Goal: Task Accomplishment & Management: Manage account settings

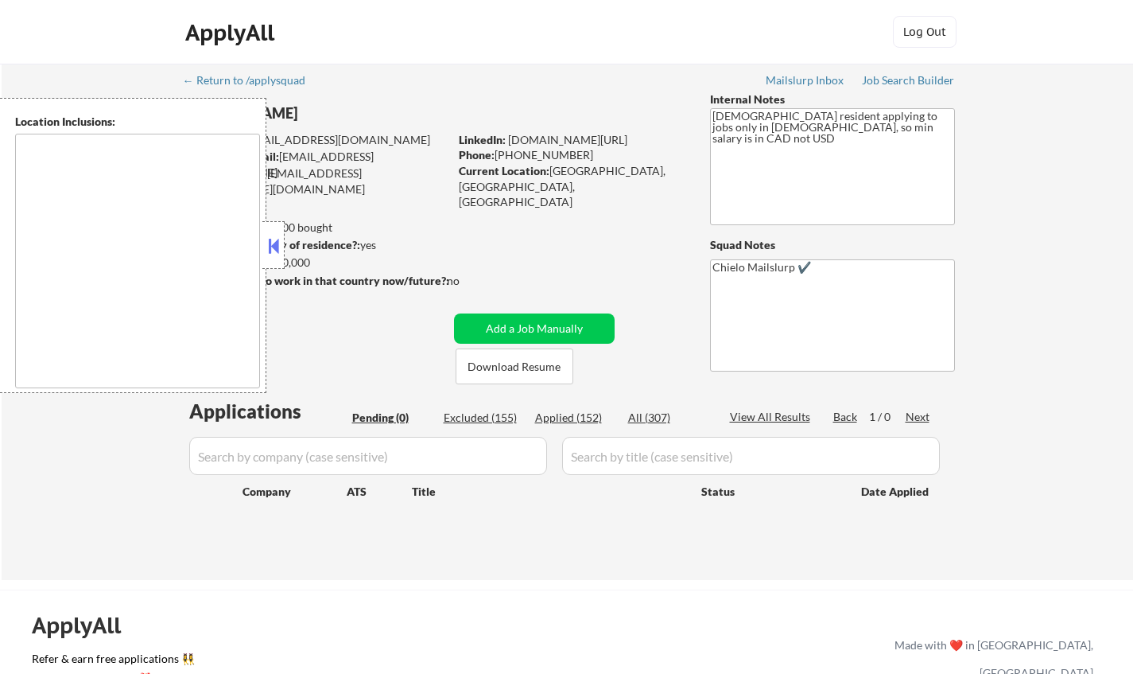
click at [275, 241] on button at bounding box center [273, 246] width 17 height 24
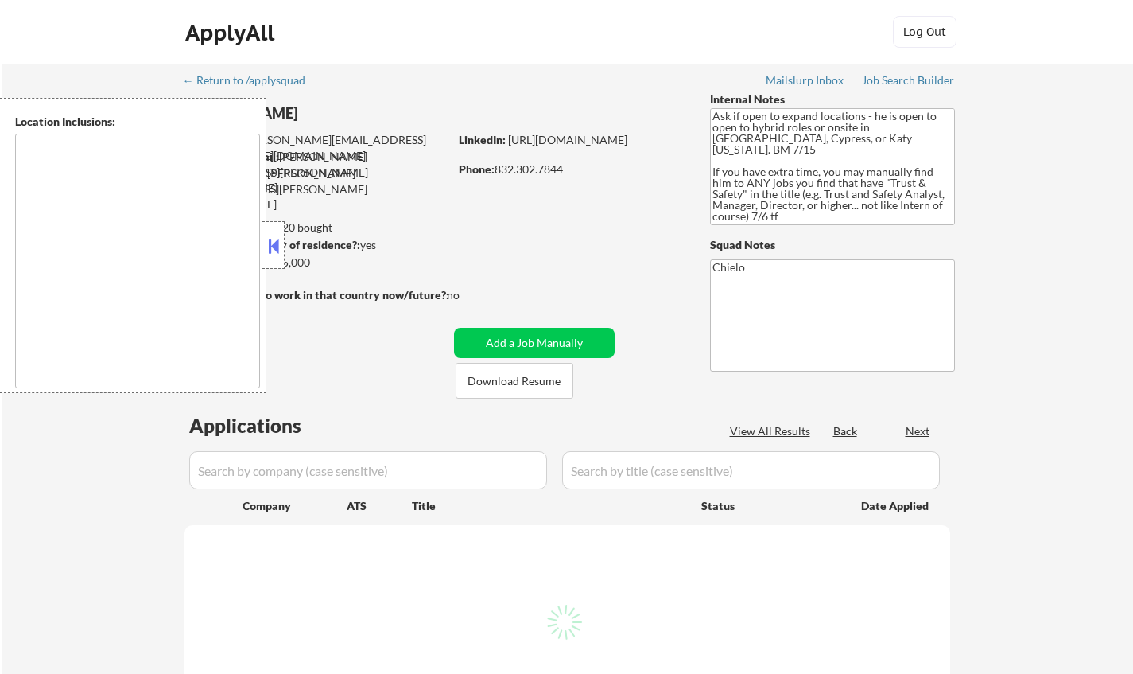
select select ""pending""
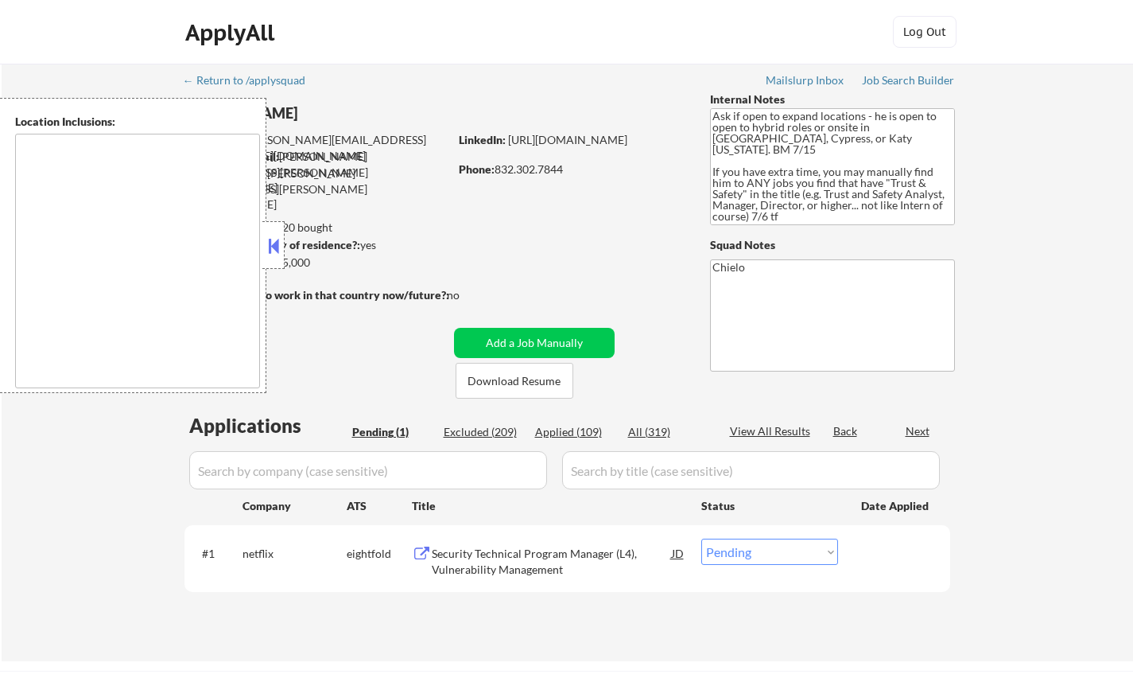
type textarea "Cypress, TX Jersey Village, TX Tomball, TX Katy, TX Spring, TX The Woodlands, T…"
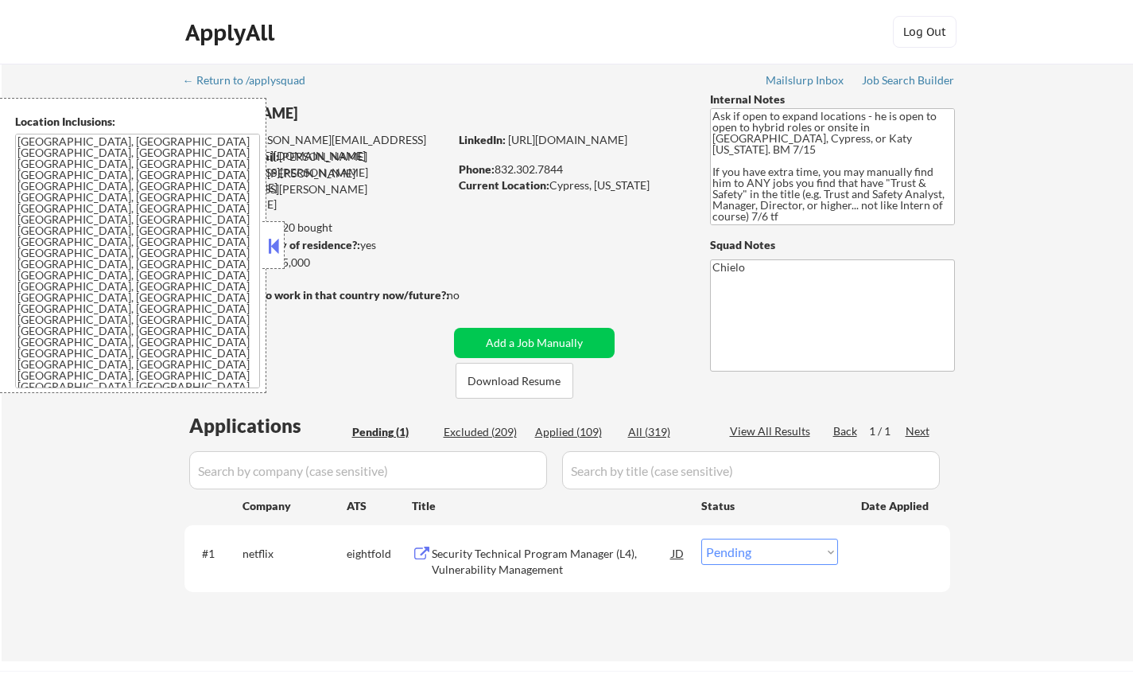
click at [269, 231] on div at bounding box center [273, 245] width 22 height 48
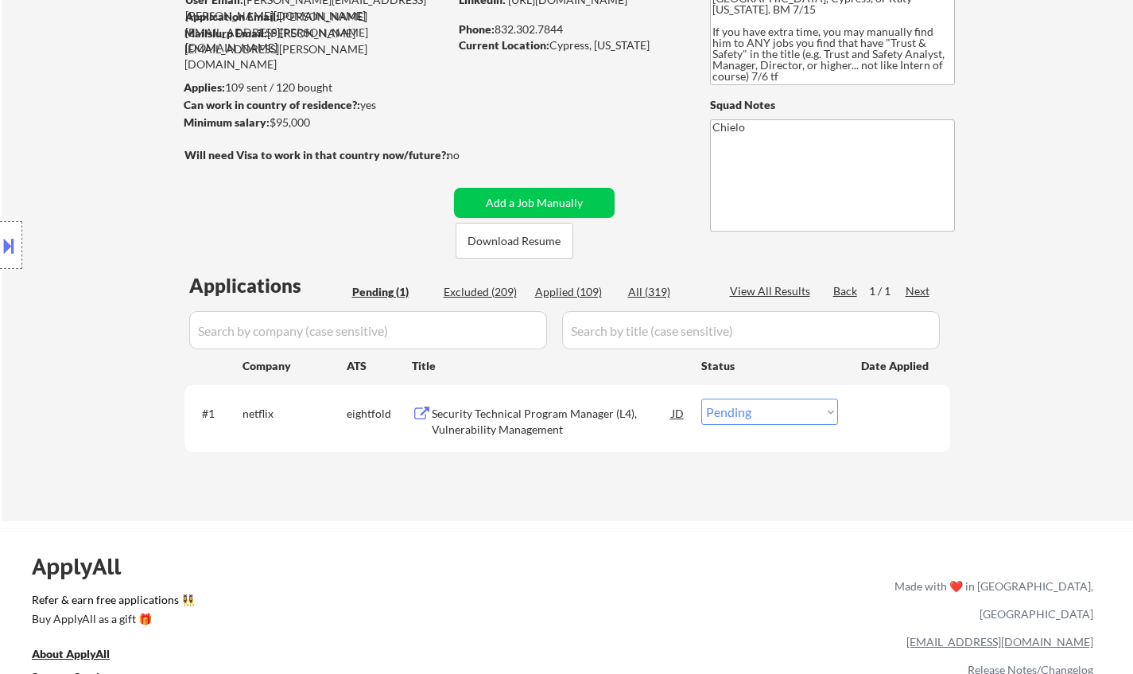
scroll to position [159, 0]
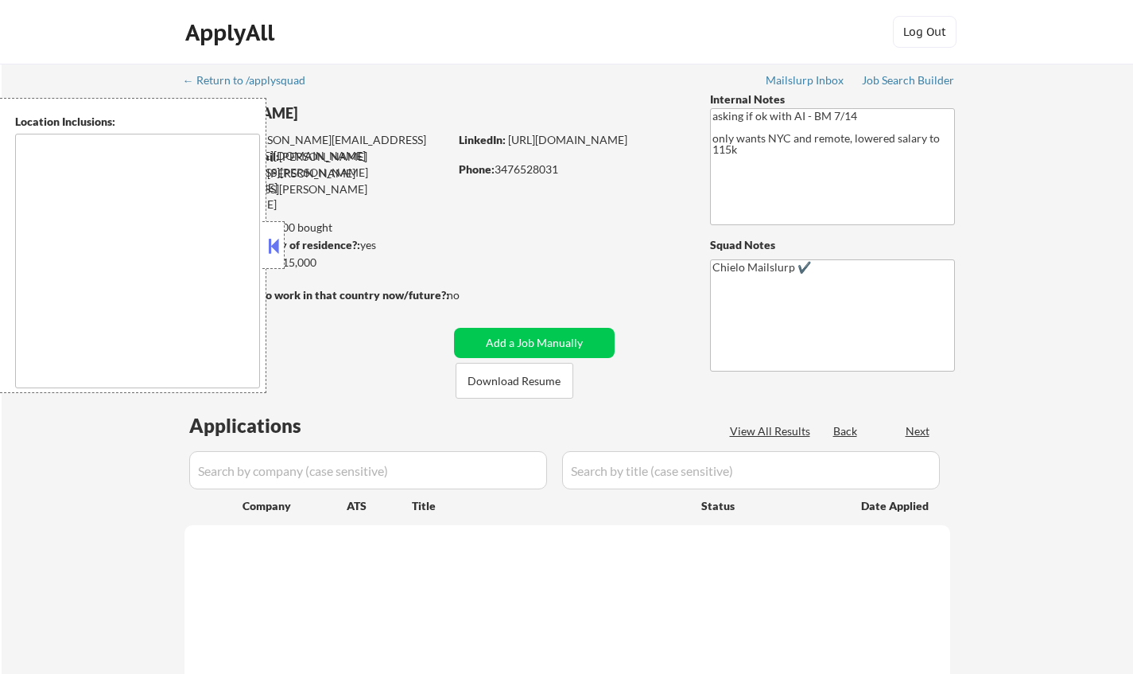
type textarea "Manhattan, NY Brooklyn, NY Queens, NY Jersey City, NJ Hoboken, NJ Weehawken, NJ…"
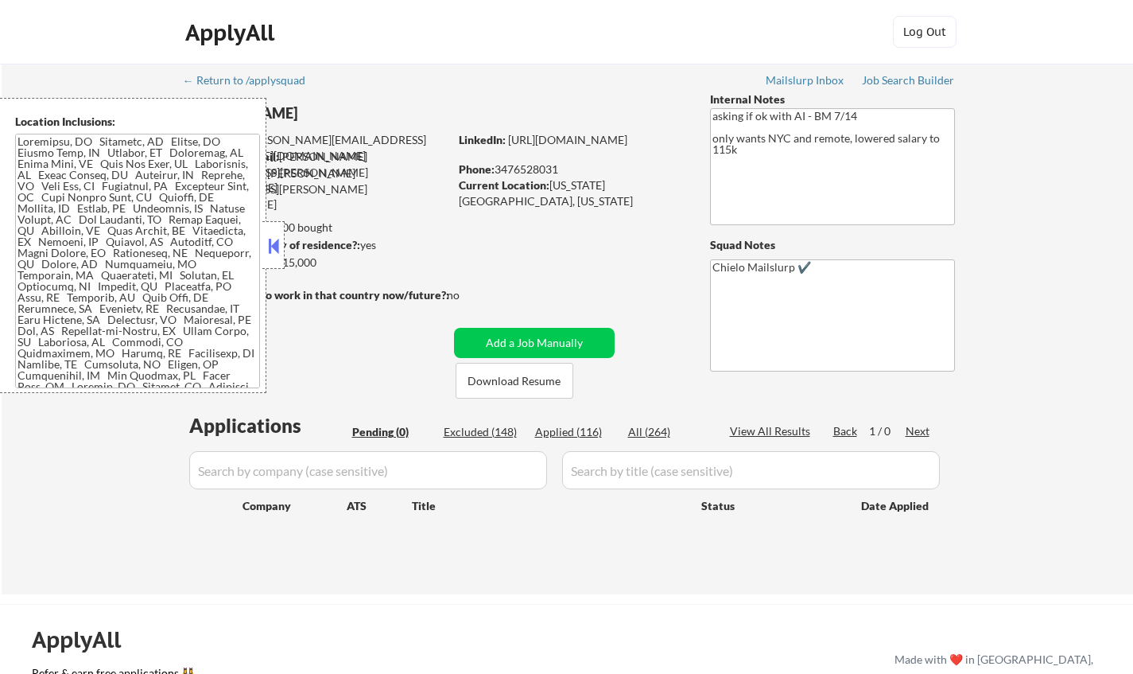
click at [273, 249] on button at bounding box center [273, 246] width 17 height 24
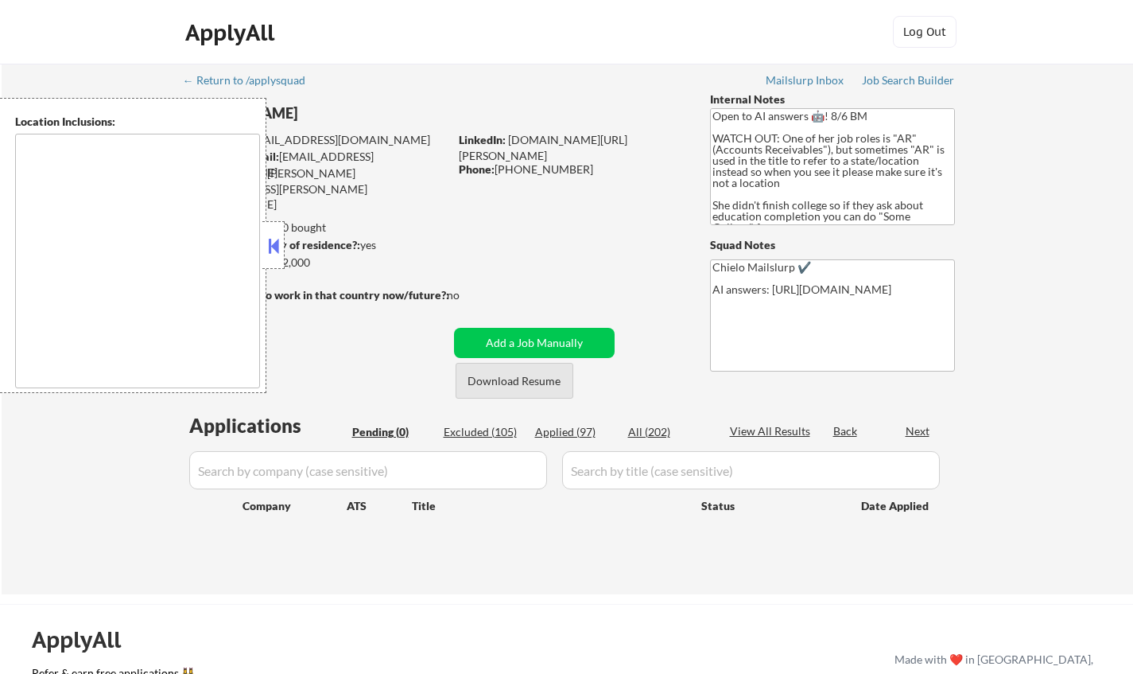
type textarea "[GEOGRAPHIC_DATA], [GEOGRAPHIC_DATA] [GEOGRAPHIC_DATA], [GEOGRAPHIC_DATA] [GEOG…"
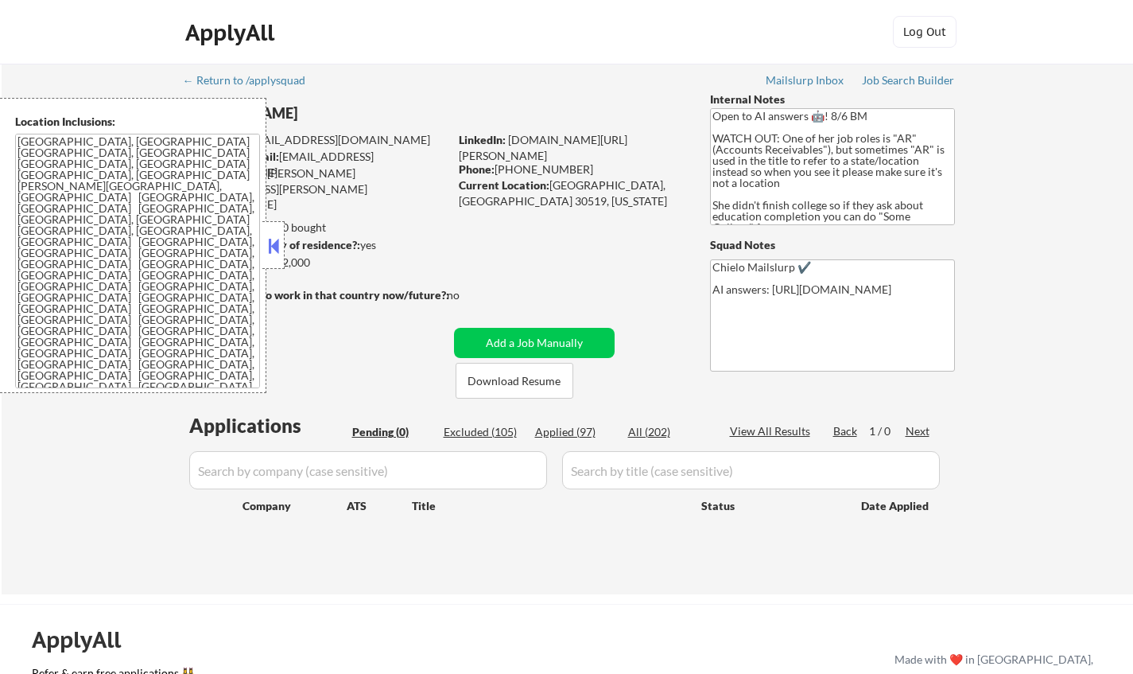
click at [267, 243] on button at bounding box center [273, 246] width 17 height 24
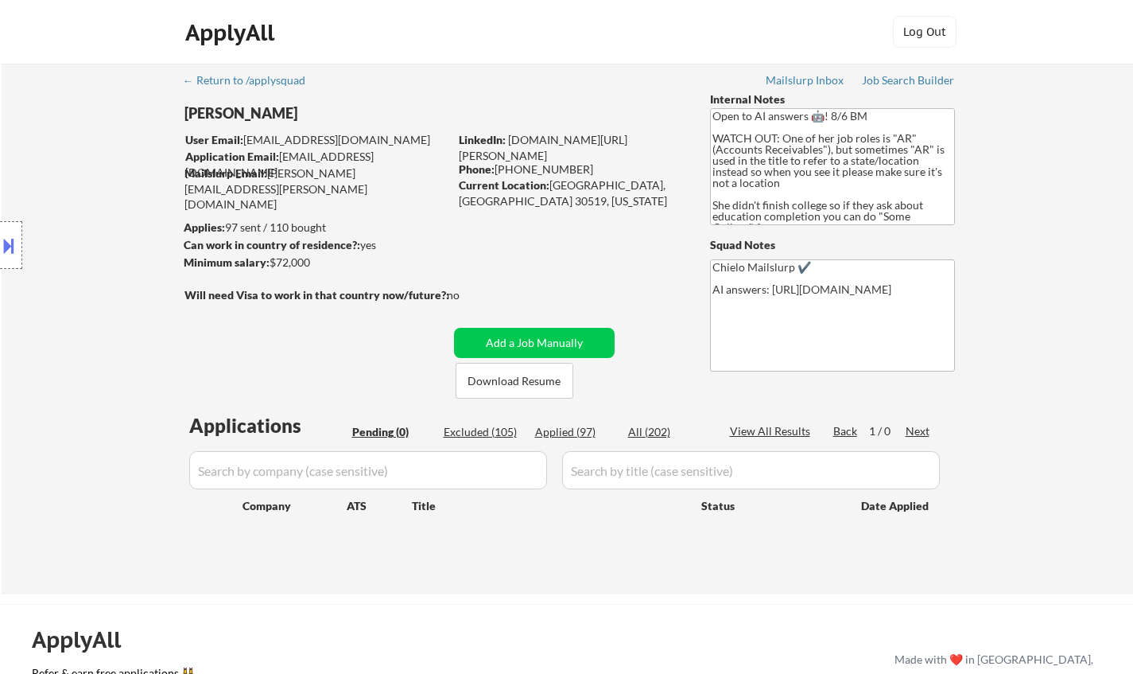
click at [472, 426] on div "Excluded (105)" at bounding box center [484, 432] width 80 height 16
select select ""excluded__expired_""
select select ""excluded__location_""
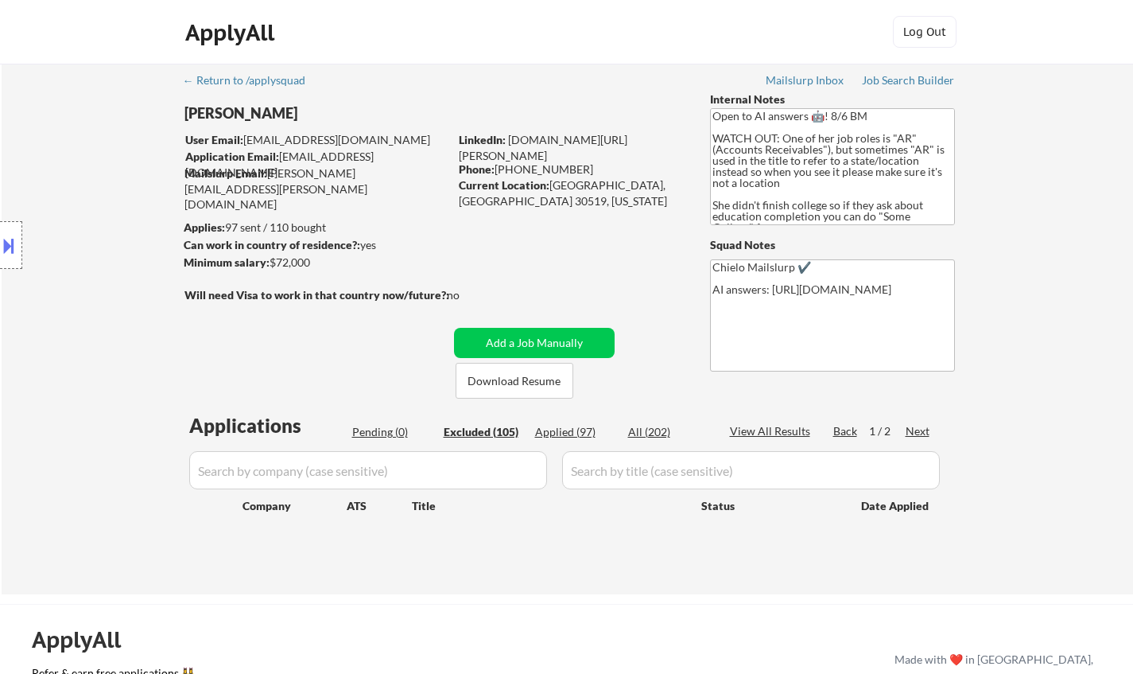
select select ""excluded__location_""
select select ""excluded__other_""
select select ""excluded__location_""
select select ""excluded__expired_""
select select ""excluded__salary_""
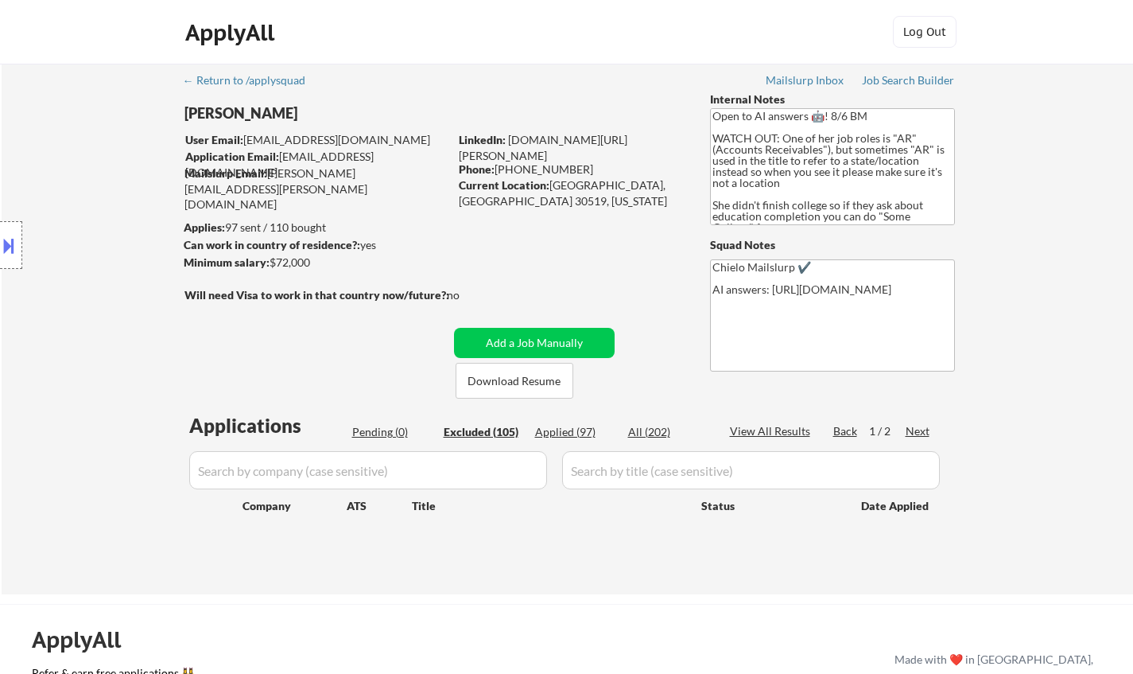
select select ""excluded__location_""
select select ""excluded__expired_""
select select ""excluded__location_""
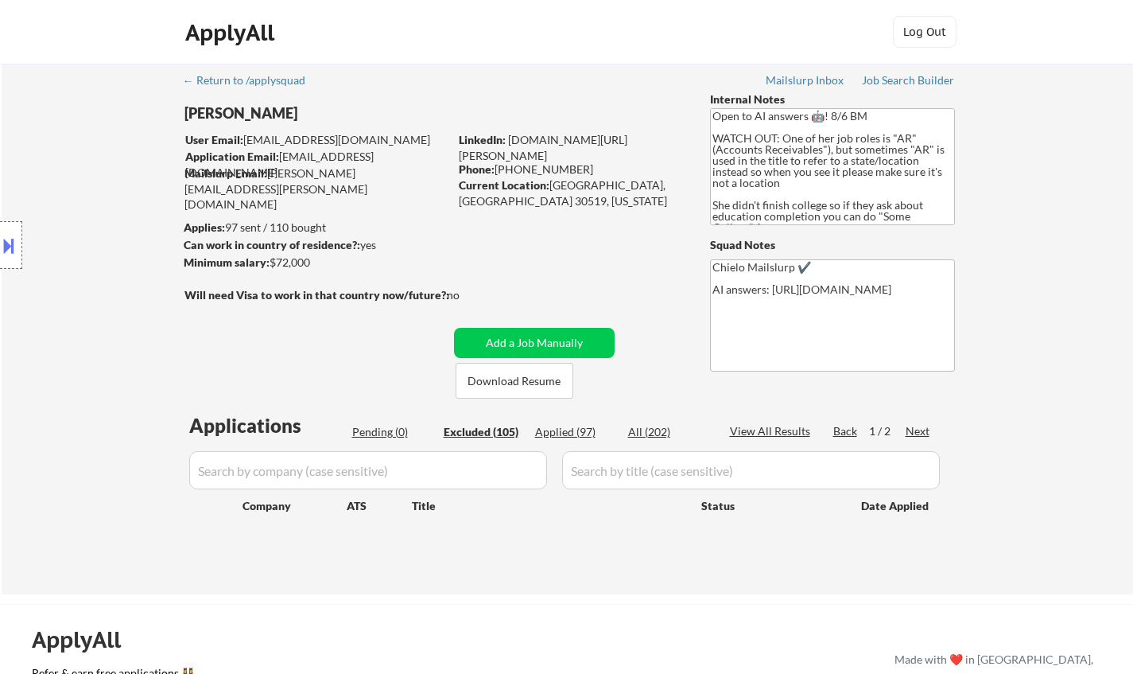
select select ""excluded""
select select ""excluded__expired_""
select select ""excluded__location_""
select select ""excluded__expired_""
select select ""excluded__salary_""
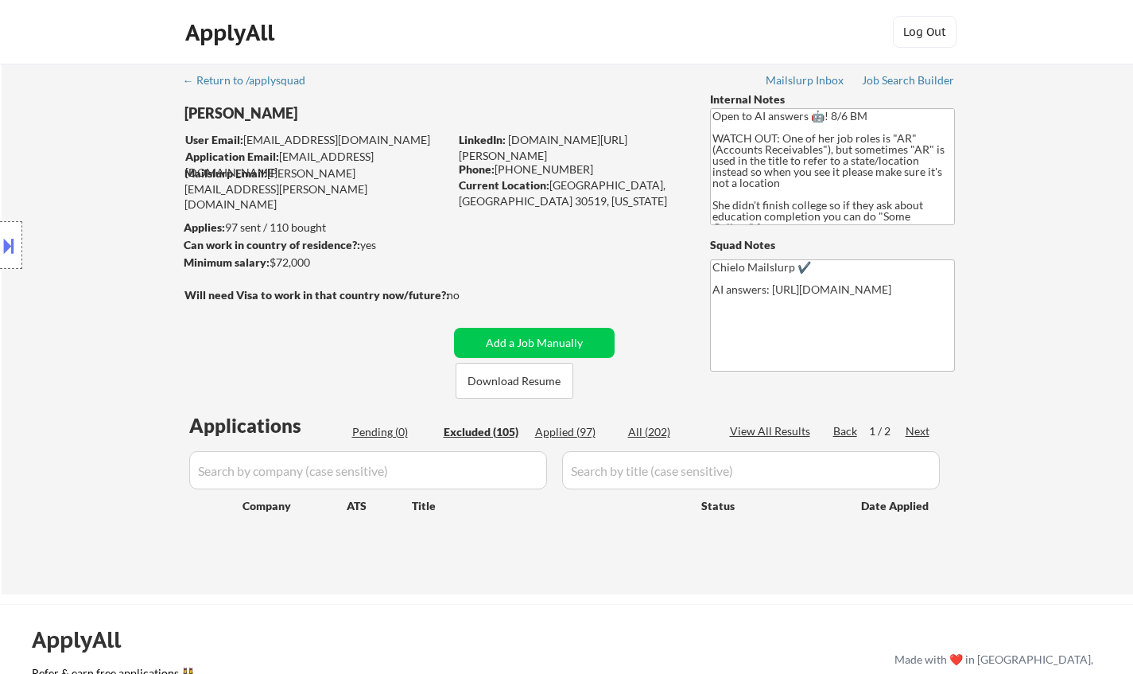
select select ""excluded__location_""
select select ""excluded__expired_""
select select ""excluded__location_""
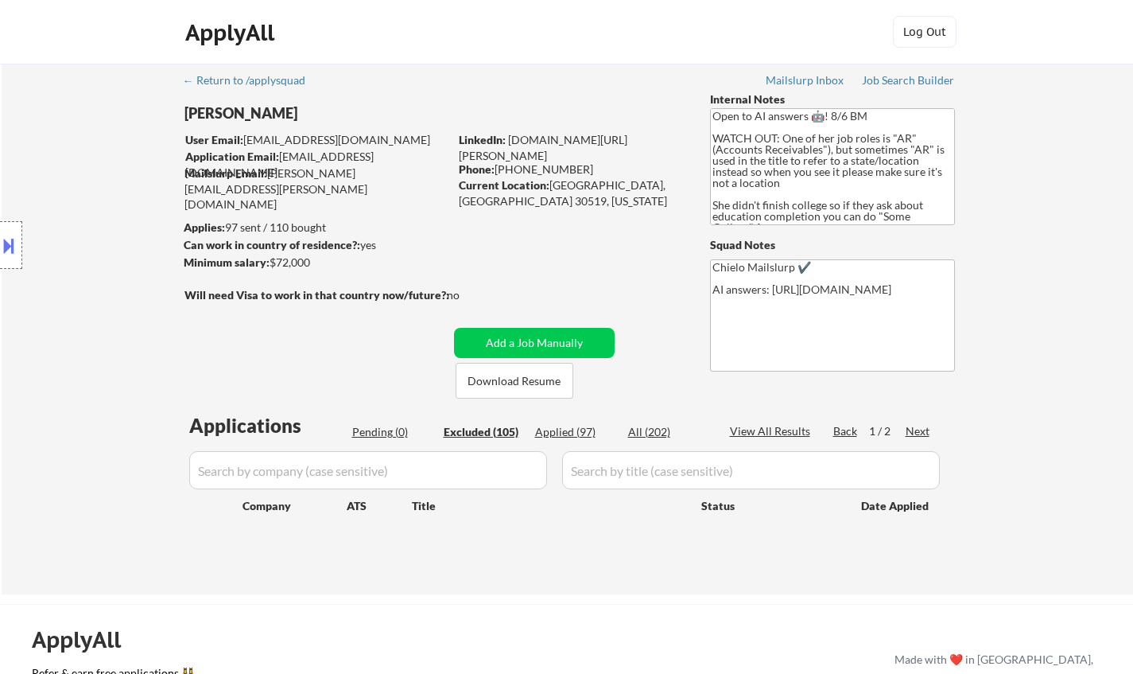
select select ""excluded__expired_""
select select ""excluded__location_""
select select ""excluded""
select select ""excluded__expired_""
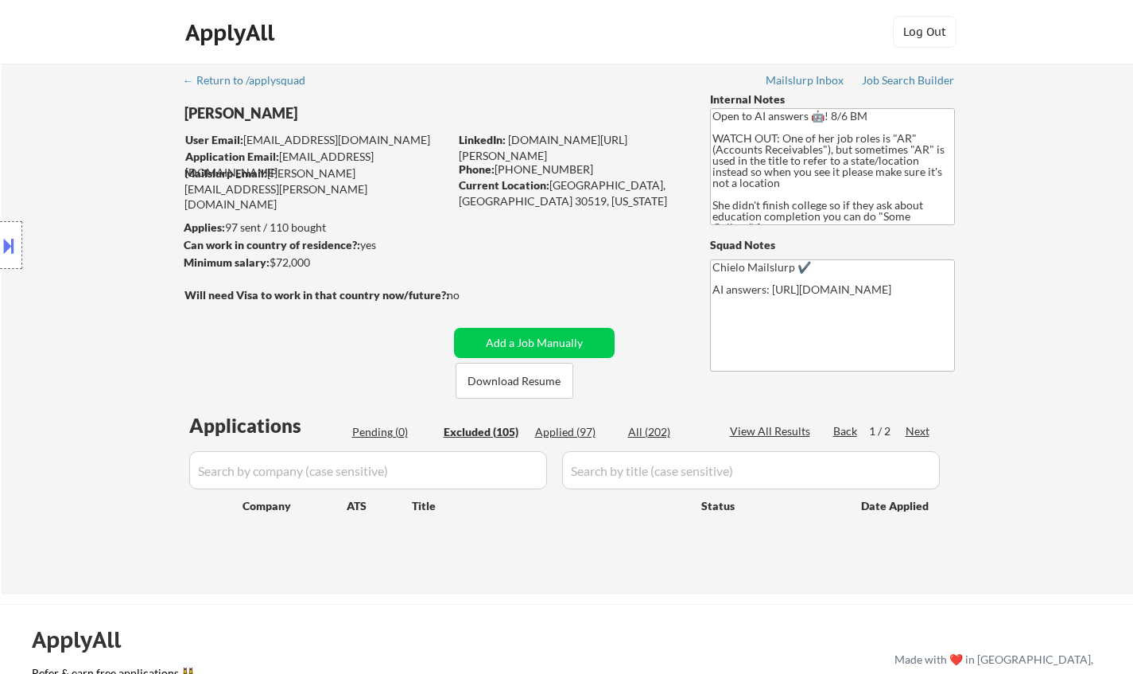
select select ""excluded__expired_""
select select ""excluded__other_""
select select ""excluded__location_""
select select ""excluded__expired_""
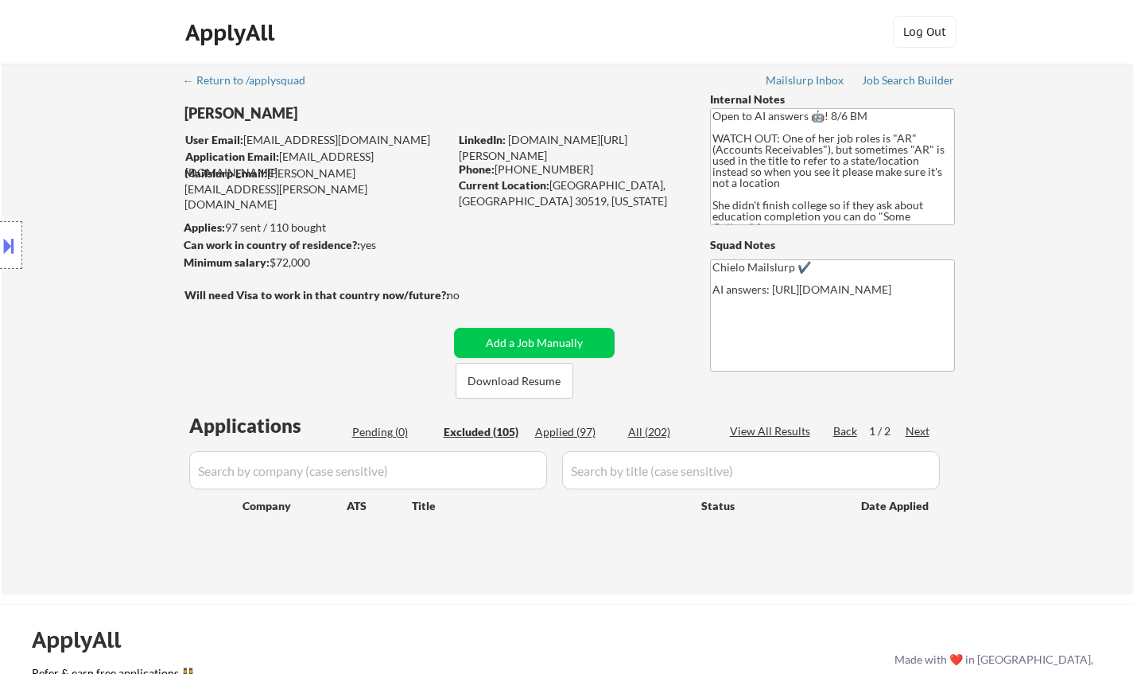
select select ""excluded__expired_""
select select ""excluded__salary_""
select select ""excluded__bad_match_""
select select ""excluded__location_""
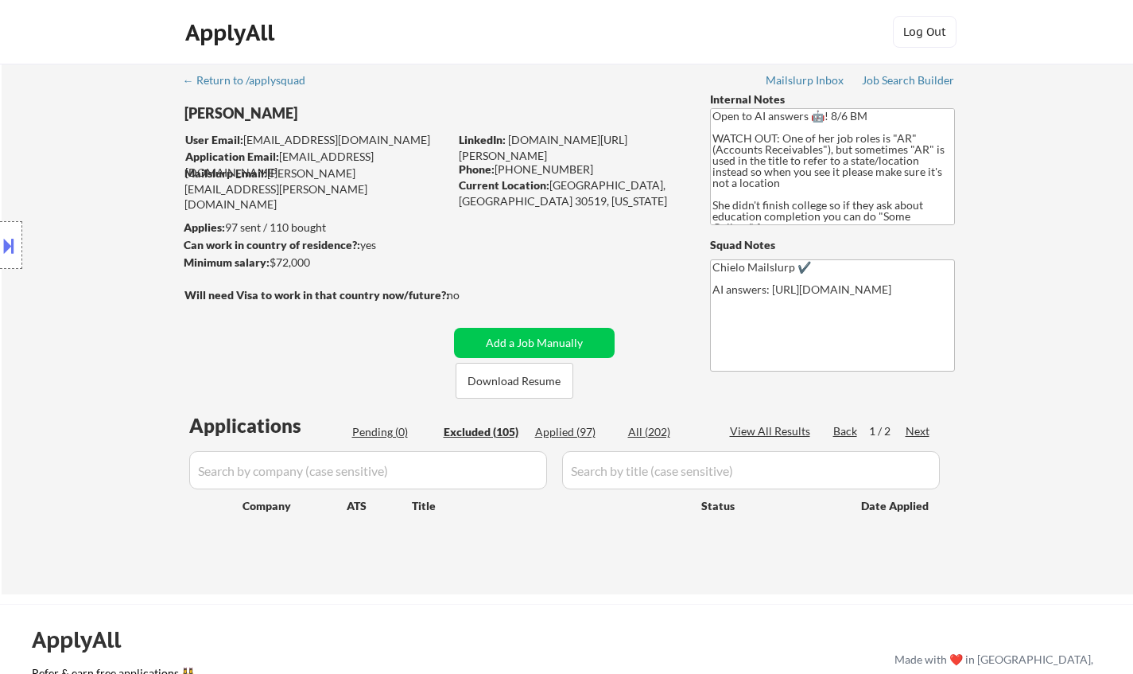
select select ""excluded__expired_""
select select ""excluded__location_""
select select ""excluded__expired_""
select select ""excluded__location_""
select select ""excluded__expired_""
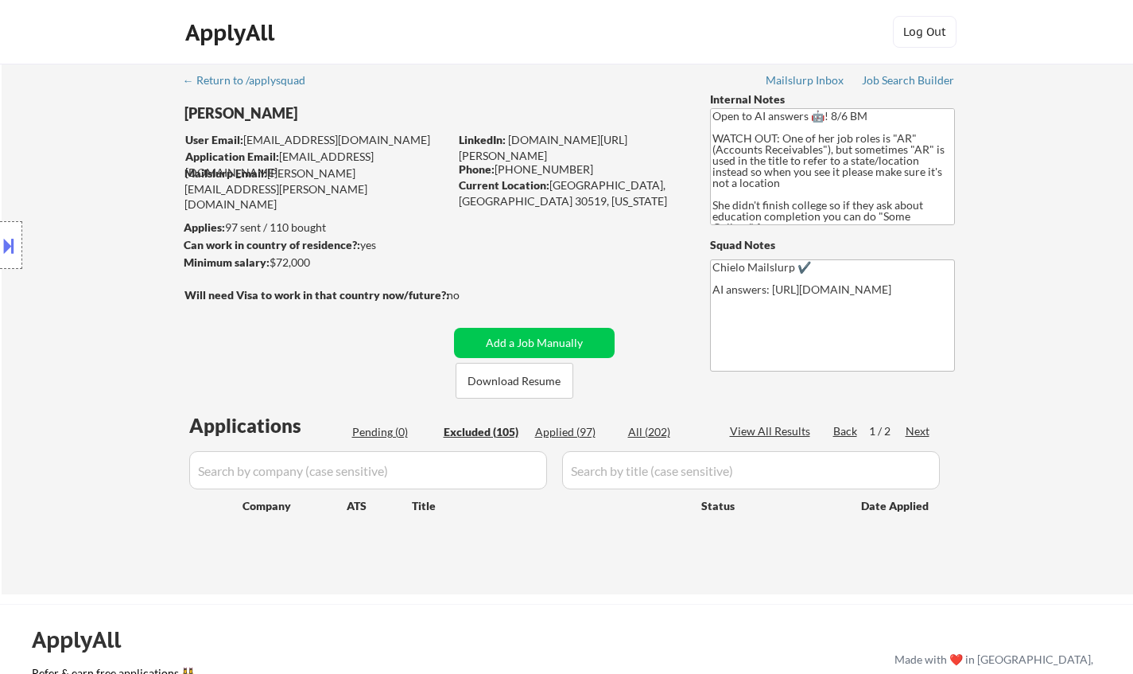
select select ""excluded__bad_match_""
select select ""excluded__expired_""
select select ""excluded__location_""
select select ""excluded__bad_match_""
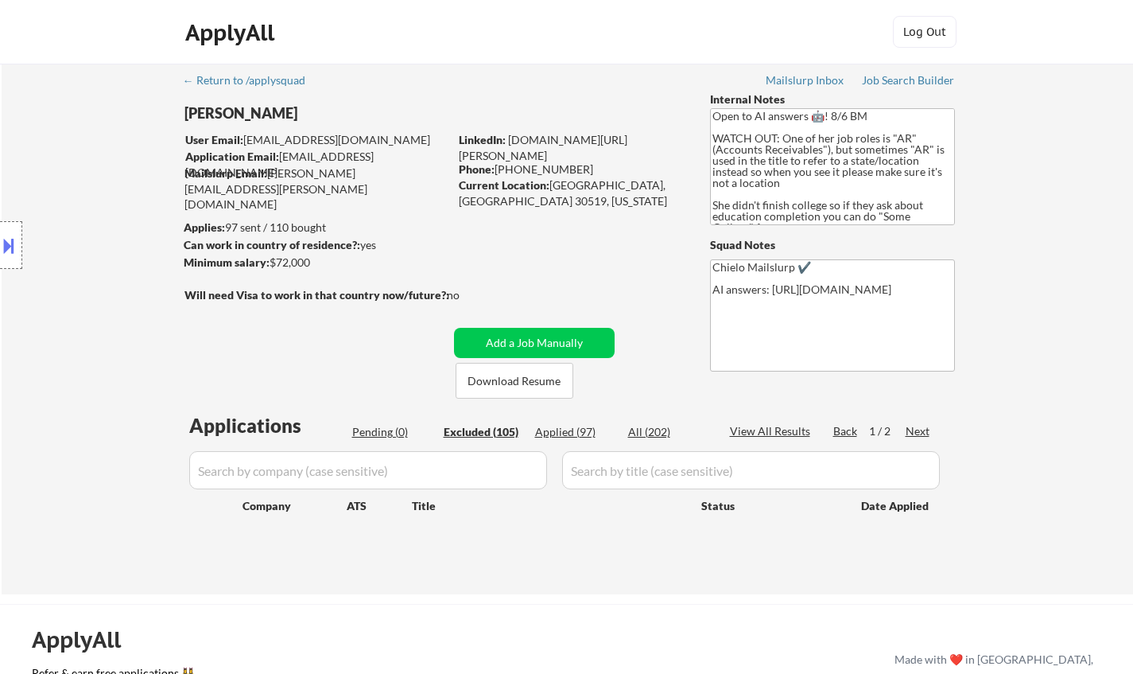
select select ""excluded__expired_""
select select ""excluded__location_""
select select ""excluded__bad_match_""
select select ""excluded__expired_""
select select ""excluded__location_""
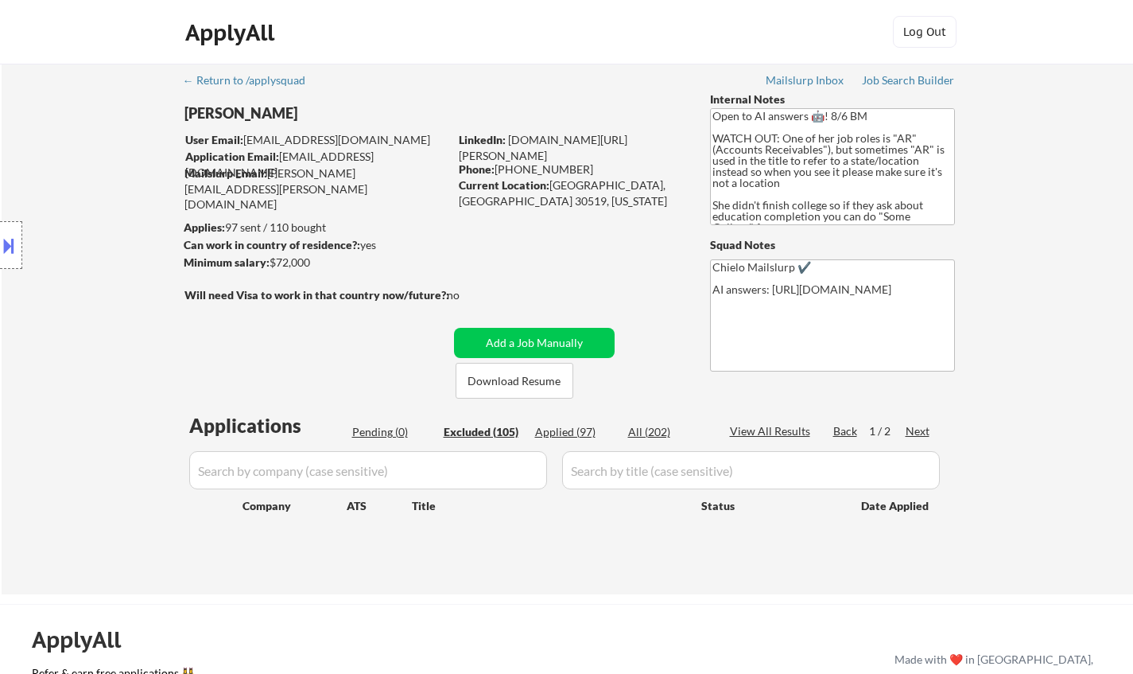
select select ""excluded__bad_match_""
select select ""excluded__salary_""
select select ""excluded__location_""
select select ""excluded__expired_""
select select ""excluded__bad_match_""
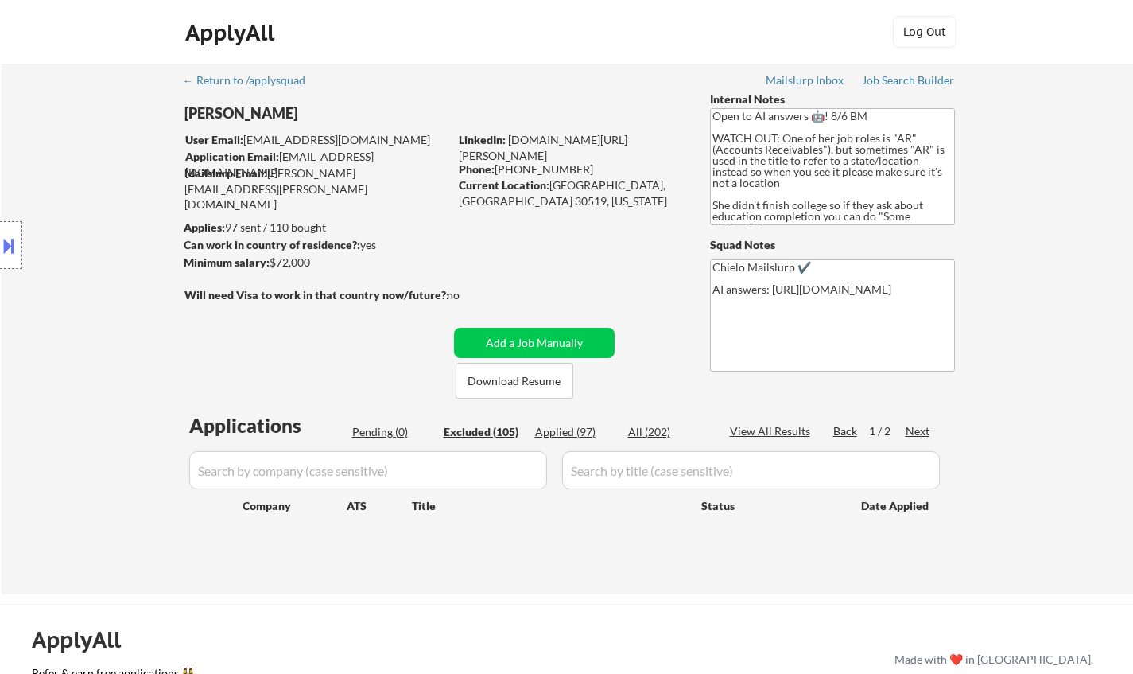
select select ""excluded__bad_match_""
select select ""excluded__location_""
select select ""excluded__bad_match_""
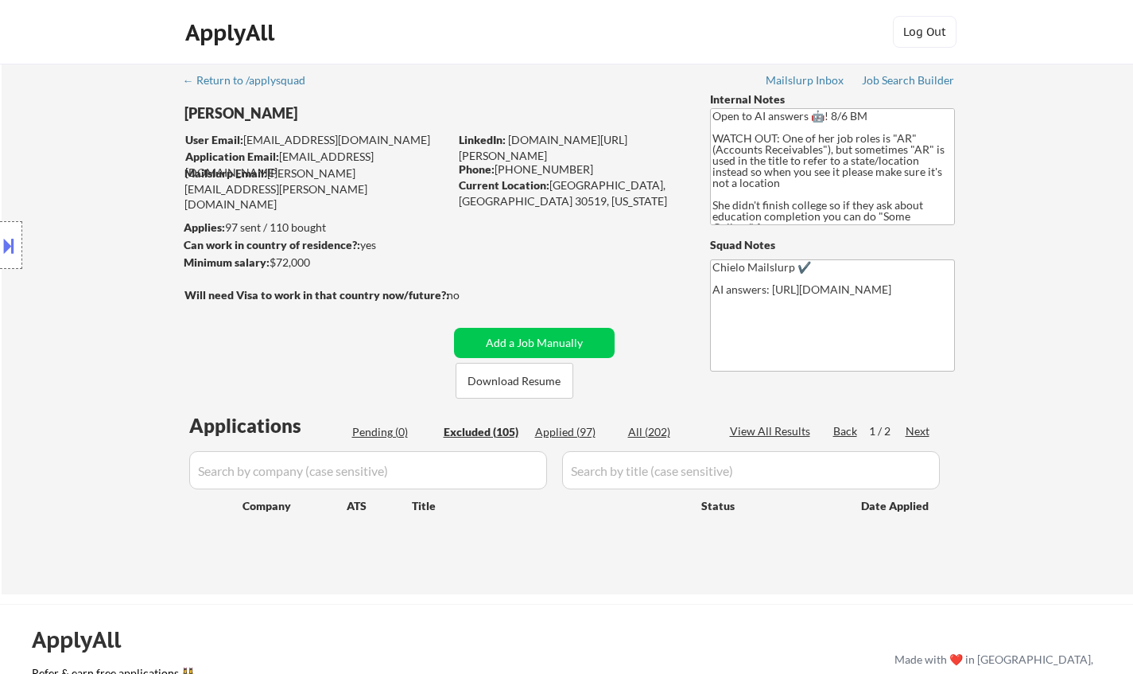
select select ""excluded__location_""
select select ""excluded__bad_match_""
select select ""excluded__expired_""
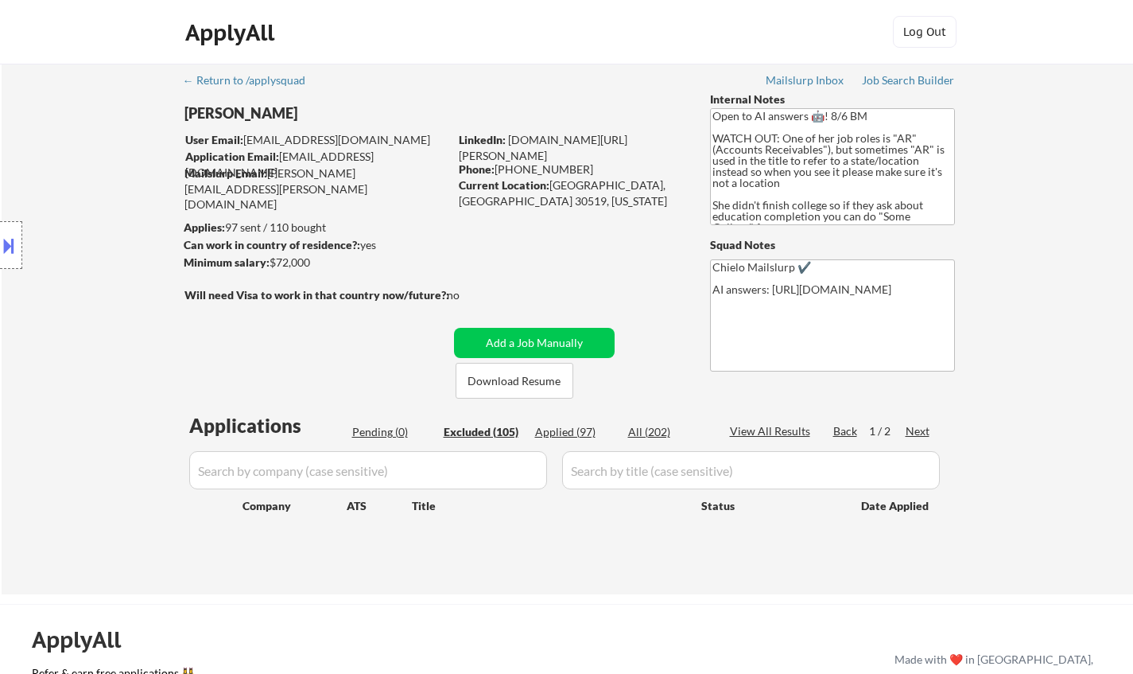
select select ""excluded__other_""
select select ""excluded__expired_""
select select ""excluded__location_""
select select ""excluded__expired_""
select select ""excluded__salary_""
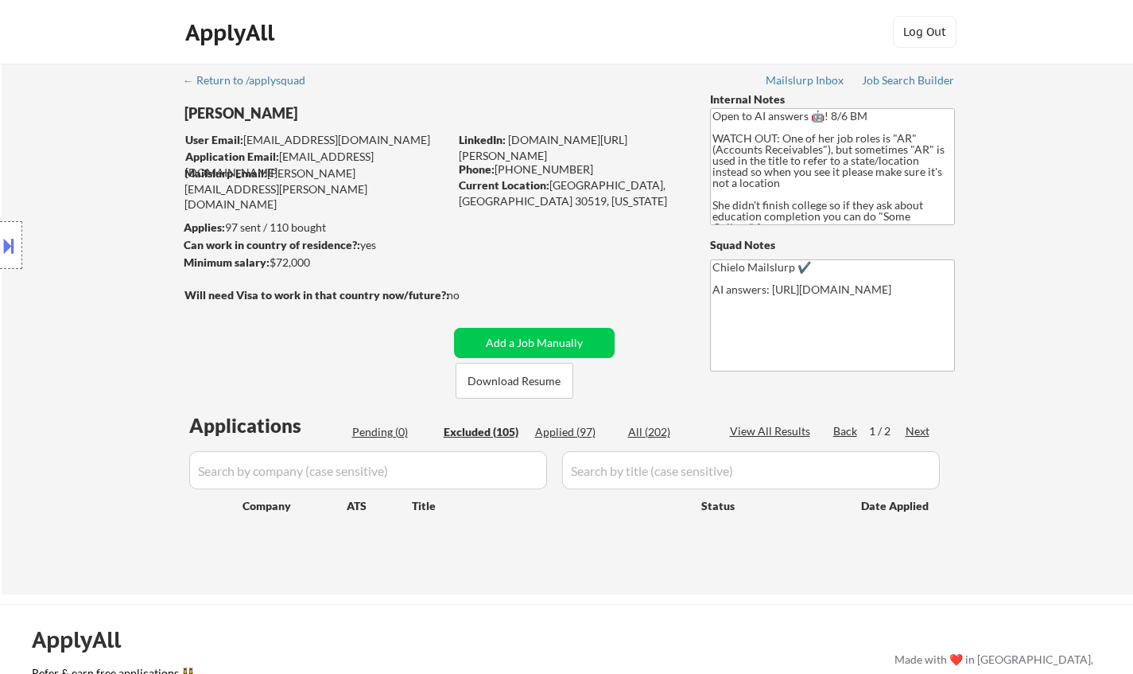
select select ""excluded__expired_""
select select ""excluded__bad_match_""
select select ""excluded__other_""
select select ""excluded__location_""
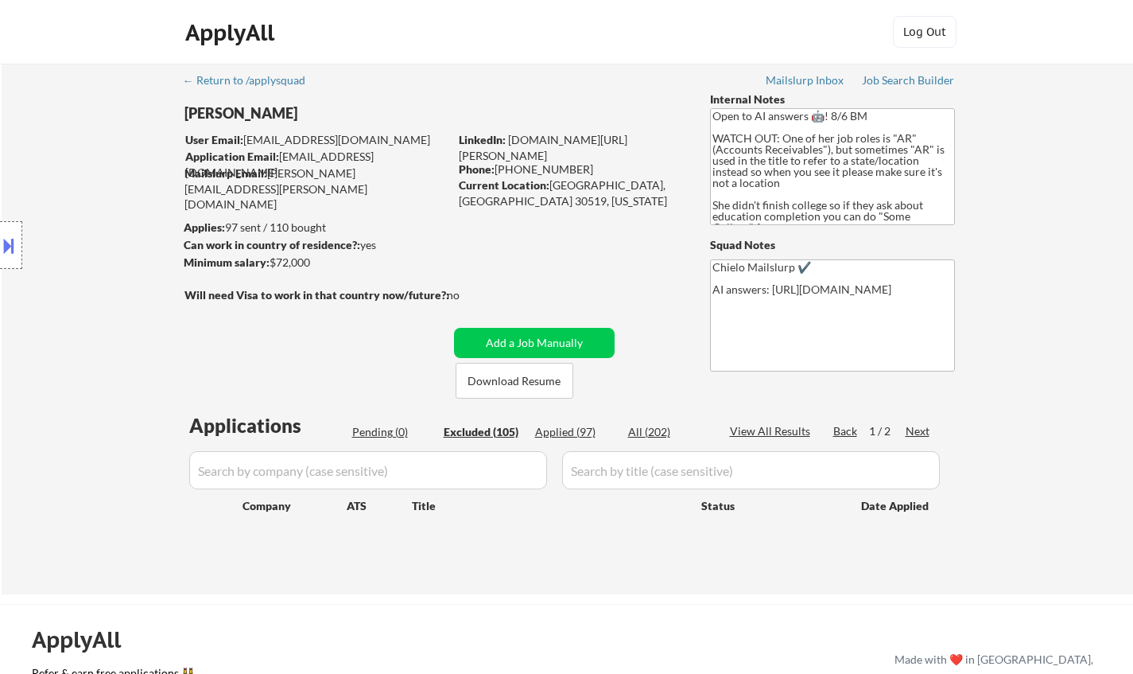
select select ""excluded__other_""
select select ""excluded__expired_""
select select ""excluded__location_""
select select ""excluded__bad_match_""
select select ""excluded__other_""
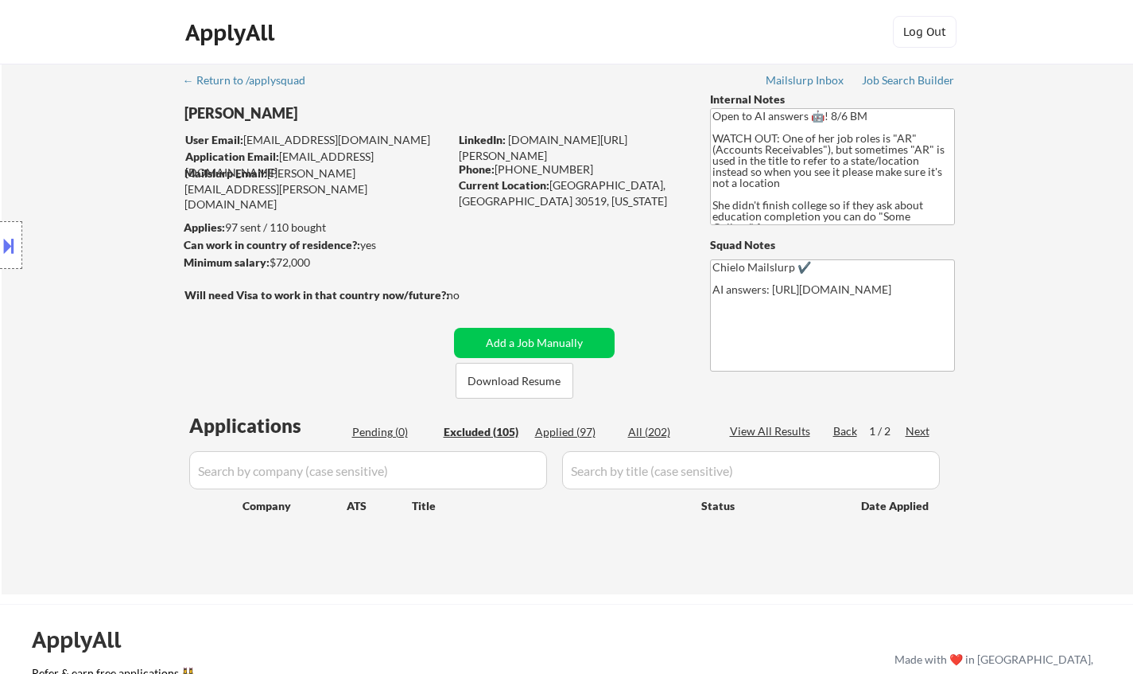
select select ""excluded__other_""
select select ""excluded__expired_""
select select ""excluded__location_""
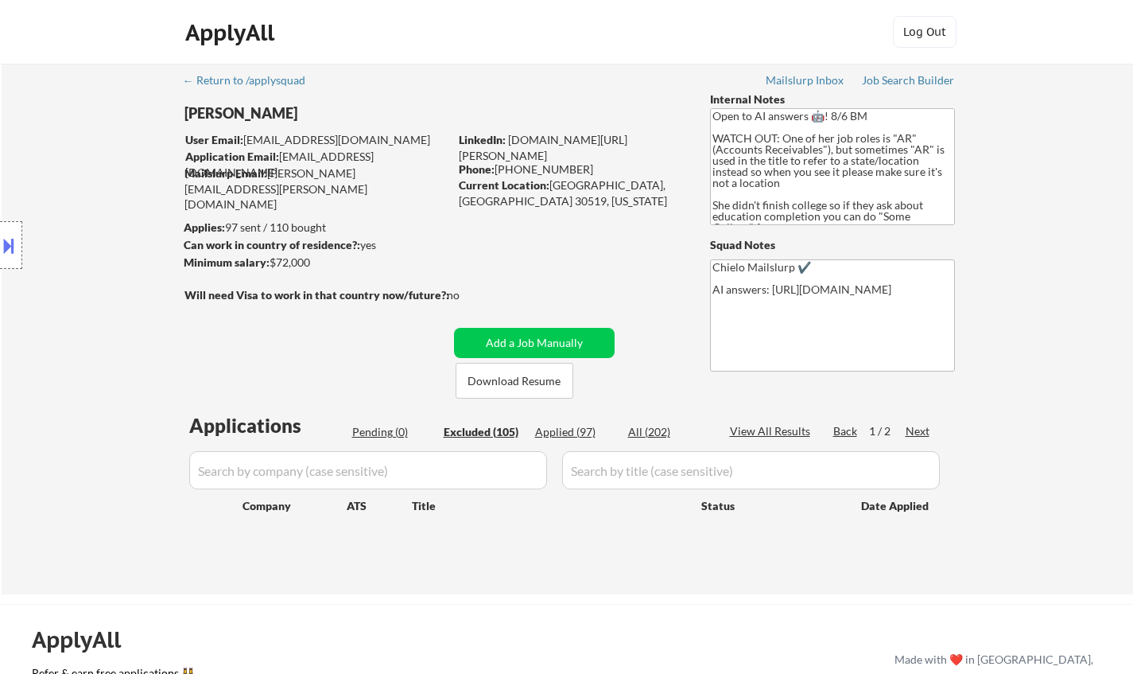
select select ""excluded__expired_""
select select ""excluded__other_""
select select ""excluded__expired_""
select select ""excluded__bad_match_""
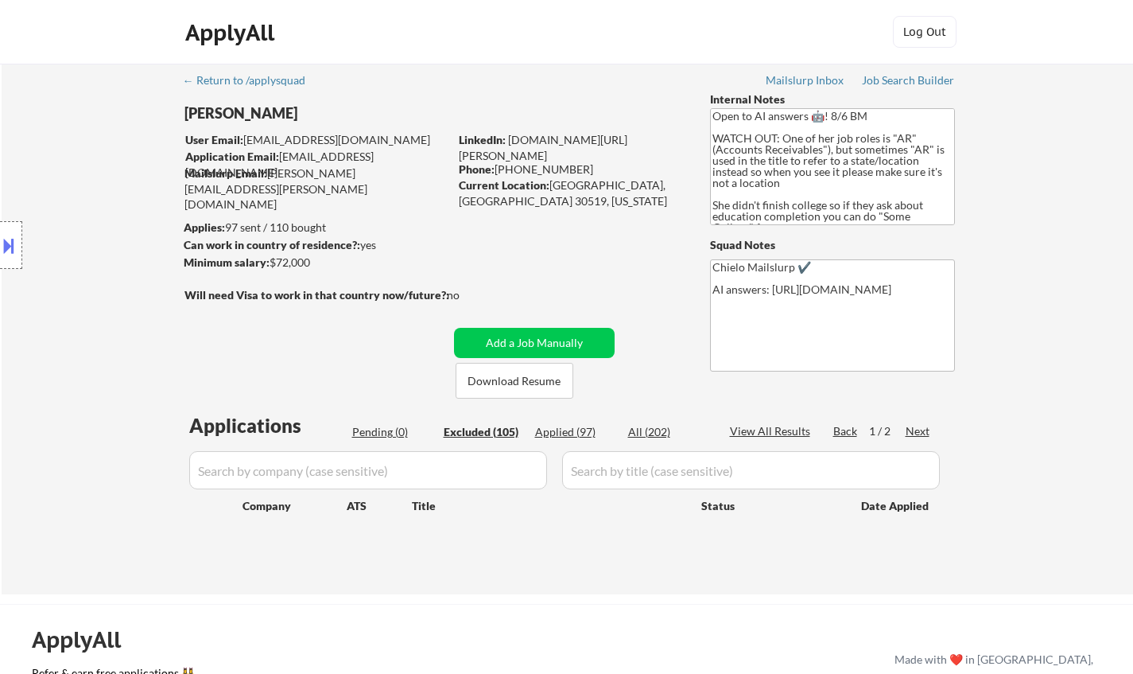
select select ""excluded__other_""
select select ""excluded__bad_match_""
select select ""excluded__expired_""
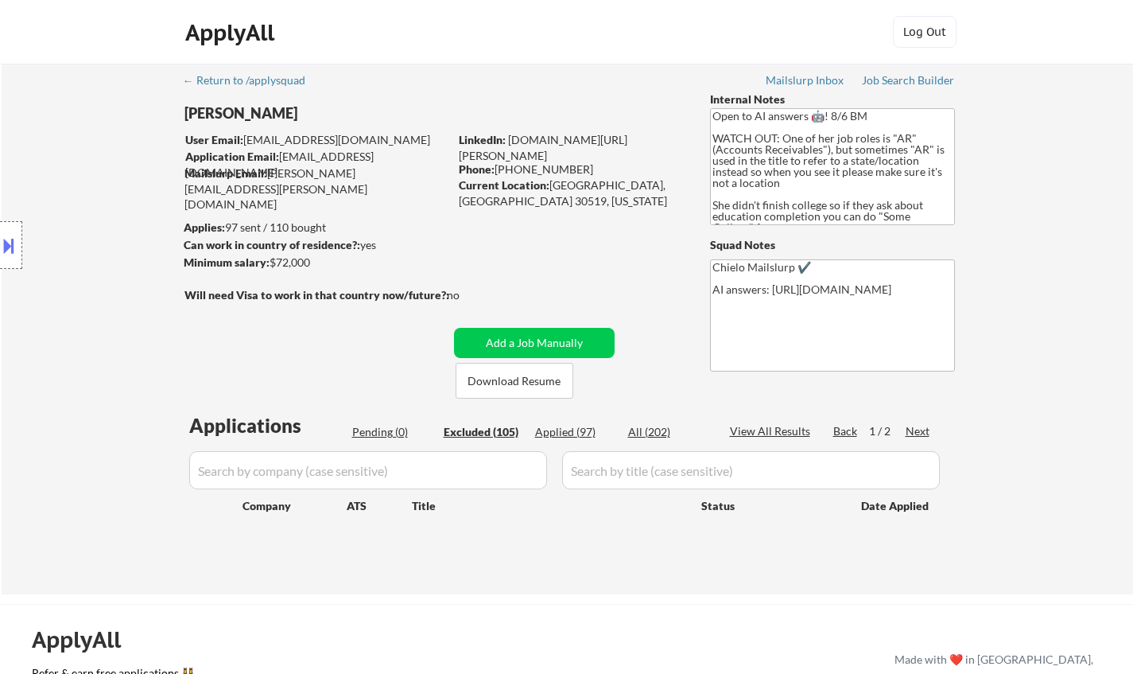
select select ""excluded__other_""
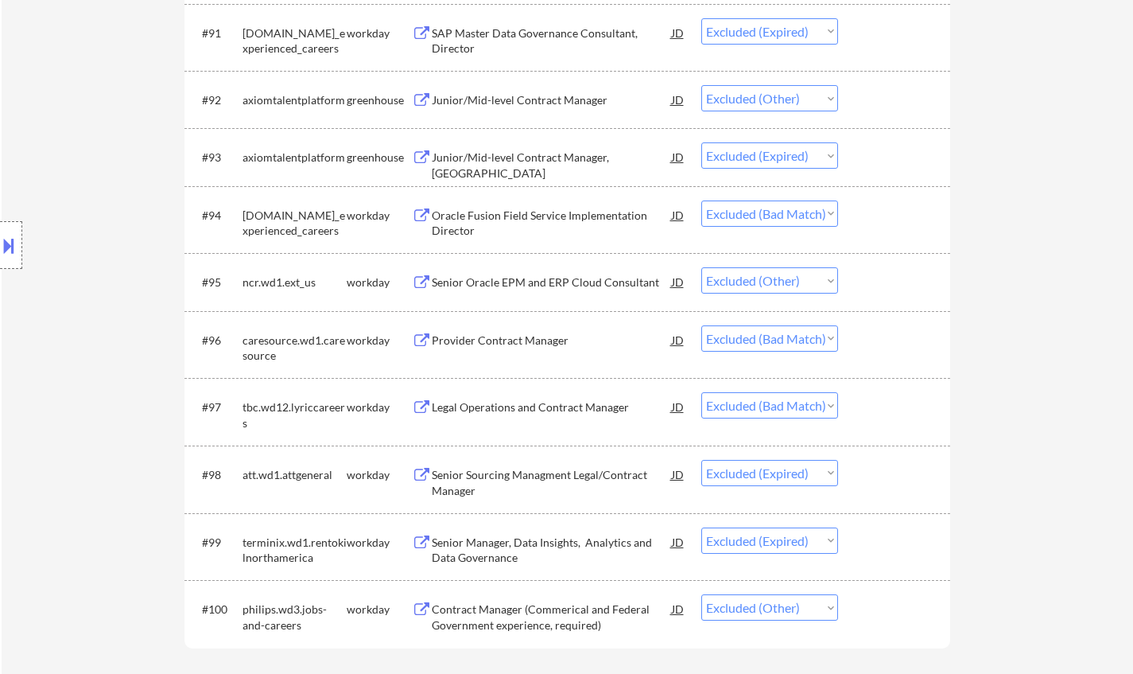
scroll to position [6125, 0]
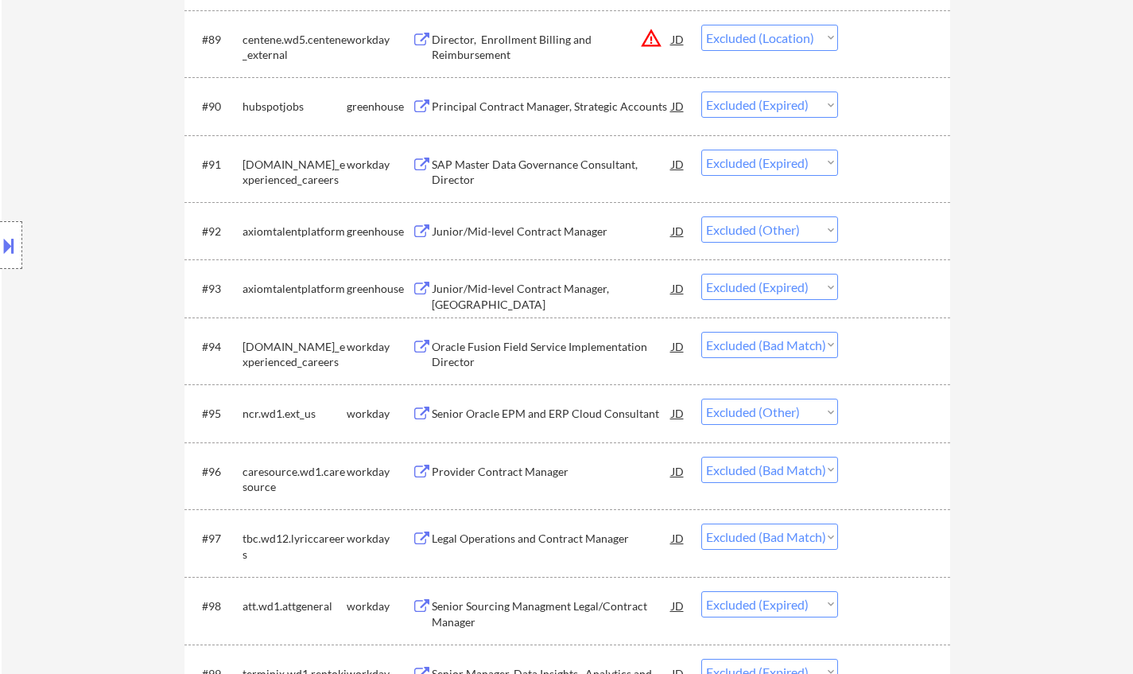
click at [512, 332] on div "Oracle Fusion Field Service Implementation Director" at bounding box center [552, 351] width 240 height 38
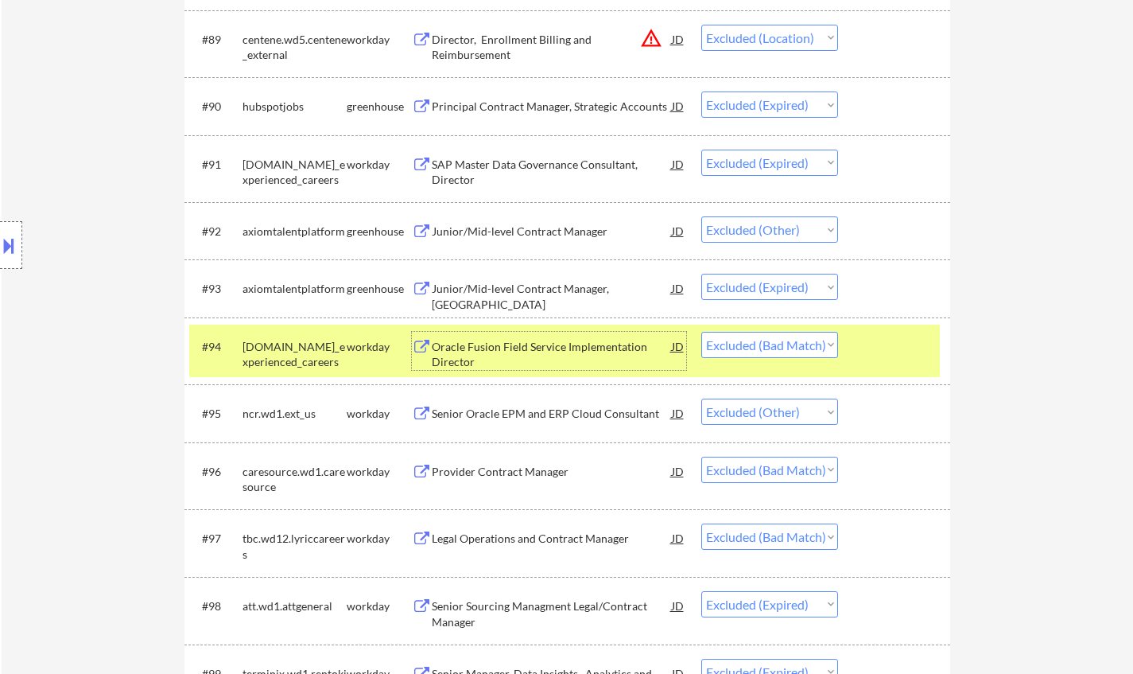
click at [790, 340] on select "Choose an option... Pending Applied Excluded (Questions) Excluded (Expired) Exc…" at bounding box center [770, 345] width 137 height 26
select select ""excluded__expired_""
click at [702, 332] on select "Choose an option... Pending Applied Excluded (Questions) Excluded (Expired) Exc…" at bounding box center [770, 345] width 137 height 26
click at [529, 230] on div "Junior/Mid-level Contract Manager" at bounding box center [552, 232] width 240 height 16
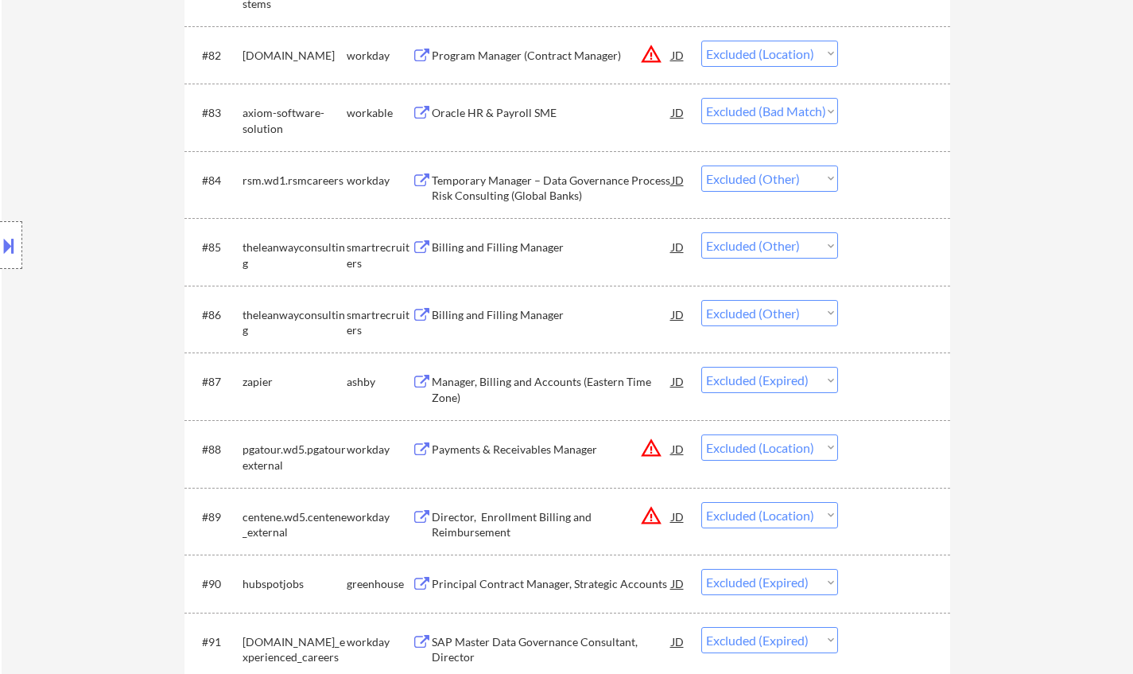
scroll to position [5488, 0]
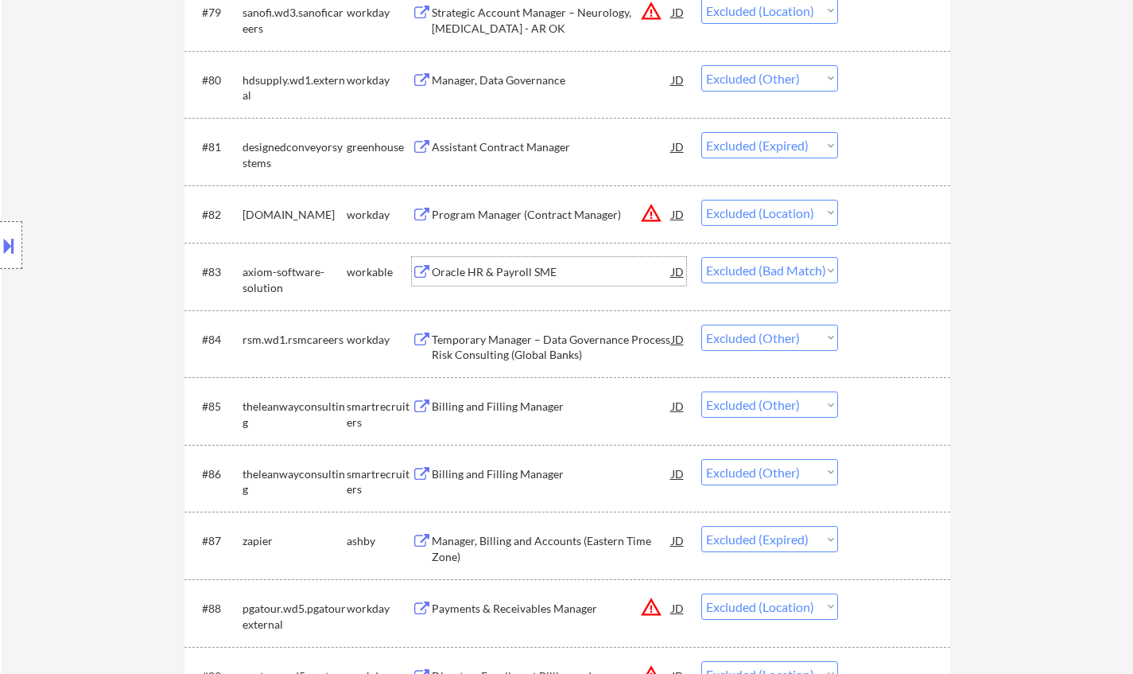
click at [493, 275] on div "Oracle HR & Payroll SME" at bounding box center [552, 272] width 240 height 16
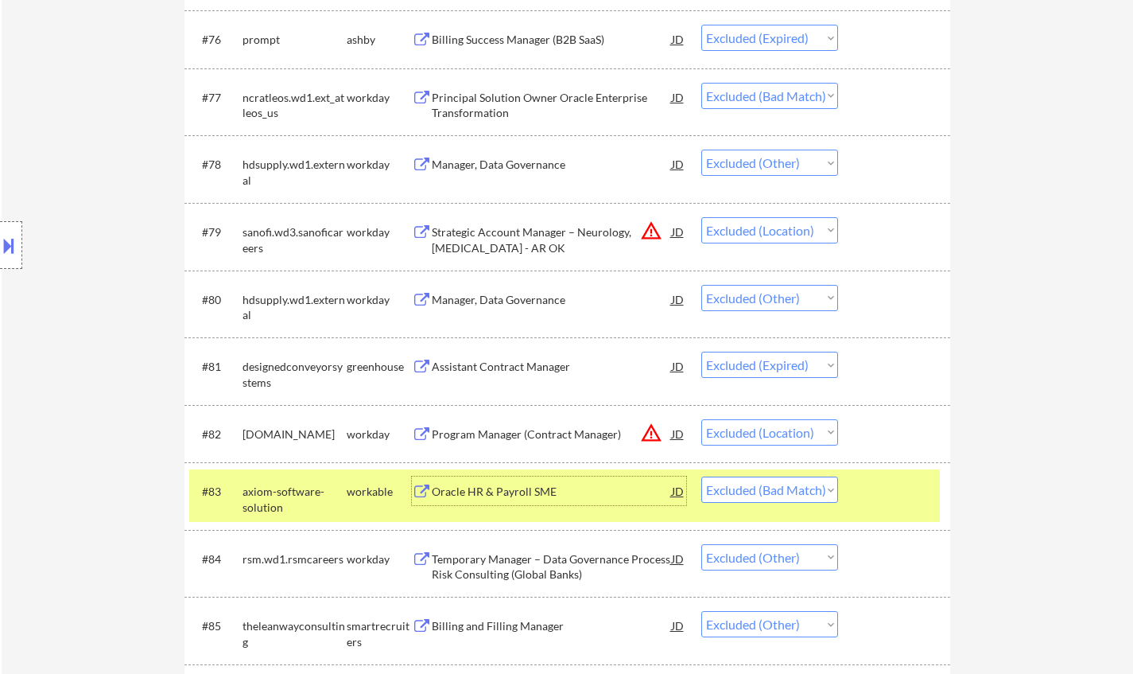
scroll to position [5250, 0]
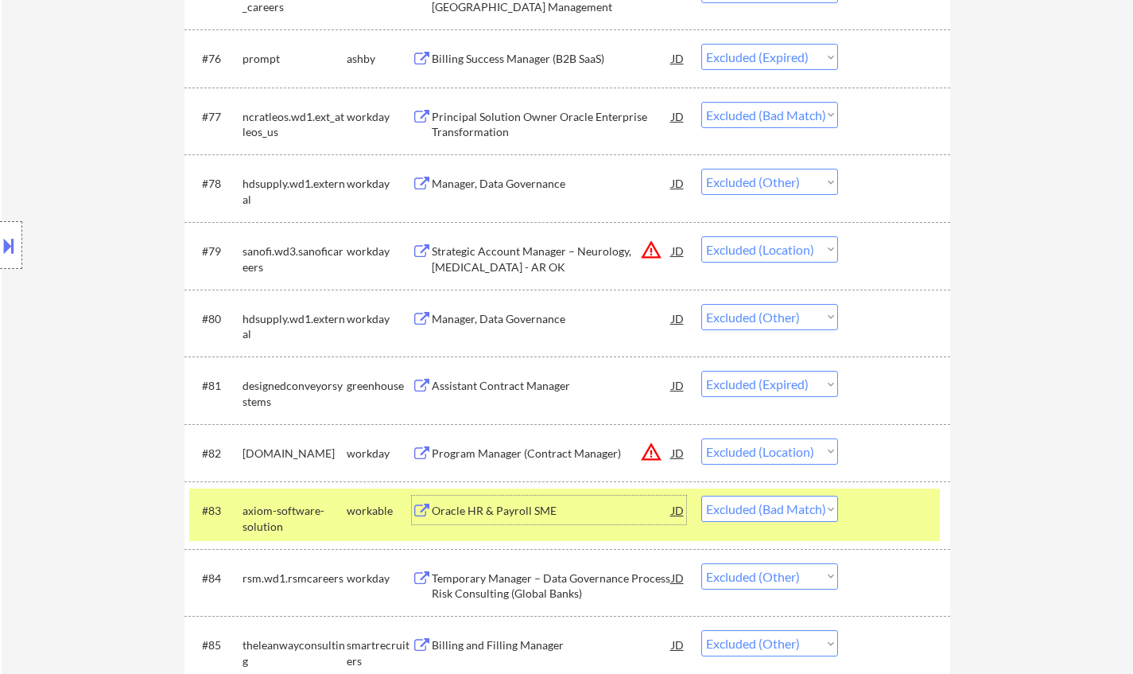
click at [535, 119] on div "Principal Solution Owner Oracle Enterprise Transformation" at bounding box center [552, 124] width 240 height 31
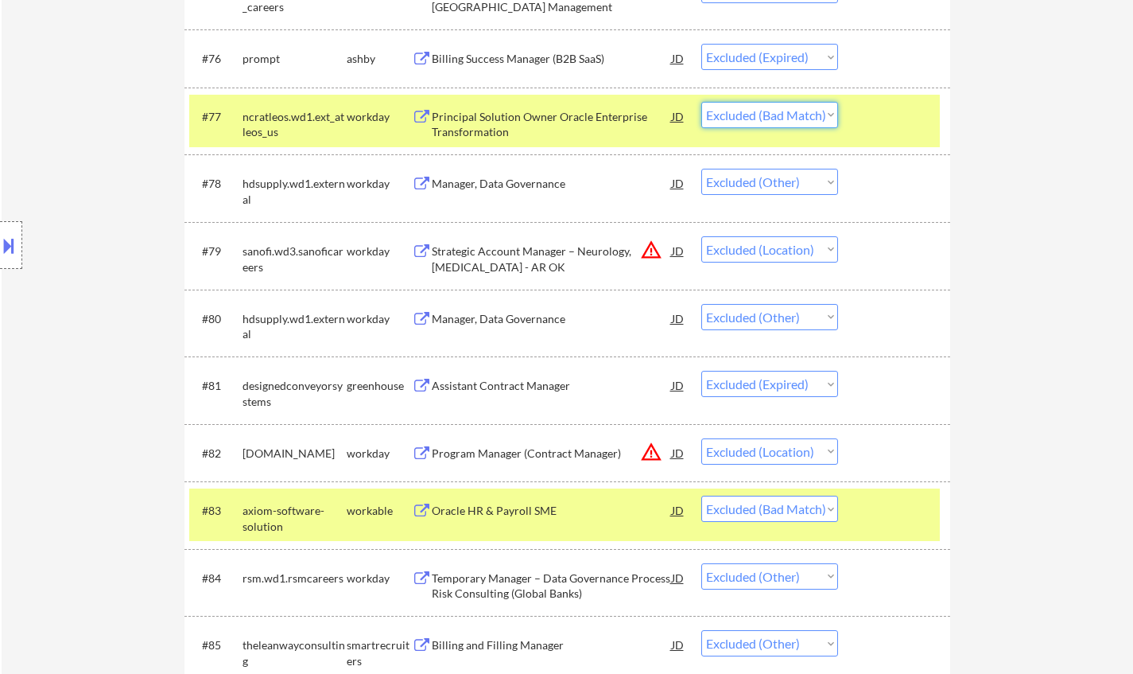
click at [814, 122] on select "Choose an option... Pending Applied Excluded (Questions) Excluded (Expired) Exc…" at bounding box center [770, 115] width 137 height 26
select select ""excluded__expired_""
click at [702, 102] on select "Choose an option... Pending Applied Excluded (Questions) Excluded (Expired) Exc…" at bounding box center [770, 115] width 137 height 26
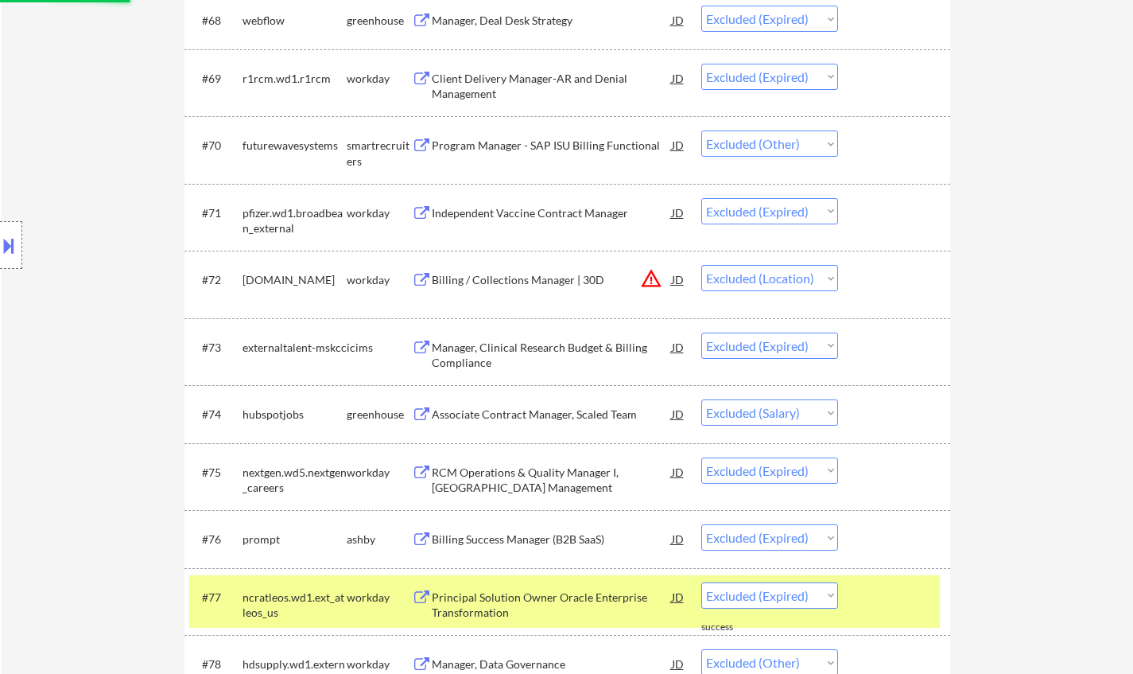
scroll to position [4693, 0]
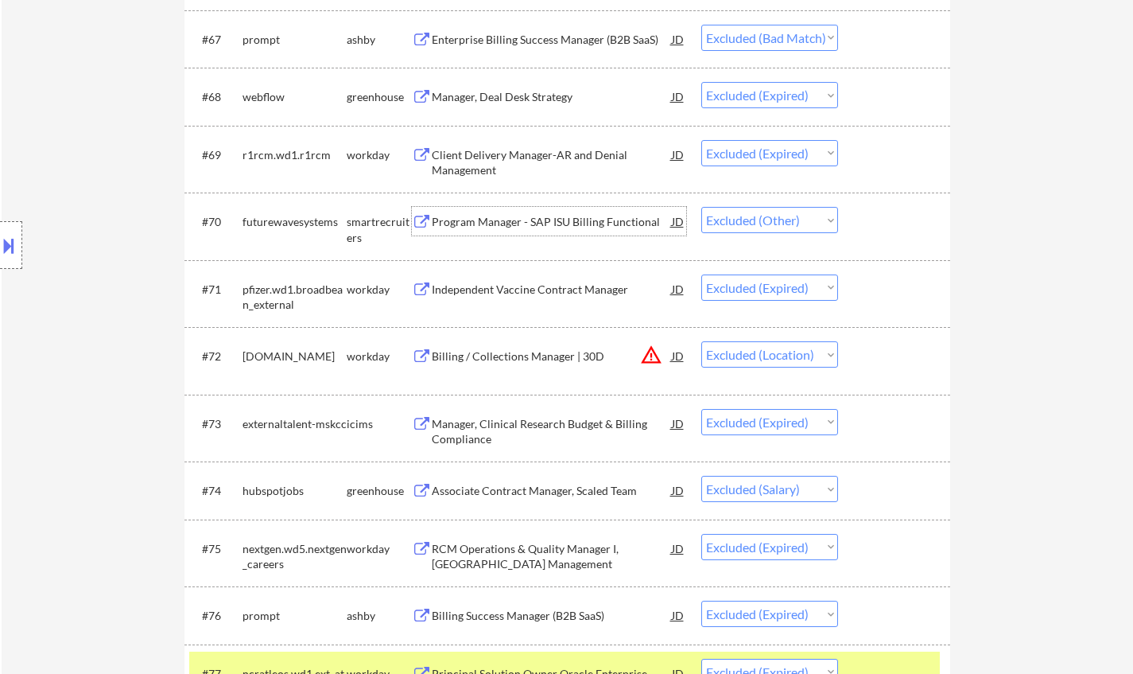
click at [556, 220] on div "Program Manager - SAP ISU Billing Functional" at bounding box center [552, 222] width 240 height 16
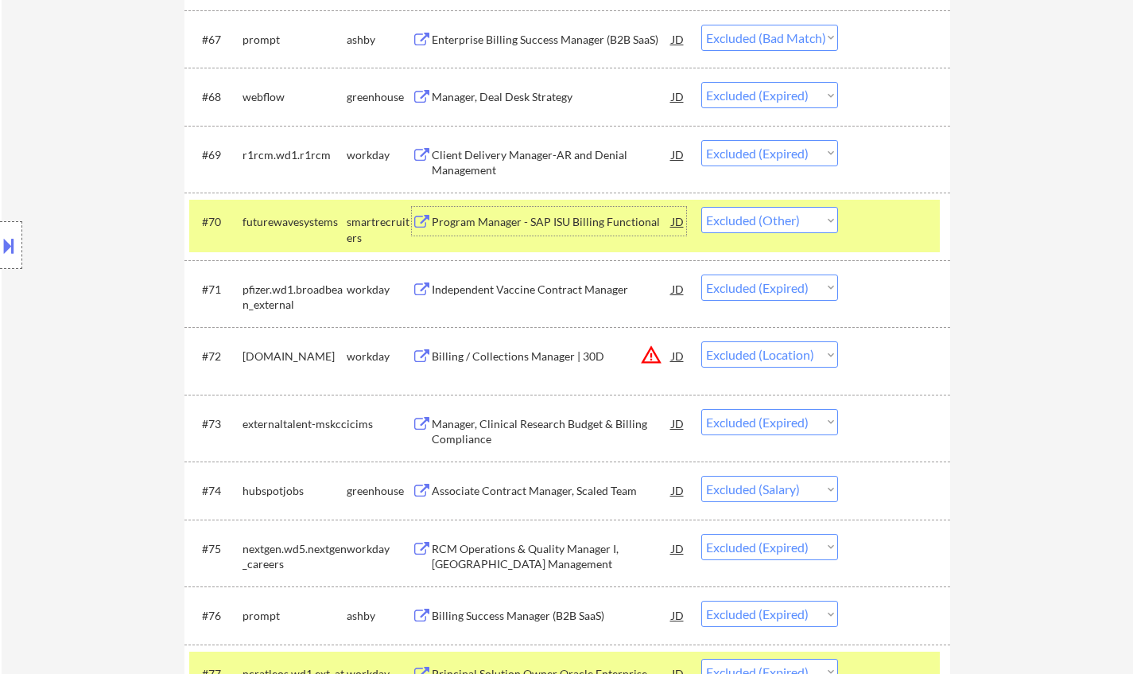
click at [765, 230] on select "Choose an option... Pending Applied Excluded (Questions) Excluded (Expired) Exc…" at bounding box center [770, 220] width 137 height 26
select select ""excluded__bad_match_""
click at [702, 207] on select "Choose an option... Pending Applied Excluded (Questions) Excluded (Expired) Exc…" at bounding box center [770, 220] width 137 height 26
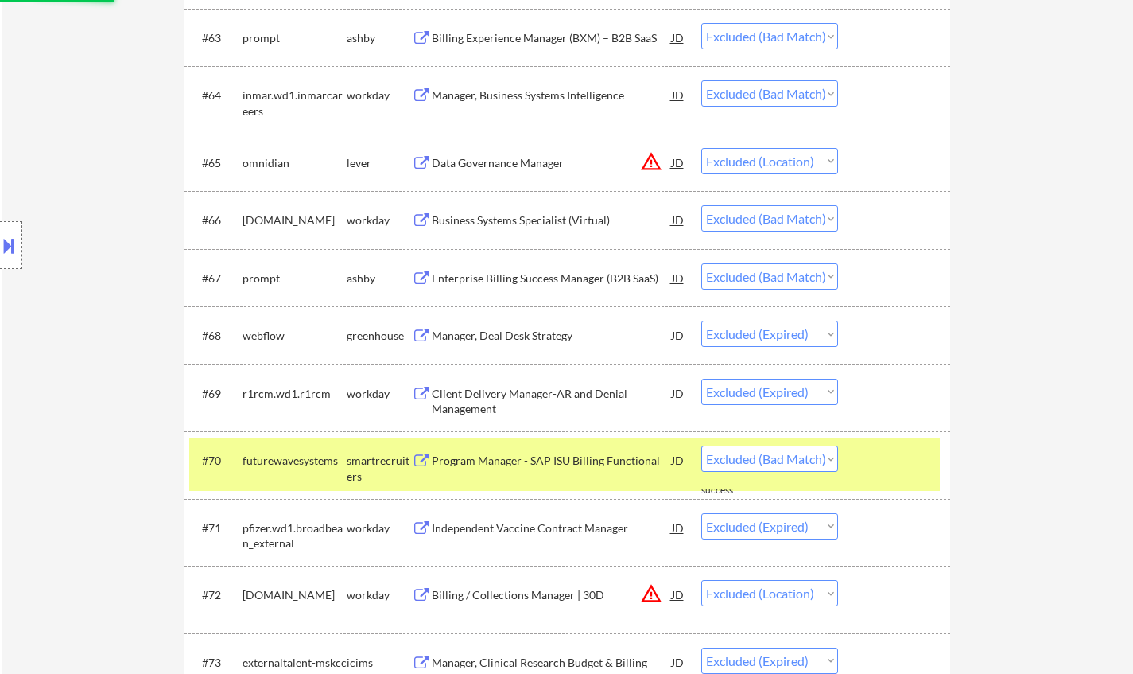
click at [544, 282] on div "Enterprise Billing Success Manager (B2B SaaS)" at bounding box center [552, 278] width 240 height 16
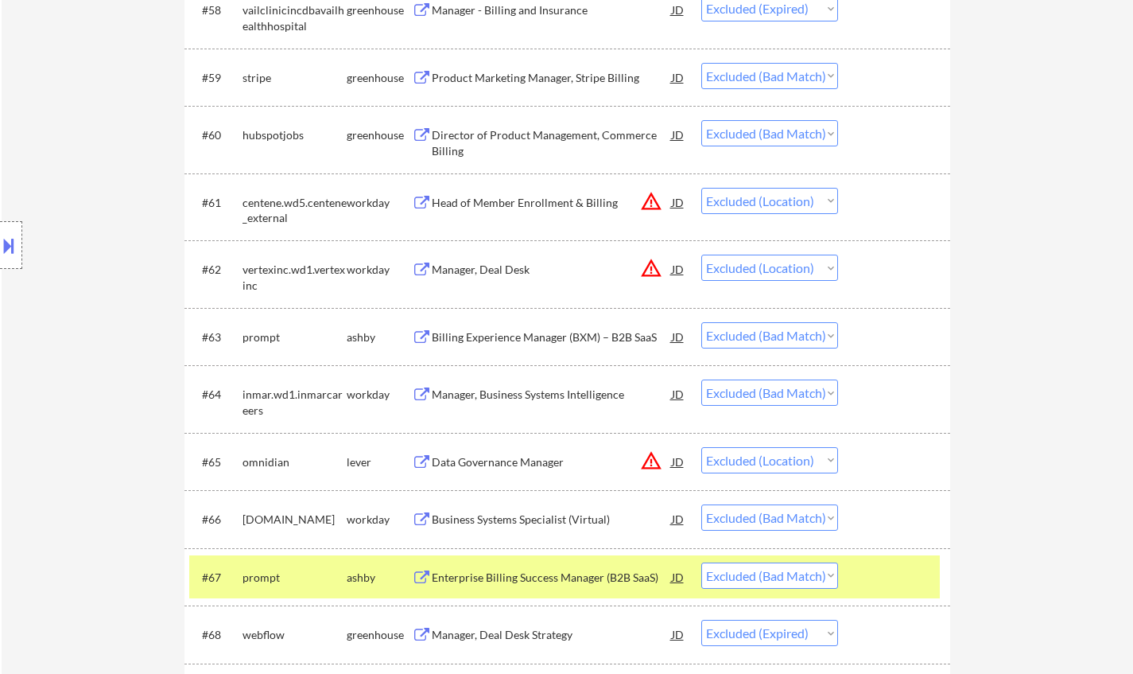
scroll to position [4314, 0]
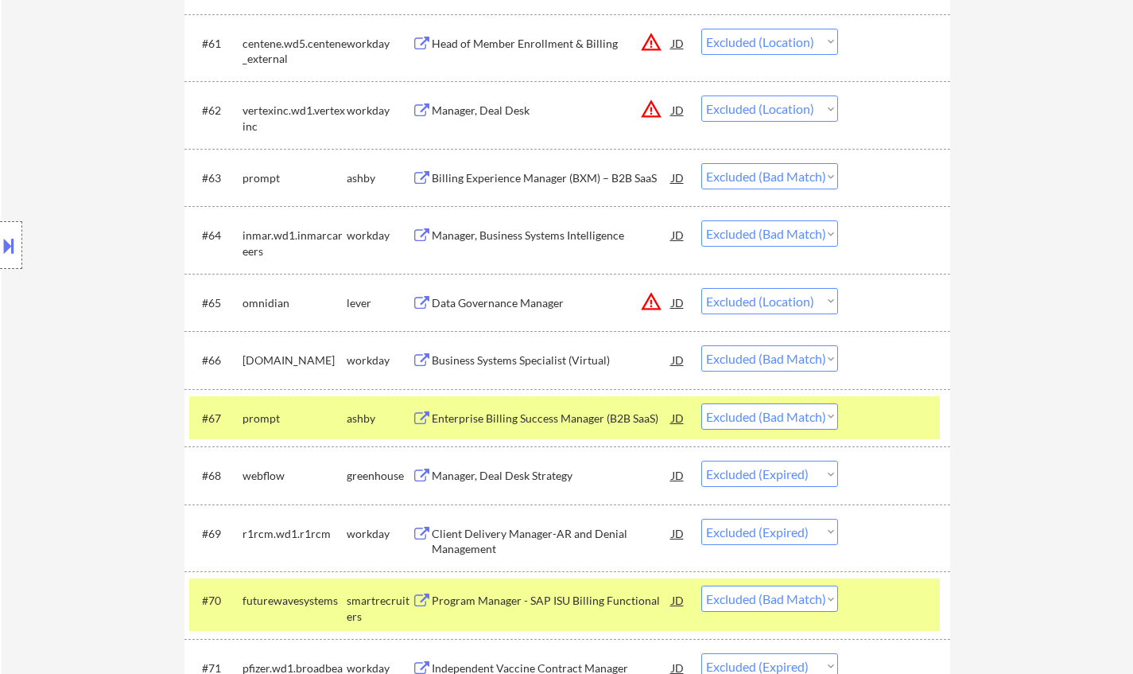
click at [786, 414] on select "Choose an option... Pending Applied Excluded (Questions) Excluded (Expired) Exc…" at bounding box center [770, 416] width 137 height 26
click at [702, 403] on select "Choose an option... Pending Applied Excluded (Questions) Excluded (Expired) Exc…" at bounding box center [770, 416] width 137 height 26
select select ""excluded__expired_""
select select ""excluded__bad_match_""
select select ""excluded__expired_""
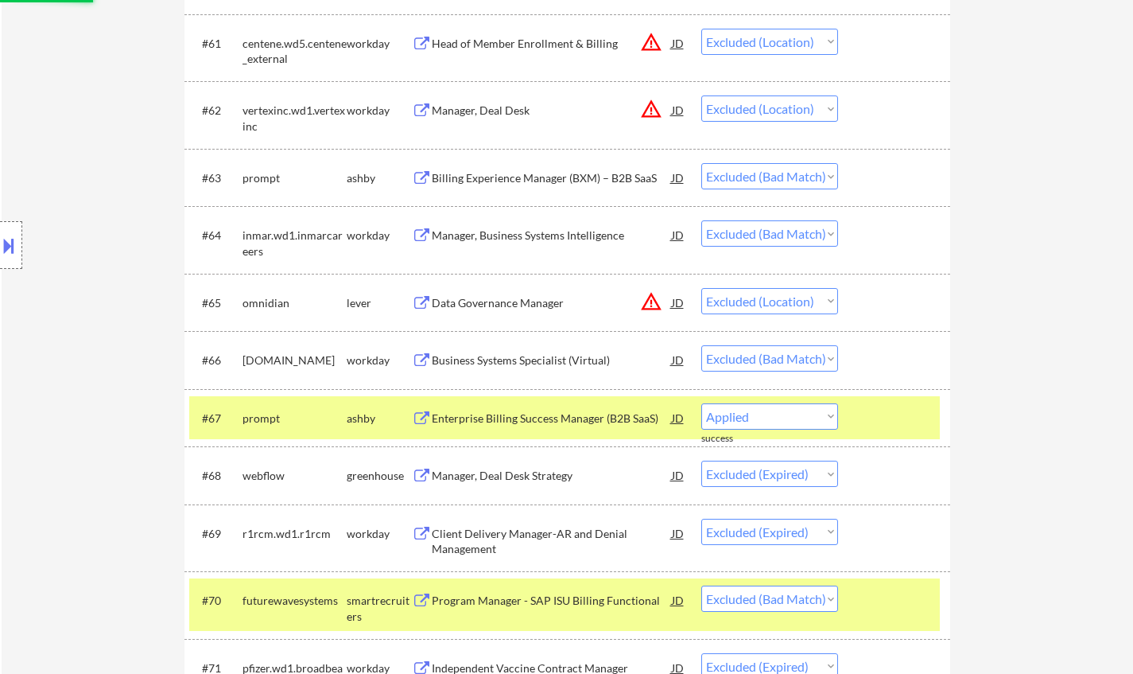
select select ""excluded__location_""
select select ""excluded__expired_""
select select ""excluded__salary_""
select select ""excluded__expired_""
select select ""excluded__other_""
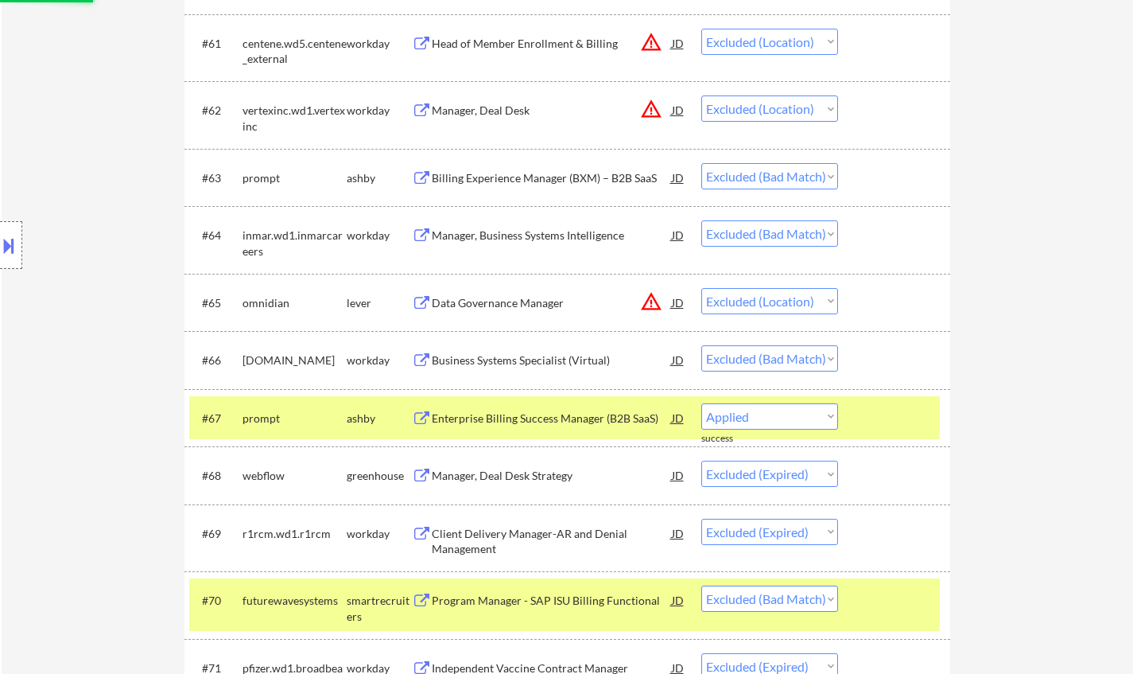
select select ""excluded__location_""
select select ""excluded__other_""
select select ""excluded__expired_""
select select ""excluded__location_""
select select ""excluded__bad_match_""
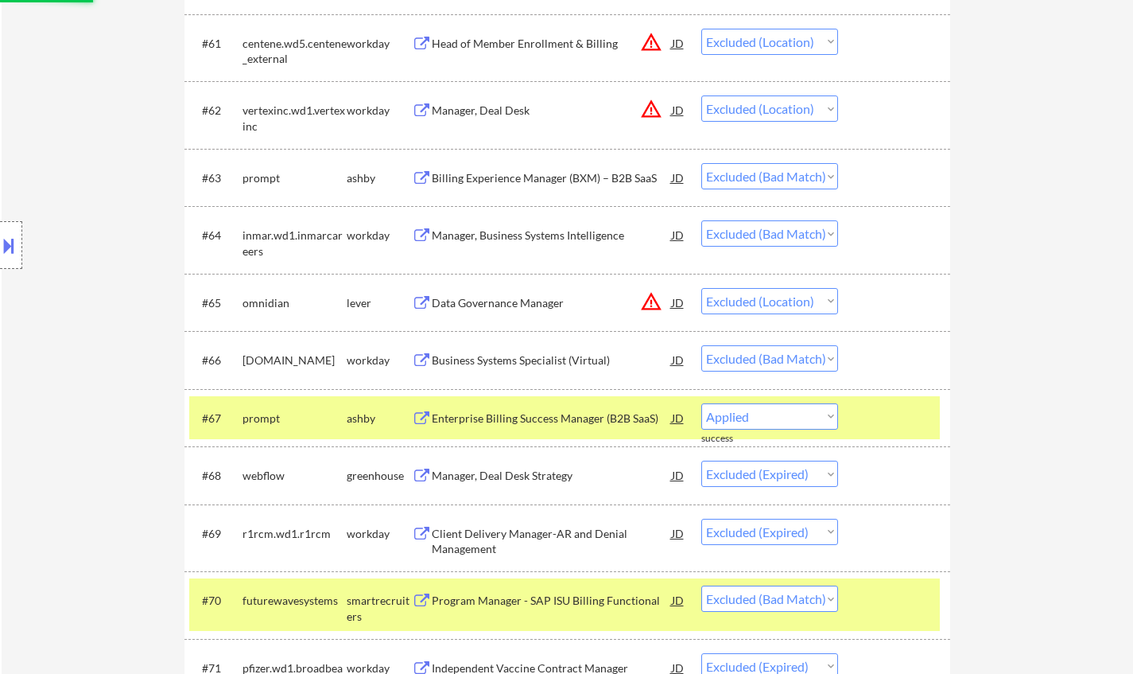
select select ""excluded__other_""
select select ""excluded__expired_""
select select ""excluded__location_""
select select ""excluded__expired_""
select select ""excluded__other_""
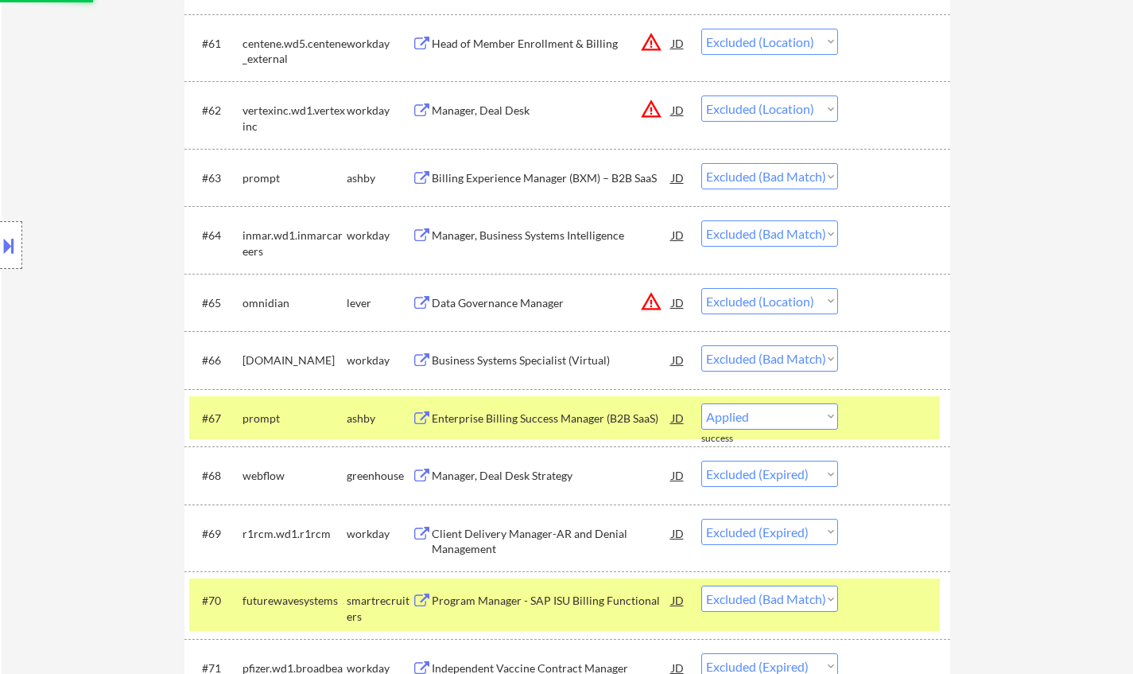
select select ""excluded__expired_""
select select ""excluded__other_""
select select ""excluded__bad_match_""
select select ""excluded__expired_""
select select ""excluded__other_""
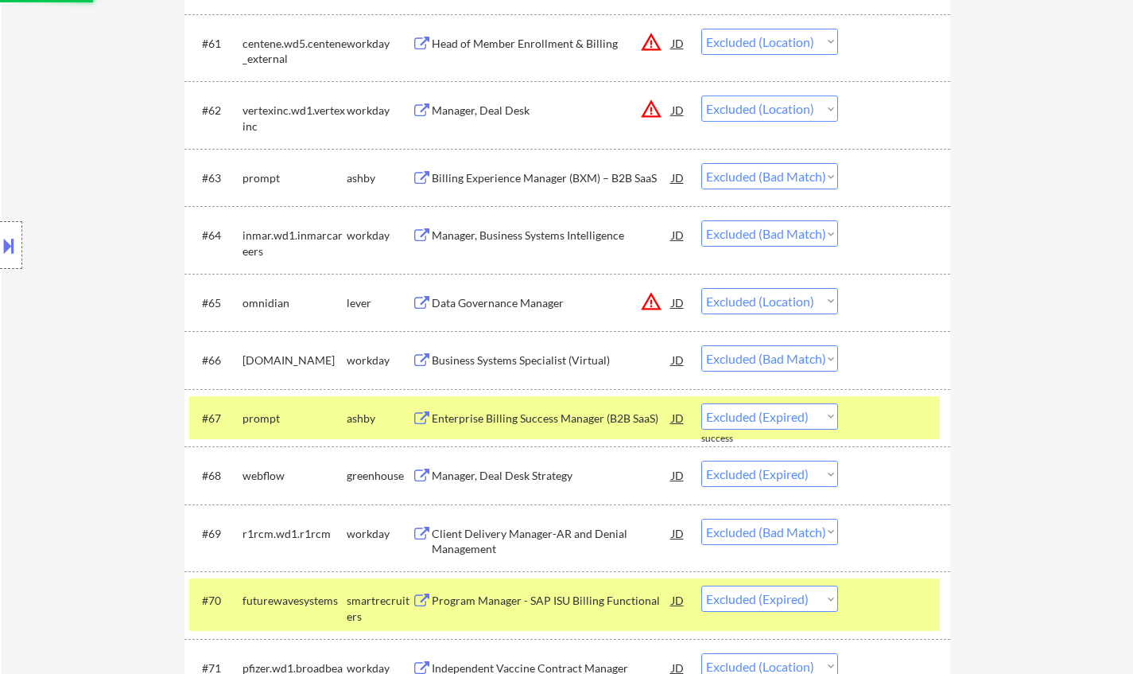
select select ""excluded__bad_match_""
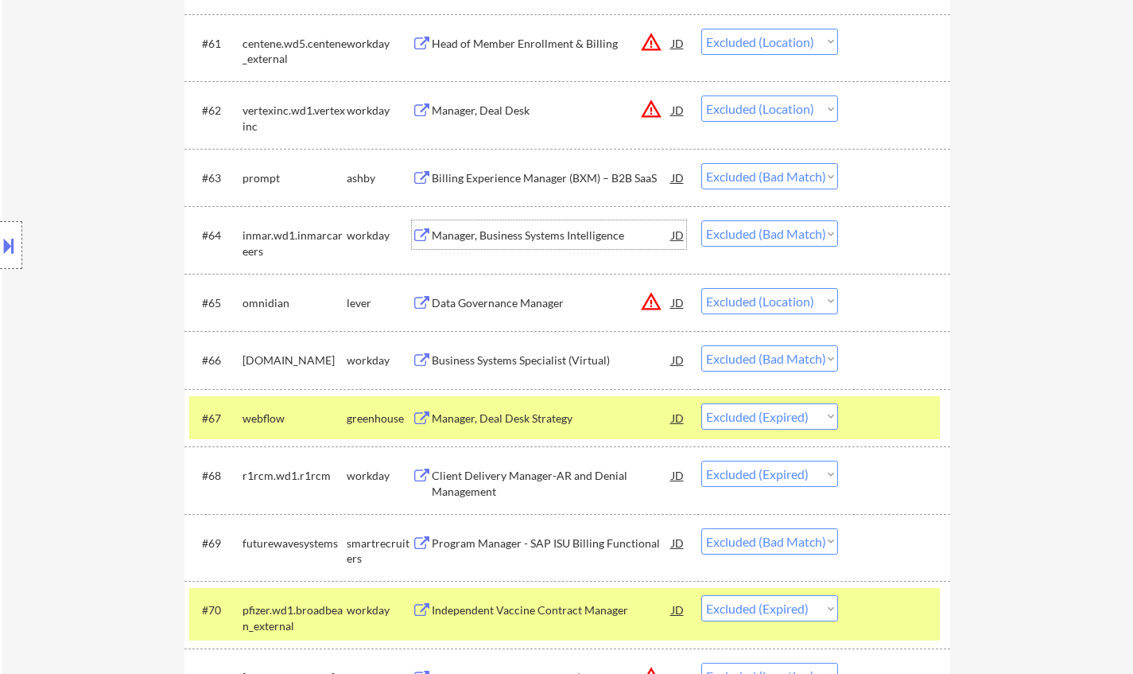
click at [513, 236] on div "Manager, Business Systems Intelligence" at bounding box center [552, 235] width 240 height 16
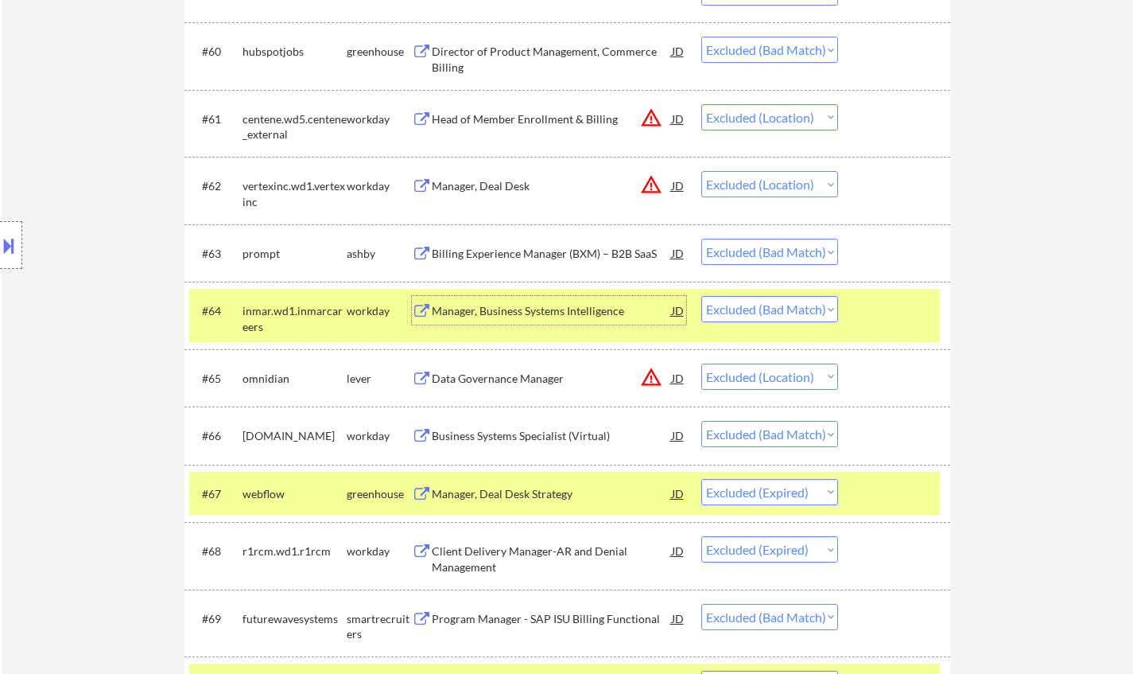
scroll to position [4155, 0]
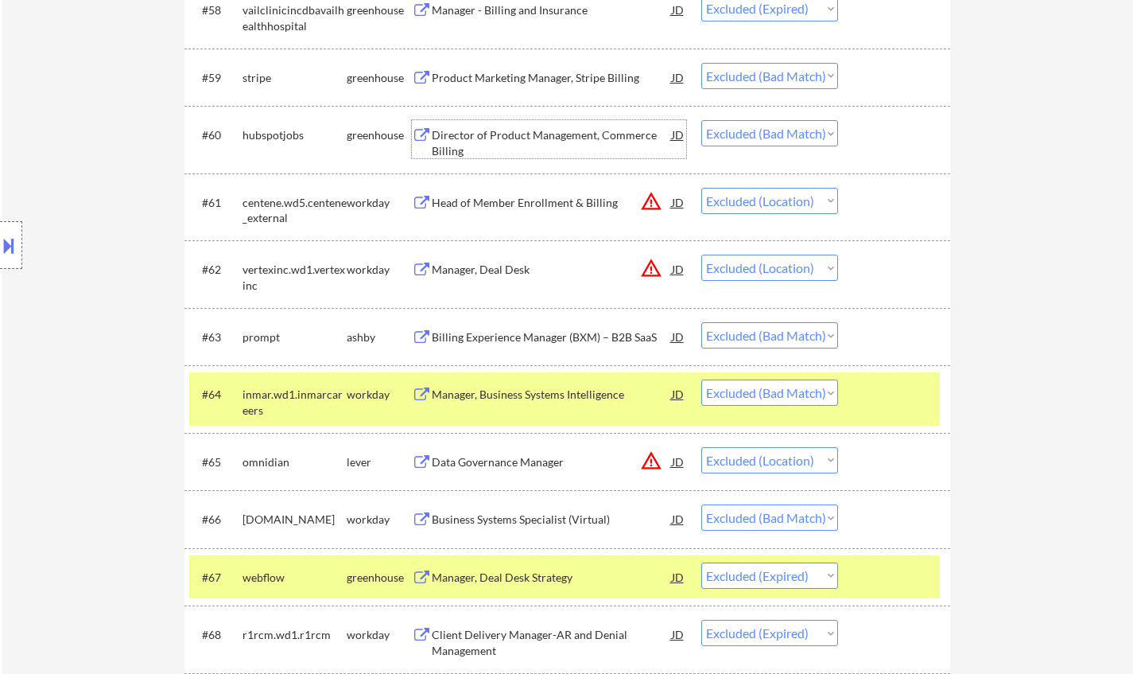
click at [506, 129] on div "Director of Product Management, Commerce Billing" at bounding box center [552, 142] width 240 height 31
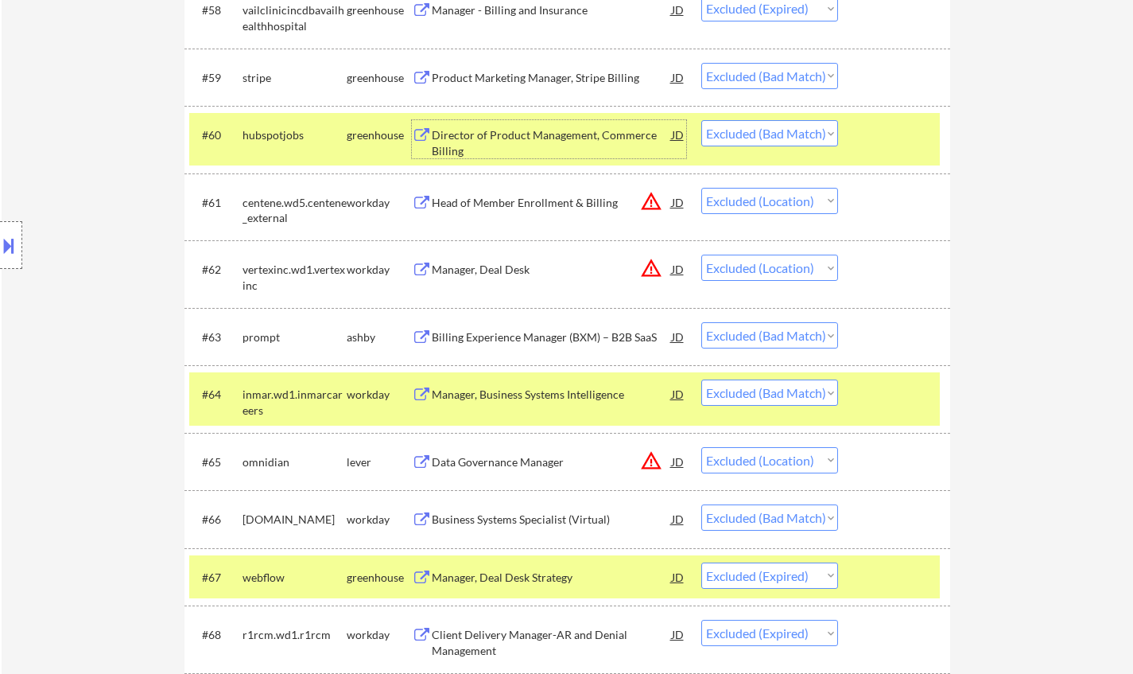
click at [799, 134] on select "Choose an option... Pending Applied Excluded (Questions) Excluded (Expired) Exc…" at bounding box center [770, 133] width 137 height 26
select select ""excluded__expired_""
click at [702, 120] on select "Choose an option... Pending Applied Excluded (Questions) Excluded (Expired) Exc…" at bounding box center [770, 133] width 137 height 26
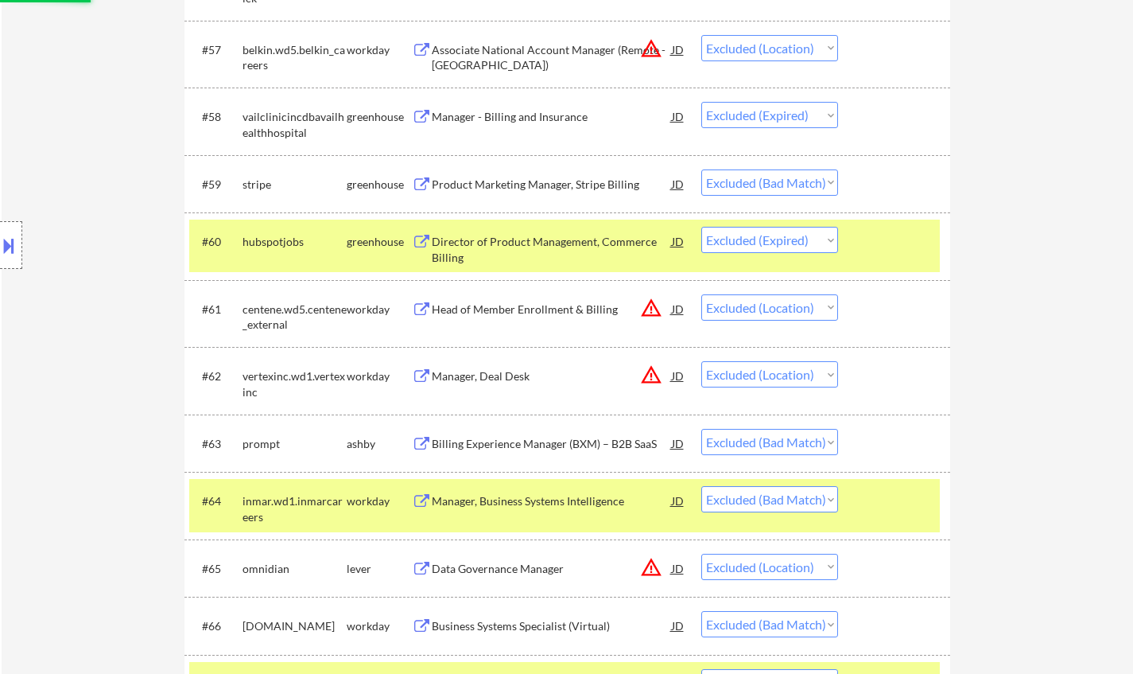
scroll to position [3996, 0]
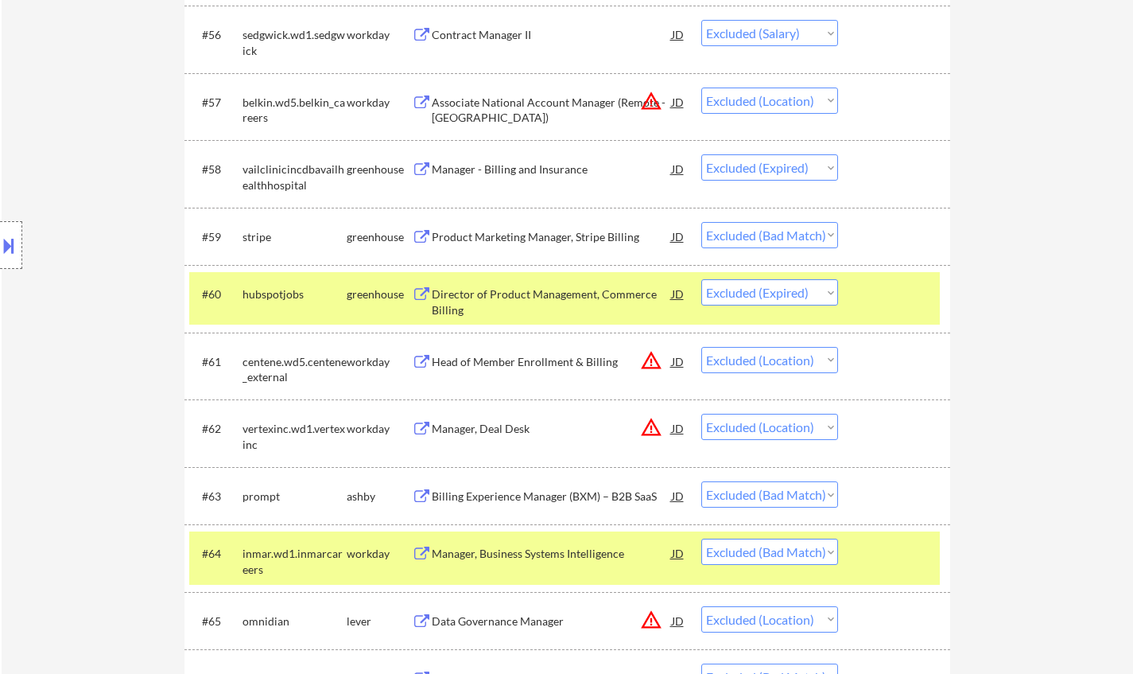
click at [484, 236] on div "Product Marketing Manager, Stripe Billing" at bounding box center [552, 237] width 240 height 16
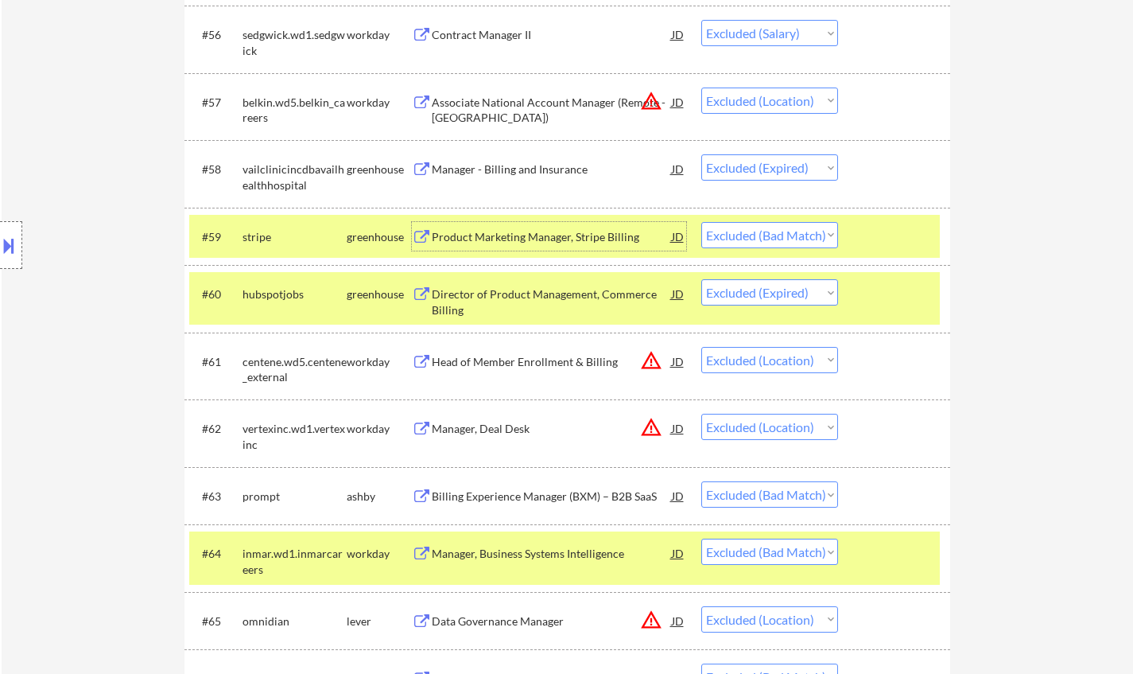
drag, startPoint x: 768, startPoint y: 235, endPoint x: 782, endPoint y: 244, distance: 16.6
click at [768, 235] on select "Choose an option... Pending Applied Excluded (Questions) Excluded (Expired) Exc…" at bounding box center [770, 235] width 137 height 26
select select ""excluded__expired_""
click at [702, 222] on select "Choose an option... Pending Applied Excluded (Questions) Excluded (Expired) Exc…" at bounding box center [770, 235] width 137 height 26
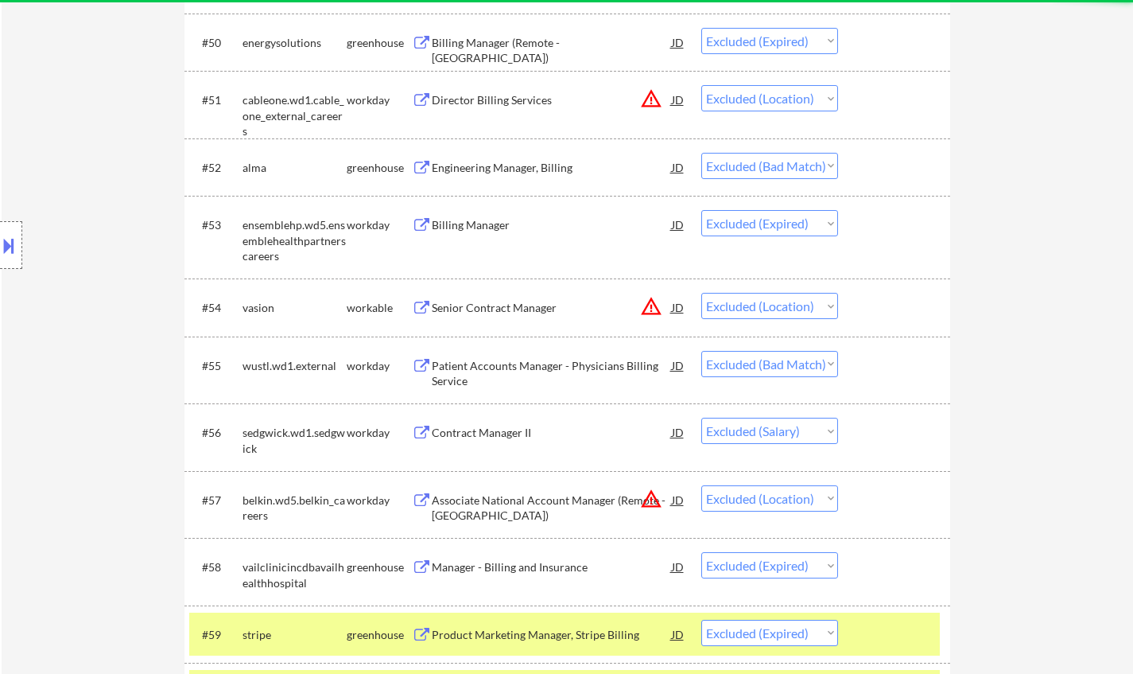
scroll to position [3519, 0]
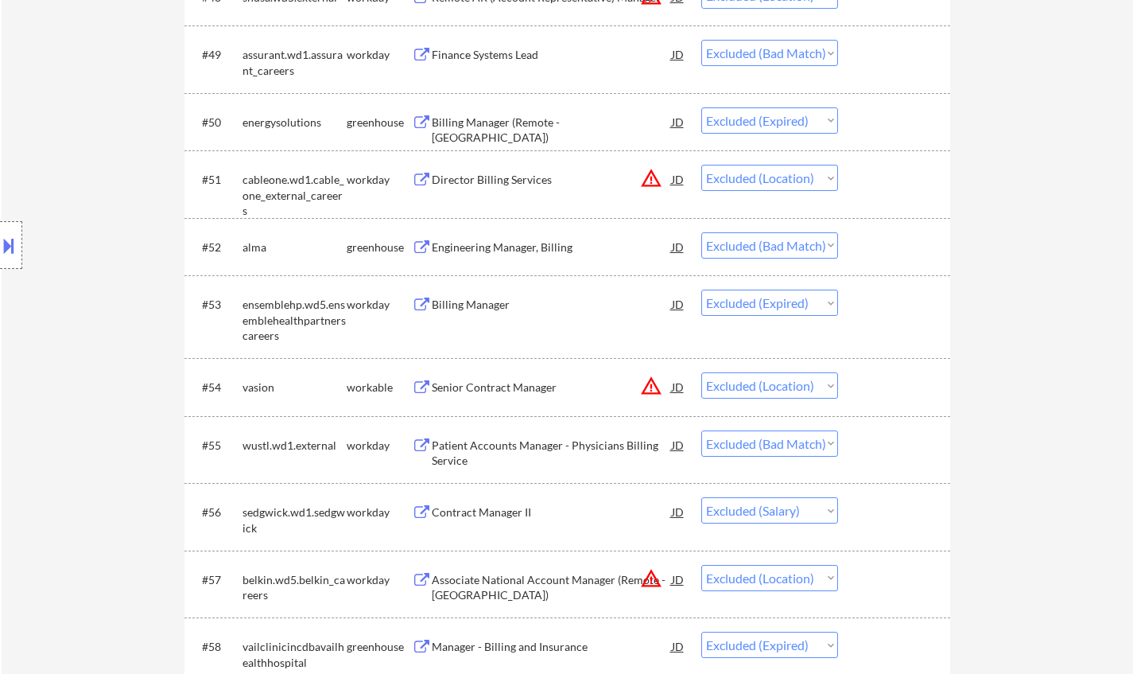
click at [488, 246] on div "Engineering Manager, Billing" at bounding box center [552, 247] width 240 height 16
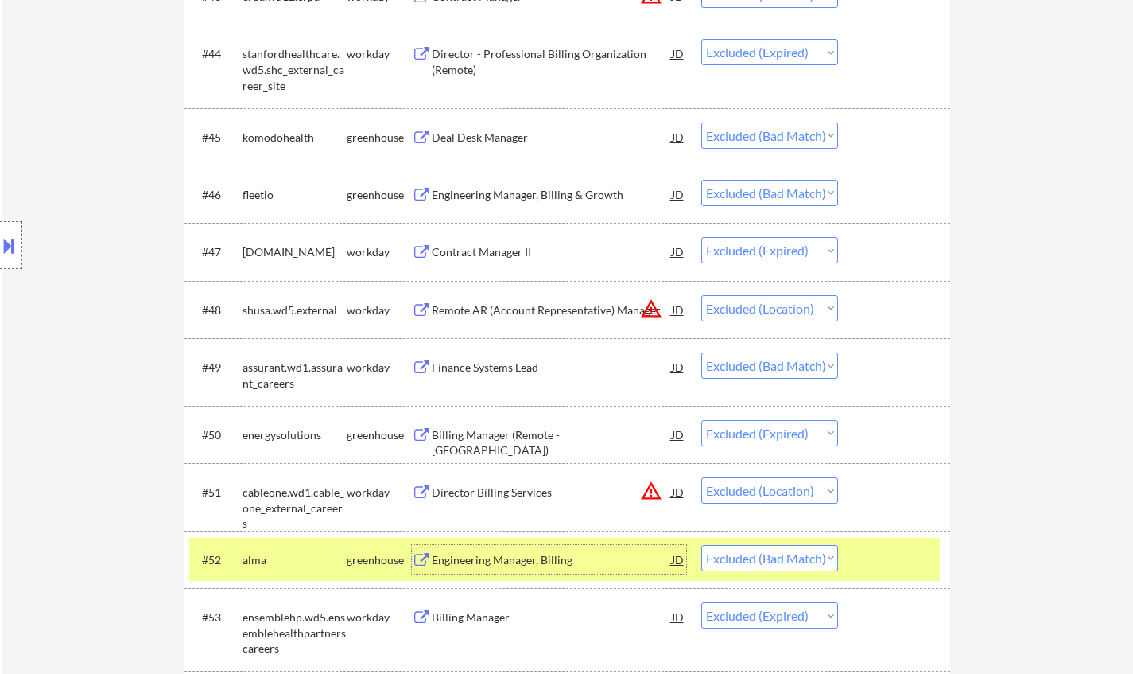
scroll to position [3201, 0]
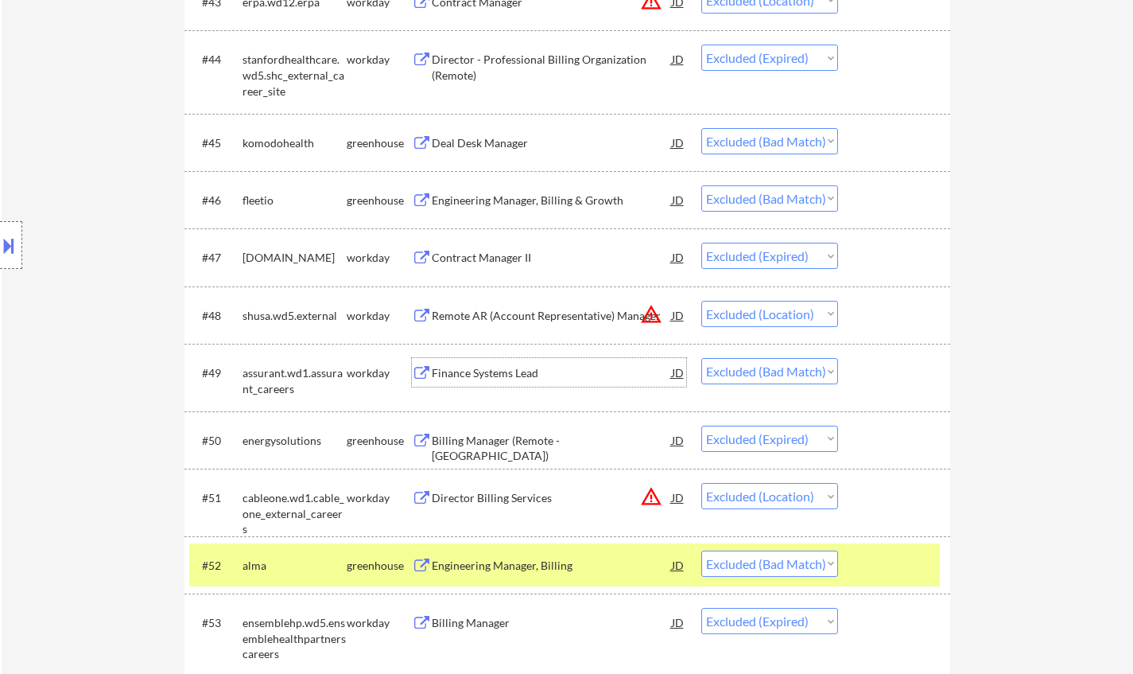
click at [493, 377] on div "Finance Systems Lead" at bounding box center [552, 373] width 240 height 16
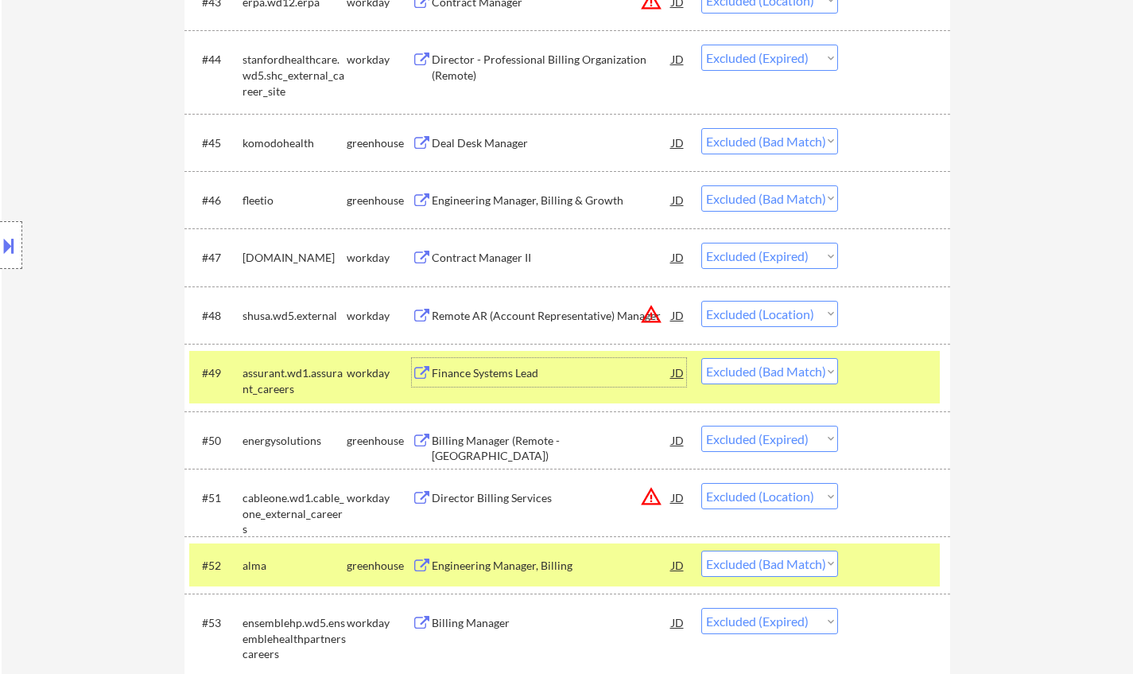
click at [786, 368] on select "Choose an option... Pending Applied Excluded (Questions) Excluded (Expired) Exc…" at bounding box center [770, 371] width 137 height 26
click at [702, 358] on select "Choose an option... Pending Applied Excluded (Questions) Excluded (Expired) Exc…" at bounding box center [770, 371] width 137 height 26
select select ""excluded__expired_""
select select ""excluded__location_""
select select ""excluded__bad_match_""
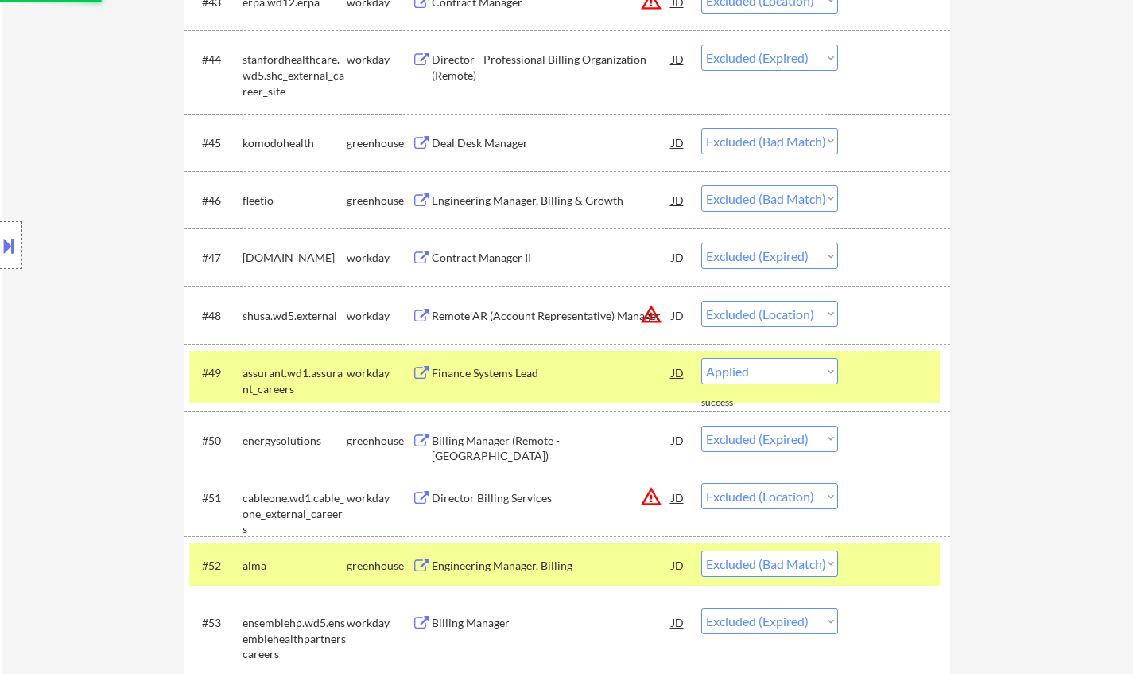
select select ""excluded__expired_""
select select ""excluded__location_""
select select ""excluded__bad_match_""
select select ""excluded__salary_""
select select ""excluded__location_""
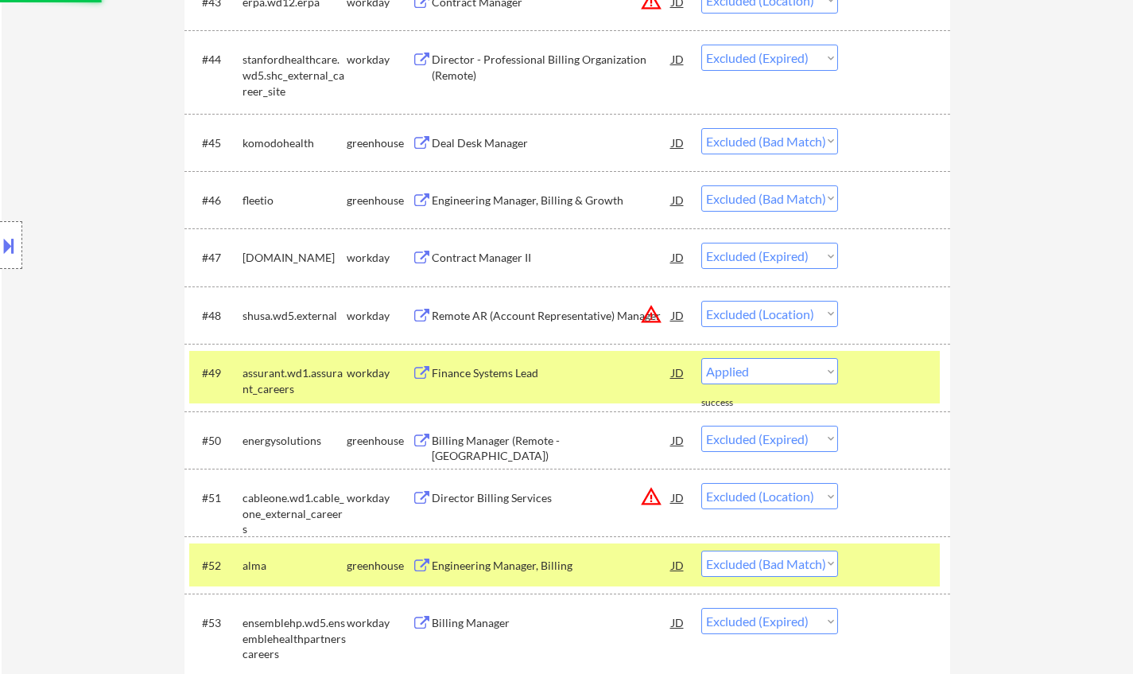
select select ""excluded__expired_""
select select ""excluded__location_""
select select ""excluded__bad_match_""
select select ""excluded__location_""
select select ""excluded__bad_match_""
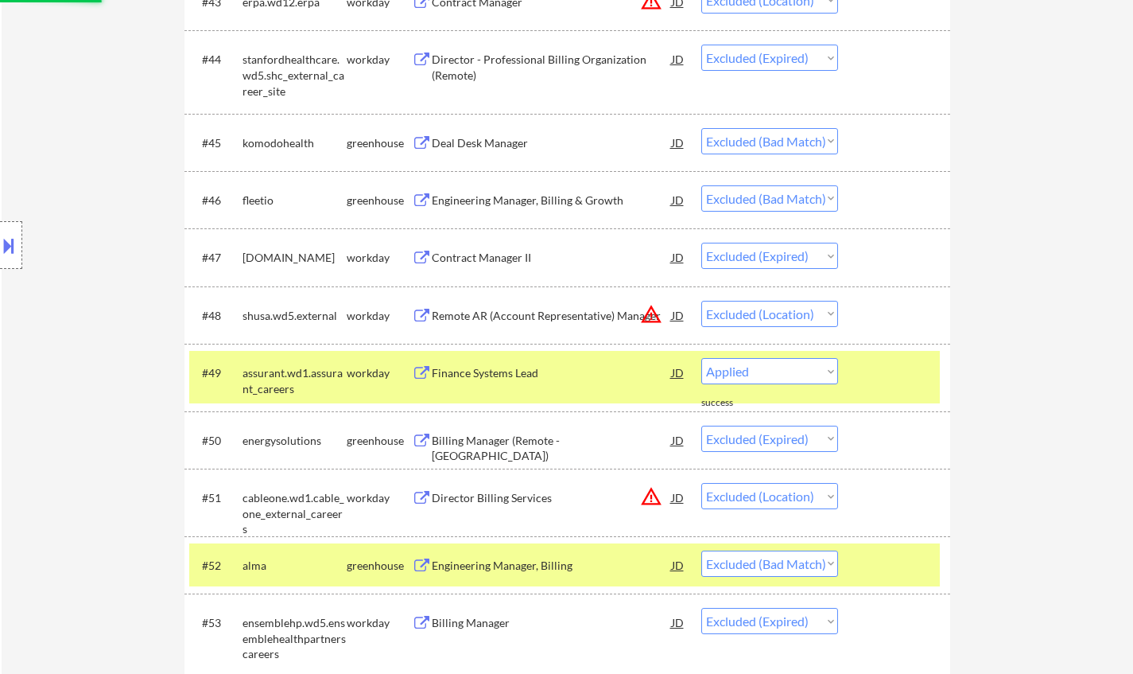
select select ""excluded__expired_""
select select ""excluded__bad_match_""
select select ""excluded__expired_""
select select ""excluded__location_""
select select ""excluded__expired_""
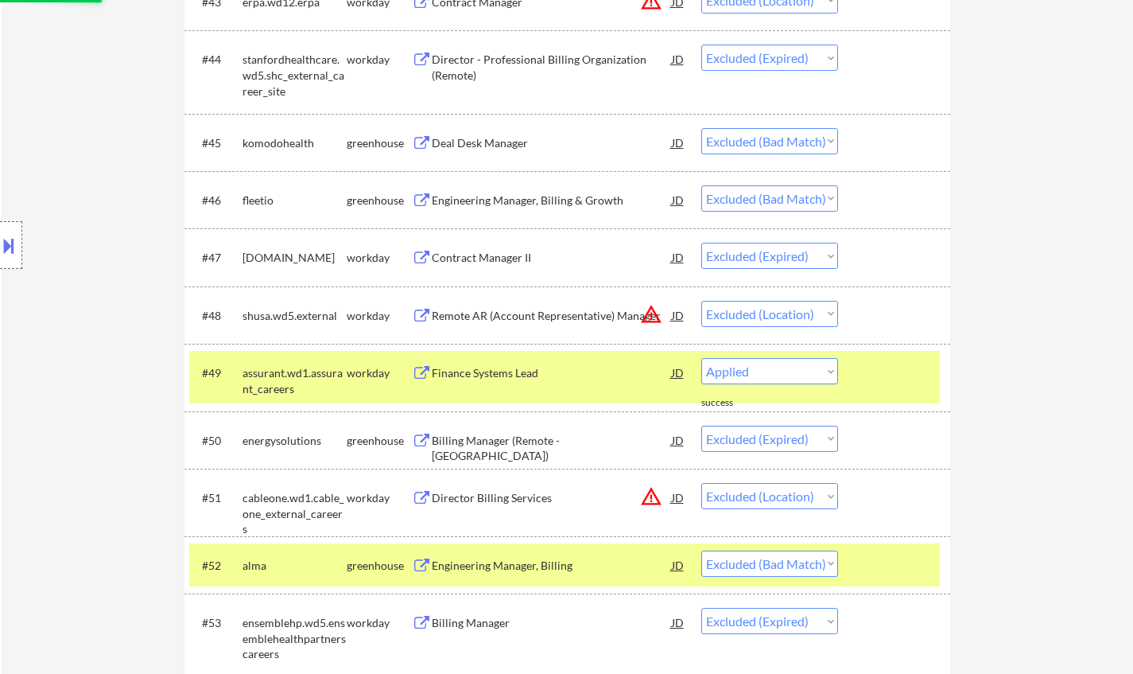
select select ""excluded__salary_""
select select ""excluded__expired_""
select select ""excluded__other_""
select select ""excluded__location_""
select select ""excluded__other_""
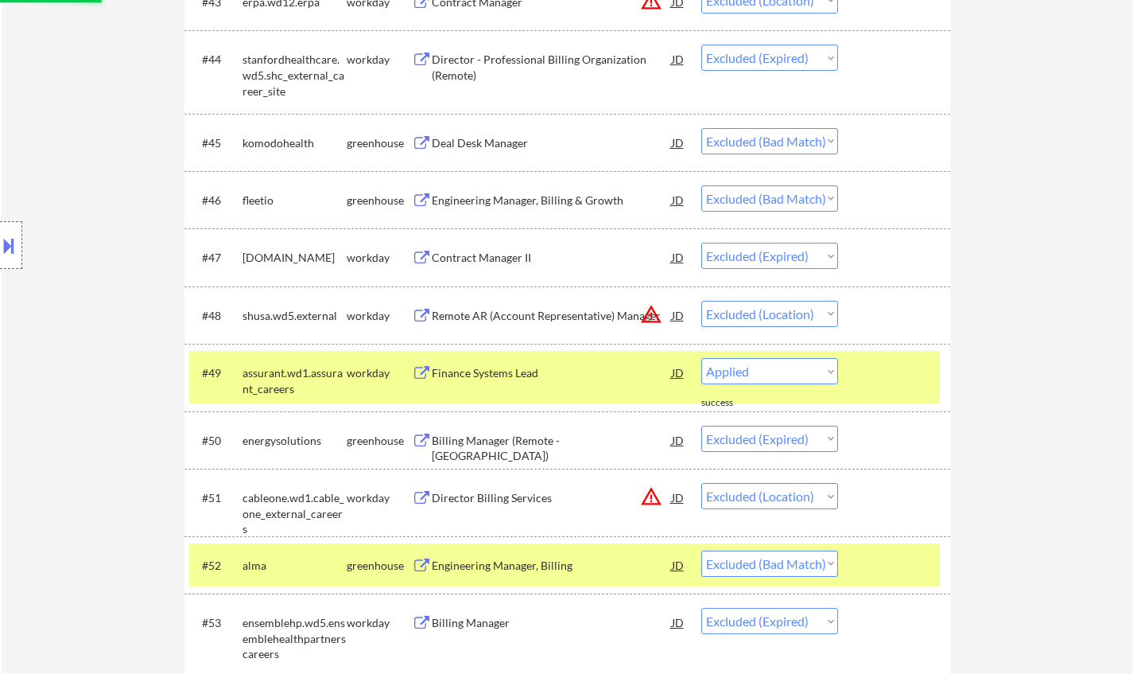
select select ""excluded__expired_""
select select ""excluded__location_""
select select ""excluded__bad_match_""
select select ""excluded__other_""
select select ""excluded__expired_""
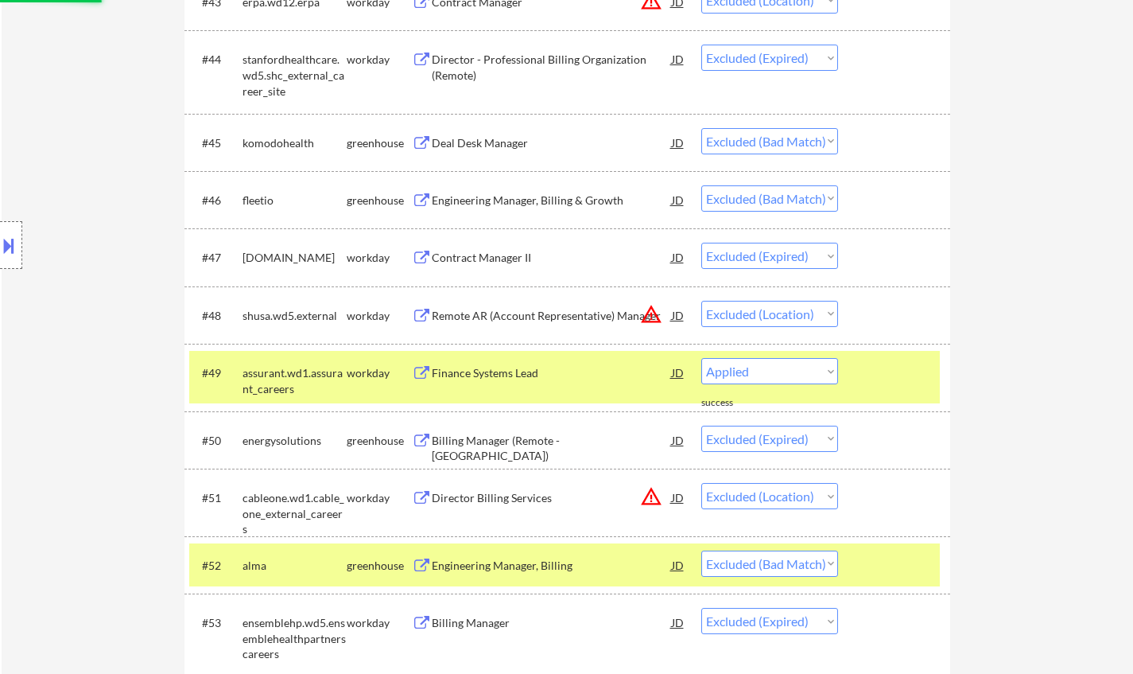
select select ""excluded__location_""
select select ""excluded__expired_""
select select ""excluded__other_""
select select ""excluded__expired_""
select select ""excluded__other_""
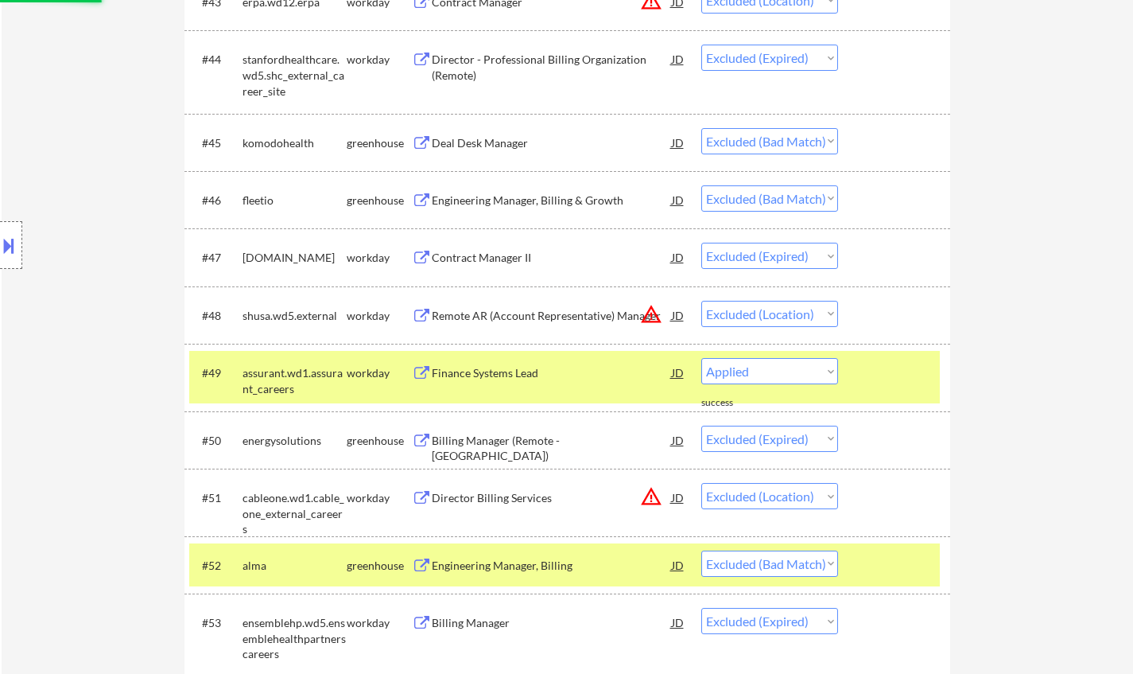
select select ""excluded__bad_match_""
select select ""excluded__expired_""
select select ""excluded__other_""
select select ""excluded__bad_match_""
select select ""excluded__location_""
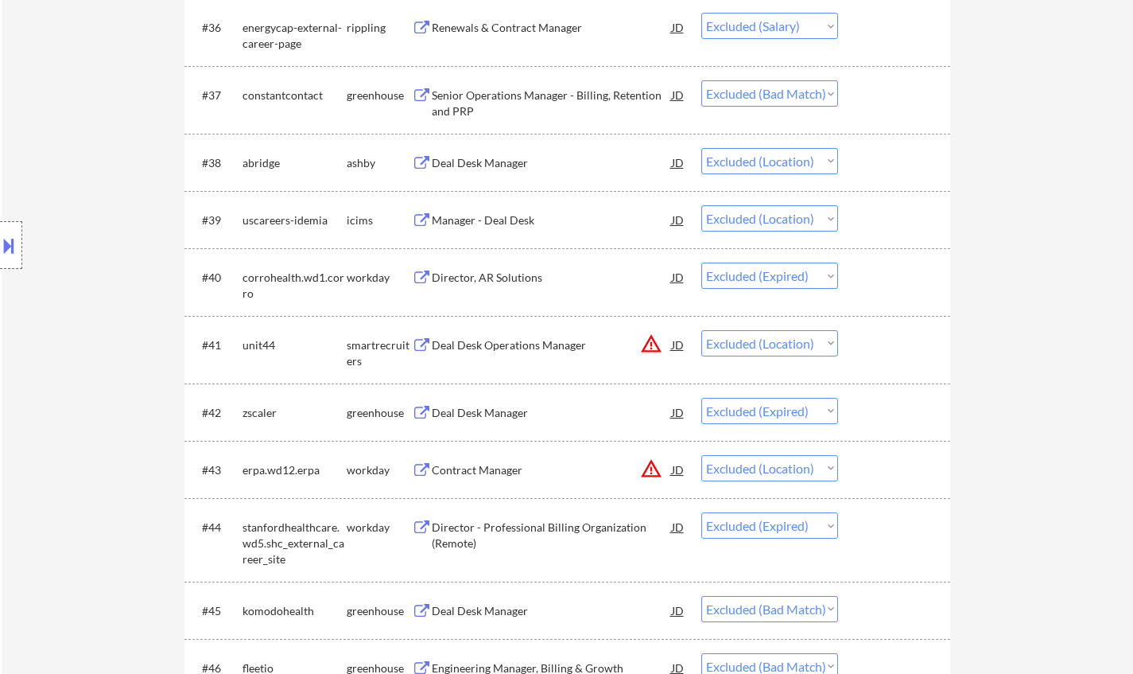
scroll to position [2564, 0]
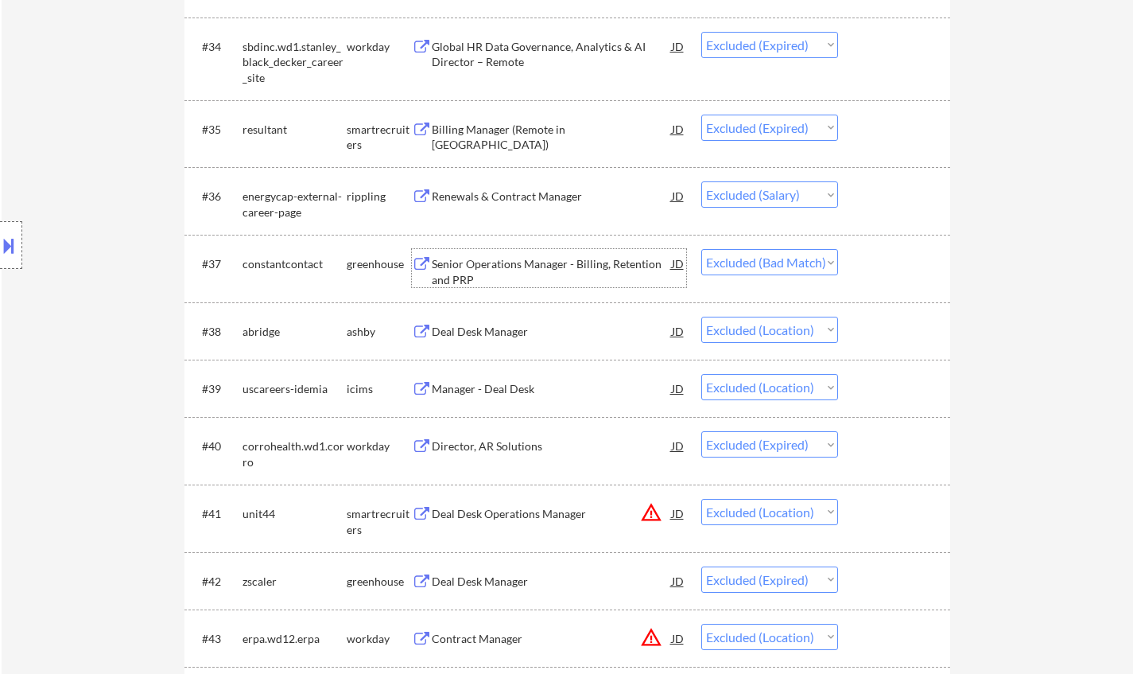
click at [543, 258] on div "Senior Operations Manager - Billing, Retention and PRP" at bounding box center [552, 271] width 240 height 31
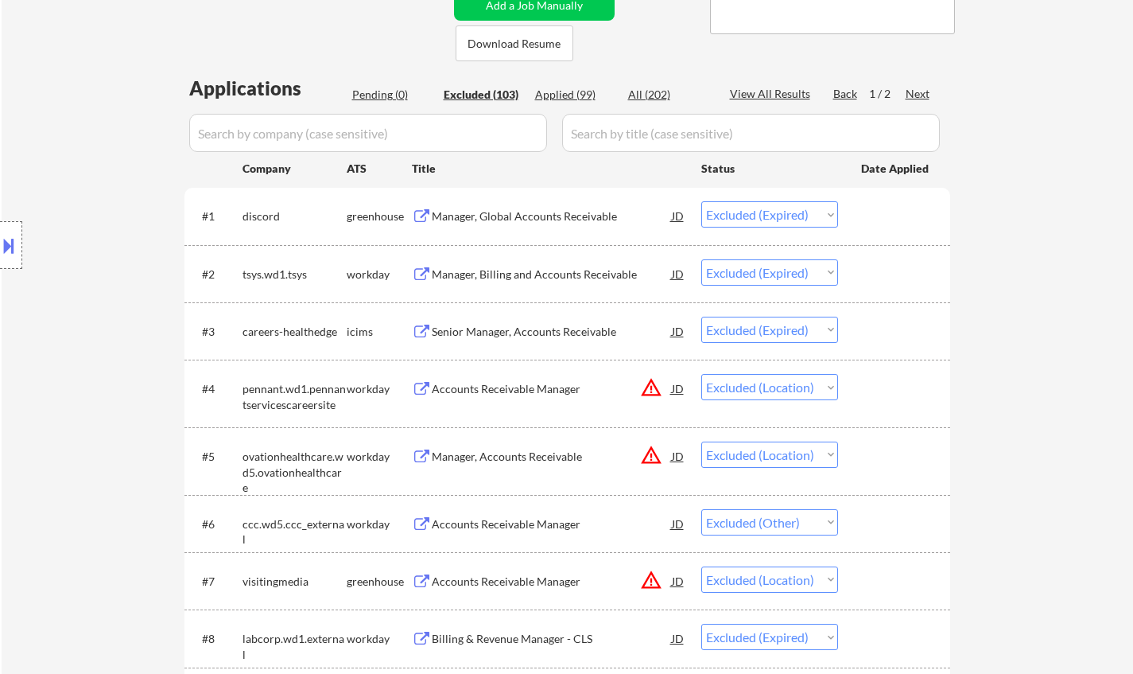
scroll to position [258, 0]
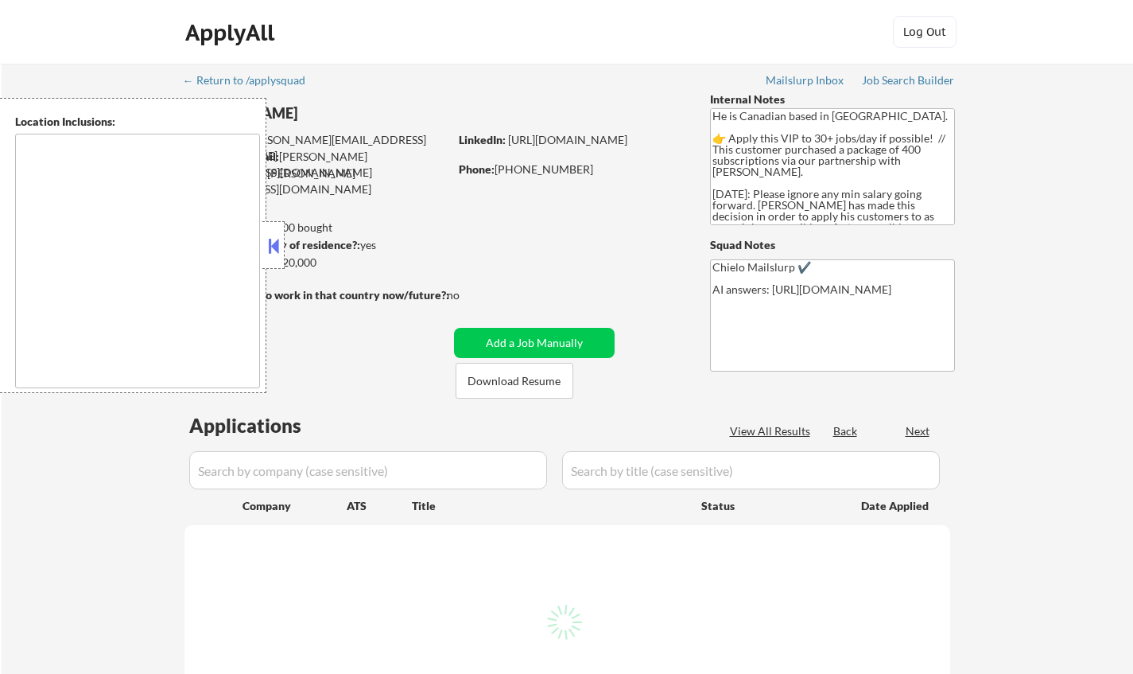
type textarea "Toronto, ON Etobicoke, ON Scarborough, ON North York, ON East York, ON York, ON…"
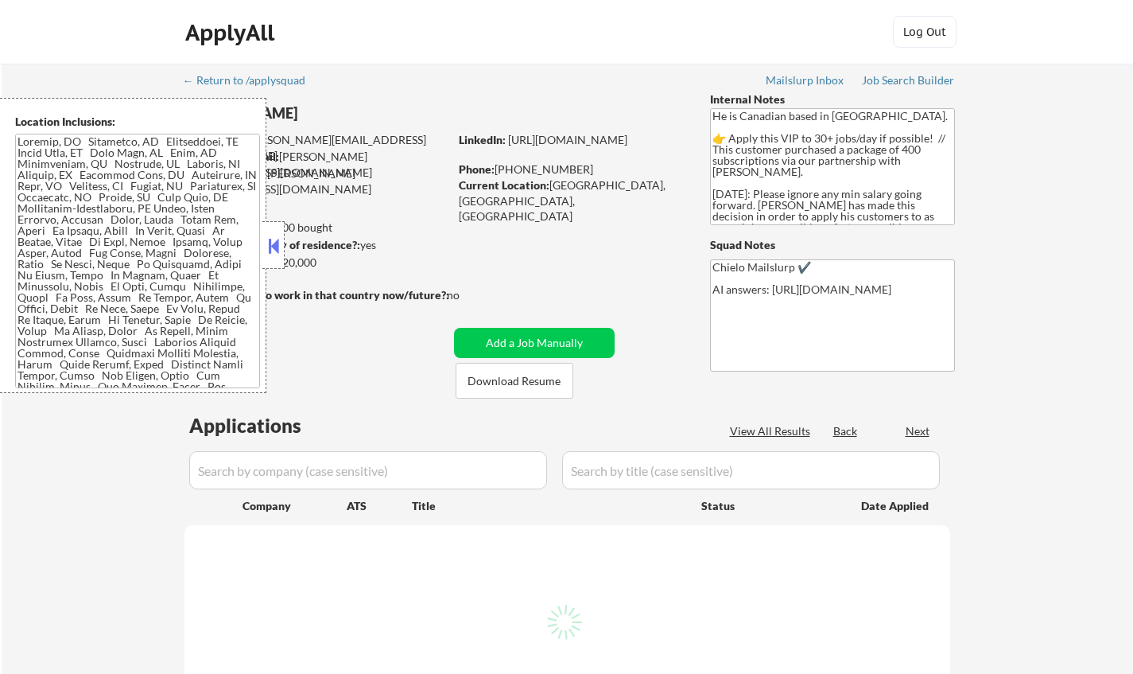
select select ""pending""
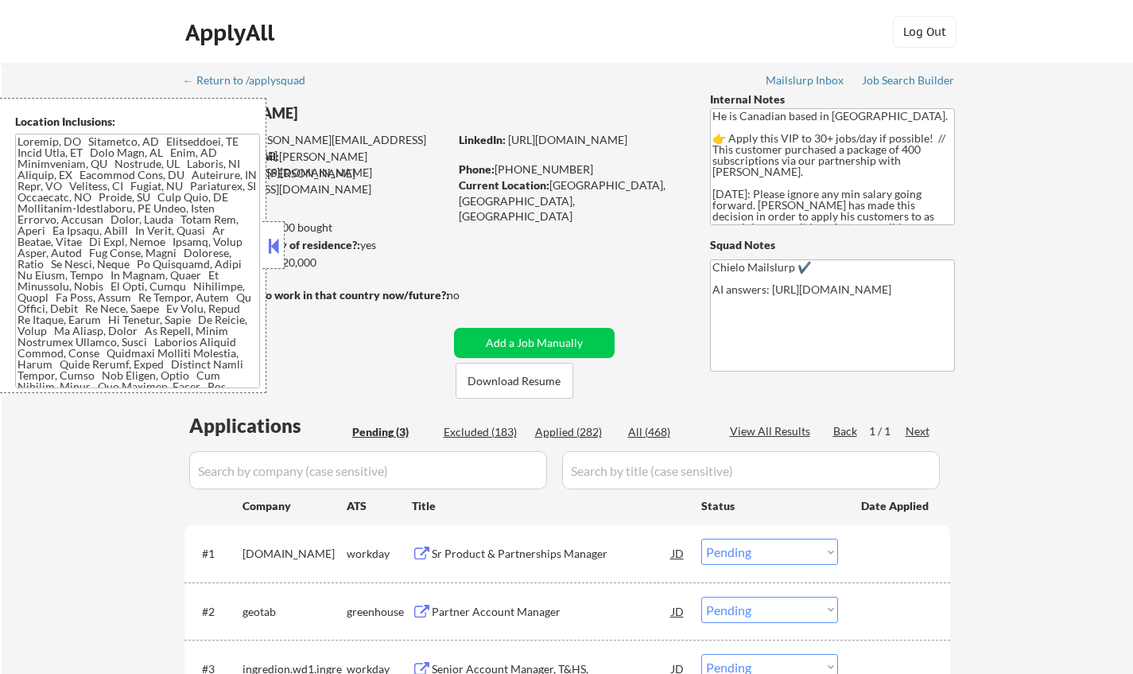
click at [272, 238] on button at bounding box center [273, 246] width 17 height 24
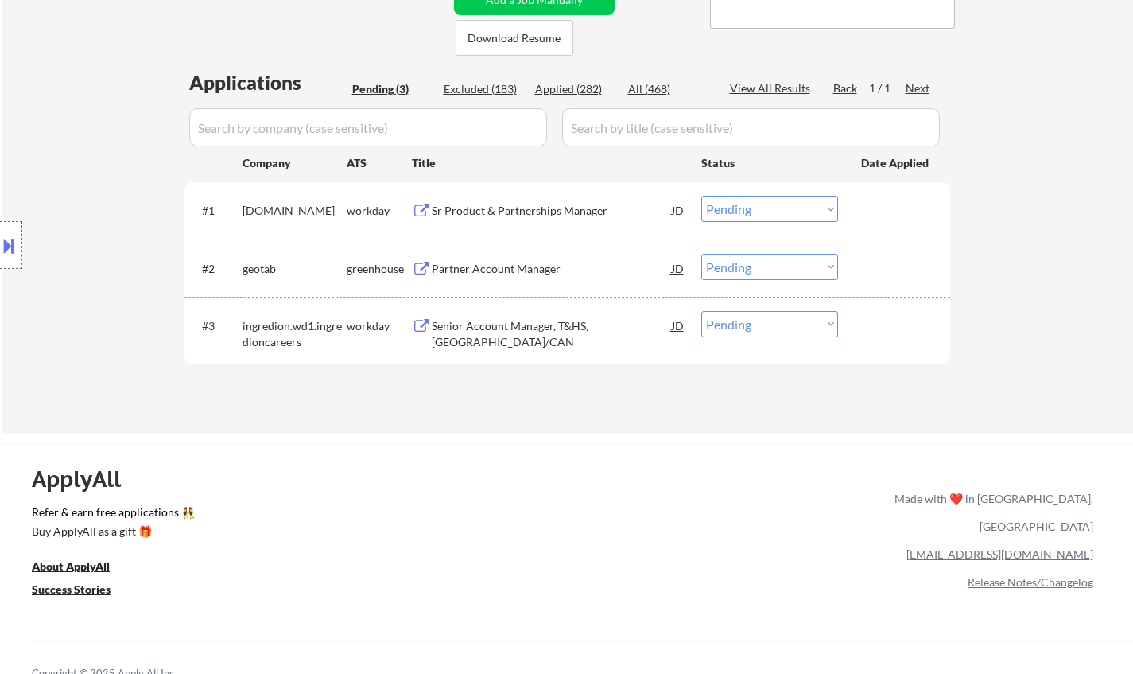
scroll to position [239, 0]
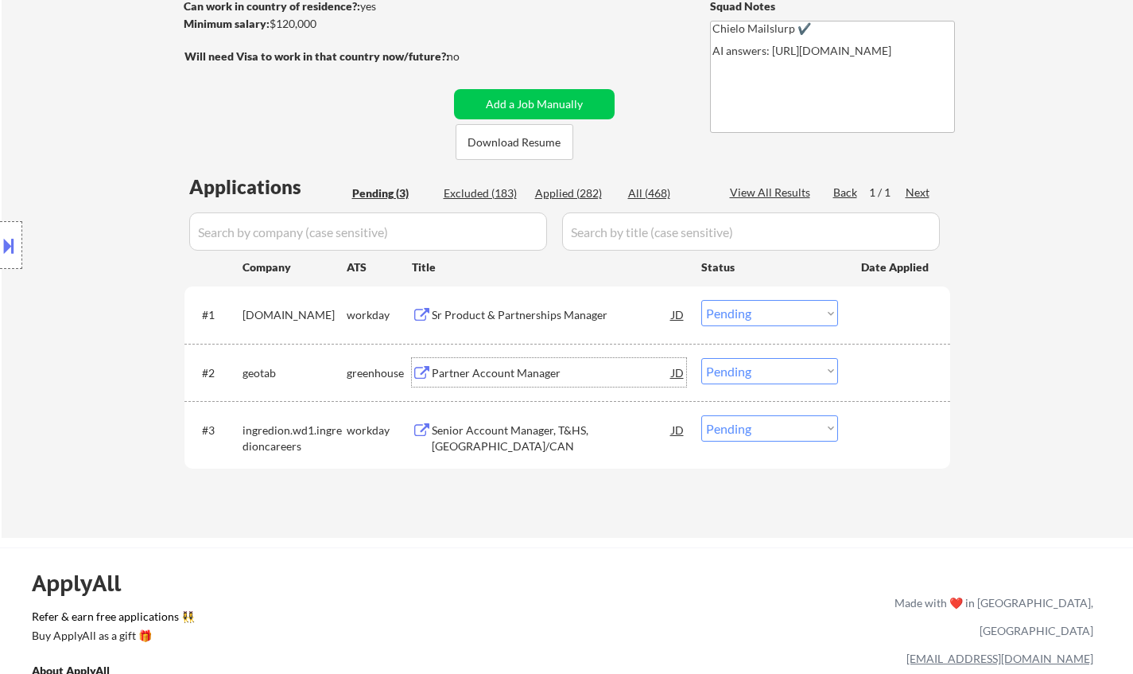
click at [535, 374] on div "Partner Account Manager" at bounding box center [552, 373] width 240 height 16
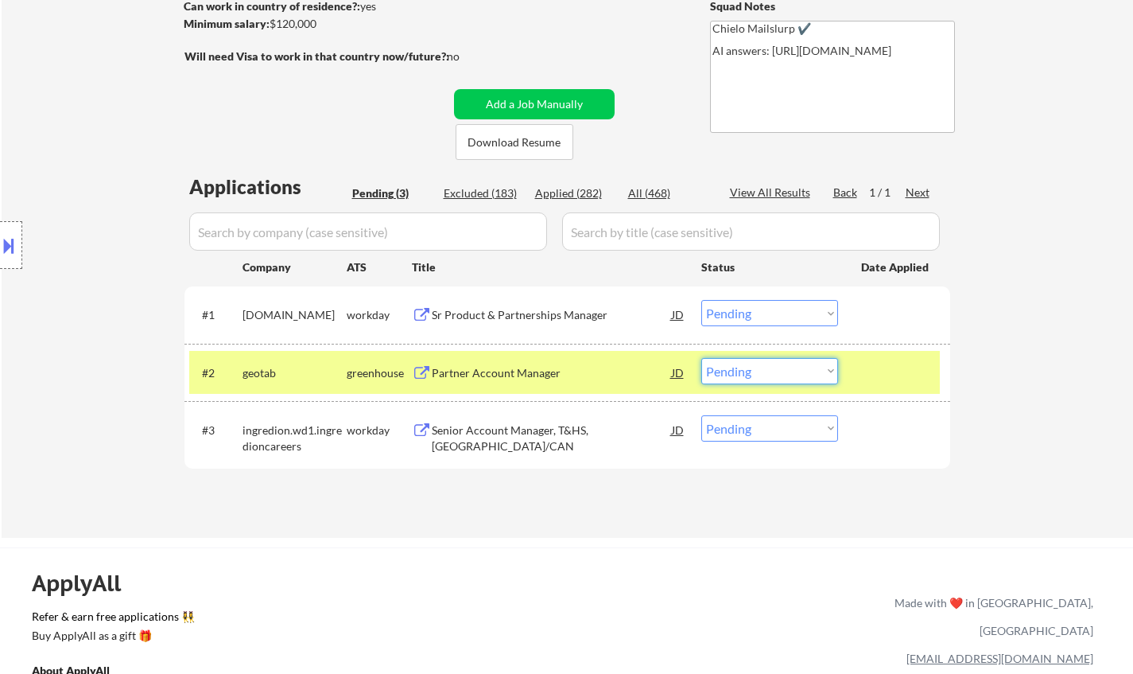
drag, startPoint x: 781, startPoint y: 368, endPoint x: 778, endPoint y: 378, distance: 10.1
click at [780, 370] on select "Choose an option... Pending Applied Excluded (Questions) Excluded (Expired) Exc…" at bounding box center [770, 371] width 137 height 26
click at [702, 358] on select "Choose an option... Pending Applied Excluded (Questions) Excluded (Expired) Exc…" at bounding box center [770, 371] width 137 height 26
select select ""pending""
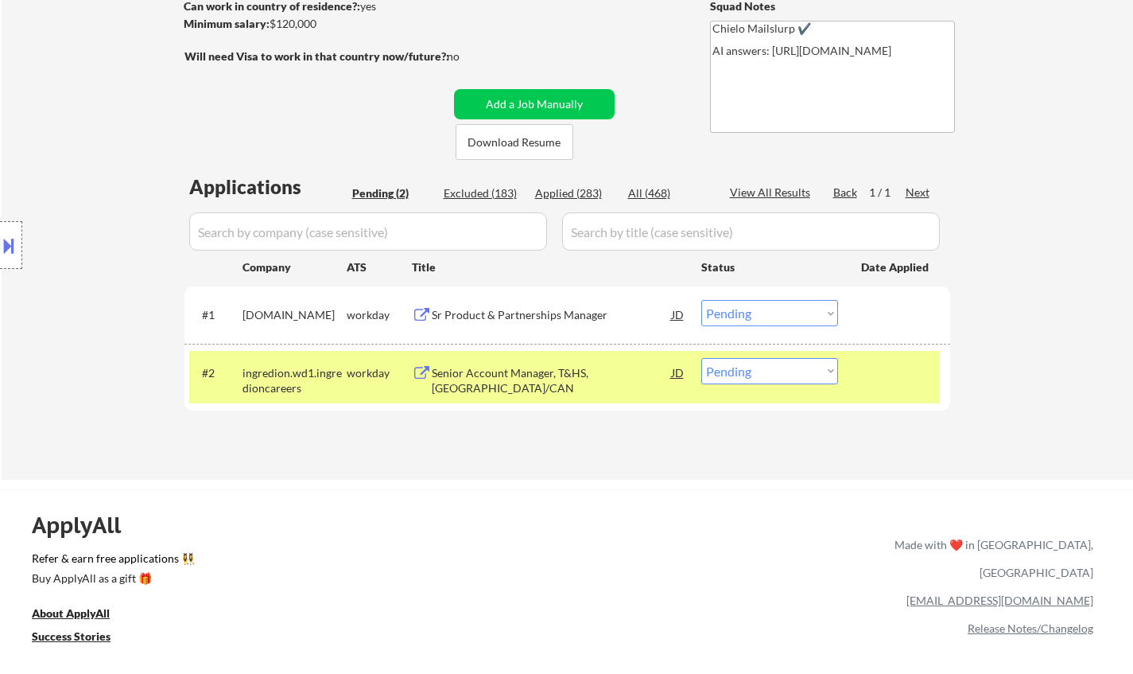
click at [531, 308] on div "Sr Product & Partnerships Manager" at bounding box center [552, 315] width 240 height 16
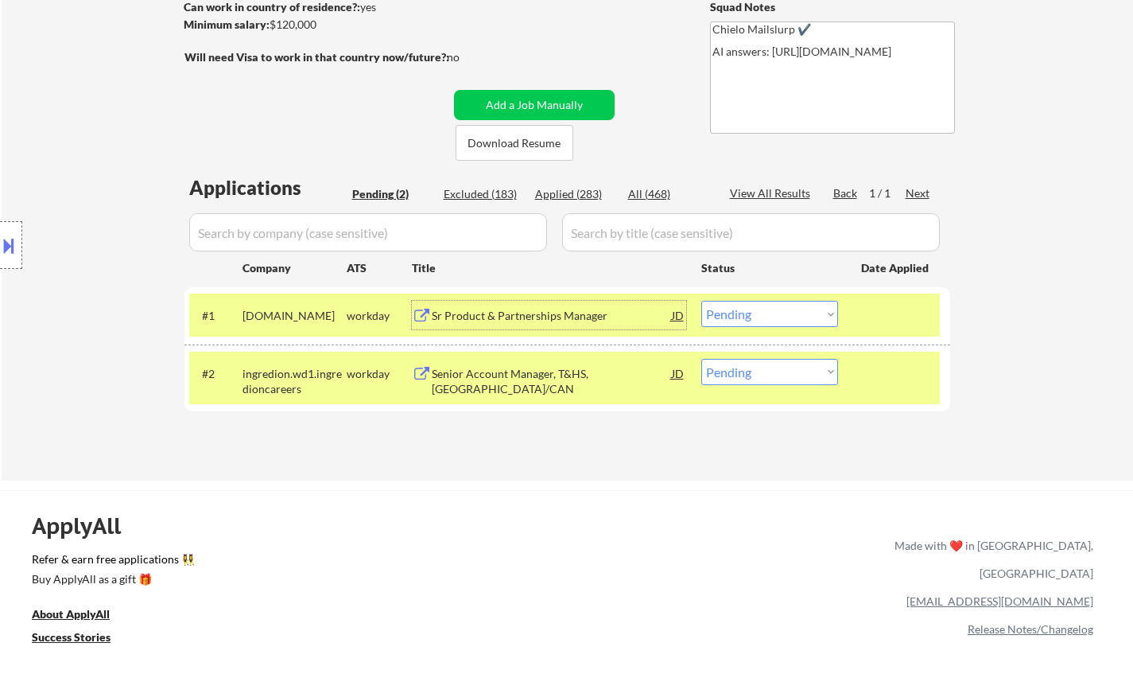
scroll to position [318, 0]
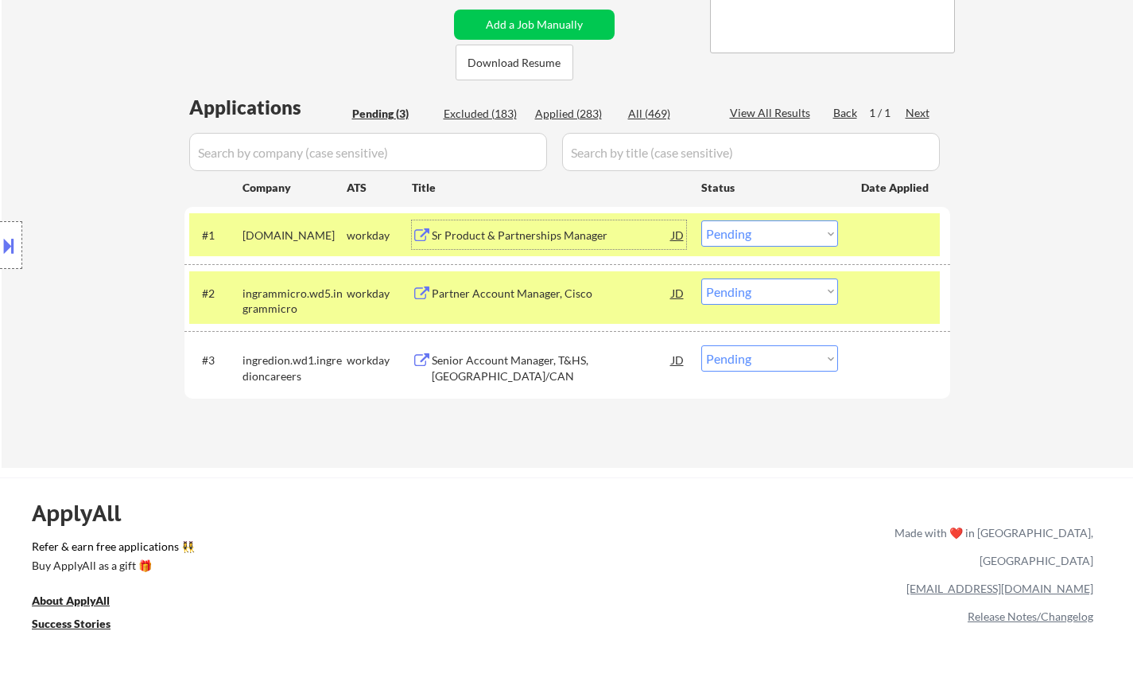
drag, startPoint x: 747, startPoint y: 224, endPoint x: 767, endPoint y: 243, distance: 27.6
click at [748, 224] on select "Choose an option... Pending Applied Excluded (Questions) Excluded (Expired) Exc…" at bounding box center [770, 233] width 137 height 26
click at [702, 220] on select "Choose an option... Pending Applied Excluded (Questions) Excluded (Expired) Exc…" at bounding box center [770, 233] width 137 height 26
select select ""pending""
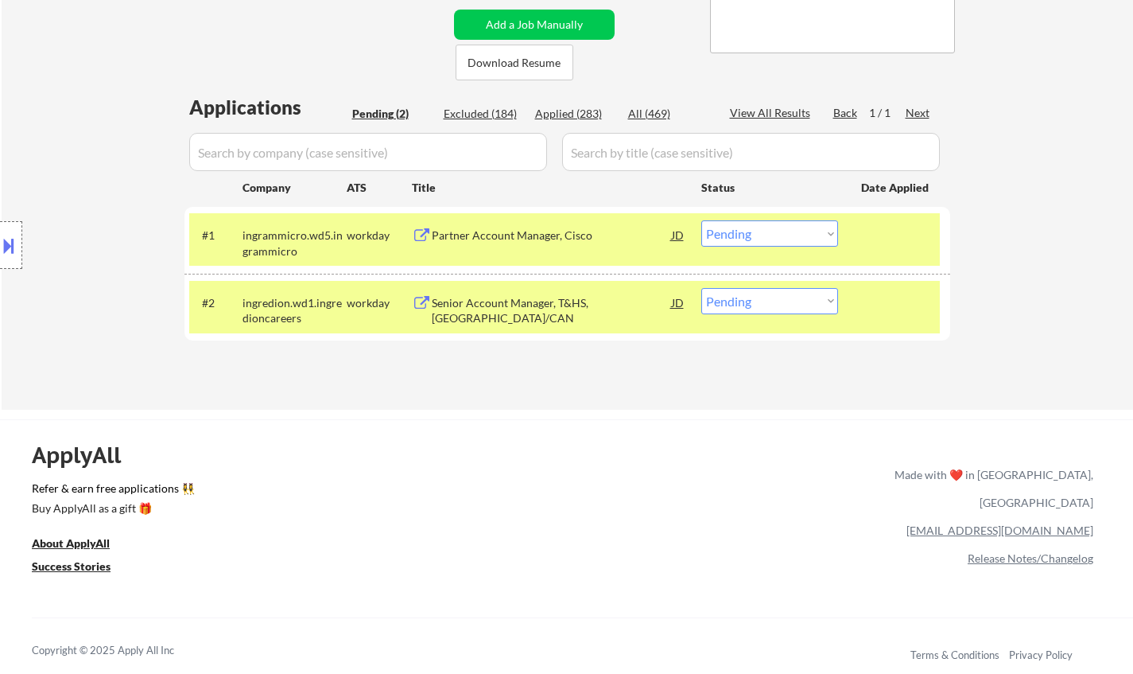
click at [501, 301] on div "Senior Account Manager, T&HS, US/CAN" at bounding box center [552, 310] width 240 height 31
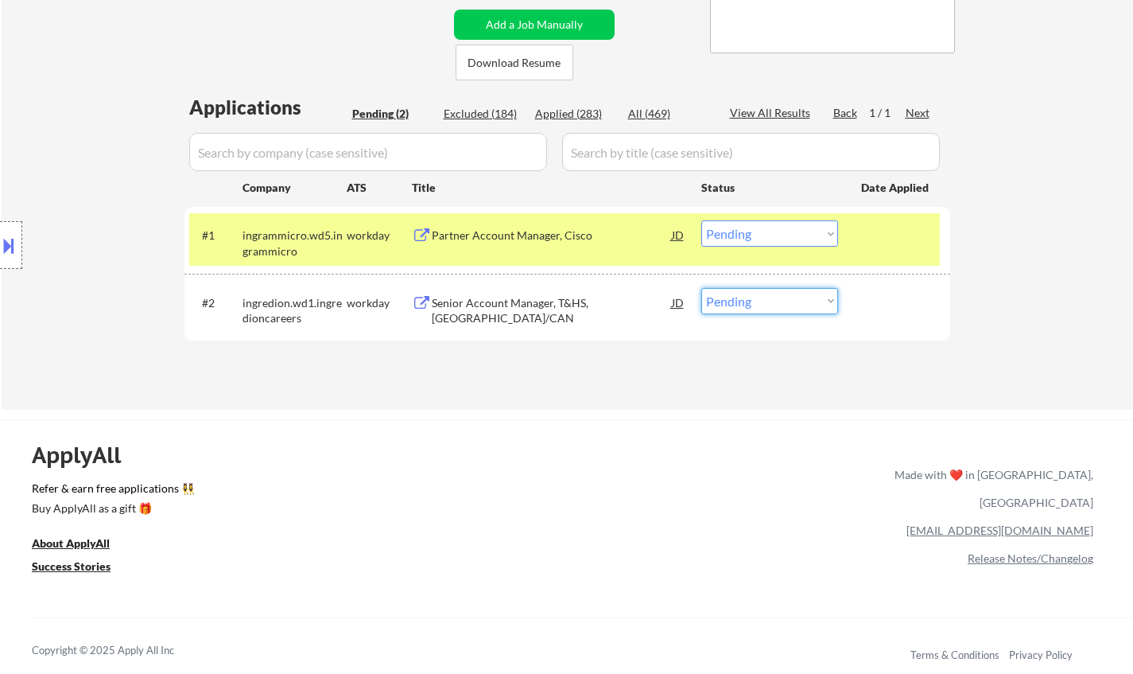
click at [776, 302] on select "Choose an option... Pending Applied Excluded (Questions) Excluded (Expired) Exc…" at bounding box center [770, 301] width 137 height 26
select select ""excluded__bad_match_""
click at [702, 288] on select "Choose an option... Pending Applied Excluded (Questions) Excluded (Expired) Exc…" at bounding box center [770, 301] width 137 height 26
click at [516, 227] on div "Partner Account Manager, Cisco" at bounding box center [552, 234] width 240 height 29
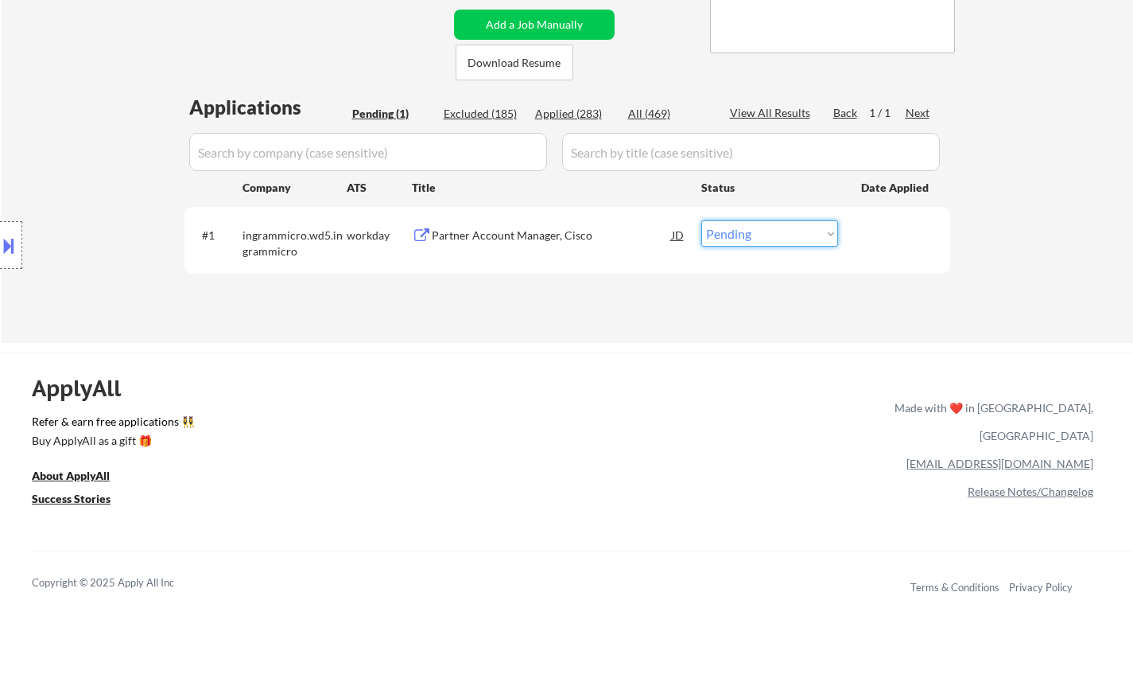
drag, startPoint x: 764, startPoint y: 237, endPoint x: 765, endPoint y: 245, distance: 8.1
click at [764, 237] on select "Choose an option... Pending Applied Excluded (Questions) Excluded (Expired) Exc…" at bounding box center [770, 233] width 137 height 26
click at [702, 220] on select "Choose an option... Pending Applied Excluded (Questions) Excluded (Expired) Exc…" at bounding box center [770, 233] width 137 height 26
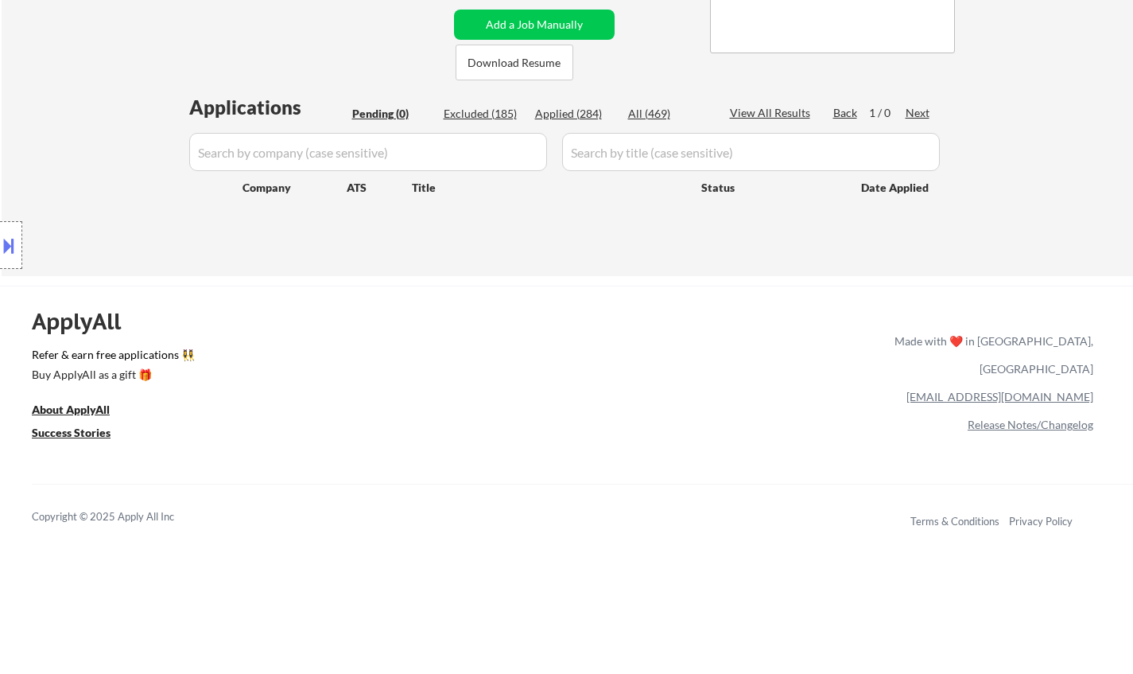
click at [483, 111] on div "Excluded (185)" at bounding box center [484, 114] width 80 height 16
select select ""excluded__location_""
select select ""excluded__expired_""
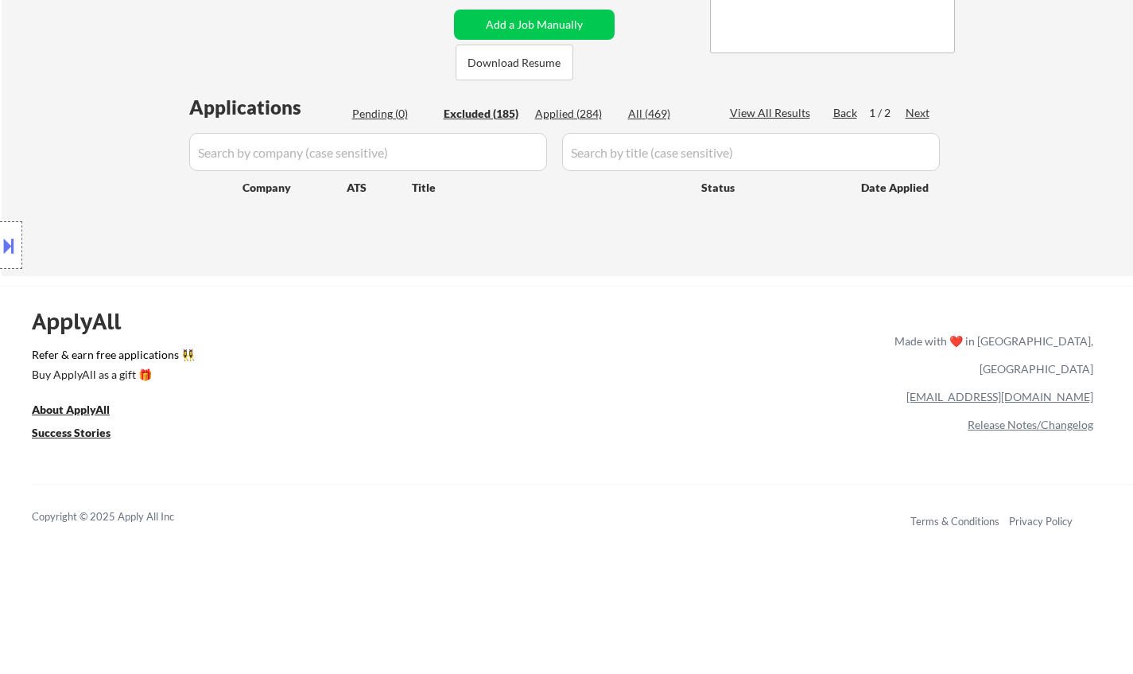
select select ""excluded__expired_""
select select ""excluded__location_""
select select ""excluded__expired_""
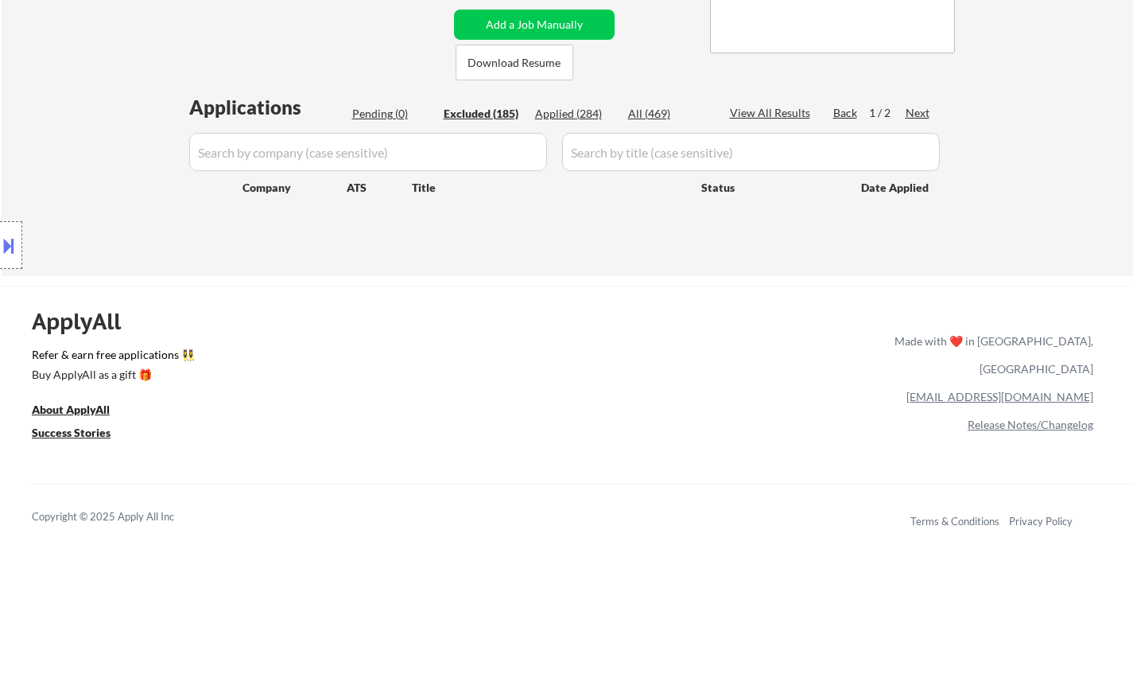
select select ""excluded__other_""
select select ""excluded__expired_""
select select ""excluded__other_""
select select ""excluded__expired_""
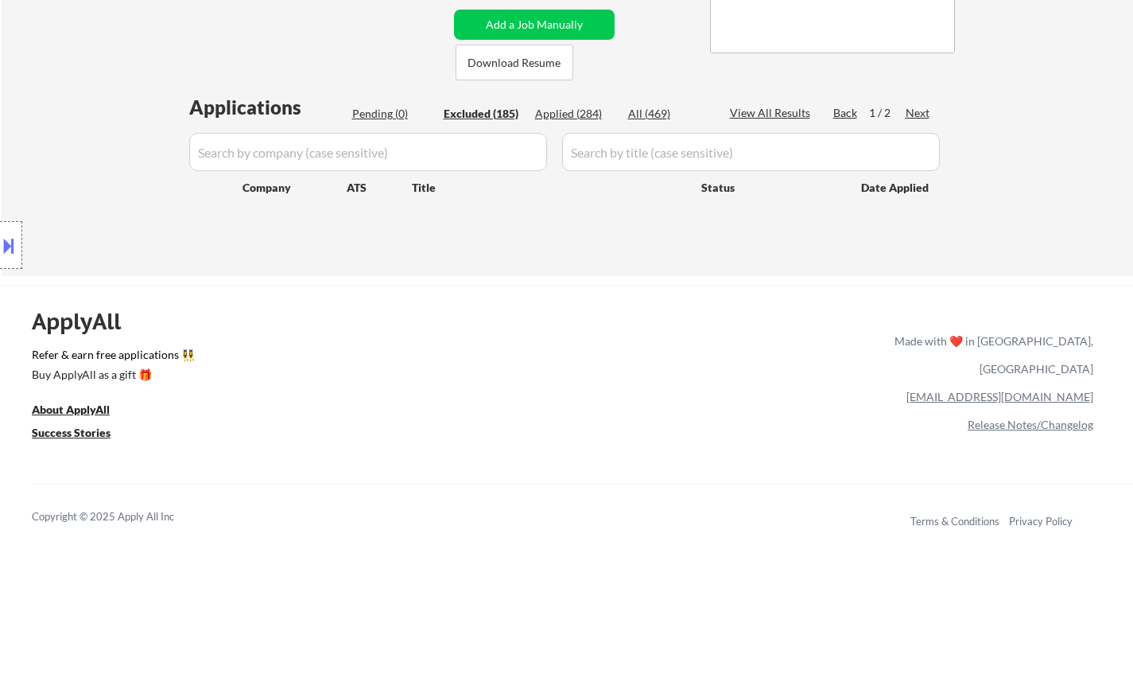
select select ""excluded__expired_""
select select ""excluded__location_""
select select ""excluded__expired_""
select select ""excluded__other_""
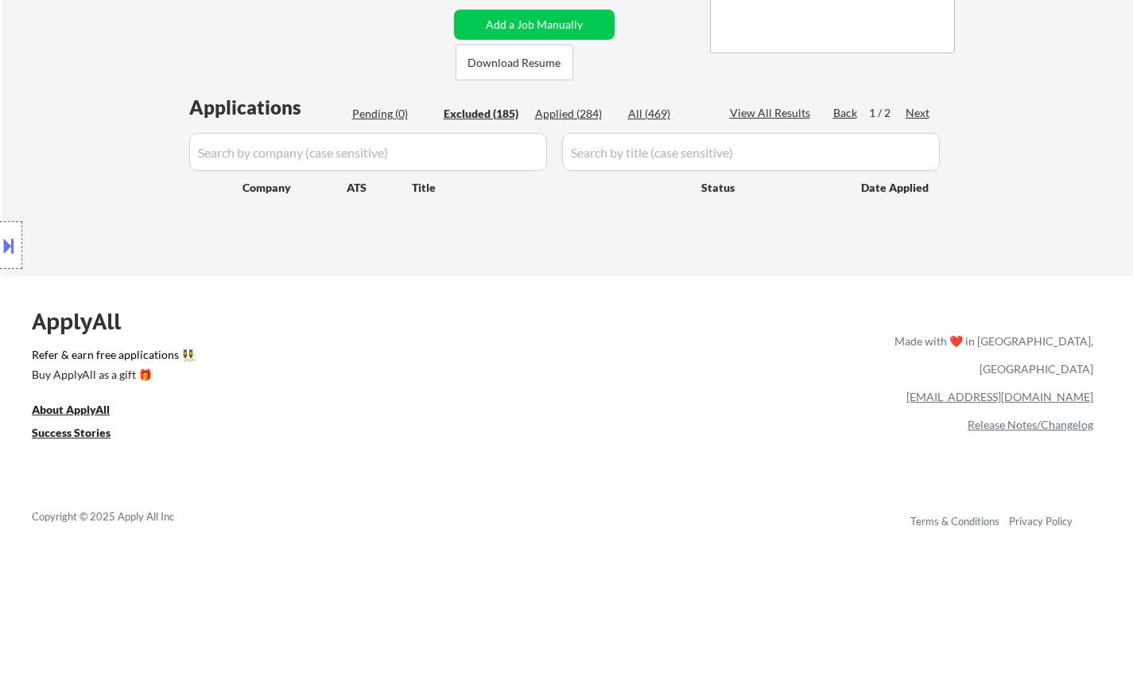
select select ""excluded__expired_""
select select ""excluded__location_""
select select ""excluded__expired_""
select select ""excluded__other_""
select select ""excluded__expired_""
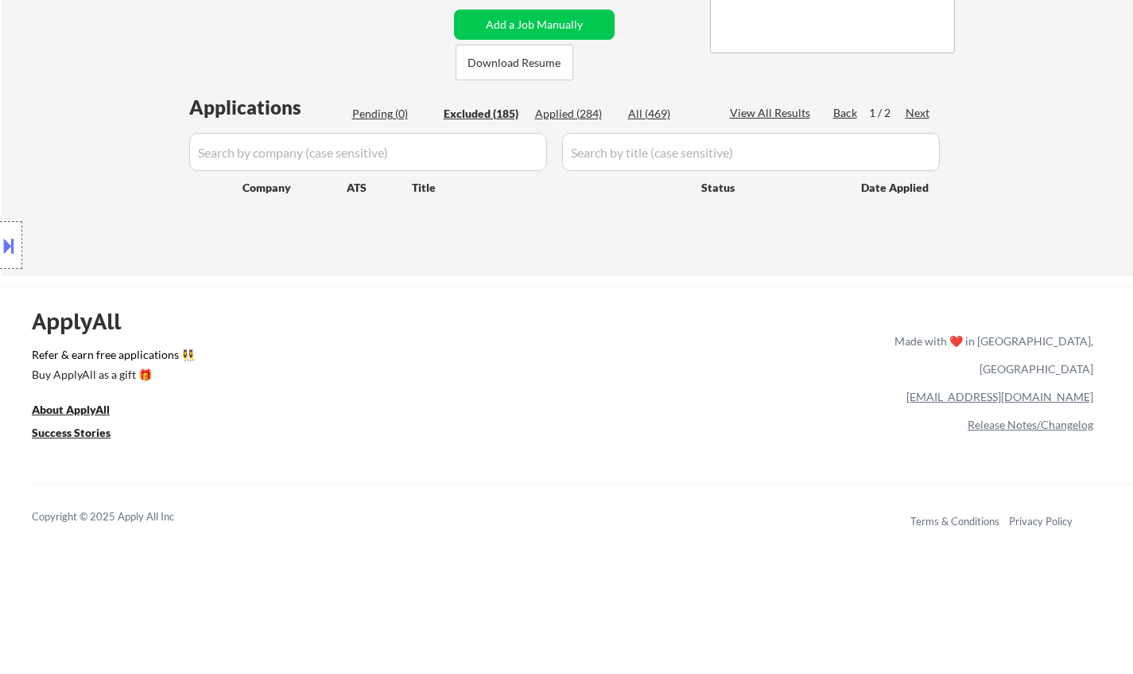
select select ""excluded__other_""
select select ""excluded__expired_""
select select ""excluded__salary_""
select select ""excluded__location_""
select select ""excluded""
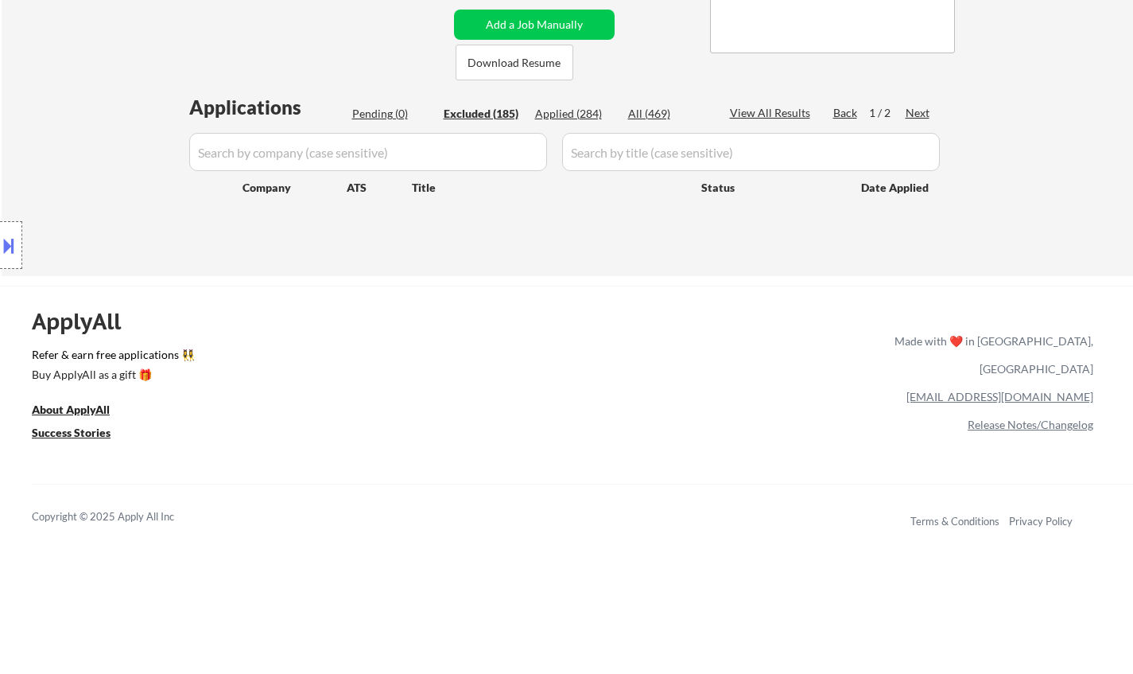
select select ""excluded__expired_""
select select ""excluded__location_""
select select ""excluded__expired_""
select select ""excluded__location_""
select select ""excluded__other_""
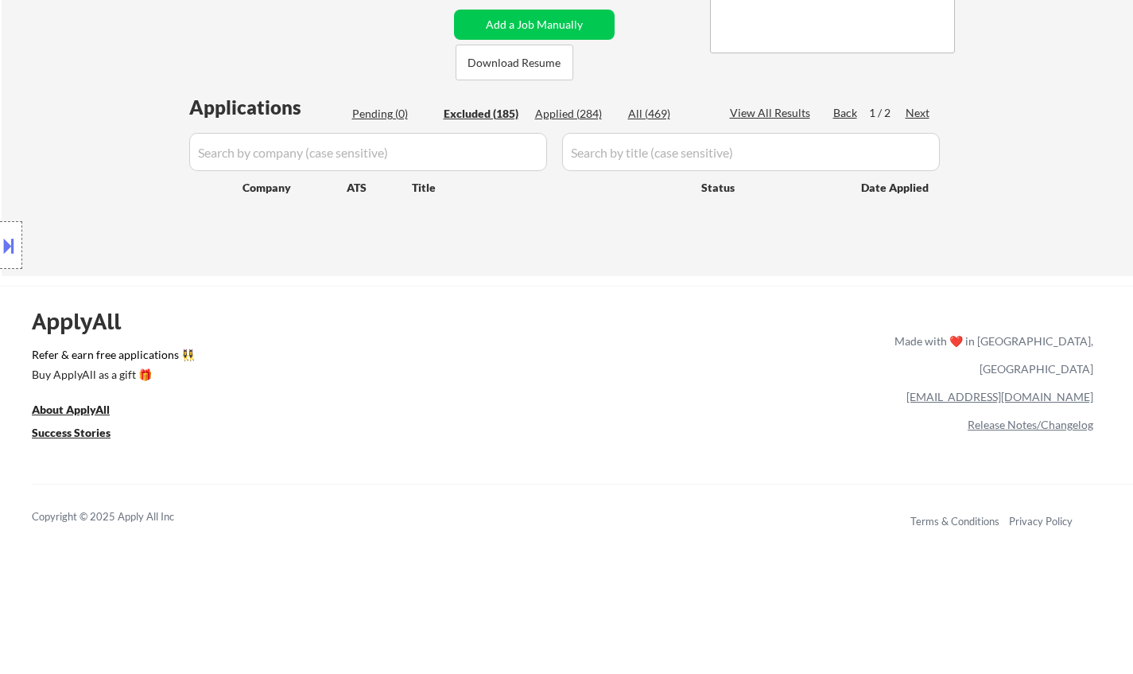
select select ""excluded__other_""
select select ""excluded__expired_""
select select ""excluded__location_""
select select ""excluded__expired_""
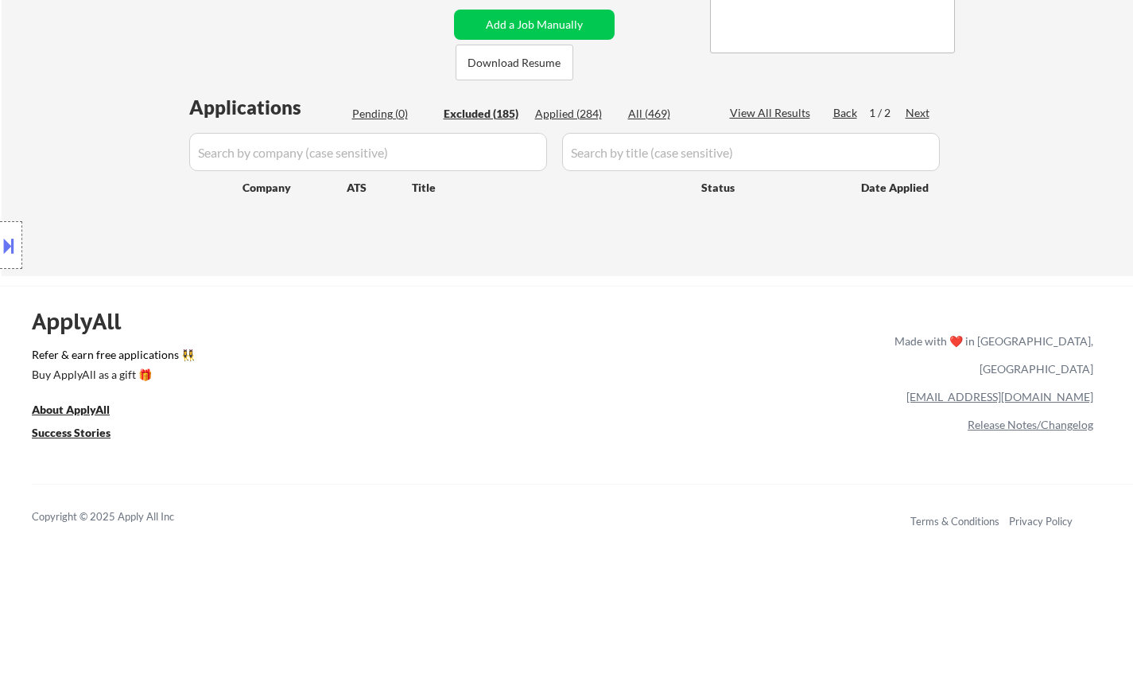
select select ""excluded__other_""
select select ""excluded__expired_""
select select ""excluded__other_""
select select ""excluded__location_""
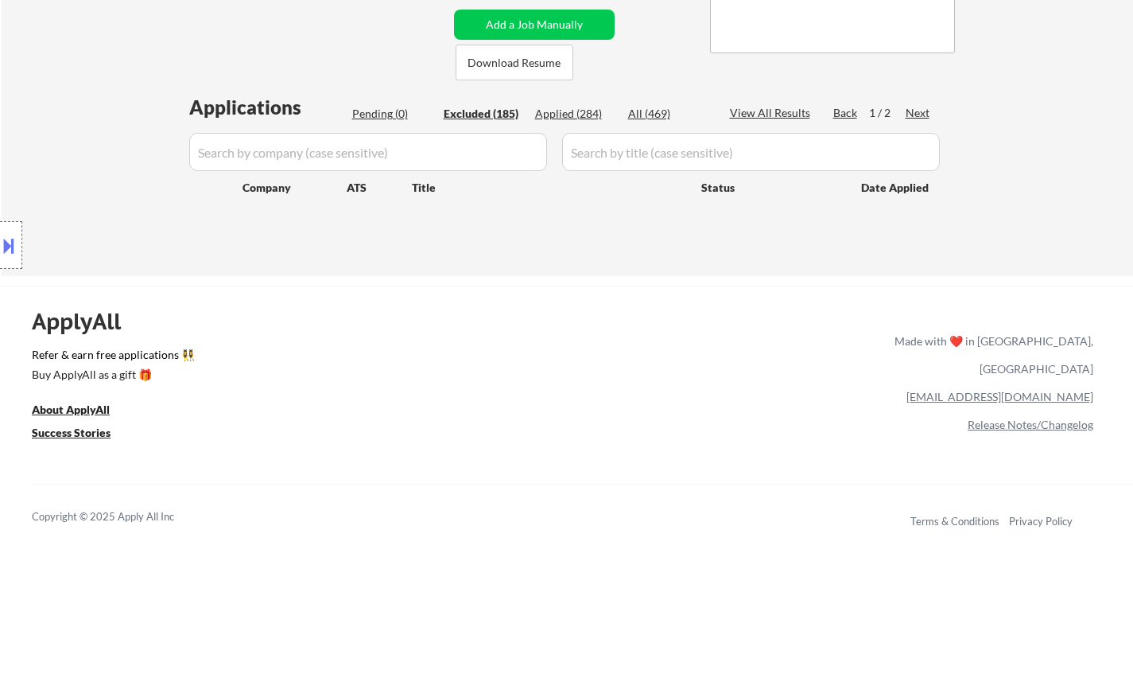
select select ""excluded__expired_""
select select ""excluded__other_""
select select ""excluded__location_""
select select ""excluded__other_""
select select ""excluded__expired_""
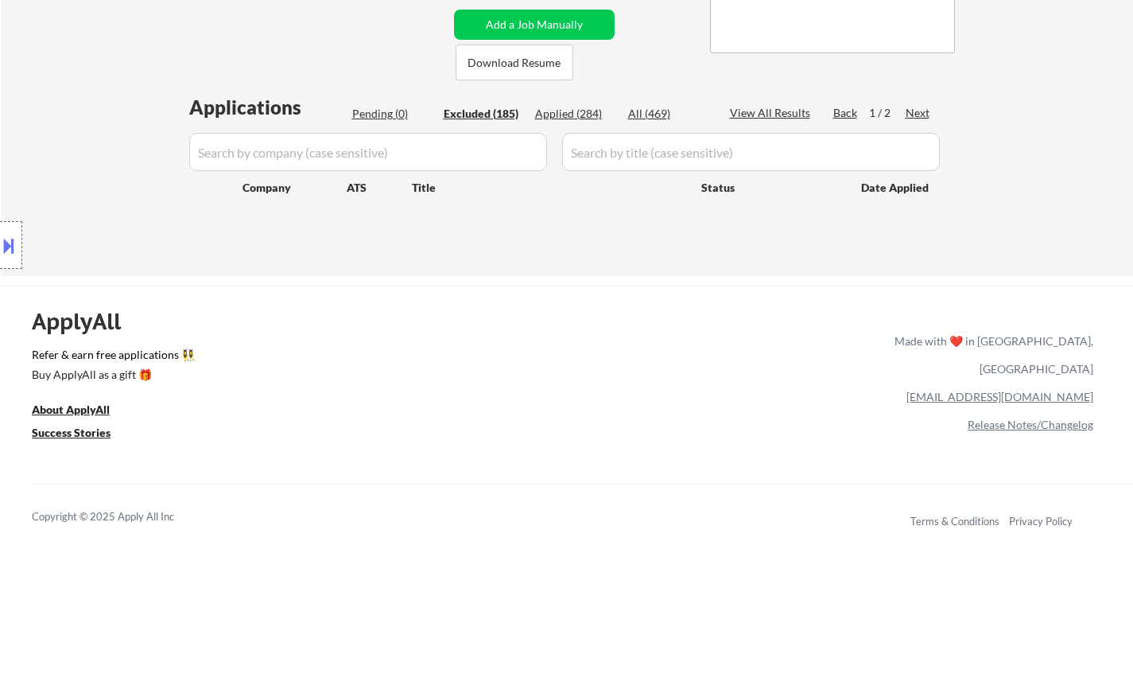
select select ""excluded__expired_""
select select ""excluded__location_""
select select ""excluded__other_""
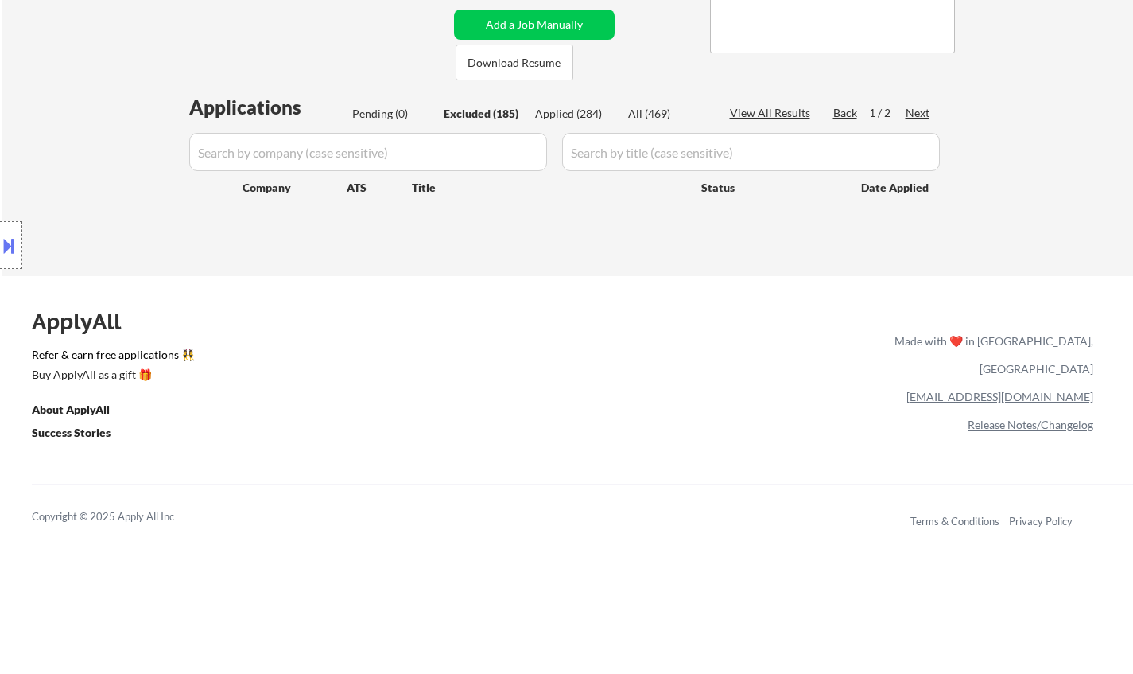
select select ""excluded__bad_match_""
select select ""excluded__expired_""
select select ""excluded__location_""
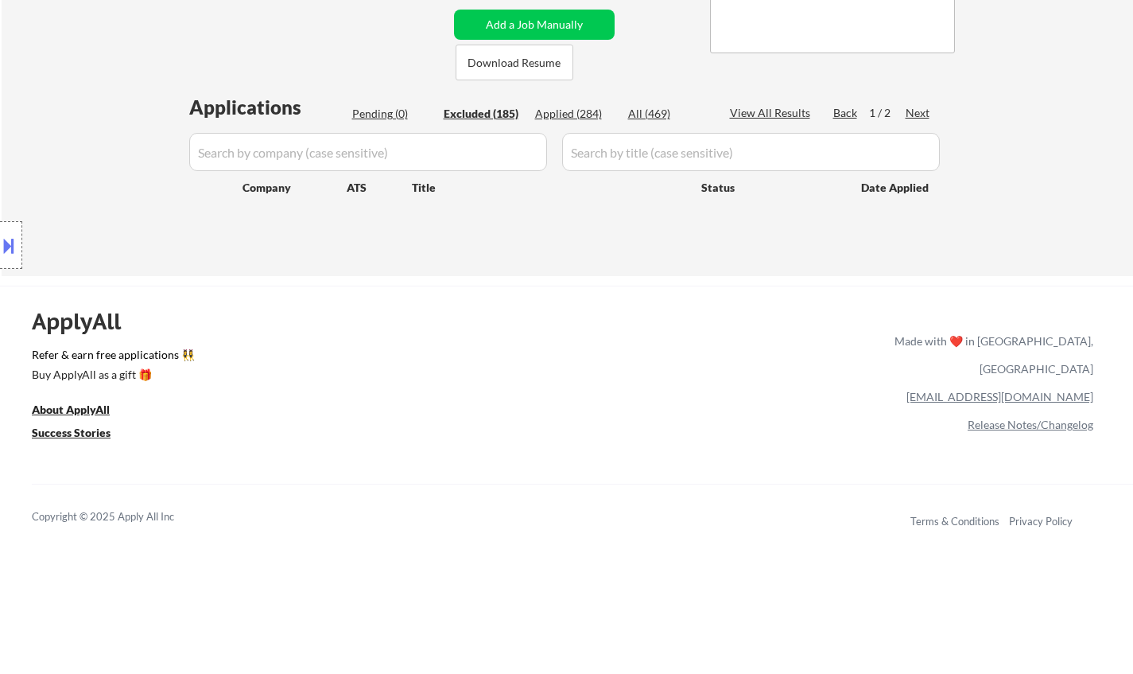
select select ""excluded__expired_""
select select ""excluded__bad_match_""
select select ""excluded__salary_""
select select ""excluded__location_""
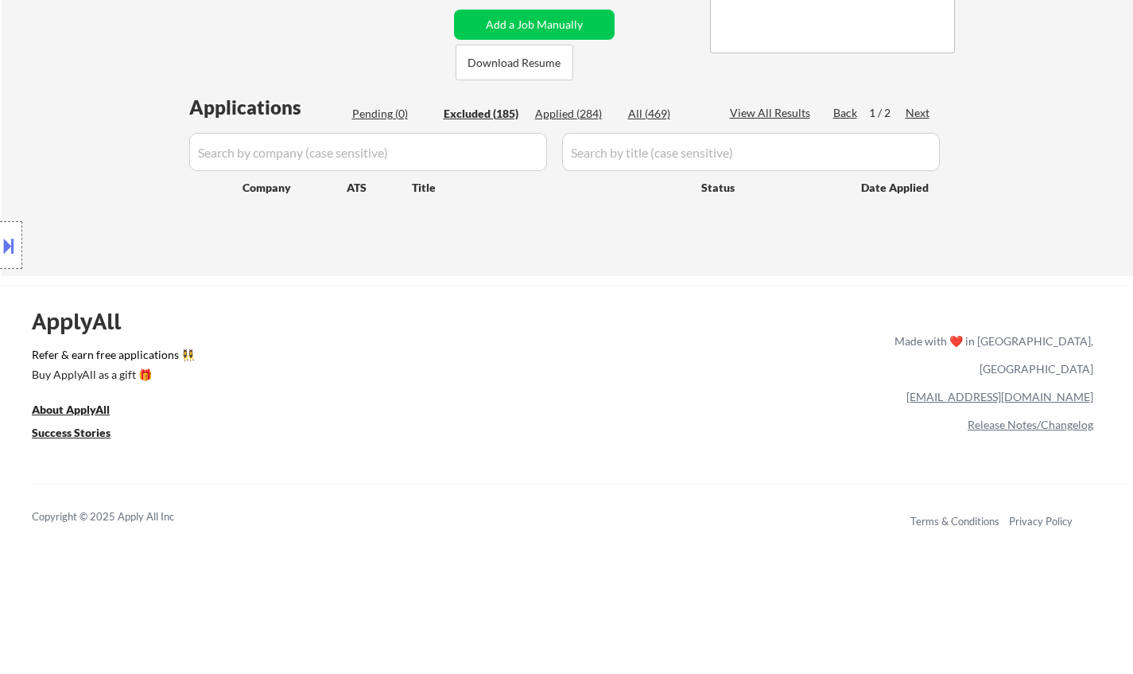
select select ""excluded__location_""
select select ""excluded__expired_""
select select ""excluded__location_""
select select ""excluded__expired_""
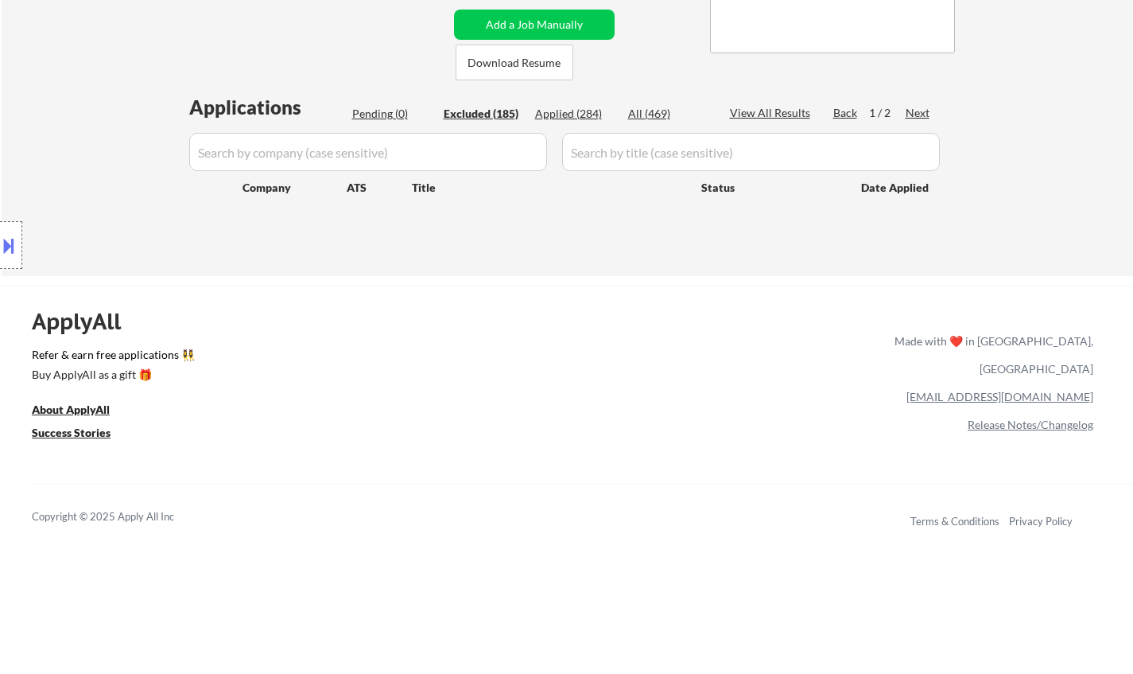
select select ""excluded__expired_""
select select ""excluded""
select select ""excluded__other_""
select select ""excluded__expired_""
select select ""excluded__location_""
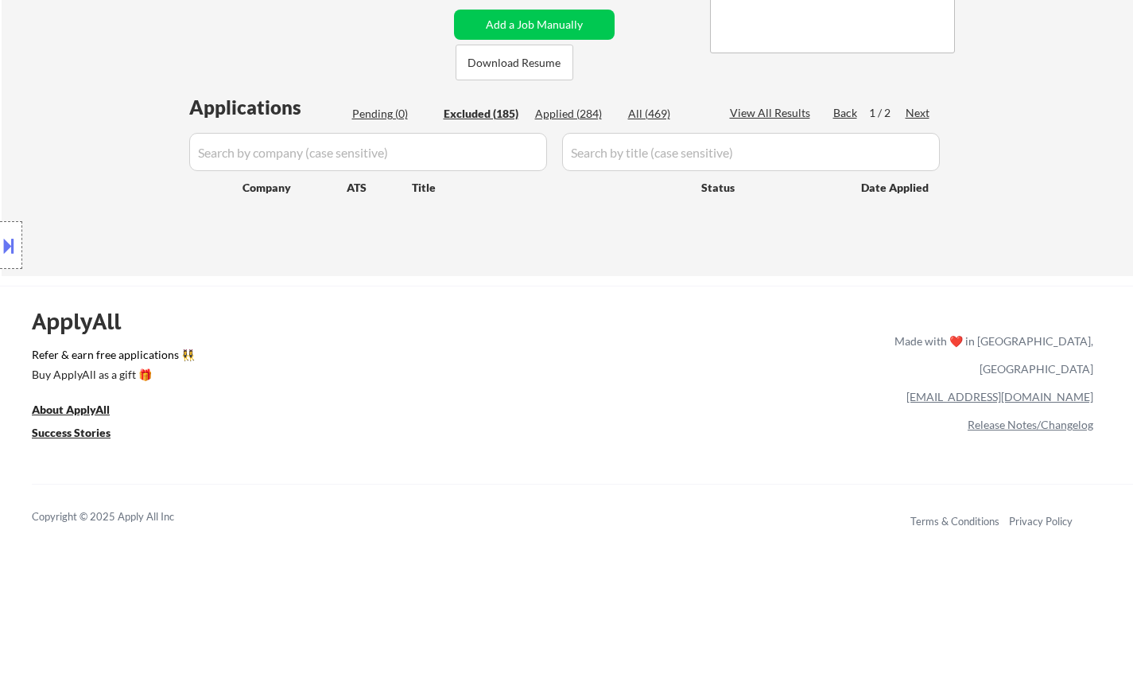
select select ""excluded__salary_""
select select ""excluded__expired_""
select select ""excluded__other_""
select select ""excluded__expired_""
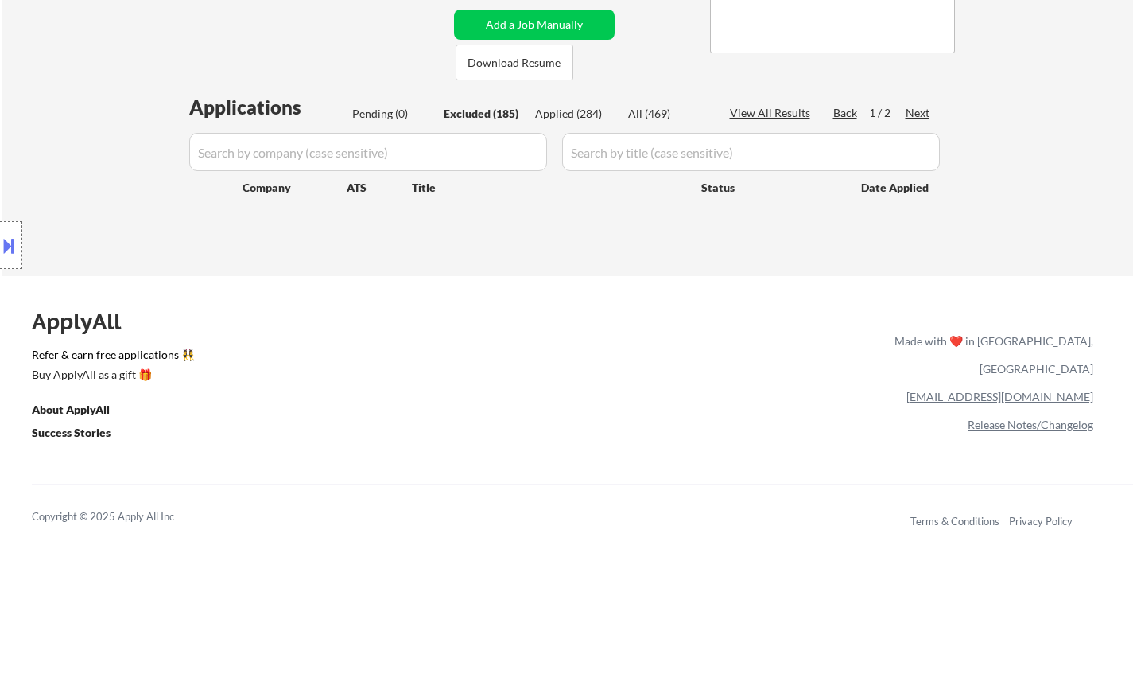
select select ""excluded__expired_""
select select ""excluded__bad_match_""
select select ""excluded__other_""
select select ""excluded__expired_""
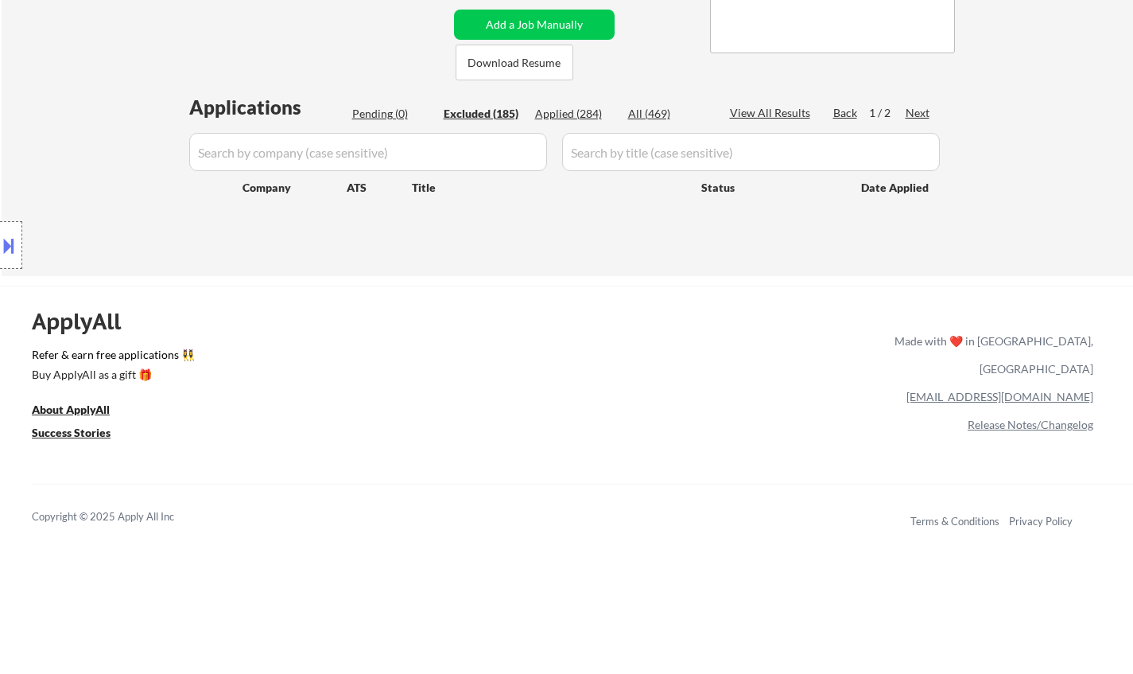
select select ""excluded__expired_""
select select ""excluded__salary_""
select select ""excluded__location_""
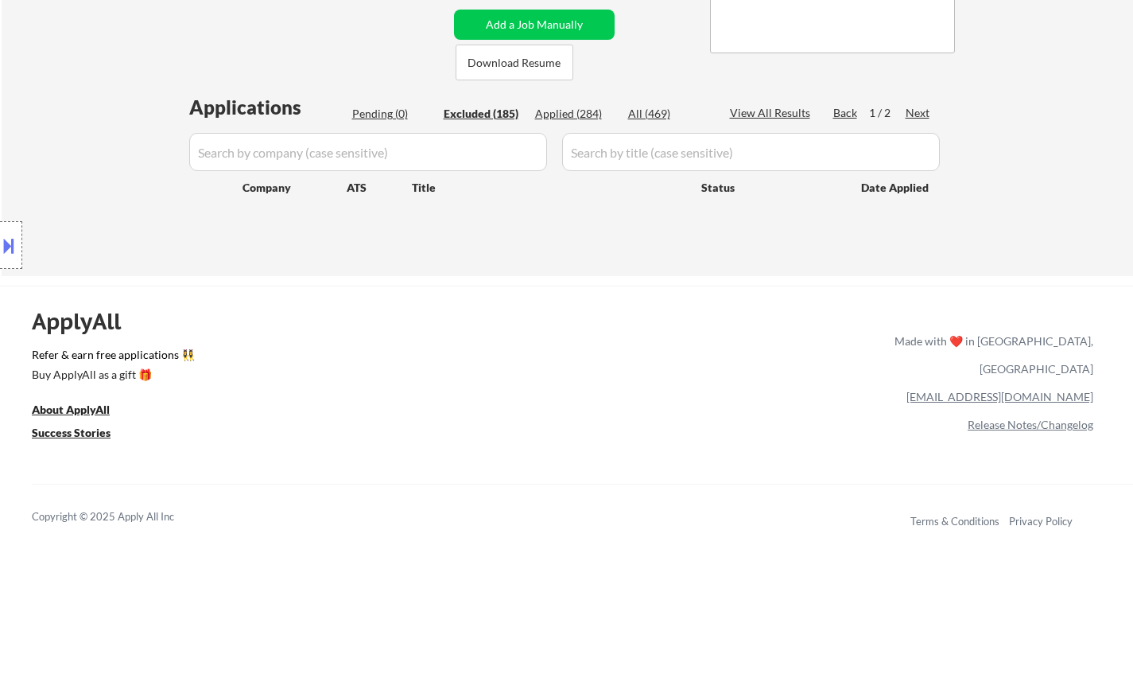
select select ""excluded__expired_""
select select ""excluded__other_""
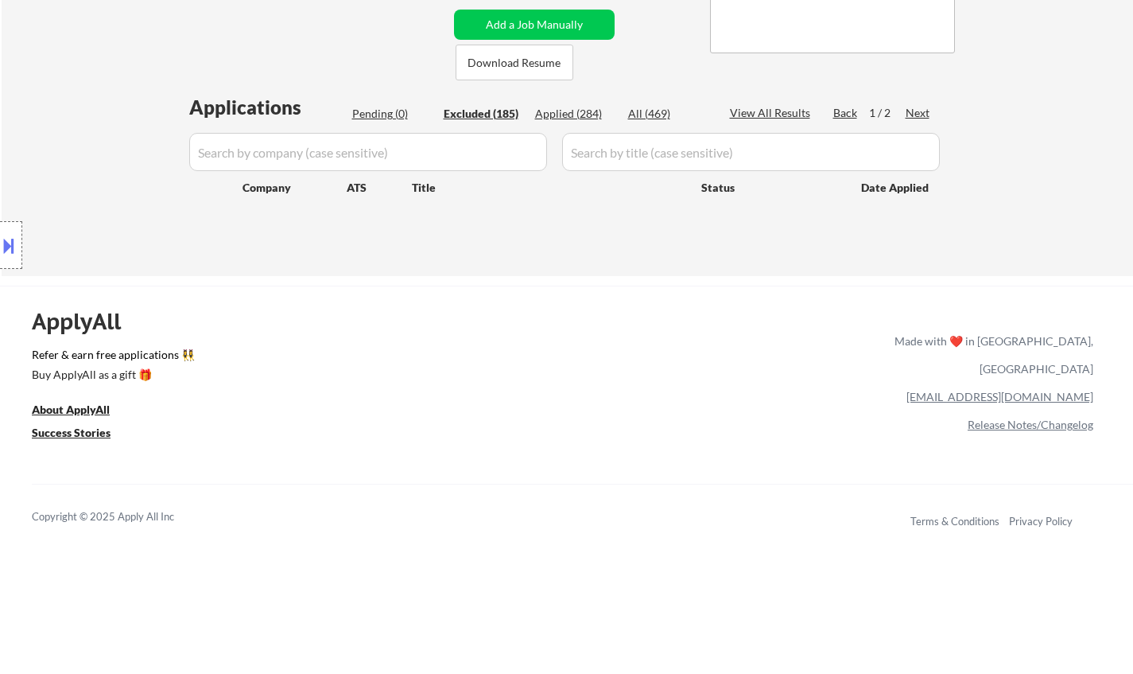
select select ""excluded__salary_""
select select ""excluded__bad_match_""
select select ""excluded__expired_""
select select ""excluded__other_""
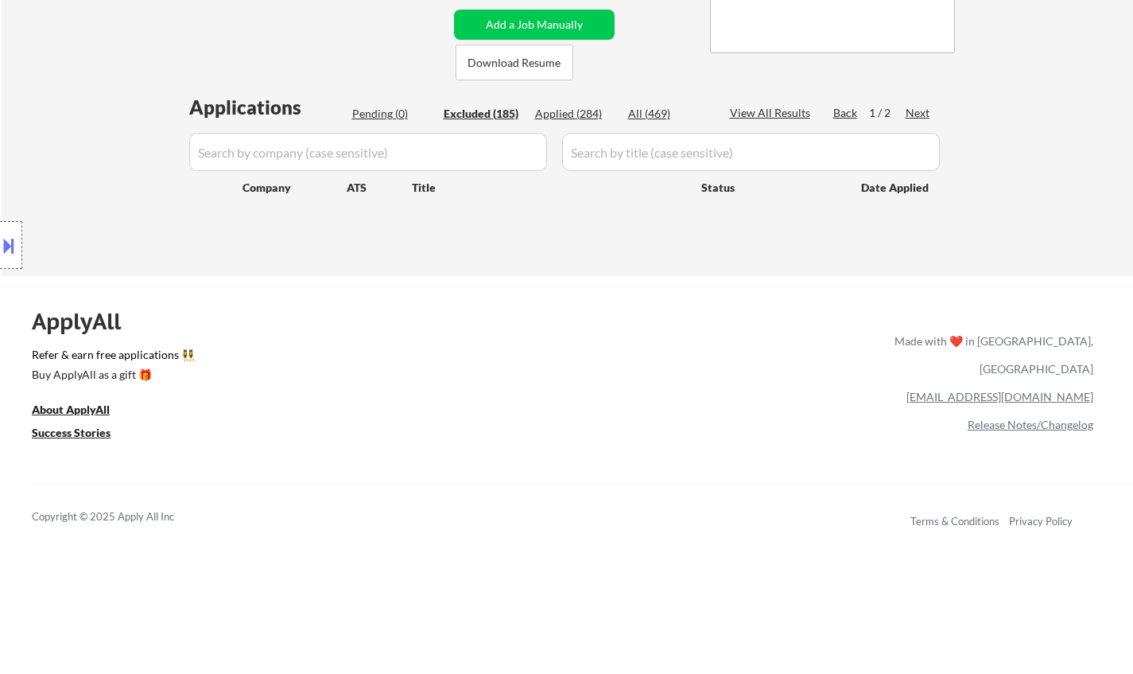
select select ""excluded__other_""
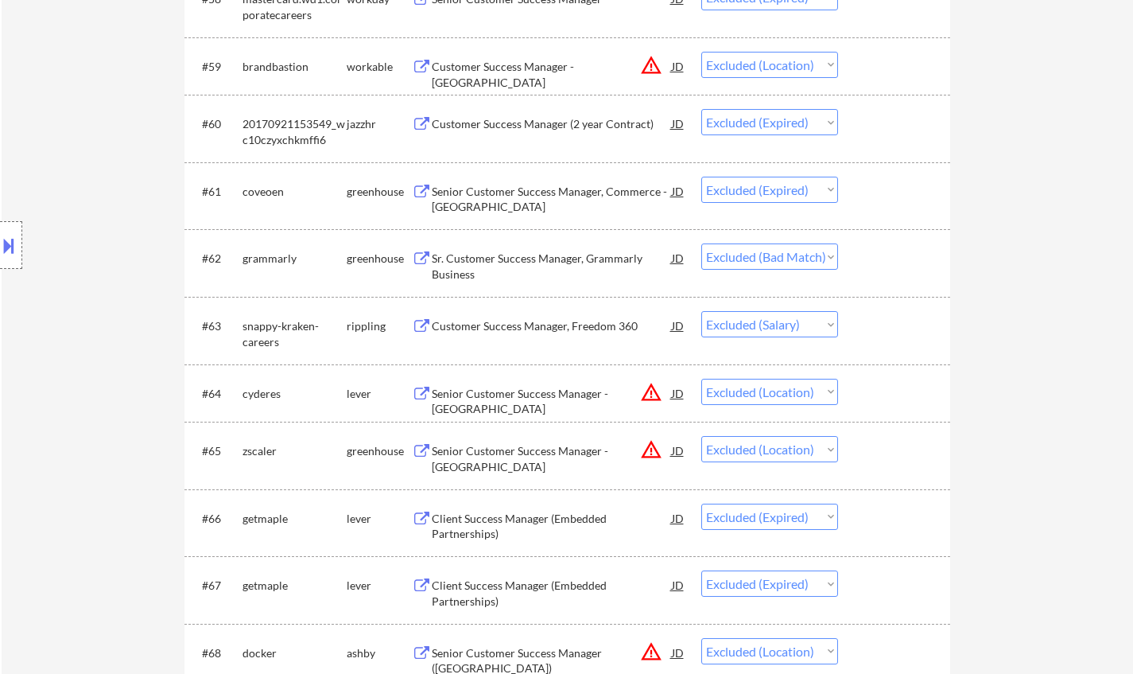
scroll to position [3977, 0]
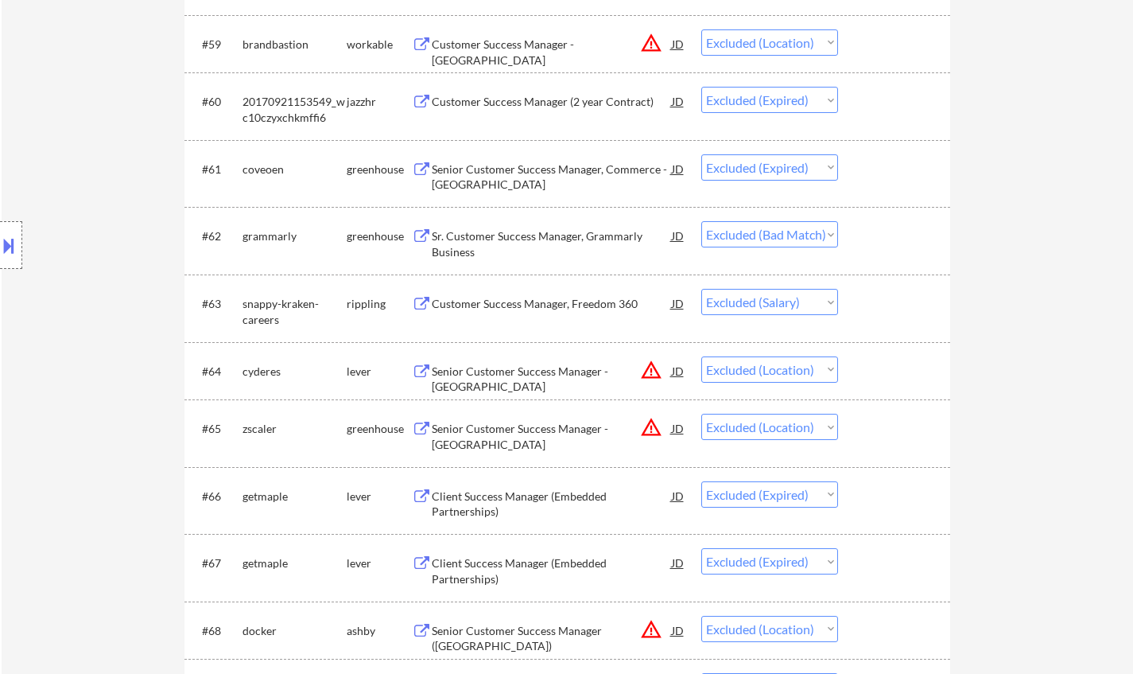
click at [545, 308] on div "Customer Success Manager, Freedom 360" at bounding box center [552, 304] width 240 height 16
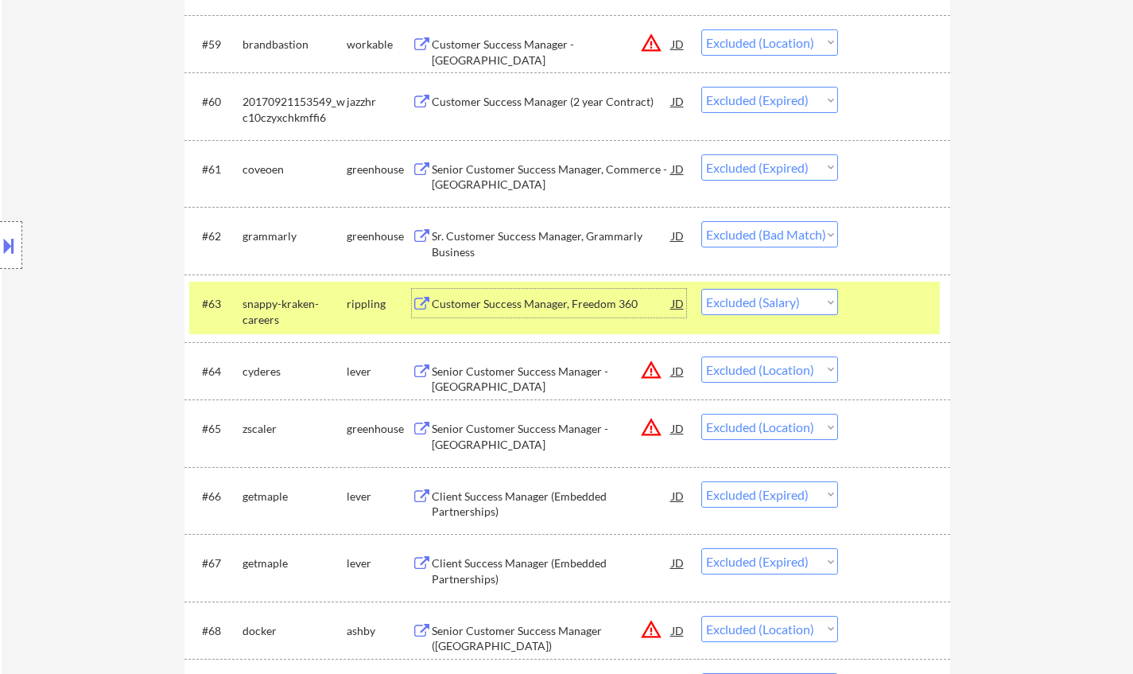
click at [467, 305] on div "Customer Success Manager, Freedom 360" at bounding box center [552, 304] width 240 height 16
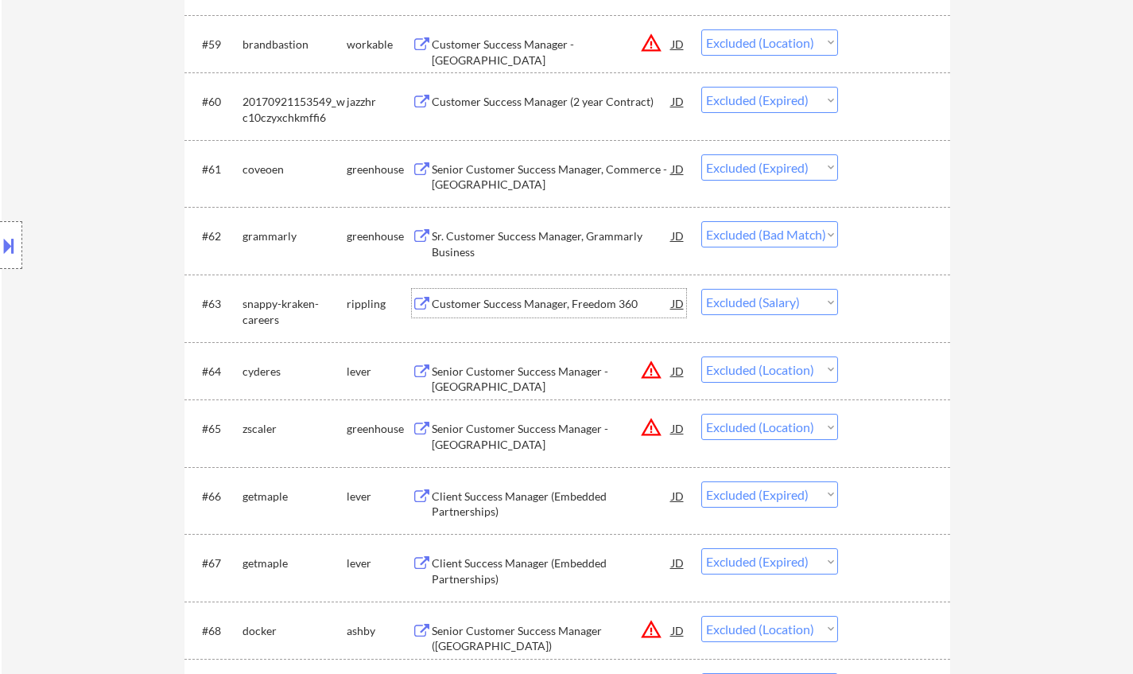
drag, startPoint x: 775, startPoint y: 297, endPoint x: 780, endPoint y: 311, distance: 14.3
click at [775, 297] on select "Choose an option... Pending Applied Excluded (Questions) Excluded (Expired) Exc…" at bounding box center [770, 302] width 137 height 26
click at [702, 289] on select "Choose an option... Pending Applied Excluded (Questions) Excluded (Expired) Exc…" at bounding box center [770, 302] width 137 height 26
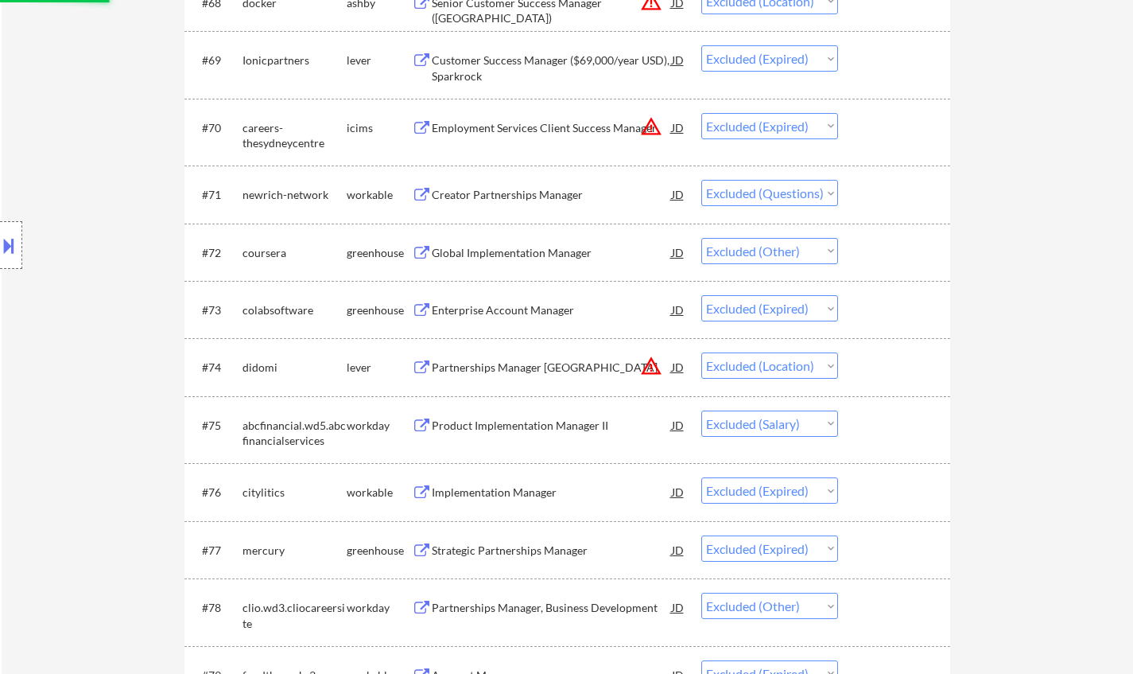
scroll to position [4613, 0]
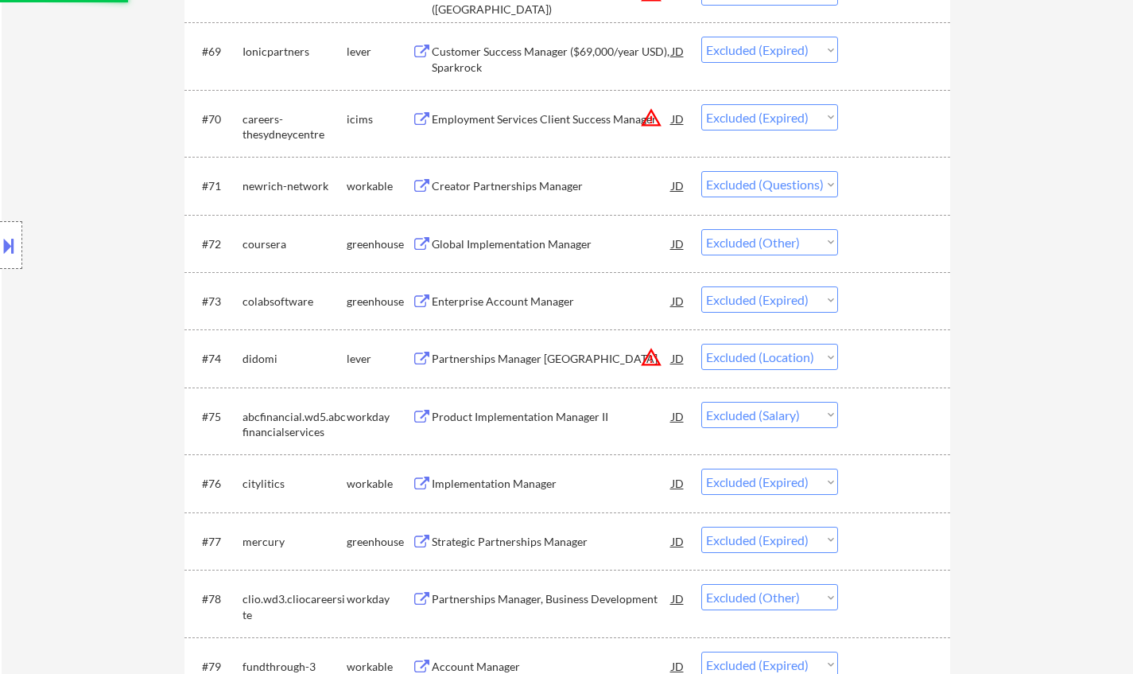
select select ""excluded__location_""
select select ""excluded__expired_""
select select ""excluded__location_""
select select ""excluded__expired_""
select select ""excluded""
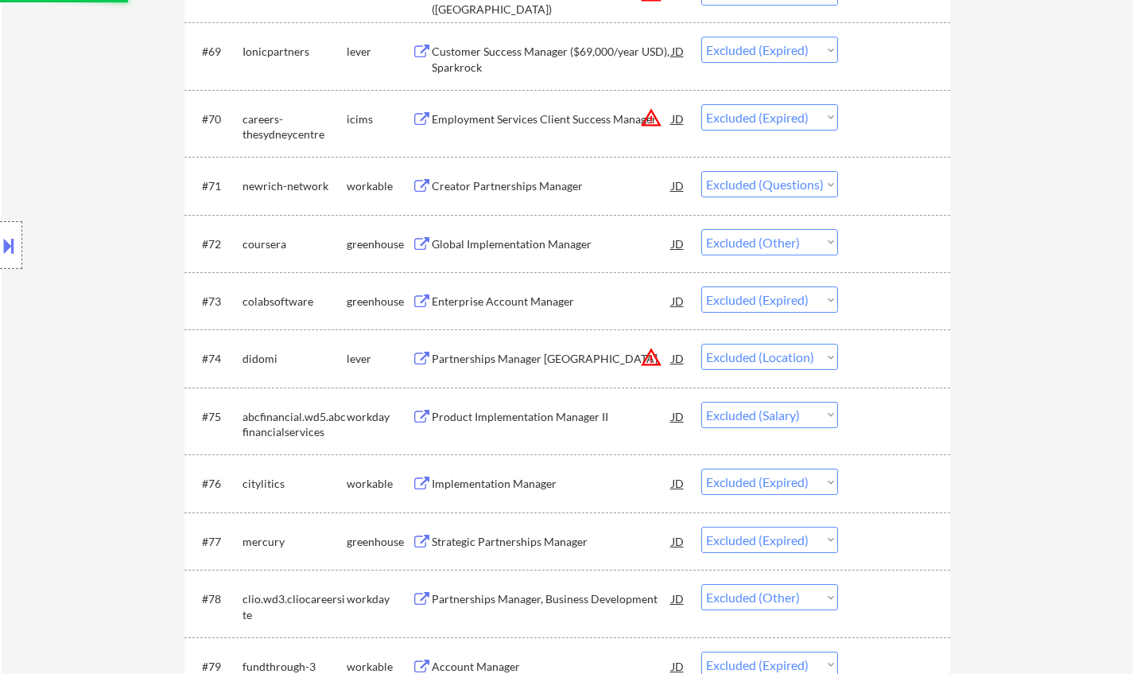
select select ""excluded__other_""
select select ""excluded__expired_""
select select ""excluded__location_""
select select ""excluded__salary_""
select select ""excluded__expired_""
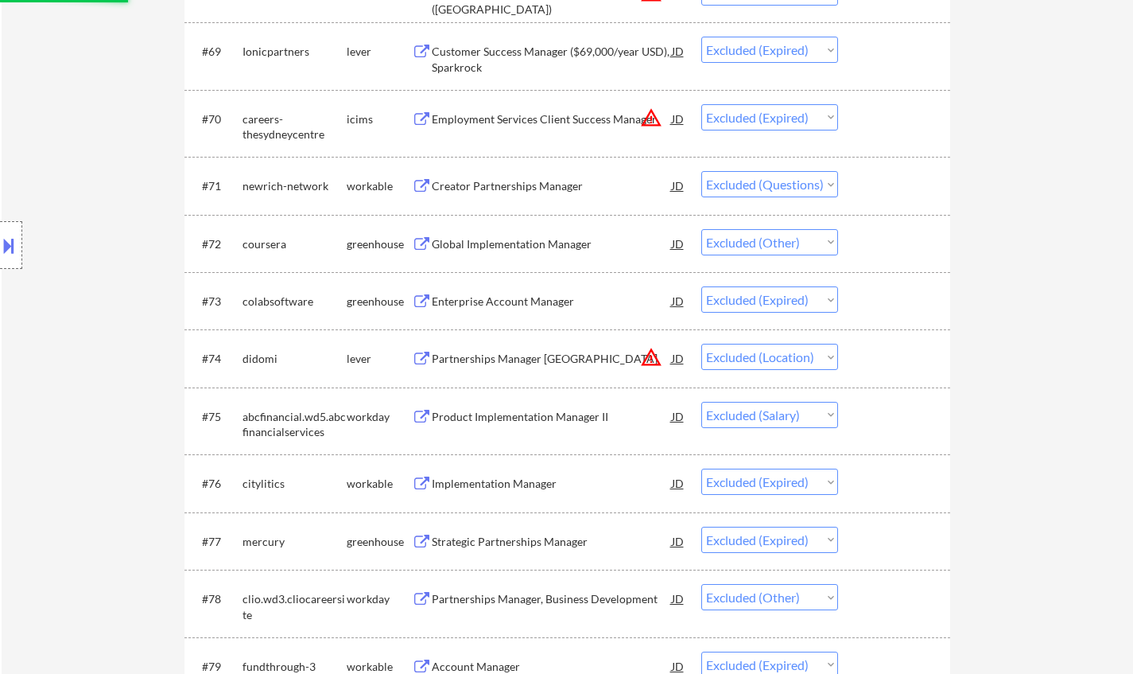
select select ""excluded__other_""
select select ""excluded__expired_""
select select ""excluded__bad_match_""
select select ""excluded__other_""
select select ""excluded__expired_""
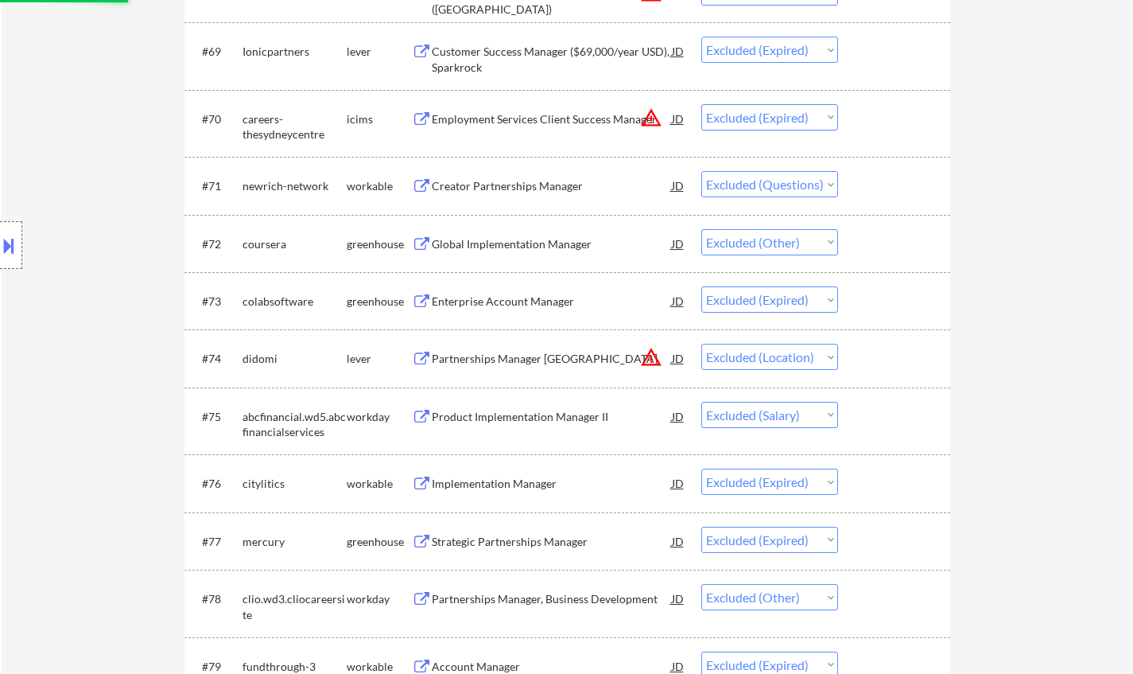
select select ""excluded__salary_""
select select ""excluded__location_""
select select ""excluded__expired_""
select select ""excluded__other_""
select select ""excluded__salary_""
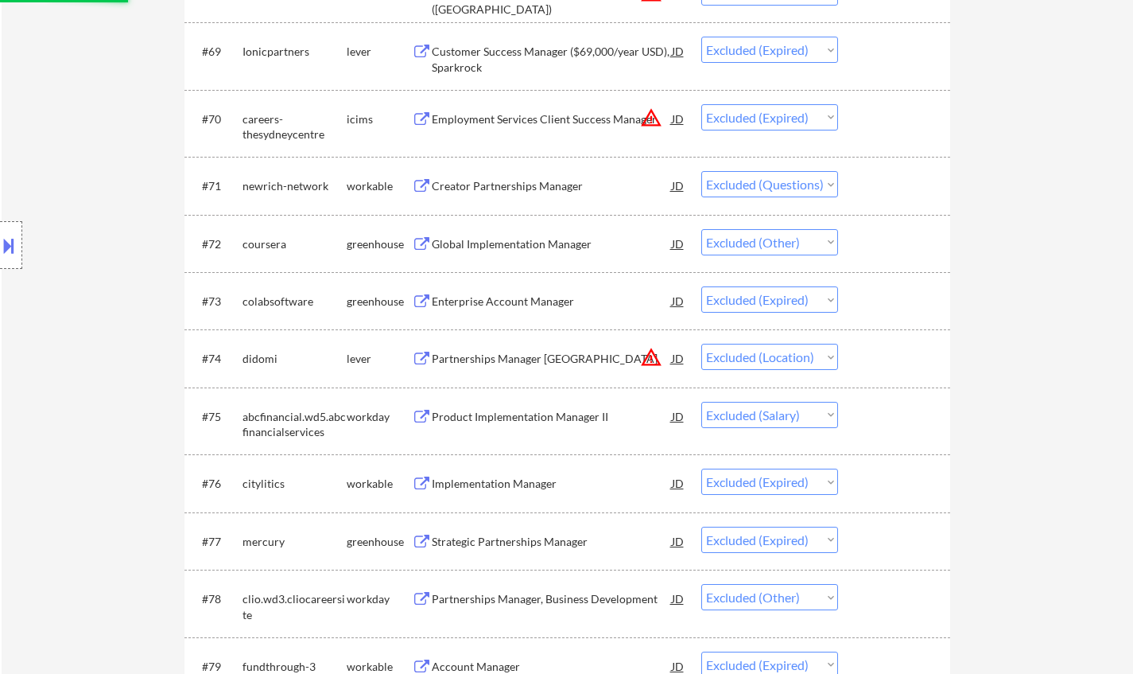
select select ""excluded__bad_match_""
select select ""excluded__expired_""
select select ""excluded__other_""
select select ""excluded__expired_""
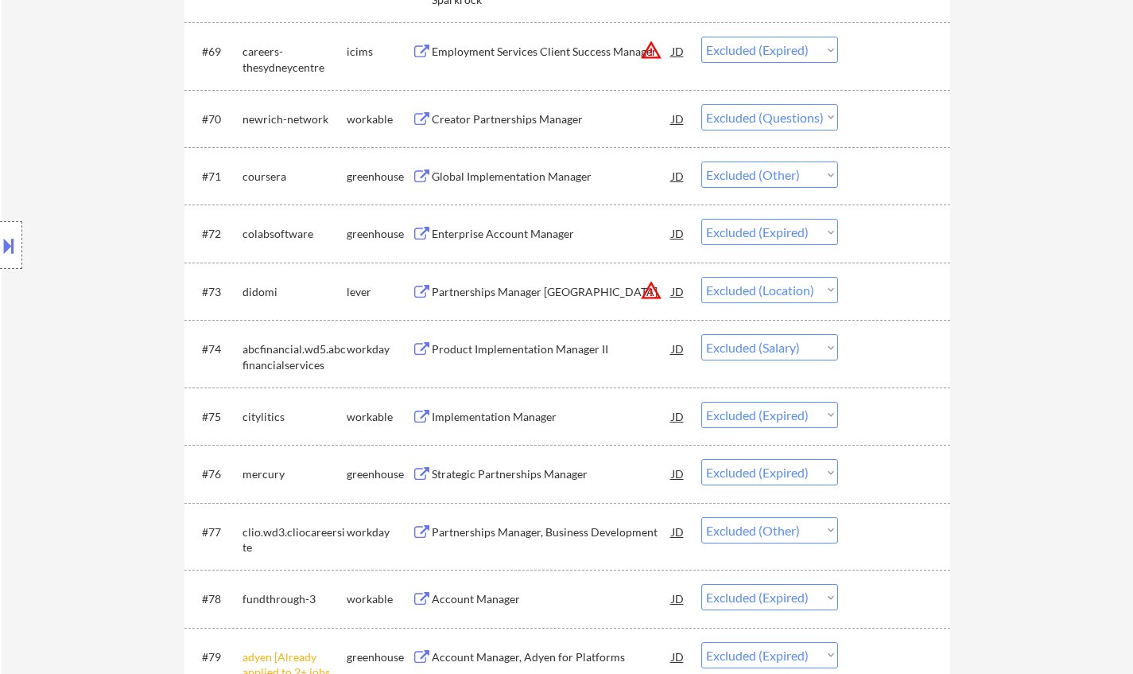
click at [534, 110] on div "Creator Partnerships Manager" at bounding box center [552, 118] width 240 height 29
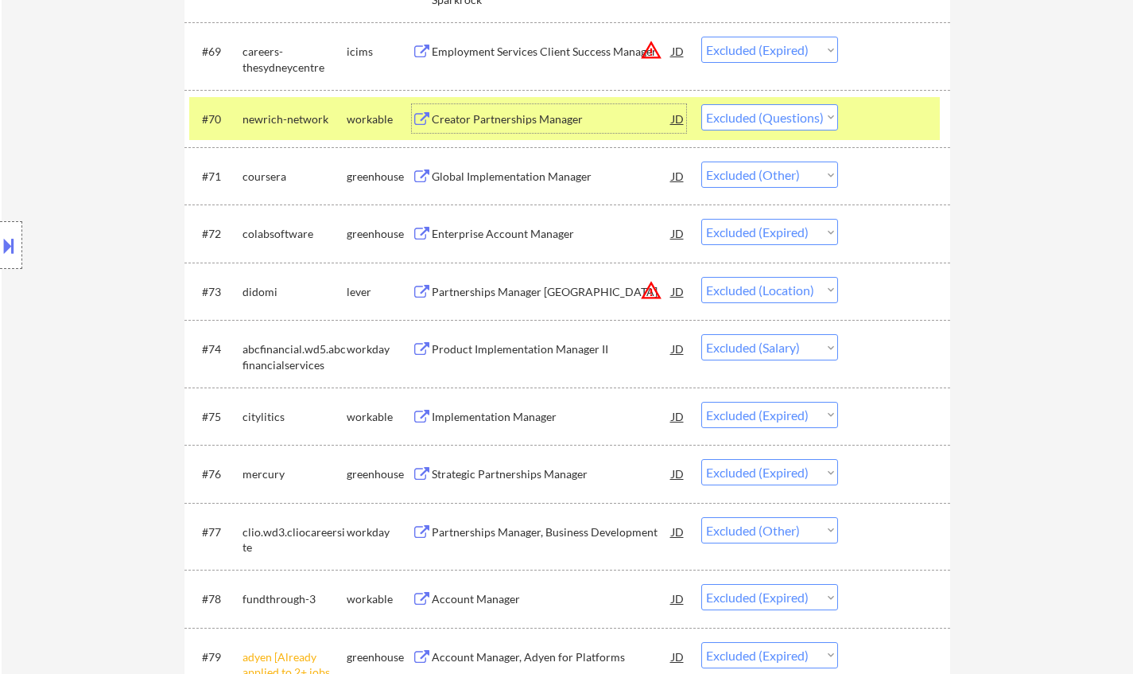
drag, startPoint x: 761, startPoint y: 111, endPoint x: 764, endPoint y: 119, distance: 8.6
click at [761, 111] on select "Choose an option... Pending Applied Excluded (Questions) Excluded (Expired) Exc…" at bounding box center [770, 117] width 137 height 26
select select ""excluded__expired_""
click at [702, 104] on select "Choose an option... Pending Applied Excluded (Questions) Excluded (Expired) Exc…" at bounding box center [770, 117] width 137 height 26
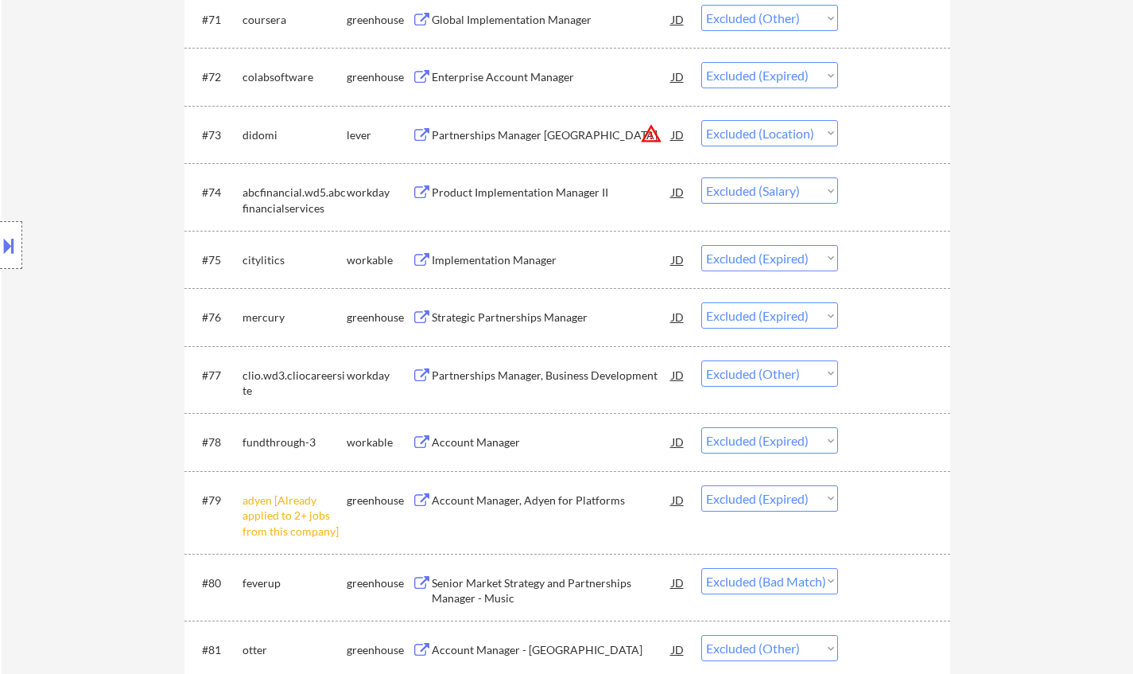
scroll to position [4772, 0]
click at [516, 185] on div "Product Implementation Manager II" at bounding box center [552, 190] width 240 height 16
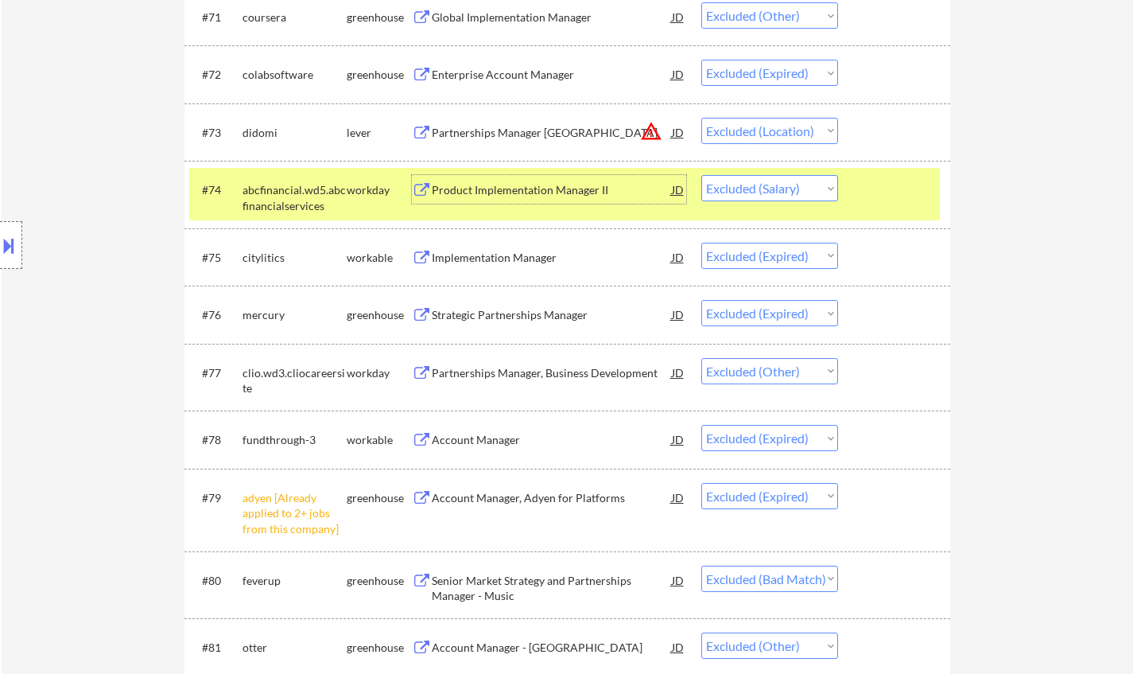
click at [788, 189] on select "Choose an option... Pending Applied Excluded (Questions) Excluded (Expired) Exc…" at bounding box center [770, 188] width 137 height 26
select select ""excluded__expired_""
click at [702, 175] on select "Choose an option... Pending Applied Excluded (Questions) Excluded (Expired) Exc…" at bounding box center [770, 188] width 137 height 26
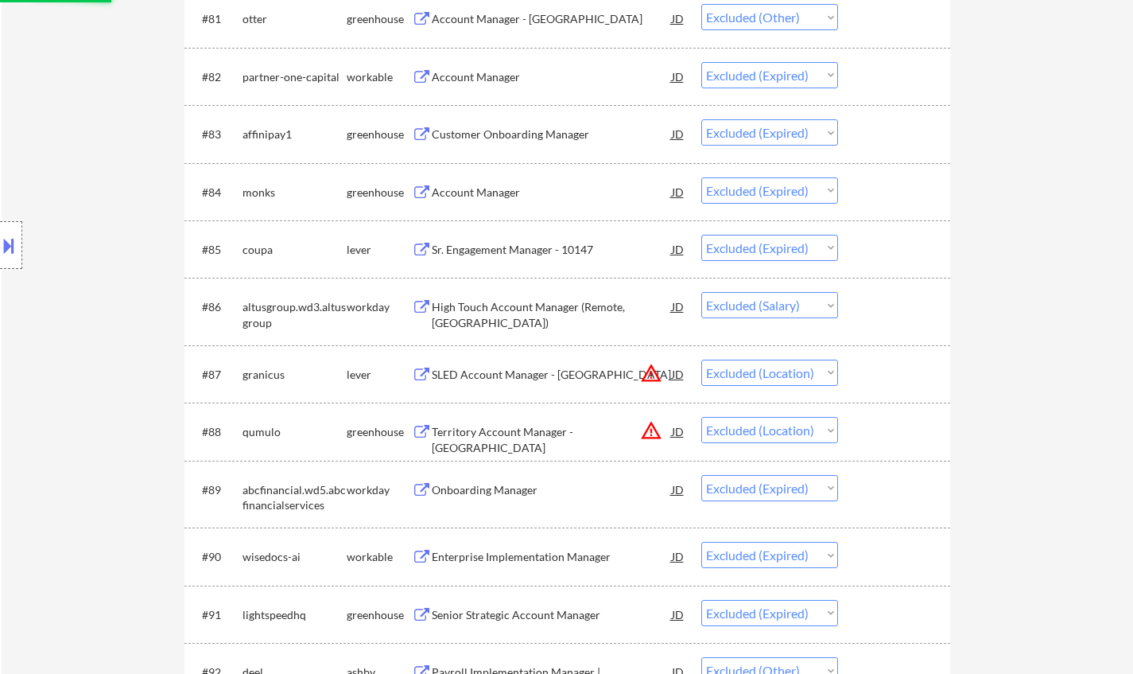
scroll to position [5409, 0]
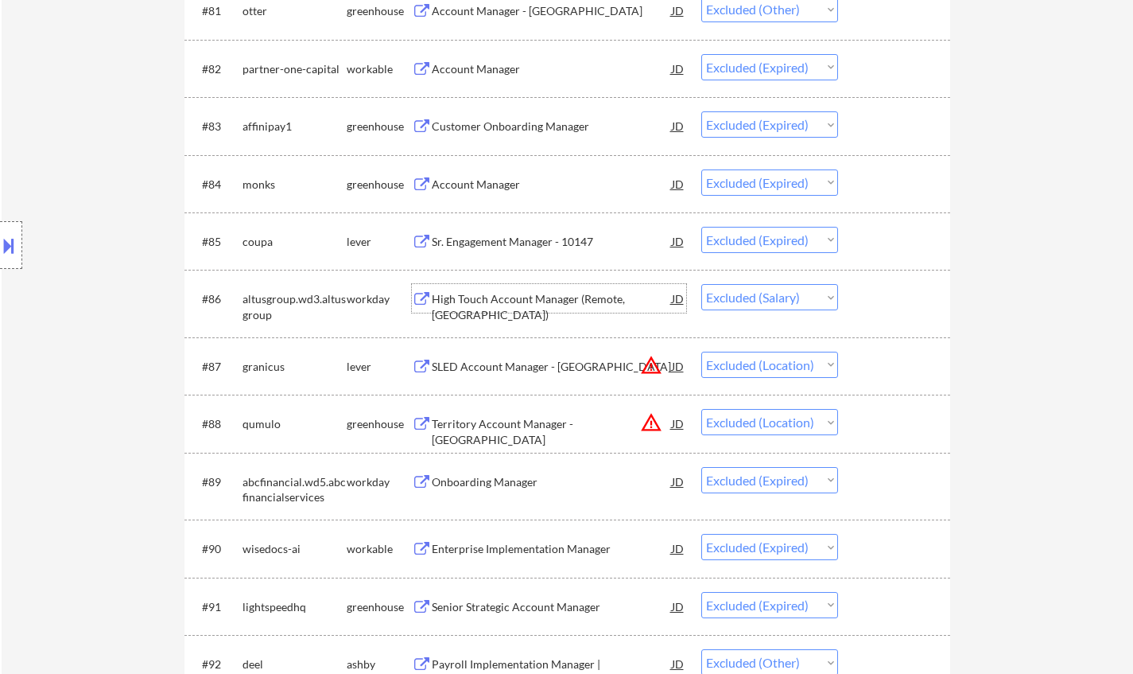
click at [563, 305] on div "High Touch Account Manager (Remote, Canada)" at bounding box center [552, 306] width 240 height 31
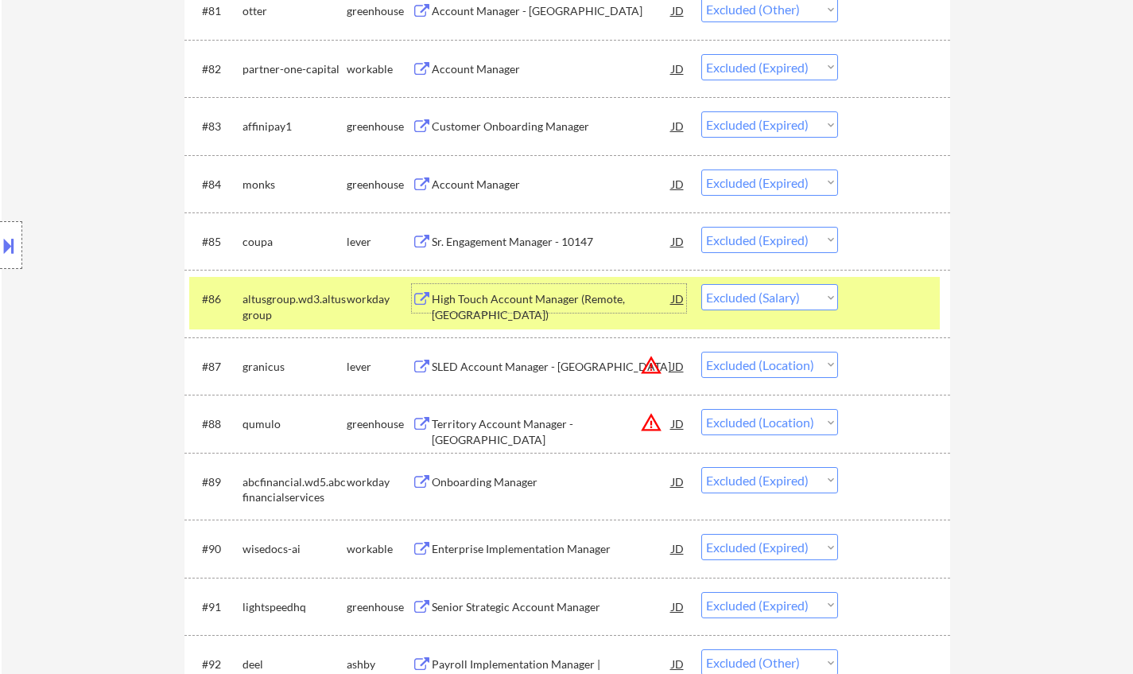
drag, startPoint x: 769, startPoint y: 297, endPoint x: 772, endPoint y: 307, distance: 9.8
click at [769, 298] on select "Choose an option... Pending Applied Excluded (Questions) Excluded (Expired) Exc…" at bounding box center [770, 297] width 137 height 26
select select ""excluded__expired_""
click at [702, 284] on select "Choose an option... Pending Applied Excluded (Questions) Excluded (Expired) Exc…" at bounding box center [770, 297] width 137 height 26
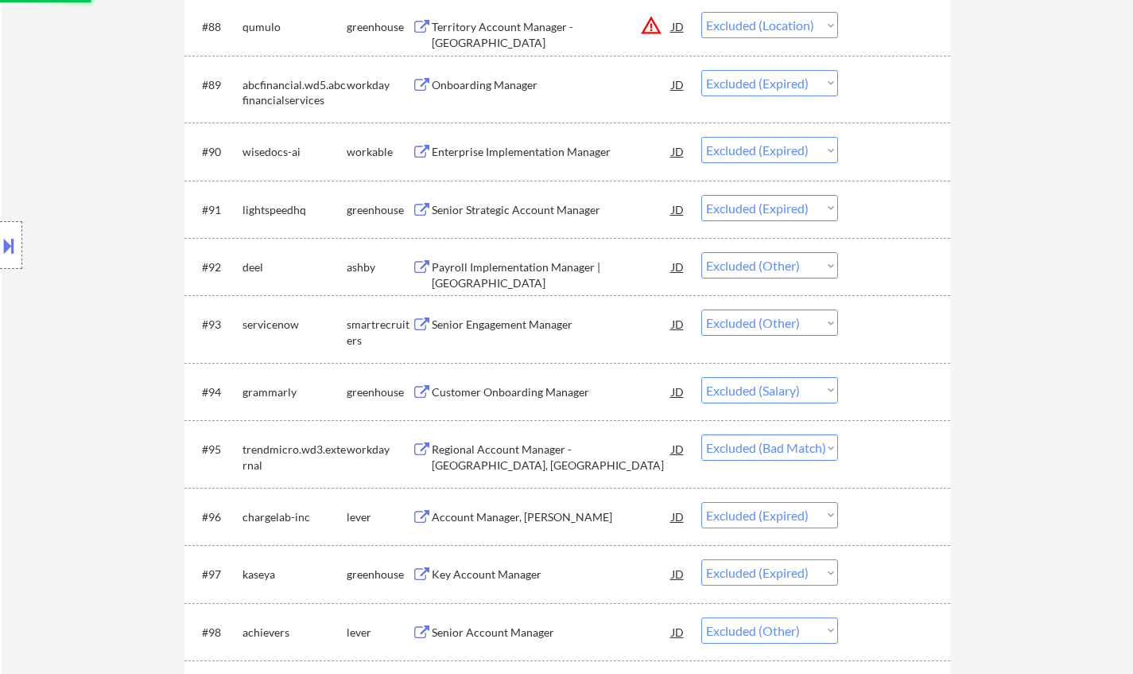
scroll to position [5807, 0]
click at [516, 395] on div "Customer Onboarding Manager" at bounding box center [552, 391] width 240 height 16
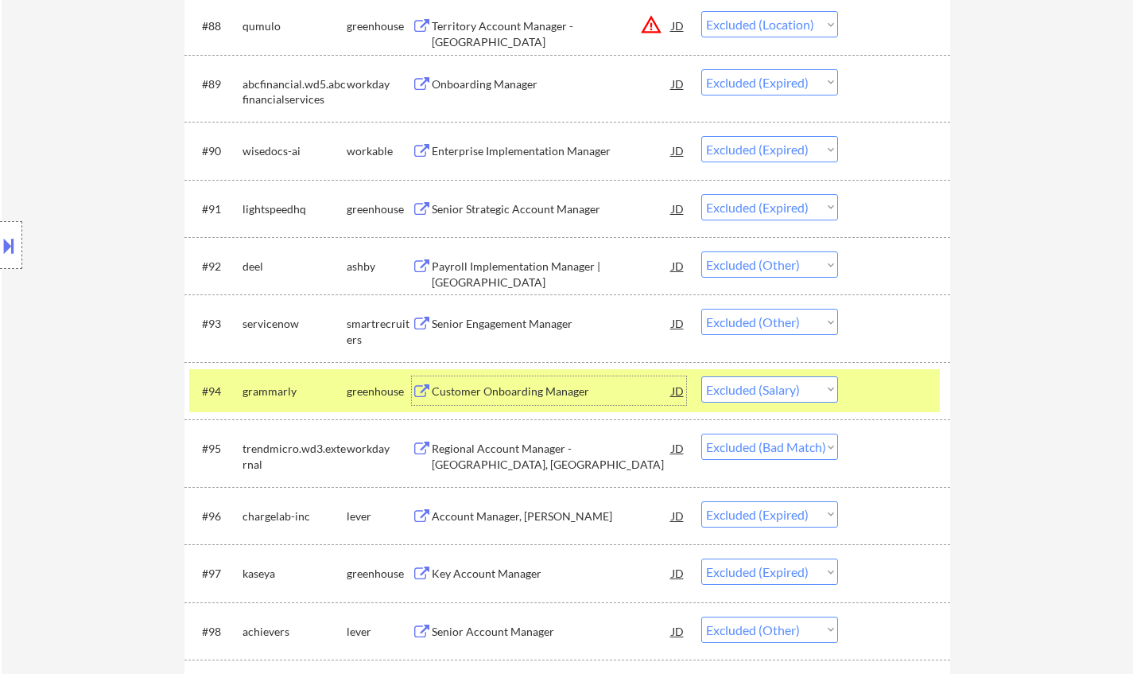
click at [781, 395] on select "Choose an option... Pending Applied Excluded (Questions) Excluded (Expired) Exc…" at bounding box center [770, 389] width 137 height 26
click at [702, 376] on select "Choose an option... Pending Applied Excluded (Questions) Excluded (Expired) Exc…" at bounding box center [770, 389] width 137 height 26
select select ""excluded__bad_match_""
select select ""excluded__expired_""
select select ""excluded__other_""
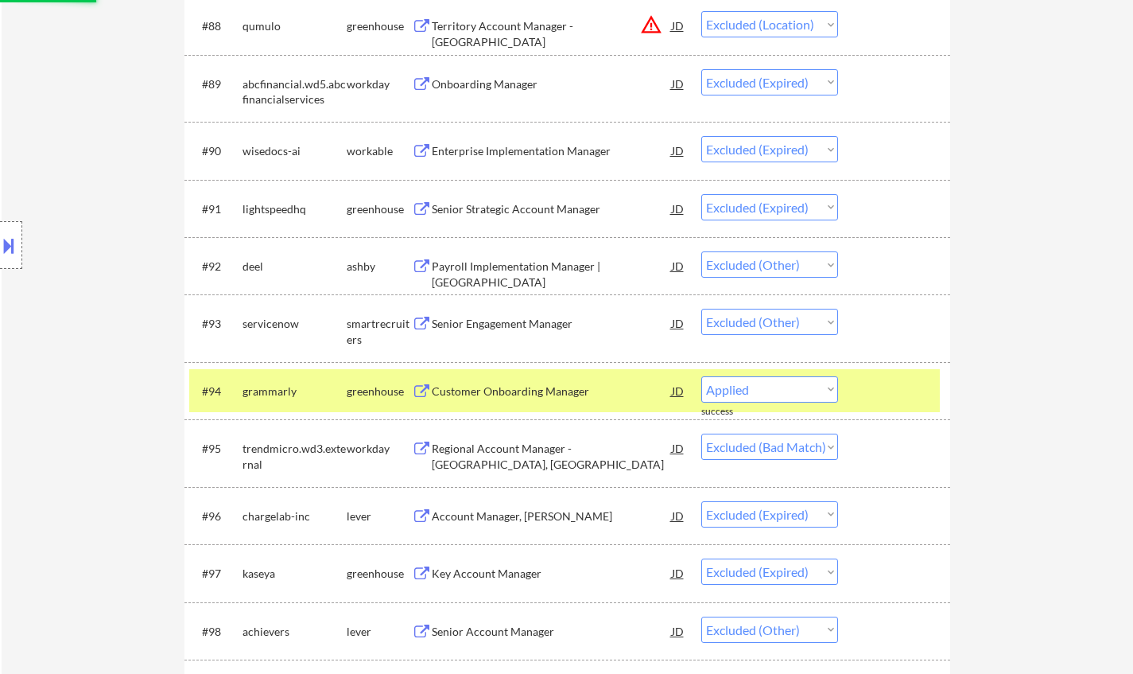
select select ""excluded__expired_""
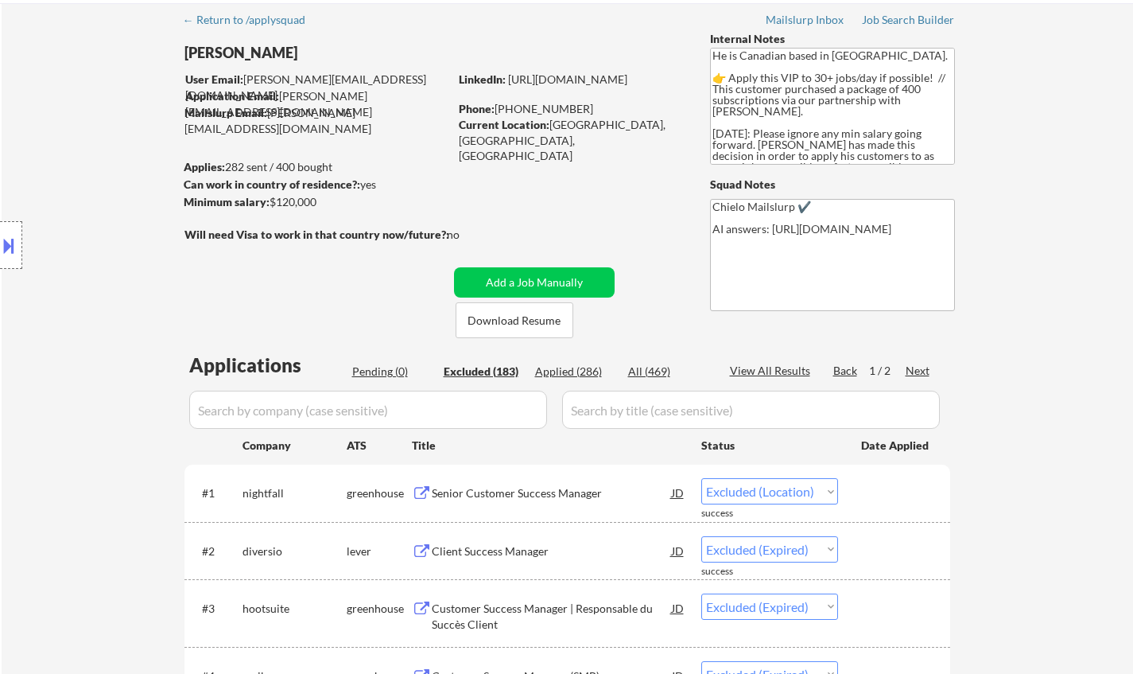
scroll to position [80, 0]
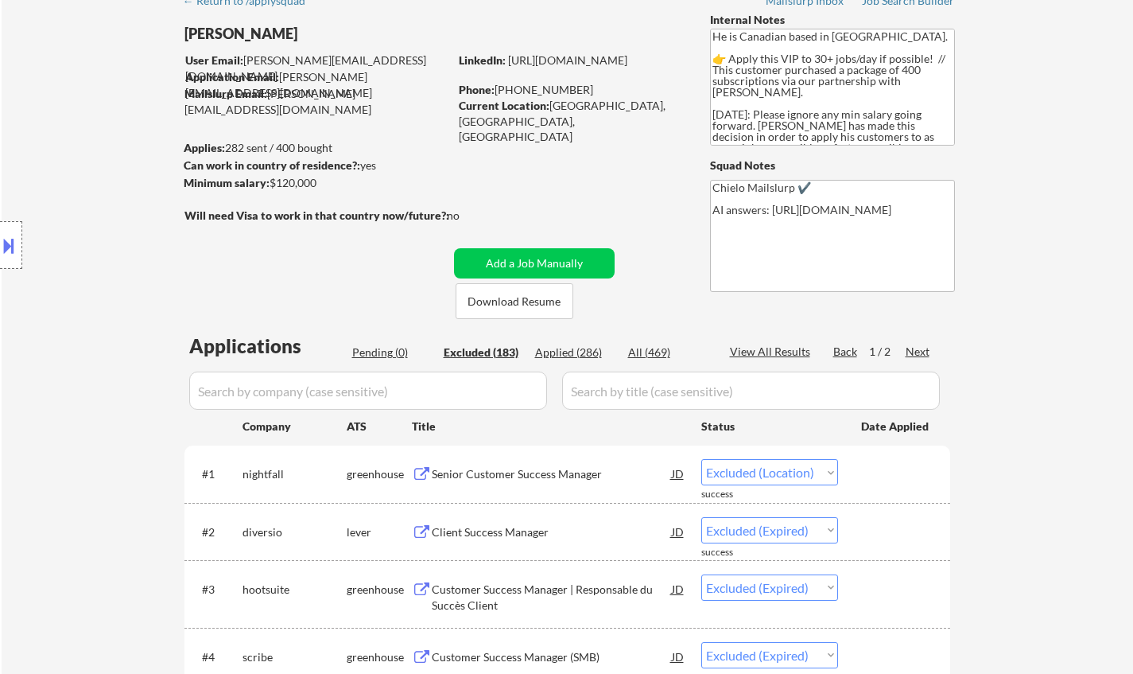
click at [919, 348] on div "Next" at bounding box center [918, 352] width 25 height 16
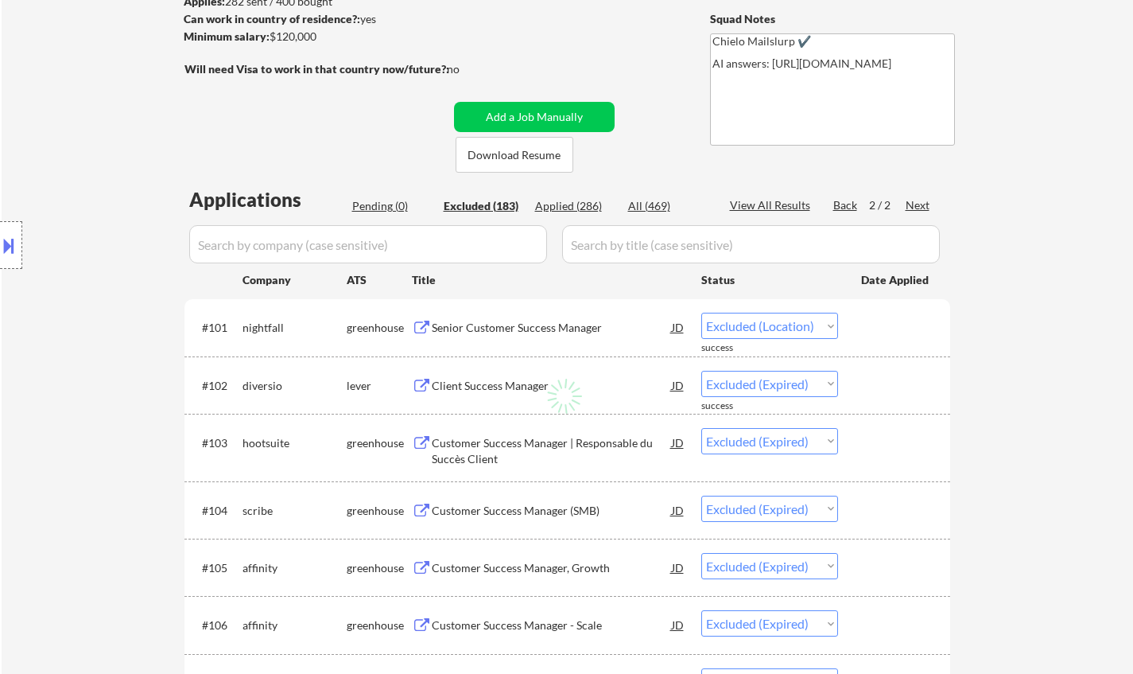
select select ""excluded__expired_""
select select ""excluded__other_""
select select ""excluded__location_""
select select ""excluded__expired_""
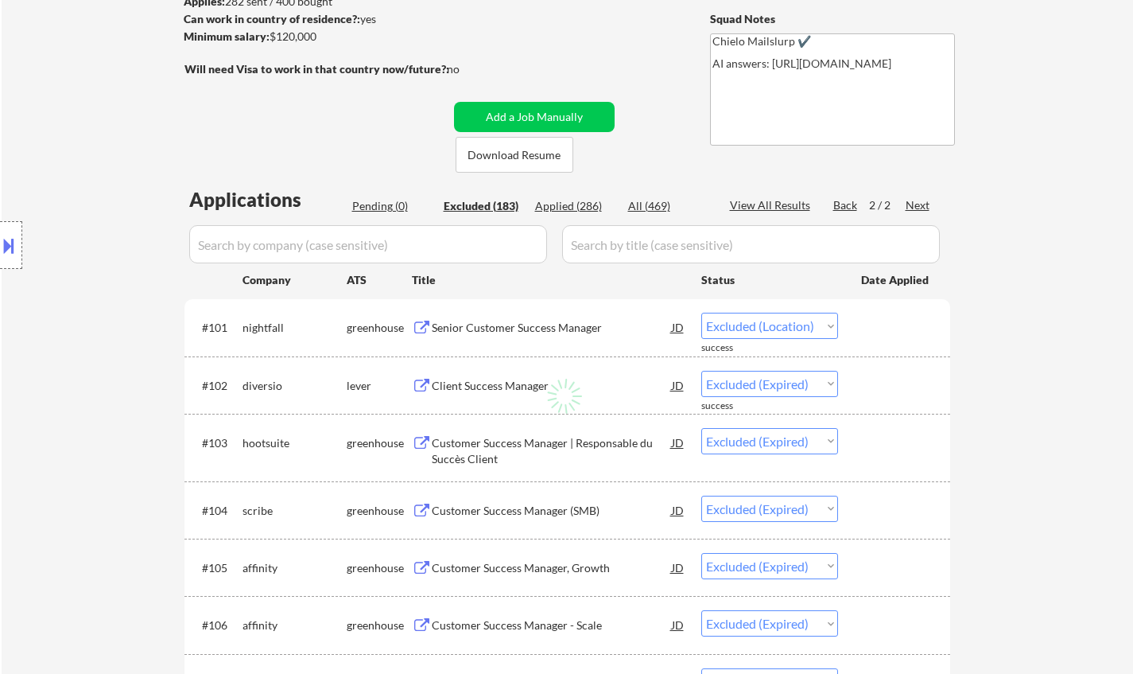
select select ""excluded__location_""
select select ""excluded__bad_match_""
select select ""excluded__location_""
select select ""excluded__expired_""
select select ""excluded__bad_match_""
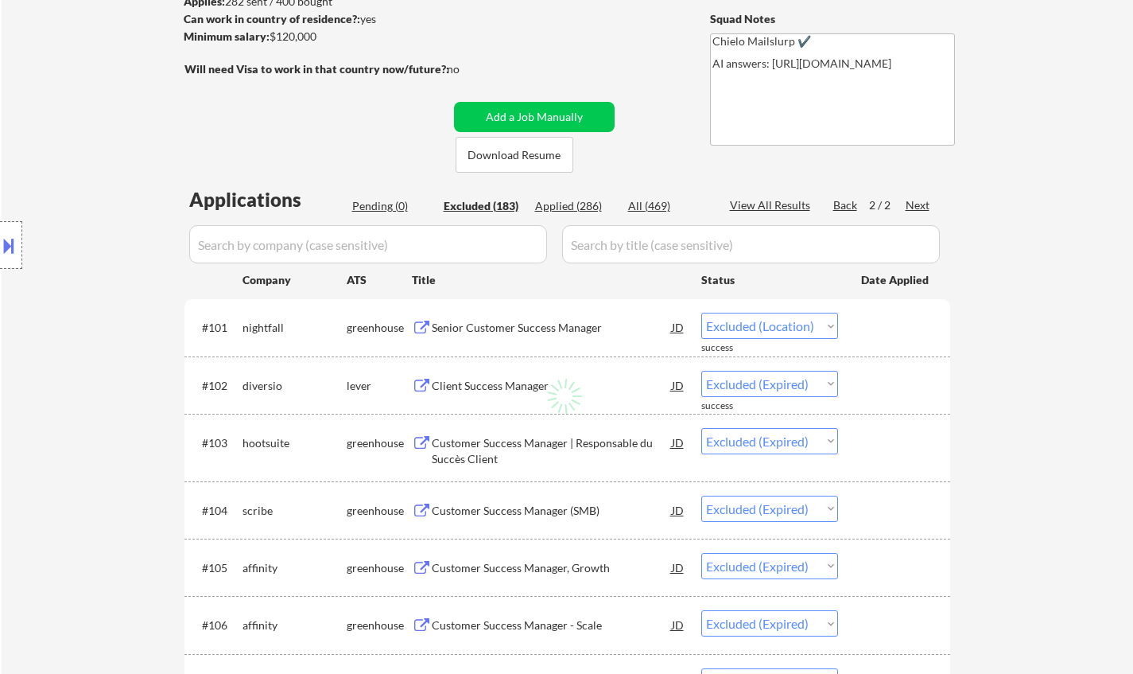
select select ""excluded__location_""
select select ""excluded__expired_""
select select ""excluded__bad_match_""
select select ""excluded__expired_""
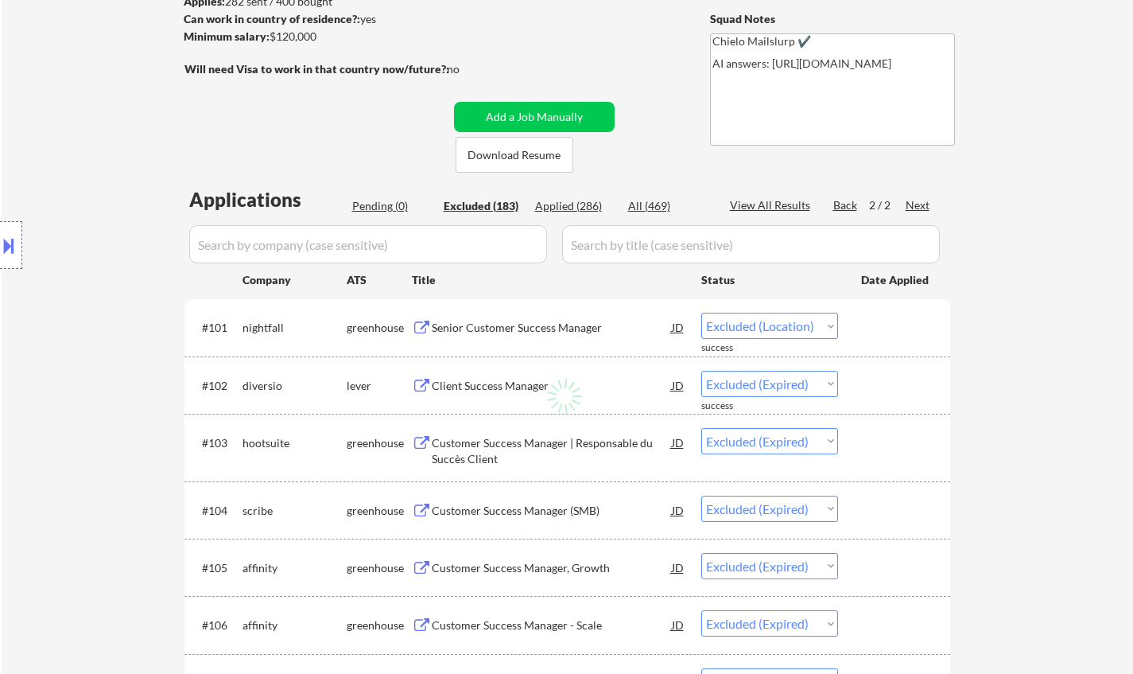
select select ""excluded__other_""
select select ""excluded""
select select ""excluded__bad_match_""
select select ""excluded__expired_""
select select ""excluded__bad_match_""
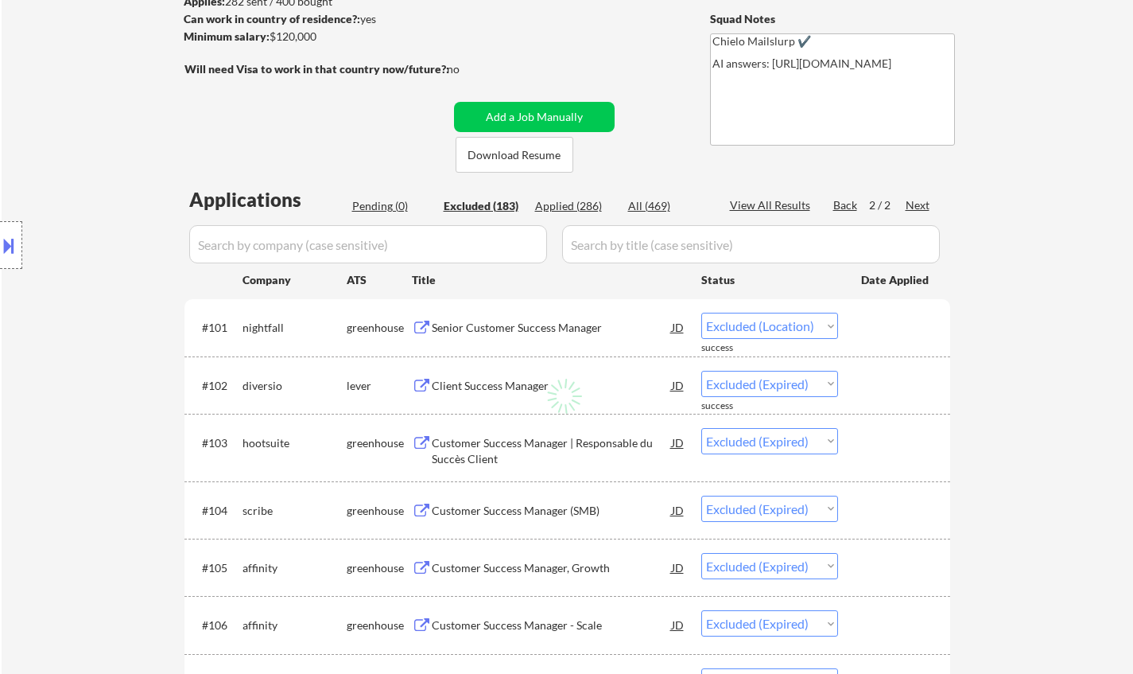
select select ""excluded__expired_""
select select ""excluded__bad_match_""
select select ""excluded__other_""
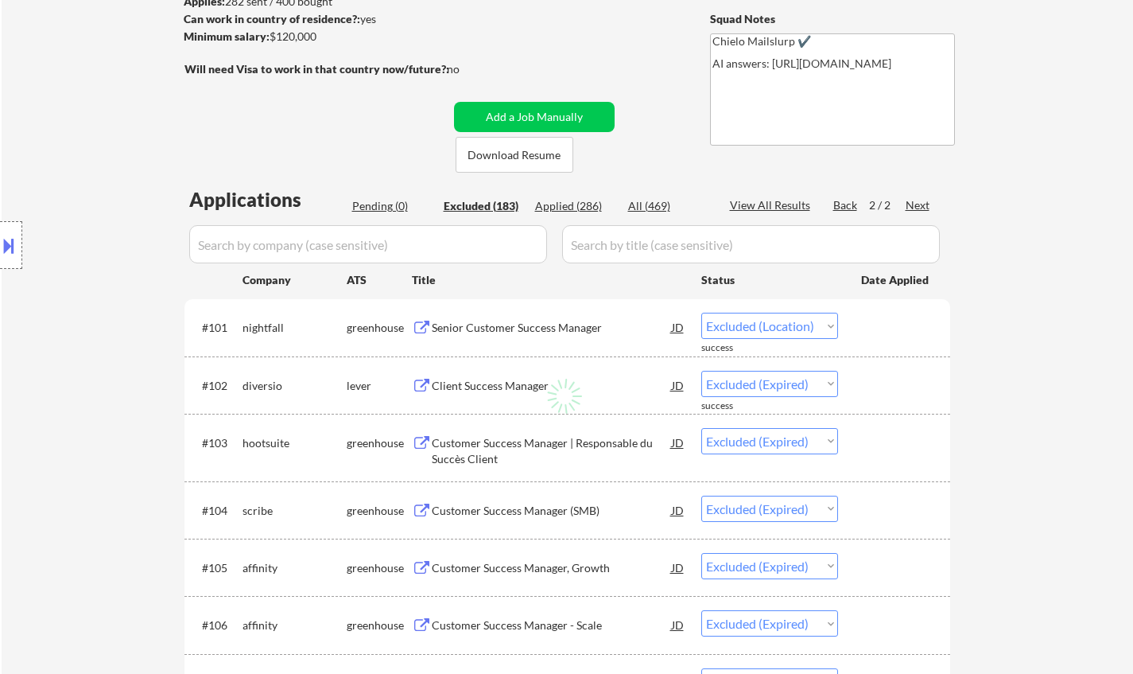
select select ""excluded""
select select ""excluded__location_""
select select ""excluded__expired_""
select select ""excluded__bad_match_""
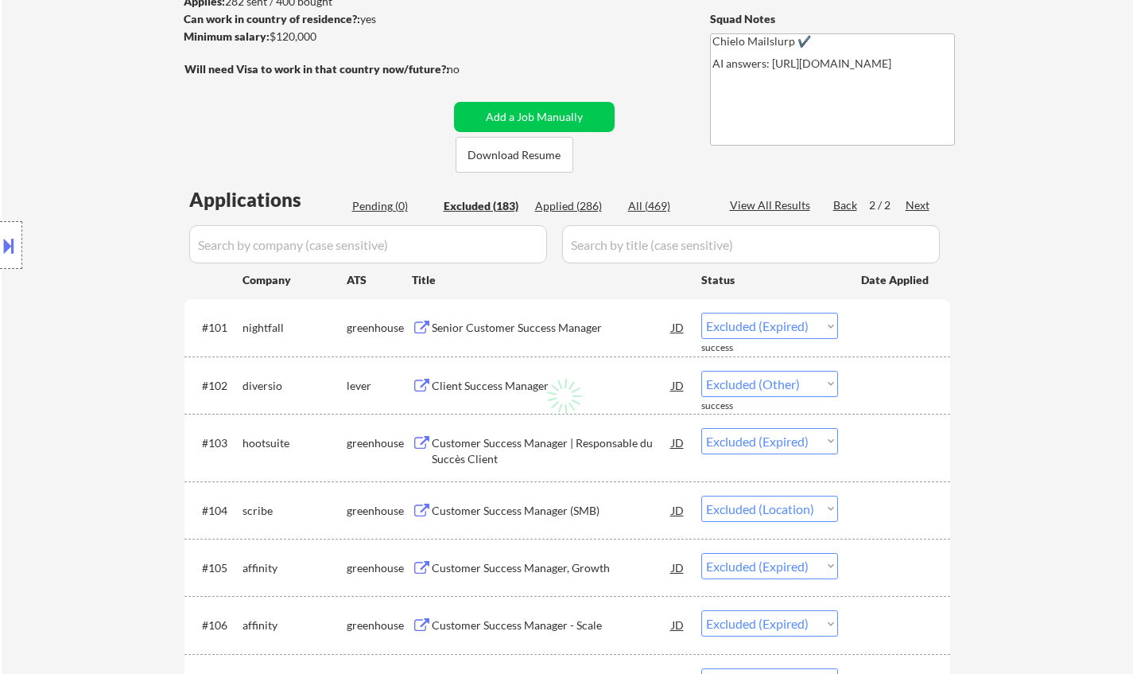
select select ""excluded__bad_match_""
select select ""excluded__salary_""
select select ""excluded__expired_""
select select ""excluded__other_""
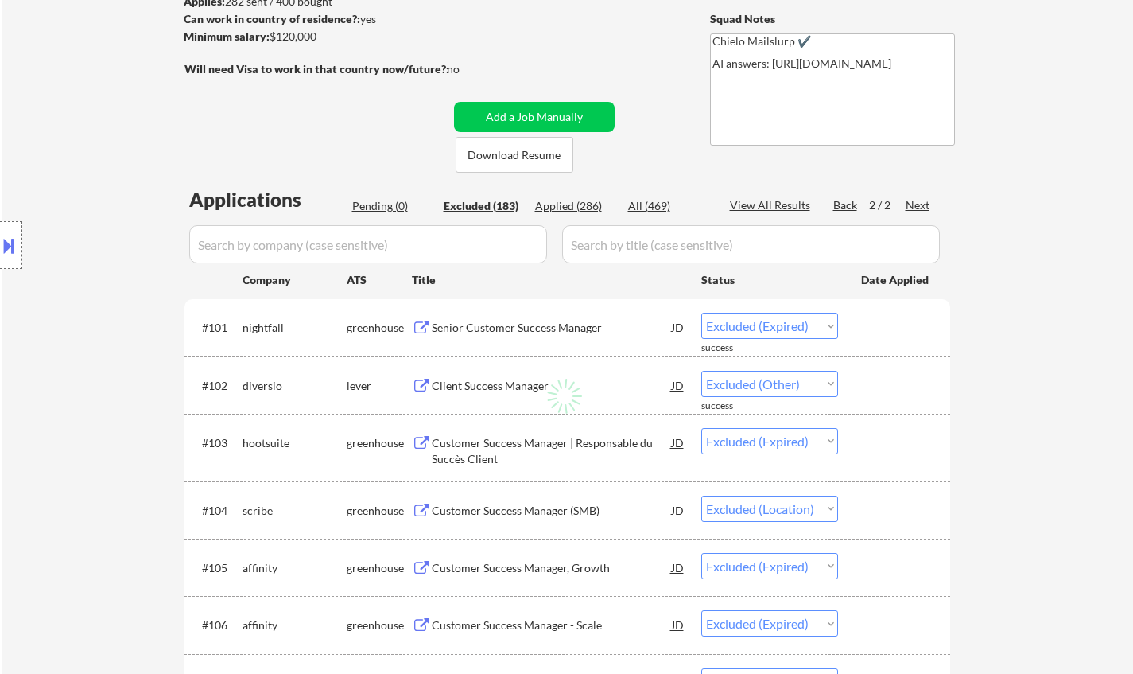
select select ""excluded__other_""
select select ""excluded__location_""
select select ""excluded__bad_match_""
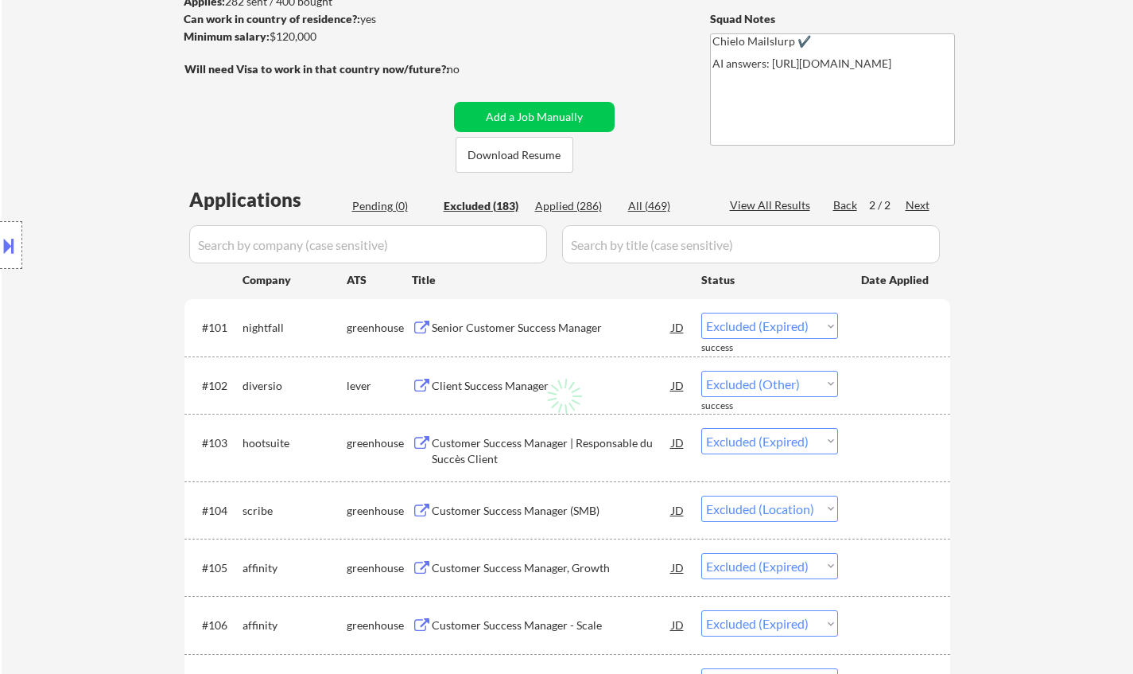
select select ""excluded__bad_match_""
select select ""excluded__expired_""
select select ""excluded__location_""
select select ""excluded__other_""
select select ""excluded__expired_""
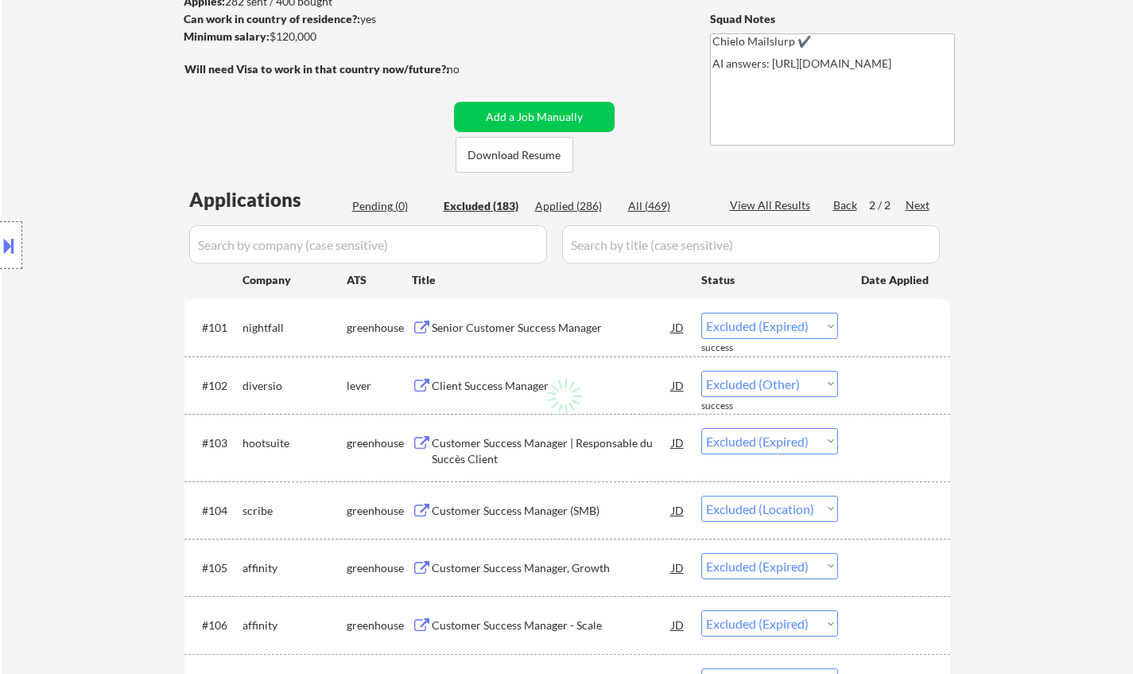
select select ""excluded__expired_""
select select ""excluded__bad_match_""
select select ""excluded__location_""
select select ""excluded""
select select ""excluded__bad_match_""
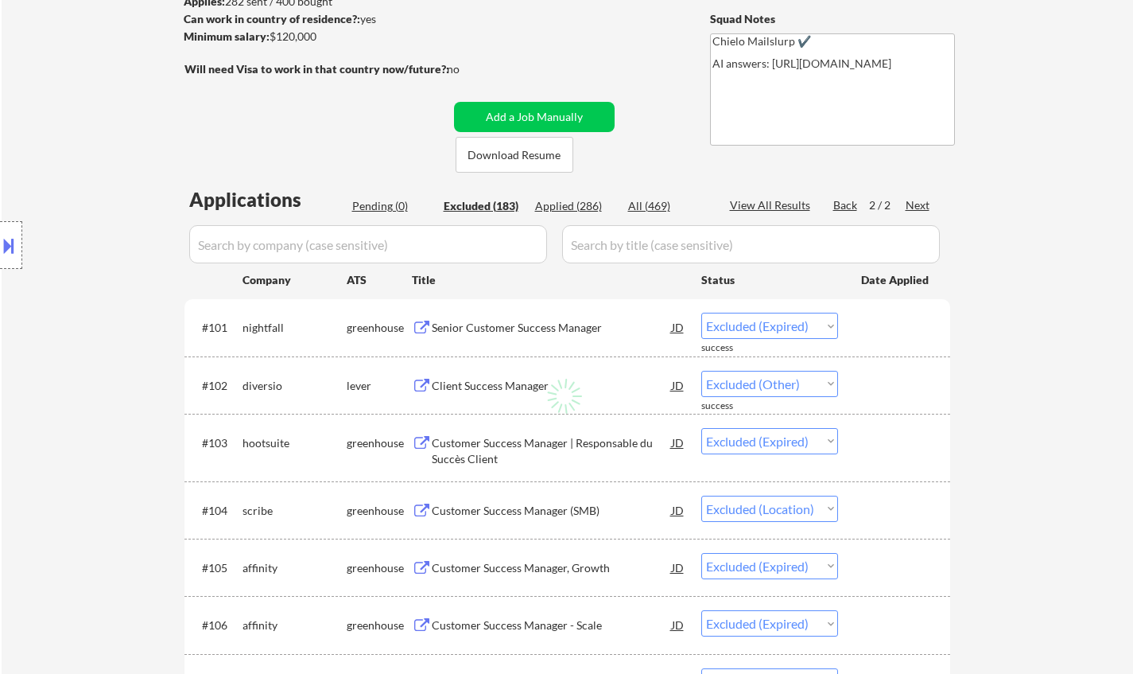
select select ""excluded__location_""
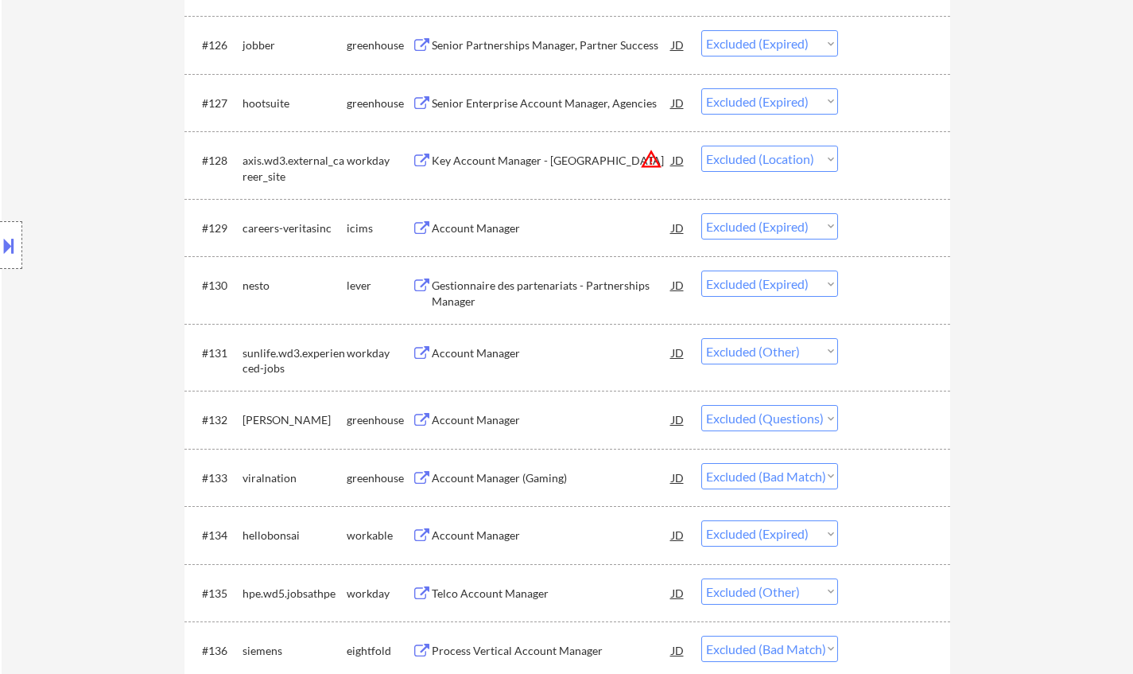
scroll to position [2148, 0]
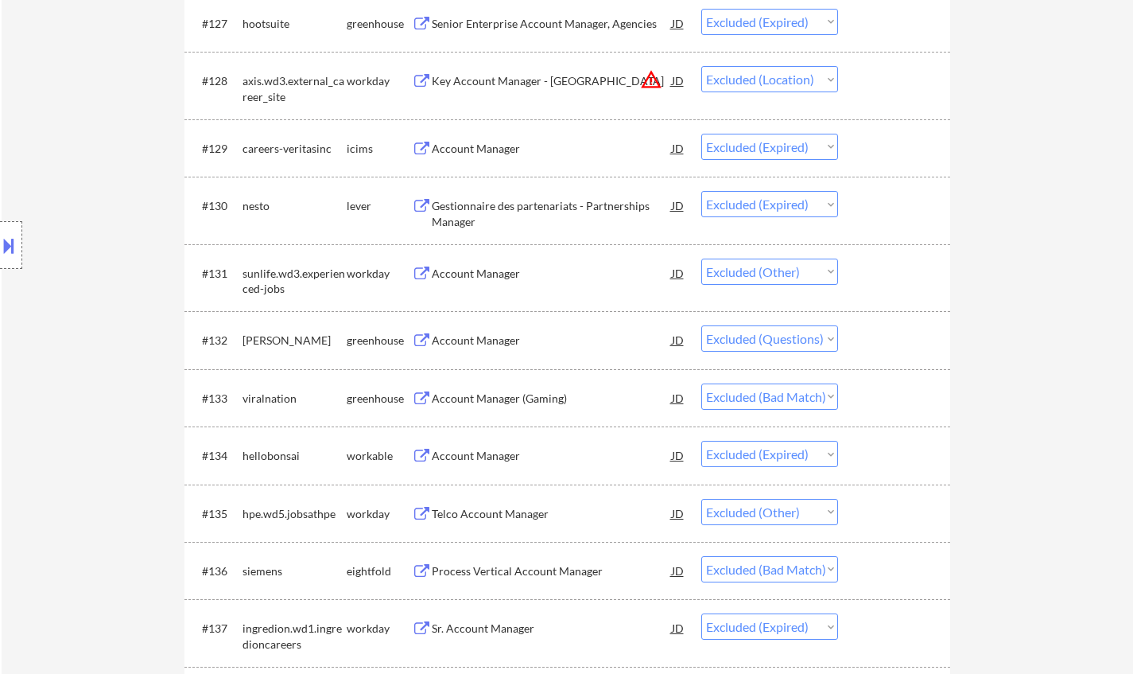
click at [487, 340] on div "Account Manager" at bounding box center [552, 340] width 240 height 16
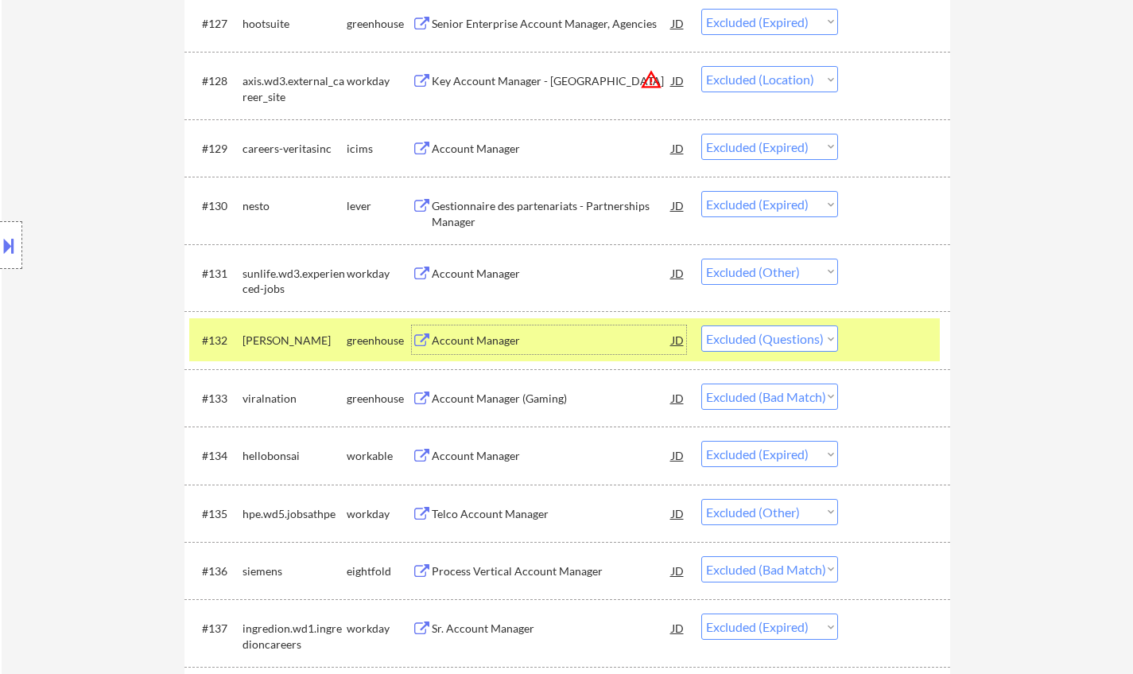
click at [795, 340] on select "Choose an option... Pending Applied Excluded (Questions) Excluded (Expired) Exc…" at bounding box center [770, 338] width 137 height 26
select select ""excluded__bad_match_""
click at [702, 325] on select "Choose an option... Pending Applied Excluded (Questions) Excluded (Expired) Exc…" at bounding box center [770, 338] width 137 height 26
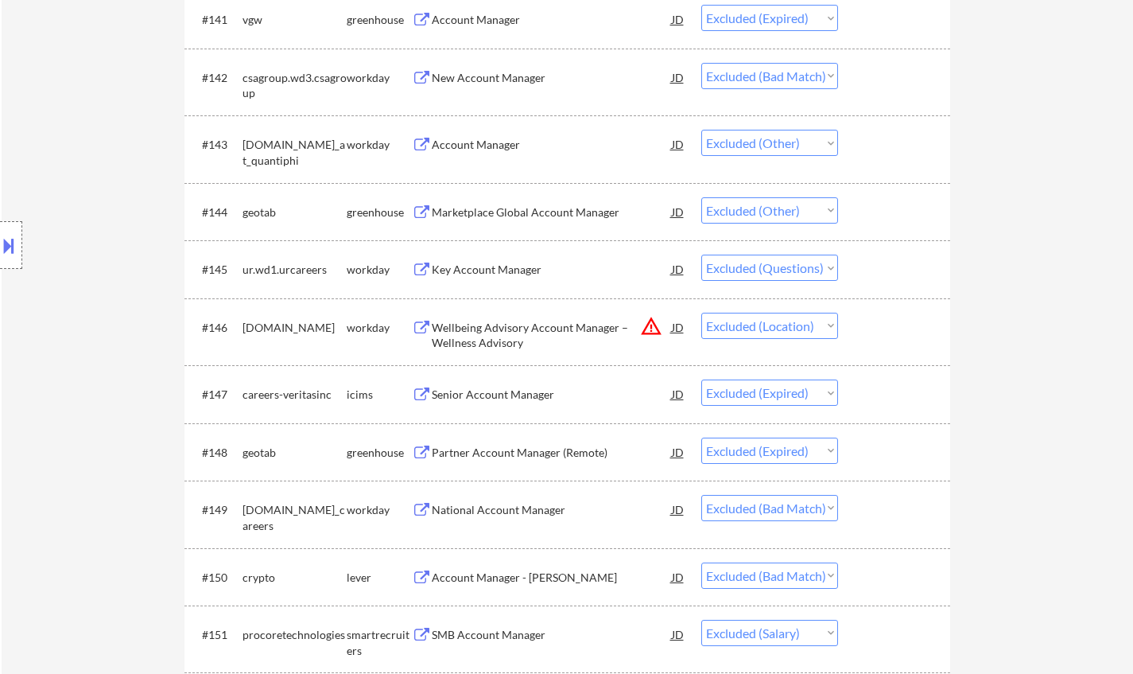
scroll to position [3023, 0]
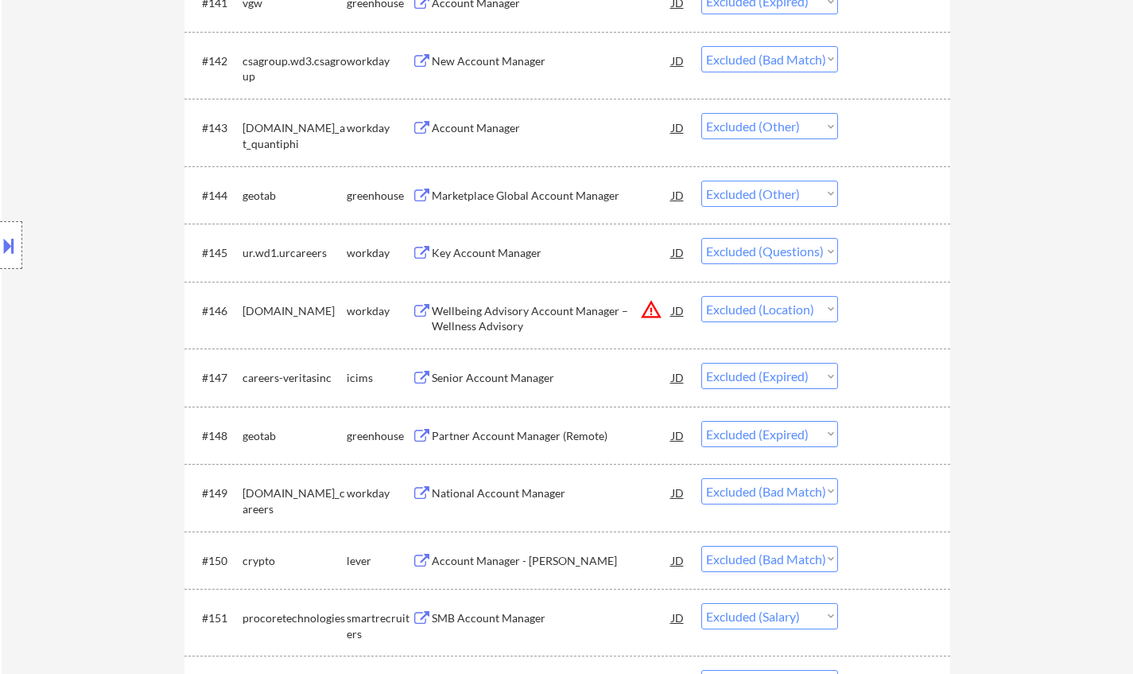
click at [457, 251] on div "Key Account Manager" at bounding box center [552, 253] width 240 height 16
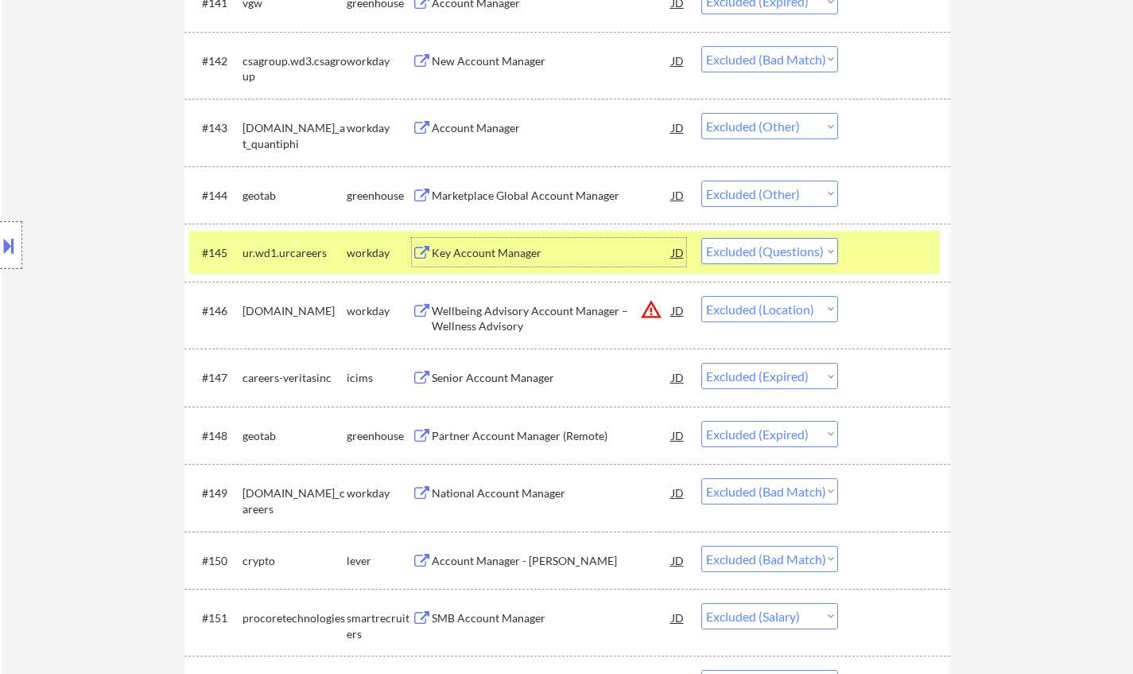
click at [780, 253] on select "Choose an option... Pending Applied Excluded (Questions) Excluded (Expired) Exc…" at bounding box center [770, 251] width 137 height 26
select select ""excluded__expired_""
click at [702, 238] on select "Choose an option... Pending Applied Excluded (Questions) Excluded (Expired) Exc…" at bounding box center [770, 251] width 137 height 26
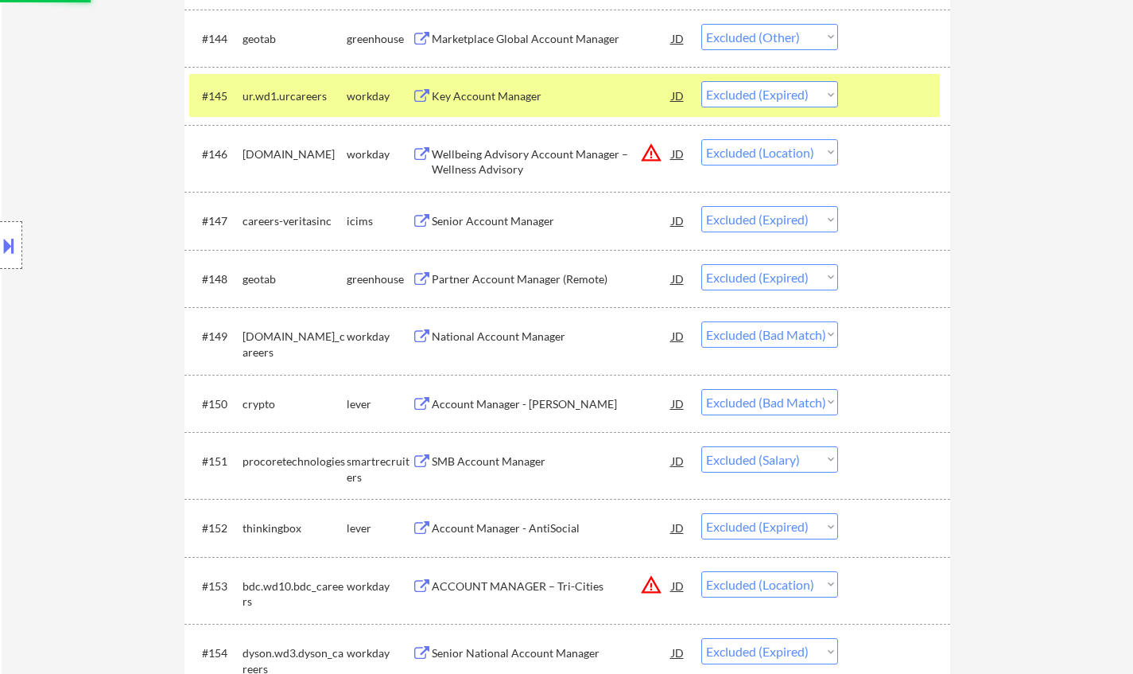
scroll to position [3182, 0]
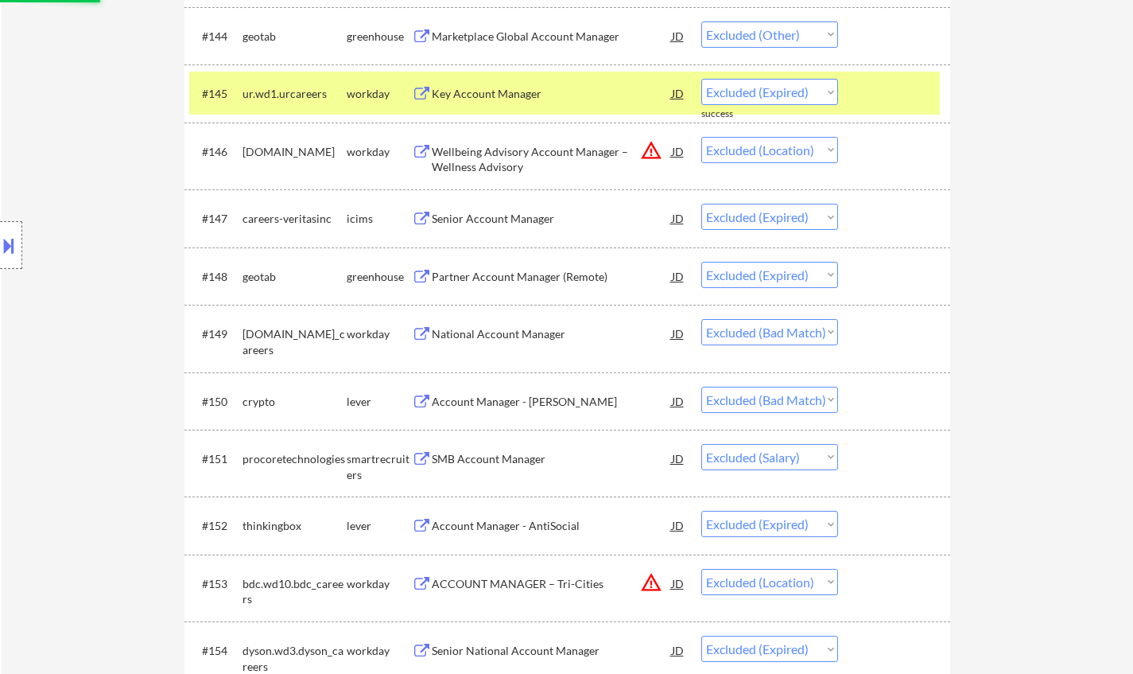
click at [492, 461] on div "SMB Account Manager" at bounding box center [552, 459] width 240 height 16
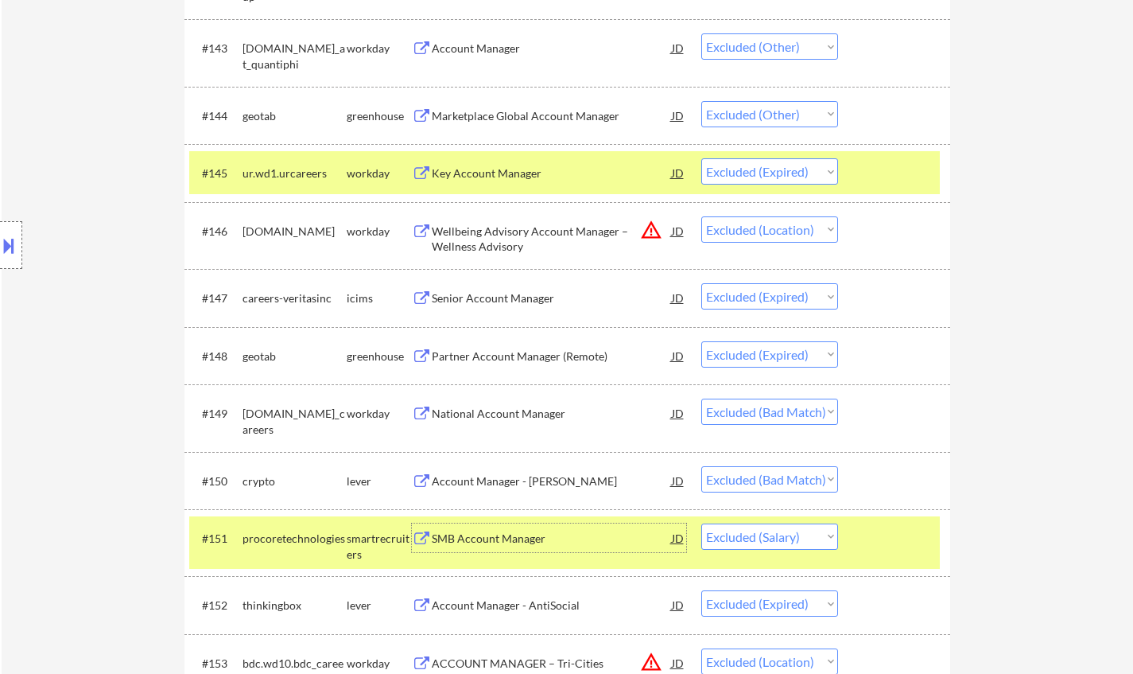
scroll to position [3261, 0]
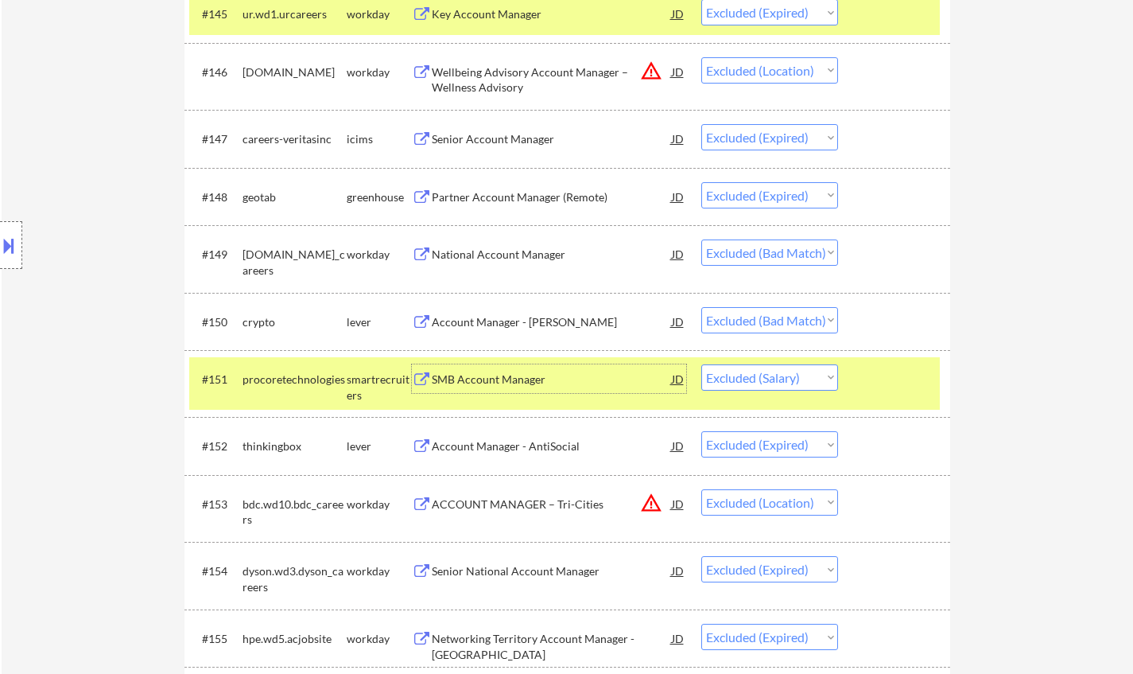
click at [760, 374] on select "Choose an option... Pending Applied Excluded (Questions) Excluded (Expired) Exc…" at bounding box center [770, 377] width 137 height 26
click at [702, 364] on select "Choose an option... Pending Applied Excluded (Questions) Excluded (Expired) Exc…" at bounding box center [770, 377] width 137 height 26
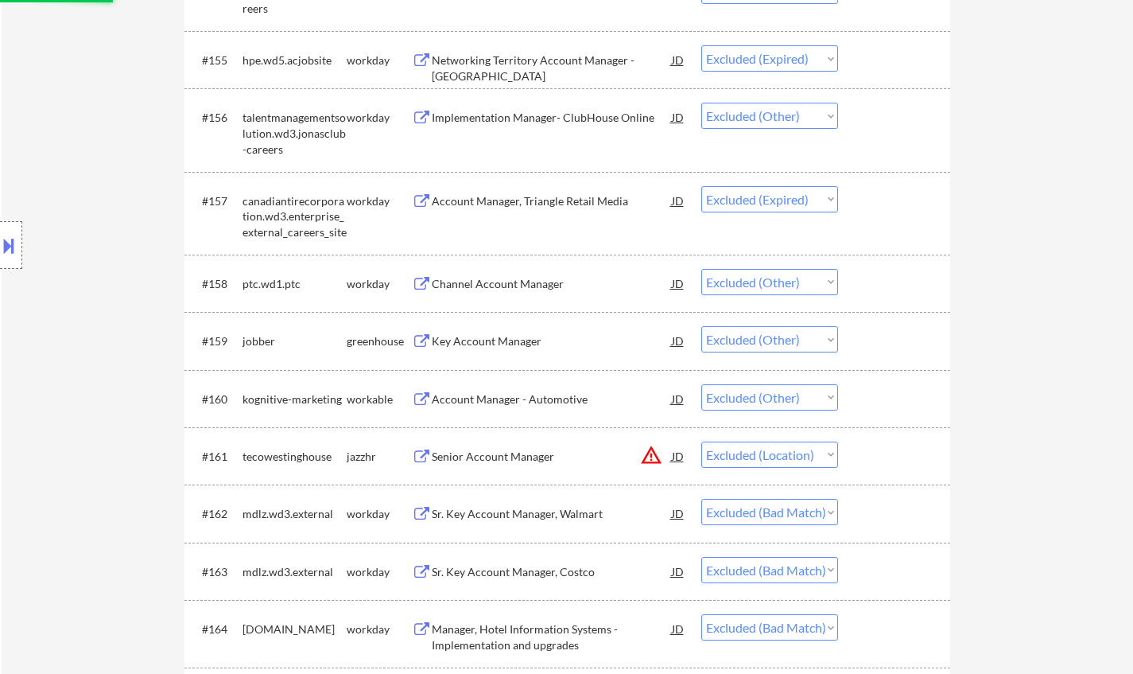
scroll to position [3977, 0]
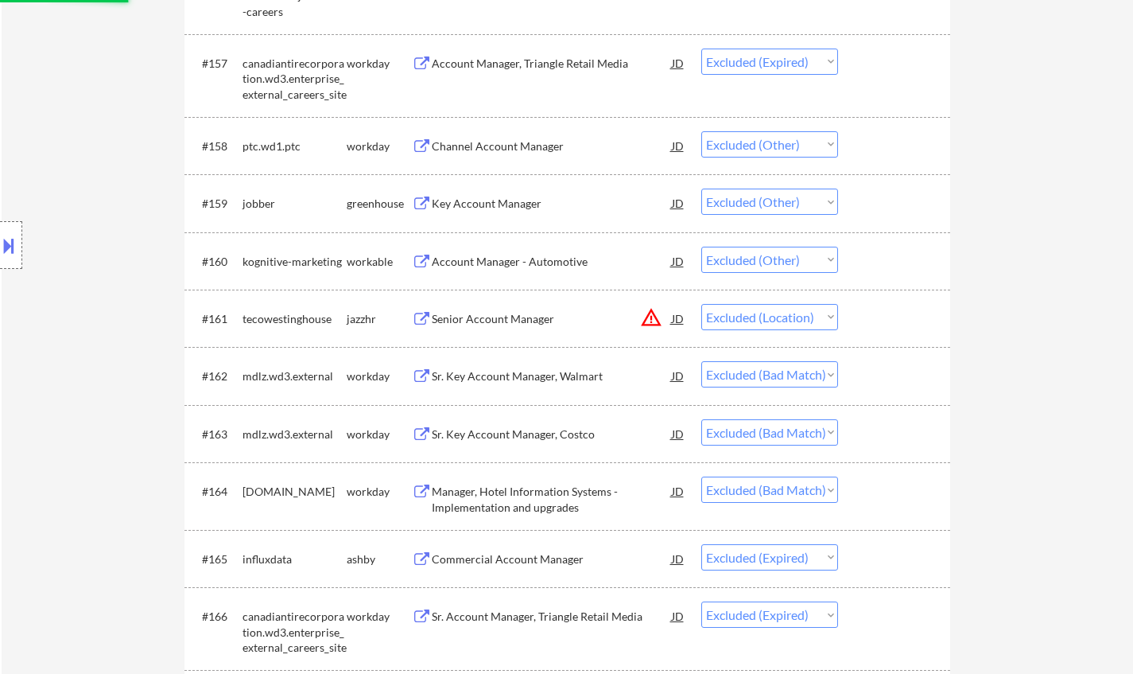
select select ""excluded__expired_""
select select ""excluded__location_""
select select ""excluded__expired_""
select select ""excluded__other_""
select select ""excluded__expired_""
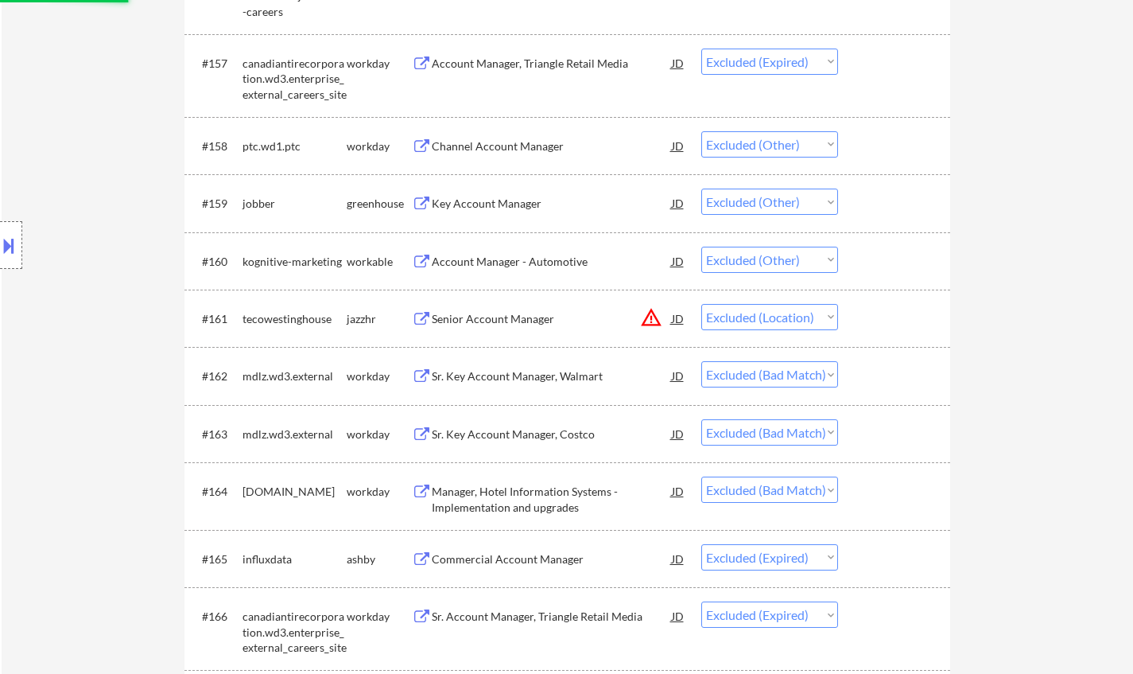
select select ""excluded__other_""
select select ""excluded__location_""
select select ""excluded__bad_match_""
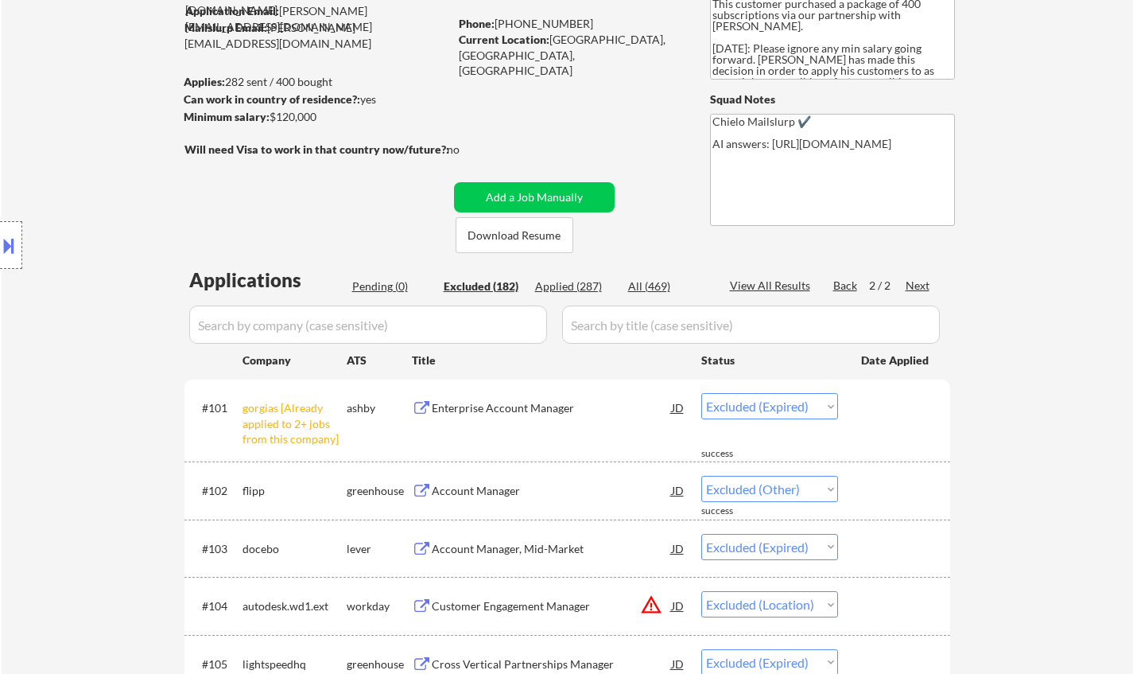
scroll to position [0, 0]
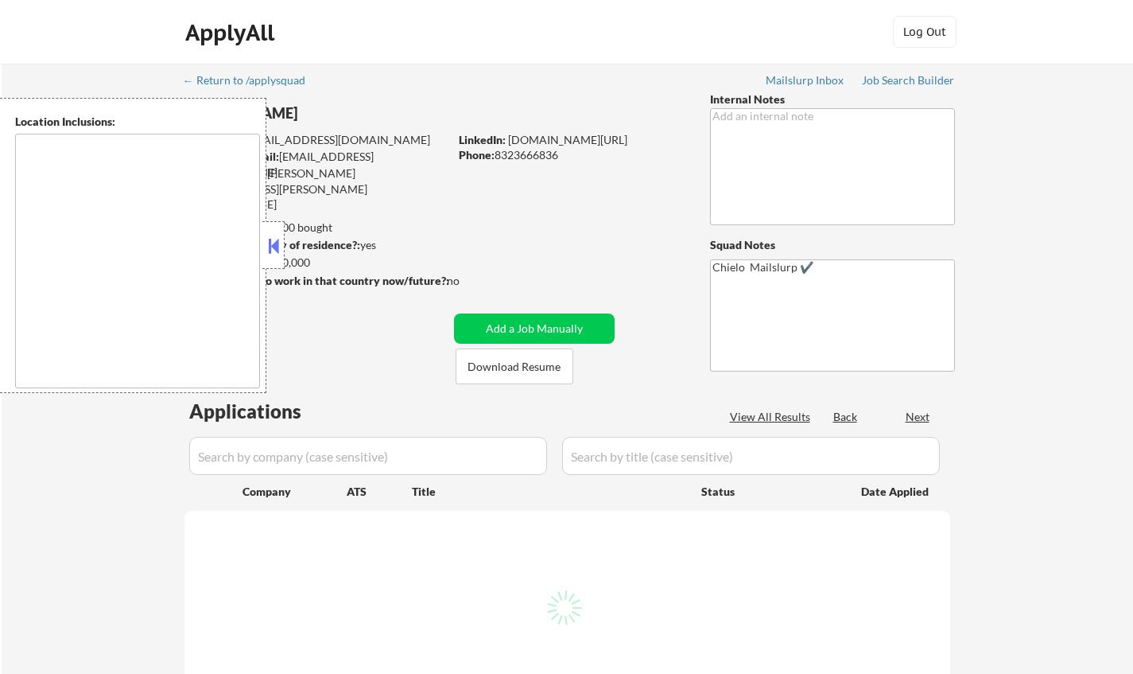
type textarea "[GEOGRAPHIC_DATA], [GEOGRAPHIC_DATA] [GEOGRAPHIC_DATA], [GEOGRAPHIC_DATA] [GEOG…"
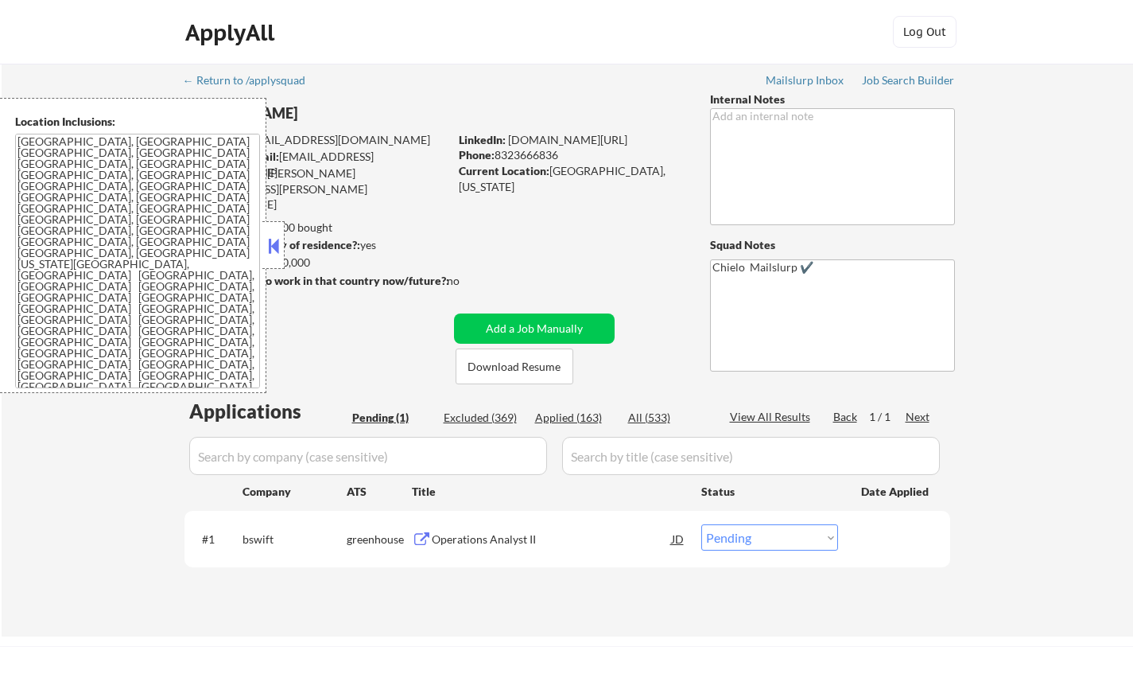
click at [271, 252] on button at bounding box center [273, 246] width 17 height 24
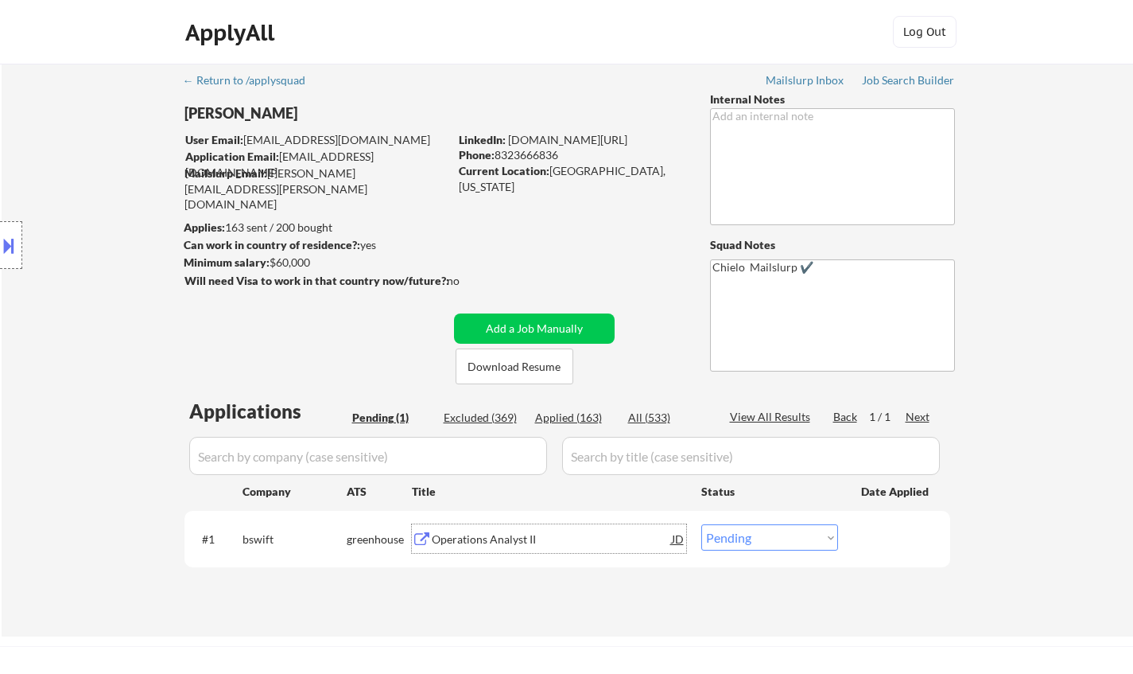
click at [511, 542] on div "Operations Analyst II" at bounding box center [552, 539] width 240 height 16
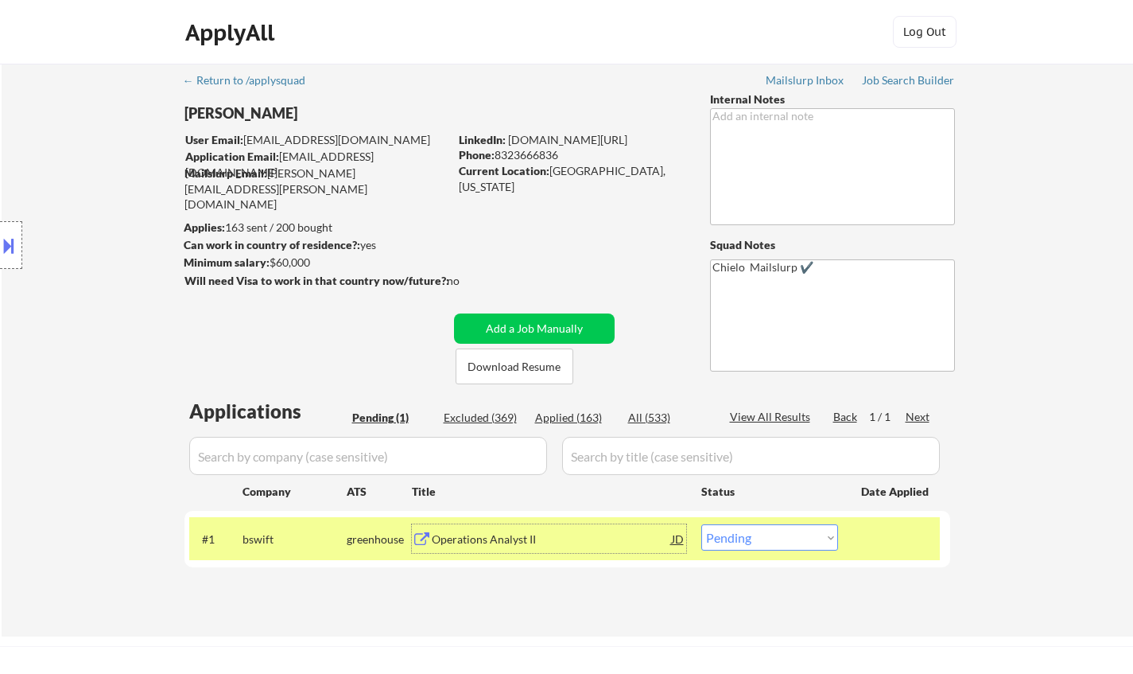
scroll to position [159, 0]
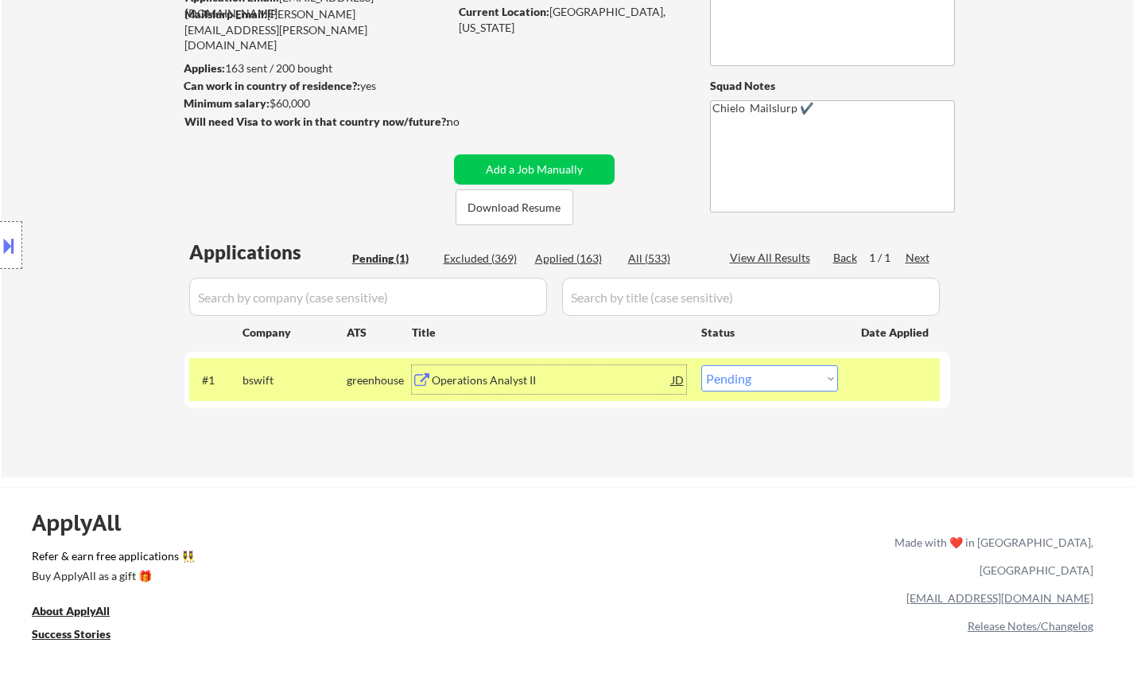
drag, startPoint x: 776, startPoint y: 368, endPoint x: 783, endPoint y: 381, distance: 15.0
click at [776, 368] on select "Choose an option... Pending Applied Excluded (Questions) Excluded (Expired) Exc…" at bounding box center [770, 378] width 137 height 26
select select ""excluded""
click at [702, 365] on select "Choose an option... Pending Applied Excluded (Questions) Excluded (Expired) Exc…" at bounding box center [770, 378] width 137 height 26
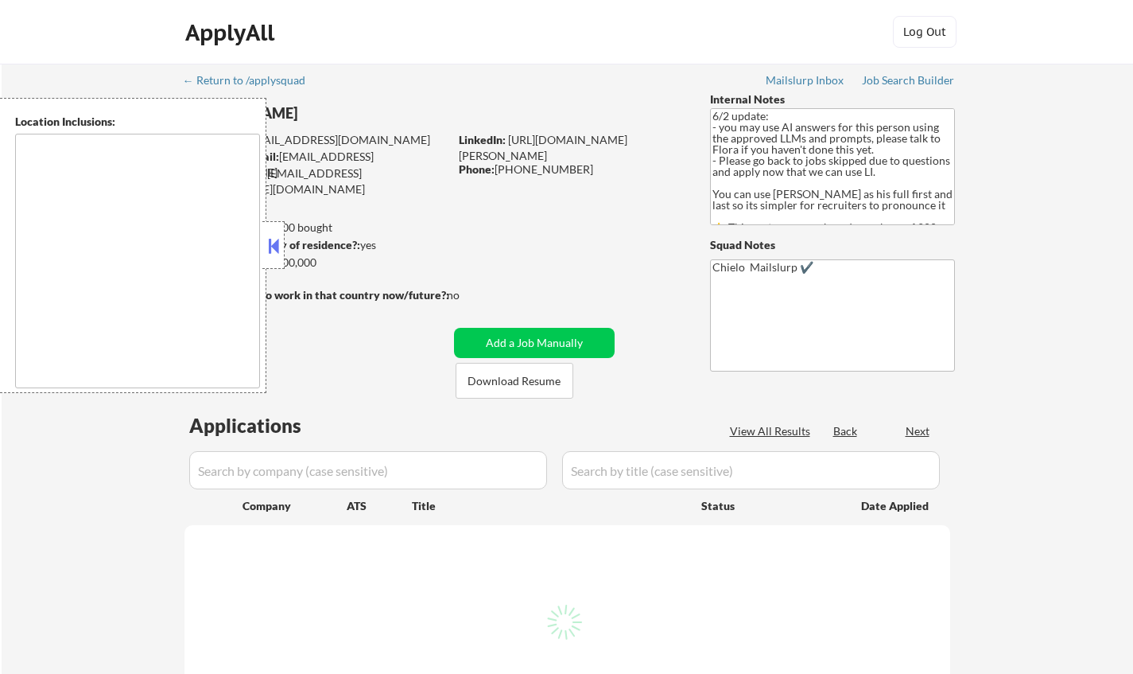
type textarea "Toronto, Ontario Mississauga, Ontario Brampton, Ontario Markham, Ontario Vaugha…"
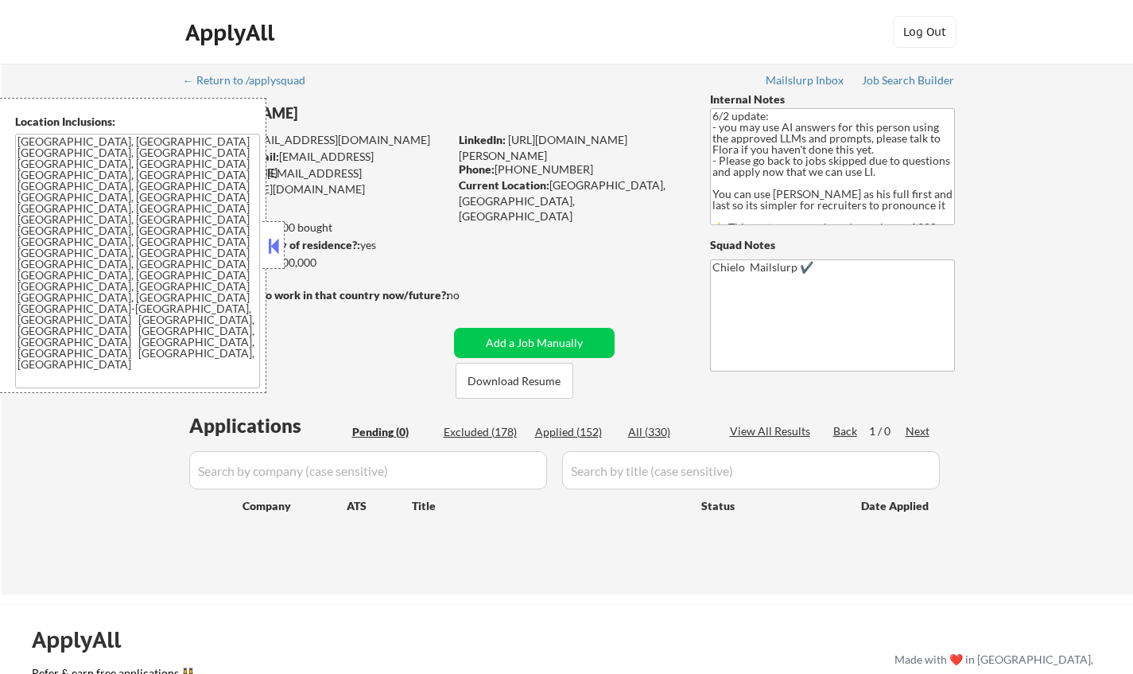
click at [275, 240] on button at bounding box center [273, 246] width 17 height 24
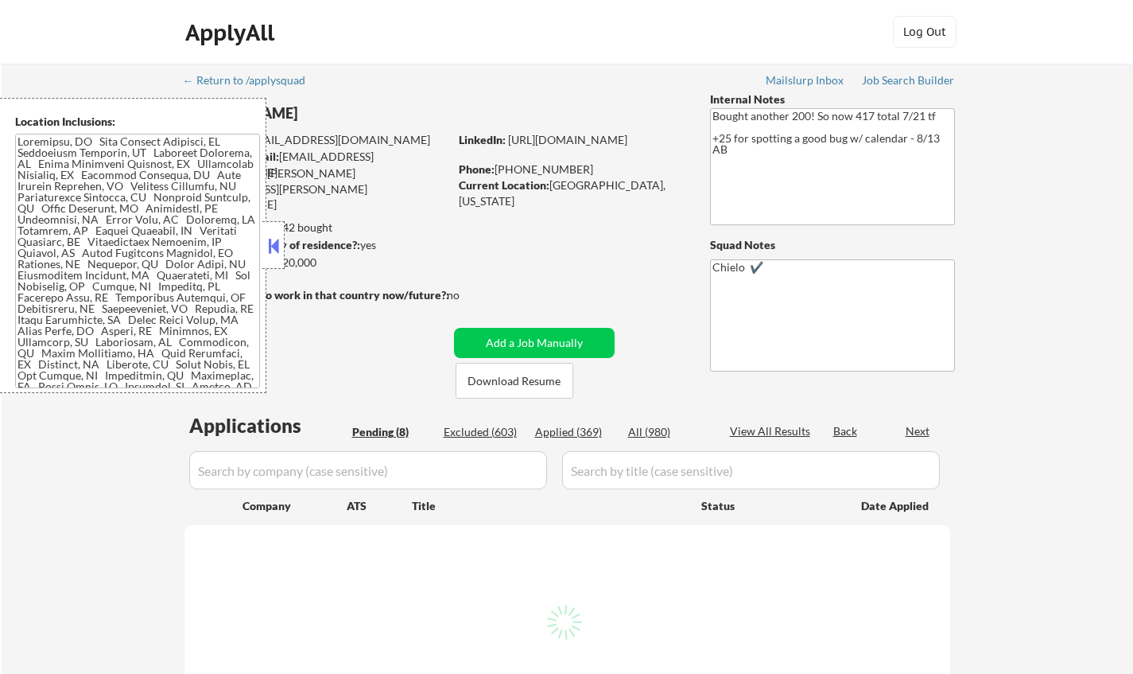
select select ""pending""
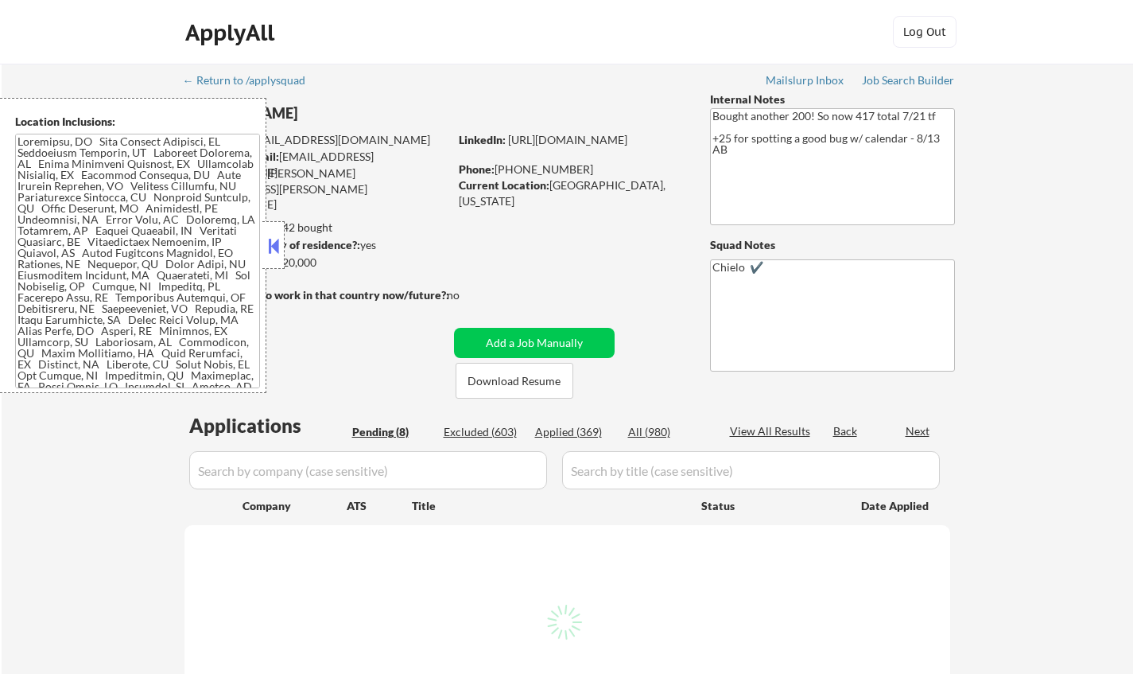
select select ""pending""
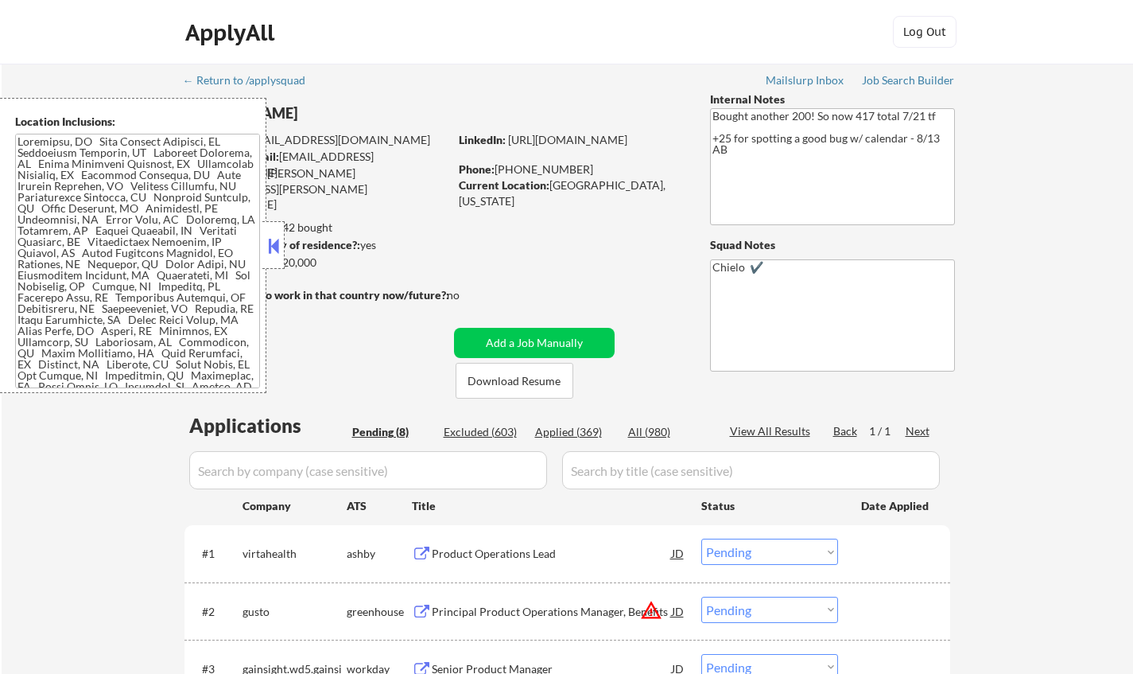
click at [273, 236] on button at bounding box center [273, 246] width 17 height 24
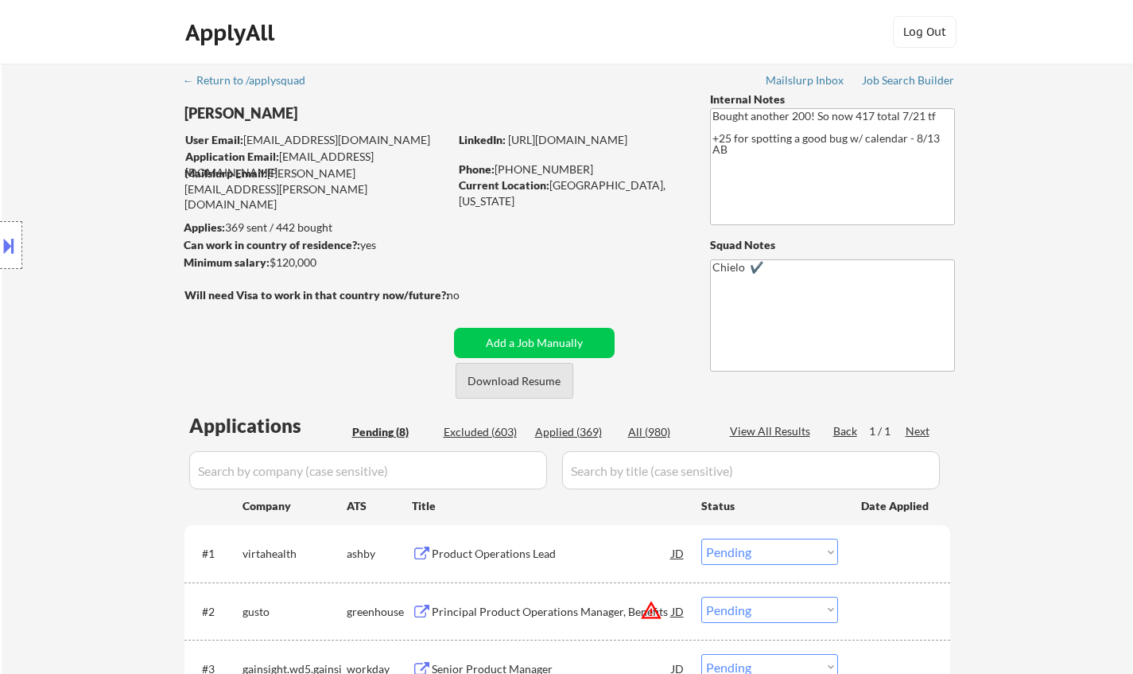
click at [533, 379] on button "Download Resume" at bounding box center [515, 381] width 118 height 36
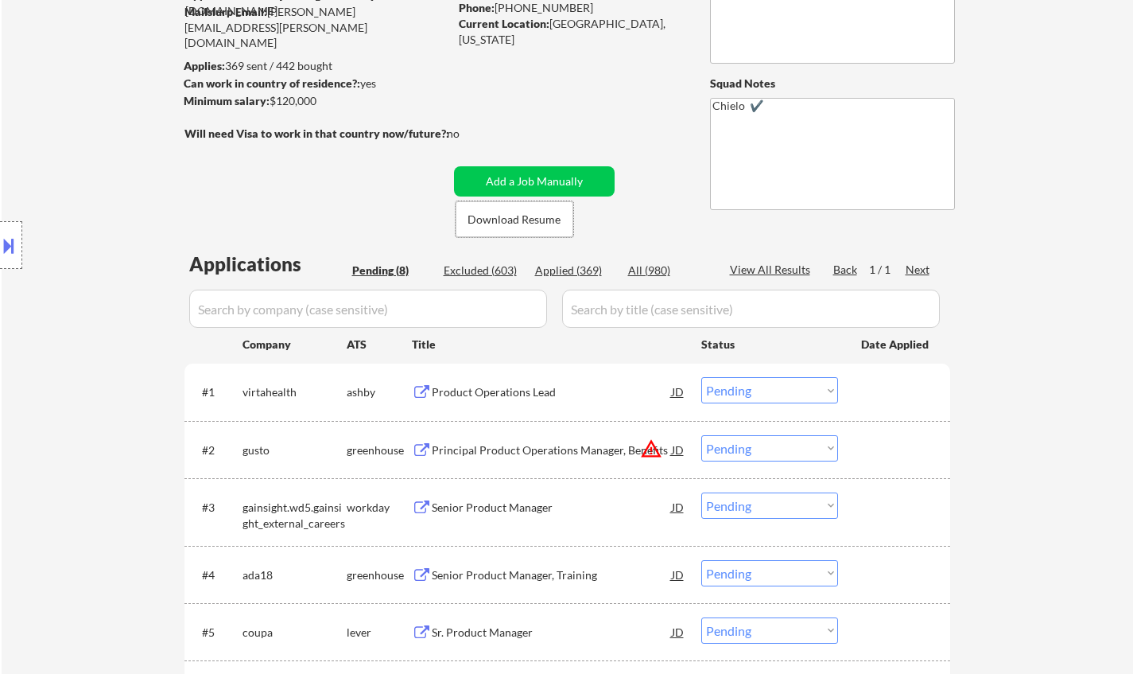
scroll to position [239, 0]
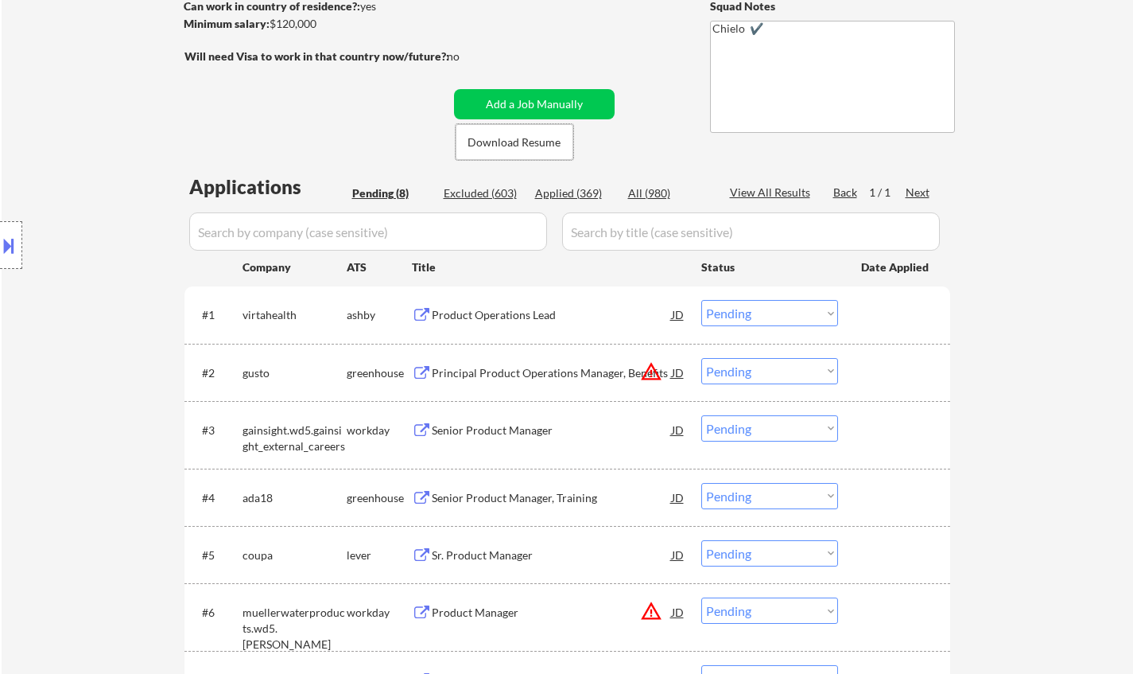
click at [510, 312] on div "Product Operations Lead" at bounding box center [552, 315] width 240 height 16
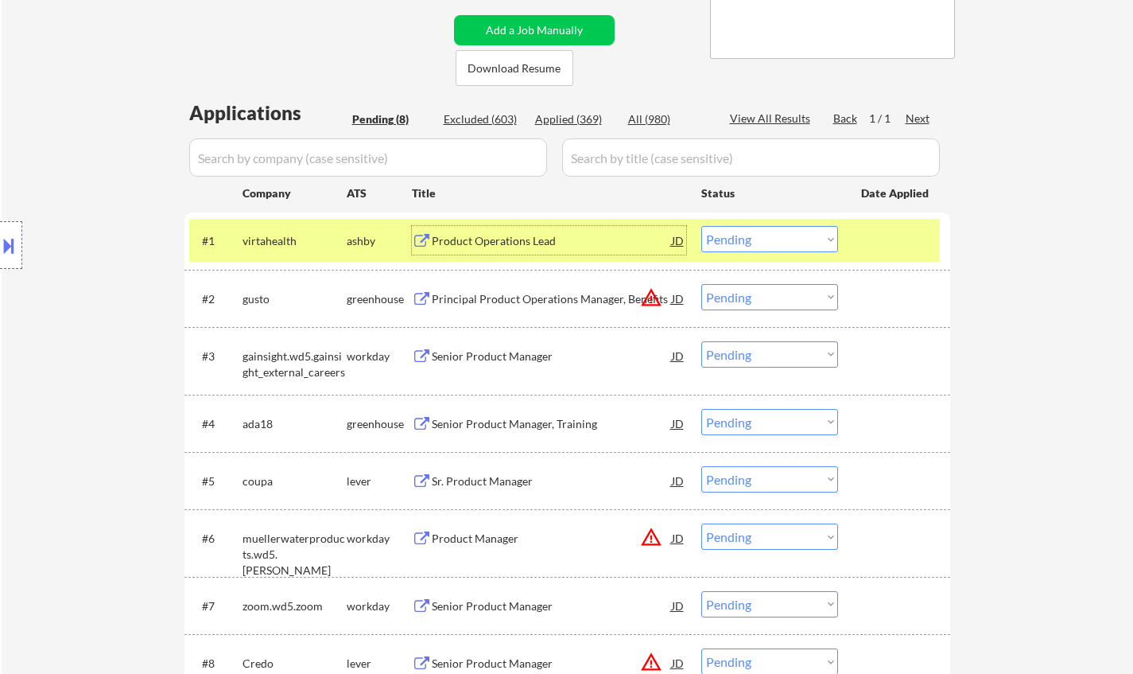
scroll to position [477, 0]
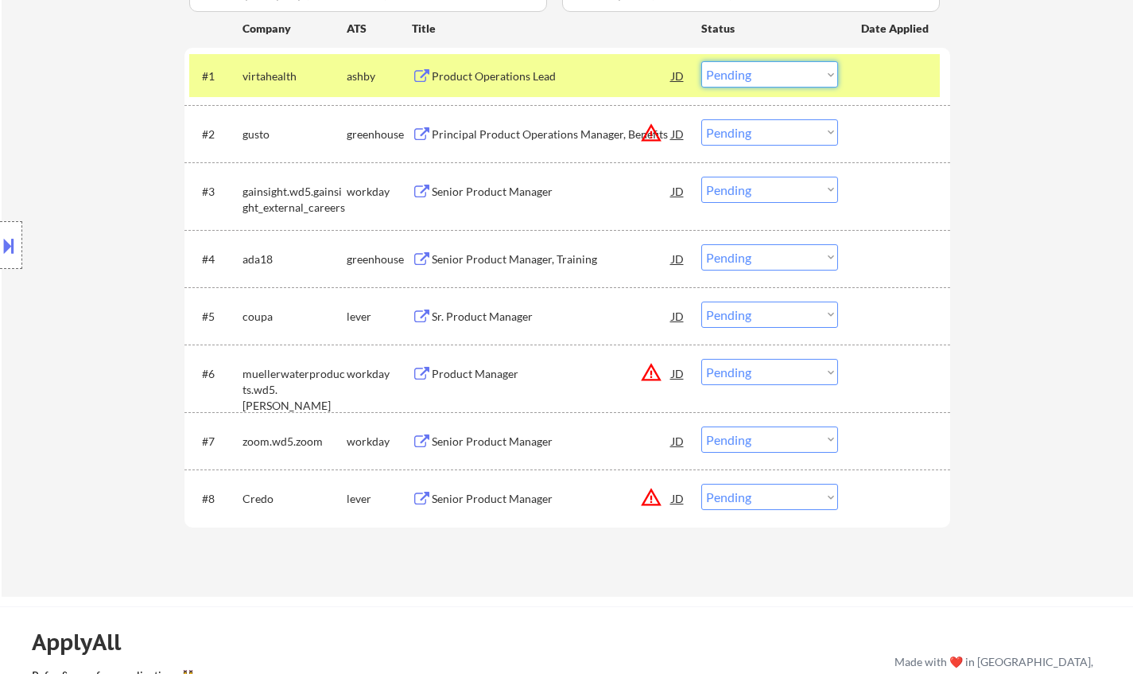
drag, startPoint x: 762, startPoint y: 70, endPoint x: 761, endPoint y: 87, distance: 16.7
click at [762, 70] on select "Choose an option... Pending Applied Excluded (Questions) Excluded (Expired) Exc…" at bounding box center [770, 74] width 137 height 26
click at [702, 61] on select "Choose an option... Pending Applied Excluded (Questions) Excluded (Expired) Exc…" at bounding box center [770, 74] width 137 height 26
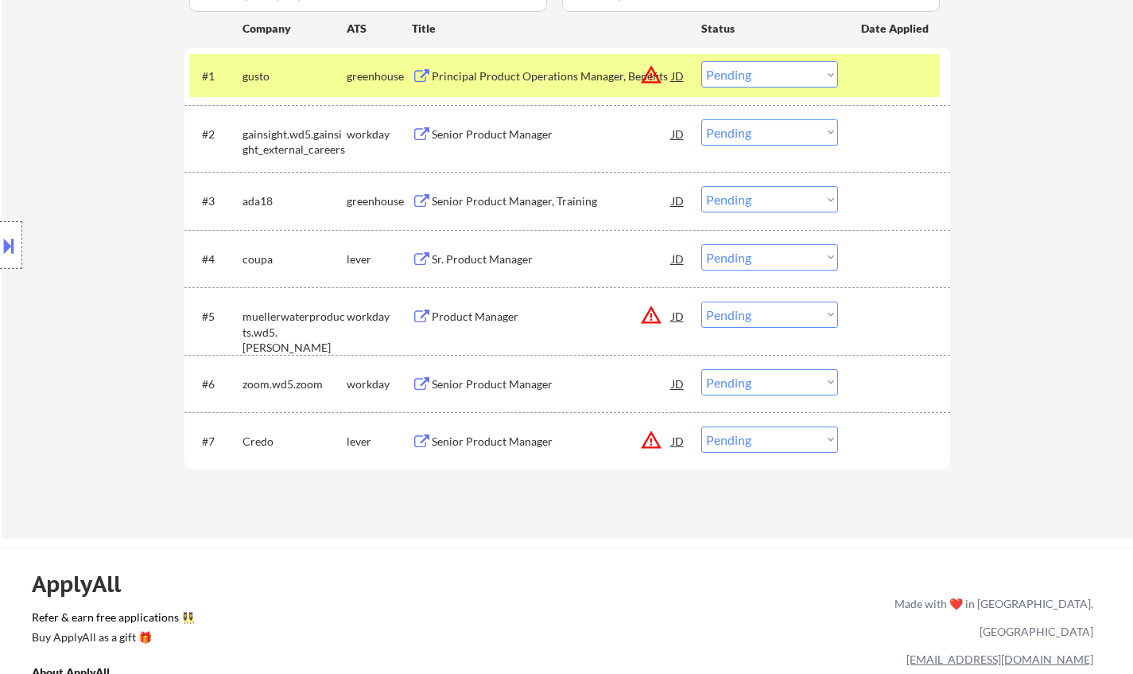
click at [17, 243] on button at bounding box center [8, 245] width 17 height 26
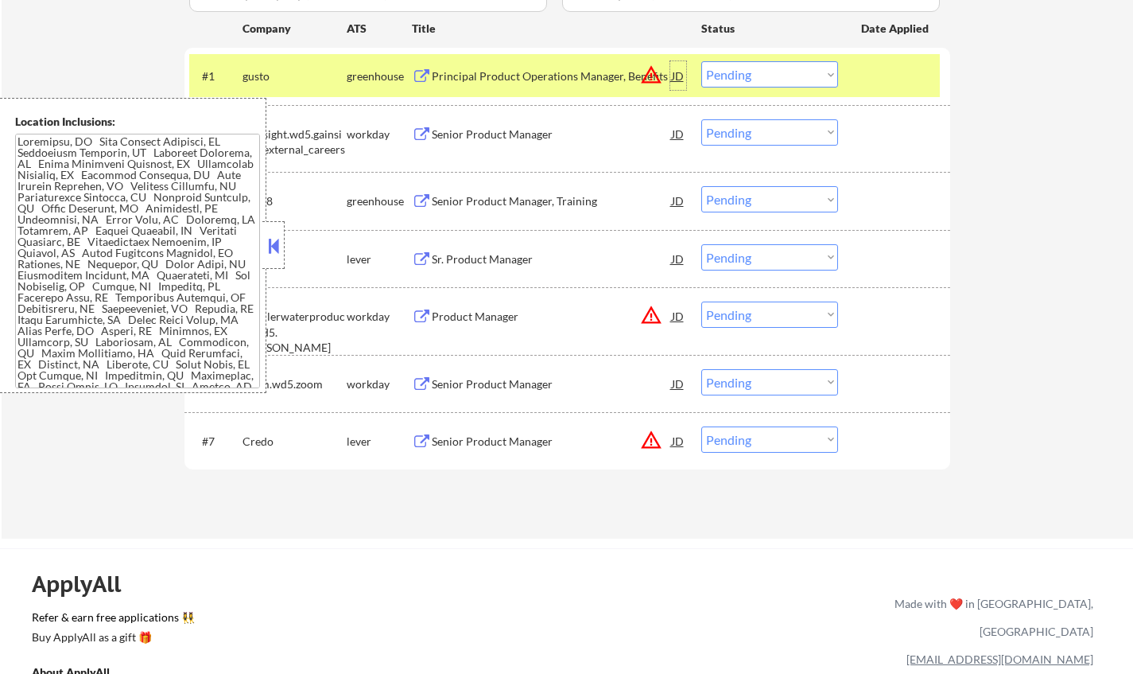
click at [682, 76] on div "JD" at bounding box center [679, 75] width 16 height 29
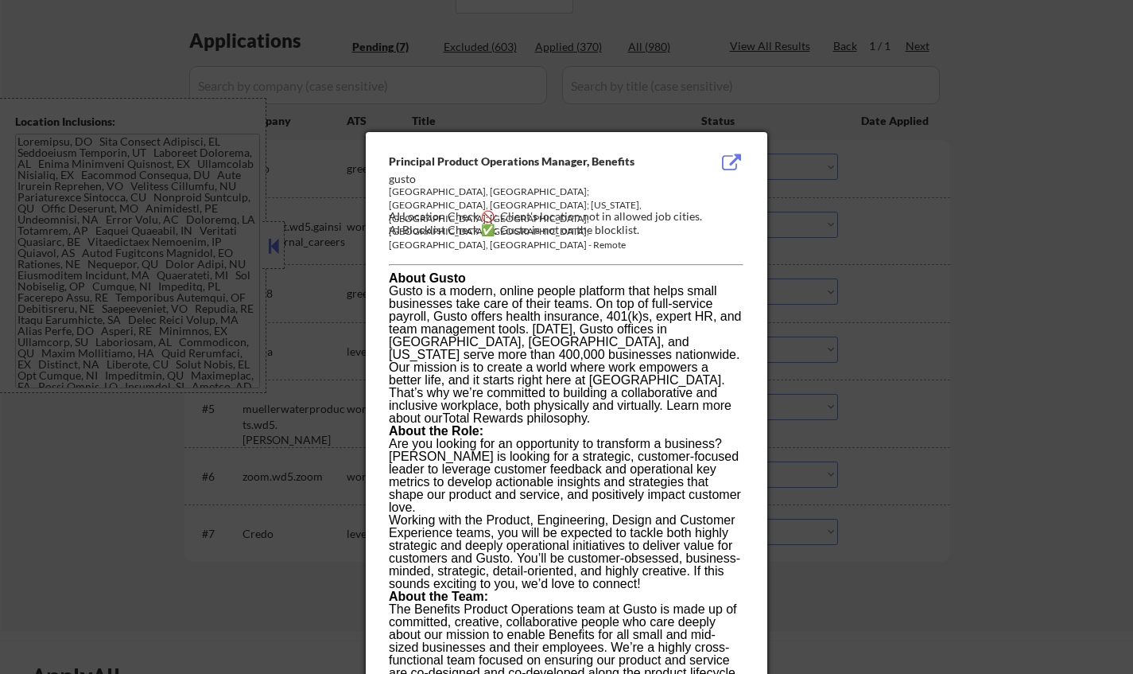
scroll to position [351, 0]
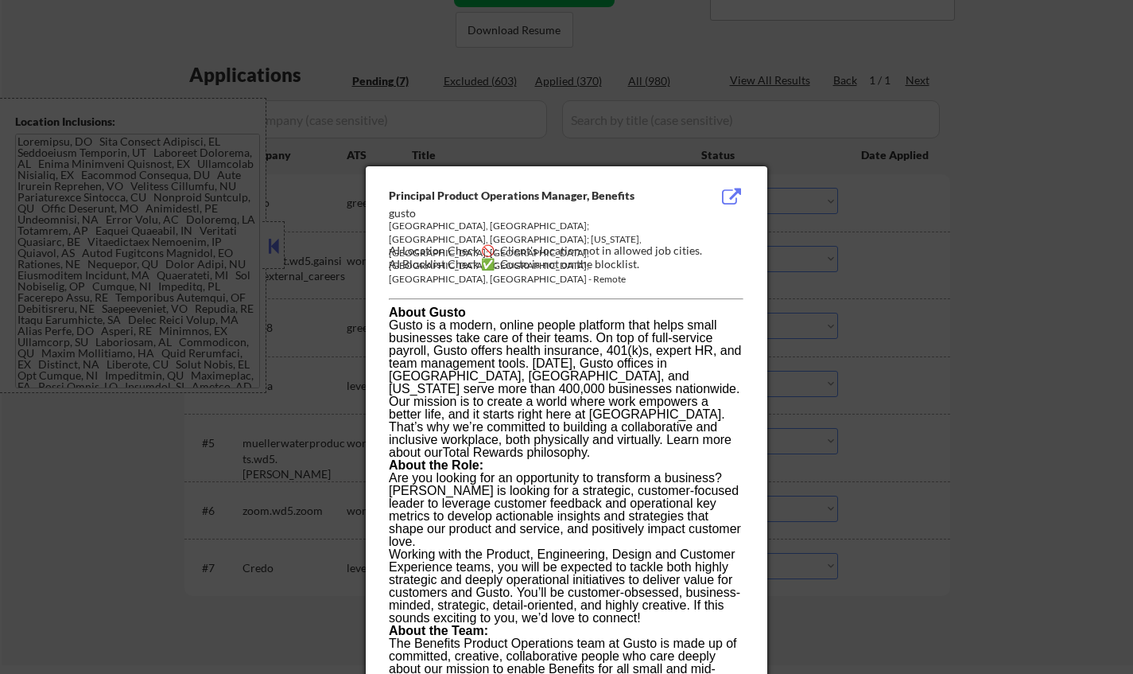
click at [1042, 337] on div at bounding box center [566, 337] width 1133 height 674
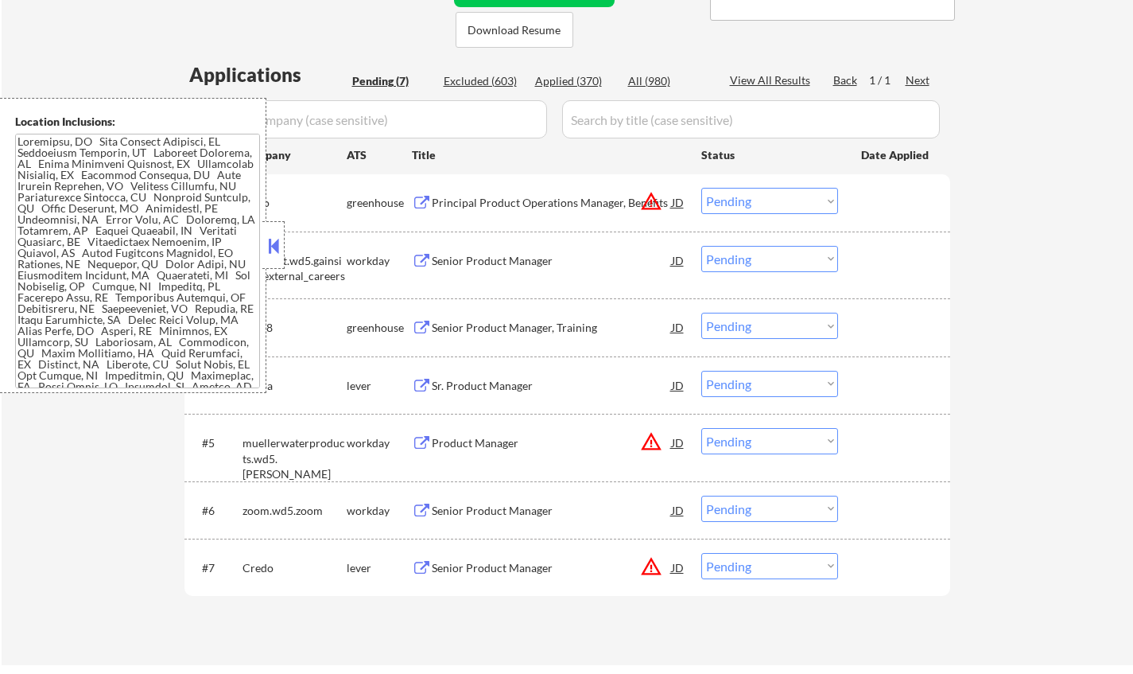
click at [776, 184] on div "#1 gusto greenhouse Principal Product Operations Manager, Benefits JD warning_a…" at bounding box center [564, 202] width 751 height 43
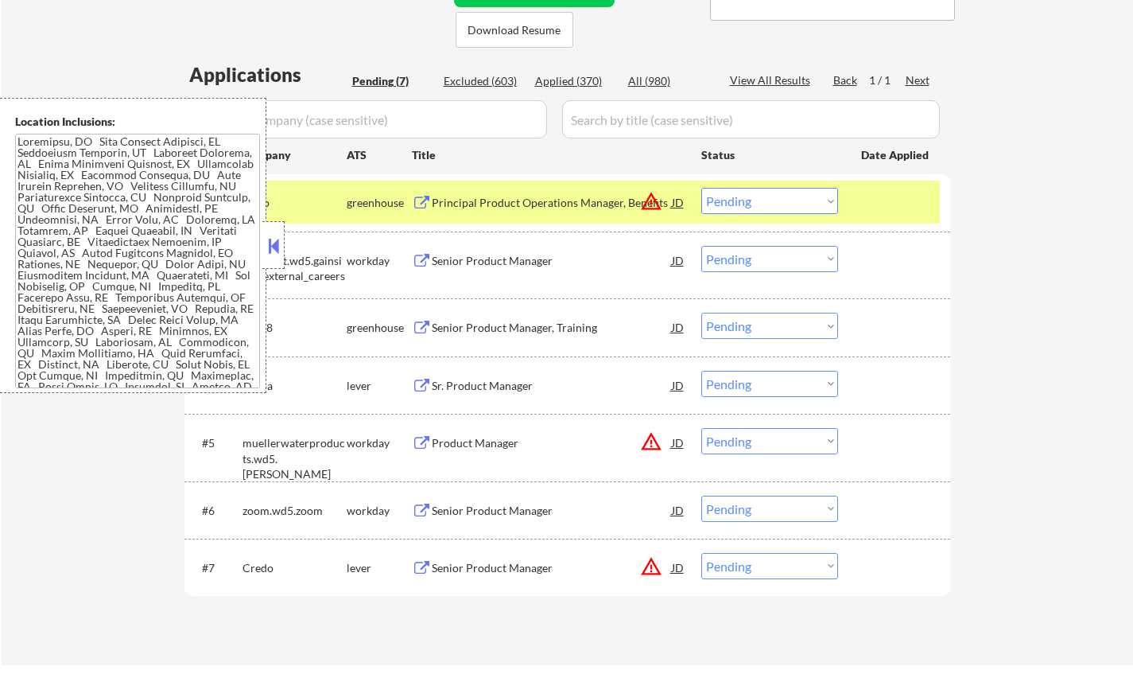
drag, startPoint x: 781, startPoint y: 202, endPoint x: 787, endPoint y: 210, distance: 9.7
click at [781, 202] on select "Choose an option... Pending Applied Excluded (Questions) Excluded (Expired) Exc…" at bounding box center [770, 201] width 137 height 26
click at [702, 188] on select "Choose an option... Pending Applied Excluded (Questions) Excluded (Expired) Exc…" at bounding box center [770, 201] width 137 height 26
click at [268, 242] on button at bounding box center [273, 246] width 17 height 24
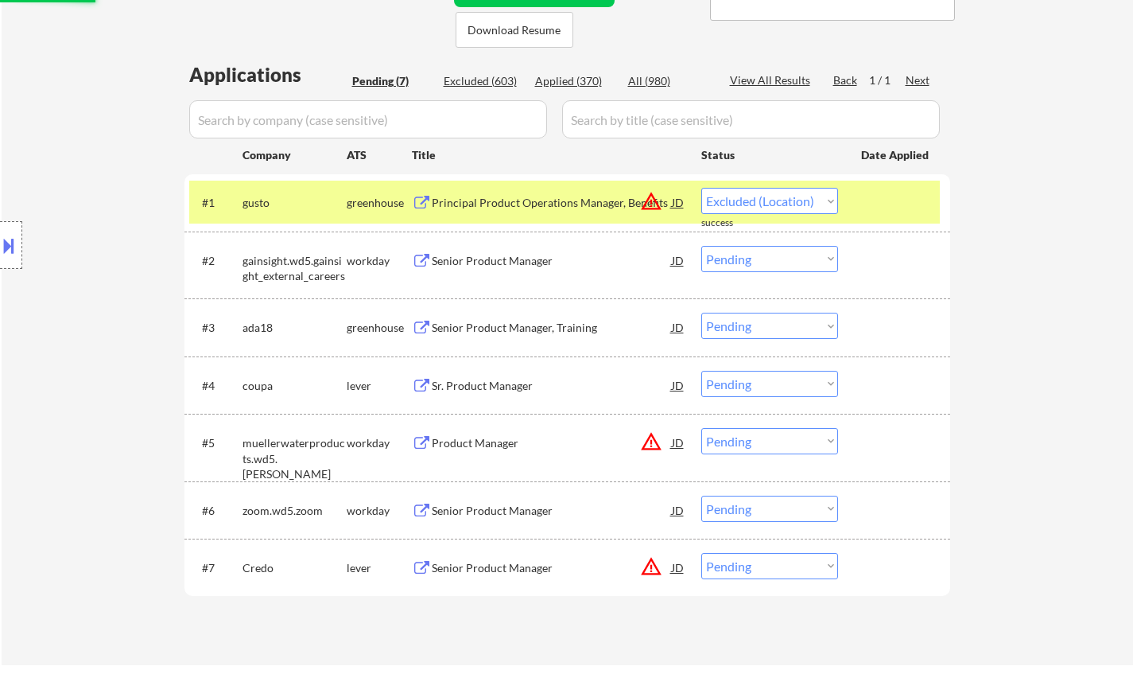
select select ""pending""
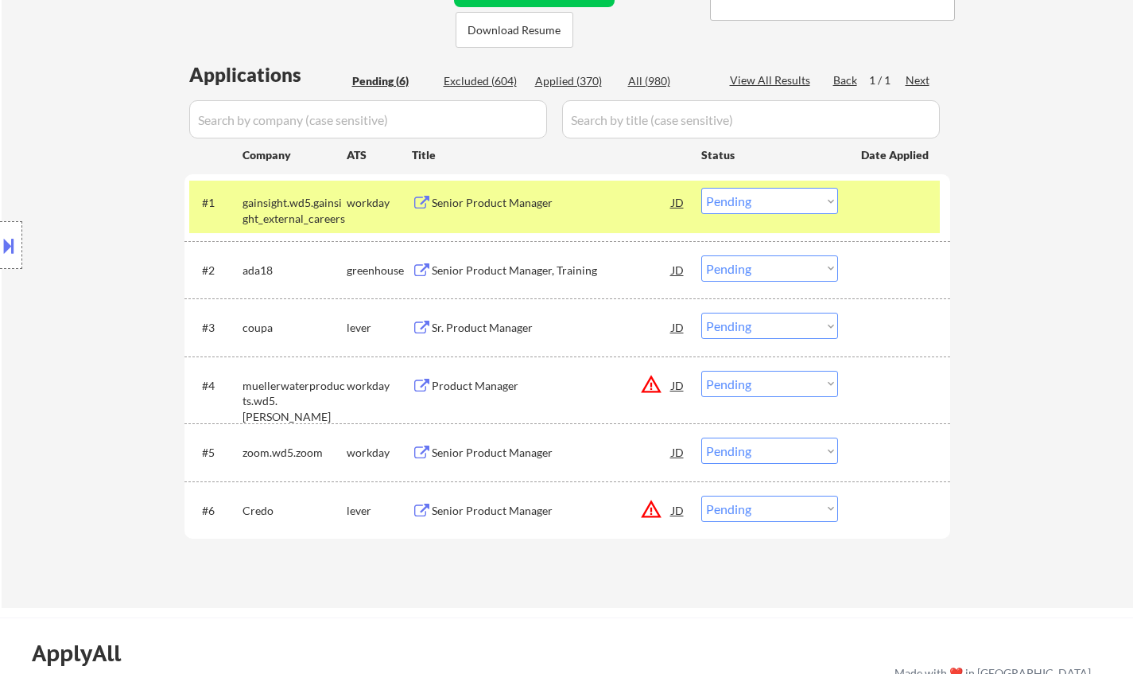
click at [492, 266] on div "Senior Product Manager, Training" at bounding box center [552, 270] width 240 height 16
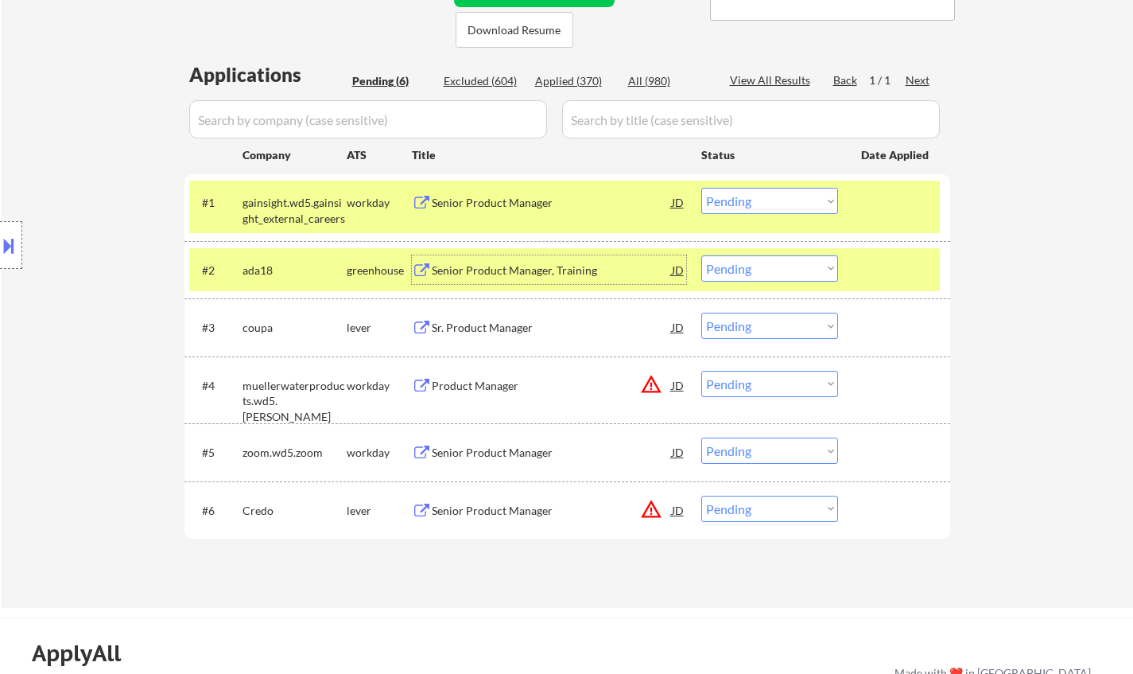
click at [749, 270] on select "Choose an option... Pending Applied Excluded (Questions) Excluded (Expired) Exc…" at bounding box center [770, 268] width 137 height 26
click at [702, 255] on select "Choose an option... Pending Applied Excluded (Questions) Excluded (Expired) Exc…" at bounding box center [770, 268] width 137 height 26
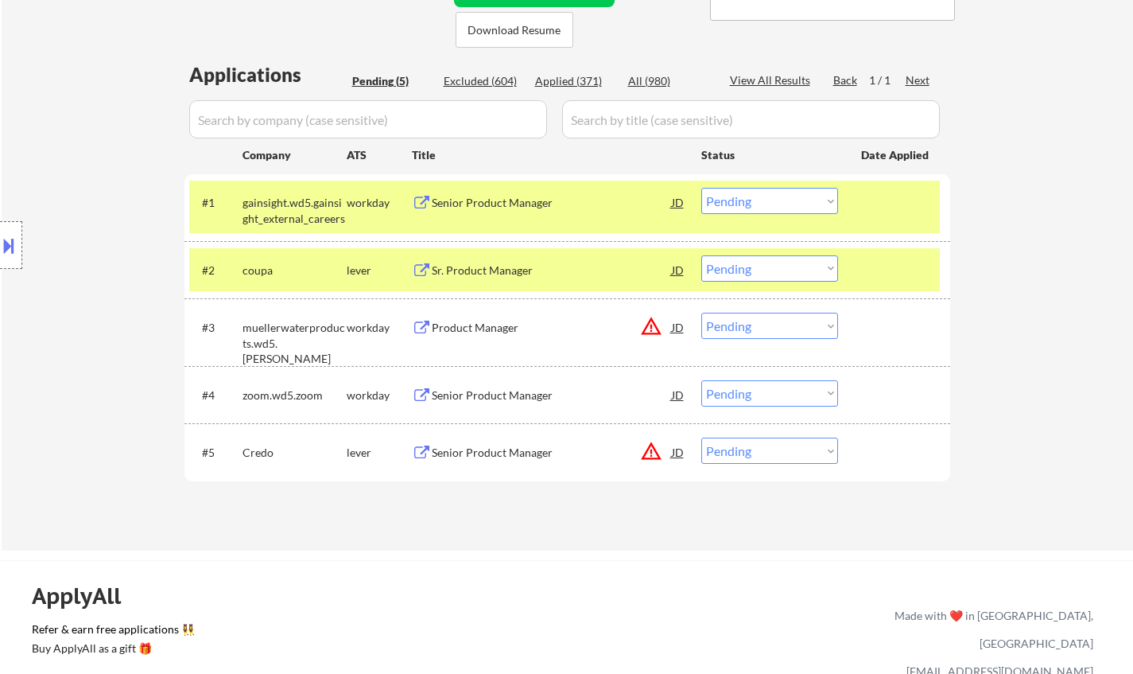
click at [472, 265] on div "Sr. Product Manager" at bounding box center [552, 270] width 240 height 16
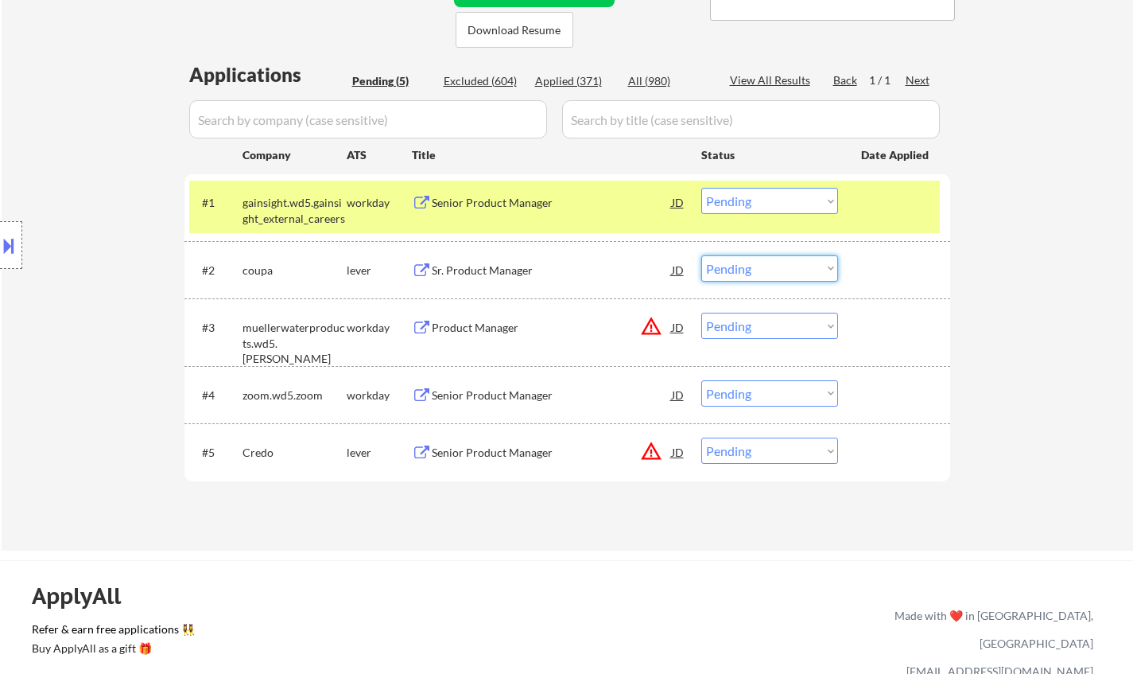
click at [767, 261] on select "Choose an option... Pending Applied Excluded (Questions) Excluded (Expired) Exc…" at bounding box center [770, 268] width 137 height 26
click at [702, 255] on select "Choose an option... Pending Applied Excluded (Questions) Excluded (Expired) Exc…" at bounding box center [770, 268] width 137 height 26
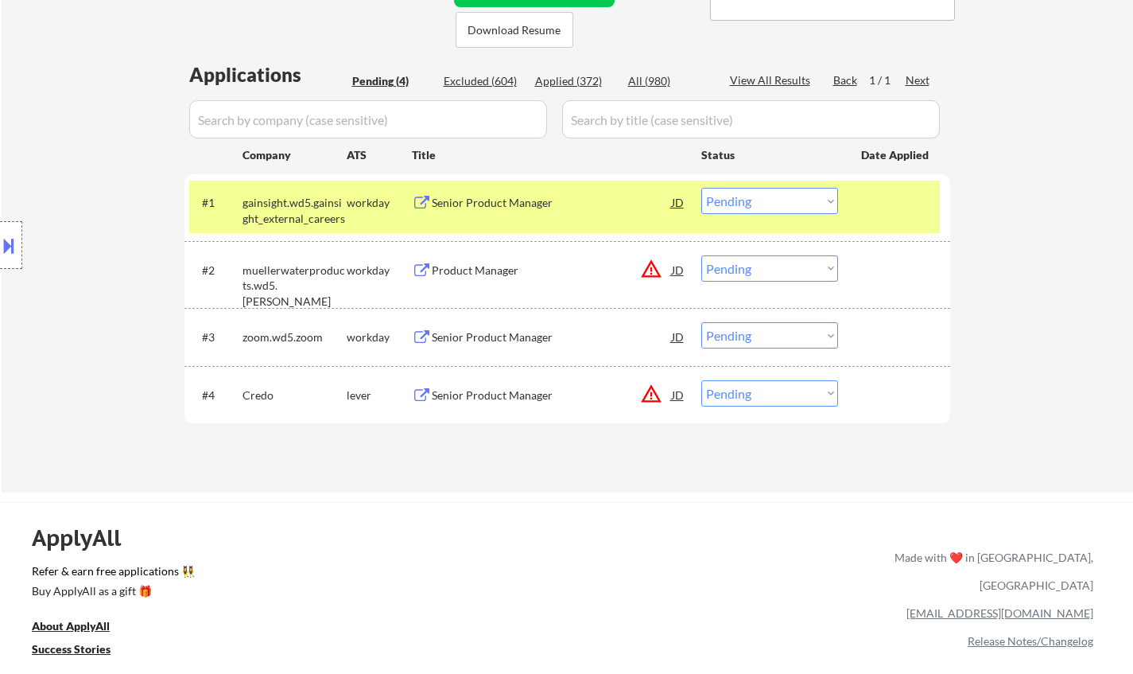
click at [675, 273] on div "JD" at bounding box center [679, 269] width 16 height 29
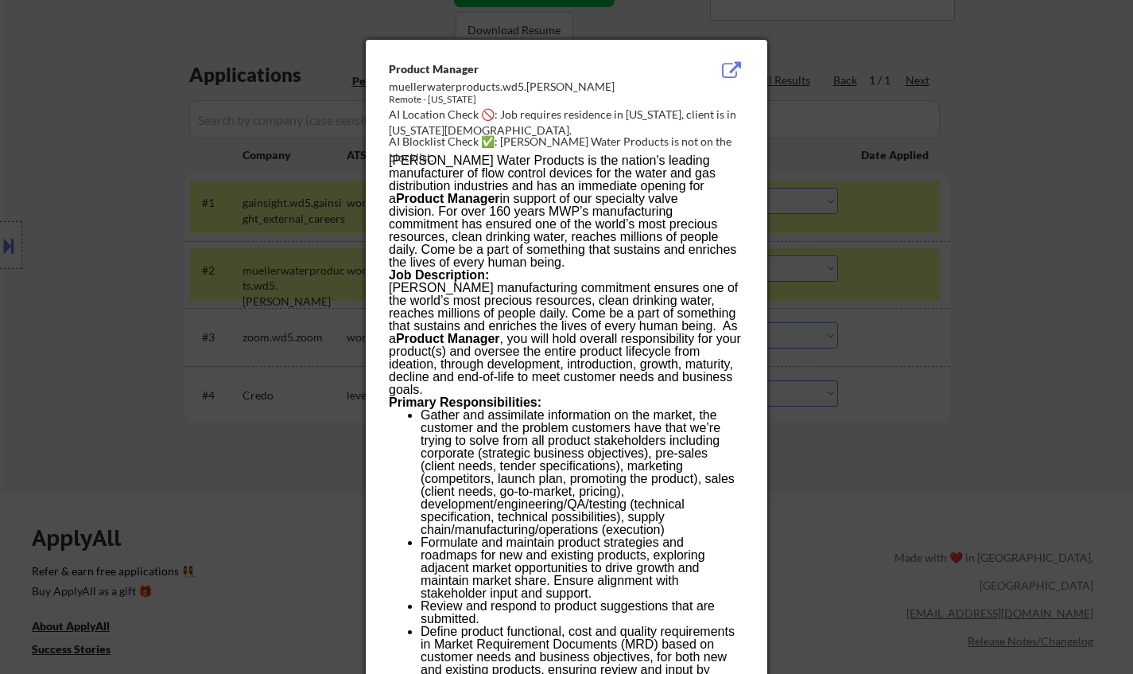
click at [880, 430] on div at bounding box center [566, 337] width 1133 height 674
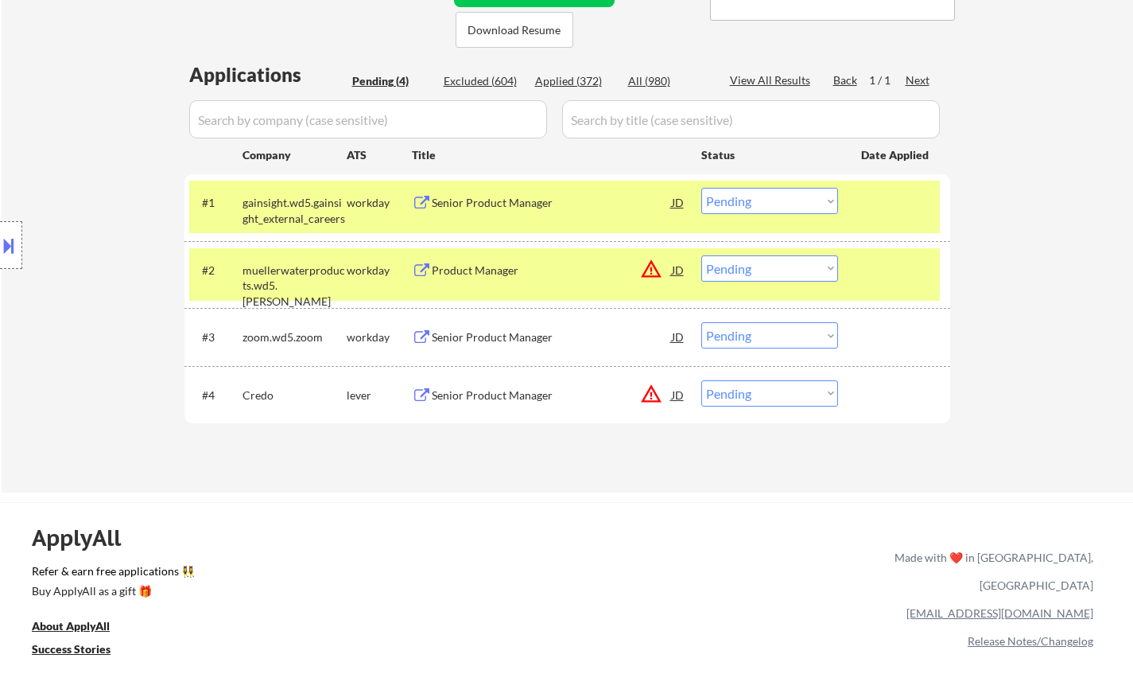
click at [791, 272] on select "Choose an option... Pending Applied Excluded (Questions) Excluded (Expired) Exc…" at bounding box center [770, 268] width 137 height 26
click at [702, 255] on select "Choose an option... Pending Applied Excluded (Questions) Excluded (Expired) Exc…" at bounding box center [770, 268] width 137 height 26
select select ""pending""
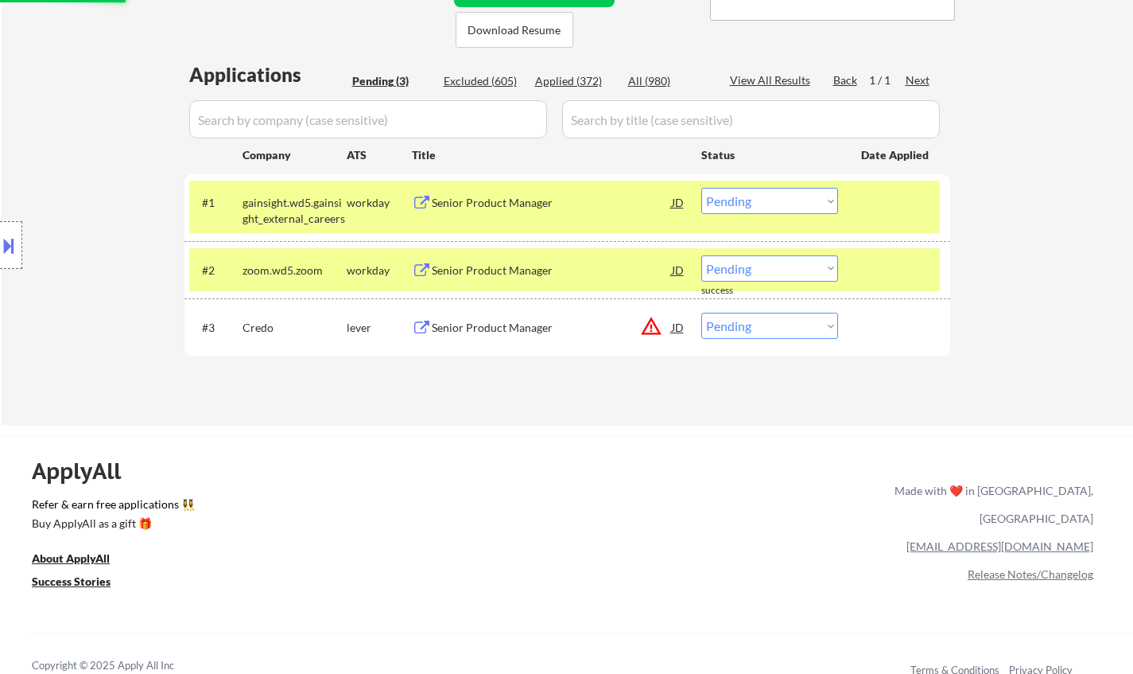
click at [488, 200] on div "Senior Product Manager" at bounding box center [552, 203] width 240 height 16
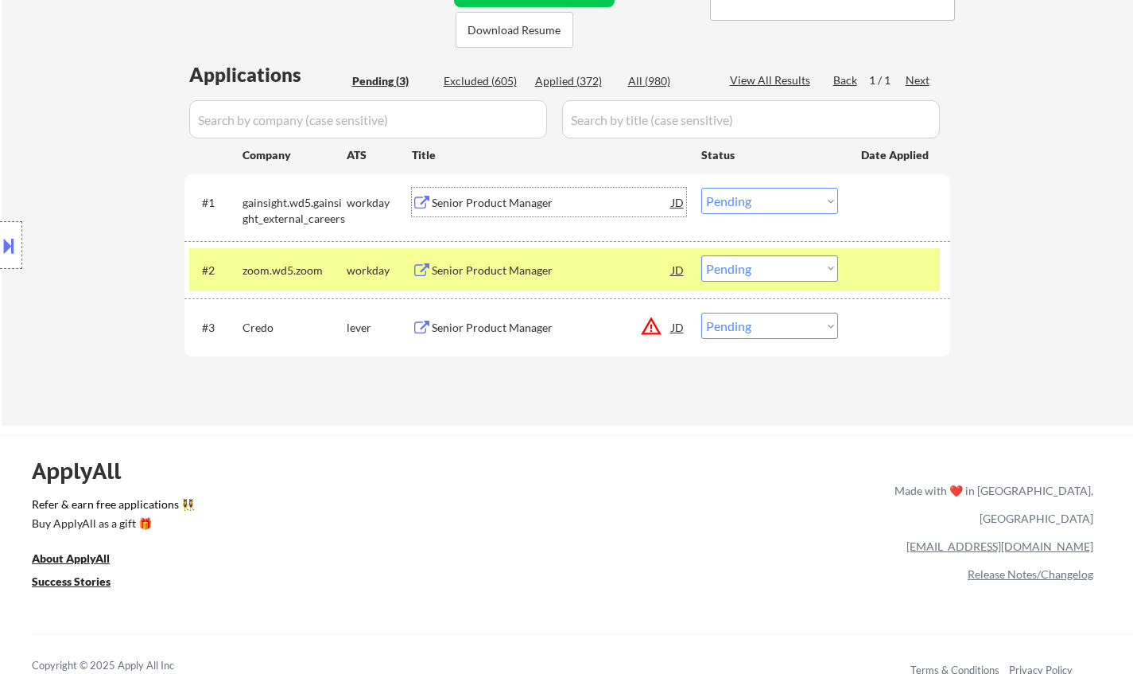
click at [505, 204] on div "Senior Product Manager" at bounding box center [552, 203] width 240 height 16
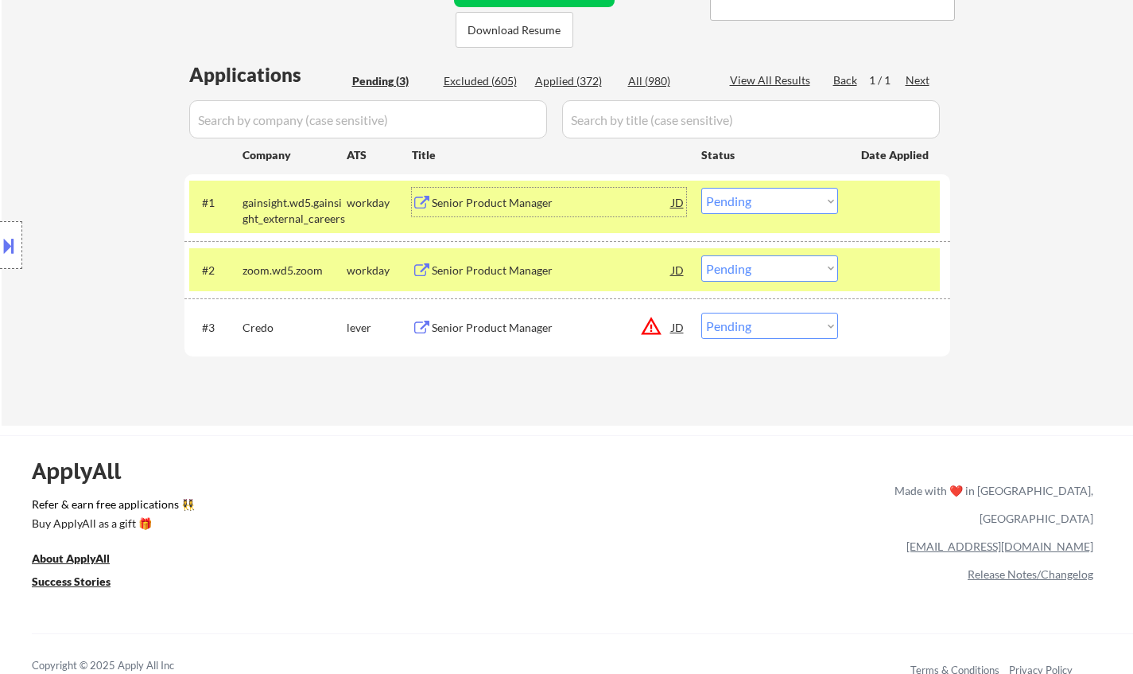
click at [497, 208] on div "Senior Product Manager" at bounding box center [552, 203] width 240 height 16
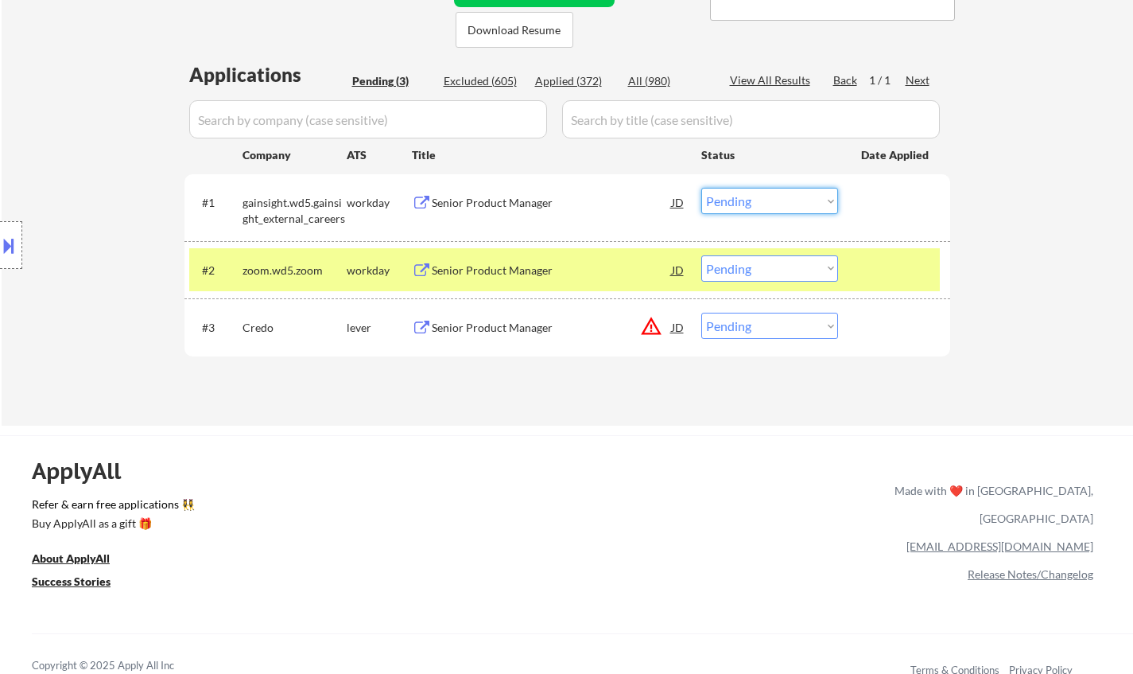
click at [757, 195] on select "Choose an option... Pending Applied Excluded (Questions) Excluded (Expired) Exc…" at bounding box center [770, 201] width 137 height 26
click at [702, 188] on select "Choose an option... Pending Applied Excluded (Questions) Excluded (Expired) Exc…" at bounding box center [770, 201] width 137 height 26
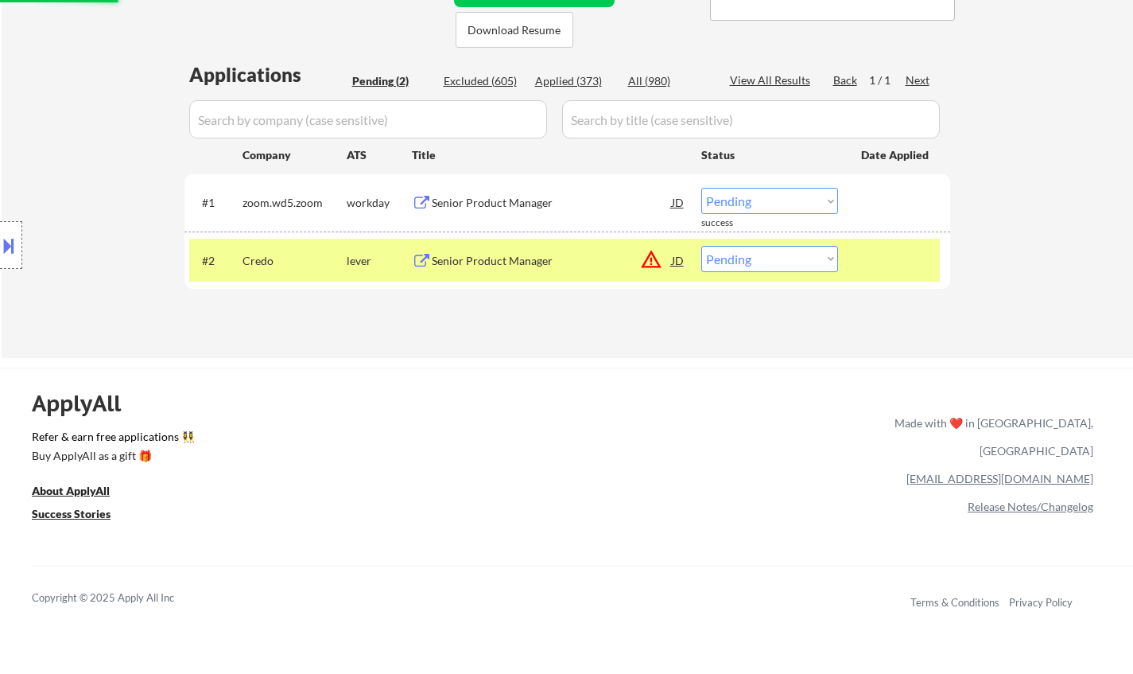
click at [480, 195] on div "Senior Product Manager" at bounding box center [552, 203] width 240 height 16
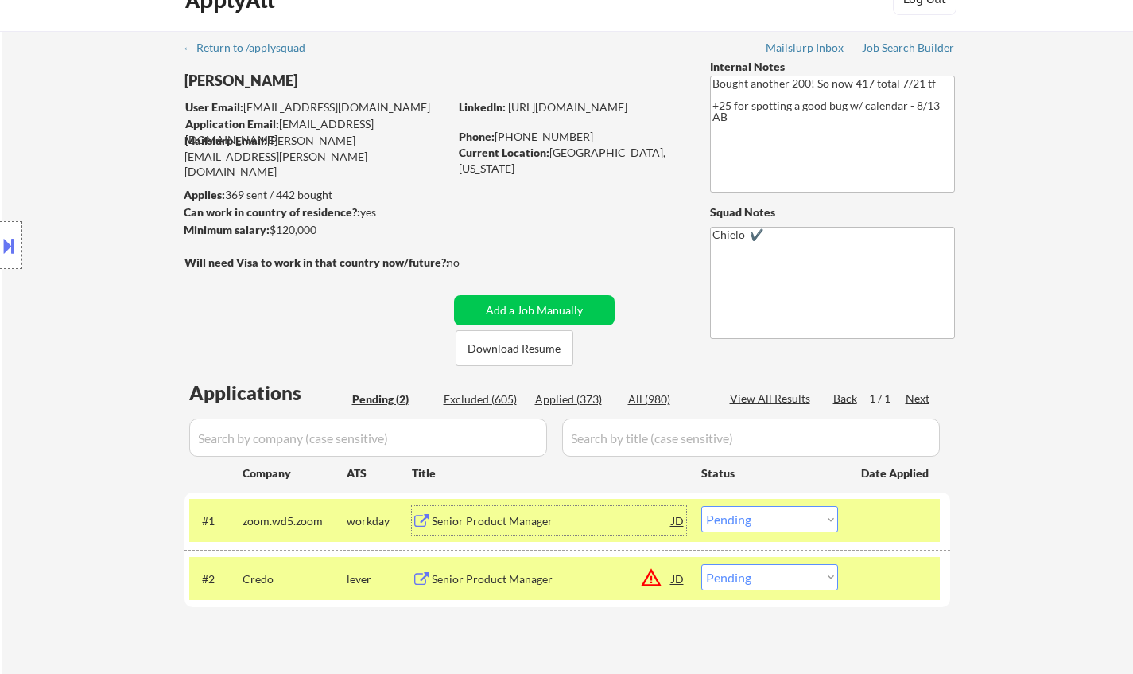
scroll to position [430, 0]
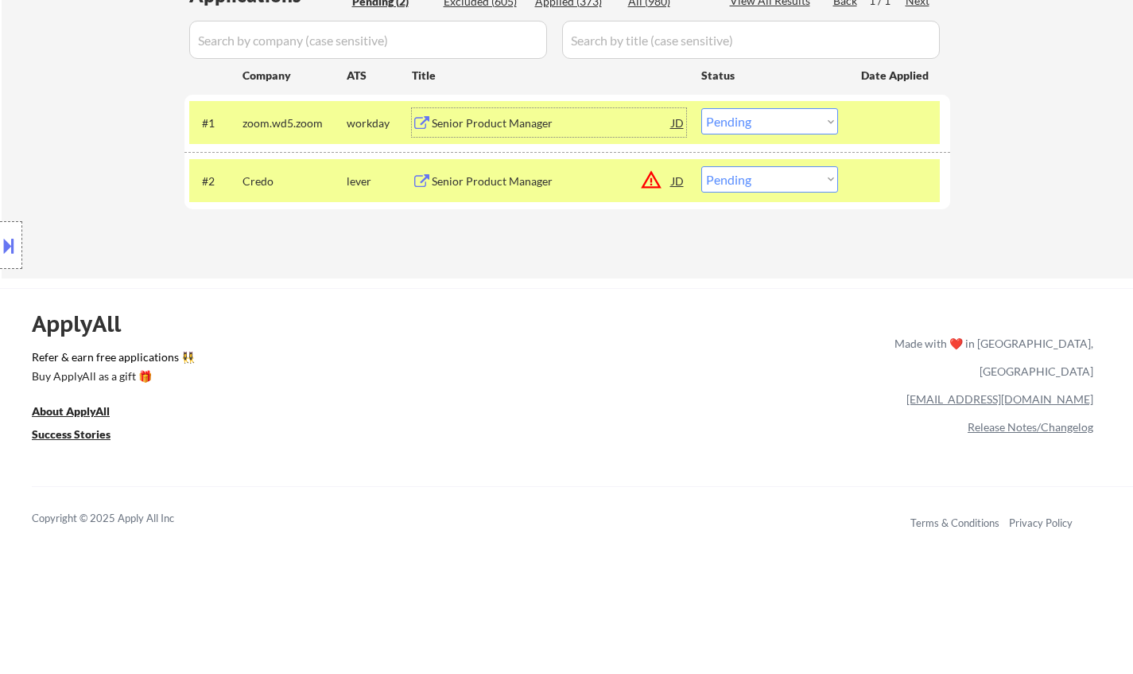
click at [776, 124] on select "Choose an option... Pending Applied Excluded (Questions) Excluded (Expired) Exc…" at bounding box center [770, 121] width 137 height 26
click at [702, 108] on select "Choose an option... Pending Applied Excluded (Questions) Excluded (Expired) Exc…" at bounding box center [770, 121] width 137 height 26
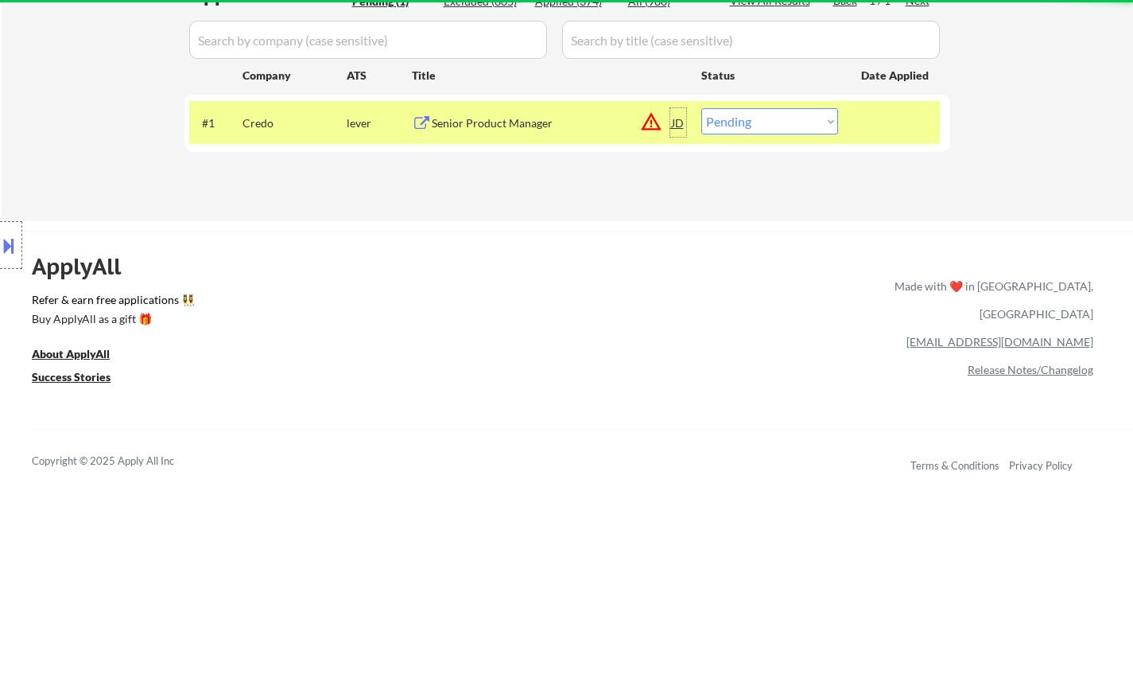
click at [675, 116] on div "JD" at bounding box center [679, 122] width 16 height 29
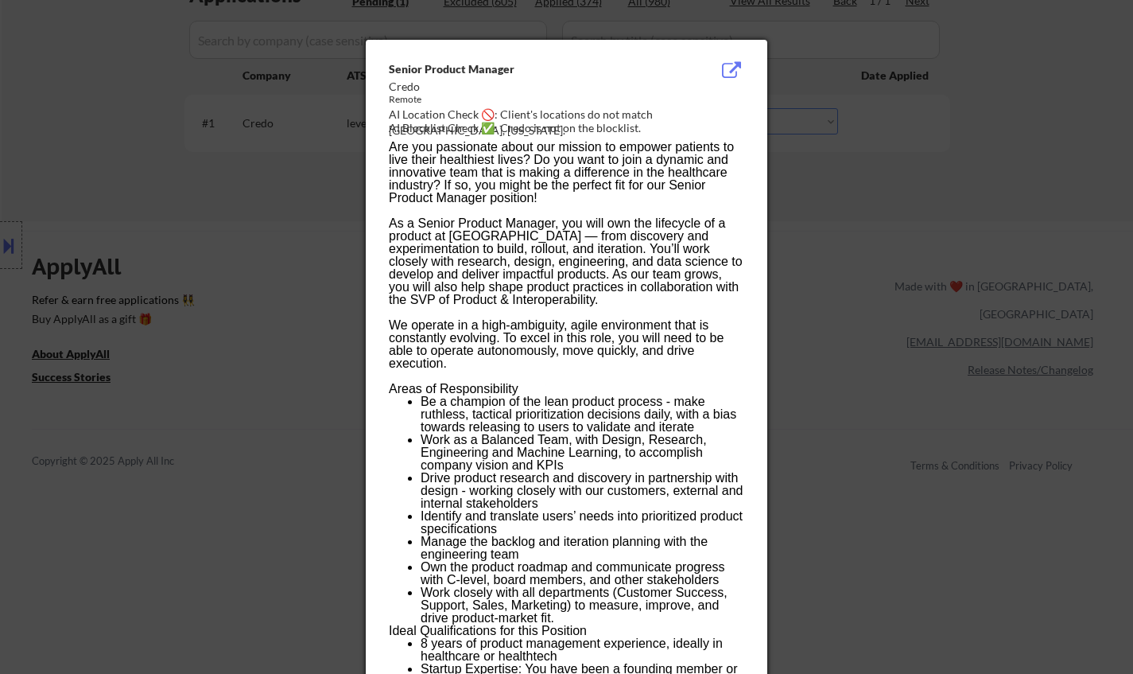
click at [907, 367] on div at bounding box center [566, 337] width 1133 height 674
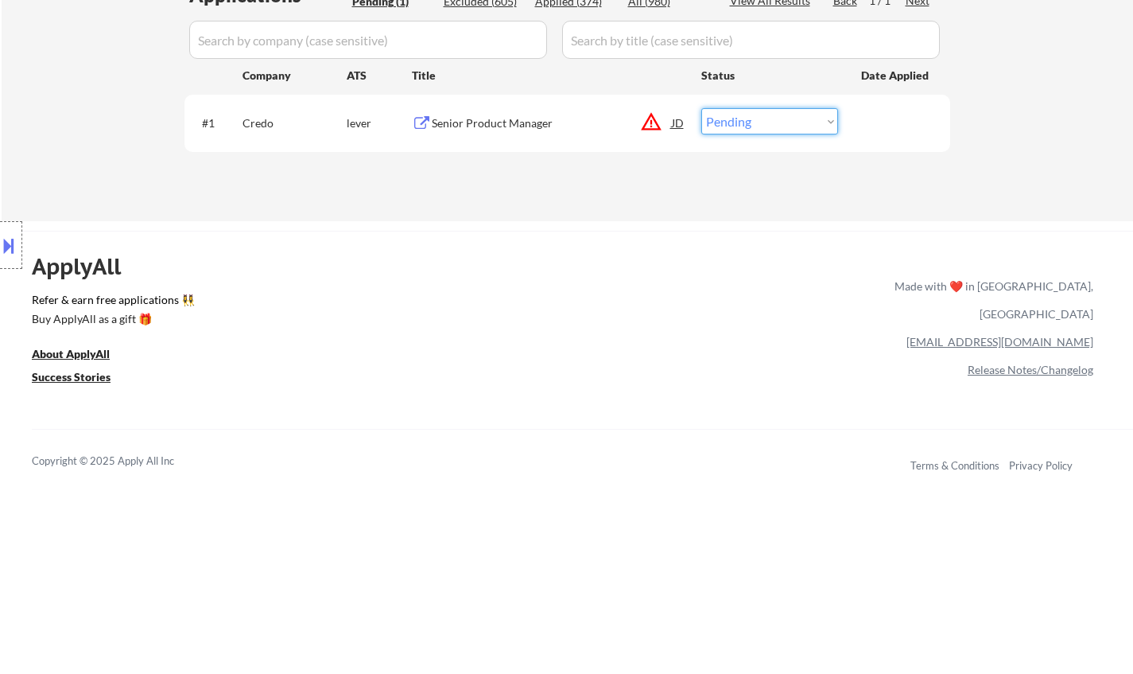
click at [818, 123] on select "Choose an option... Pending Applied Excluded (Questions) Excluded (Expired) Exc…" at bounding box center [770, 121] width 137 height 26
select select ""excluded__location_""
click at [702, 108] on select "Choose an option... Pending Applied Excluded (Questions) Excluded (Expired) Exc…" at bounding box center [770, 121] width 137 height 26
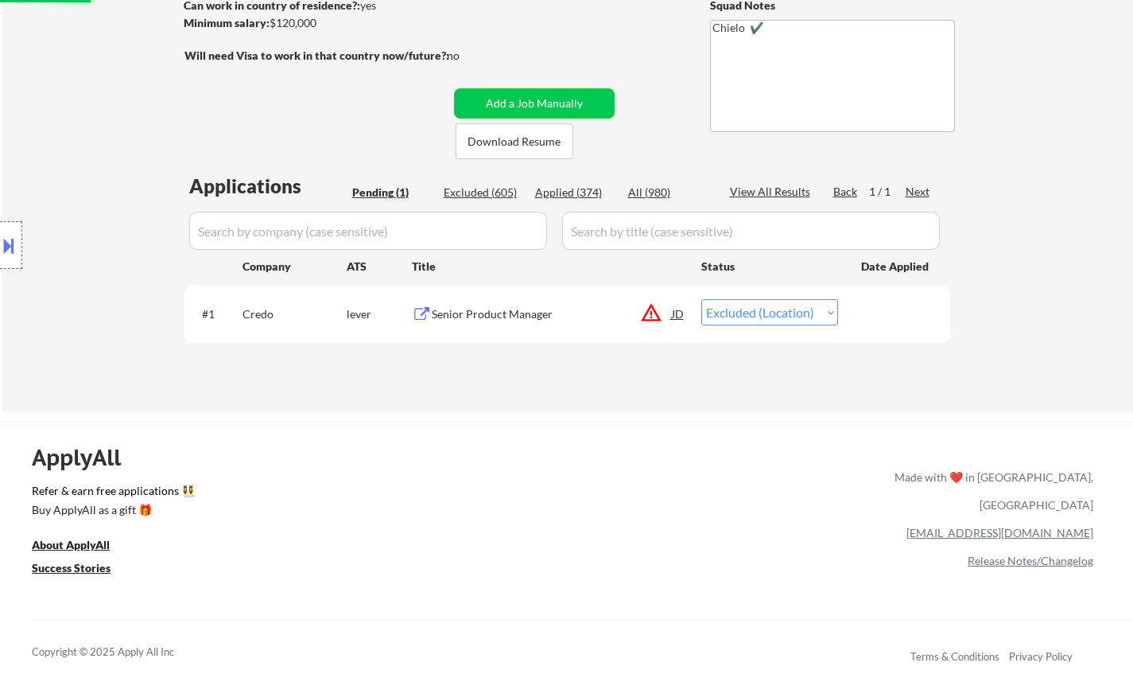
scroll to position [192, 0]
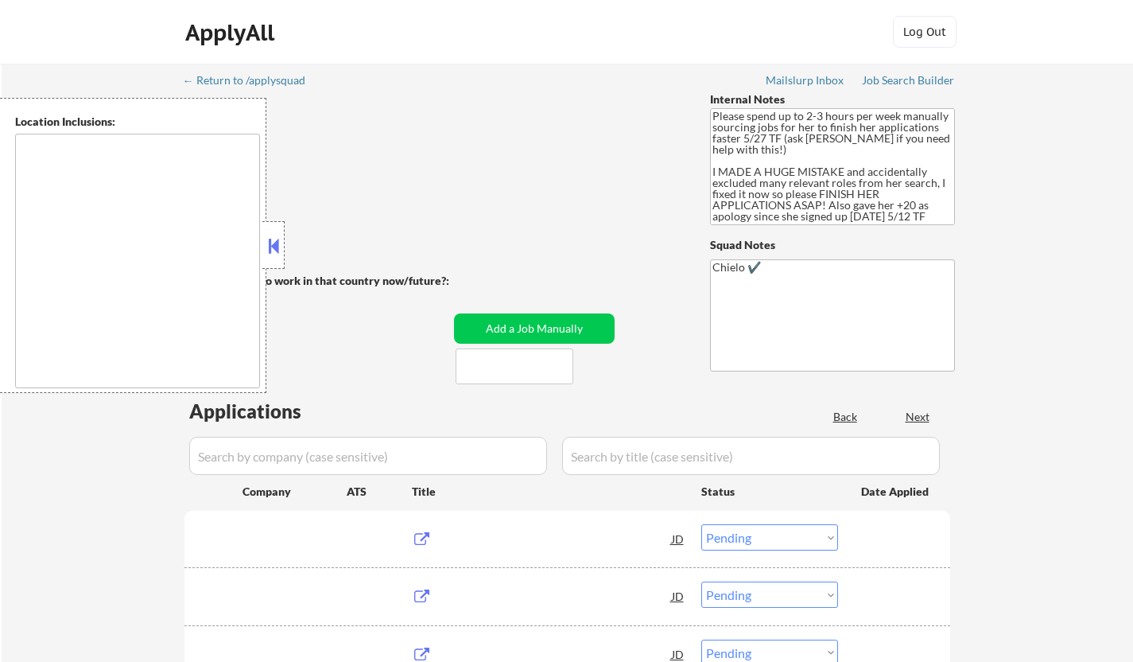
select select ""pending""
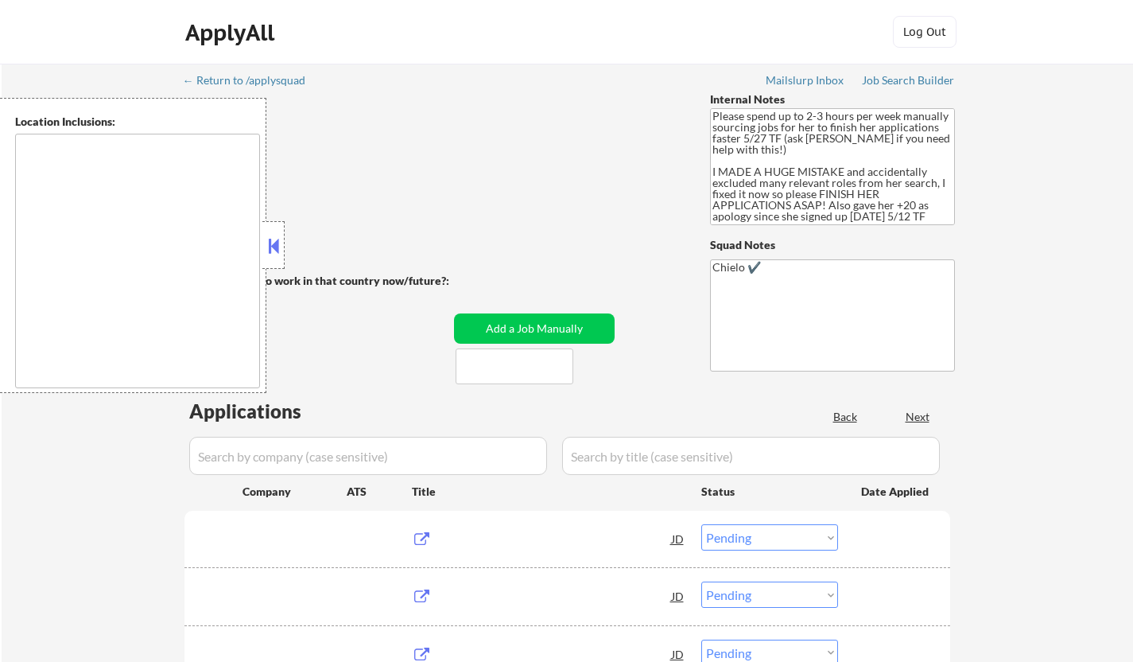
type textarea "[GEOGRAPHIC_DATA], [GEOGRAPHIC_DATA] [GEOGRAPHIC_DATA], [GEOGRAPHIC_DATA] [GEOG…"
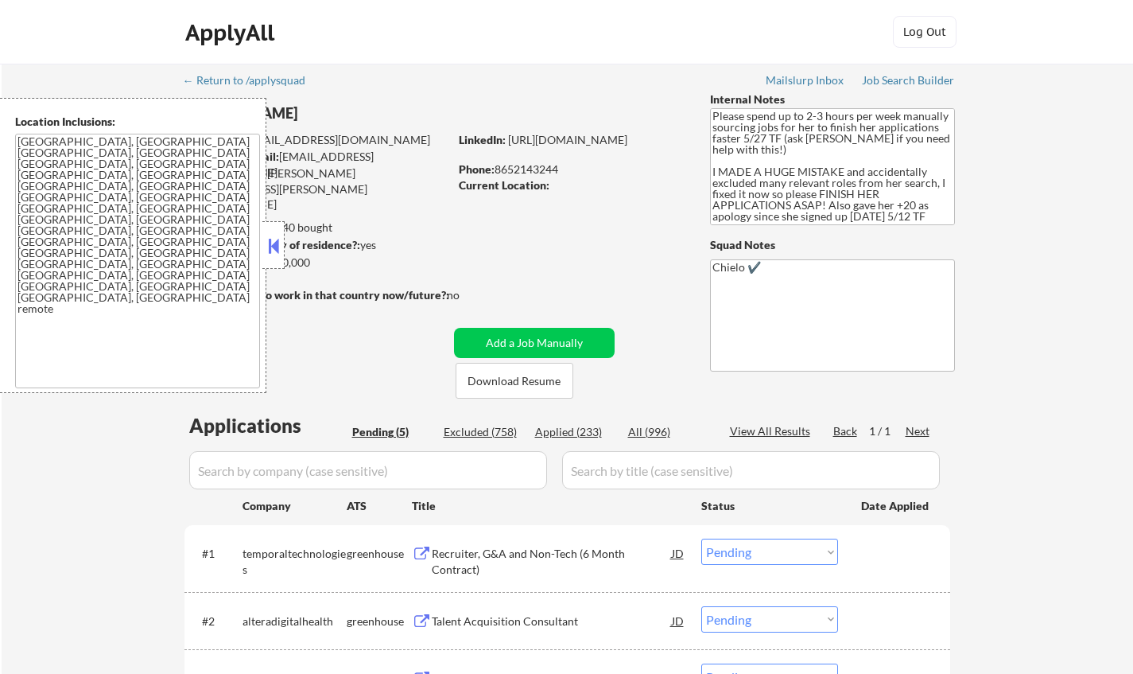
click at [272, 242] on button at bounding box center [273, 246] width 17 height 24
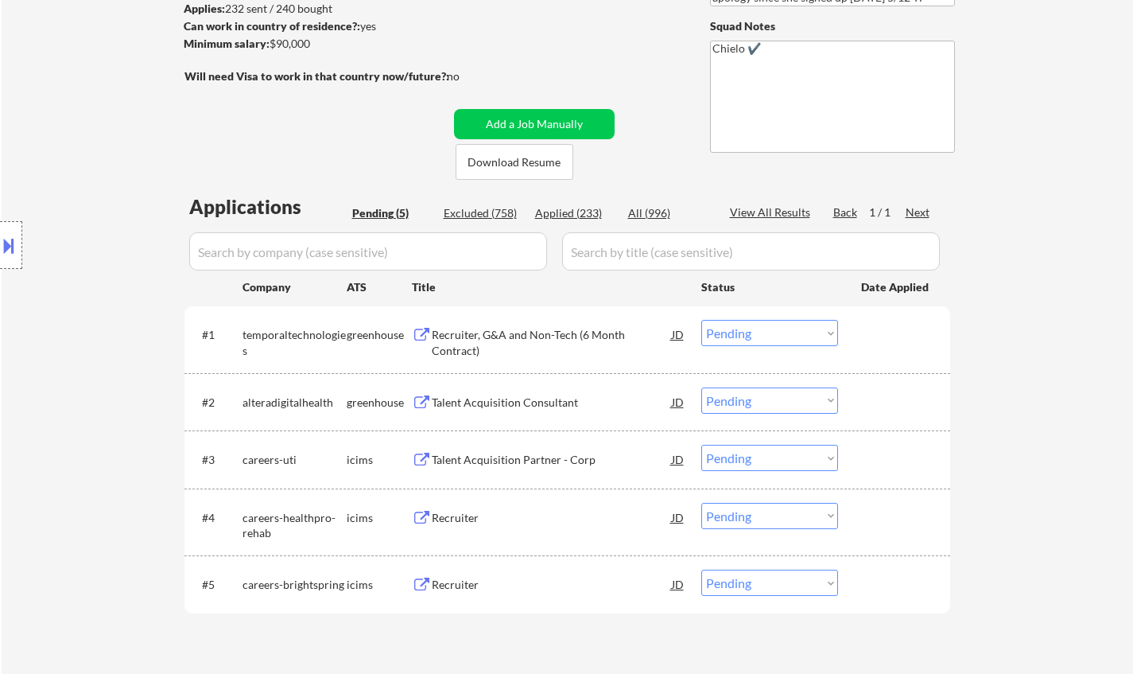
scroll to position [159, 0]
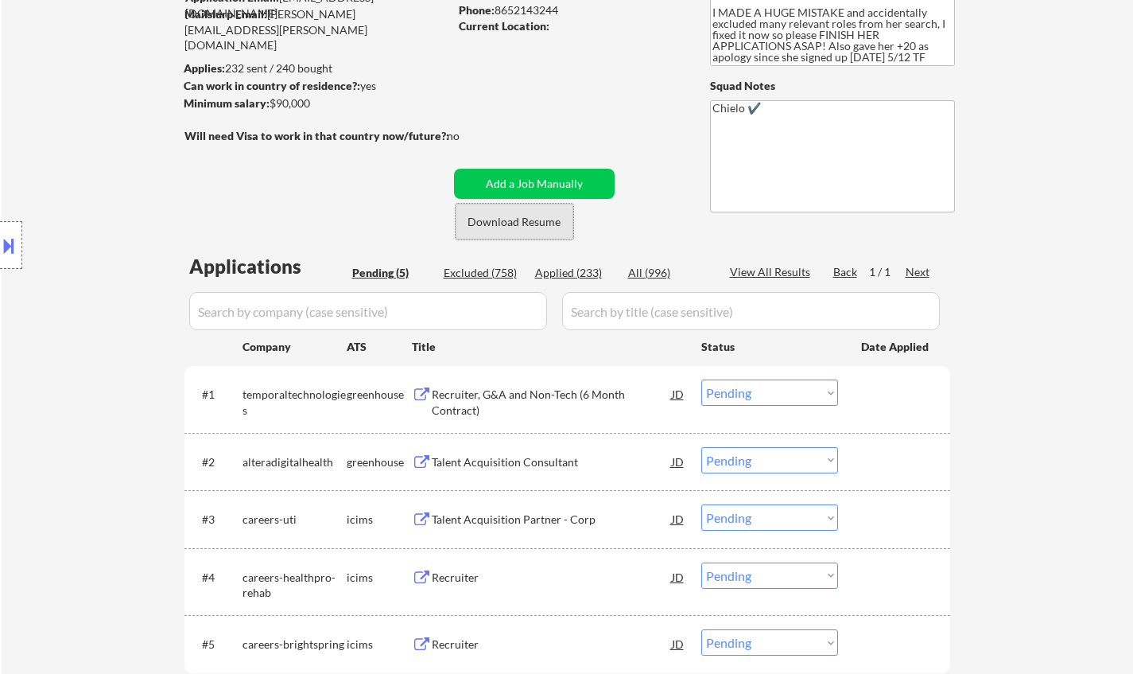
click at [522, 226] on button "Download Resume" at bounding box center [515, 222] width 118 height 36
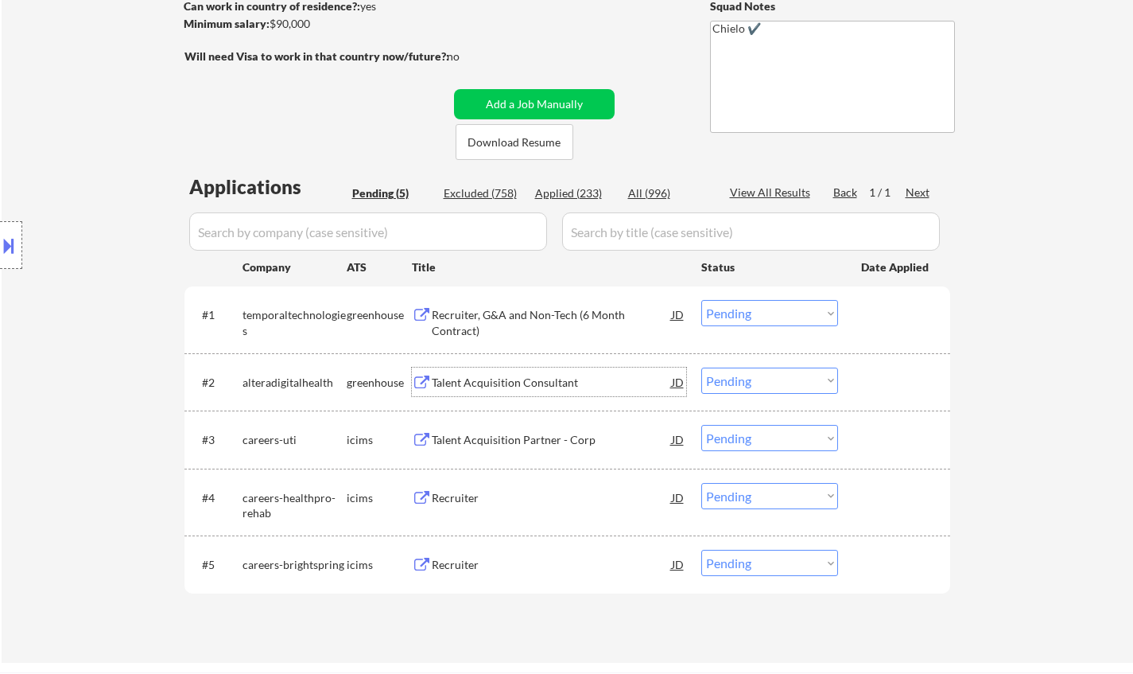
click at [531, 383] on div "Talent Acquisition Consultant" at bounding box center [552, 383] width 240 height 16
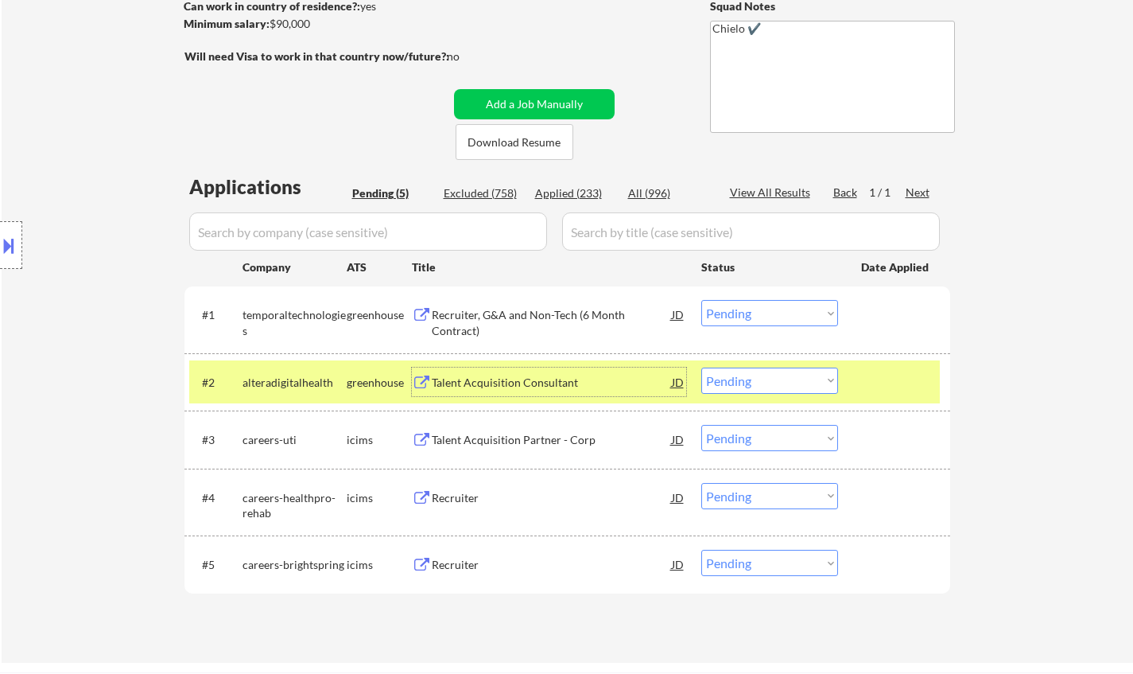
click at [759, 391] on select "Choose an option... Pending Applied Excluded (Questions) Excluded (Expired) Exc…" at bounding box center [770, 380] width 137 height 26
click at [702, 367] on select "Choose an option... Pending Applied Excluded (Questions) Excluded (Expired) Exc…" at bounding box center [770, 380] width 137 height 26
select select ""pending""
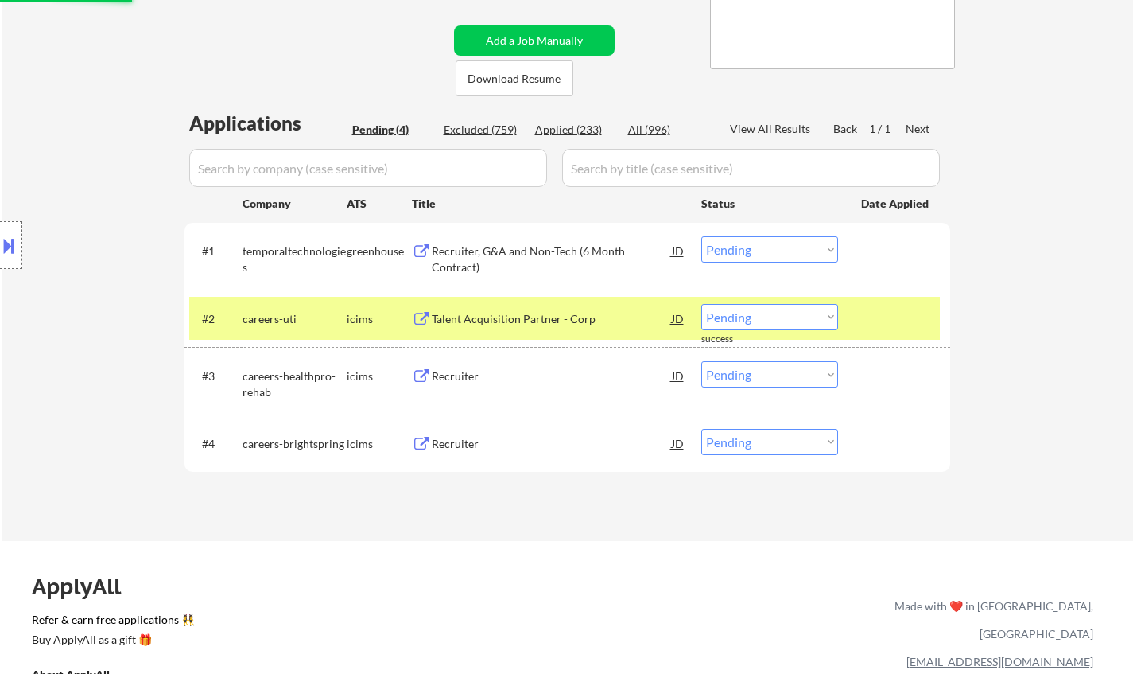
scroll to position [398, 0]
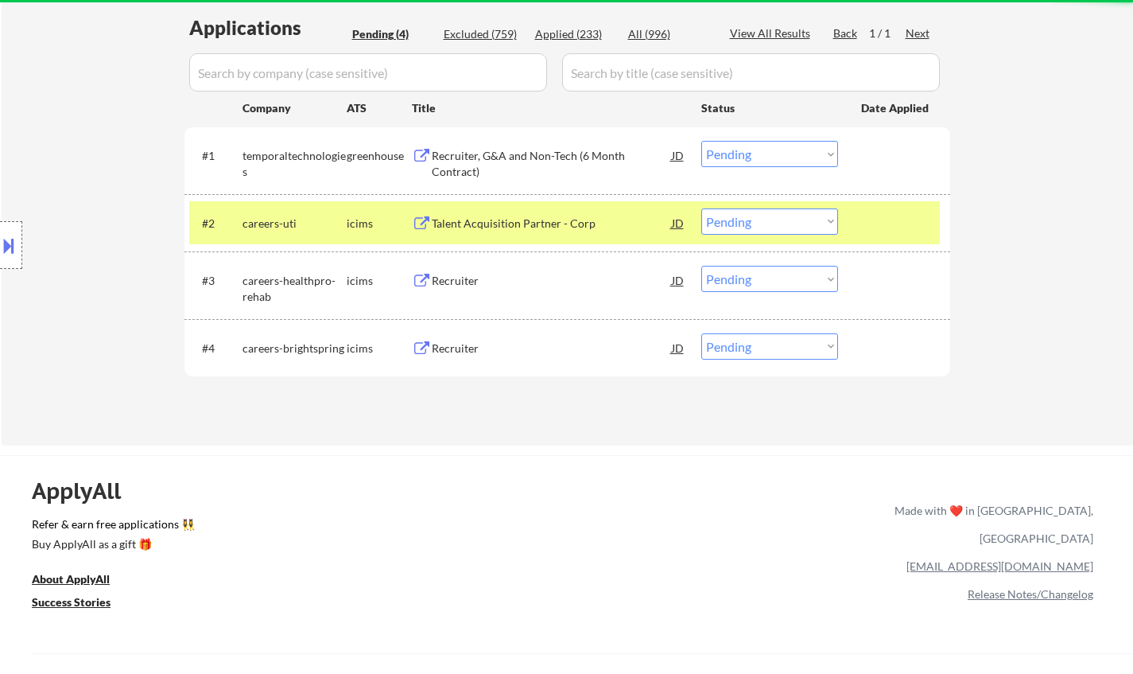
click at [500, 150] on div "Recruiter, G&A and Non-Tech (6 Month Contract)" at bounding box center [552, 163] width 240 height 31
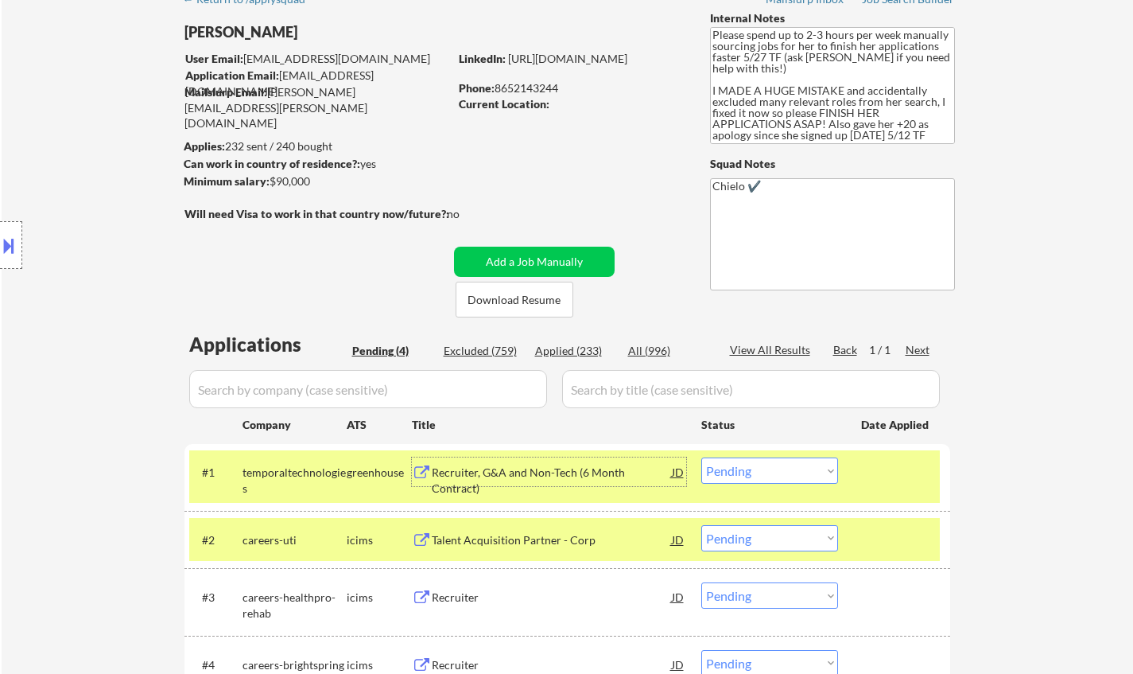
scroll to position [318, 0]
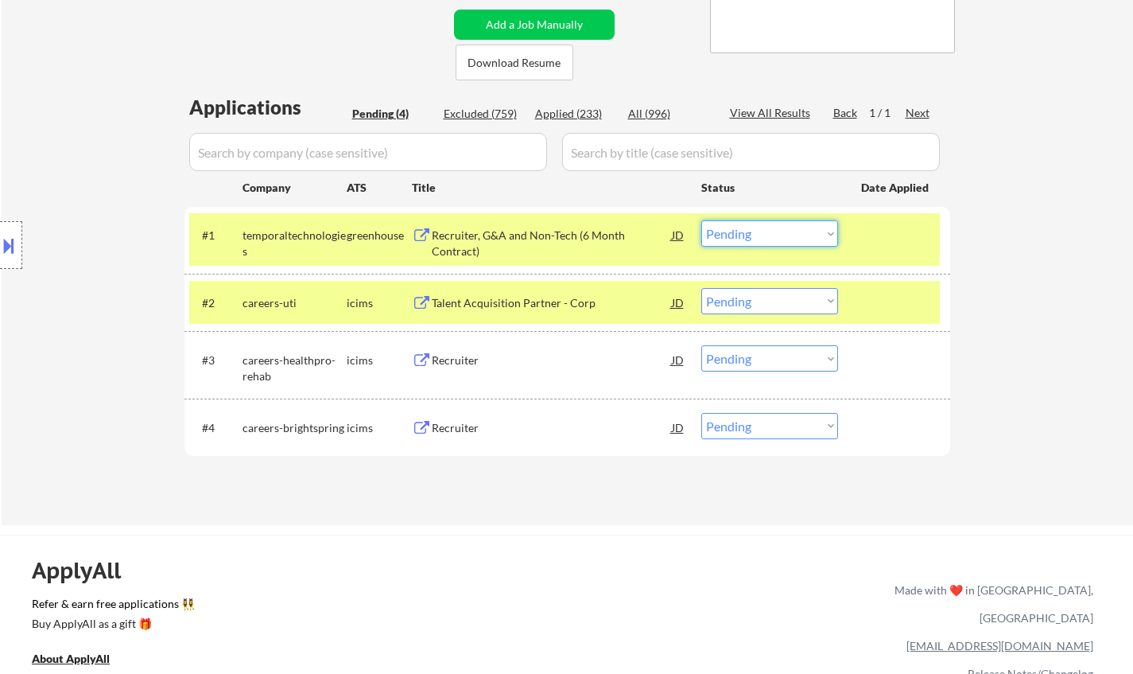
click at [744, 235] on select "Choose an option... Pending Applied Excluded (Questions) Excluded (Expired) Exc…" at bounding box center [770, 233] width 137 height 26
click at [702, 220] on select "Choose an option... Pending Applied Excluded (Questions) Excluded (Expired) Exc…" at bounding box center [770, 233] width 137 height 26
select select ""pending""
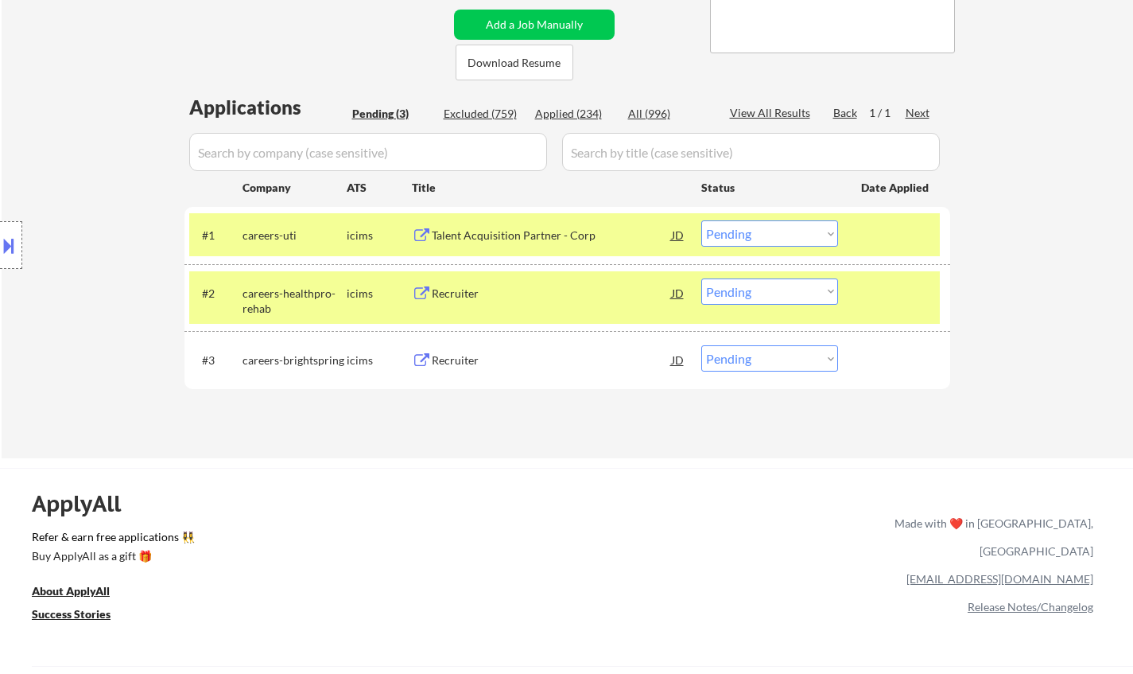
click at [457, 358] on div "Recruiter" at bounding box center [552, 360] width 240 height 16
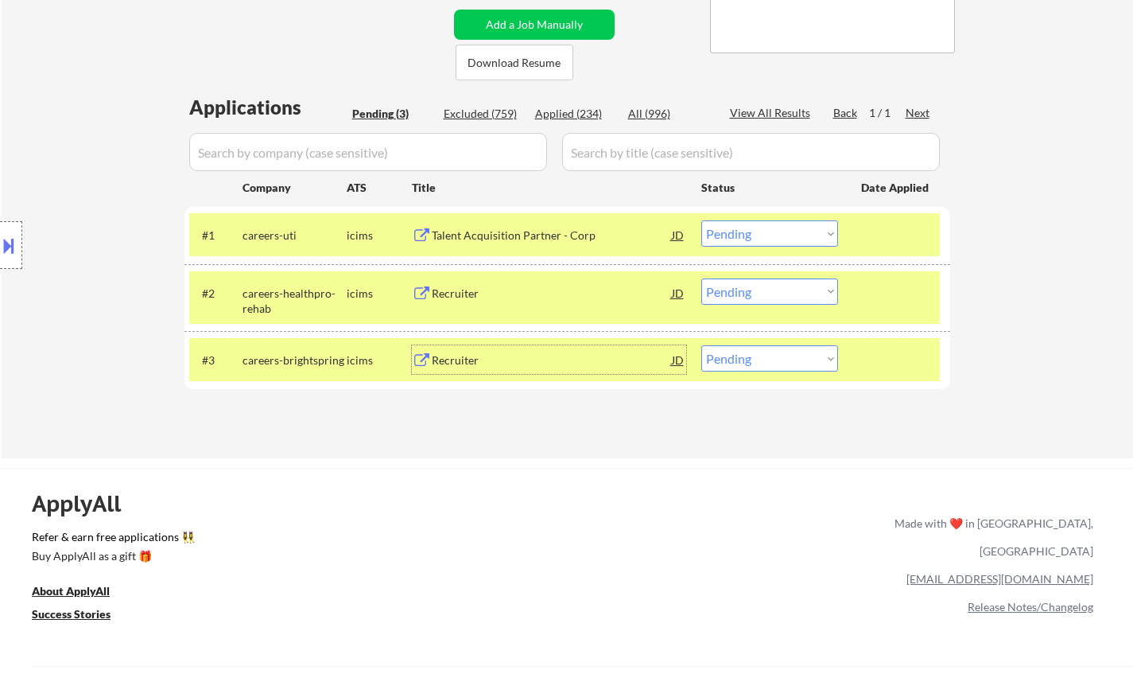
click at [780, 352] on select "Choose an option... Pending Applied Excluded (Questions) Excluded (Expired) Exc…" at bounding box center [770, 358] width 137 height 26
select select ""excluded__bad_match_""
click at [702, 345] on select "Choose an option... Pending Applied Excluded (Questions) Excluded (Expired) Exc…" at bounding box center [770, 358] width 137 height 26
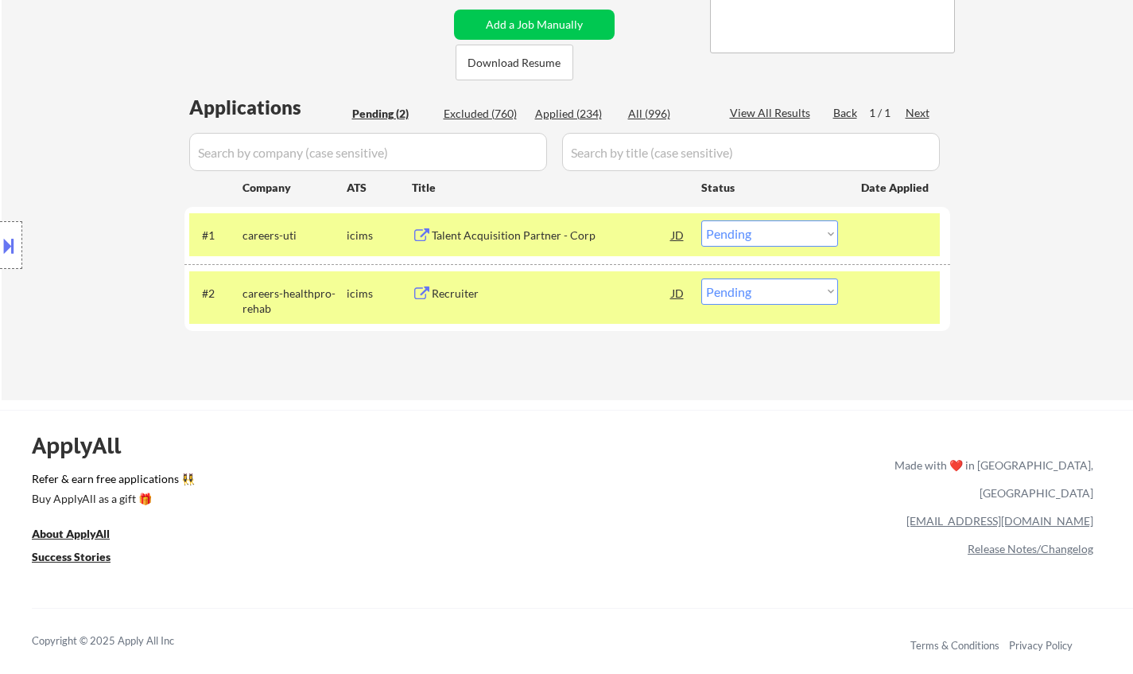
click at [477, 295] on div "Recruiter" at bounding box center [552, 294] width 240 height 16
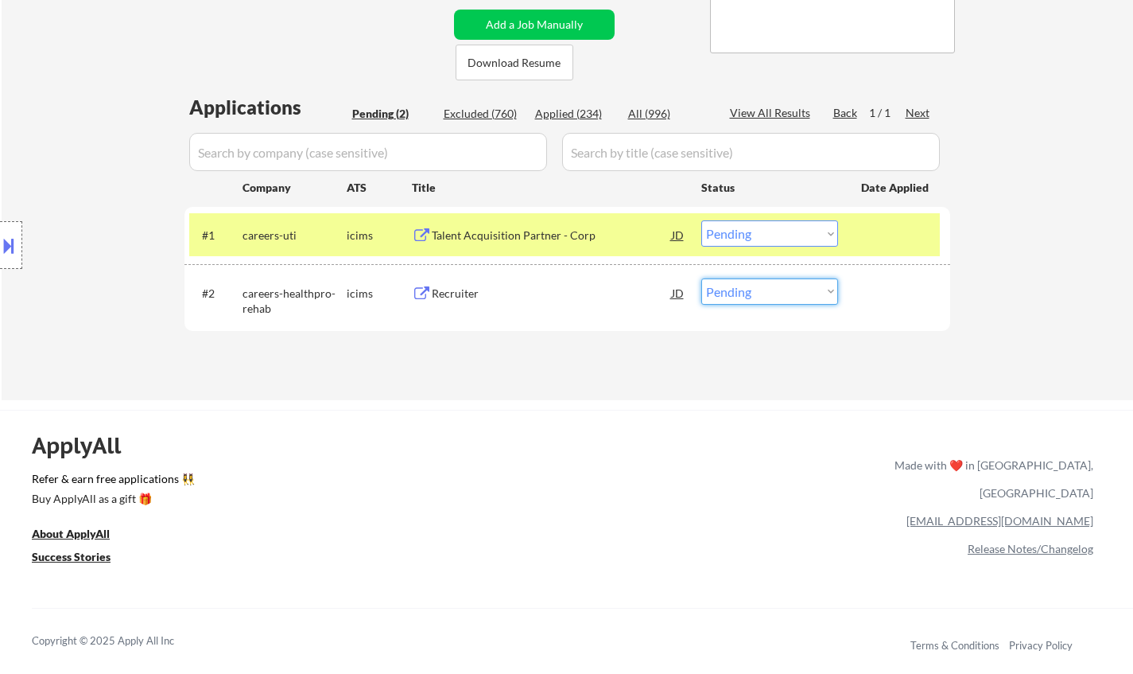
click at [756, 294] on select "Choose an option... Pending Applied Excluded (Questions) Excluded (Expired) Exc…" at bounding box center [770, 291] width 137 height 26
drag, startPoint x: 741, startPoint y: 290, endPoint x: 768, endPoint y: 302, distance: 29.6
click at [743, 292] on select "Choose an option... Pending Applied Excluded (Questions) Excluded (Expired) Exc…" at bounding box center [770, 291] width 137 height 26
select select ""excluded__salary_""
click at [702, 278] on select "Choose an option... Pending Applied Excluded (Questions) Excluded (Expired) Exc…" at bounding box center [770, 291] width 137 height 26
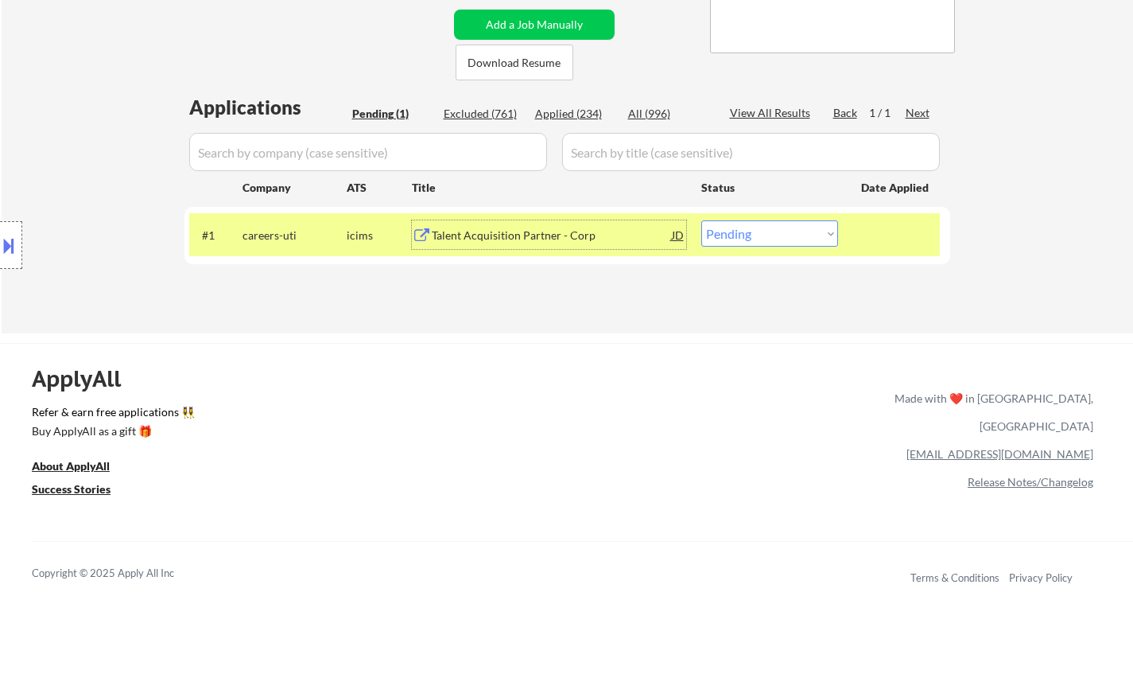
click at [501, 239] on div "Talent Acquisition Partner - Corp" at bounding box center [552, 235] width 240 height 16
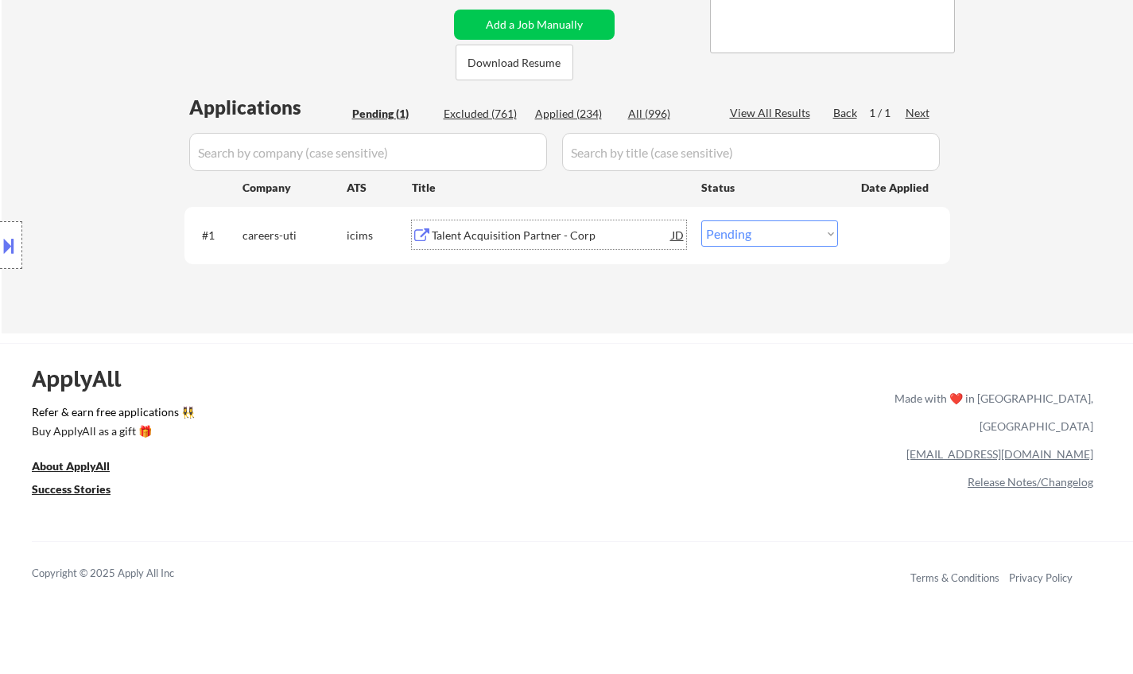
drag, startPoint x: 783, startPoint y: 235, endPoint x: 785, endPoint y: 245, distance: 10.6
click at [783, 235] on select "Choose an option... Pending Applied Excluded (Questions) Excluded (Expired) Exc…" at bounding box center [770, 233] width 137 height 26
select select ""excluded__salary_""
click at [702, 220] on select "Choose an option... Pending Applied Excluded (Questions) Excluded (Expired) Exc…" at bounding box center [770, 233] width 137 height 26
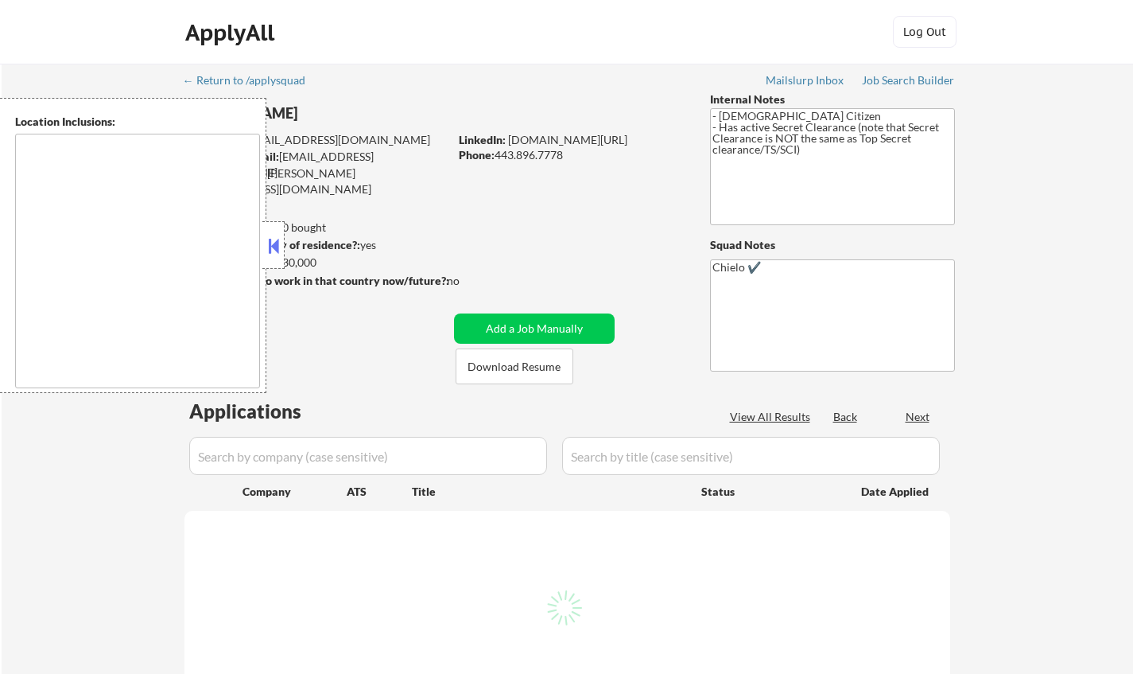
type textarea "[GEOGRAPHIC_DATA], [GEOGRAPHIC_DATA] [GEOGRAPHIC_DATA], [GEOGRAPHIC_DATA] [GEOG…"
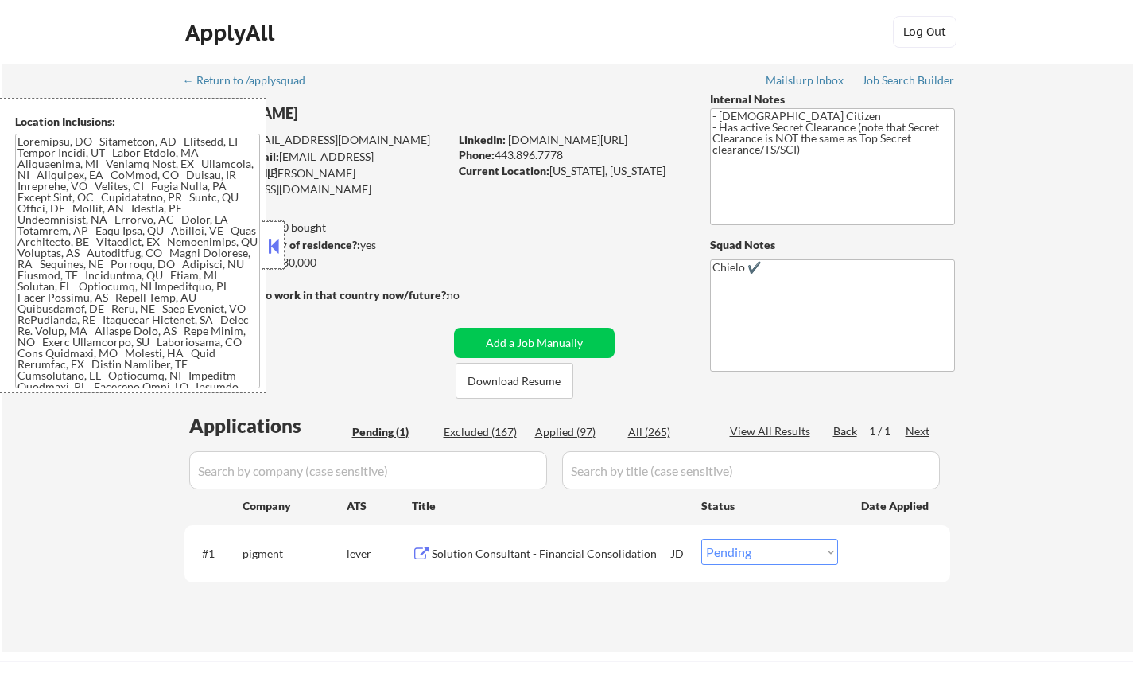
drag, startPoint x: 270, startPoint y: 232, endPoint x: 284, endPoint y: 274, distance: 43.5
click at [270, 234] on div at bounding box center [273, 245] width 22 height 48
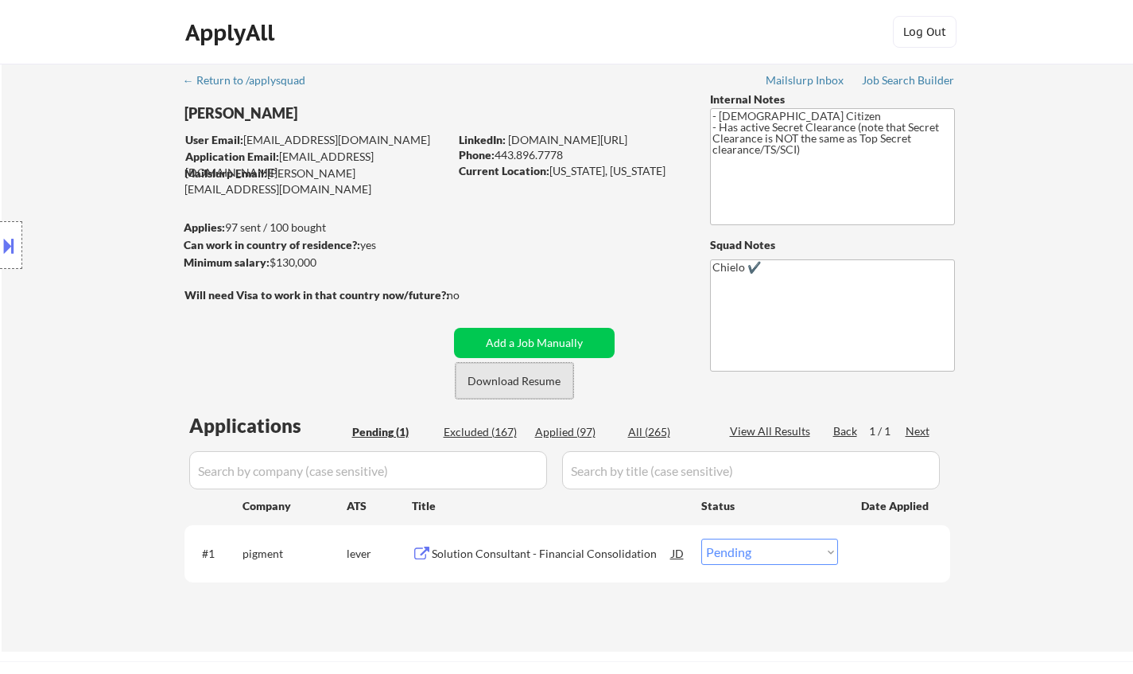
click at [527, 396] on button "Download Resume" at bounding box center [515, 381] width 118 height 36
click at [504, 552] on div "Solution Consultant - Financial Consolidation" at bounding box center [552, 554] width 240 height 16
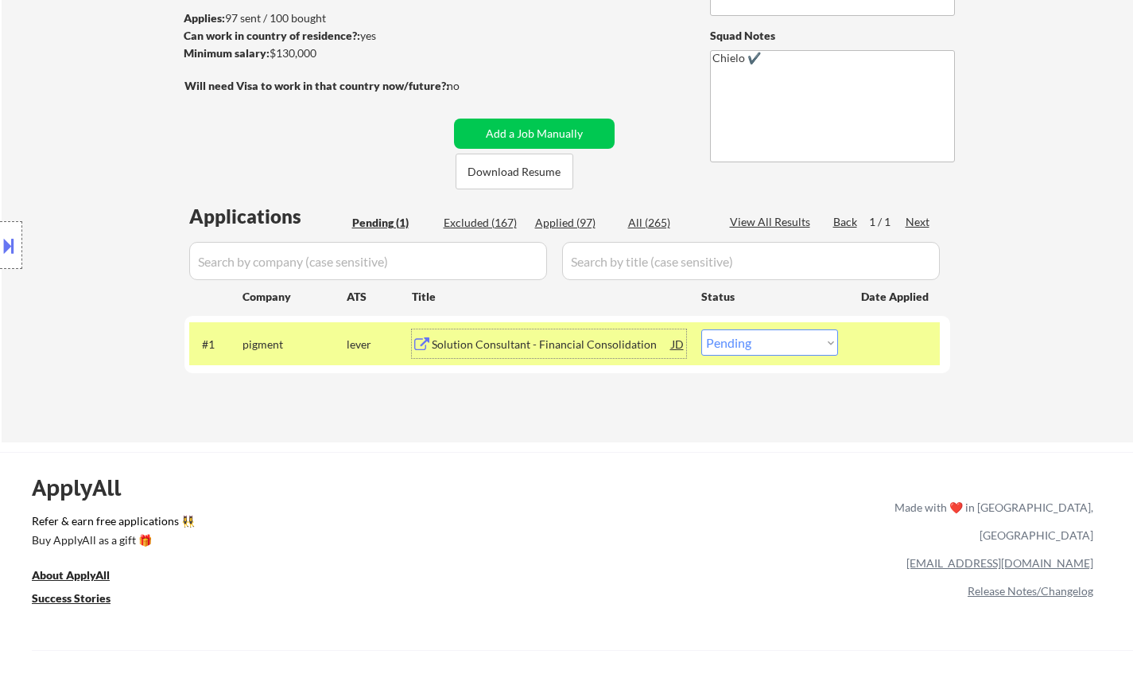
scroll to position [239, 0]
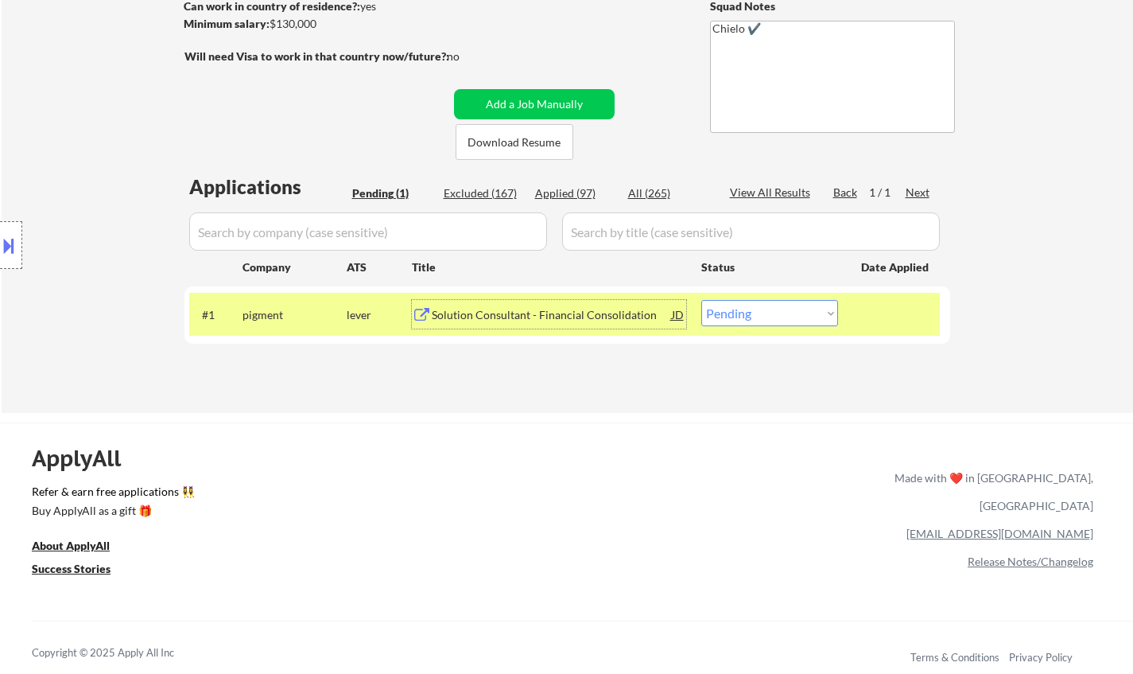
click at [760, 314] on select "Choose an option... Pending Applied Excluded (Questions) Excluded (Expired) Exc…" at bounding box center [770, 313] width 137 height 26
select select ""excluded__bad_match_""
click at [702, 300] on select "Choose an option... Pending Applied Excluded (Questions) Excluded (Expired) Exc…" at bounding box center [770, 313] width 137 height 26
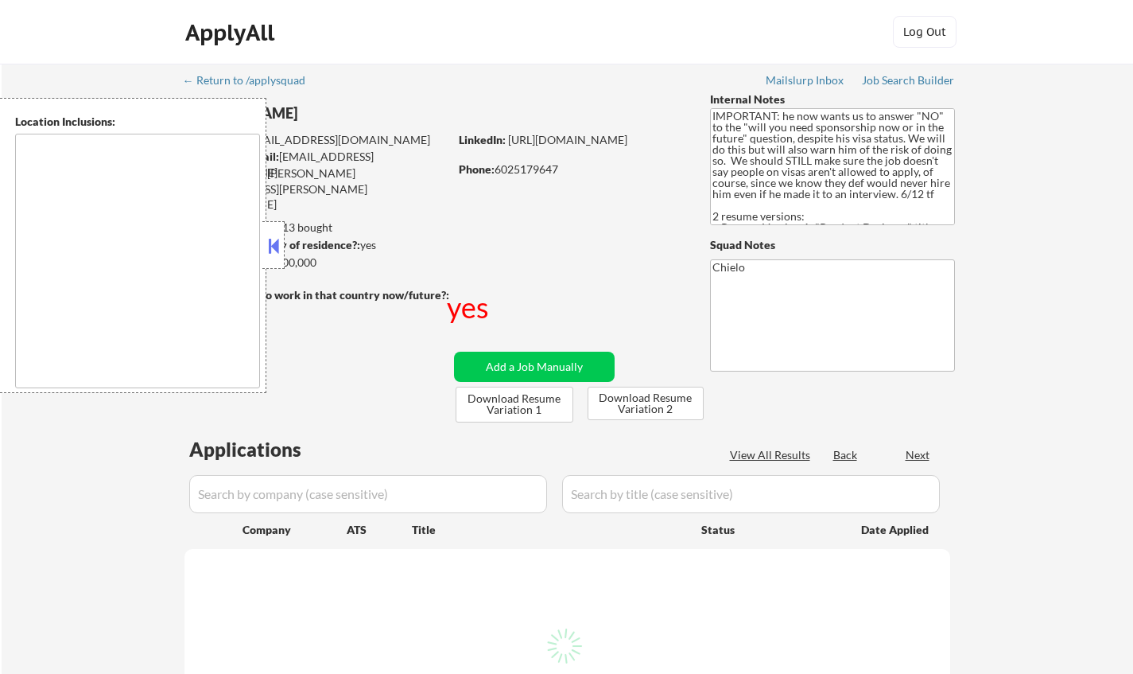
click at [277, 248] on button at bounding box center [273, 246] width 17 height 24
select select ""pending""
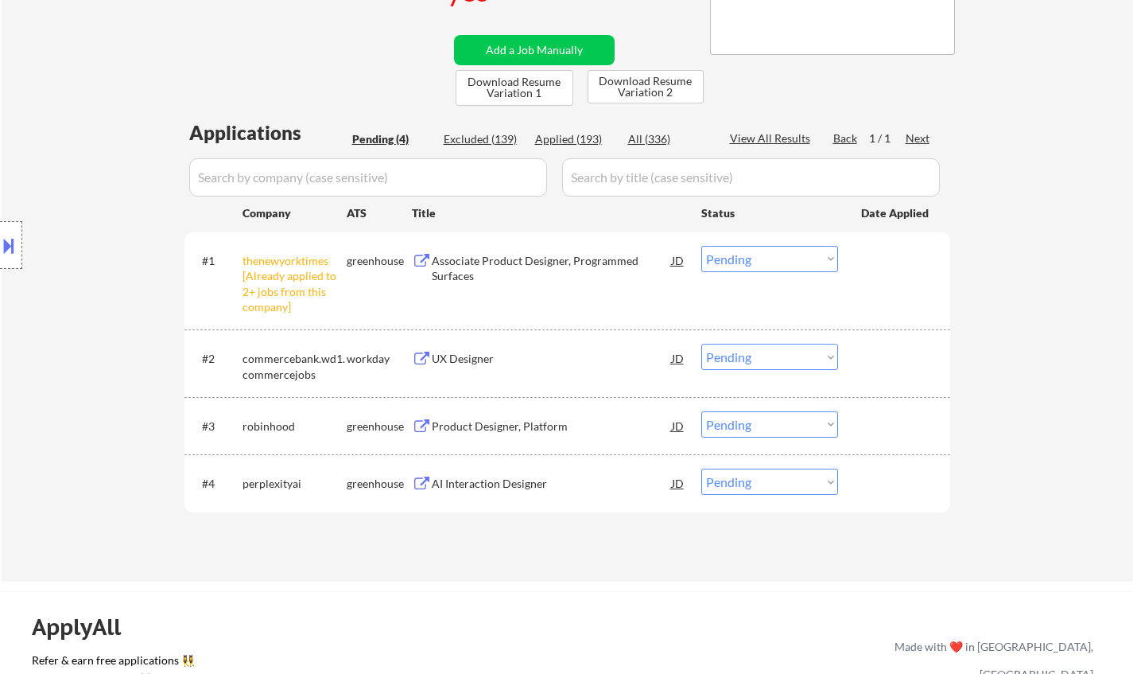
scroll to position [318, 0]
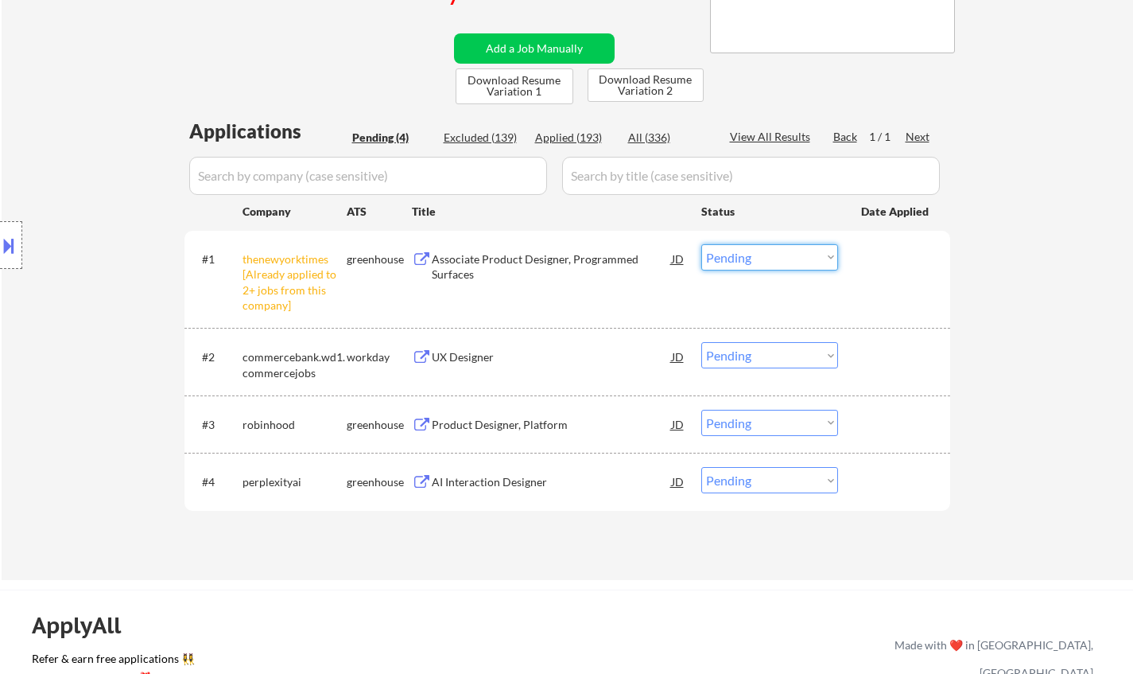
click at [762, 259] on select "Choose an option... Pending Applied Excluded (Questions) Excluded (Expired) Exc…" at bounding box center [770, 257] width 137 height 26
click at [702, 244] on select "Choose an option... Pending Applied Excluded (Questions) Excluded (Expired) Exc…" at bounding box center [770, 257] width 137 height 26
select select ""pending""
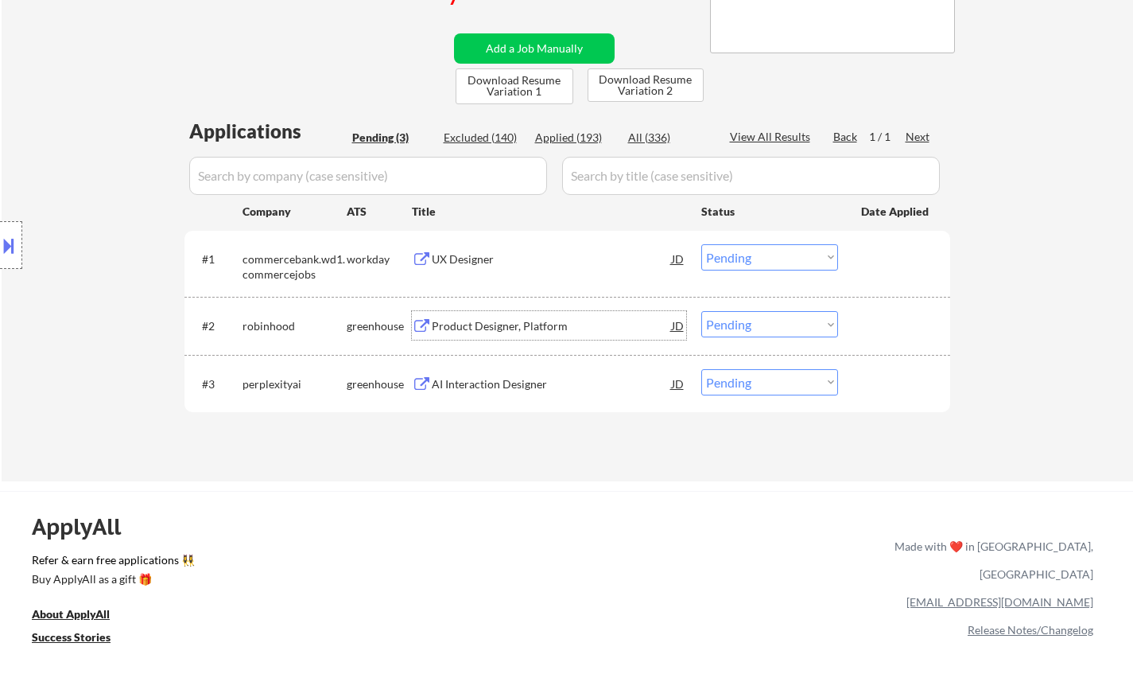
click at [479, 330] on div "Product Designer, Platform" at bounding box center [552, 326] width 240 height 16
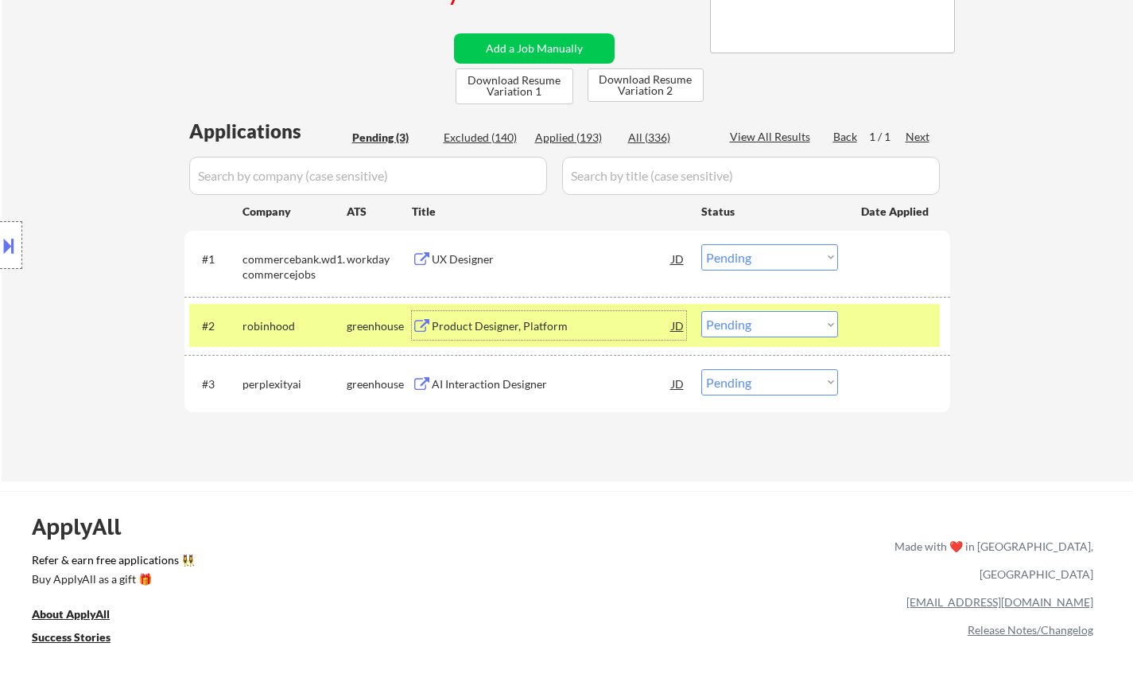
click at [6, 240] on button at bounding box center [8, 245] width 17 height 26
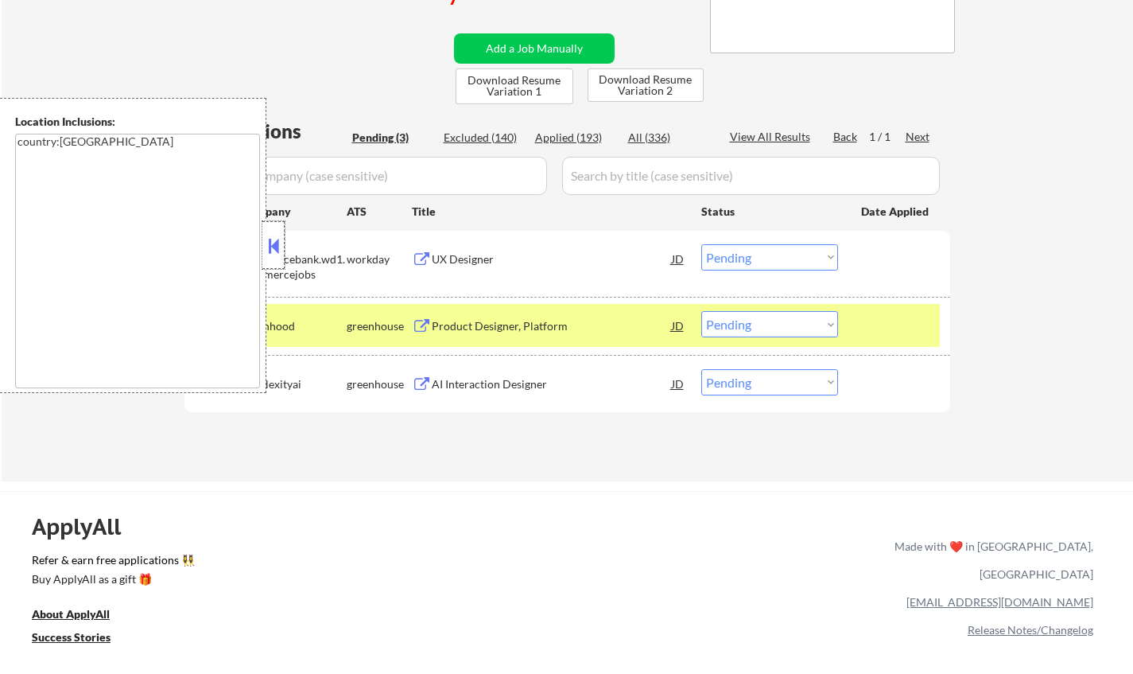
click at [266, 227] on div at bounding box center [273, 245] width 22 height 48
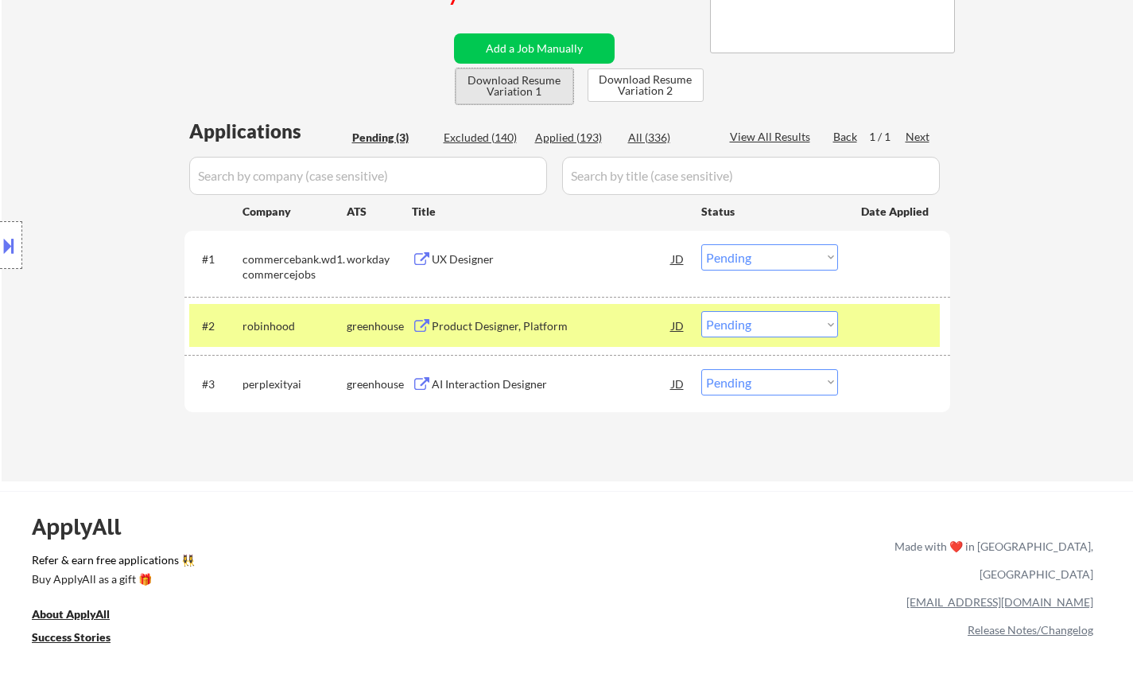
click at [491, 90] on button "Download Resume Variation 1" at bounding box center [515, 86] width 118 height 36
drag, startPoint x: 762, startPoint y: 321, endPoint x: 757, endPoint y: 333, distance: 13.6
click at [762, 321] on select "Choose an option... Pending Applied Excluded (Questions) Excluded (Expired) Exc…" at bounding box center [770, 324] width 137 height 26
click at [702, 311] on select "Choose an option... Pending Applied Excluded (Questions) Excluded (Expired) Exc…" at bounding box center [770, 324] width 137 height 26
select select ""pending""
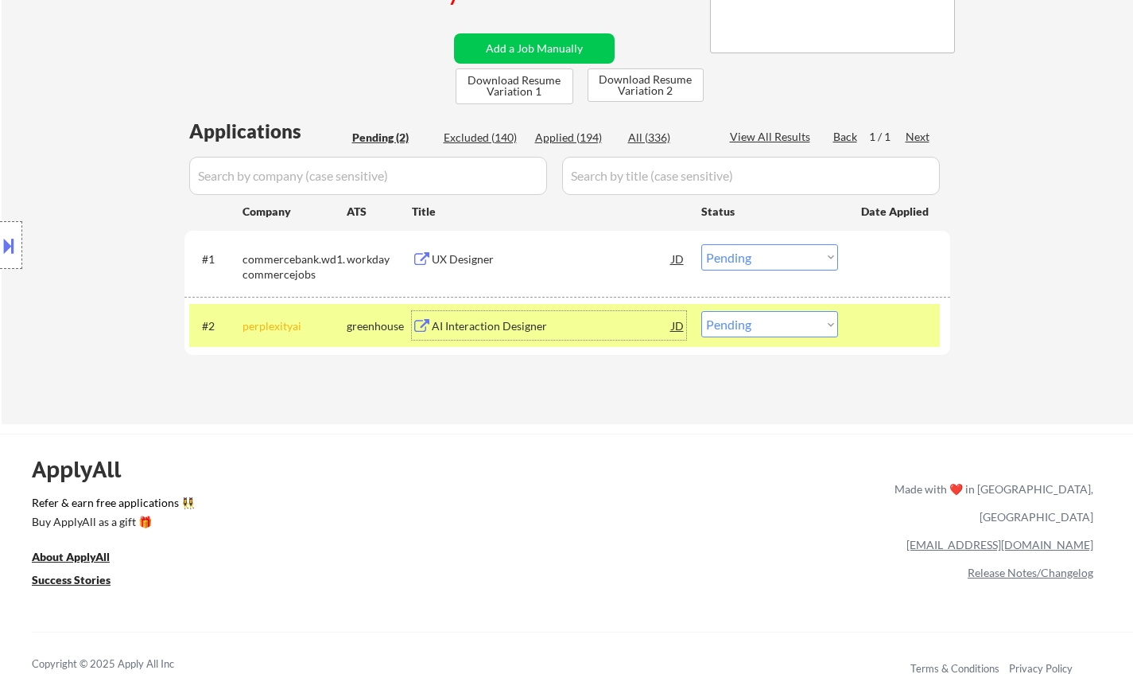
click at [482, 326] on div "AI Interaction Designer" at bounding box center [552, 326] width 240 height 16
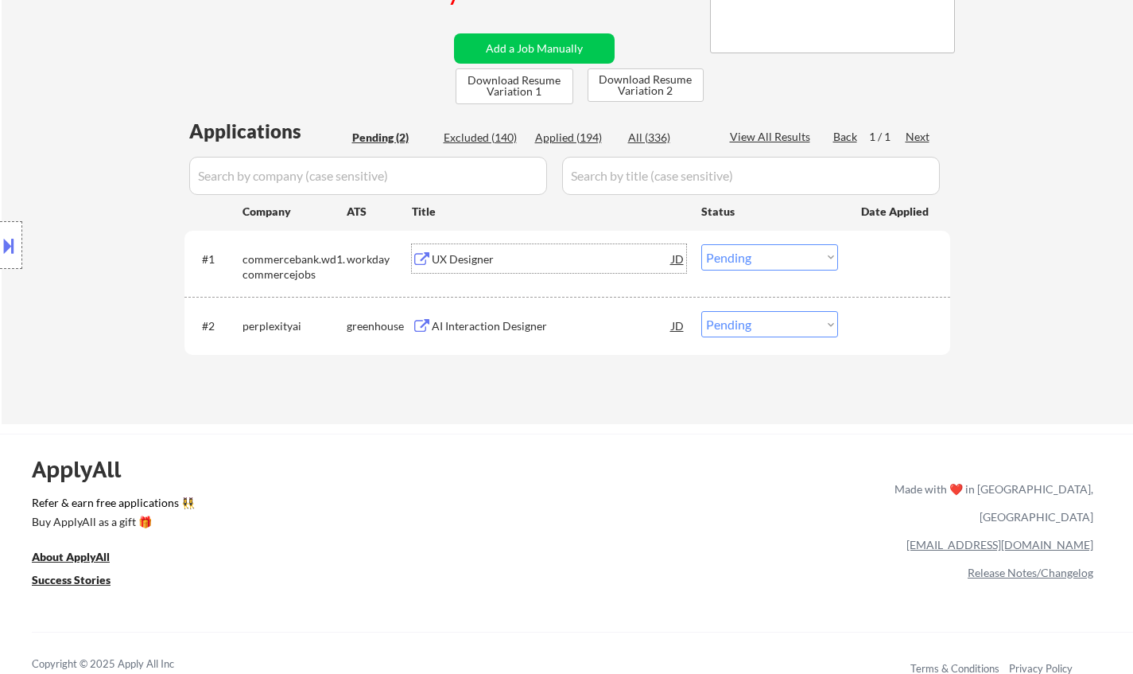
click at [472, 256] on div "UX Designer" at bounding box center [552, 259] width 240 height 16
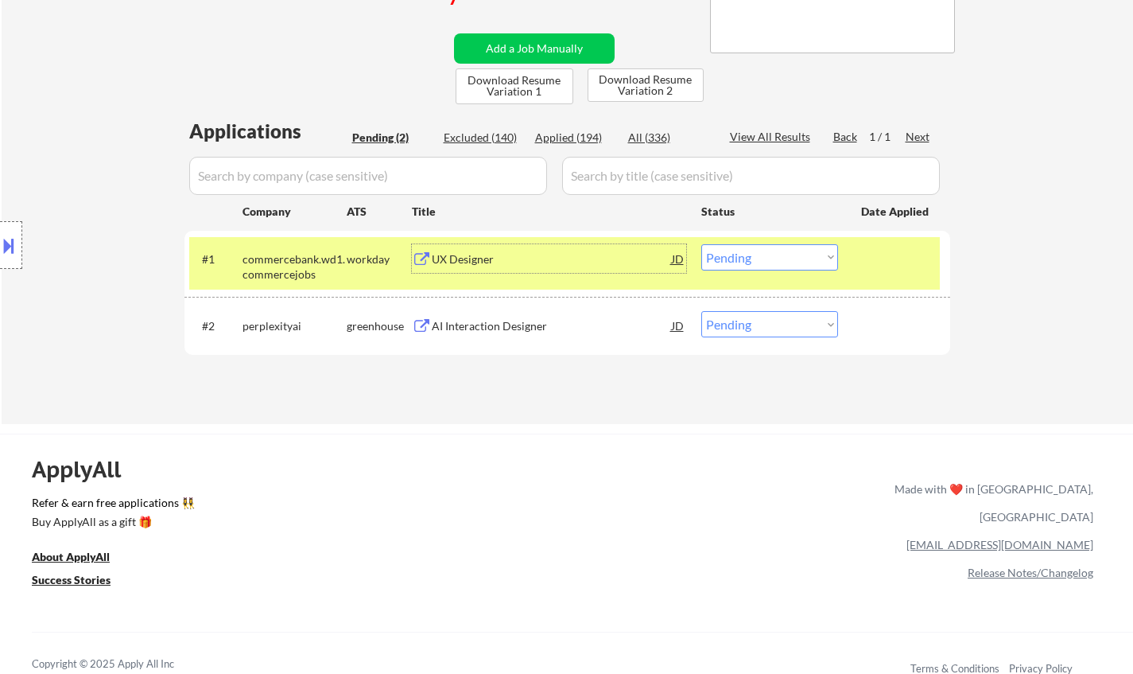
drag, startPoint x: 769, startPoint y: 256, endPoint x: 772, endPoint y: 266, distance: 10.8
click at [769, 256] on select "Choose an option... Pending Applied Excluded (Questions) Excluded (Expired) Exc…" at bounding box center [770, 257] width 137 height 26
click at [702, 244] on select "Choose an option... Pending Applied Excluded (Questions) Excluded (Expired) Exc…" at bounding box center [770, 257] width 137 height 26
select select ""pending""
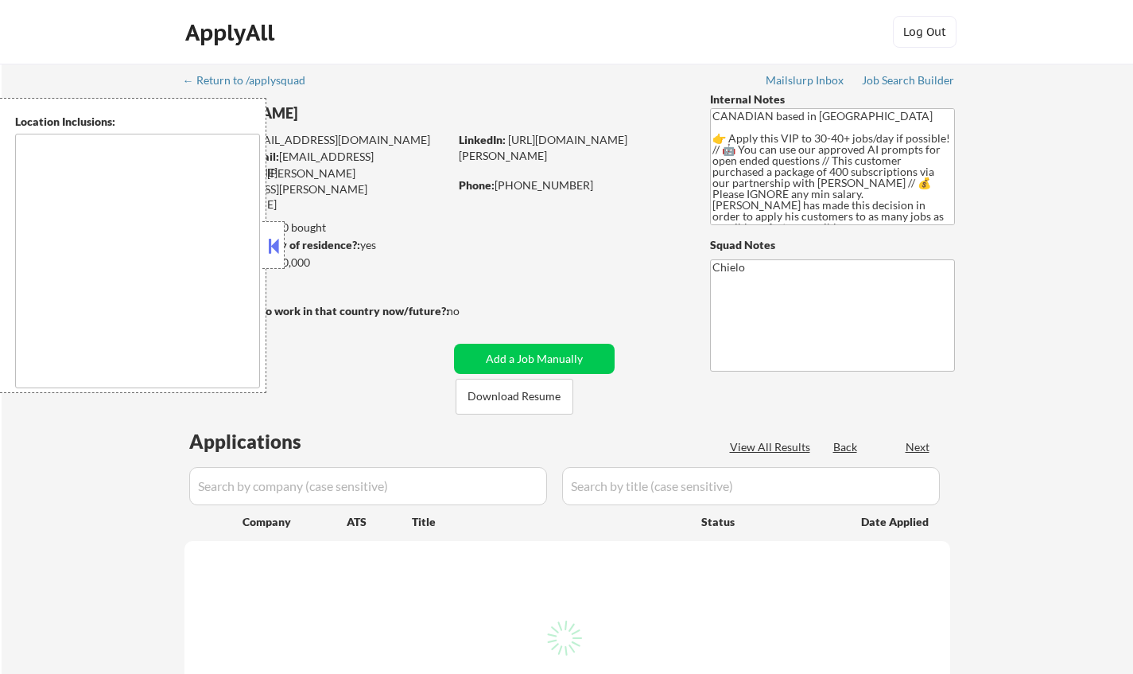
select select ""pending""
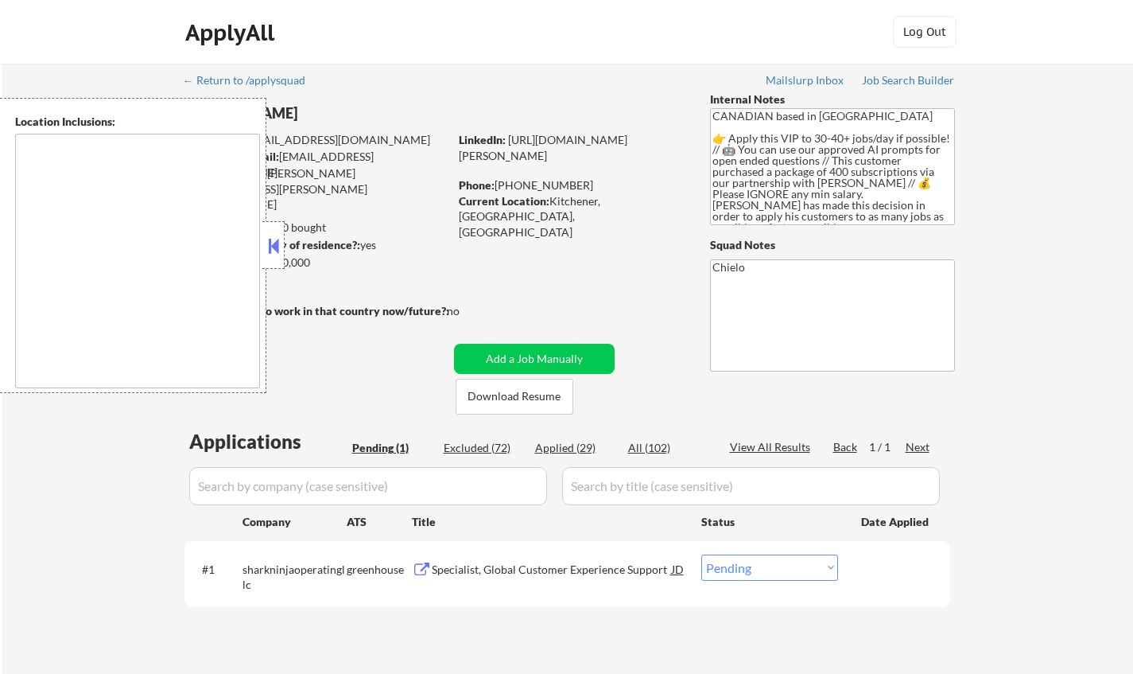
click at [273, 243] on button at bounding box center [273, 246] width 17 height 24
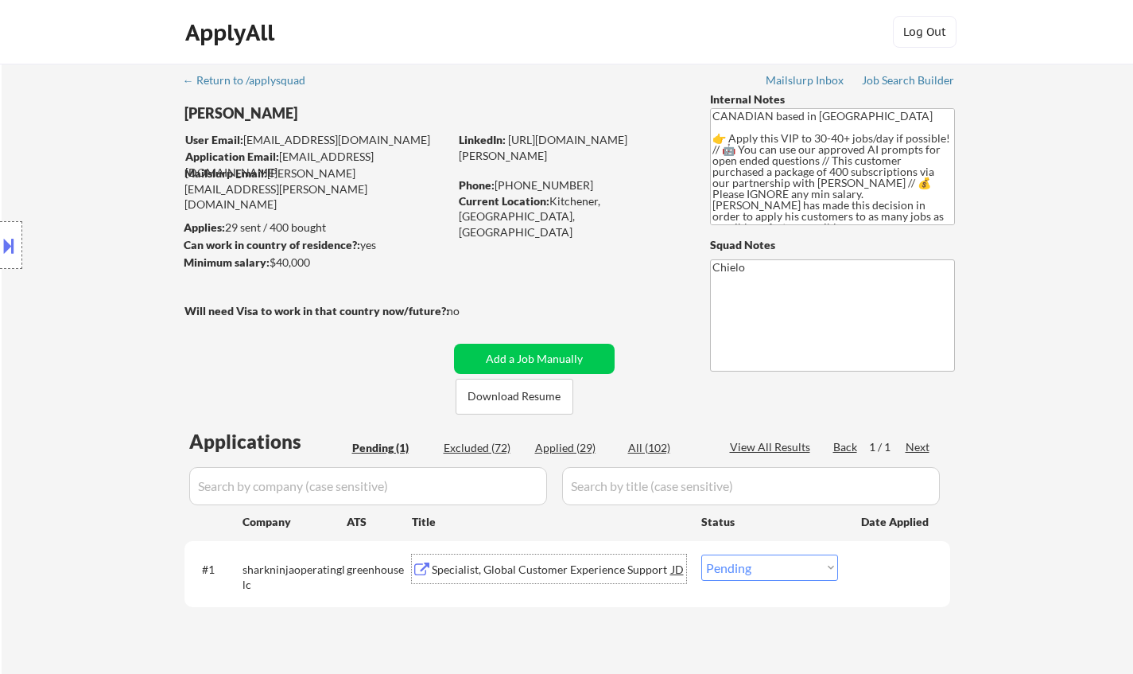
click at [511, 571] on div "Specialist, Global Customer Experience Support" at bounding box center [552, 570] width 240 height 16
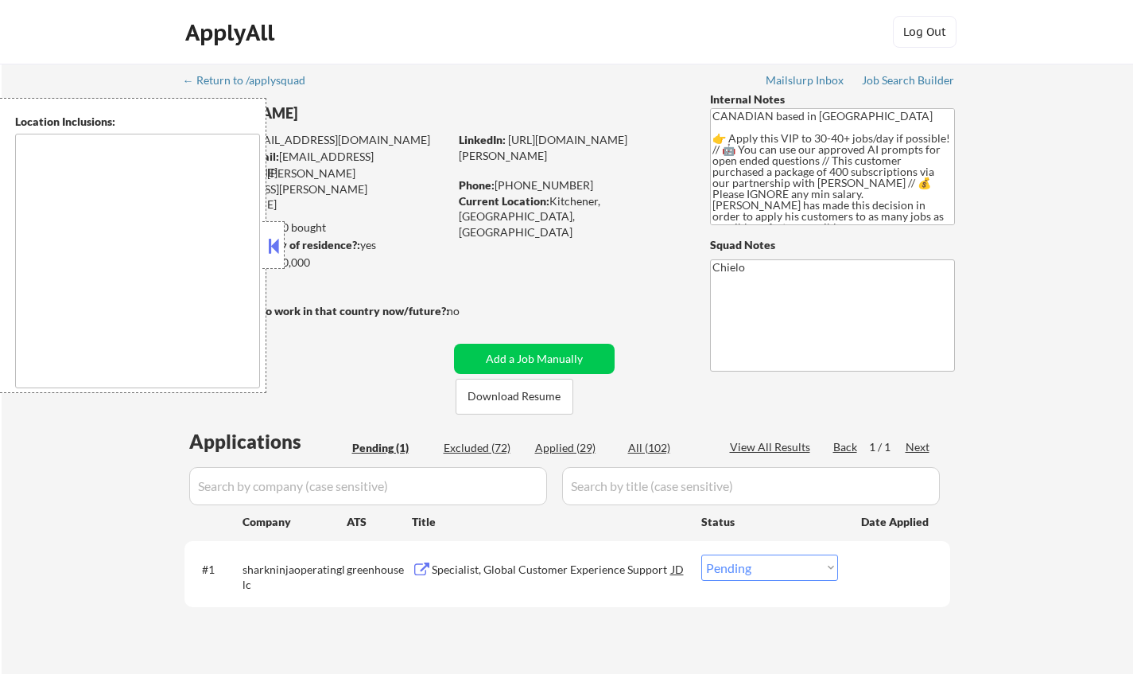
click at [270, 244] on button at bounding box center [273, 246] width 17 height 24
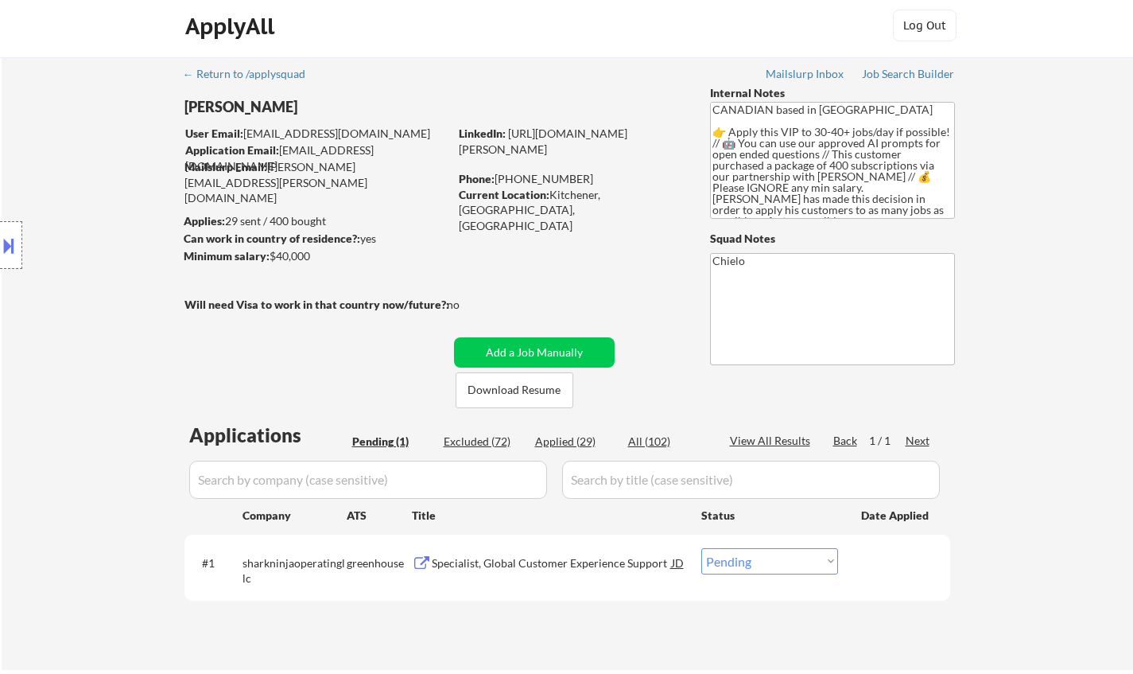
scroll to position [239, 0]
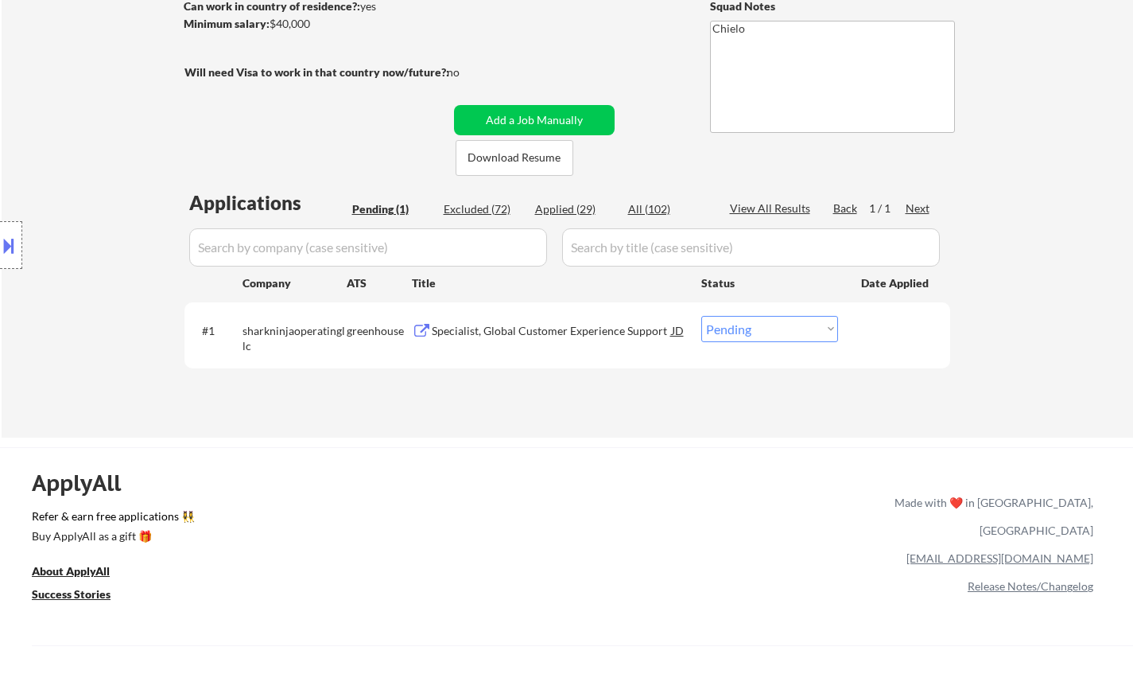
click at [496, 327] on div "Specialist, Global Customer Experience Support" at bounding box center [552, 331] width 240 height 16
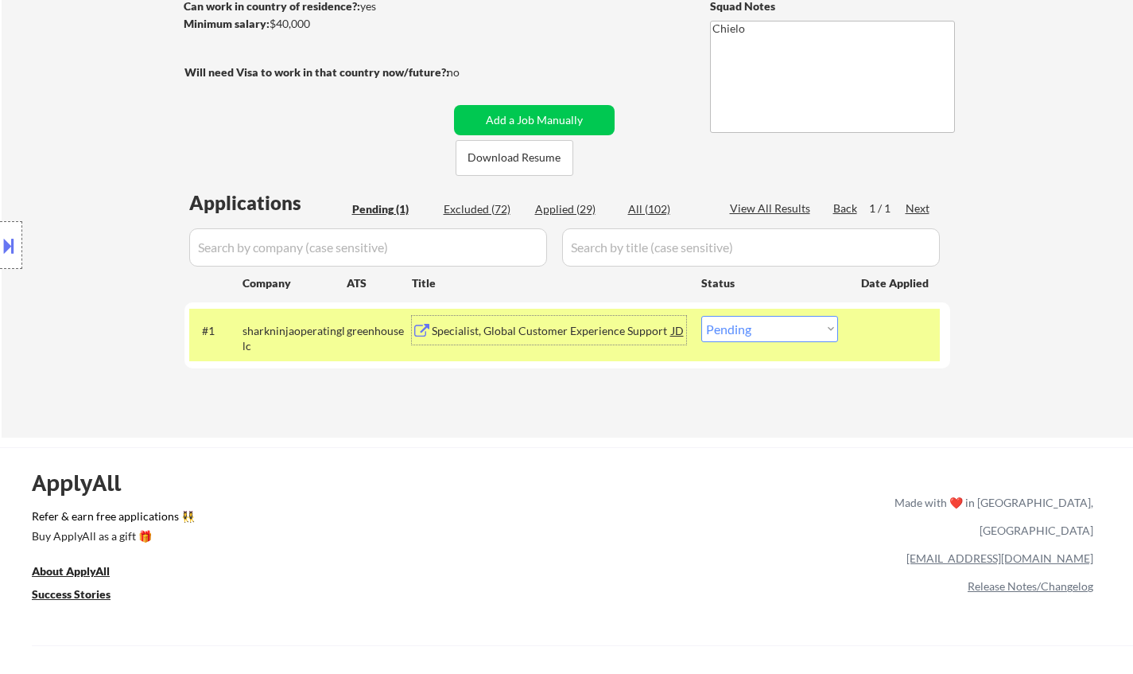
click at [16, 239] on button at bounding box center [8, 245] width 17 height 26
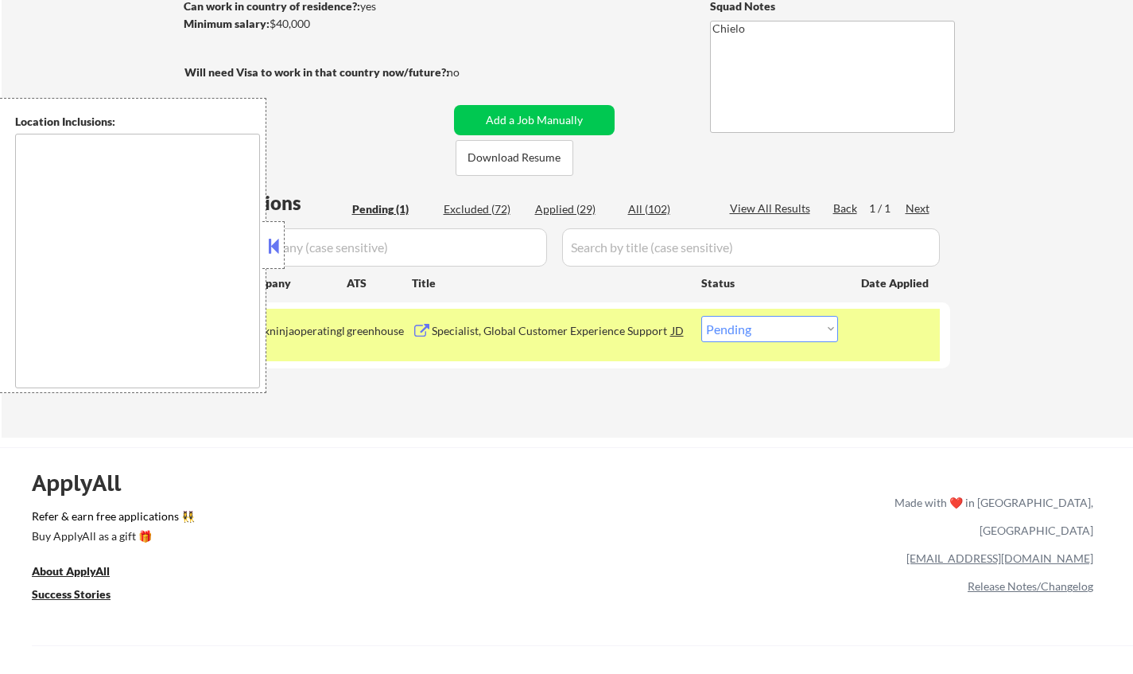
drag, startPoint x: 275, startPoint y: 242, endPoint x: 284, endPoint y: 6, distance: 236.4
click at [275, 238] on button at bounding box center [273, 246] width 17 height 24
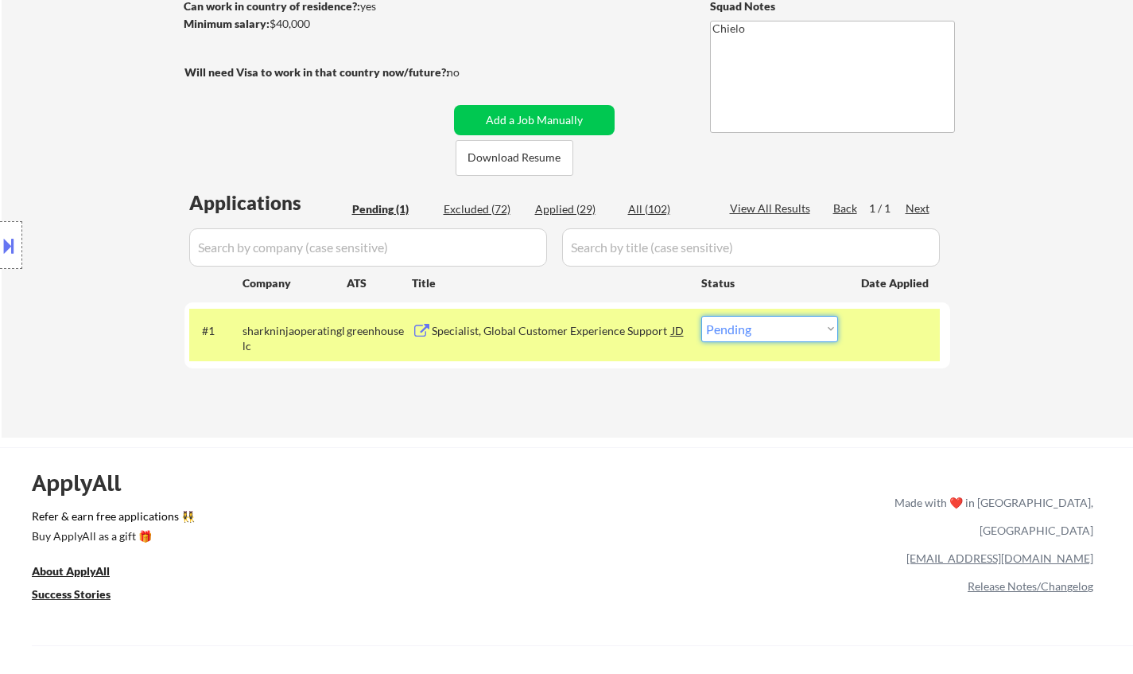
drag, startPoint x: 754, startPoint y: 330, endPoint x: 750, endPoint y: 340, distance: 11.1
click at [752, 331] on select "Choose an option... Pending Applied Excluded (Questions) Excluded (Expired) Exc…" at bounding box center [770, 329] width 137 height 26
select select ""applied""
click at [702, 316] on select "Choose an option... Pending Applied Excluded (Questions) Excluded (Expired) Exc…" at bounding box center [770, 329] width 137 height 26
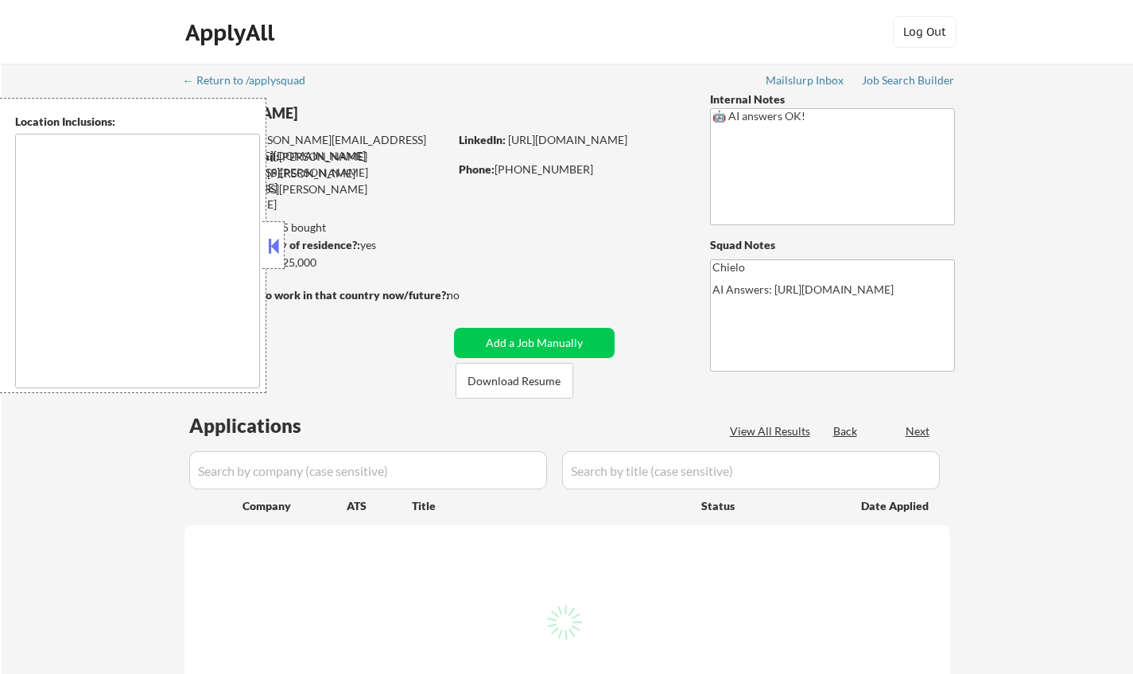
type textarea "[GEOGRAPHIC_DATA], [GEOGRAPHIC_DATA] [GEOGRAPHIC_DATA], [GEOGRAPHIC_DATA] [GEOG…"
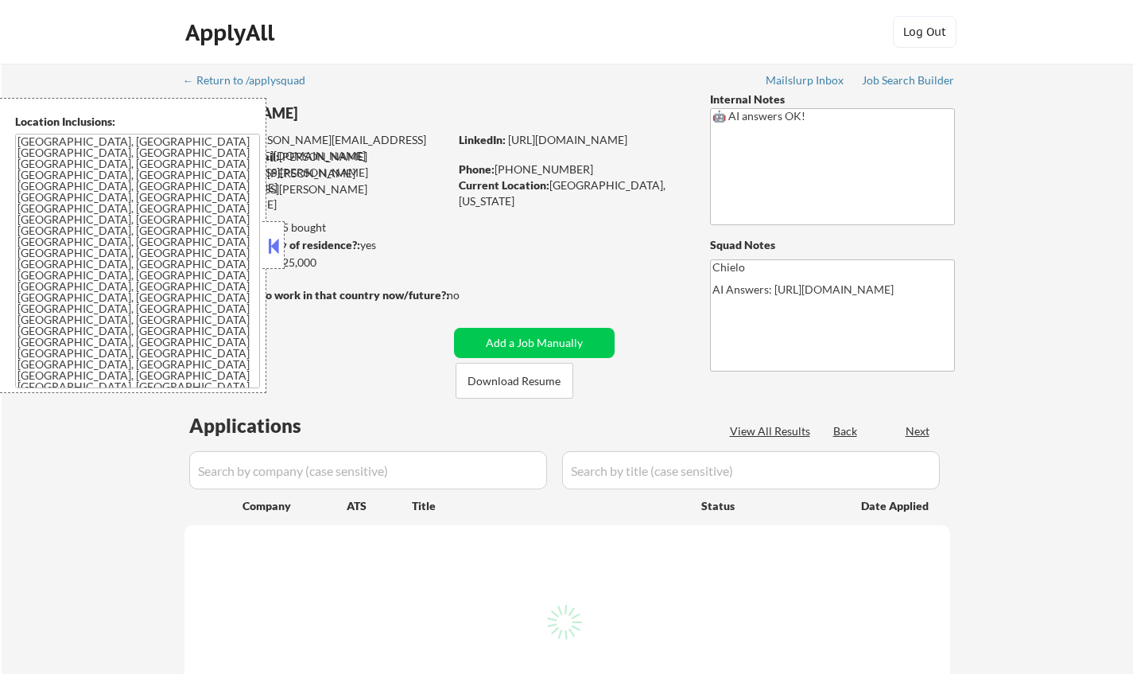
select select ""pending""
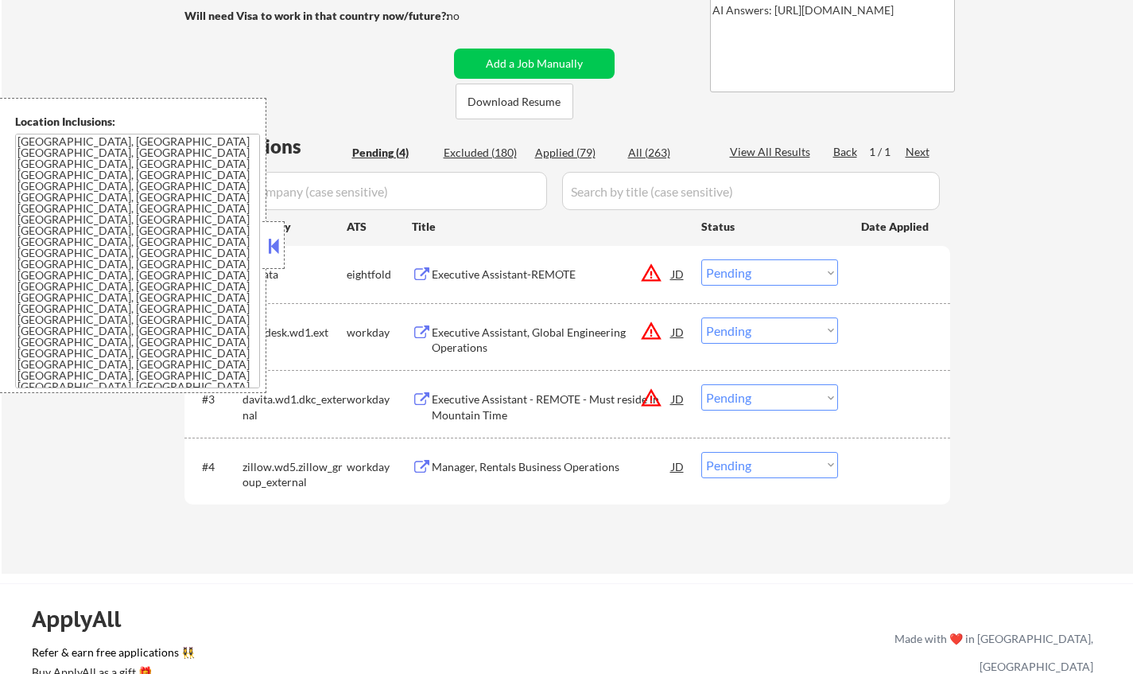
scroll to position [398, 0]
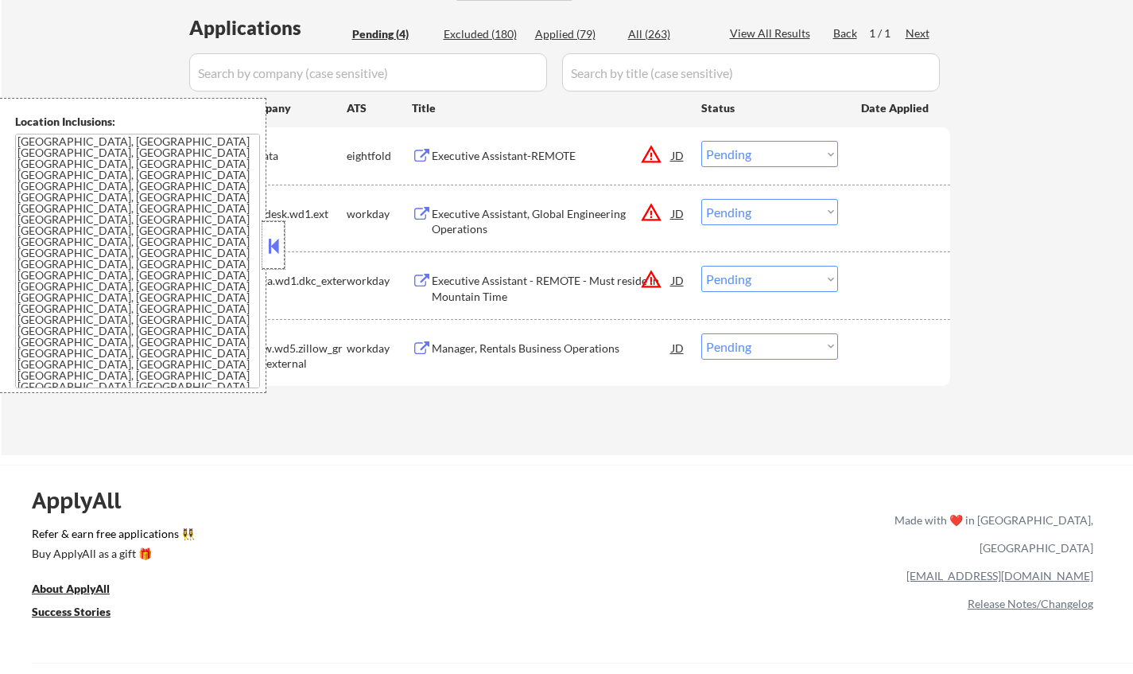
click at [263, 243] on div at bounding box center [273, 245] width 22 height 48
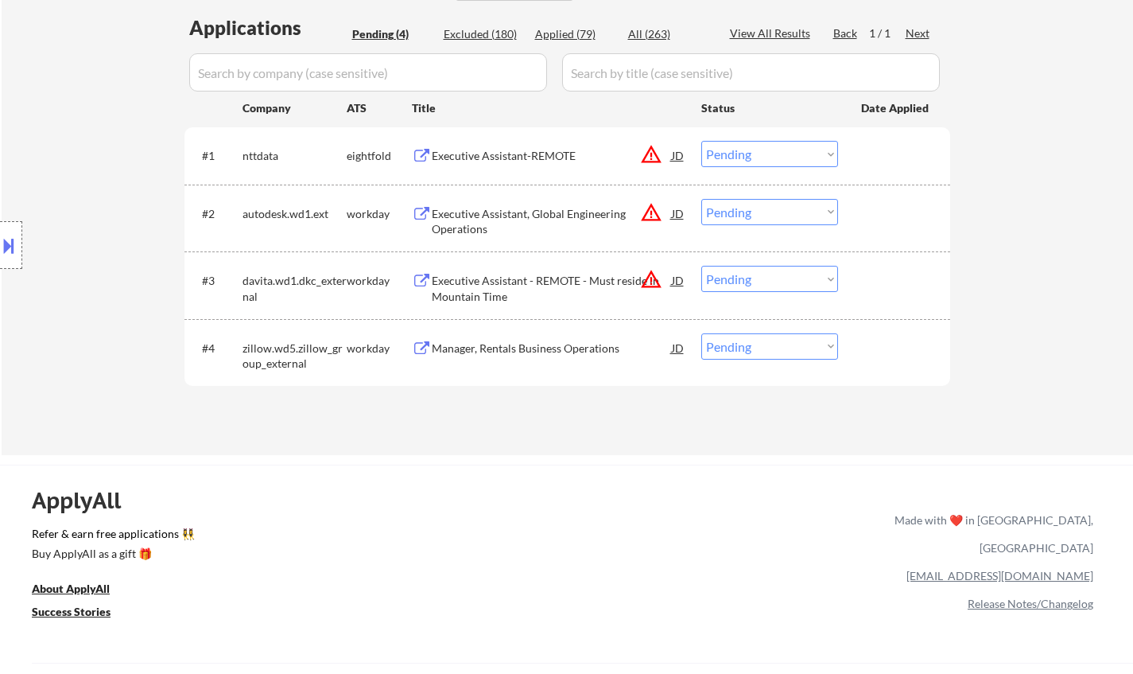
drag, startPoint x: 0, startPoint y: 243, endPoint x: 22, endPoint y: 273, distance: 37.5
click at [0, 243] on button at bounding box center [8, 245] width 17 height 26
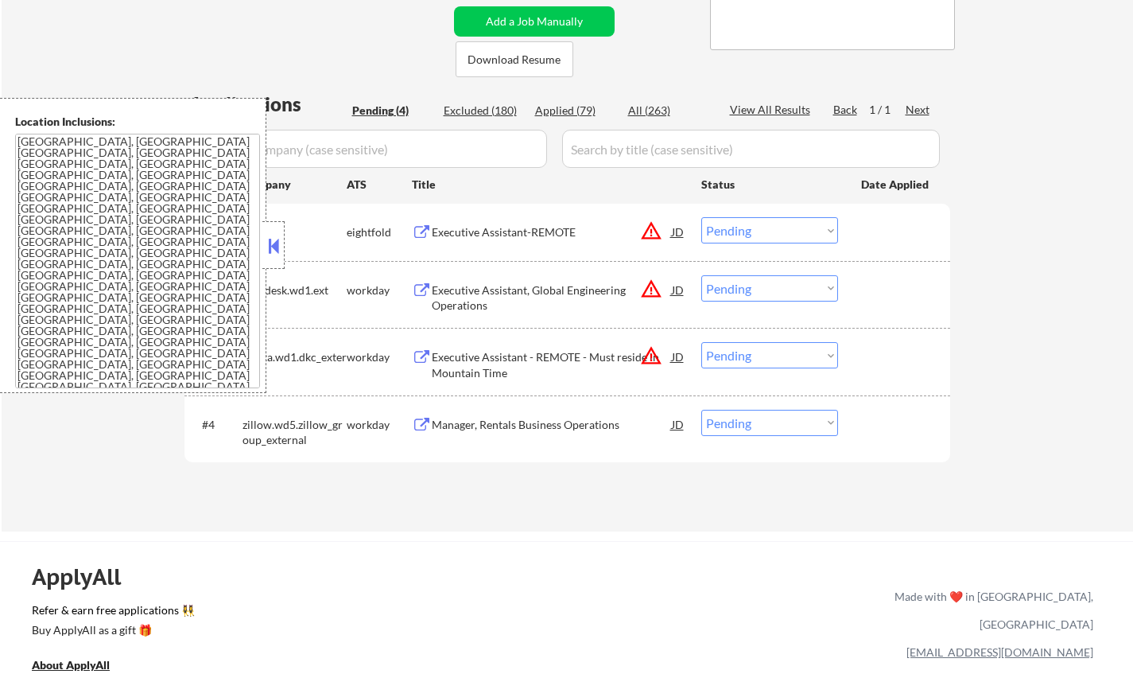
scroll to position [318, 0]
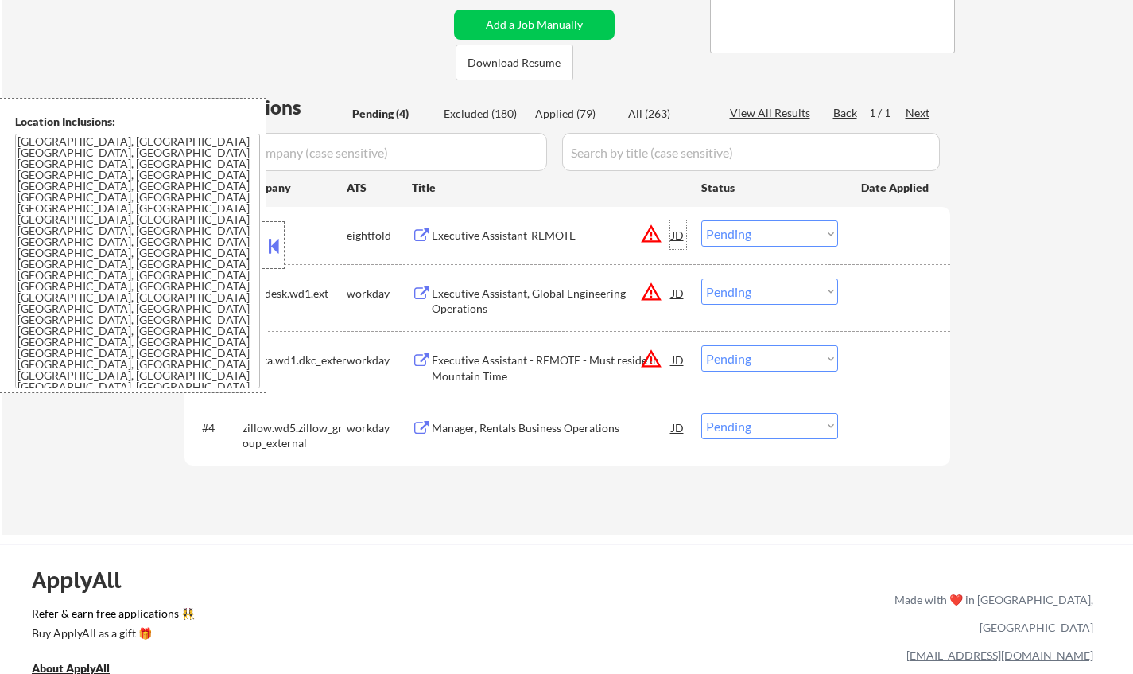
click at [678, 231] on div "JD" at bounding box center [679, 234] width 16 height 29
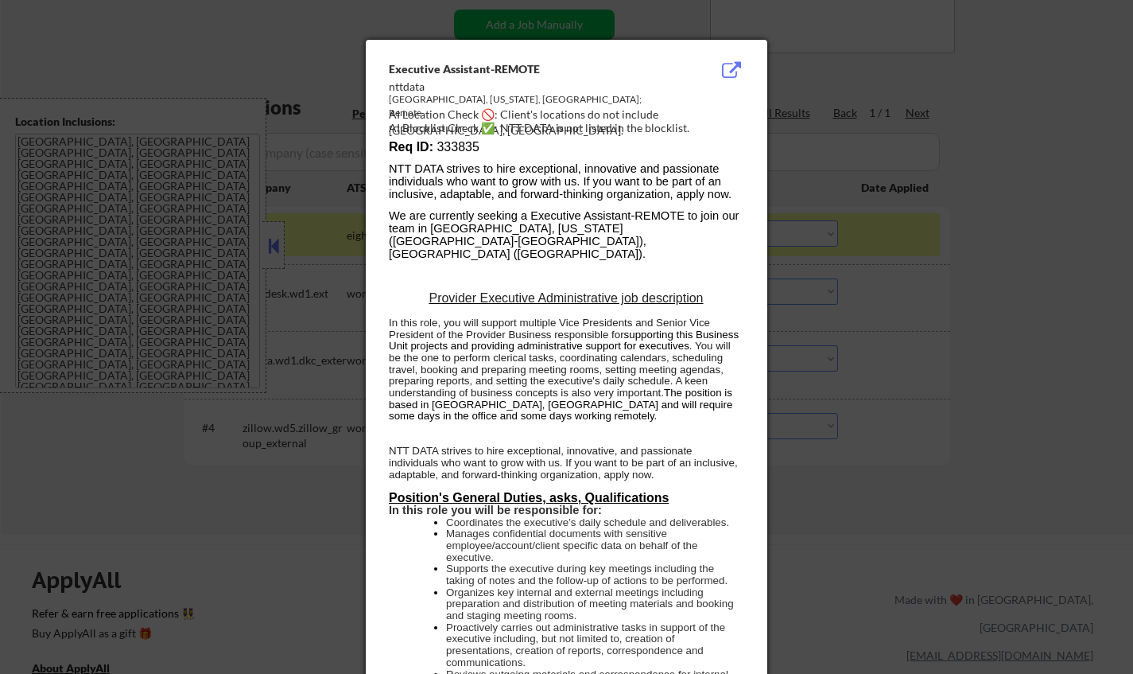
click at [957, 347] on div at bounding box center [566, 337] width 1133 height 674
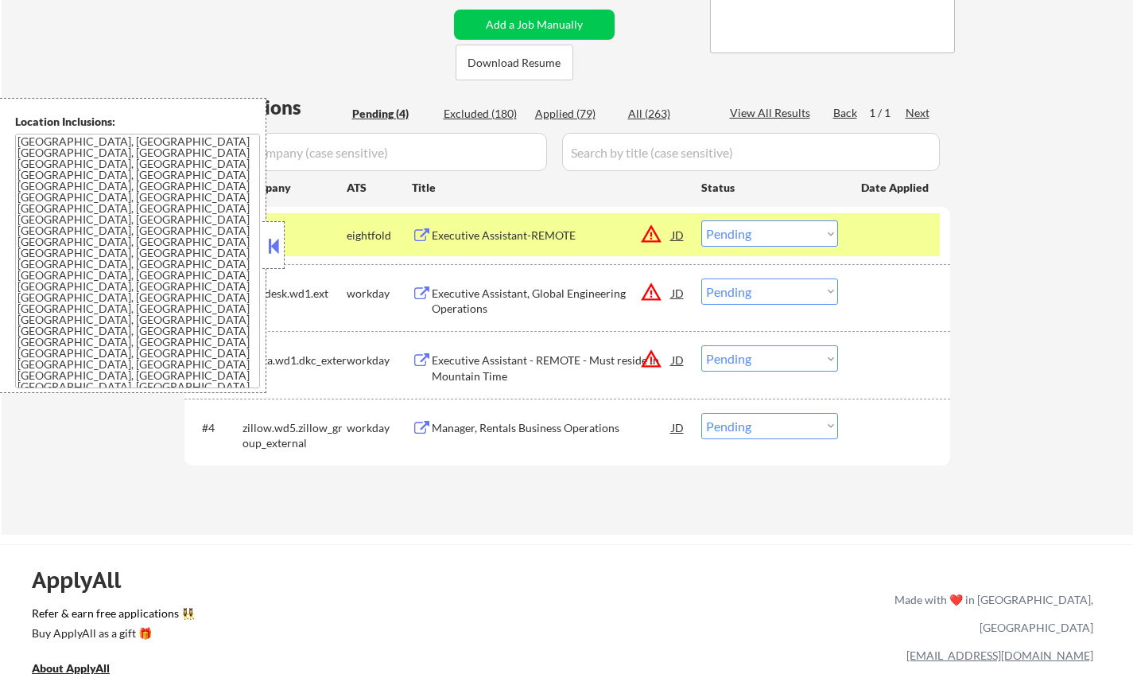
click at [684, 238] on div "JD" at bounding box center [679, 234] width 16 height 29
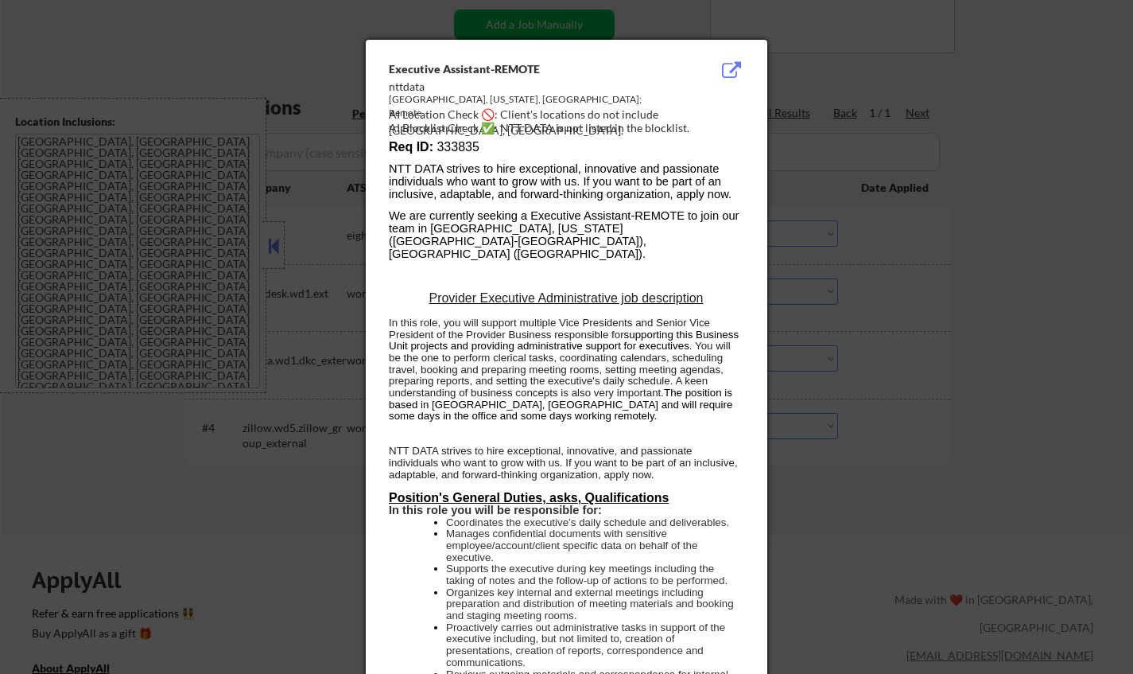
drag, startPoint x: 892, startPoint y: 262, endPoint x: 304, endPoint y: 264, distance: 587.8
click at [892, 262] on div at bounding box center [566, 337] width 1133 height 674
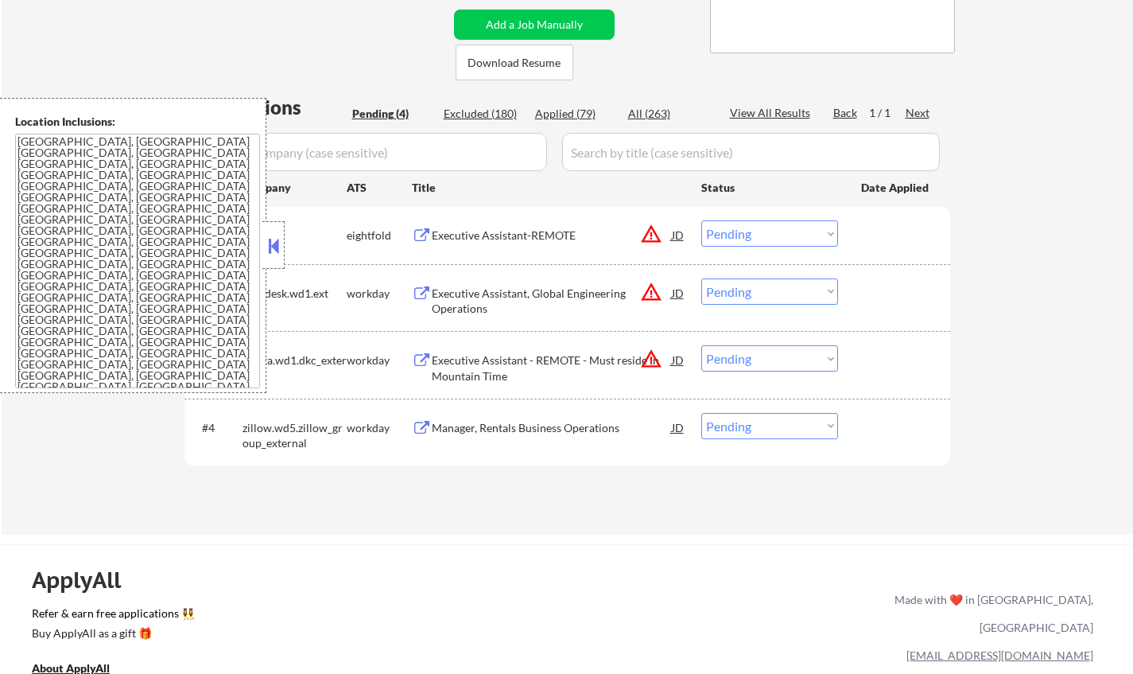
click at [134, 234] on textarea "Houston, TX Bellaire, TX West University Place, TX Southside Place, TX Hunters …" at bounding box center [137, 261] width 245 height 255
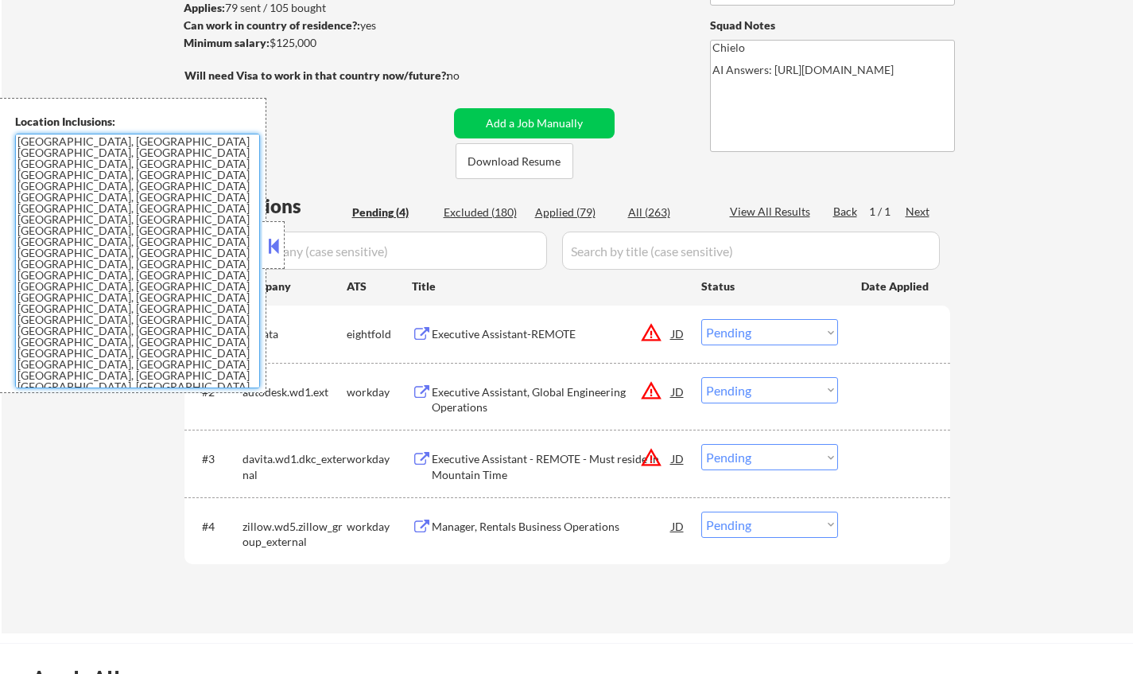
scroll to position [239, 0]
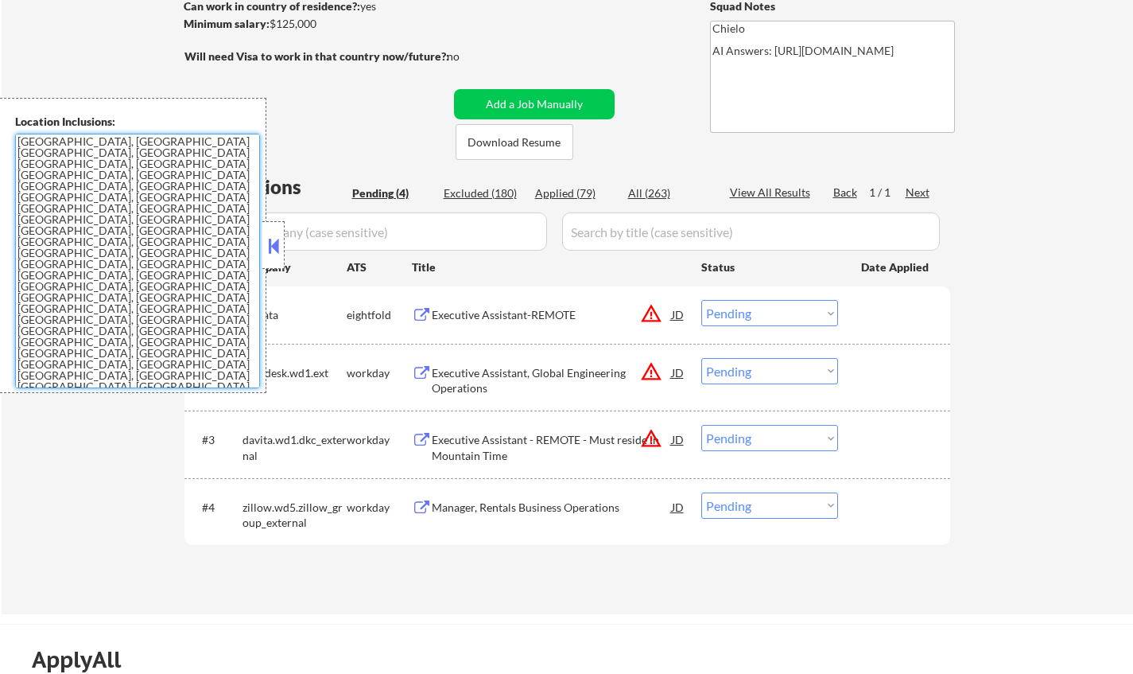
drag, startPoint x: 756, startPoint y: 313, endPoint x: 761, endPoint y: 322, distance: 11.1
click at [756, 313] on select "Choose an option... Pending Applied Excluded (Questions) Excluded (Expired) Exc…" at bounding box center [770, 313] width 137 height 26
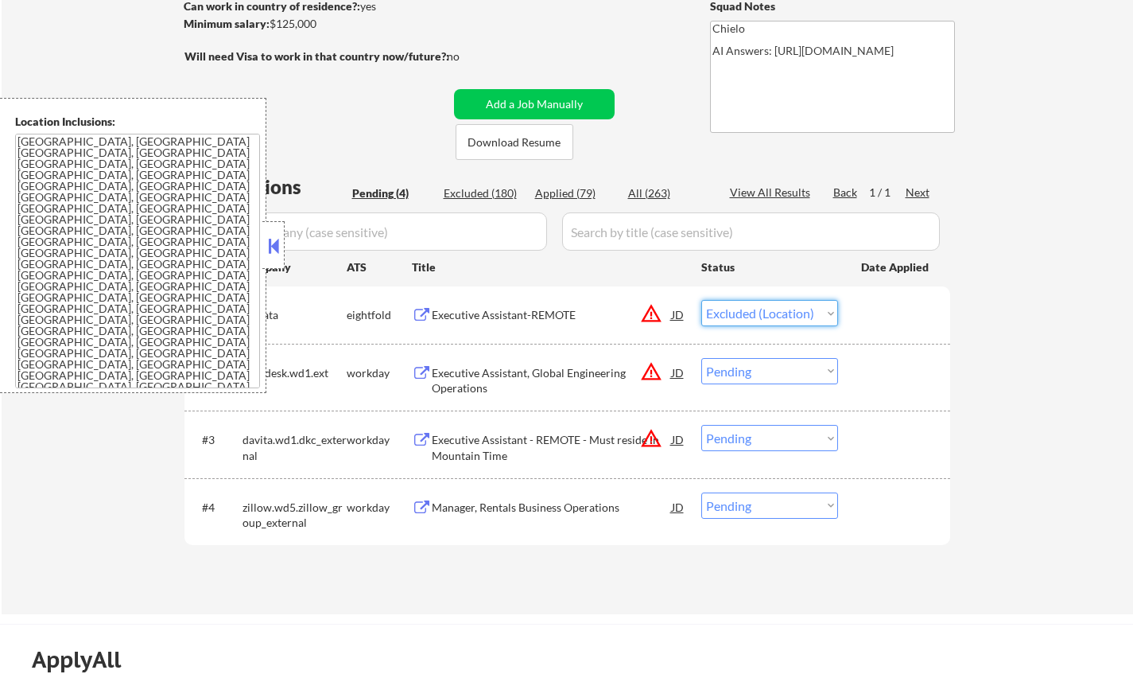
click at [702, 300] on select "Choose an option... Pending Applied Excluded (Questions) Excluded (Expired) Exc…" at bounding box center [770, 313] width 137 height 26
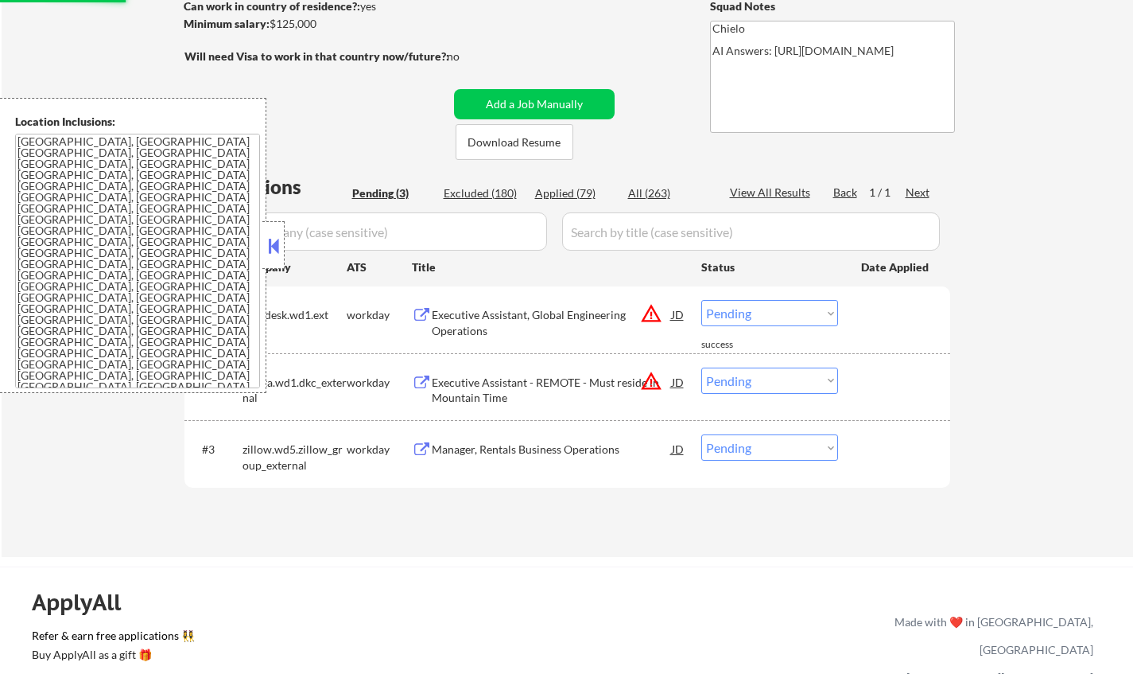
click at [275, 243] on button at bounding box center [273, 246] width 17 height 24
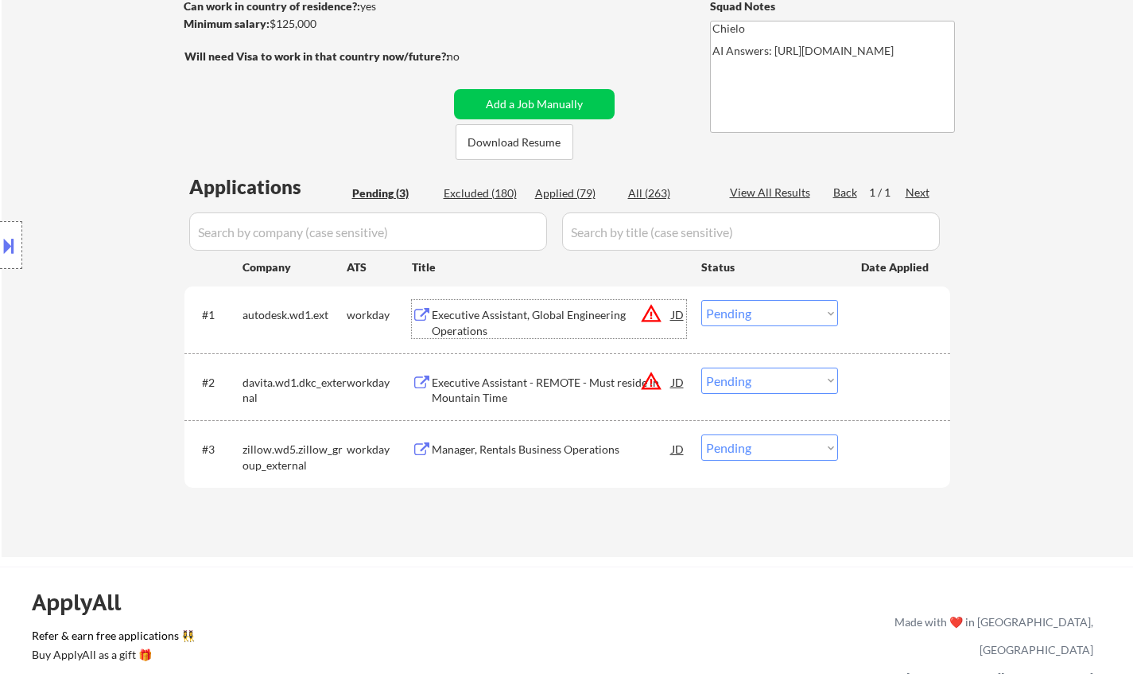
click at [665, 308] on div "Executive Assistant, Global Engineering Operations" at bounding box center [552, 322] width 240 height 31
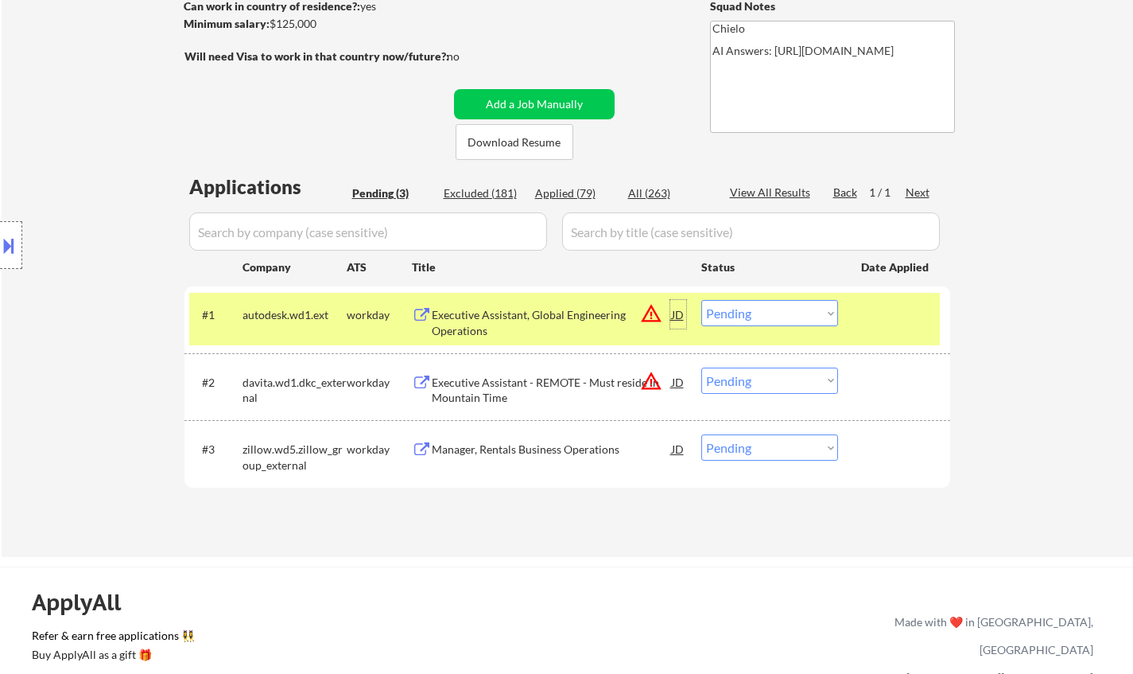
click at [684, 317] on div "JD" at bounding box center [679, 314] width 16 height 29
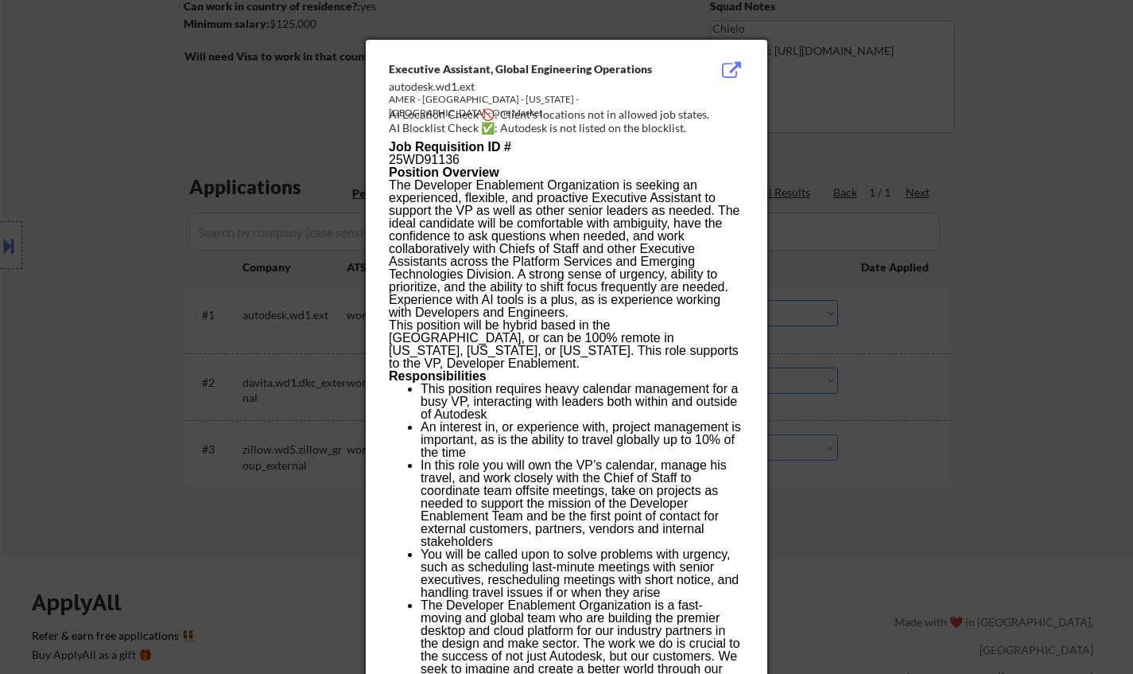
click at [875, 423] on div at bounding box center [566, 337] width 1133 height 674
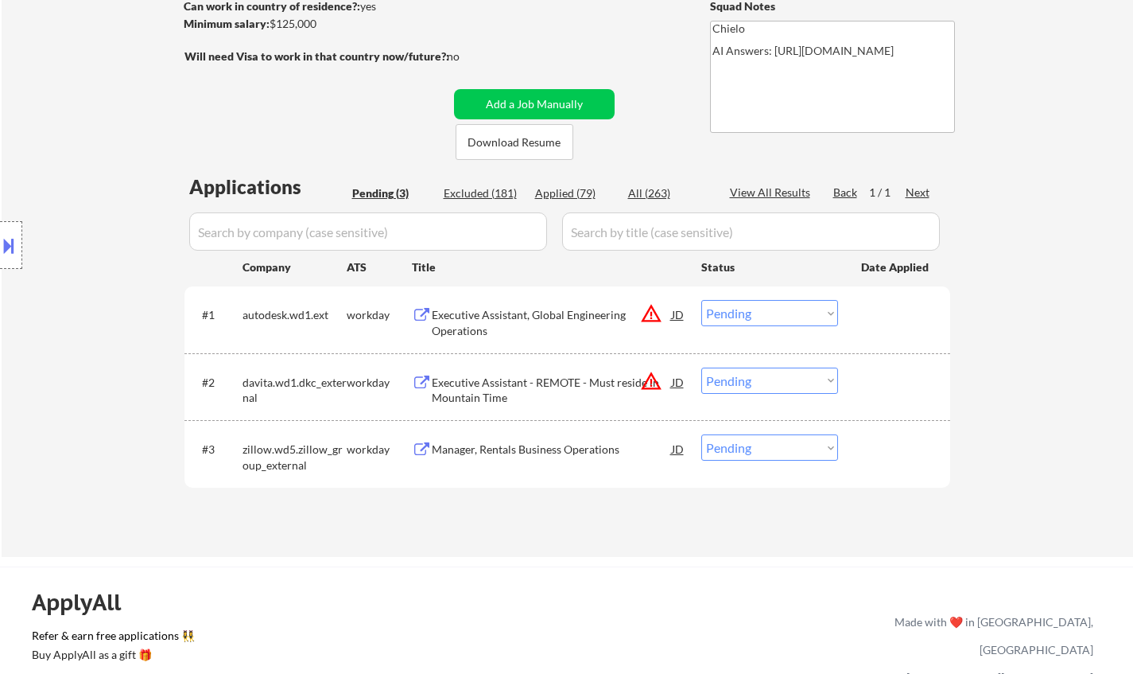
click at [787, 318] on select "Choose an option... Pending Applied Excluded (Questions) Excluded (Expired) Exc…" at bounding box center [770, 313] width 137 height 26
click at [702, 300] on select "Choose an option... Pending Applied Excluded (Questions) Excluded (Expired) Exc…" at bounding box center [770, 313] width 137 height 26
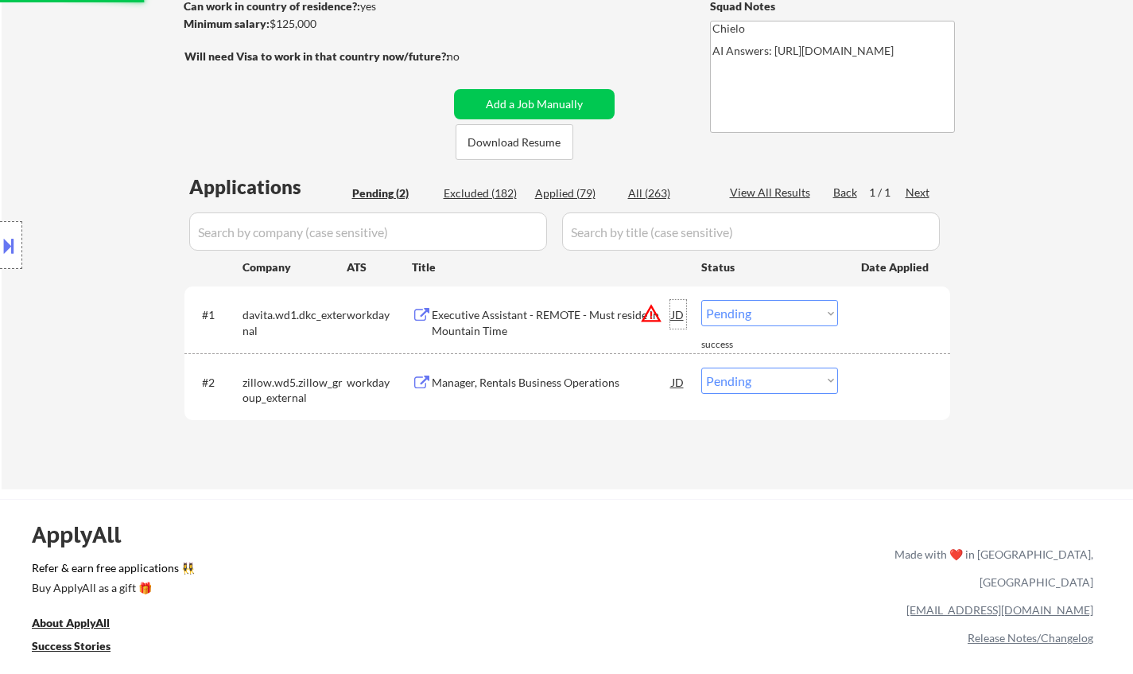
click at [678, 316] on div "JD" at bounding box center [679, 314] width 16 height 29
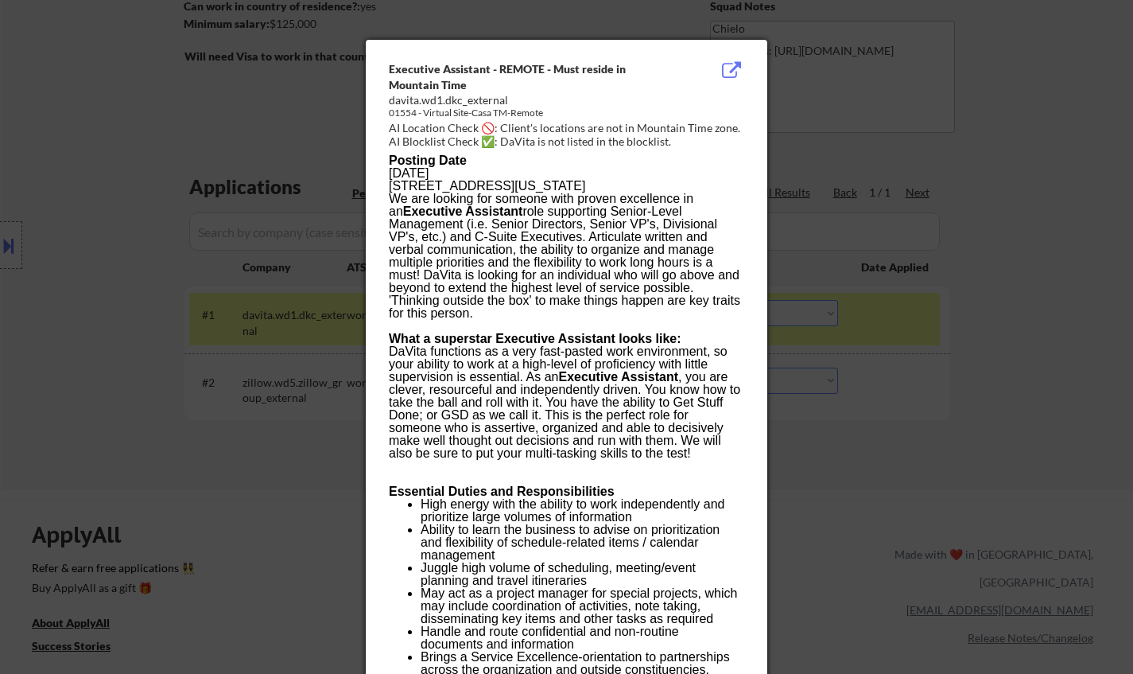
click at [960, 377] on div at bounding box center [566, 337] width 1133 height 674
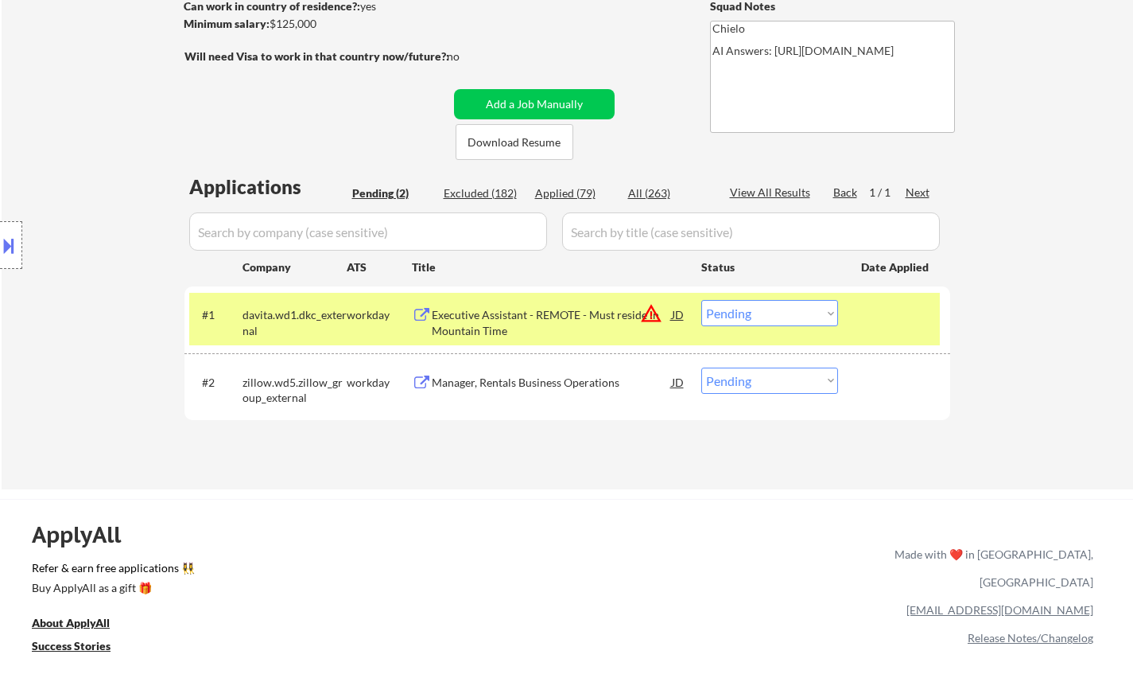
click at [811, 322] on select "Choose an option... Pending Applied Excluded (Questions) Excluded (Expired) Exc…" at bounding box center [770, 313] width 137 height 26
click at [702, 300] on select "Choose an option... Pending Applied Excluded (Questions) Excluded (Expired) Exc…" at bounding box center [770, 313] width 137 height 26
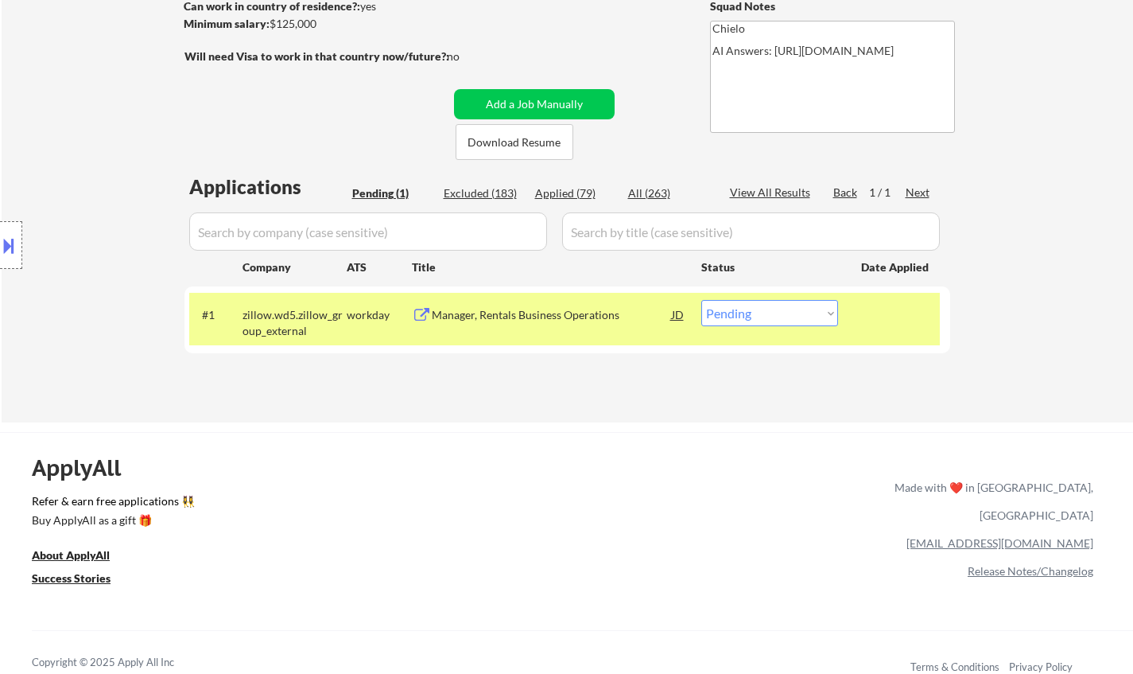
click at [513, 317] on div "Manager, Rentals Business Operations" at bounding box center [552, 315] width 240 height 16
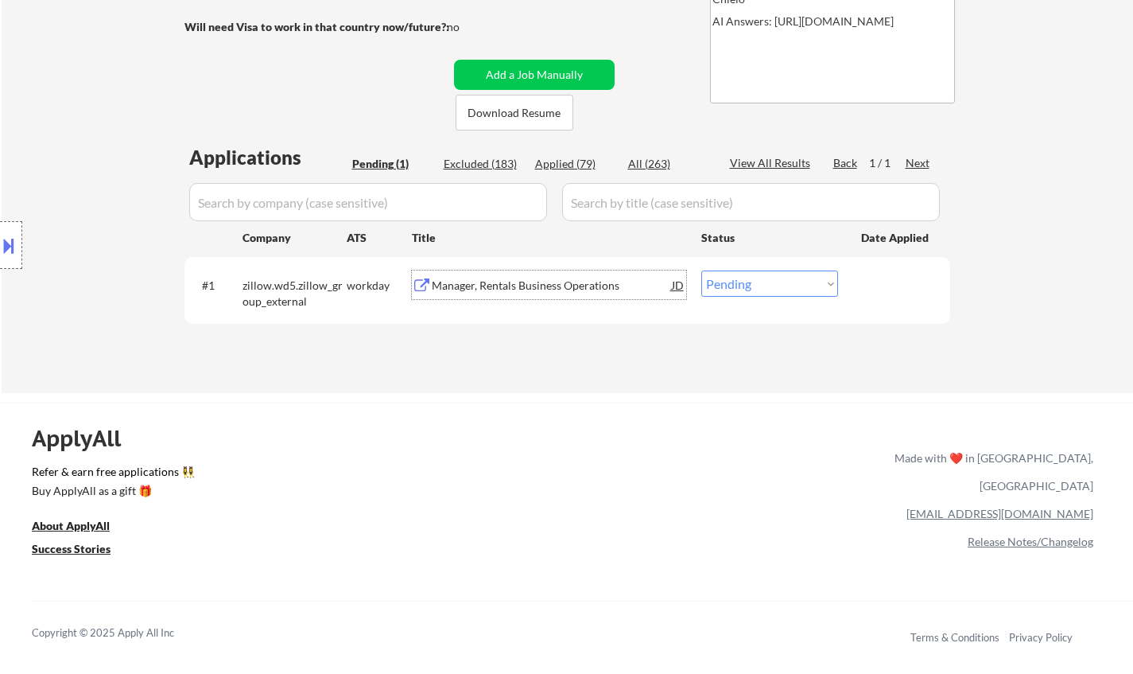
scroll to position [318, 0]
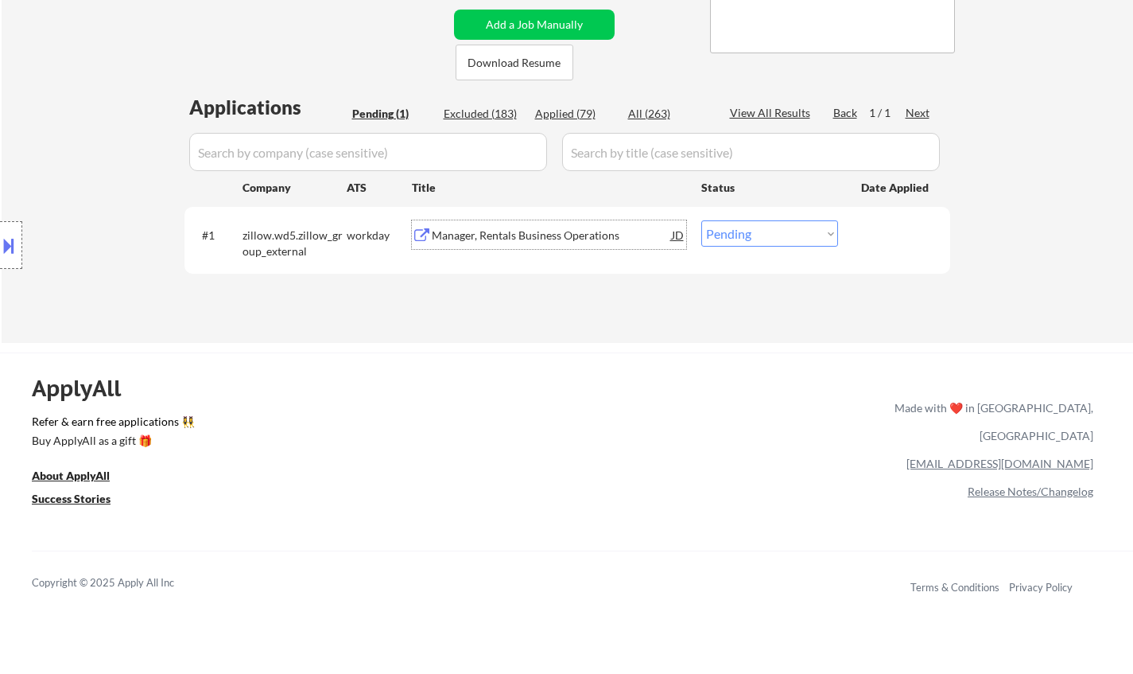
click at [766, 238] on select "Choose an option... Pending Applied Excluded (Questions) Excluded (Expired) Exc…" at bounding box center [770, 233] width 137 height 26
select select ""applied""
click at [702, 220] on select "Choose an option... Pending Applied Excluded (Questions) Excluded (Expired) Exc…" at bounding box center [770, 233] width 137 height 26
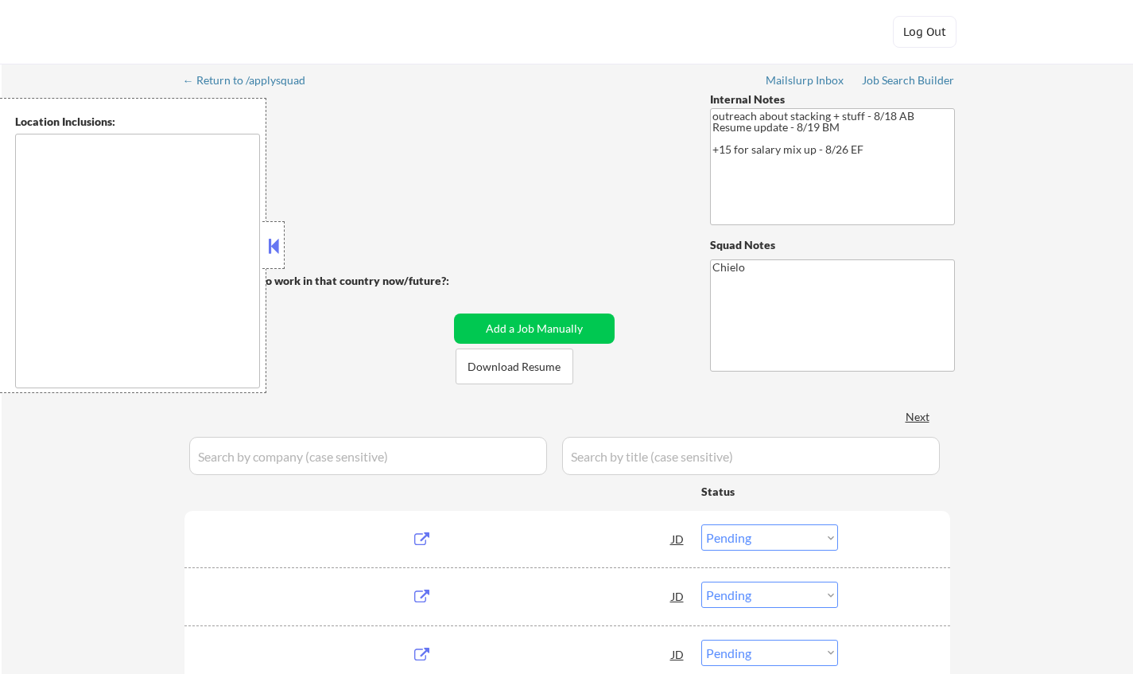
select select ""pending""
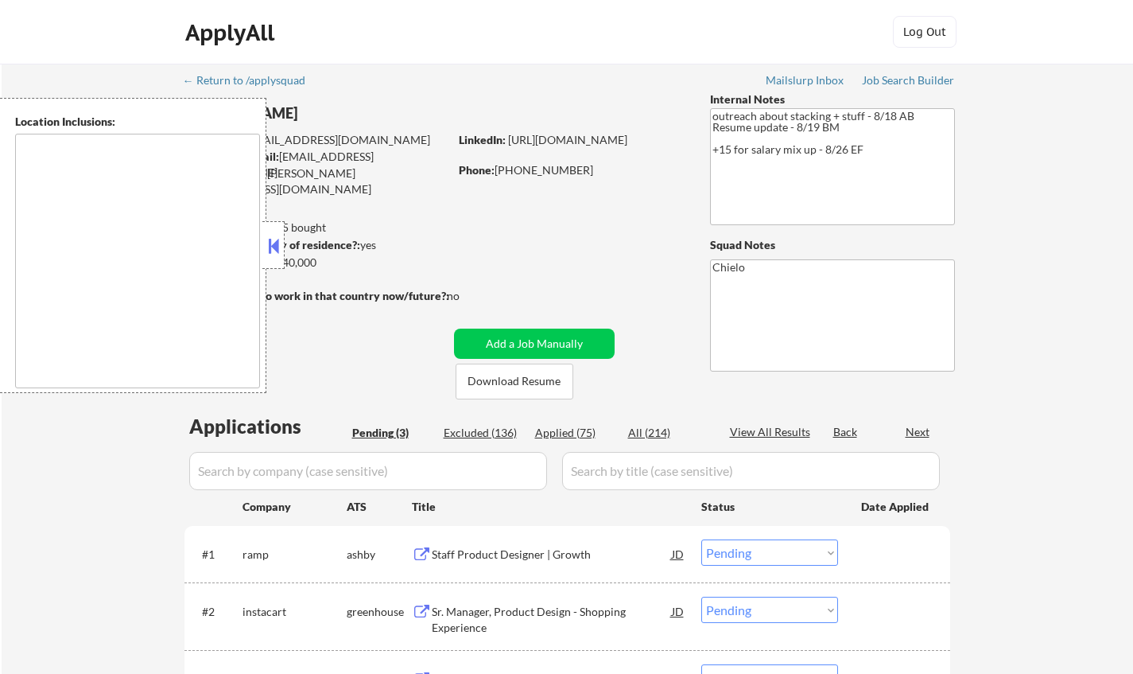
type textarea "[GEOGRAPHIC_DATA], [GEOGRAPHIC_DATA] [GEOGRAPHIC_DATA], [GEOGRAPHIC_DATA] [GEOG…"
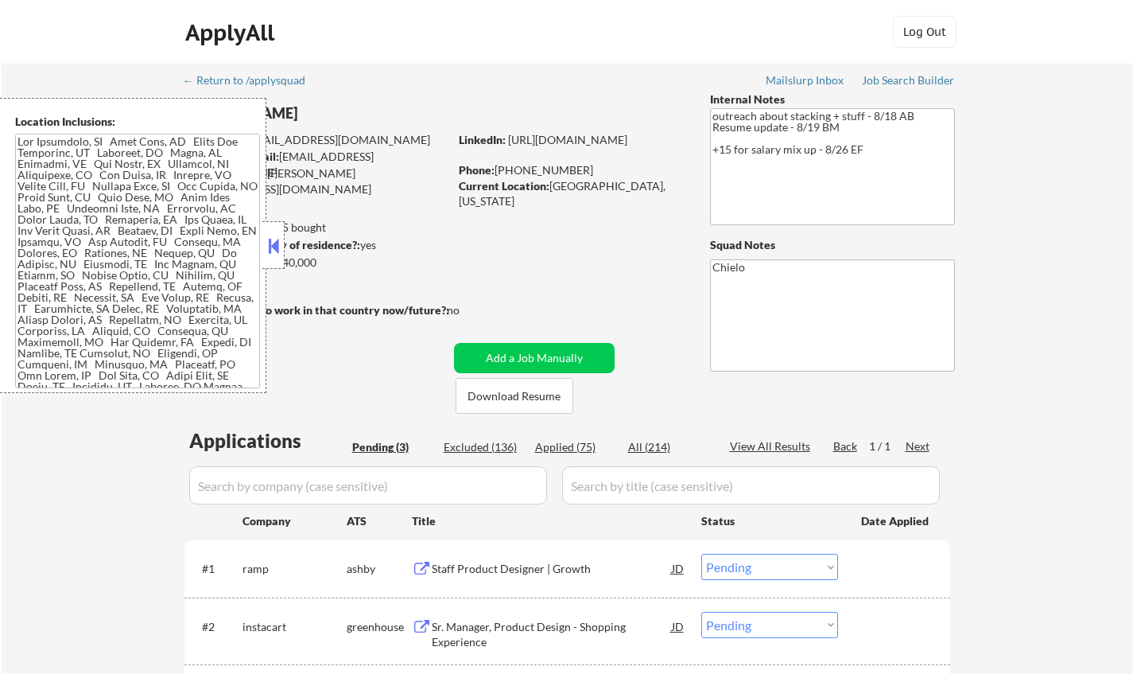
drag, startPoint x: 274, startPoint y: 243, endPoint x: 289, endPoint y: 254, distance: 18.8
click at [274, 243] on button at bounding box center [273, 246] width 17 height 24
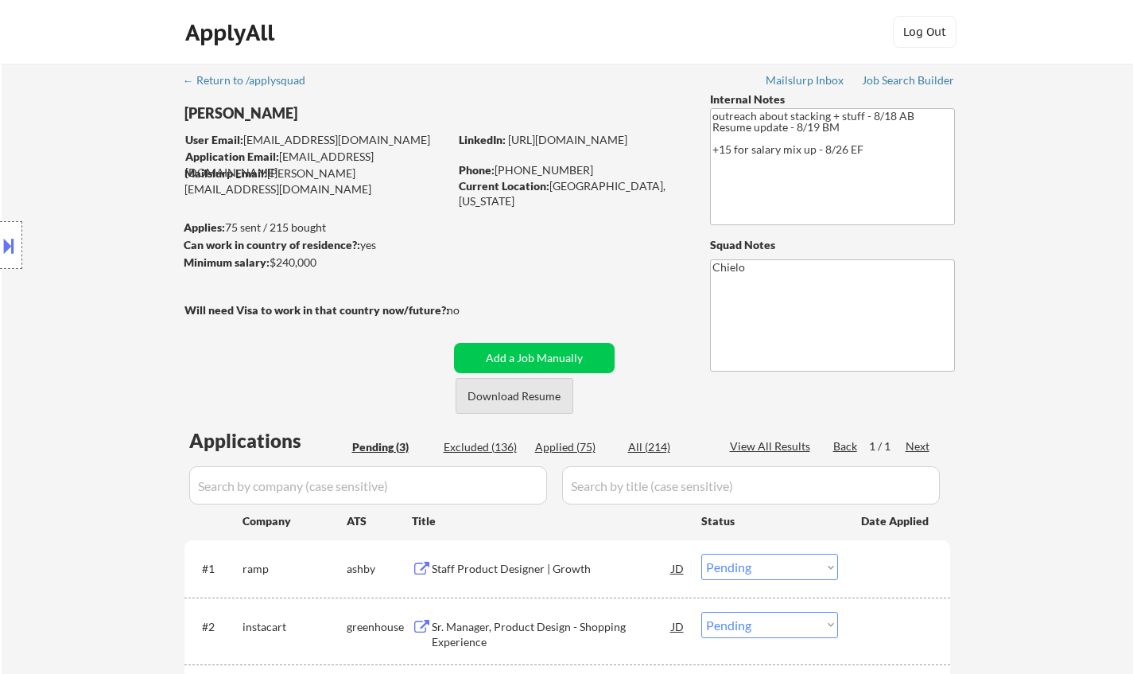
click at [496, 392] on button "Download Resume" at bounding box center [515, 396] width 118 height 36
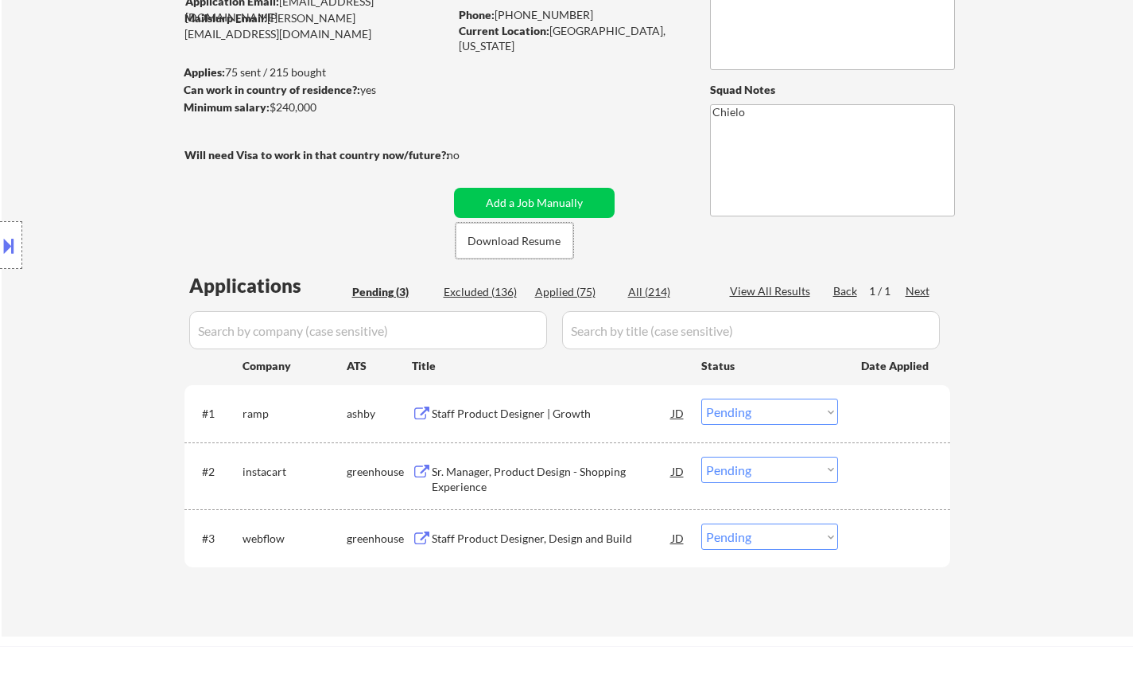
scroll to position [239, 0]
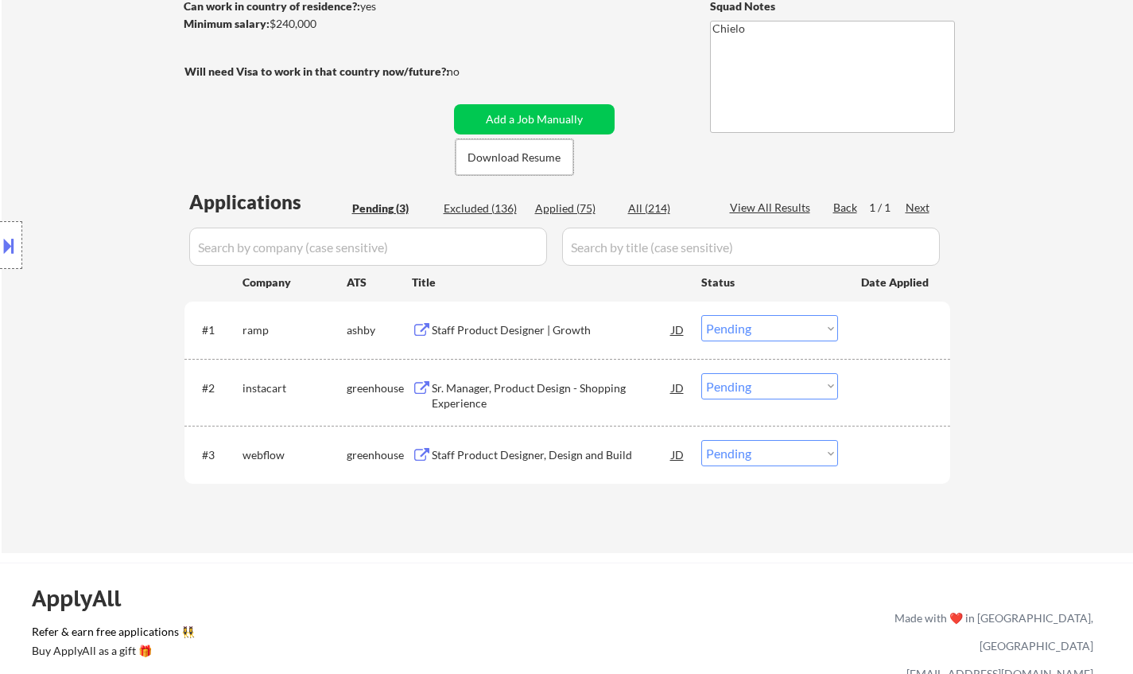
drag, startPoint x: 511, startPoint y: 330, endPoint x: 510, endPoint y: 338, distance: 8.1
click at [510, 332] on div "Staff Product Designer | Growth" at bounding box center [552, 330] width 240 height 16
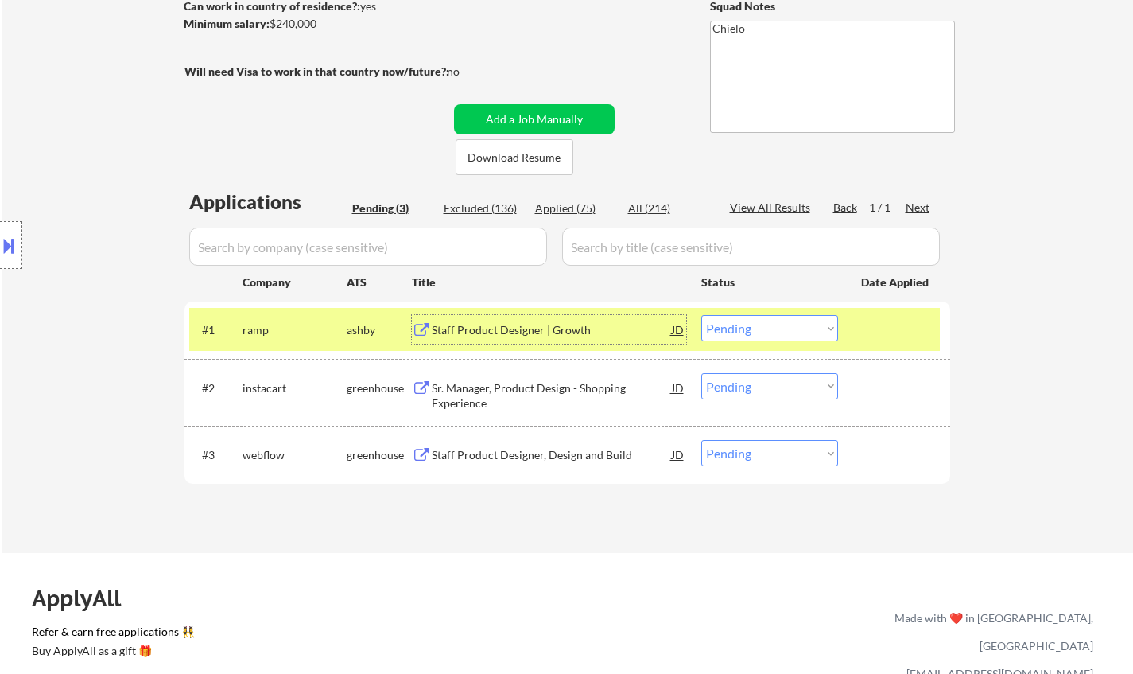
click at [4, 241] on button at bounding box center [8, 245] width 17 height 26
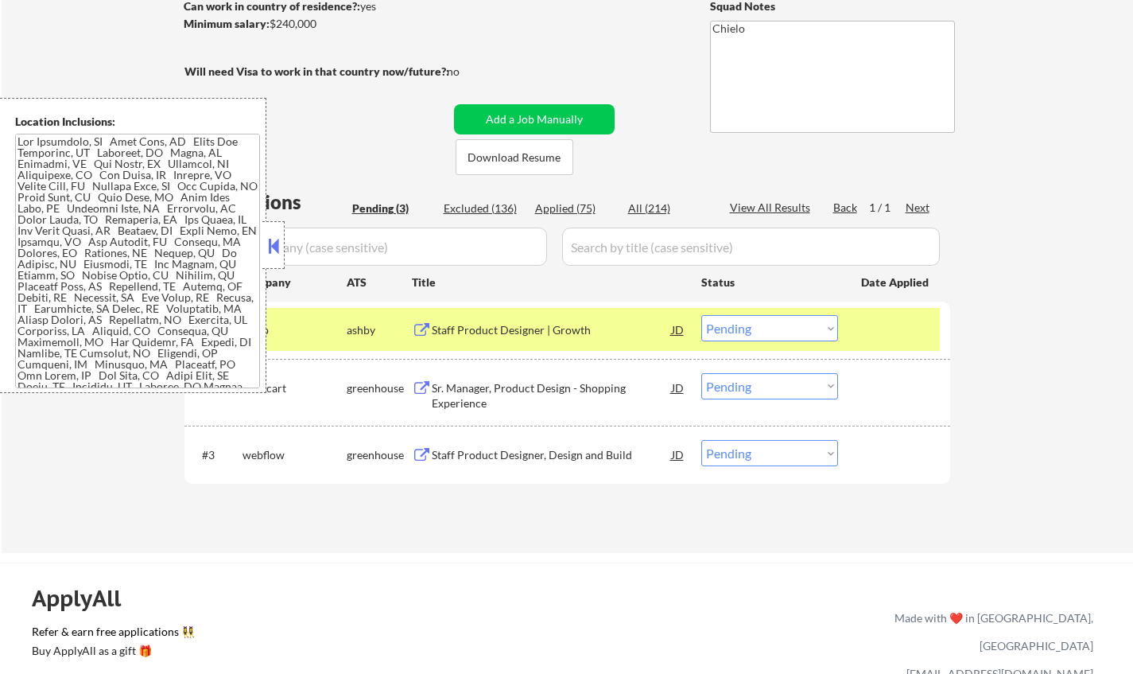
scroll to position [62, 0]
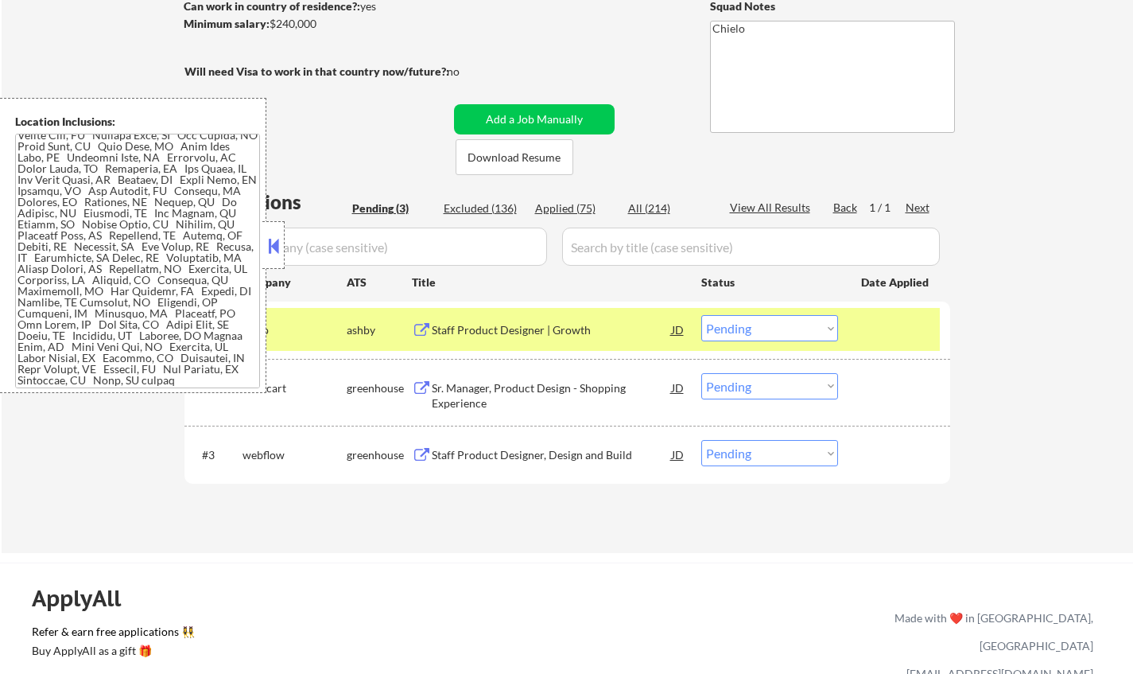
drag, startPoint x: 778, startPoint y: 330, endPoint x: 783, endPoint y: 337, distance: 9.1
click at [778, 331] on select "Choose an option... Pending Applied Excluded (Questions) Excluded (Expired) Exc…" at bounding box center [770, 328] width 137 height 26
click at [702, 315] on select "Choose an option... Pending Applied Excluded (Questions) Excluded (Expired) Exc…" at bounding box center [770, 328] width 137 height 26
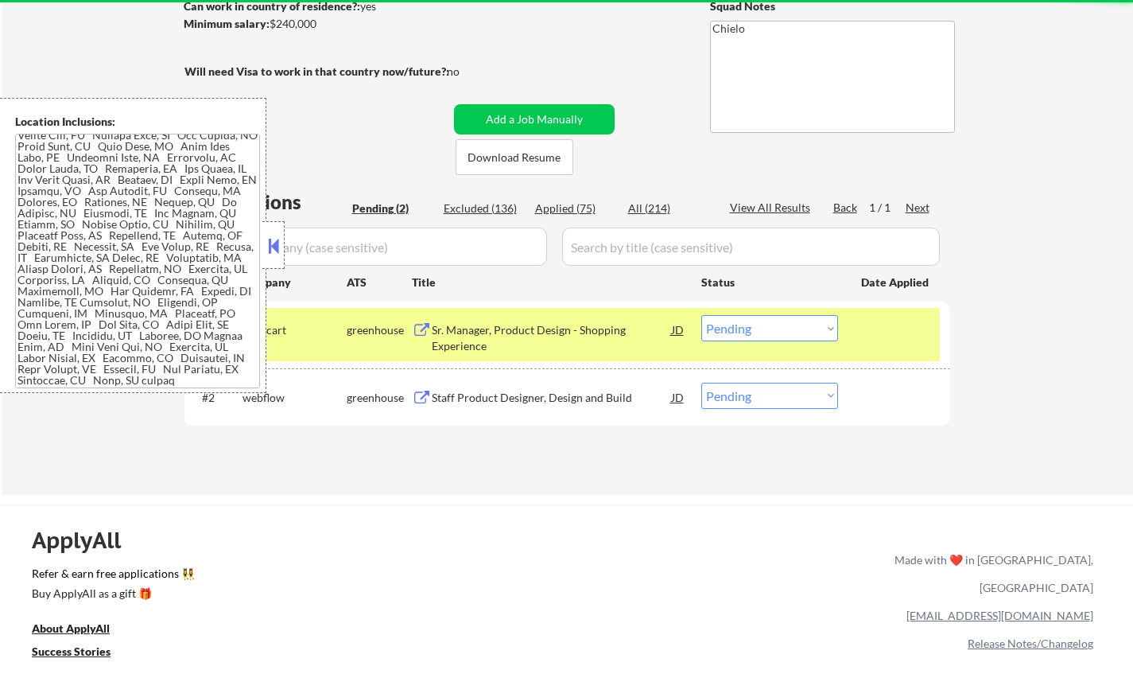
drag, startPoint x: 270, startPoint y: 243, endPoint x: 291, endPoint y: 263, distance: 29.2
click at [270, 243] on button at bounding box center [273, 246] width 17 height 24
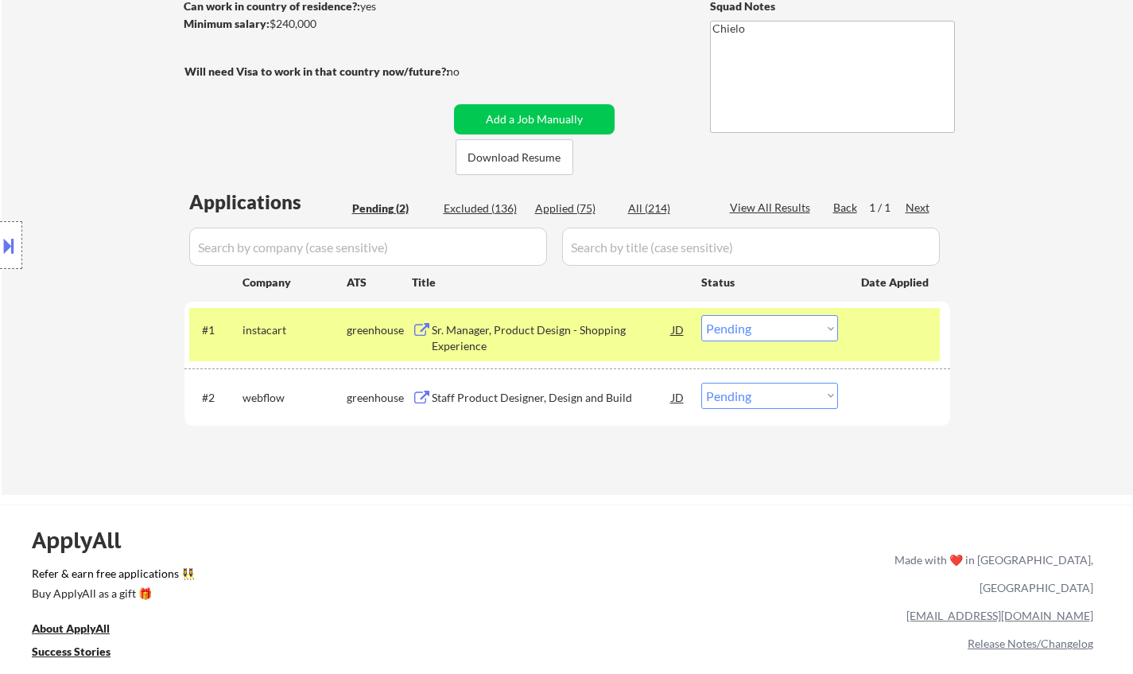
click at [516, 331] on div "Sr. Manager, Product Design - Shopping Experience" at bounding box center [552, 337] width 240 height 31
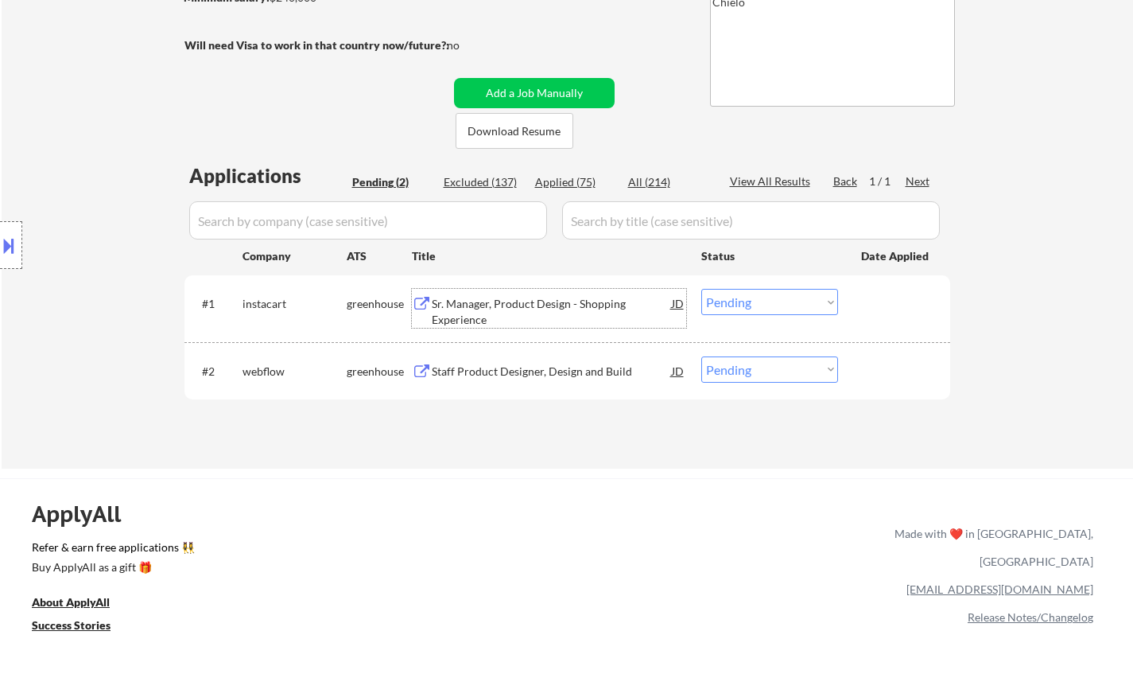
scroll to position [398, 0]
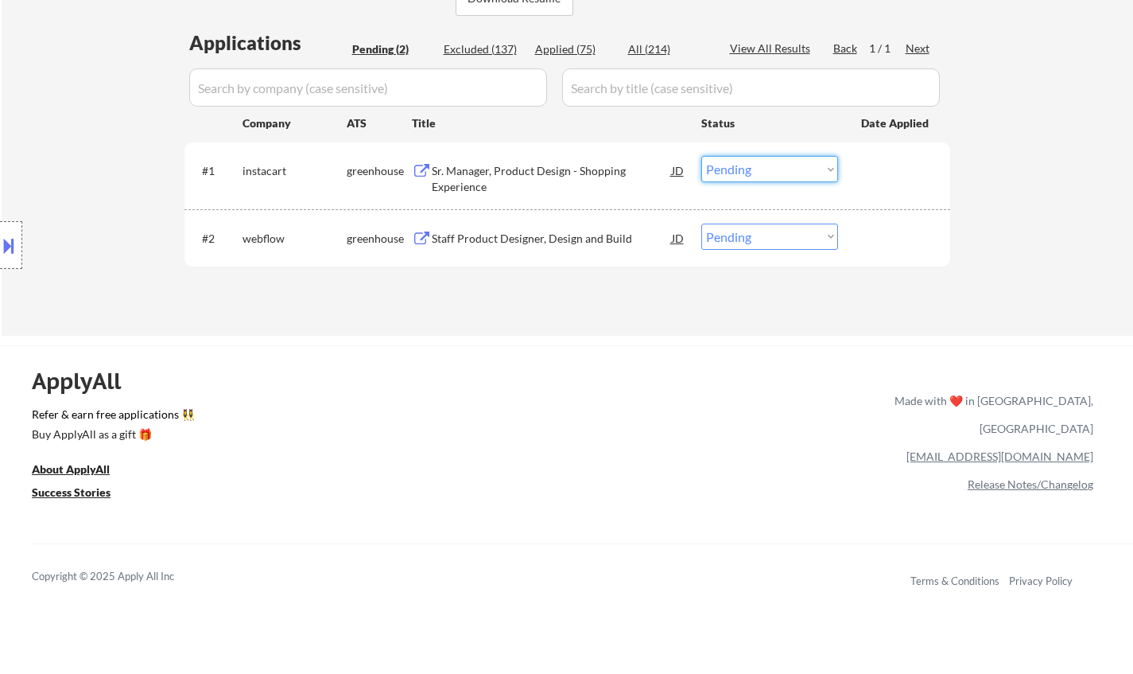
drag, startPoint x: 760, startPoint y: 163, endPoint x: 765, endPoint y: 181, distance: 18.9
click at [760, 163] on select "Choose an option... Pending Applied Excluded (Questions) Excluded (Expired) Exc…" at bounding box center [770, 169] width 137 height 26
click at [702, 156] on select "Choose an option... Pending Applied Excluded (Questions) Excluded (Expired) Exc…" at bounding box center [770, 169] width 137 height 26
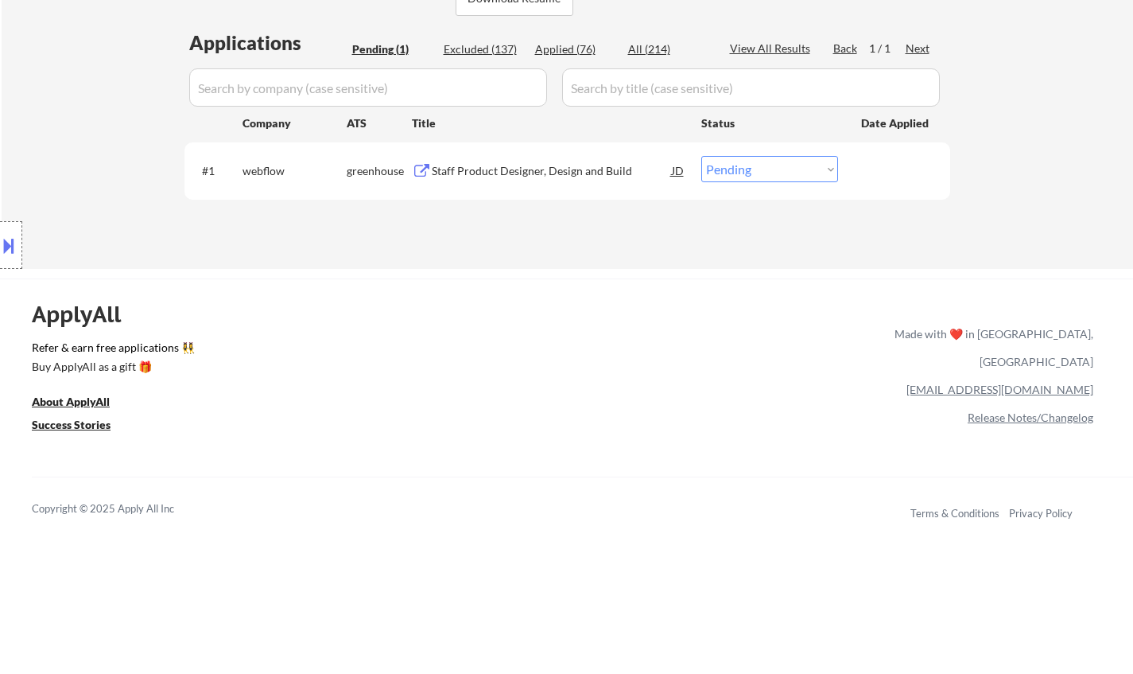
click at [516, 165] on div "Staff Product Designer, Design and Build" at bounding box center [552, 171] width 240 height 16
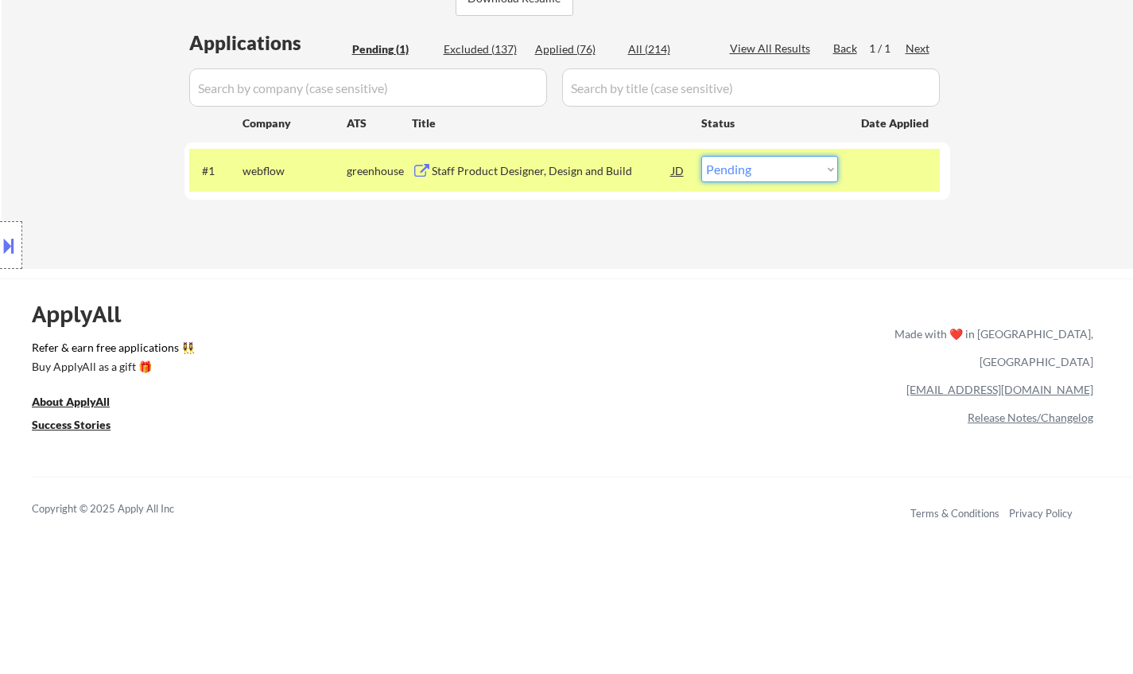
drag, startPoint x: 791, startPoint y: 162, endPoint x: 794, endPoint y: 180, distance: 17.7
click at [791, 163] on select "Choose an option... Pending Applied Excluded (Questions) Excluded (Expired) Exc…" at bounding box center [770, 169] width 137 height 26
select select ""excluded""
click at [702, 156] on select "Choose an option... Pending Applied Excluded (Questions) Excluded (Expired) Exc…" at bounding box center [770, 169] width 137 height 26
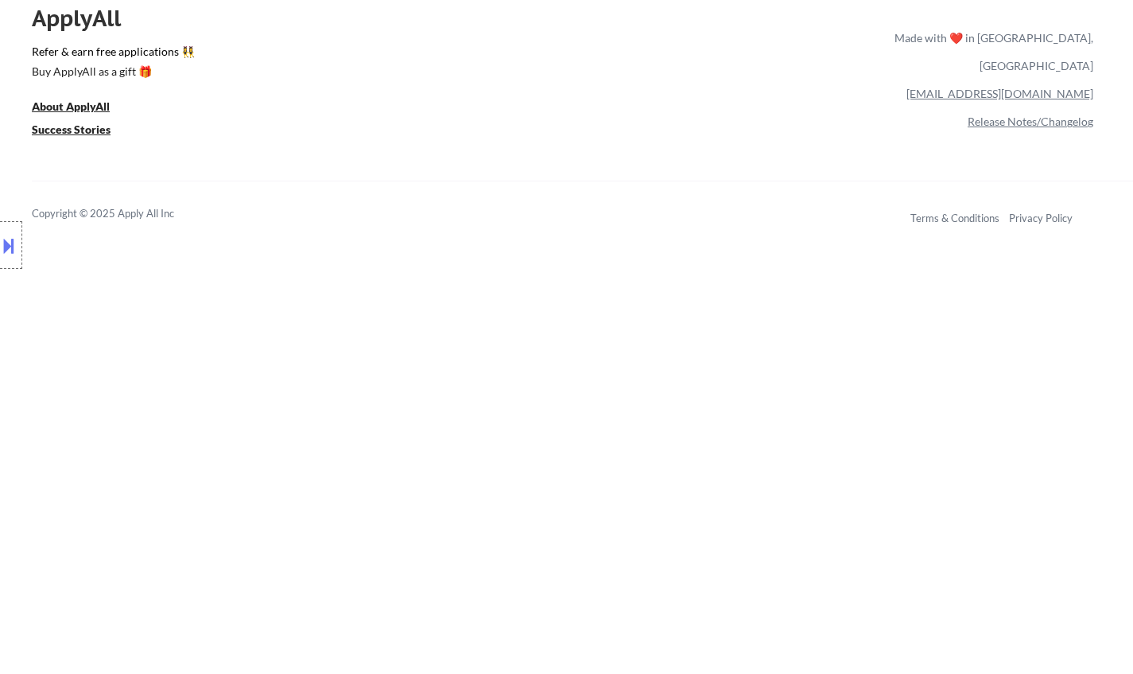
scroll to position [239, 0]
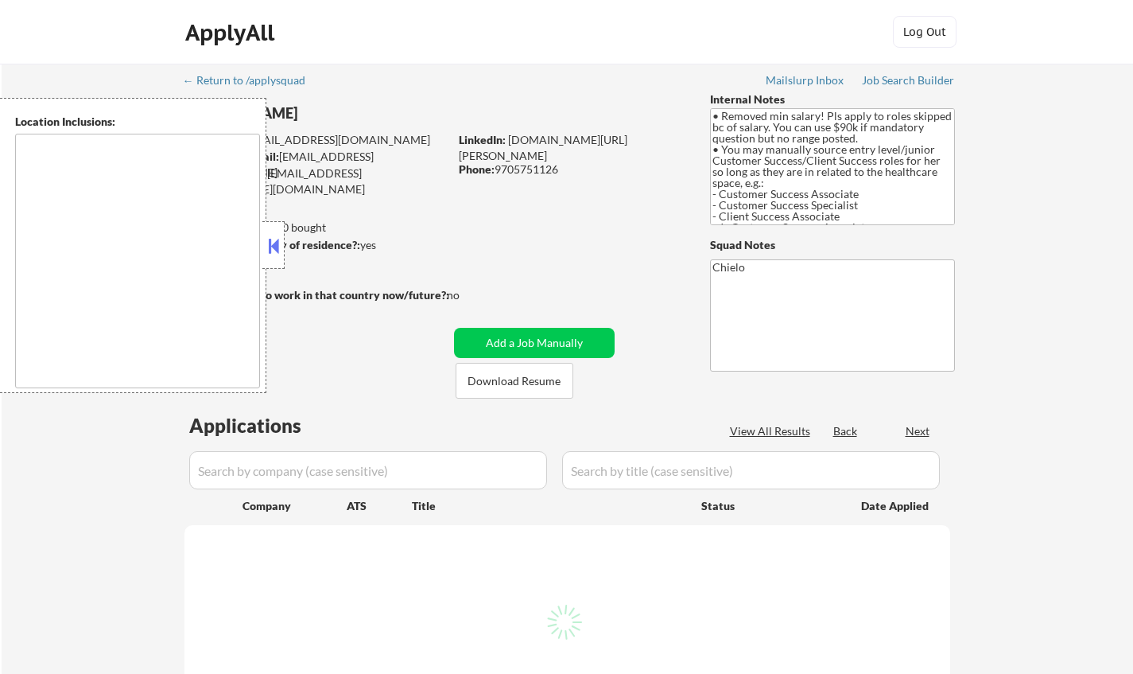
type textarea "[GEOGRAPHIC_DATA], [GEOGRAPHIC_DATA], [GEOGRAPHIC_DATA] [GEOGRAPHIC_DATA], [GEO…"
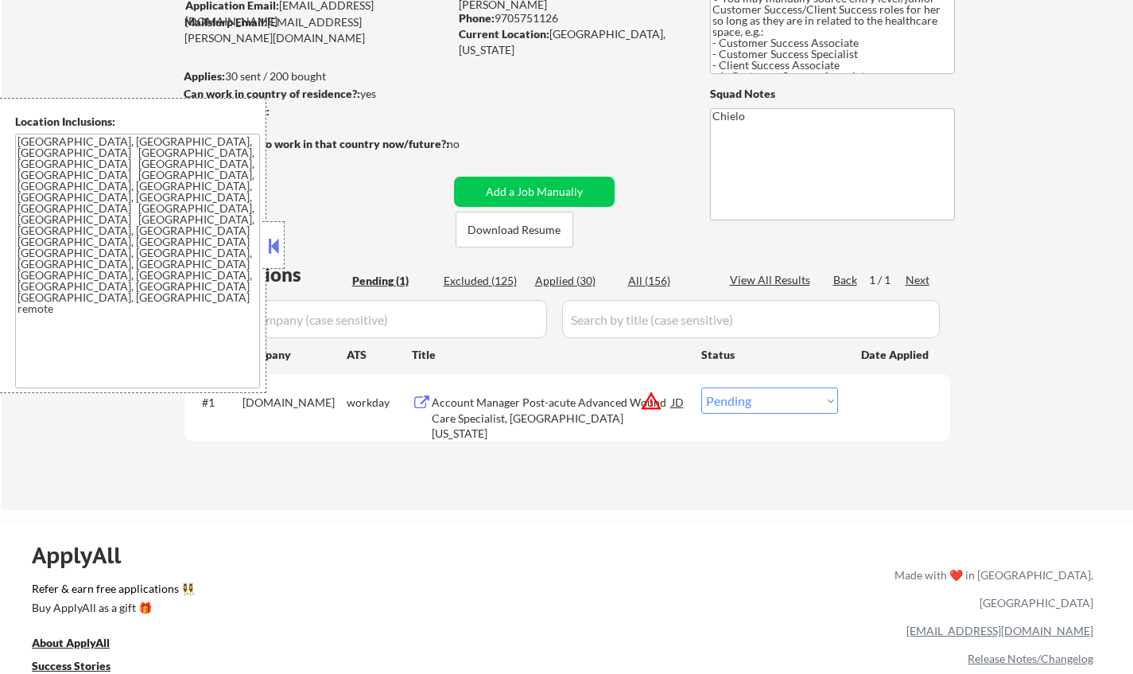
scroll to position [159, 0]
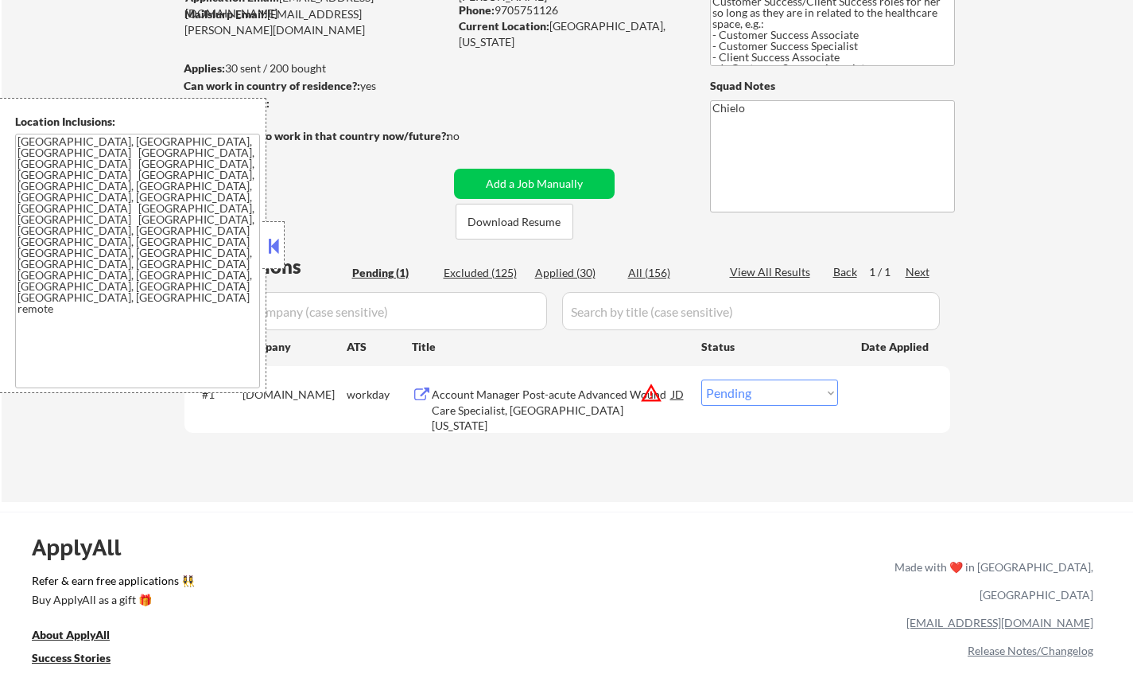
click at [274, 245] on button at bounding box center [273, 246] width 17 height 24
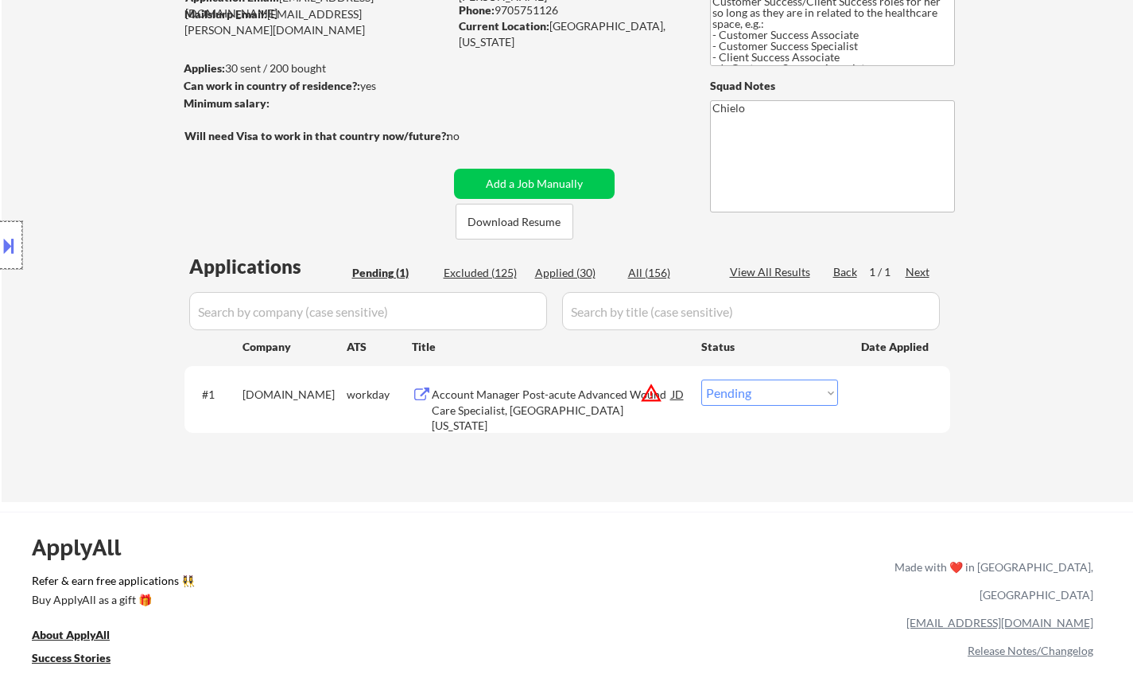
click at [11, 221] on div at bounding box center [11, 245] width 22 height 48
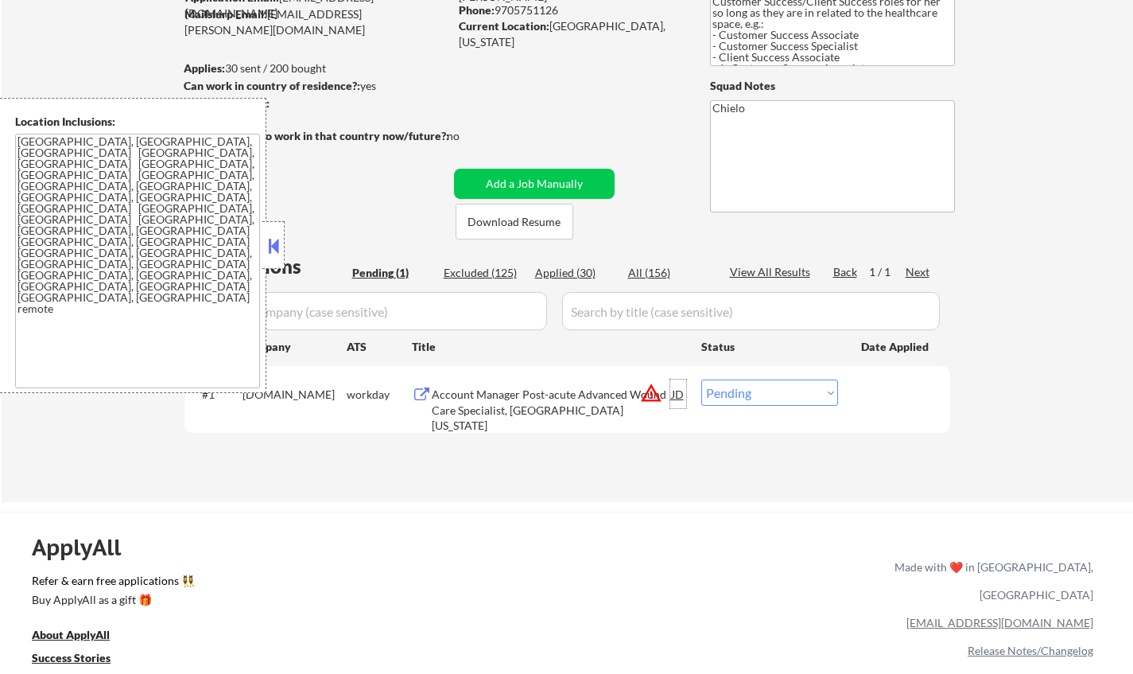
click at [678, 395] on div "JD" at bounding box center [679, 393] width 16 height 29
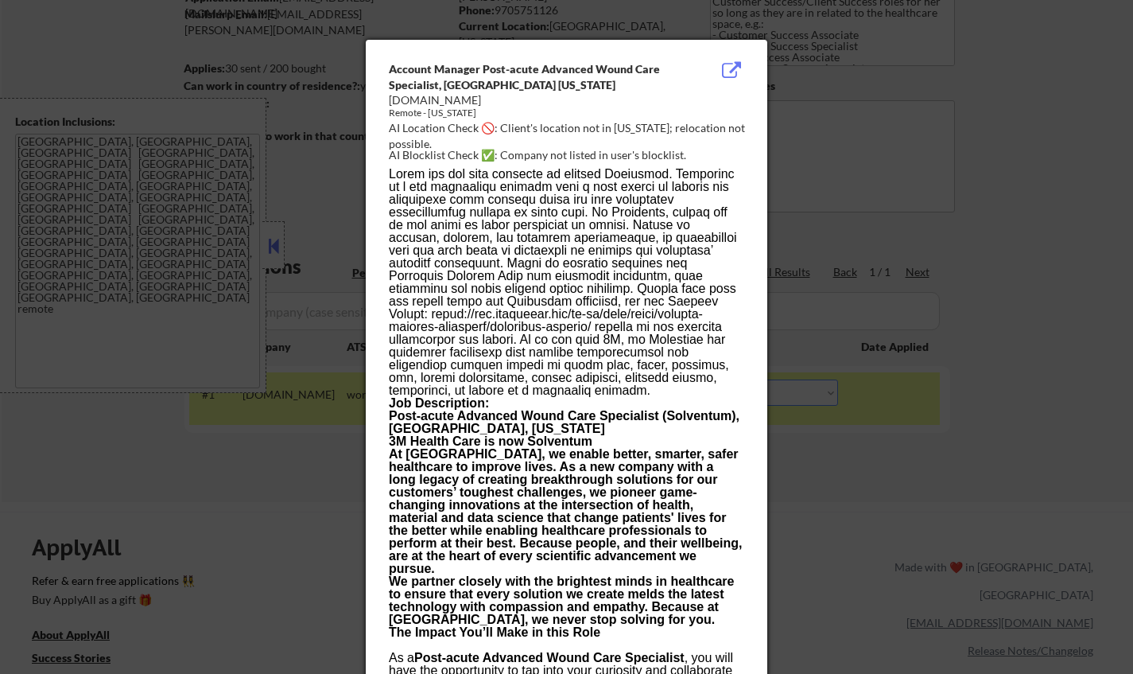
click at [912, 531] on div at bounding box center [566, 337] width 1133 height 674
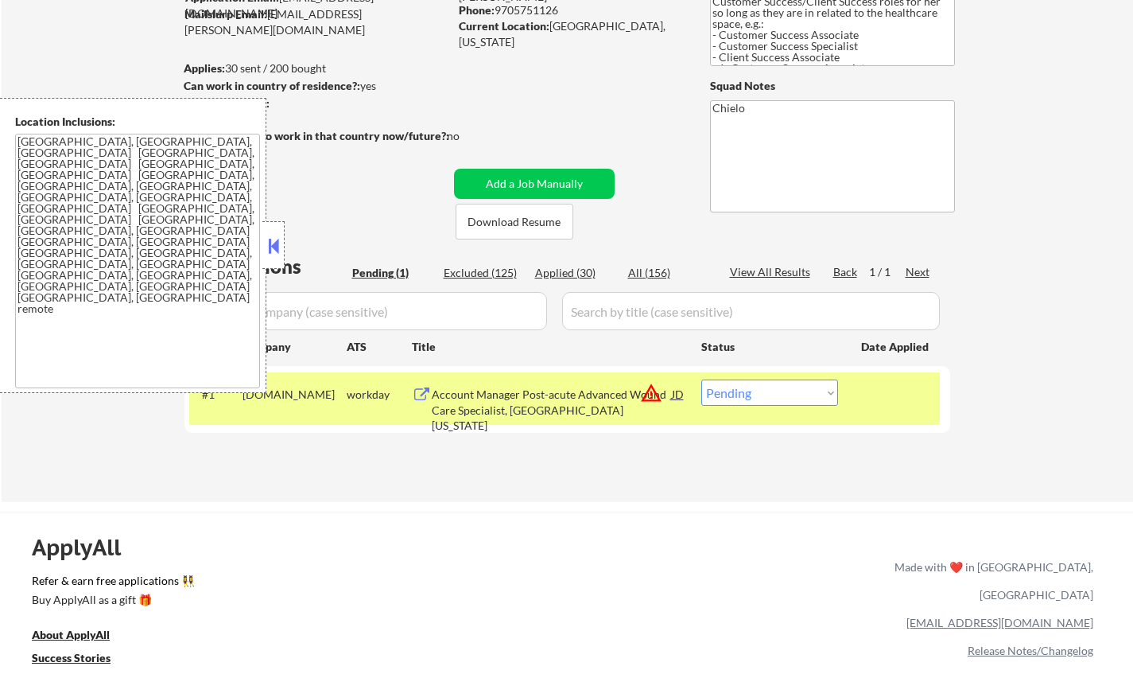
click at [813, 375] on div "#1 healthcare.wd1.search workday Account Manager Post-acute Advanced Wound Care…" at bounding box center [564, 398] width 751 height 52
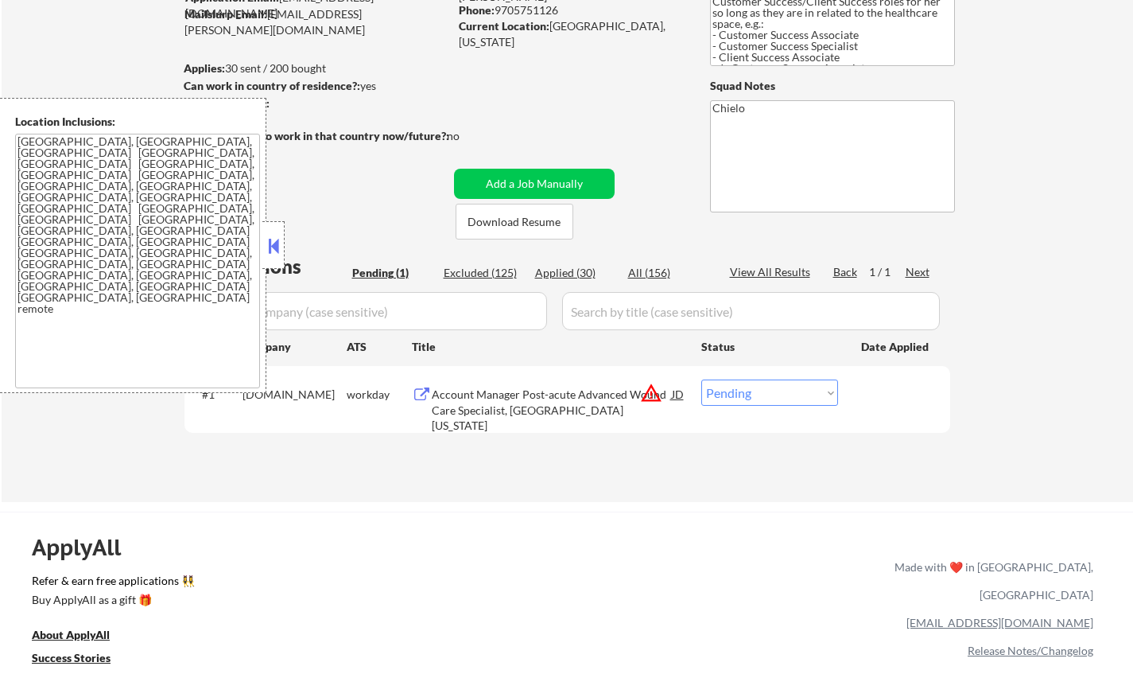
click at [812, 406] on div "#1 healthcare.wd1.search workday Account Manager Post-acute Advanced Wound Care…" at bounding box center [564, 398] width 751 height 52
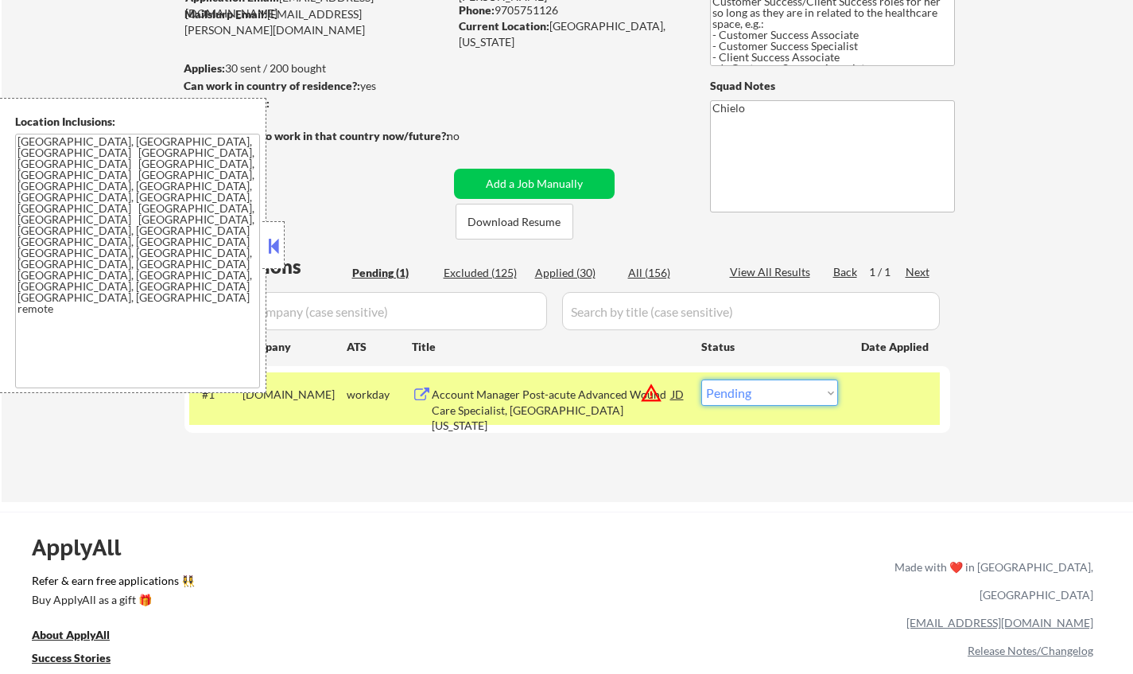
click at [803, 398] on select "Choose an option... Pending Applied Excluded (Questions) Excluded (Expired) Exc…" at bounding box center [770, 392] width 137 height 26
select select ""excluded__location_""
click at [702, 379] on select "Choose an option... Pending Applied Excluded (Questions) Excluded (Expired) Exc…" at bounding box center [770, 392] width 137 height 26
click at [267, 241] on button at bounding box center [273, 246] width 17 height 24
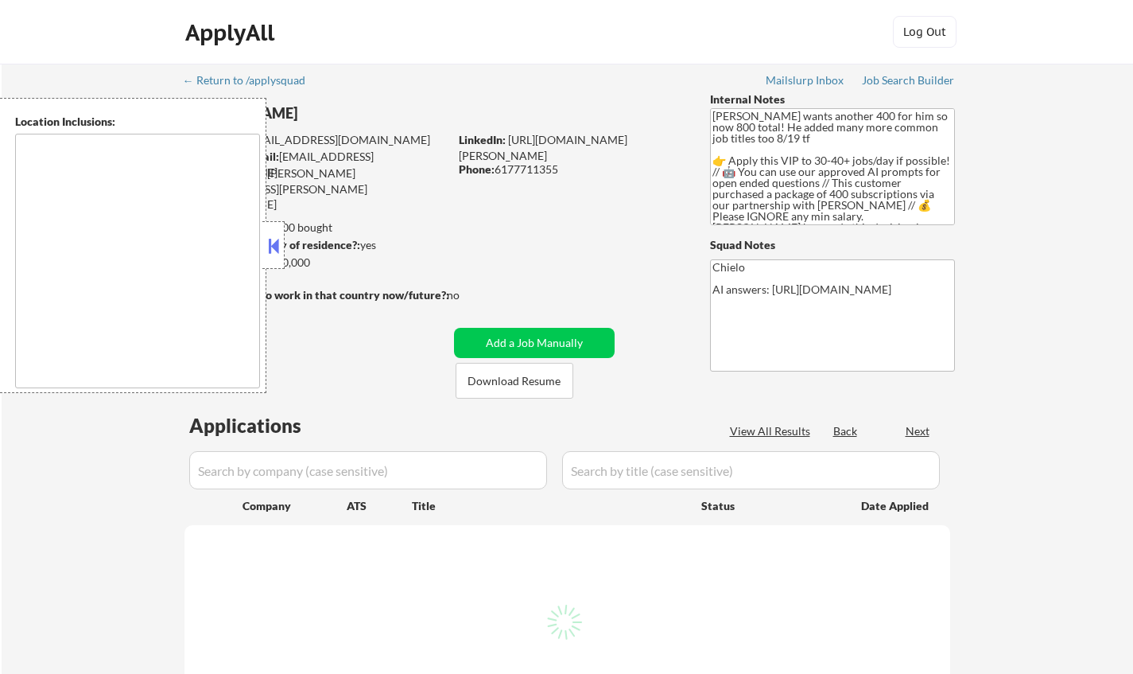
select select ""pending""
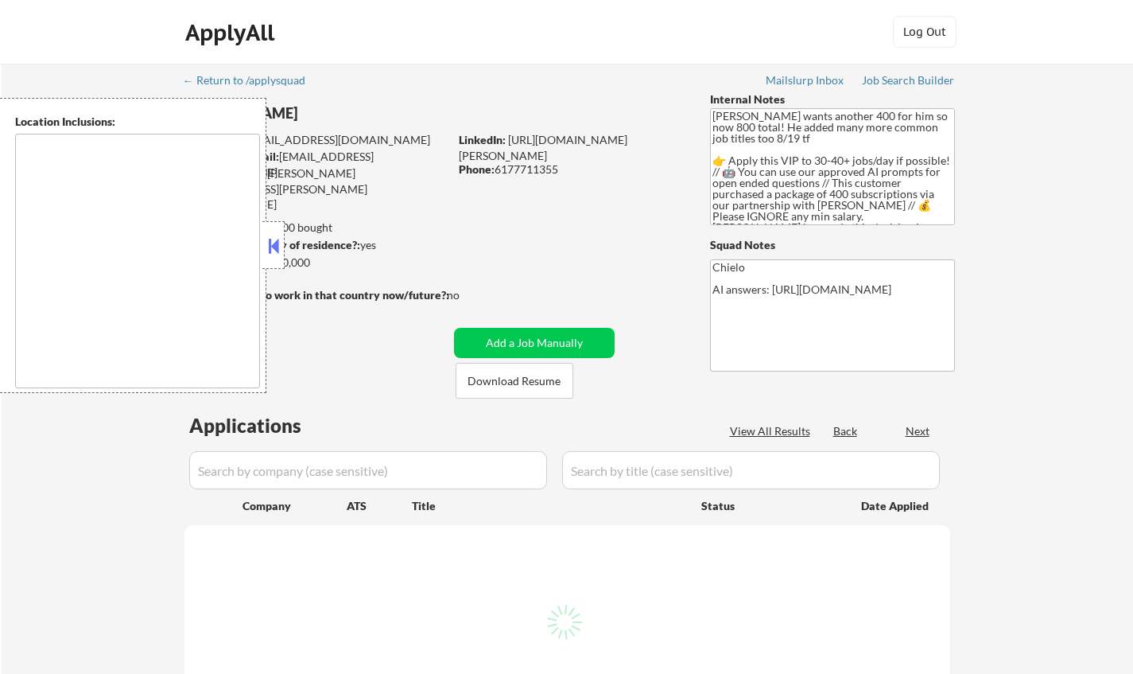
select select ""pending""
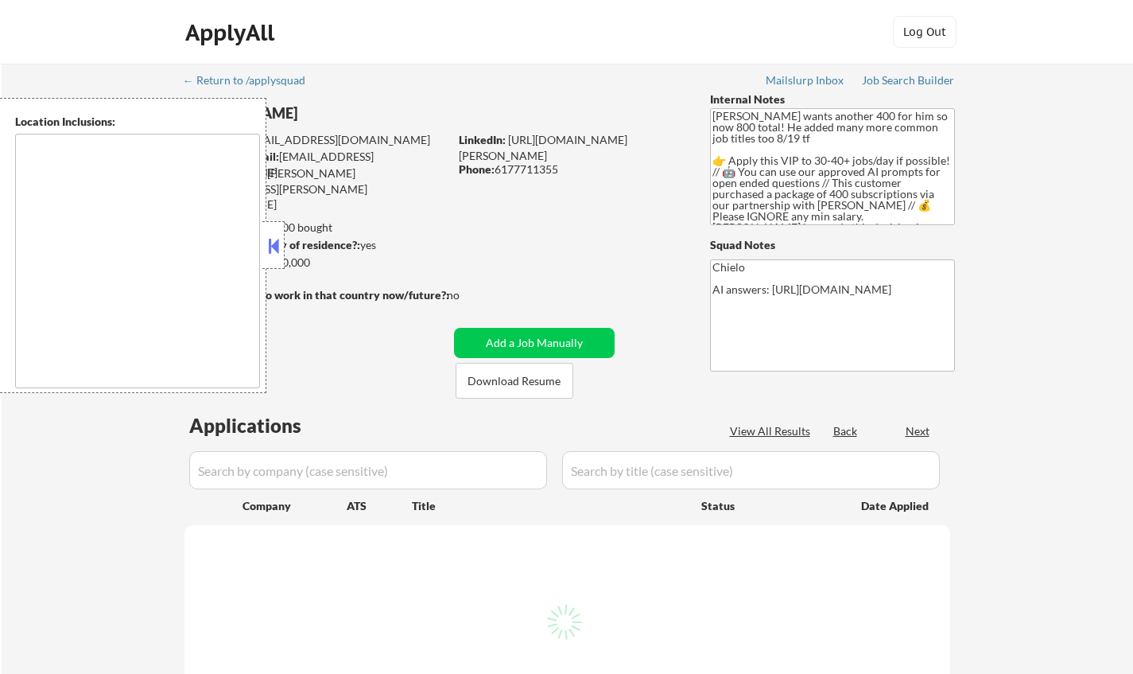
select select ""pending""
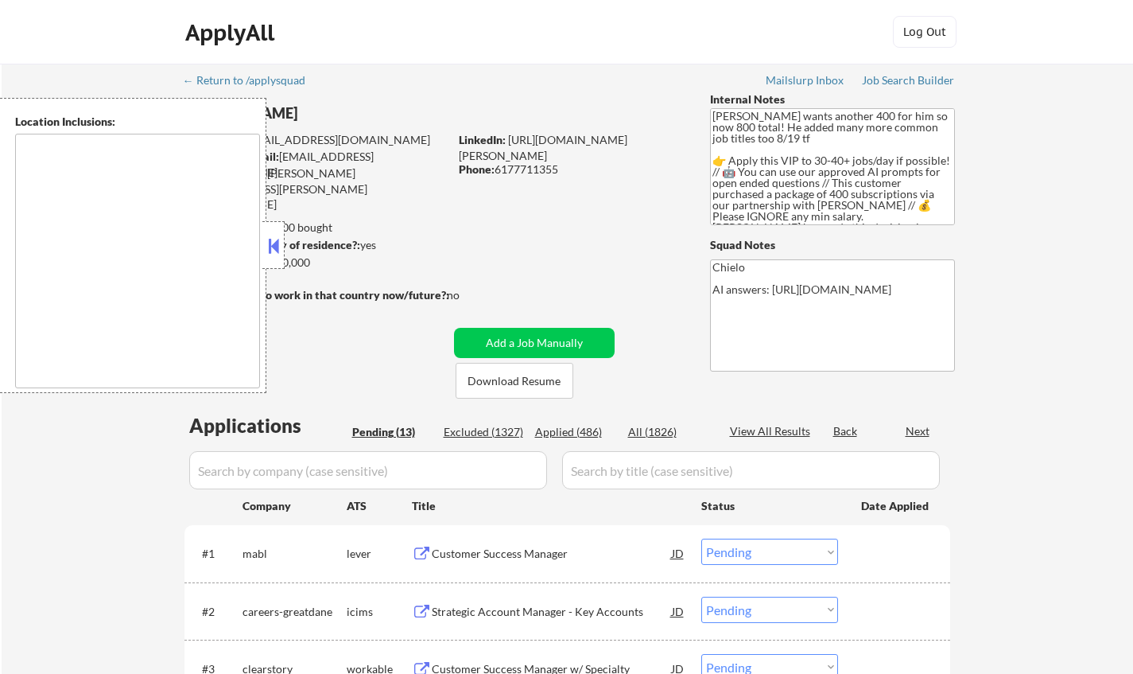
type textarea "[GEOGRAPHIC_DATA], [GEOGRAPHIC_DATA] [GEOGRAPHIC_DATA], [GEOGRAPHIC_DATA] [GEOG…"
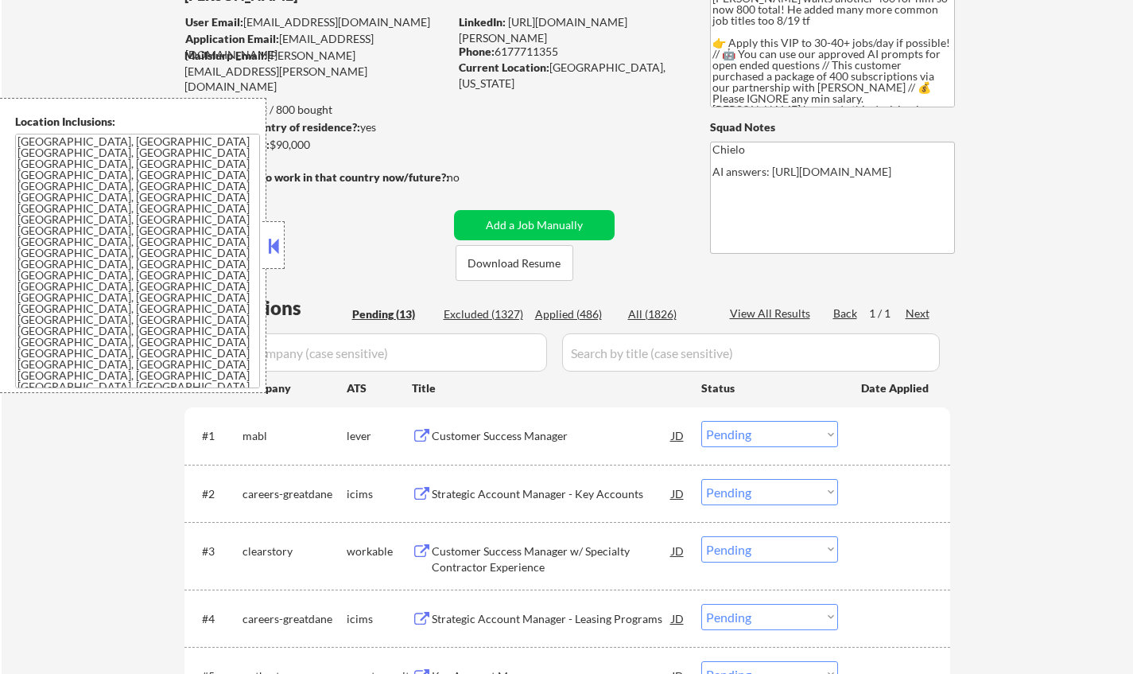
scroll to position [318, 0]
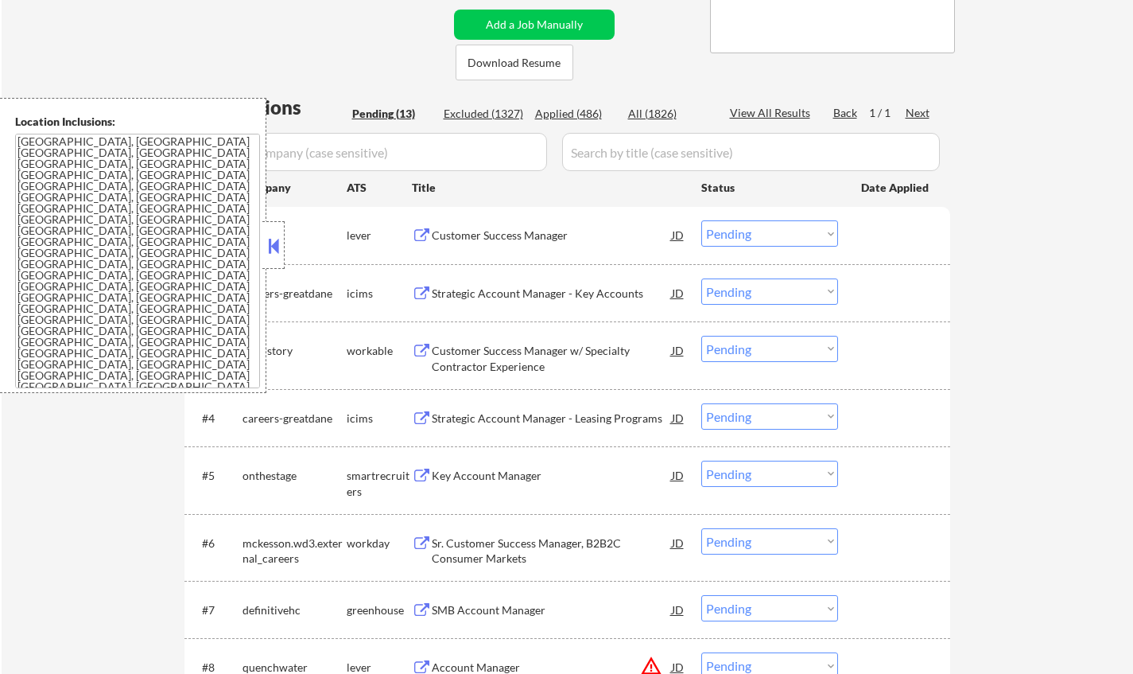
click at [270, 243] on button at bounding box center [273, 246] width 17 height 24
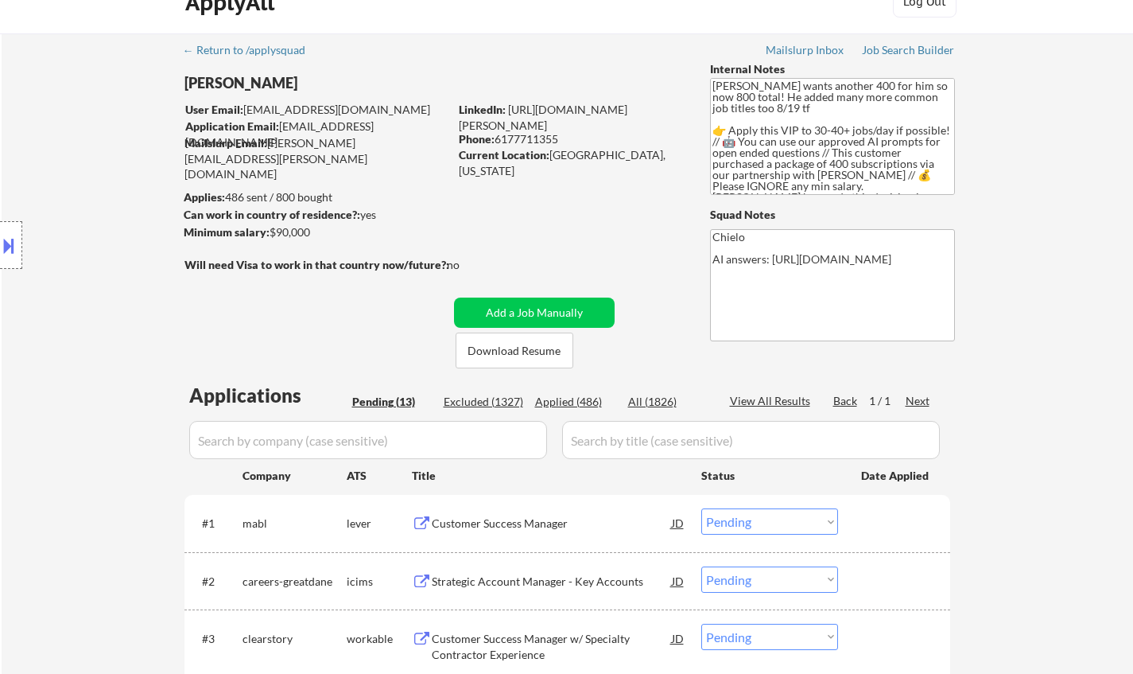
scroll to position [0, 0]
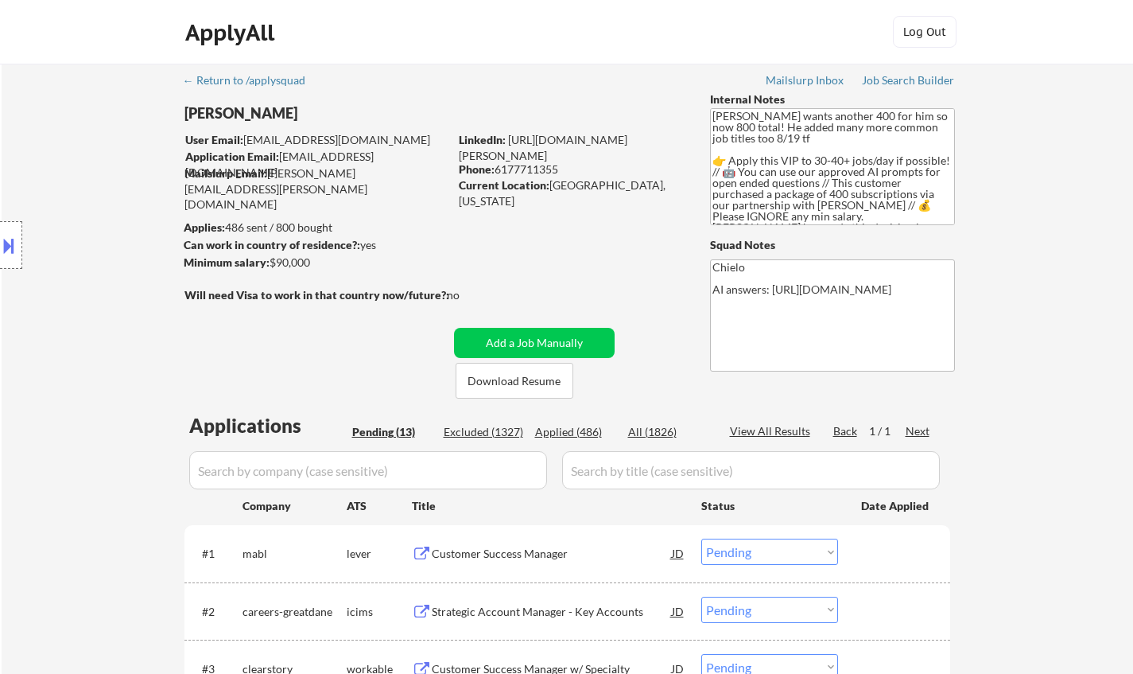
select select ""pending""
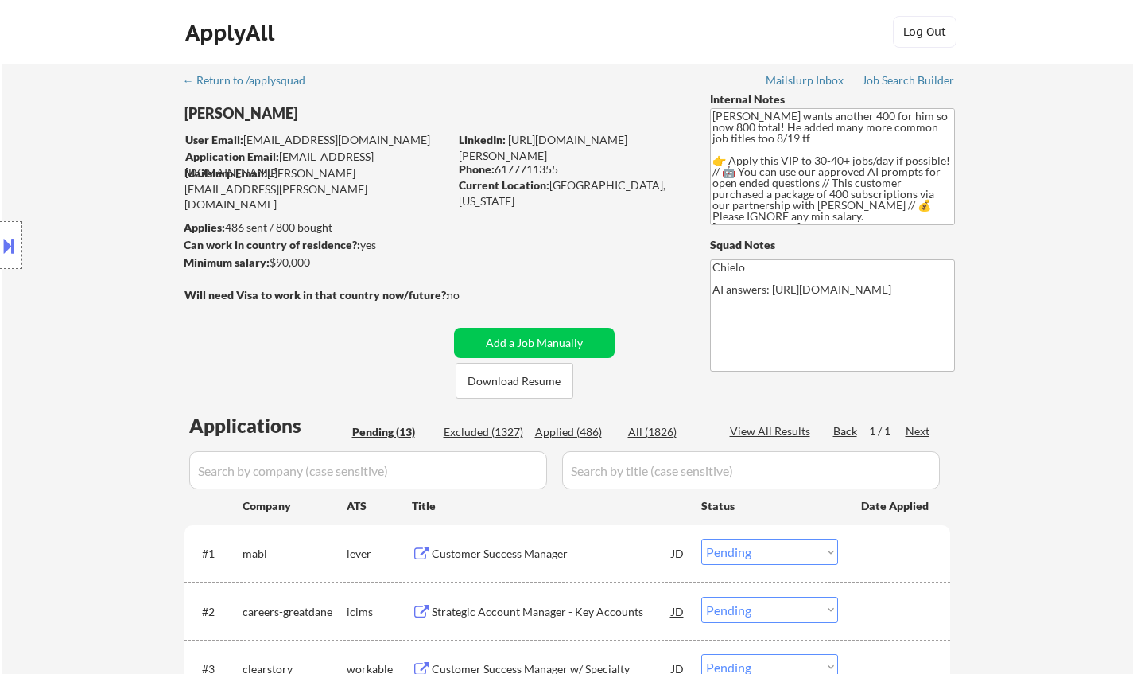
select select ""pending""
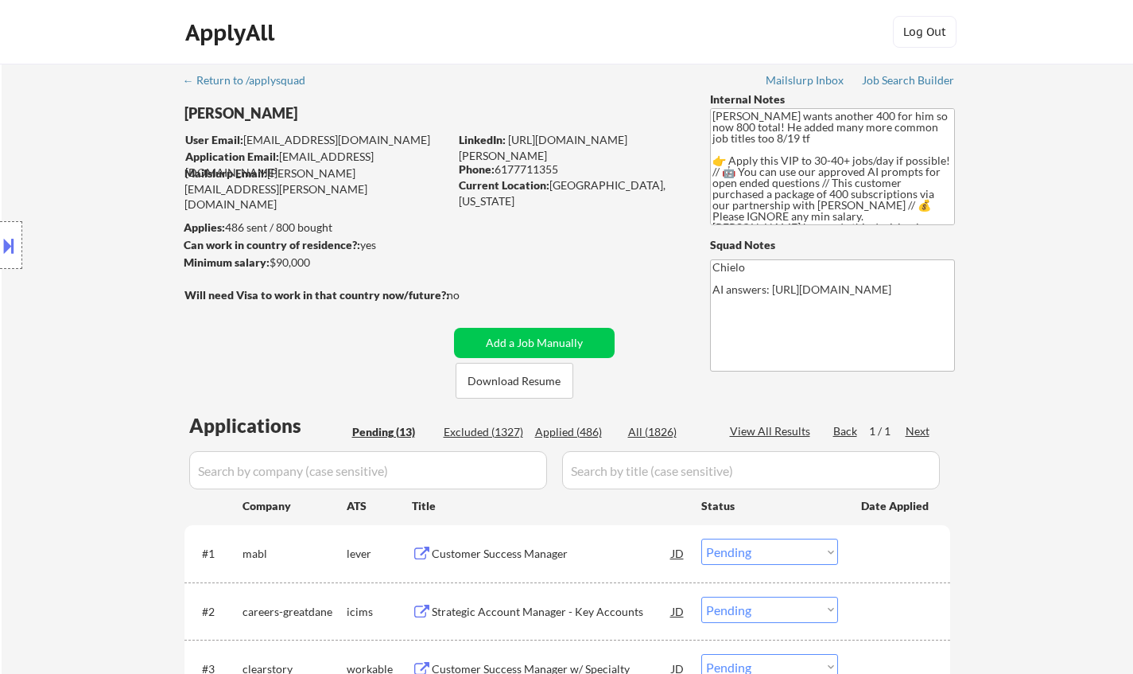
select select ""pending""
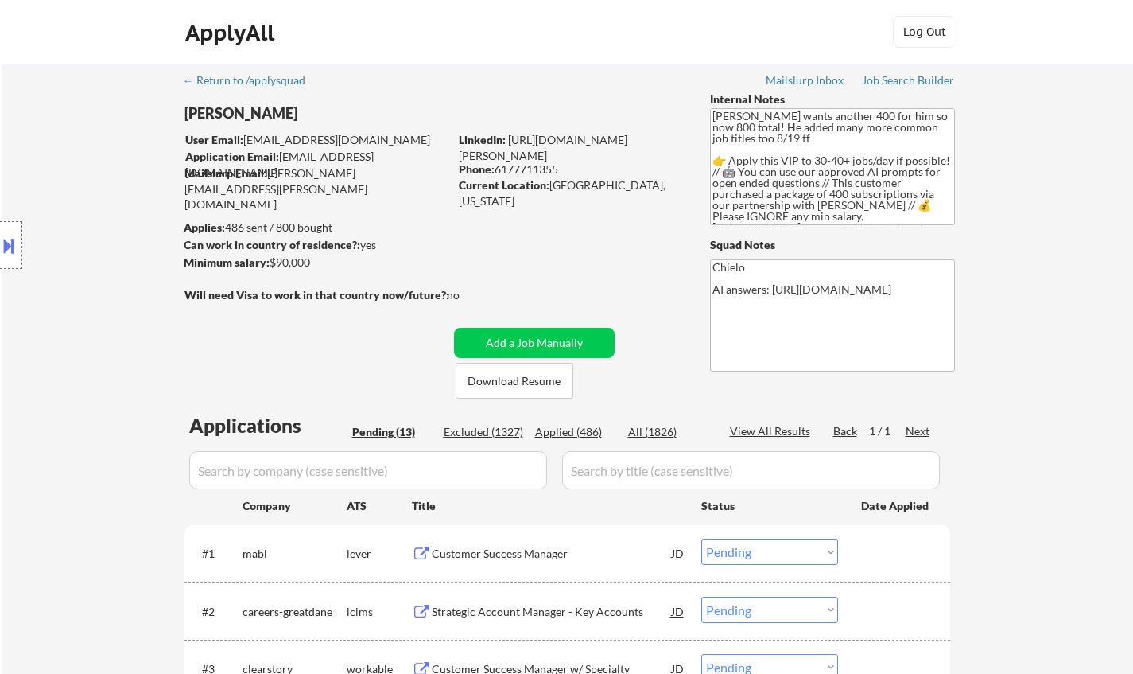
select select ""pending""
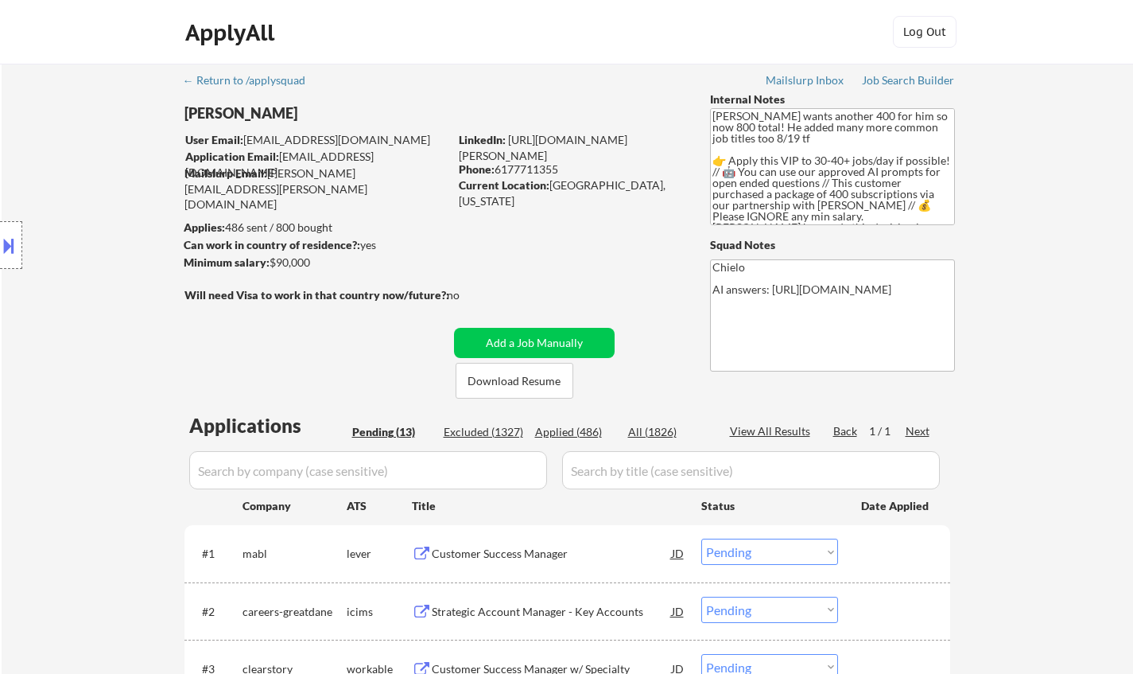
select select ""pending""
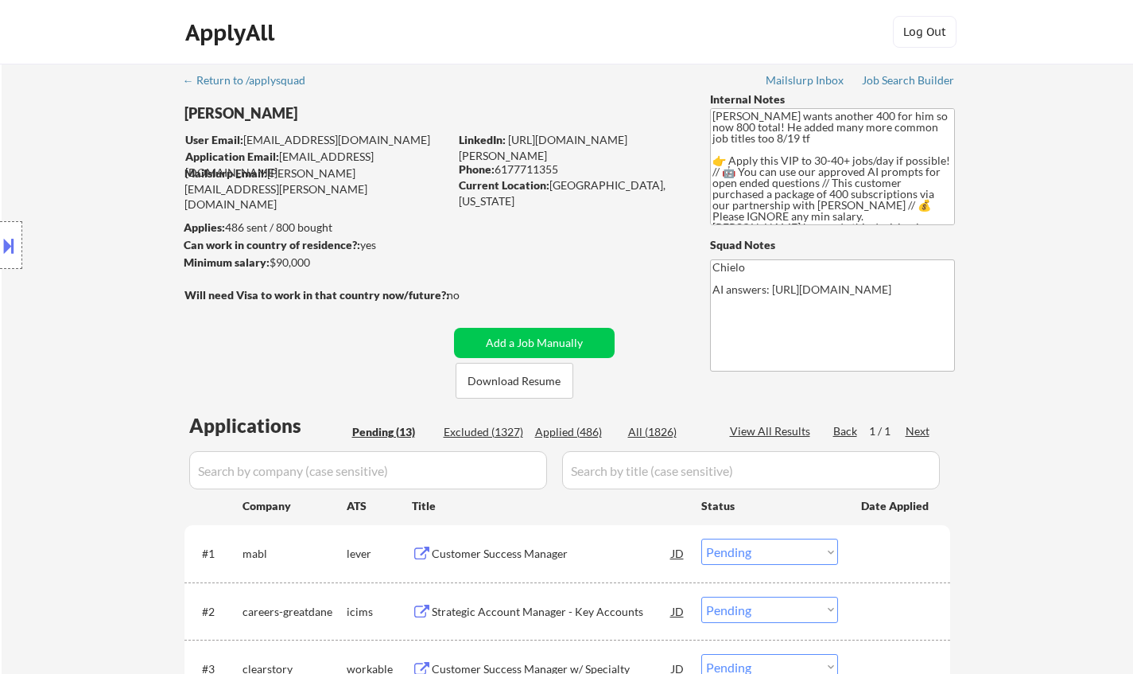
select select ""pending""
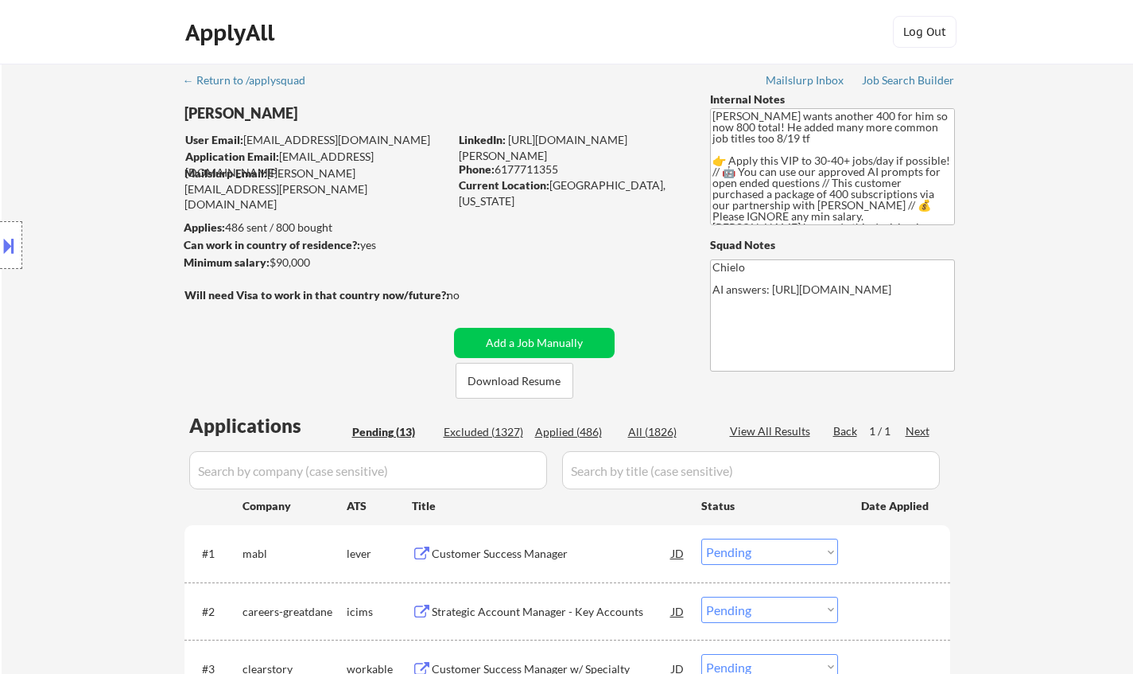
select select ""pending""
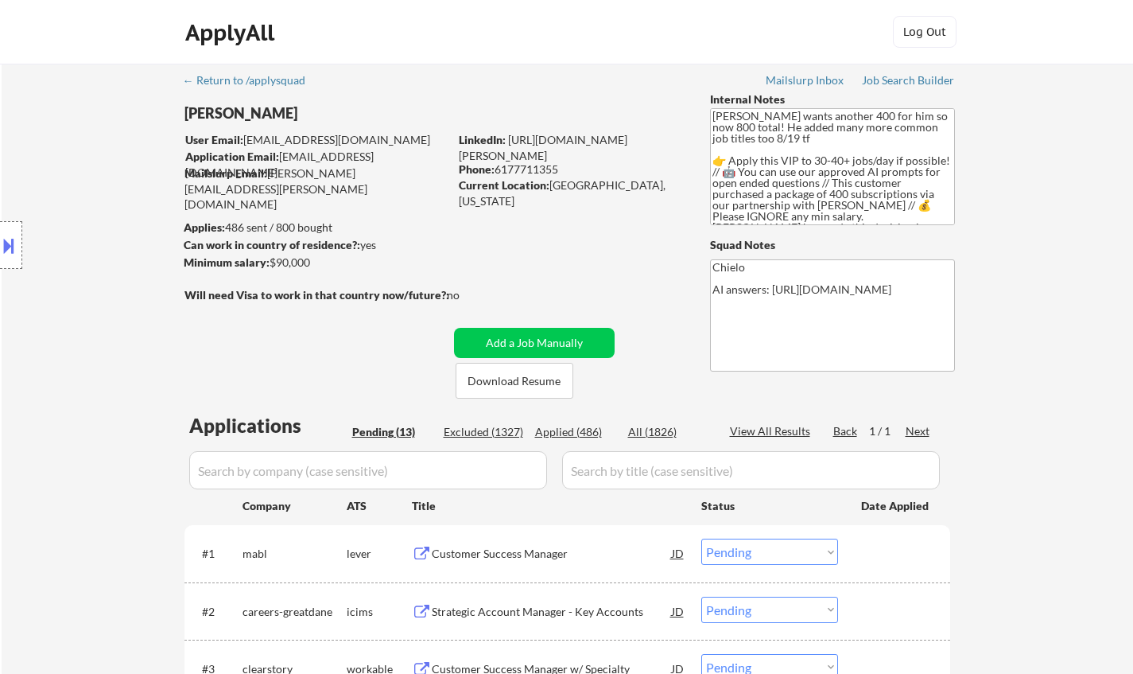
select select ""pending""
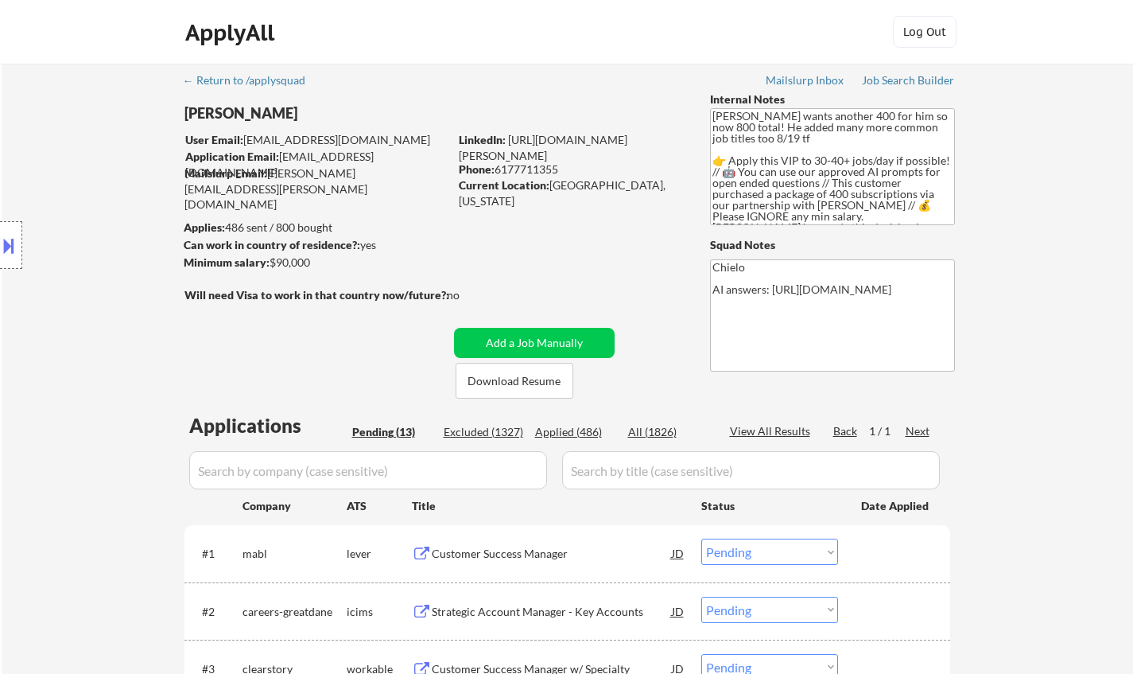
select select ""pending""
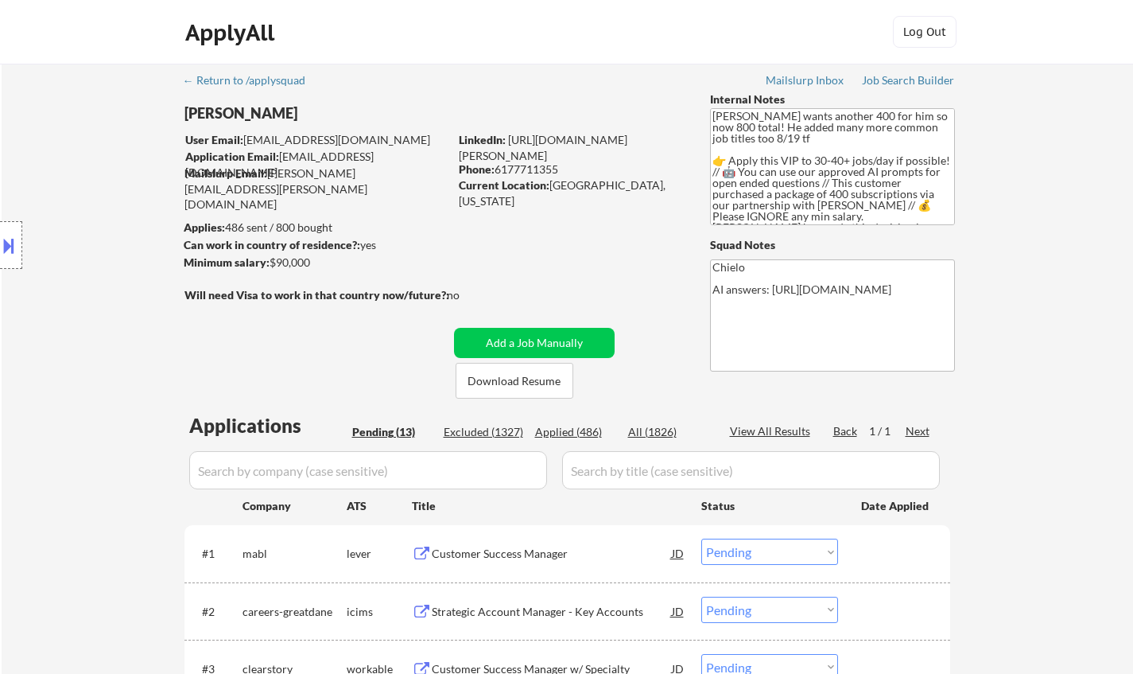
select select ""pending""
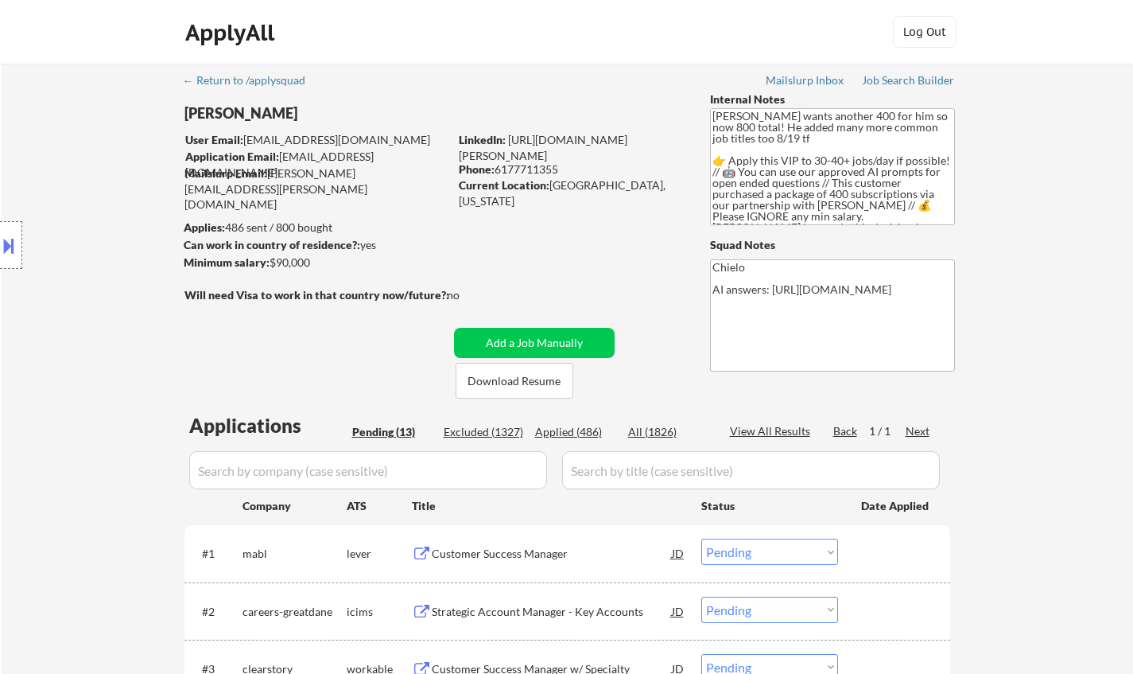
select select ""pending""
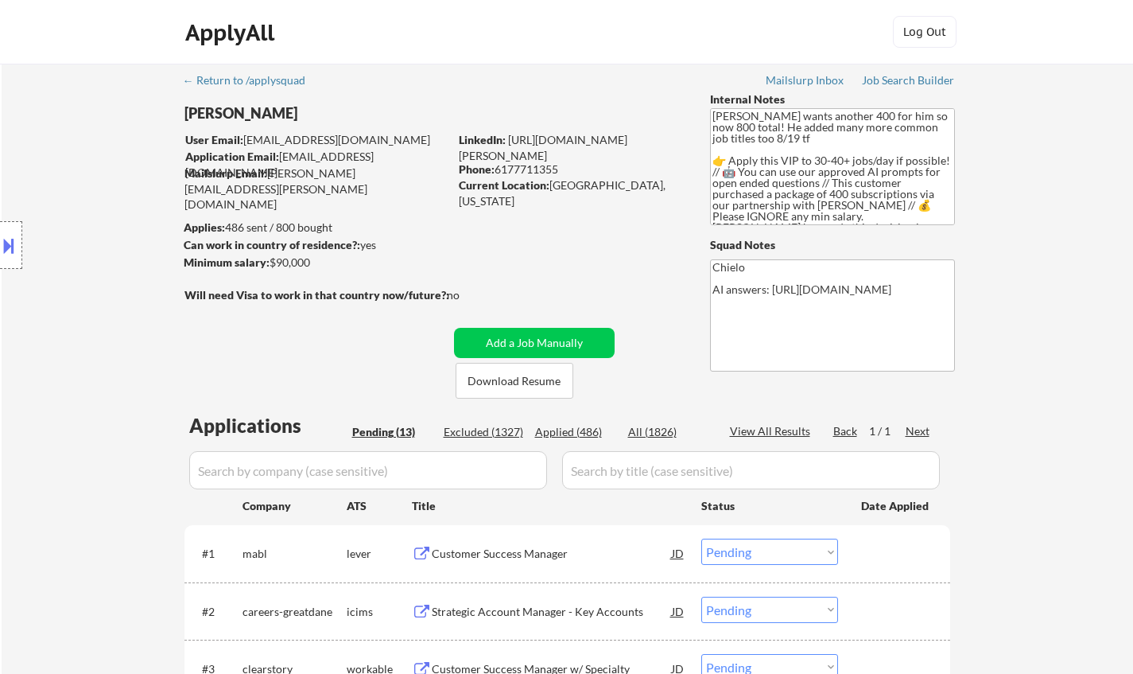
select select ""pending""
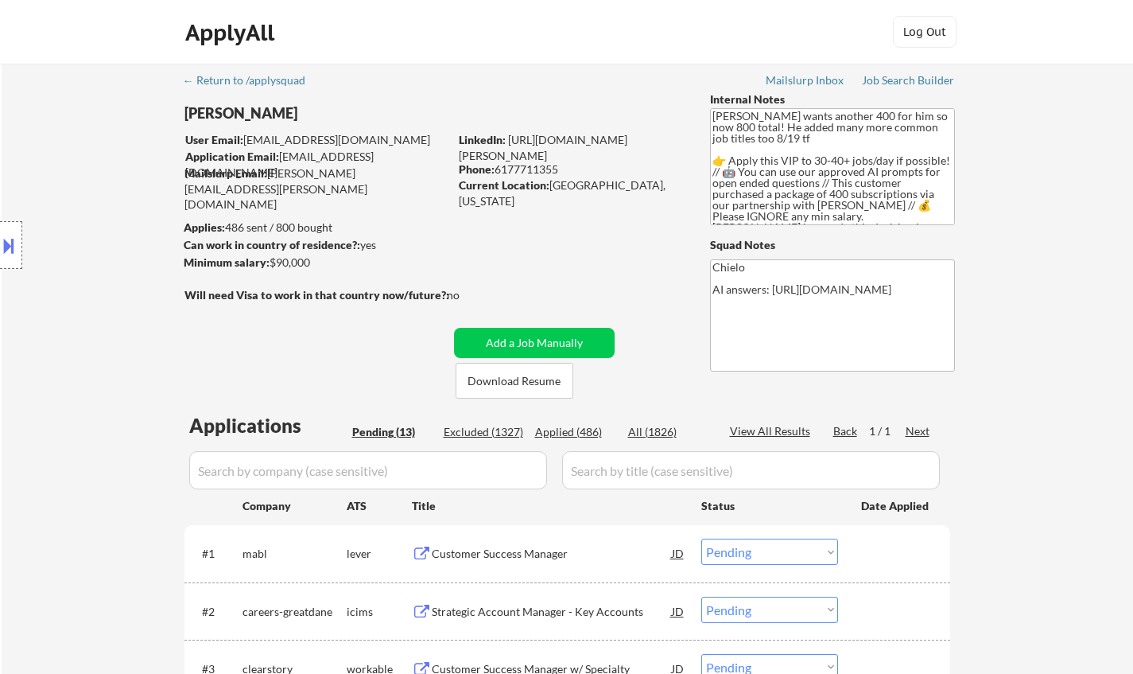
select select ""pending""
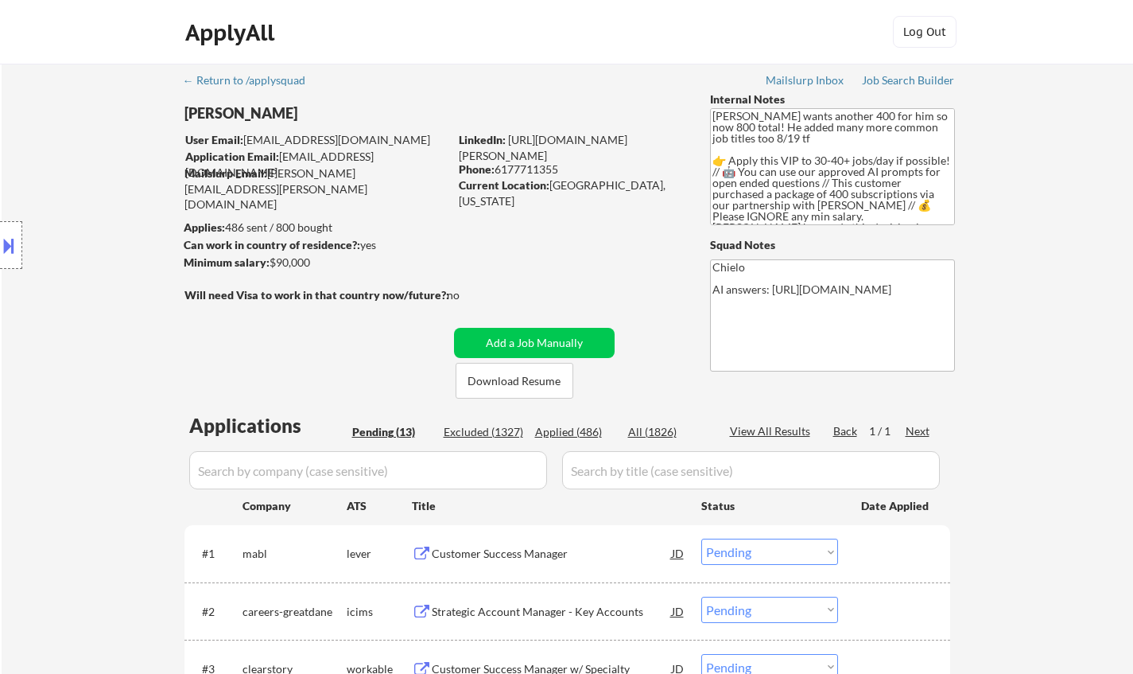
select select ""pending""
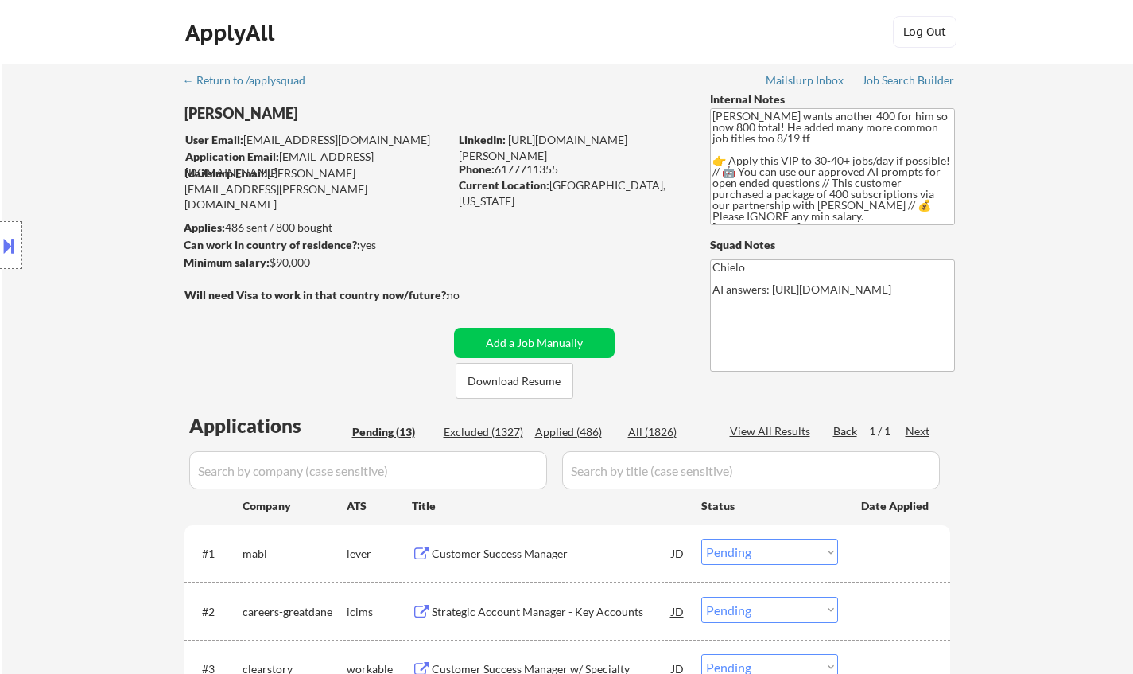
select select ""pending""
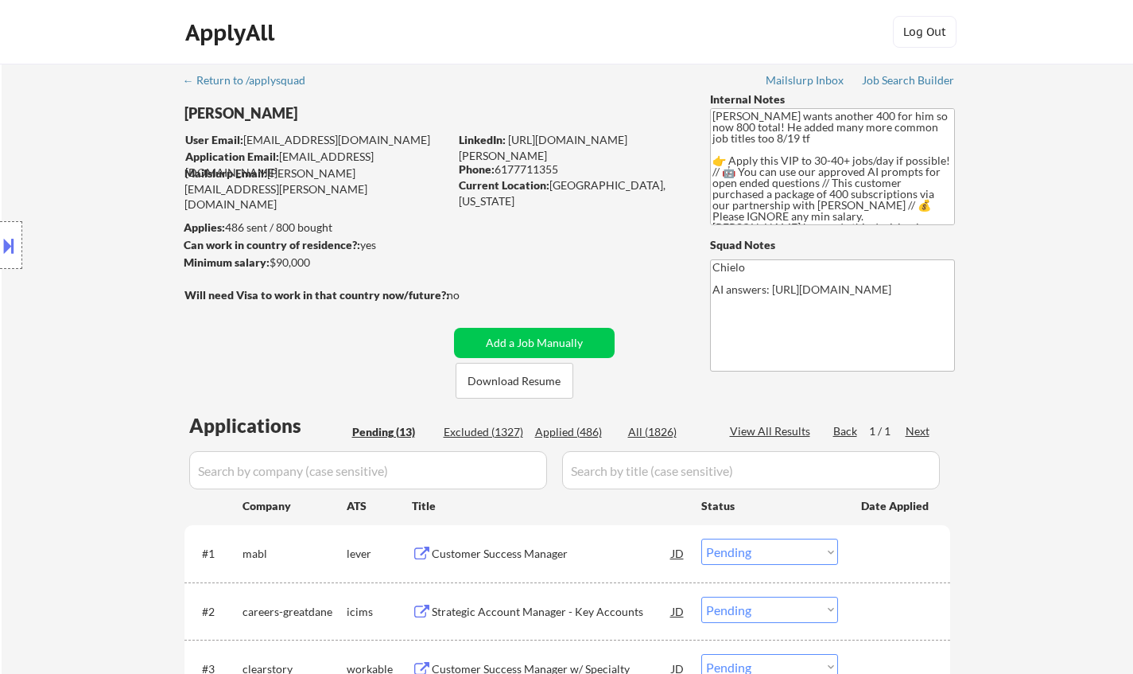
select select ""pending""
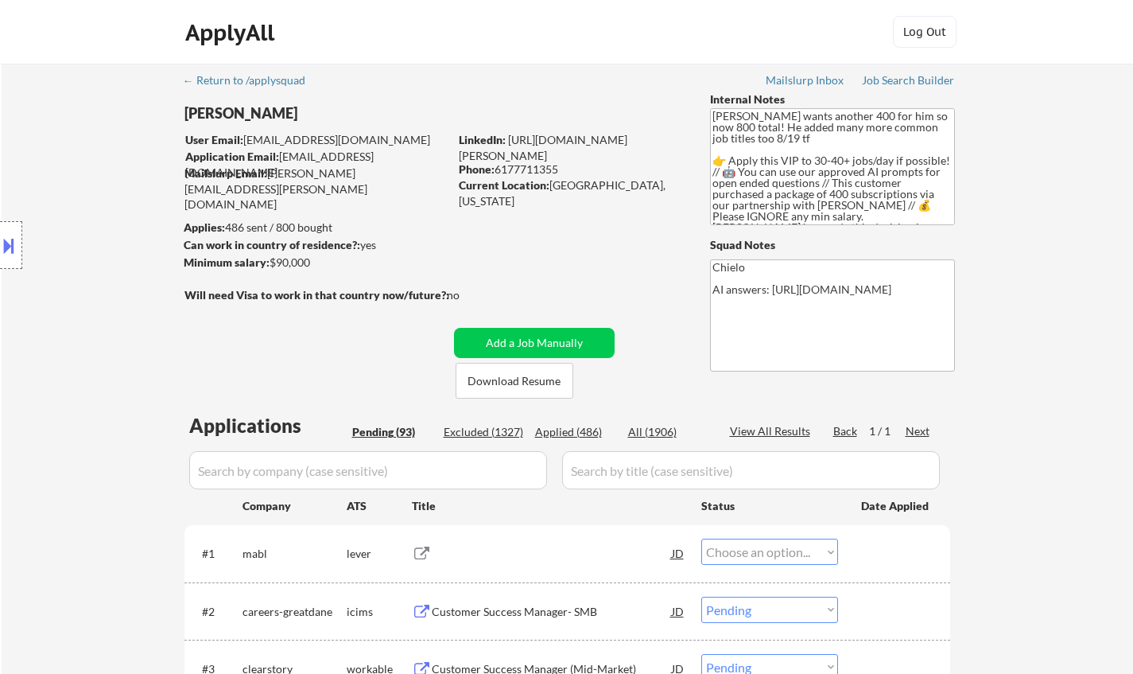
select select ""pending""
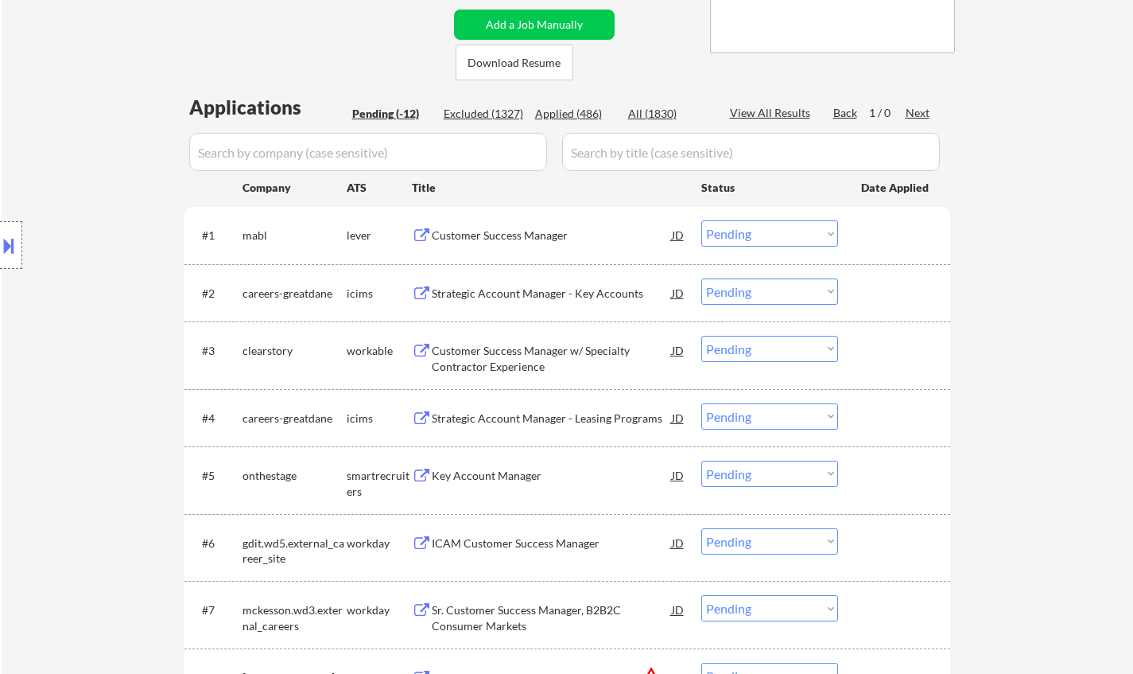
click at [114, 382] on div "Location Inclusions: Cambridge, MA Somerville, MA Brookline, MA Newton, MA Quin…" at bounding box center [142, 245] width 285 height 295
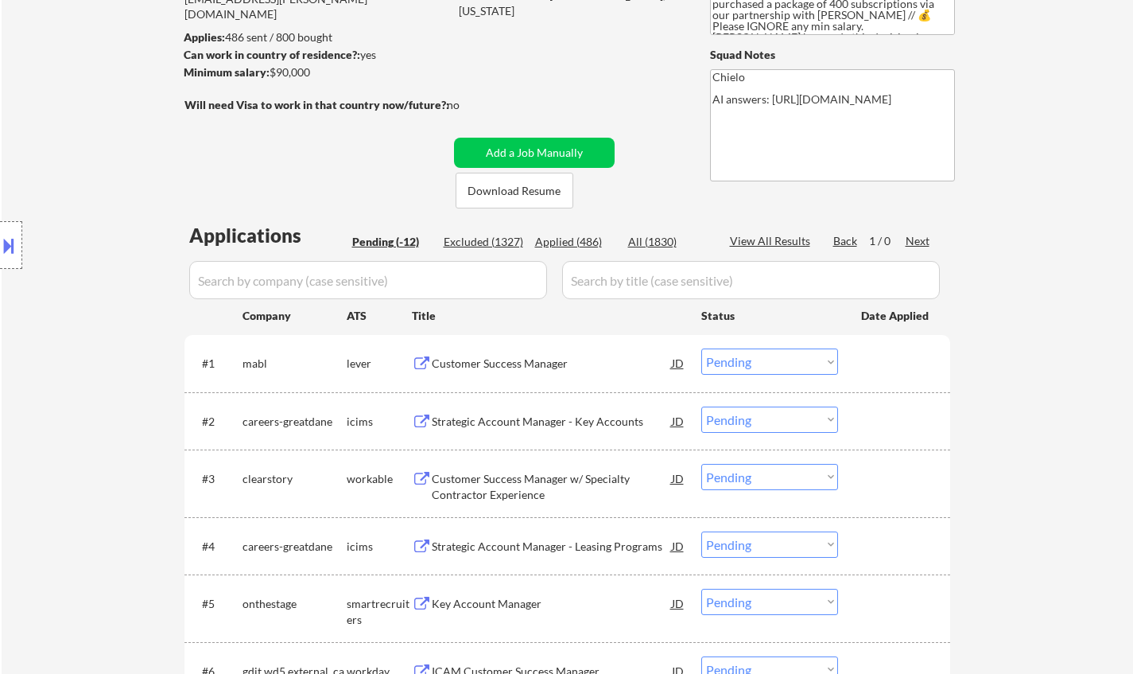
scroll to position [80, 0]
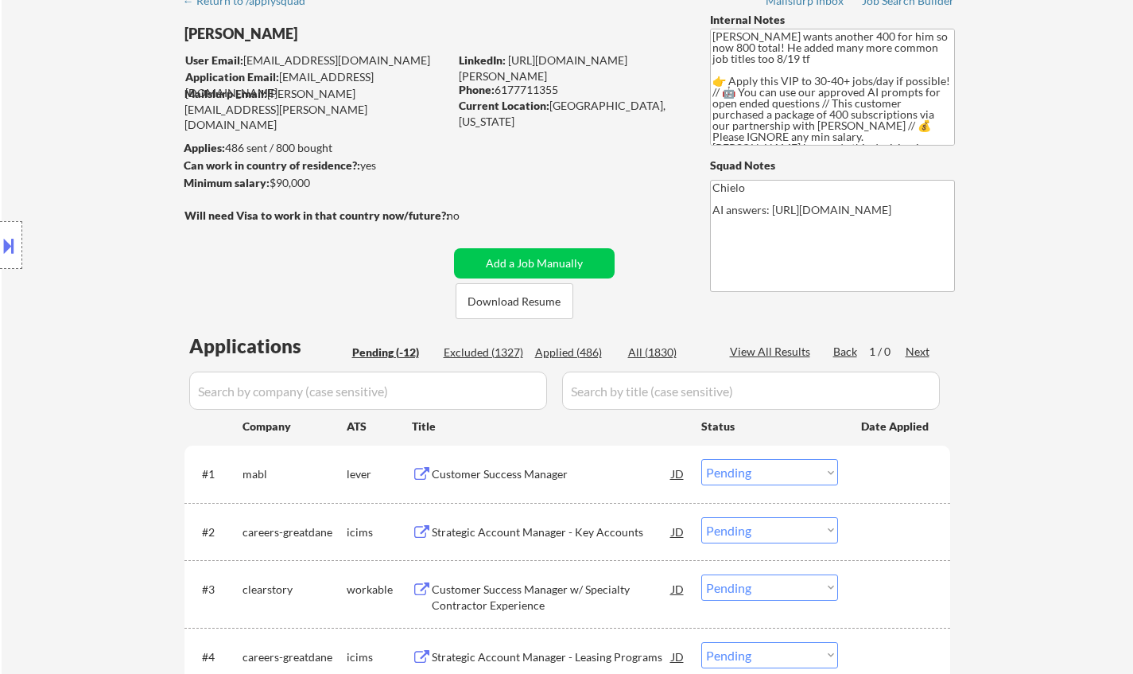
drag, startPoint x: 1032, startPoint y: 274, endPoint x: 803, endPoint y: 309, distance: 232.6
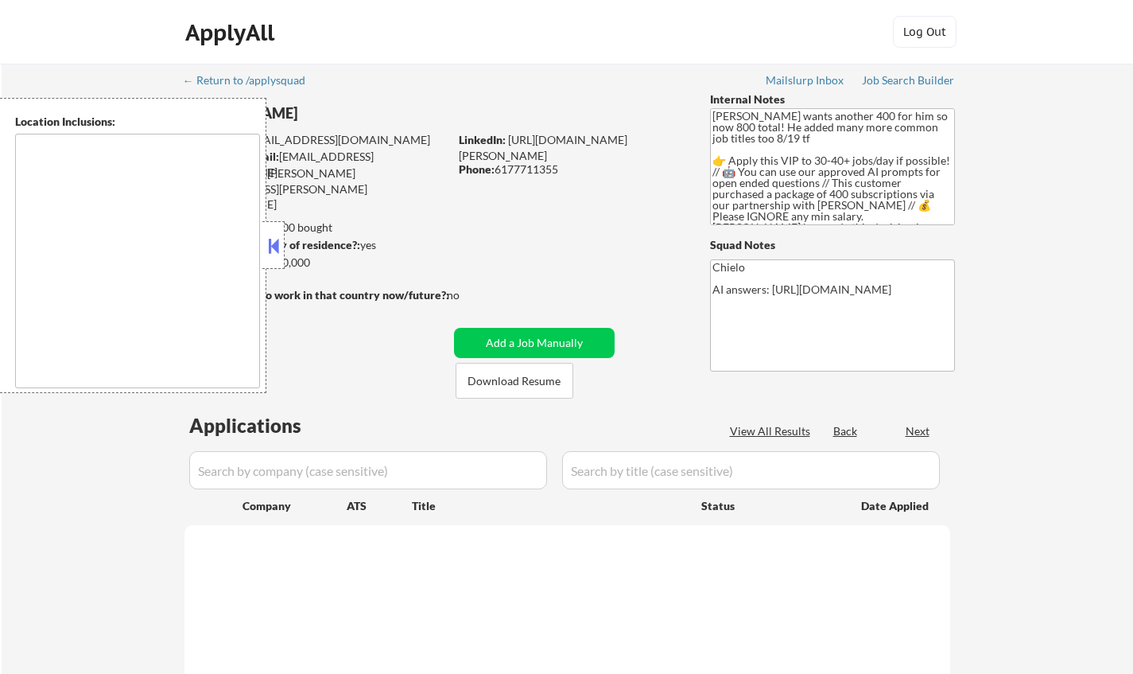
scroll to position [80, 0]
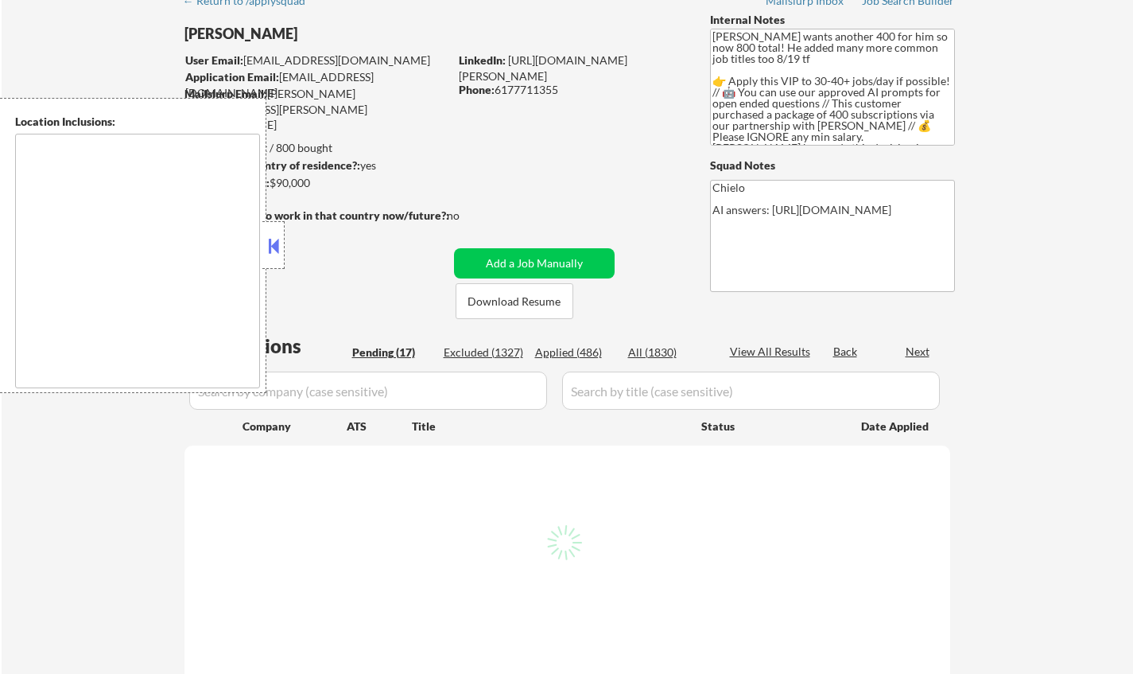
select select ""pending""
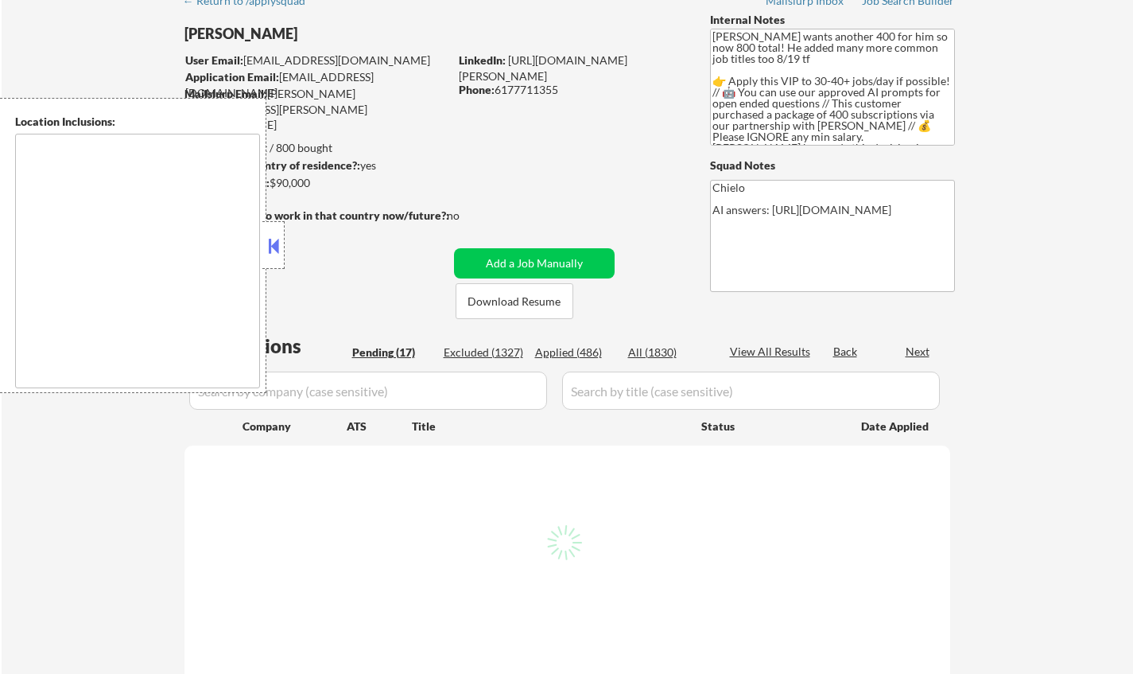
select select ""pending""
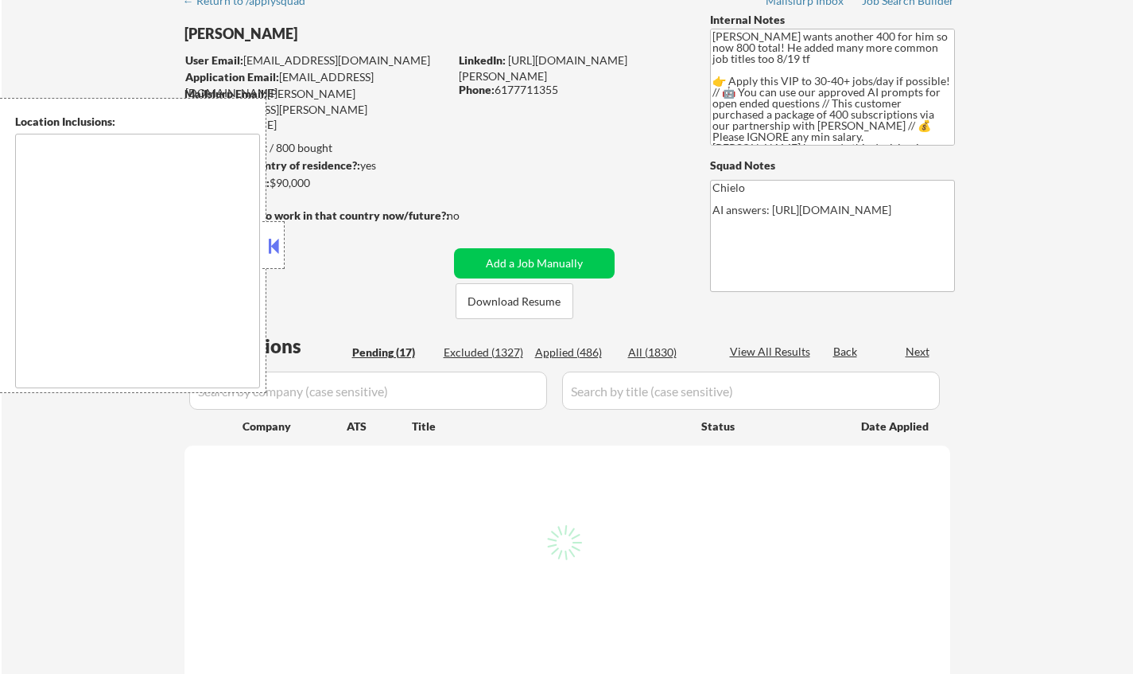
select select ""pending""
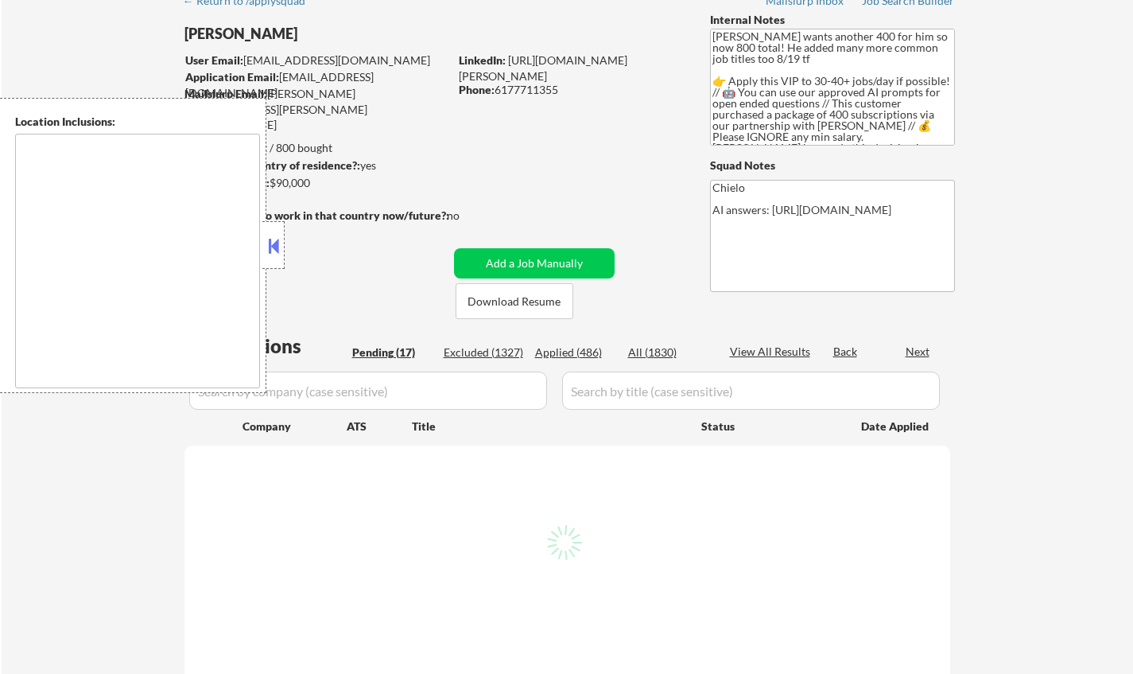
select select ""pending""
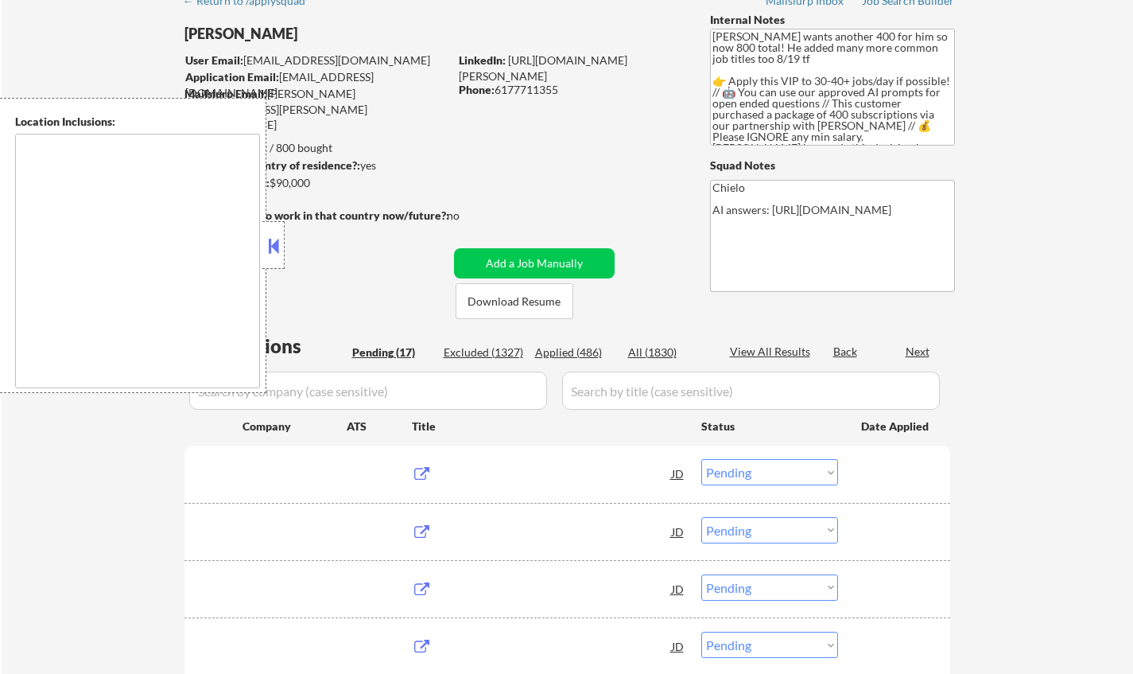
type textarea "[GEOGRAPHIC_DATA], [GEOGRAPHIC_DATA] [GEOGRAPHIC_DATA], [GEOGRAPHIC_DATA] [GEOG…"
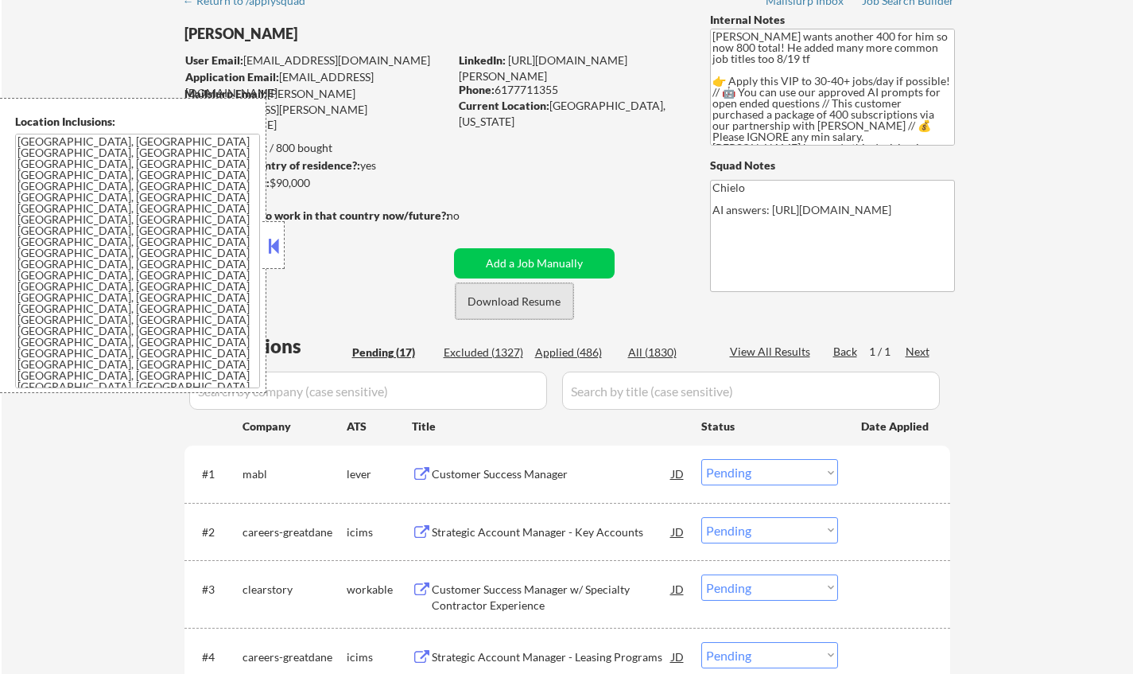
click at [523, 306] on button "Download Resume" at bounding box center [515, 301] width 118 height 36
click at [278, 255] on button at bounding box center [273, 246] width 17 height 24
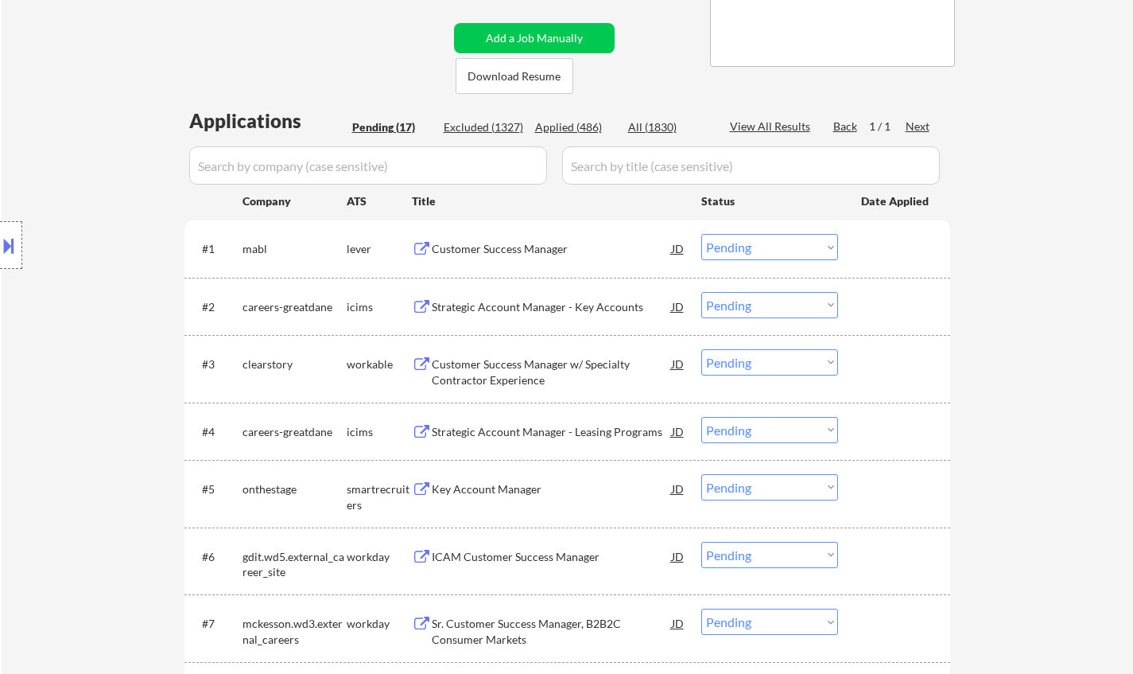
scroll to position [159, 0]
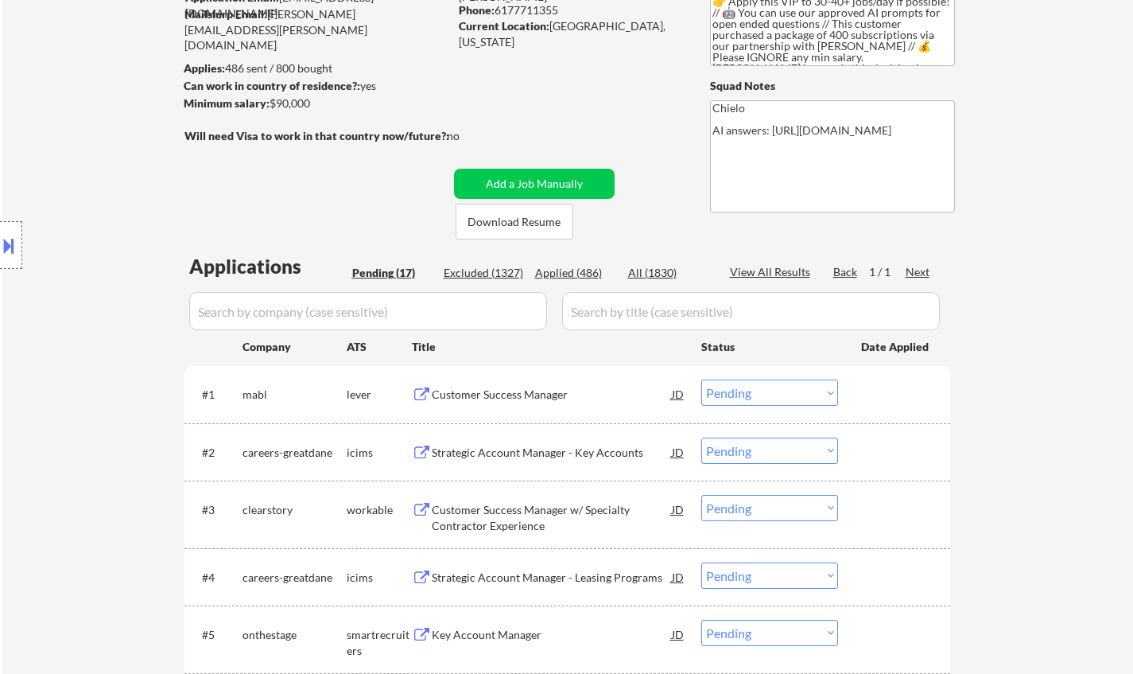
click at [479, 391] on div "Customer Success Manager" at bounding box center [552, 395] width 240 height 16
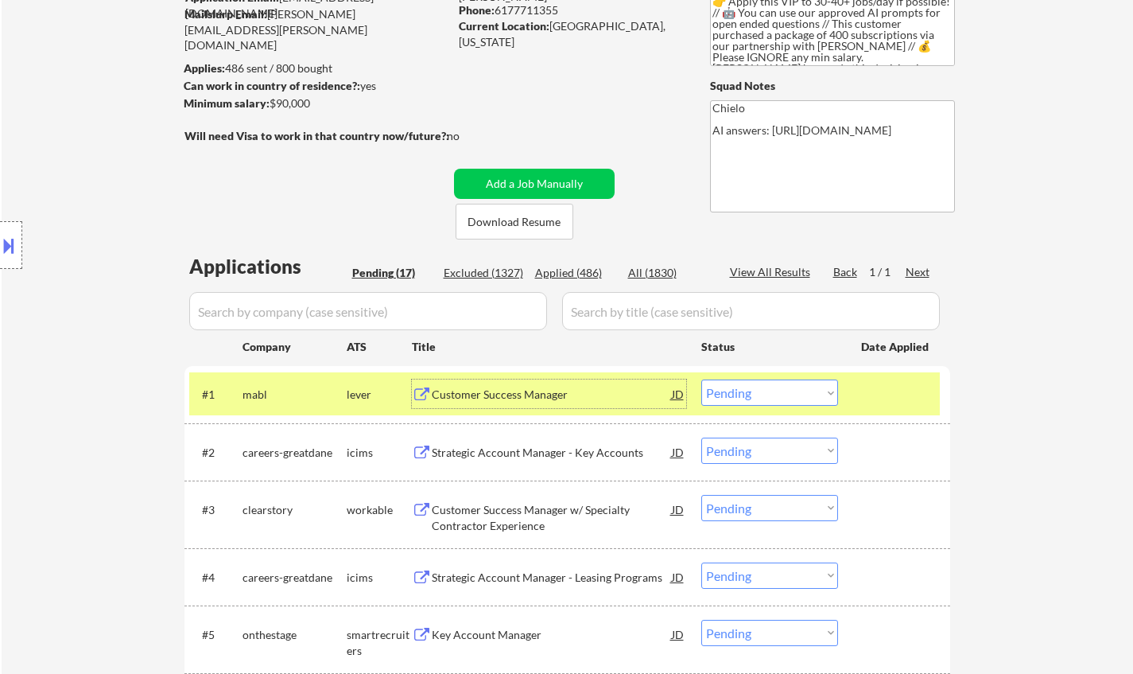
drag, startPoint x: 803, startPoint y: 386, endPoint x: 788, endPoint y: 395, distance: 17.2
click at [803, 386] on select "Choose an option... Pending Applied Excluded (Questions) Excluded (Expired) Exc…" at bounding box center [770, 392] width 137 height 26
click at [702, 379] on select "Choose an option... Pending Applied Excluded (Questions) Excluded (Expired) Exc…" at bounding box center [770, 392] width 137 height 26
select select ""pending""
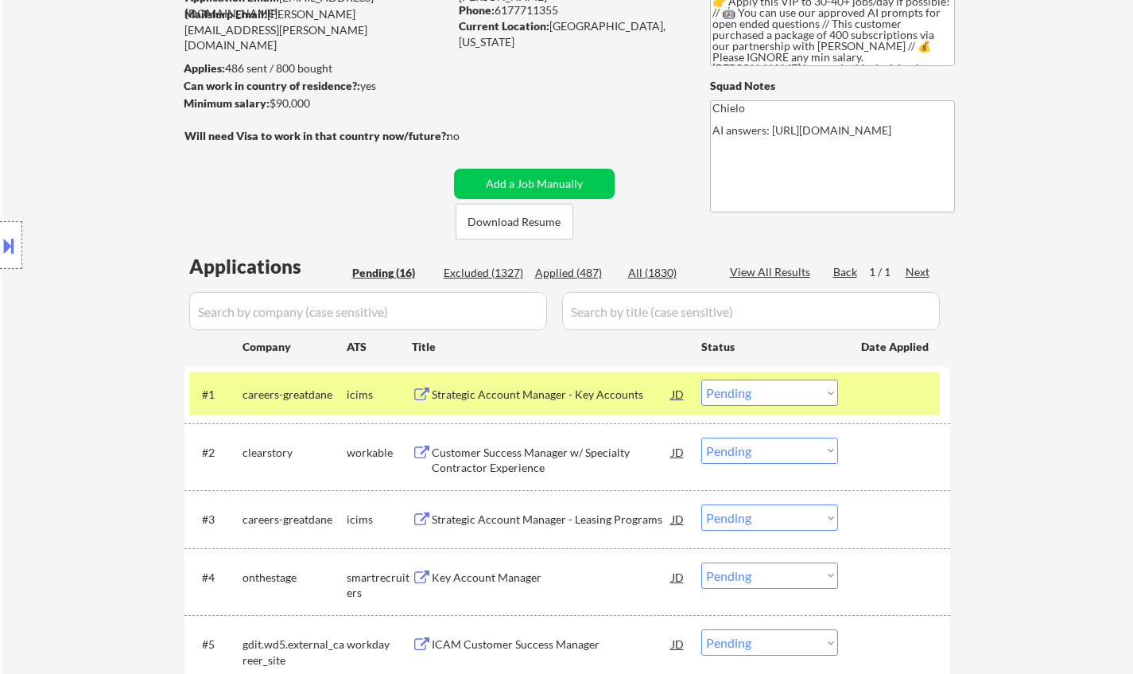
scroll to position [318, 0]
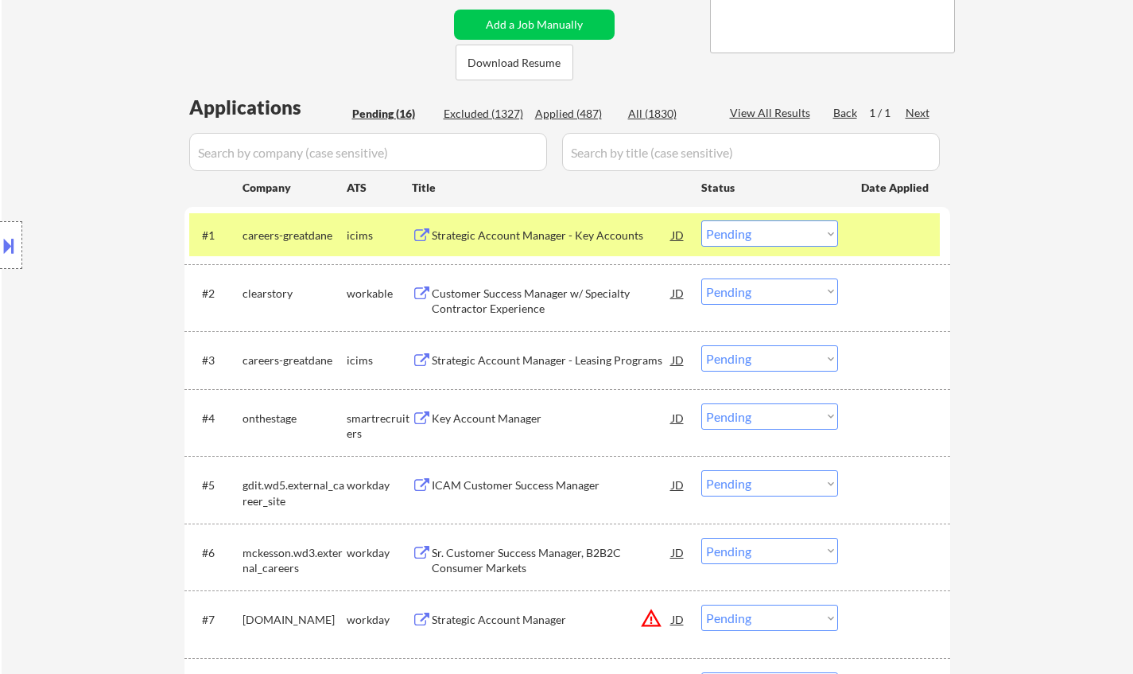
click at [491, 414] on div "Key Account Manager" at bounding box center [552, 418] width 240 height 16
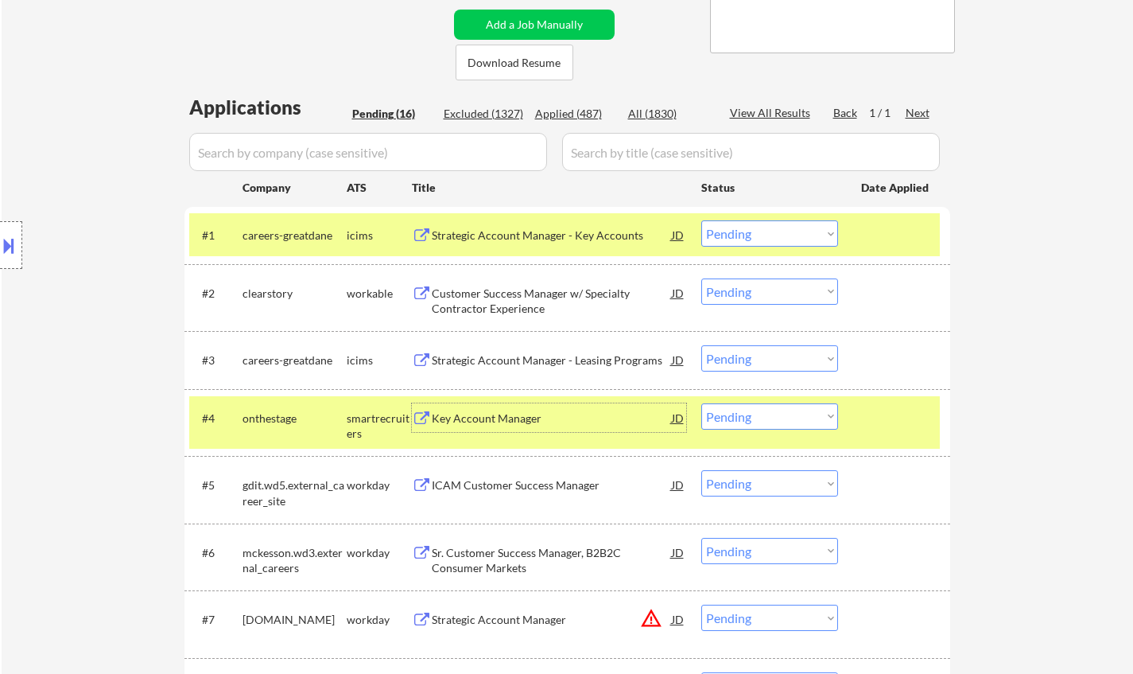
click at [752, 421] on select "Choose an option... Pending Applied Excluded (Questions) Excluded (Expired) Exc…" at bounding box center [770, 416] width 137 height 26
click at [702, 403] on select "Choose an option... Pending Applied Excluded (Questions) Excluded (Expired) Exc…" at bounding box center [770, 416] width 137 height 26
select select ""pending""
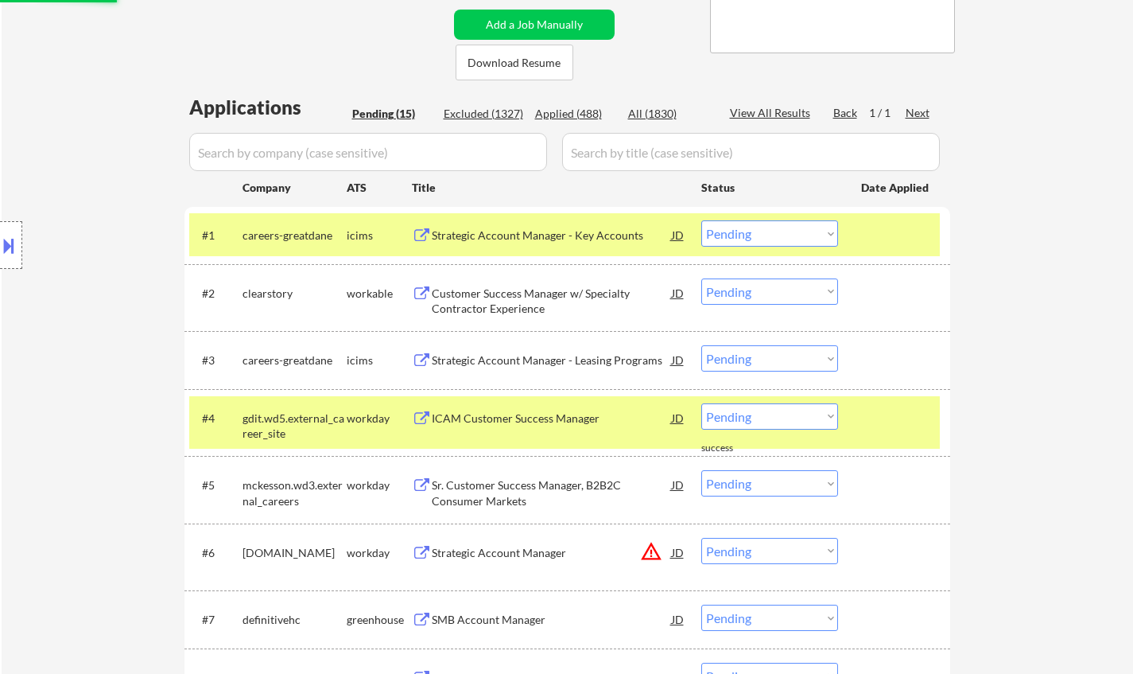
scroll to position [557, 0]
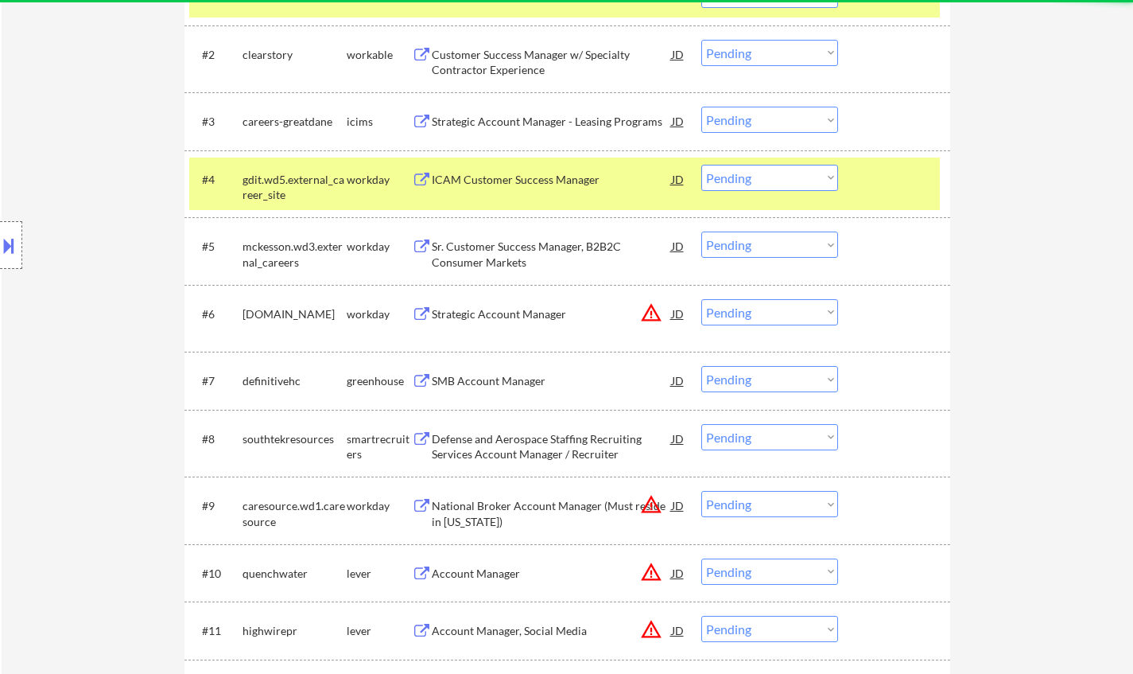
click at [492, 383] on div "SMB Account Manager" at bounding box center [552, 381] width 240 height 16
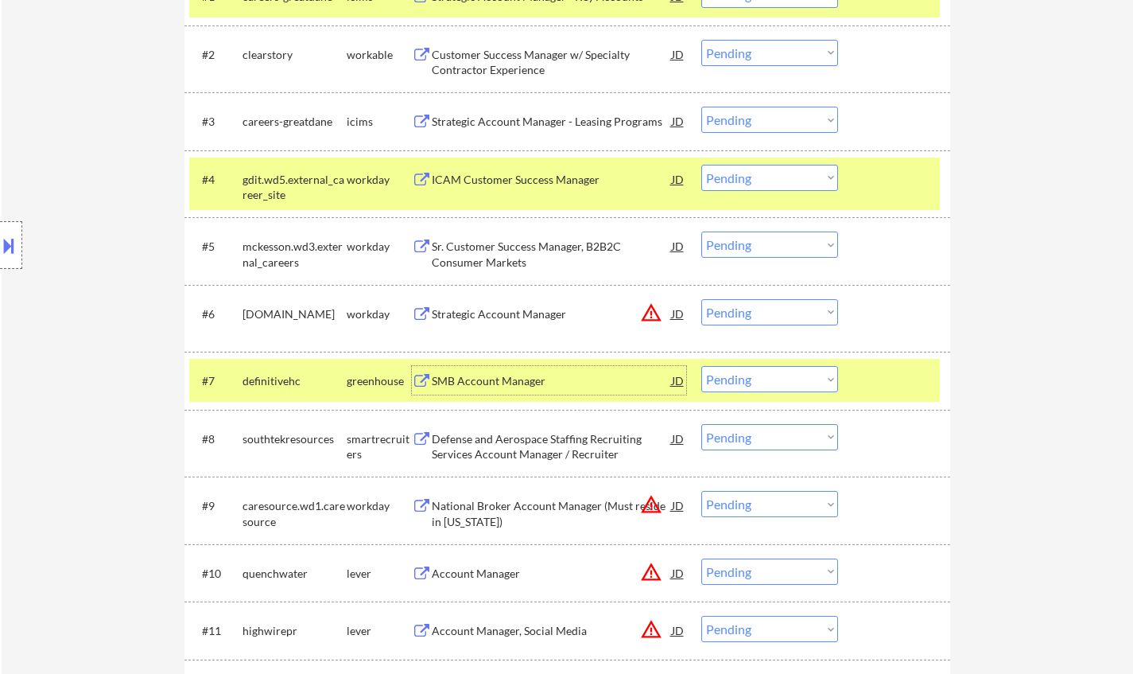
click at [0, 241] on button at bounding box center [8, 245] width 17 height 26
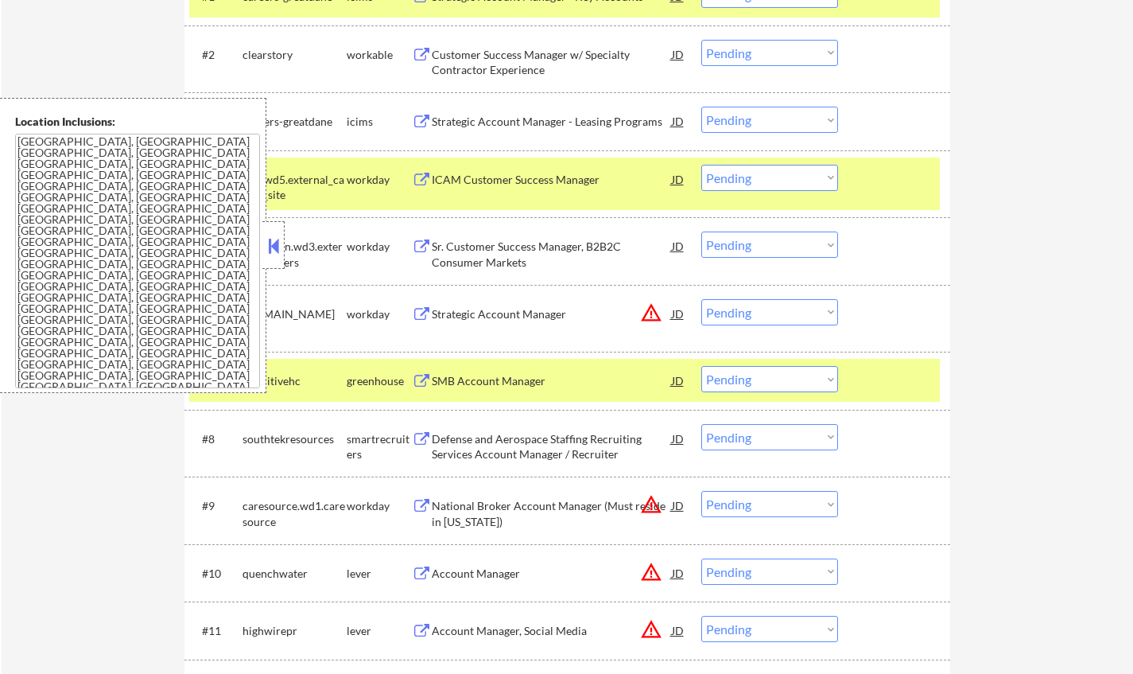
click at [286, 254] on div "mckesson.wd3.external_careers" at bounding box center [295, 254] width 104 height 31
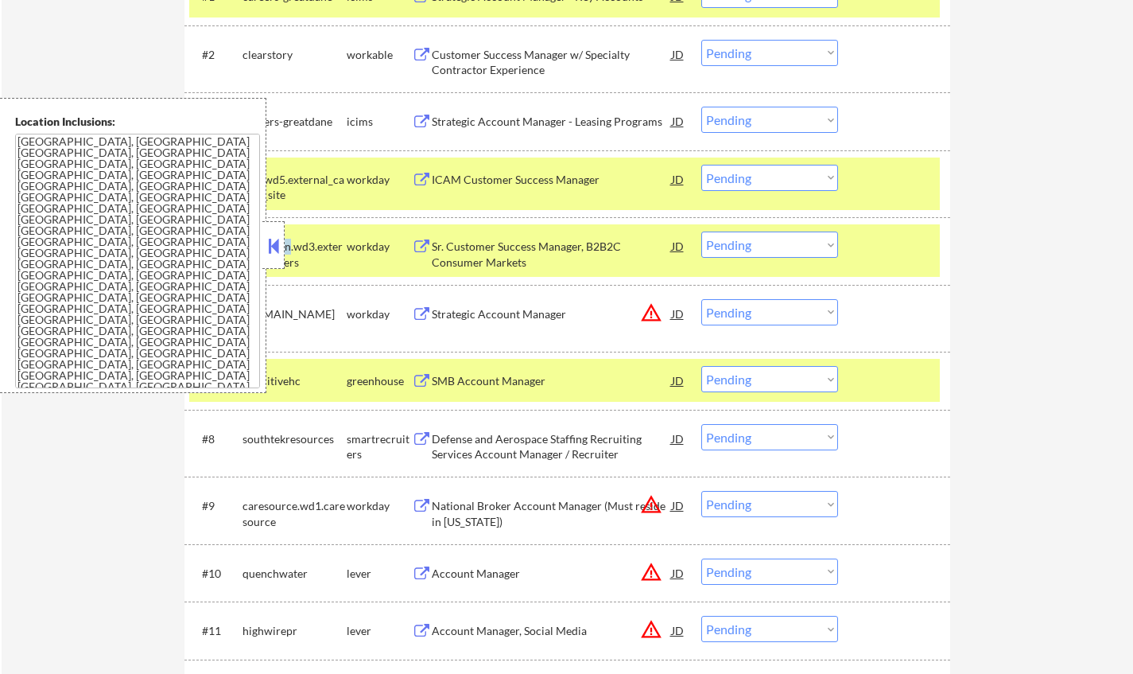
click at [274, 252] on button at bounding box center [273, 246] width 17 height 24
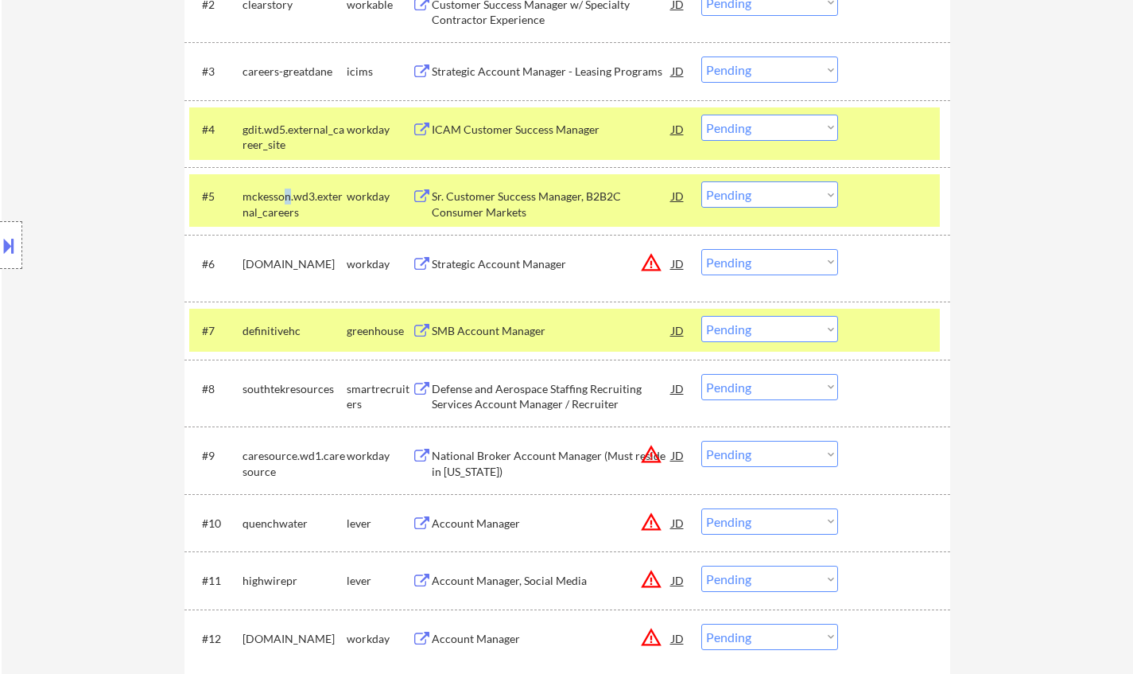
scroll to position [636, 0]
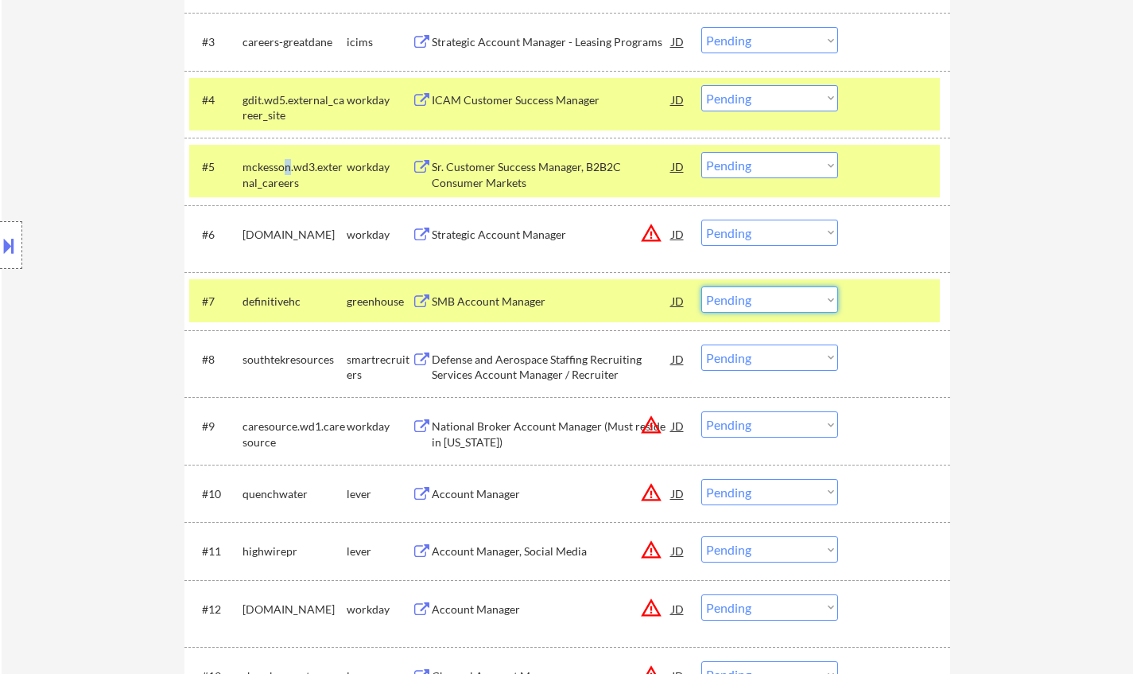
click at [772, 303] on select "Choose an option... Pending Applied Excluded (Questions) Excluded (Expired) Exc…" at bounding box center [770, 299] width 137 height 26
click at [702, 286] on select "Choose an option... Pending Applied Excluded (Questions) Excluded (Expired) Exc…" at bounding box center [770, 299] width 137 height 26
select select ""pending""
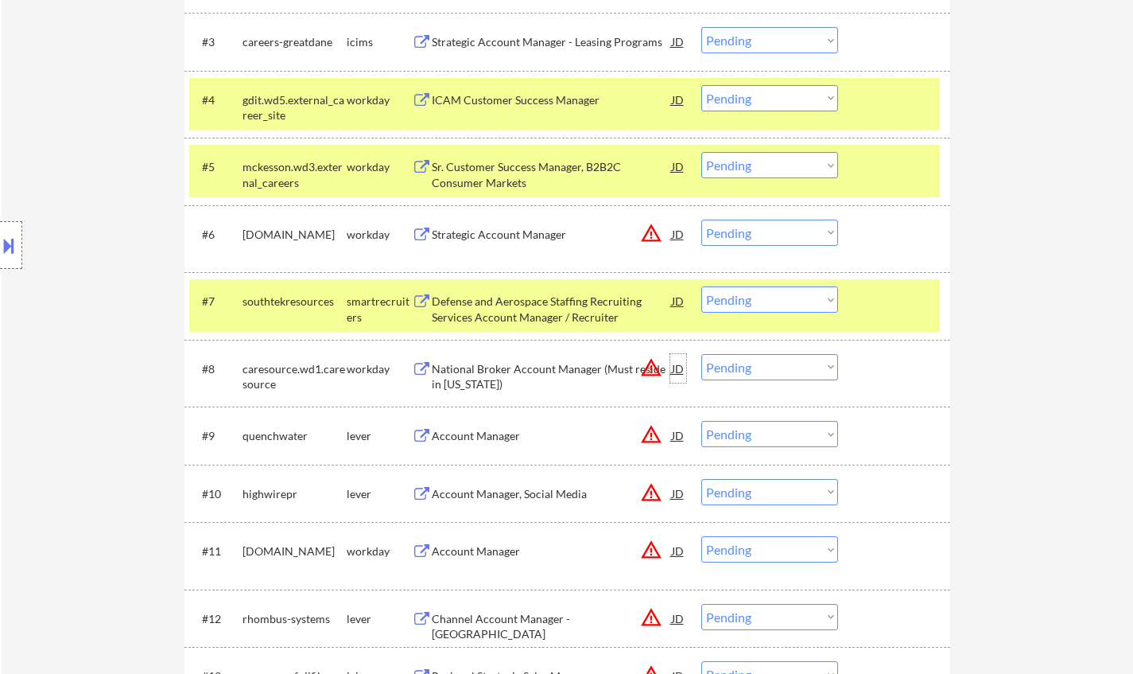
click at [677, 371] on div "JD" at bounding box center [679, 368] width 16 height 29
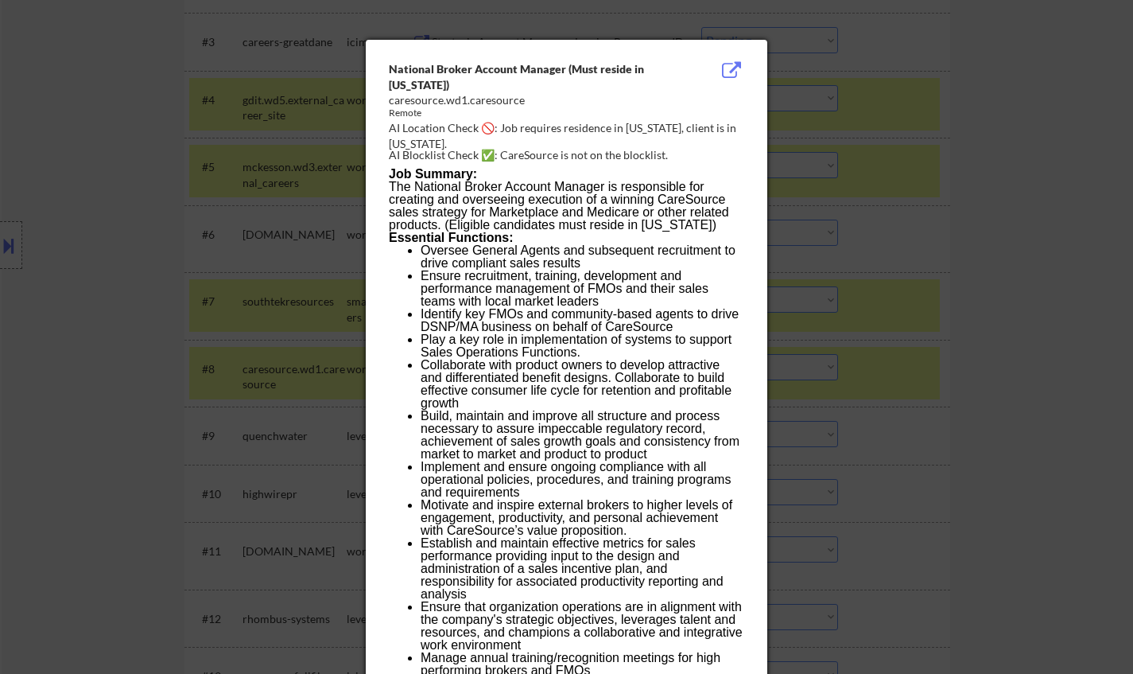
click at [923, 381] on div at bounding box center [566, 337] width 1133 height 674
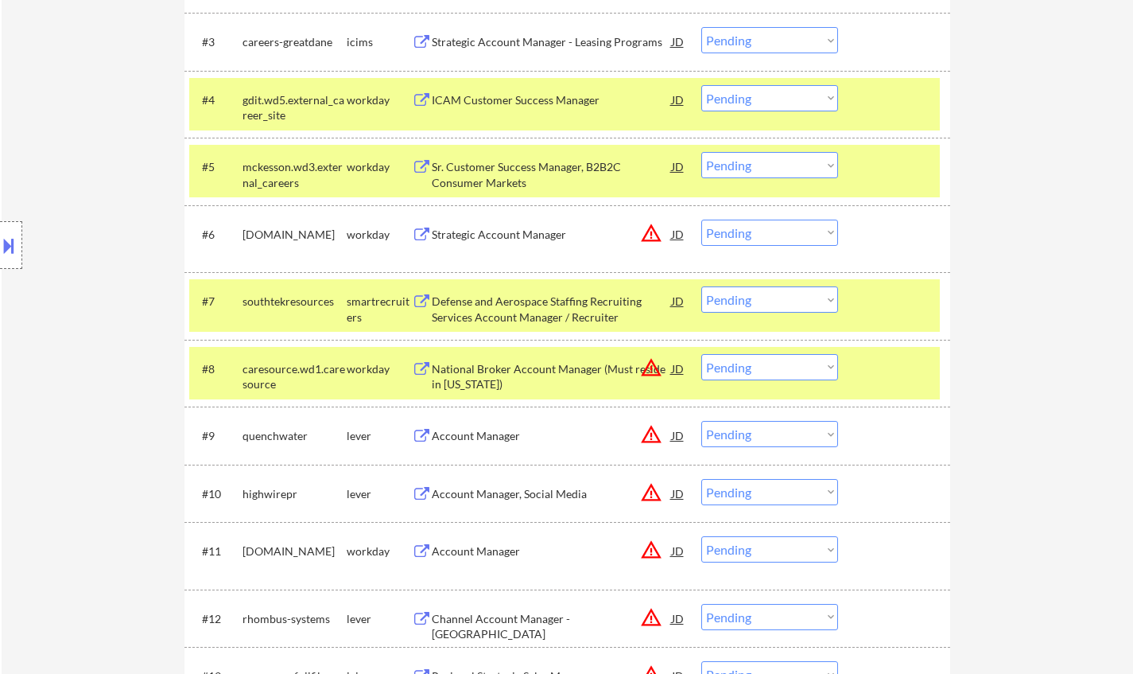
click at [779, 366] on select "Choose an option... Pending Applied Excluded (Questions) Excluded (Expired) Exc…" at bounding box center [770, 367] width 137 height 26
click at [702, 354] on select "Choose an option... Pending Applied Excluded (Questions) Excluded (Expired) Exc…" at bounding box center [770, 367] width 137 height 26
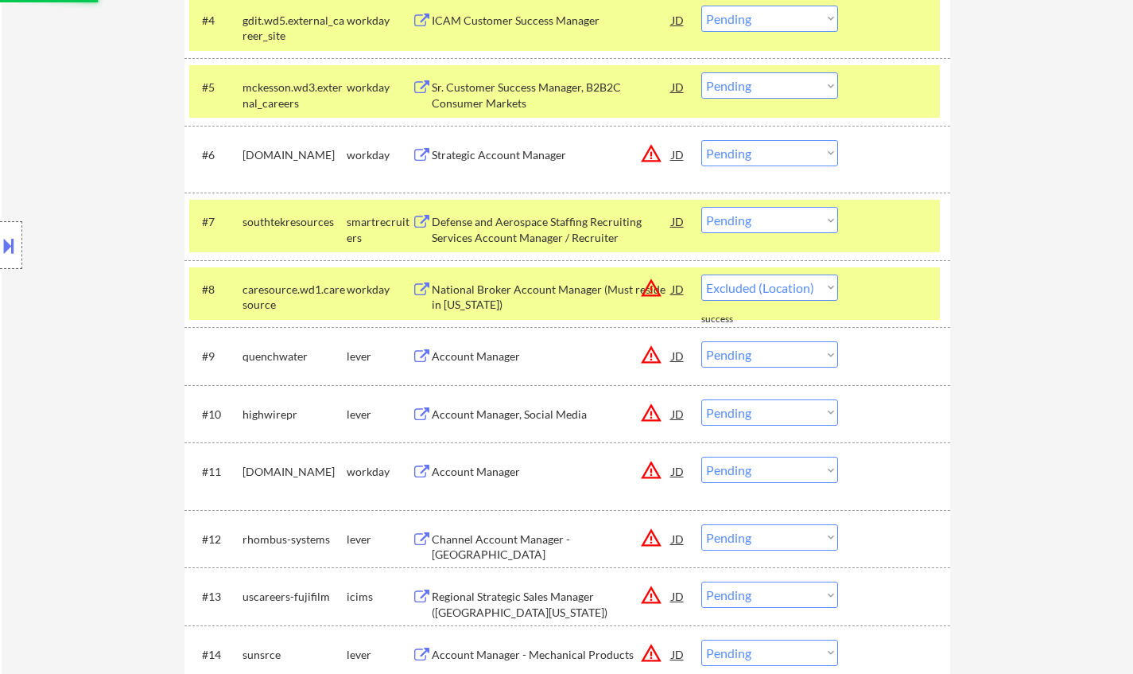
select select ""pending""
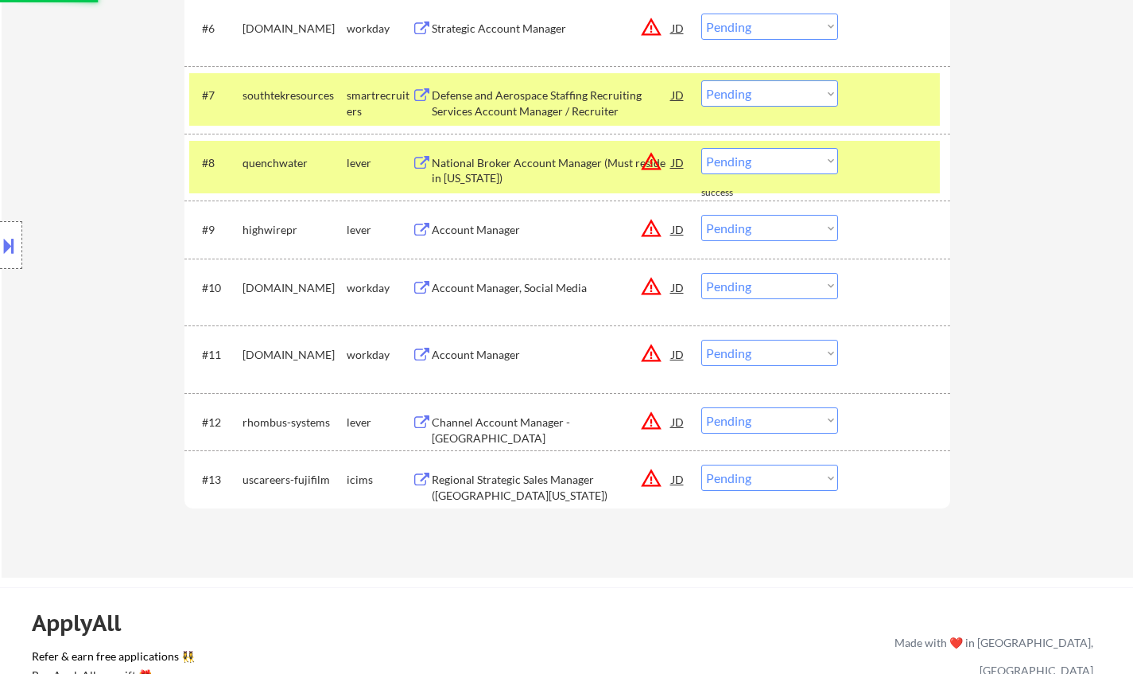
scroll to position [875, 0]
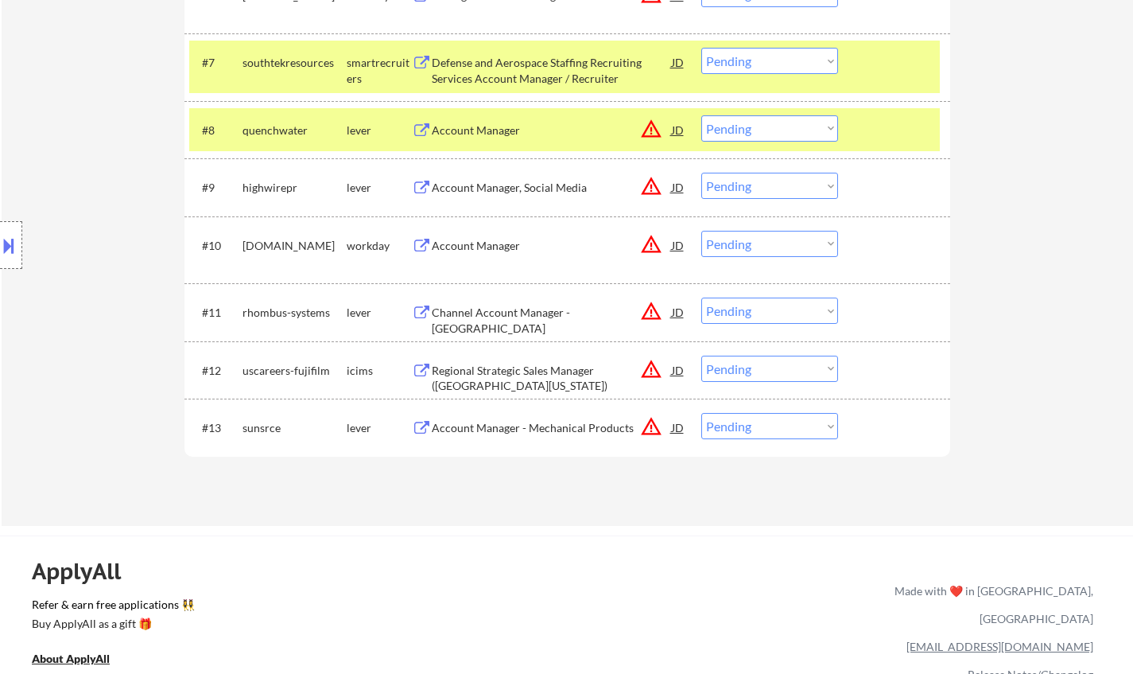
click at [672, 309] on div "JD" at bounding box center [679, 311] width 16 height 29
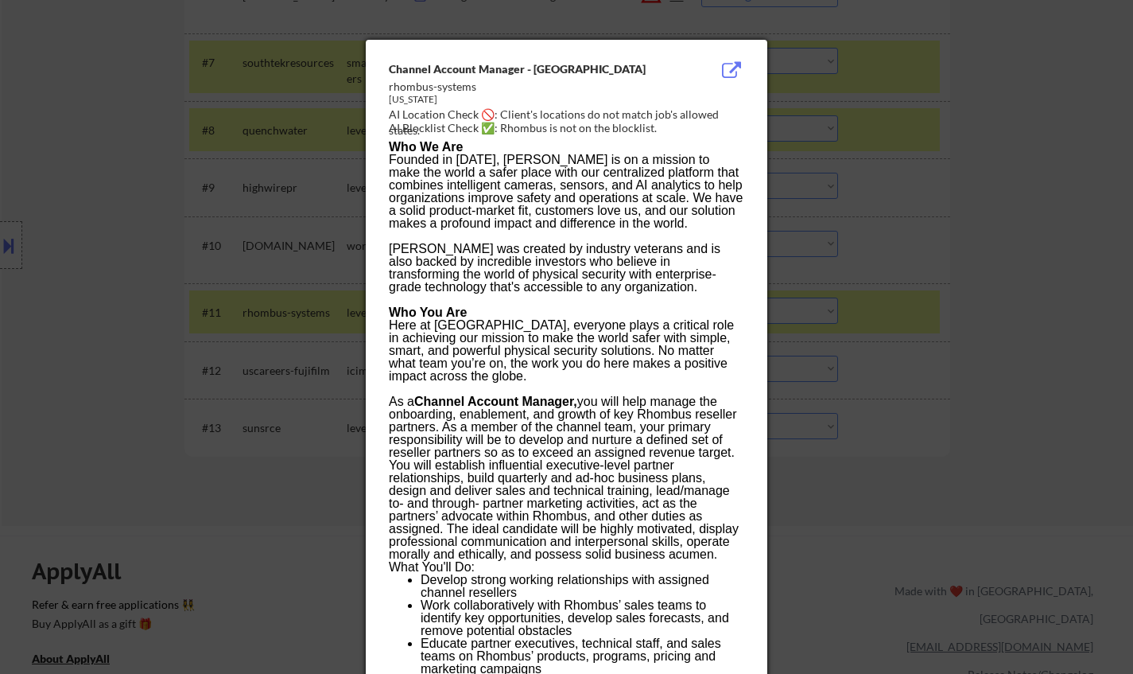
click at [875, 367] on div at bounding box center [566, 337] width 1133 height 674
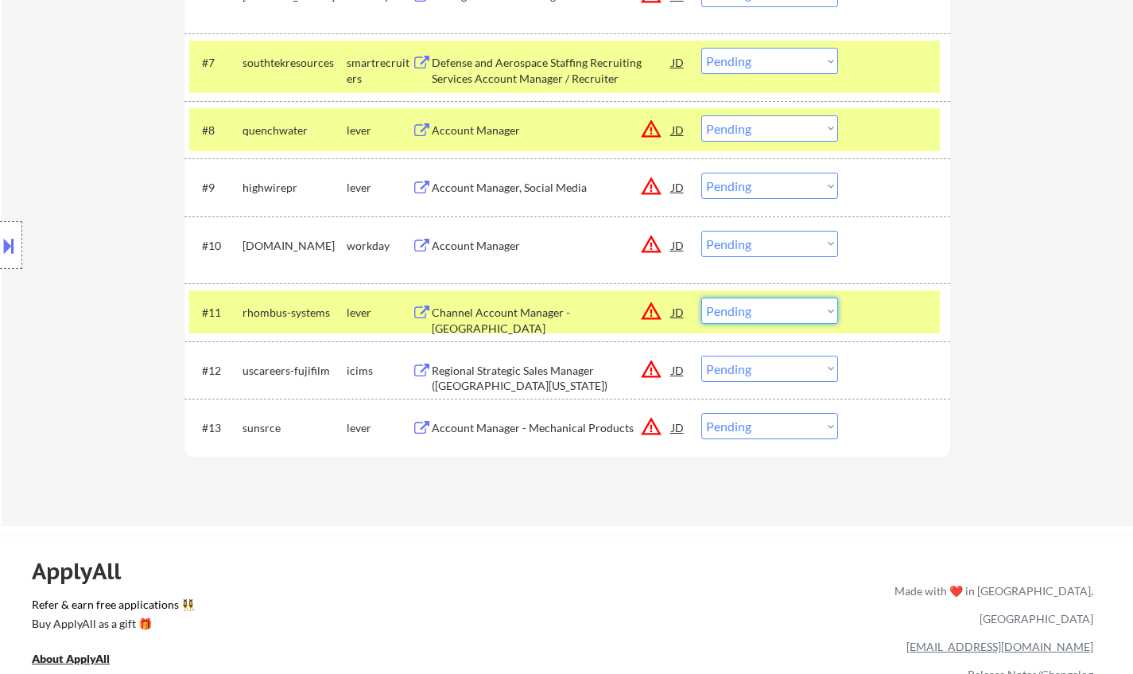
click at [769, 324] on select "Choose an option... Pending Applied Excluded (Questions) Excluded (Expired) Exc…" at bounding box center [770, 310] width 137 height 26
click at [702, 297] on select "Choose an option... Pending Applied Excluded (Questions) Excluded (Expired) Exc…" at bounding box center [770, 310] width 137 height 26
select select ""pending""
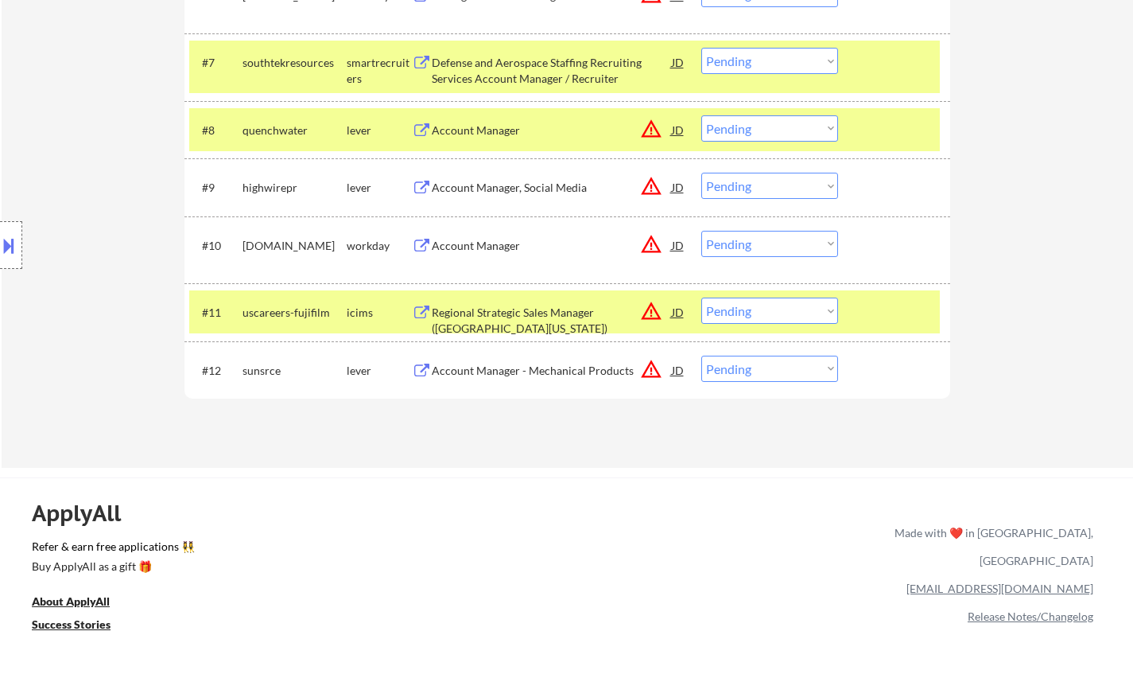
click at [684, 371] on div "JD" at bounding box center [679, 370] width 16 height 29
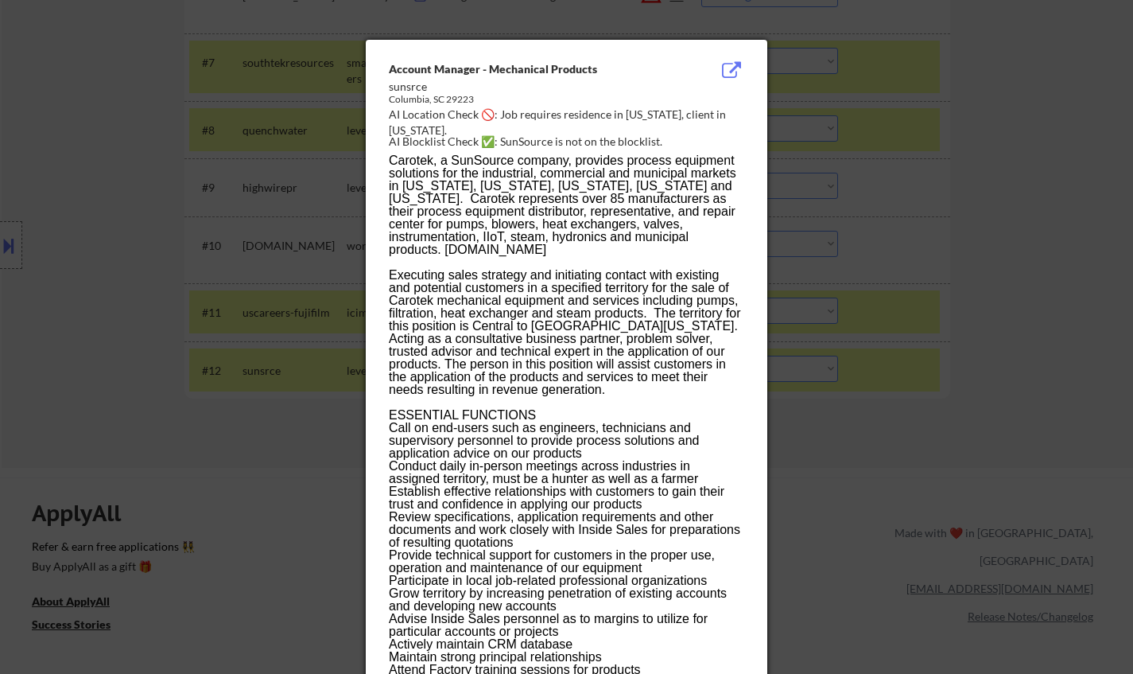
click at [914, 433] on div at bounding box center [566, 337] width 1133 height 674
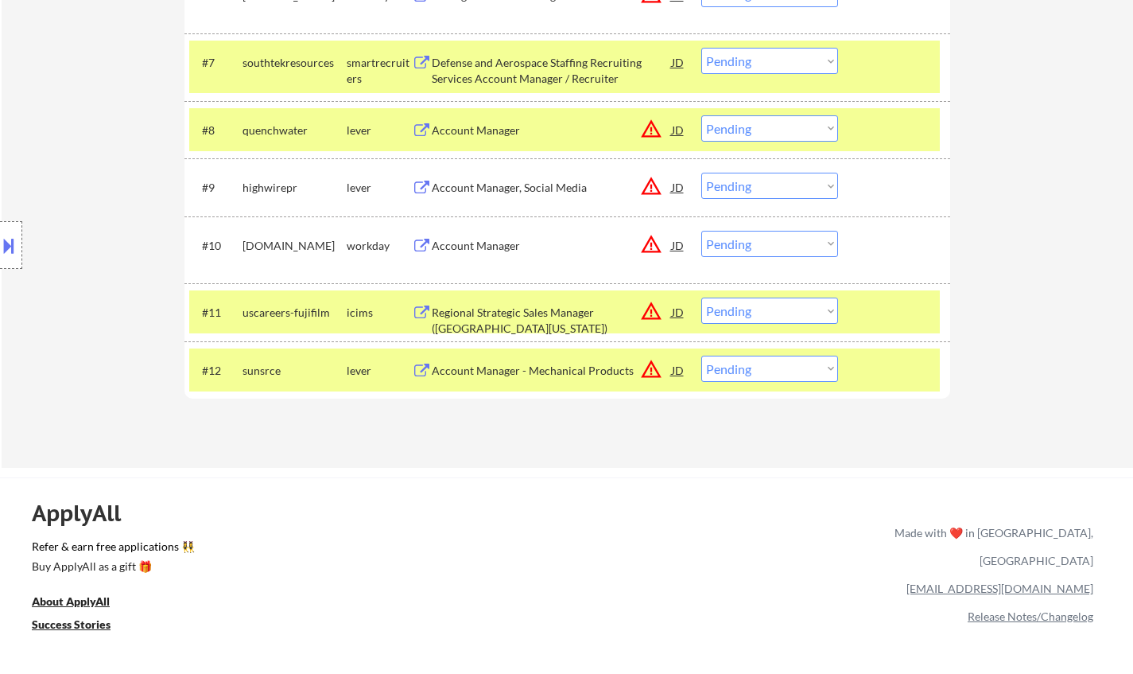
click at [786, 367] on select "Choose an option... Pending Applied Excluded (Questions) Excluded (Expired) Exc…" at bounding box center [770, 369] width 137 height 26
select select ""excluded__location_""
click at [702, 356] on select "Choose an option... Pending Applied Excluded (Questions) Excluded (Expired) Exc…" at bounding box center [770, 369] width 137 height 26
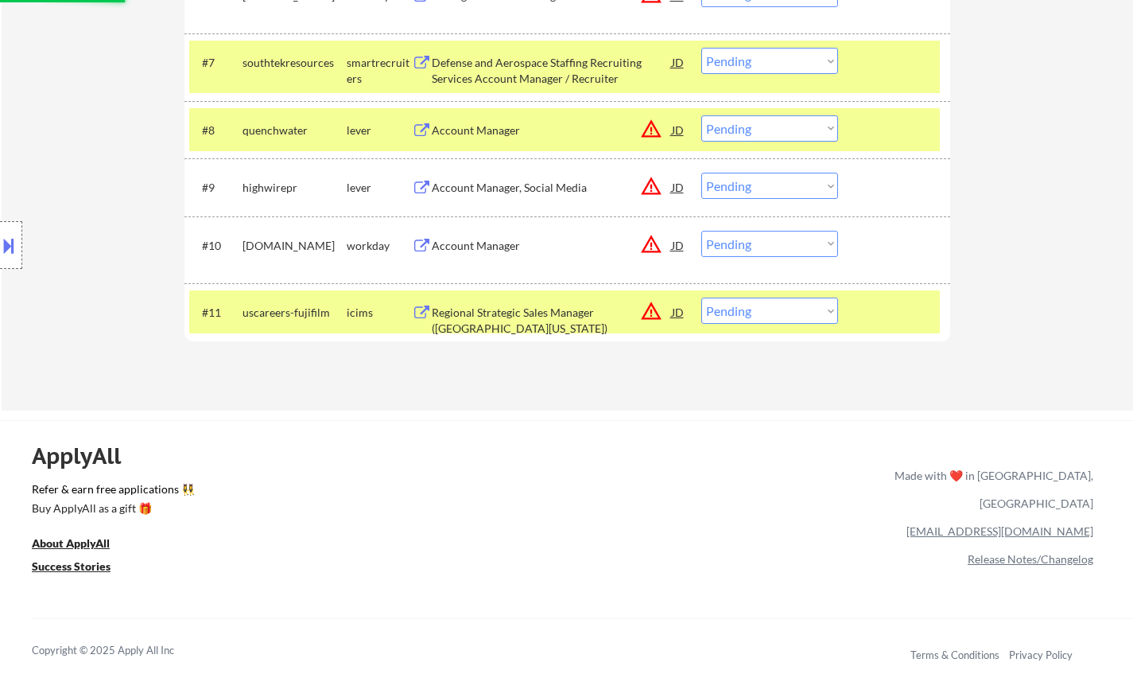
click at [770, 314] on select "Choose an option... Pending Applied Excluded (Questions) Excluded (Expired) Exc…" at bounding box center [770, 310] width 137 height 26
select select ""excluded__location_""
click at [702, 297] on select "Choose an option... Pending Applied Excluded (Questions) Excluded (Expired) Exc…" at bounding box center [770, 310] width 137 height 26
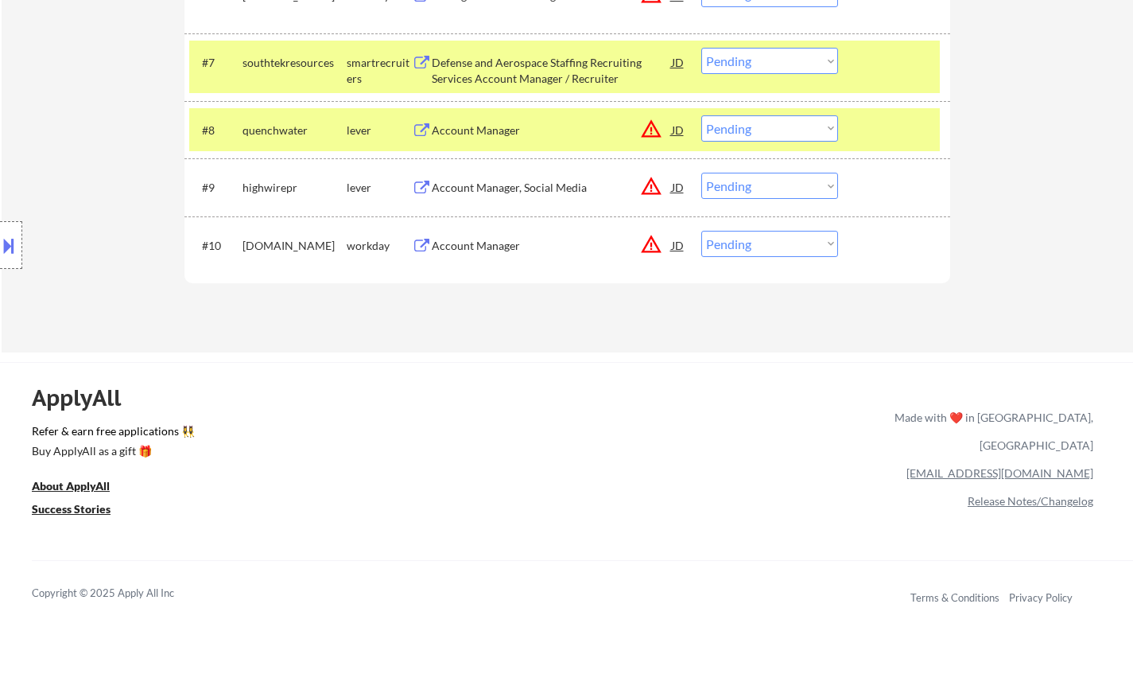
click at [680, 130] on div "JD" at bounding box center [679, 129] width 16 height 29
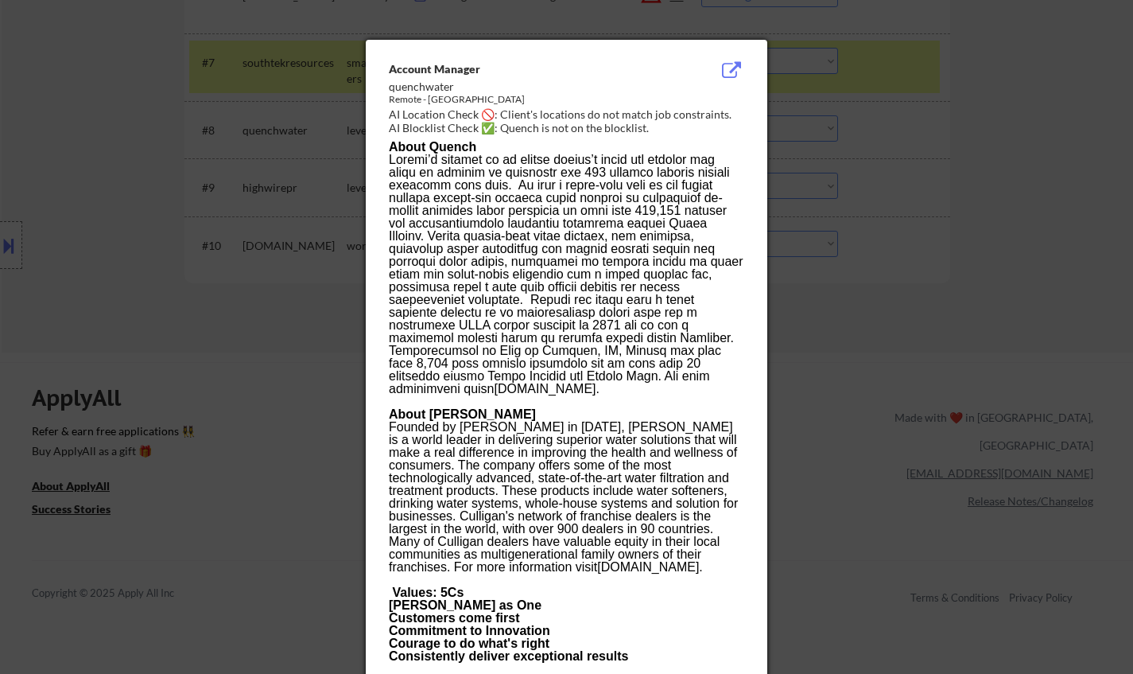
click at [930, 303] on div at bounding box center [566, 337] width 1133 height 674
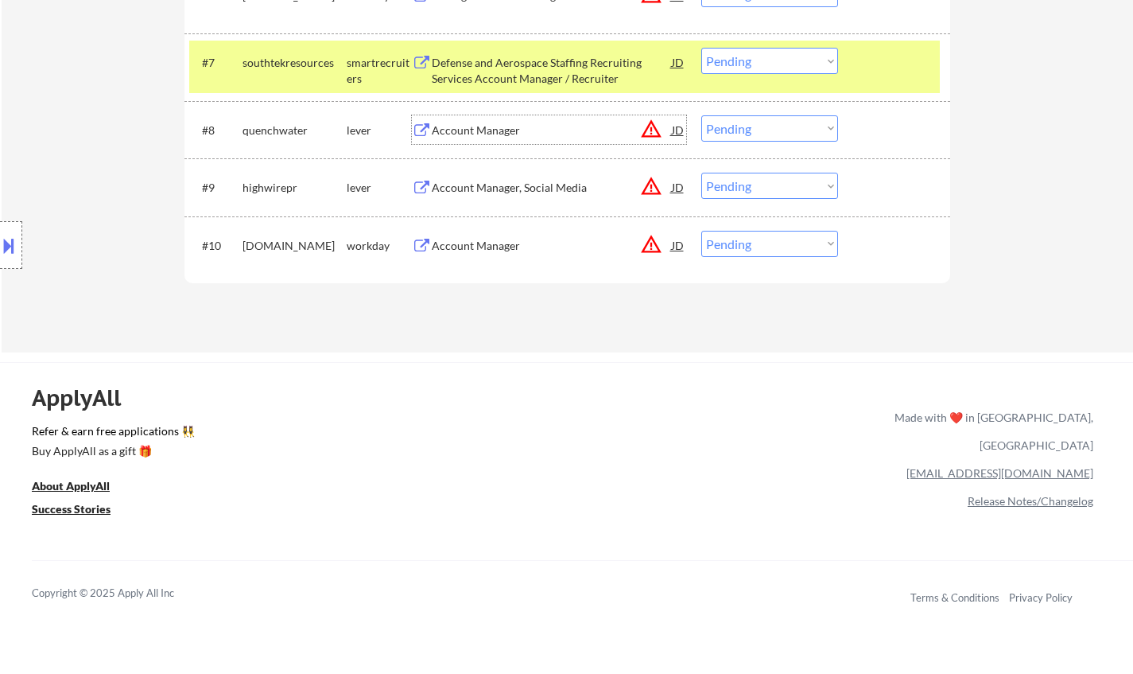
click at [465, 124] on div "Account Manager" at bounding box center [552, 130] width 240 height 16
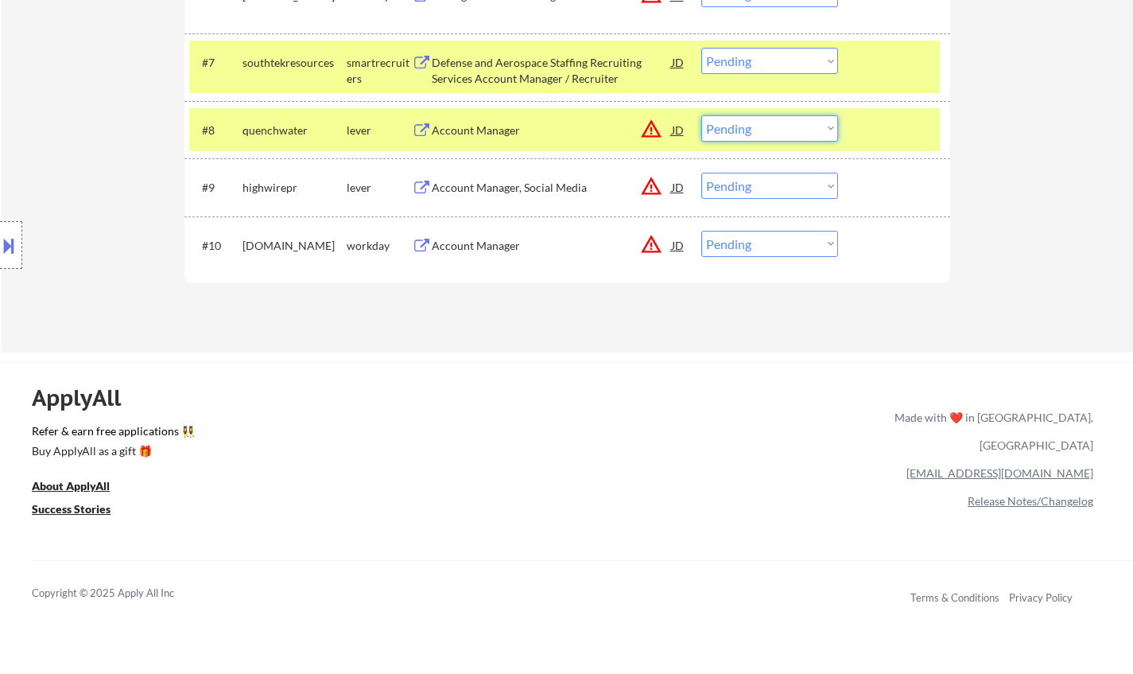
drag, startPoint x: 744, startPoint y: 128, endPoint x: 748, endPoint y: 138, distance: 11.1
click at [744, 128] on select "Choose an option... Pending Applied Excluded (Questions) Excluded (Expired) Exc…" at bounding box center [770, 128] width 137 height 26
click at [702, 115] on select "Choose an option... Pending Applied Excluded (Questions) Excluded (Expired) Exc…" at bounding box center [770, 128] width 137 height 26
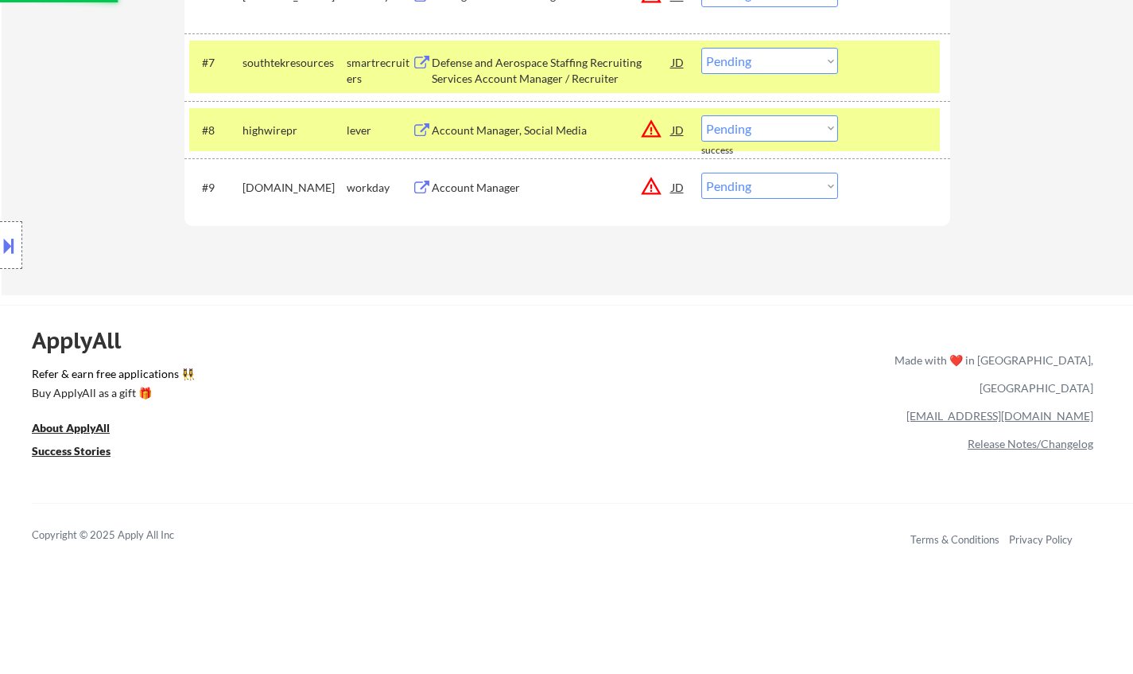
click at [682, 134] on div "JD" at bounding box center [679, 129] width 16 height 29
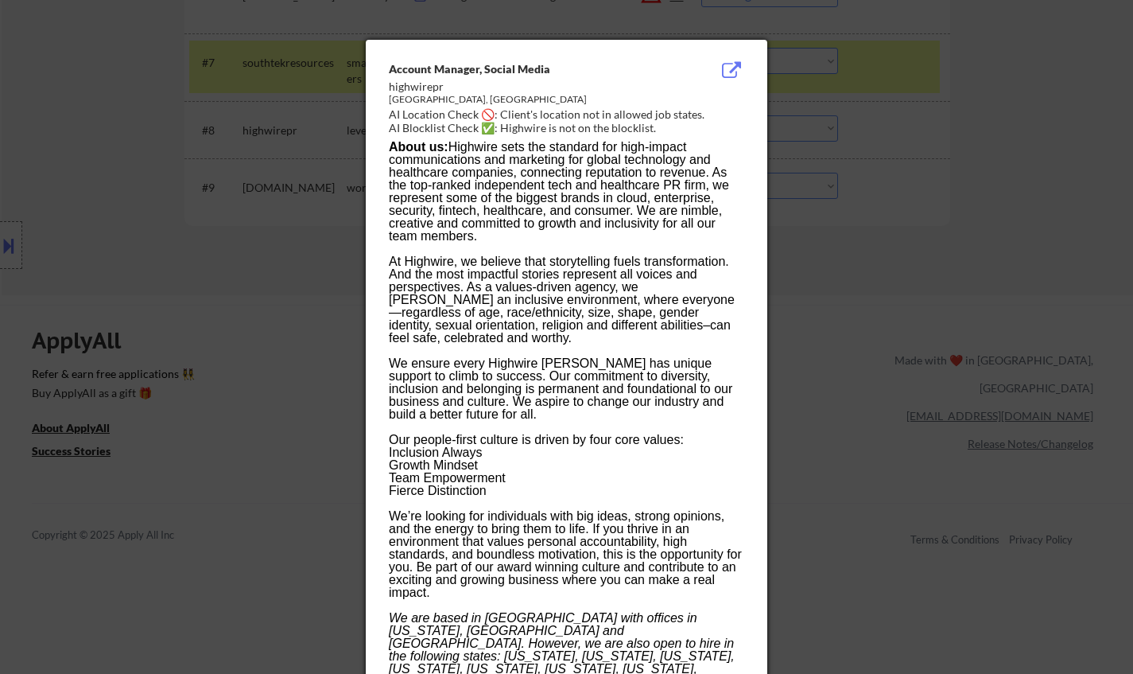
drag, startPoint x: 970, startPoint y: 300, endPoint x: 881, endPoint y: 178, distance: 150.4
click at [969, 300] on div at bounding box center [566, 337] width 1133 height 674
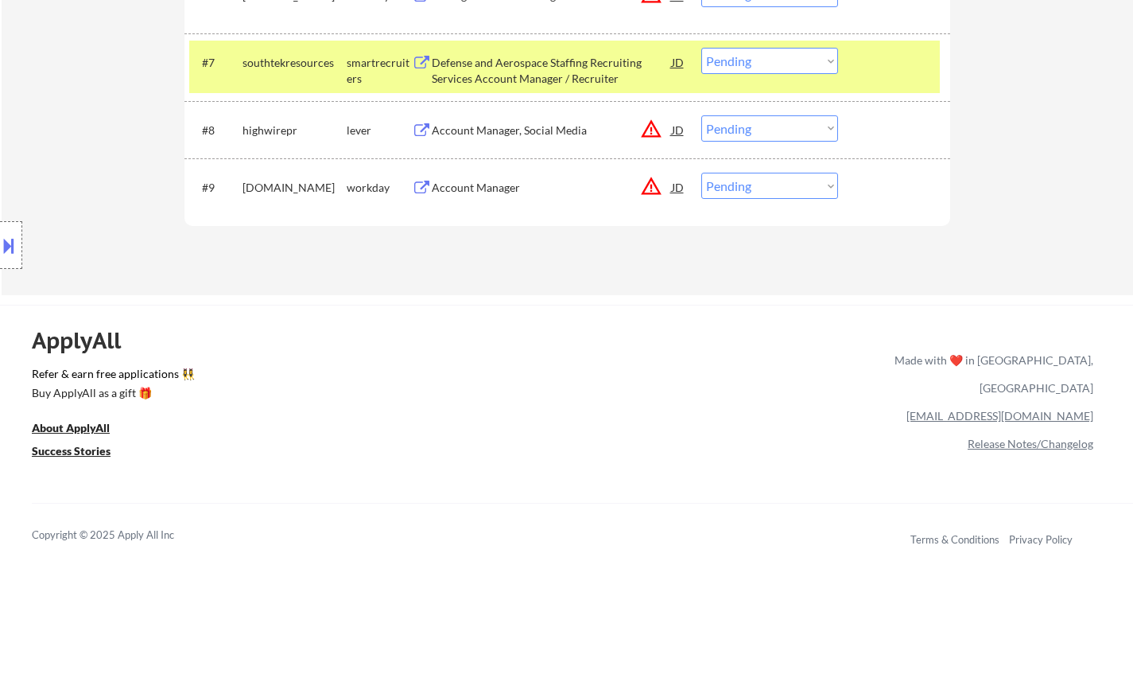
click at [671, 128] on div "JD" at bounding box center [679, 129] width 16 height 29
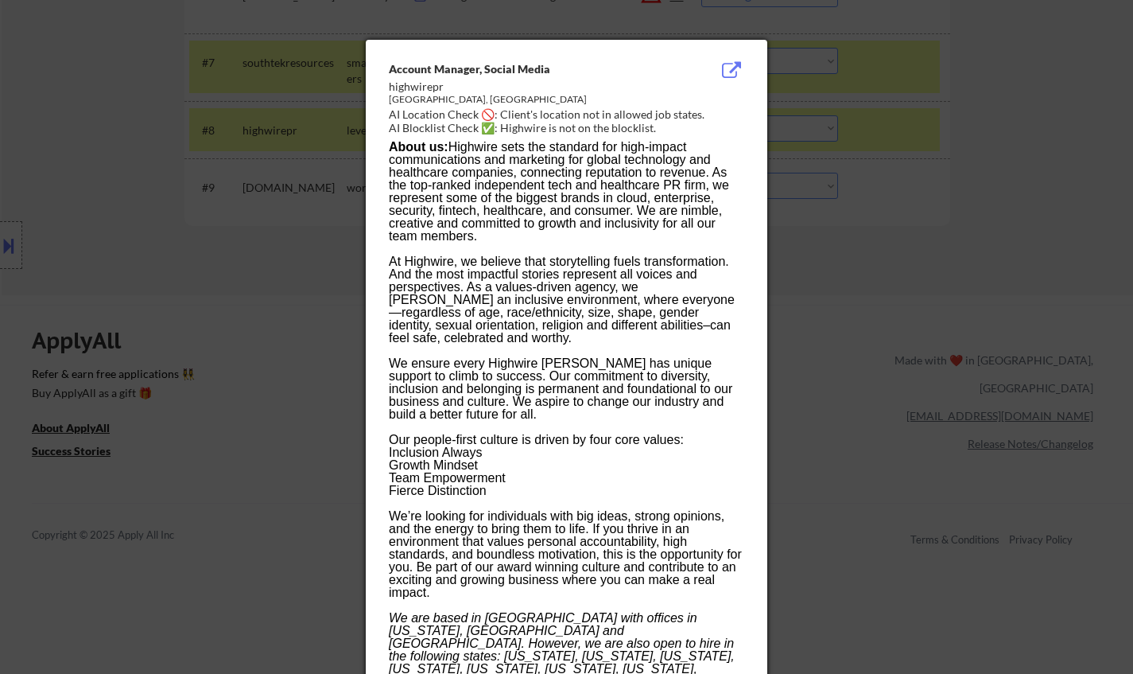
click at [1034, 359] on div at bounding box center [566, 337] width 1133 height 674
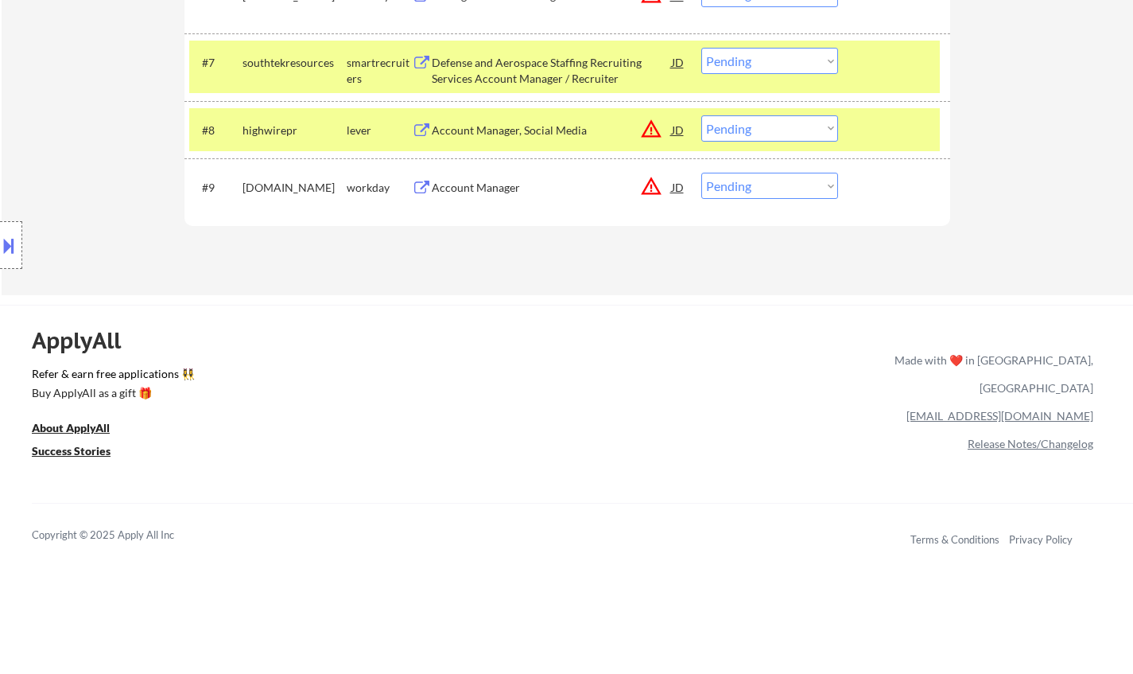
click at [488, 123] on div "Account Manager, Social Media" at bounding box center [552, 130] width 240 height 16
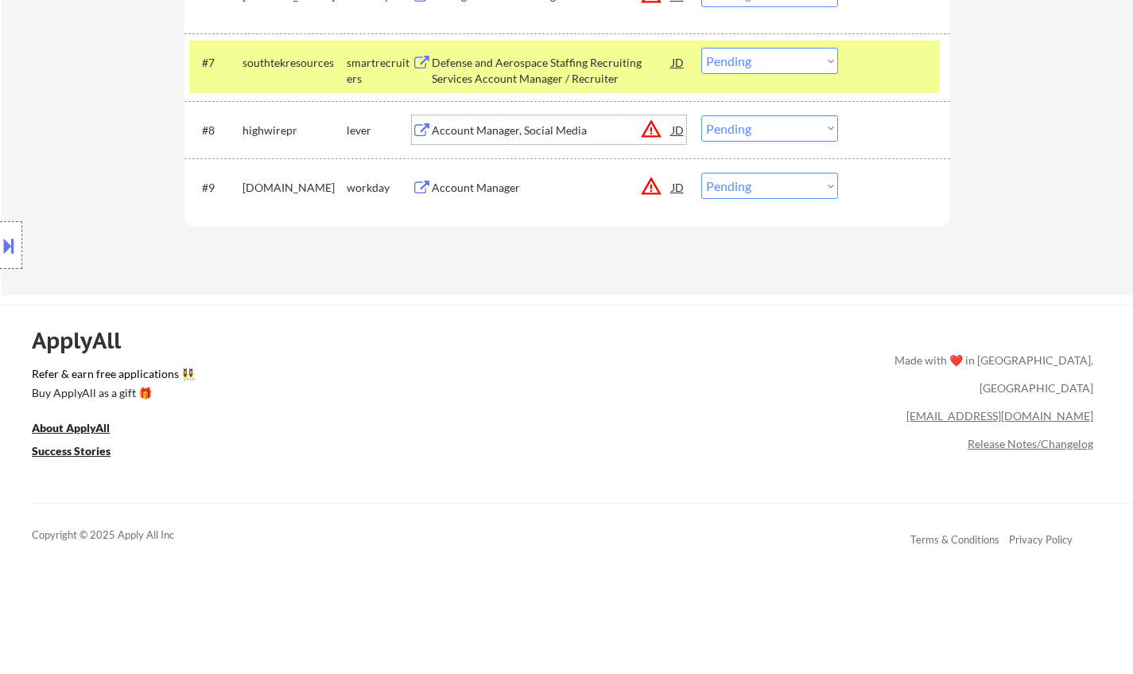
drag, startPoint x: 763, startPoint y: 126, endPoint x: 769, endPoint y: 137, distance: 12.8
click at [763, 126] on select "Choose an option... Pending Applied Excluded (Questions) Excluded (Expired) Exc…" at bounding box center [770, 128] width 137 height 26
click at [702, 115] on select "Choose an option... Pending Applied Excluded (Questions) Excluded (Expired) Exc…" at bounding box center [770, 128] width 137 height 26
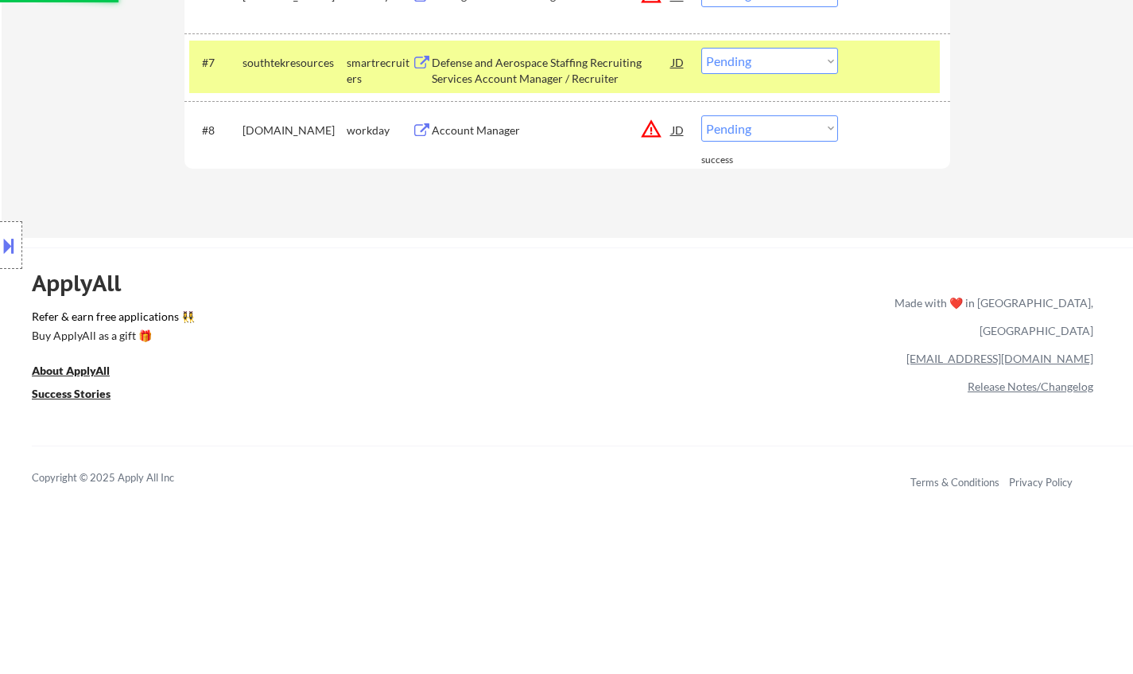
click at [683, 128] on div "JD" at bounding box center [679, 129] width 16 height 29
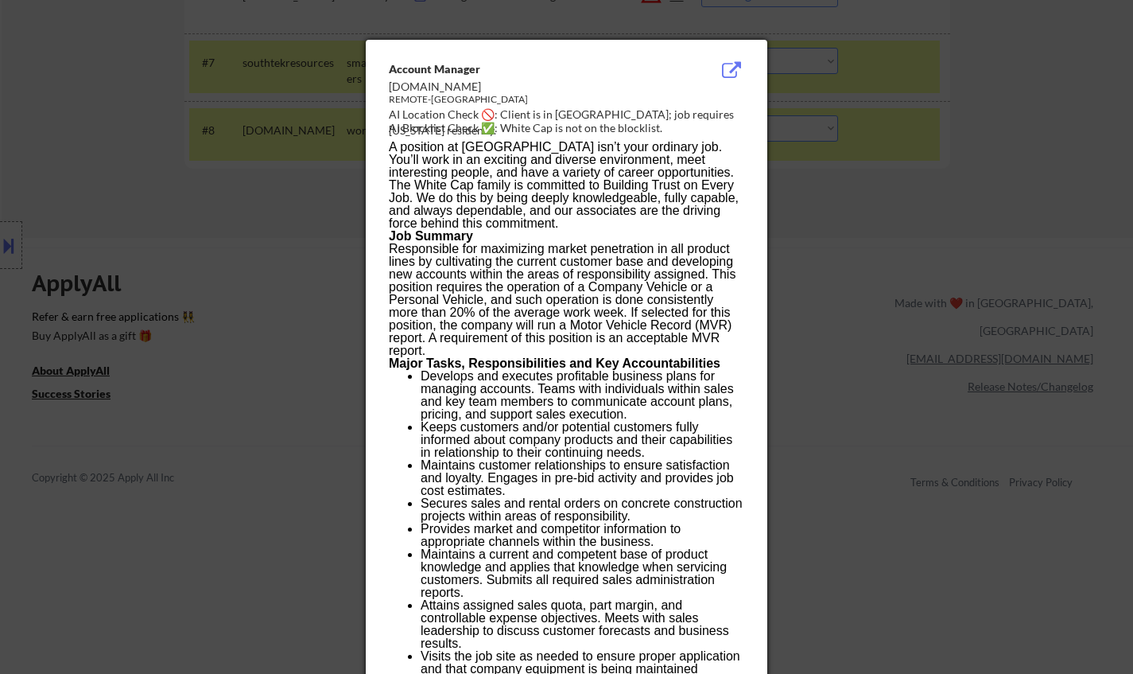
click at [910, 325] on div at bounding box center [566, 337] width 1133 height 674
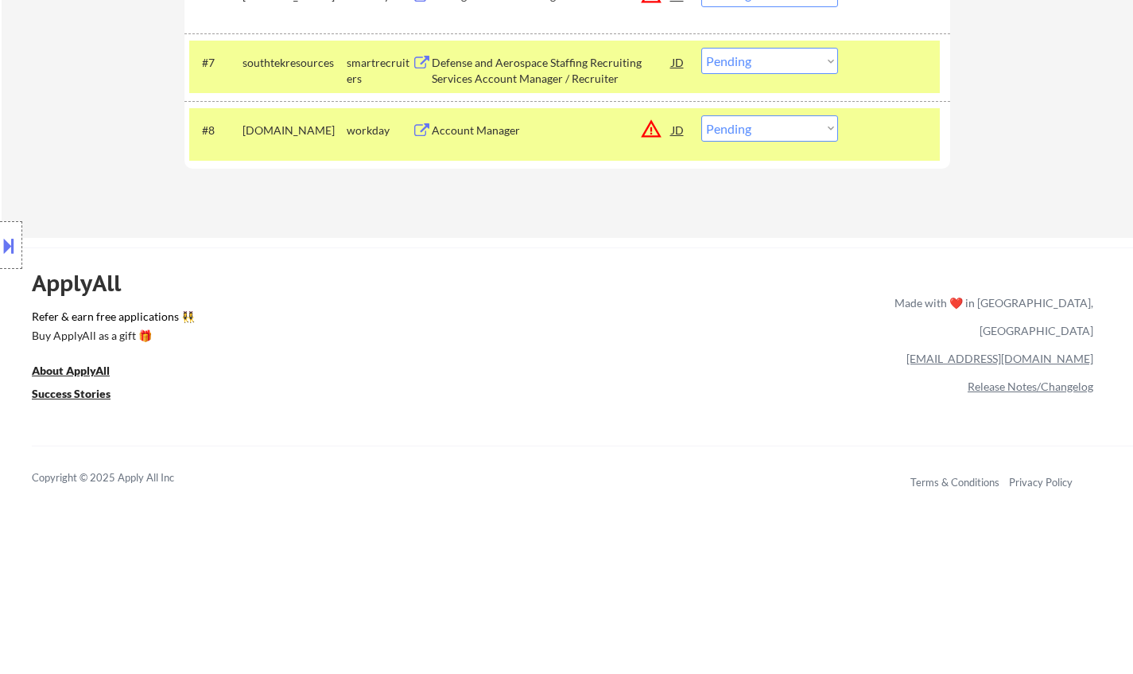
click at [800, 120] on select "Choose an option... Pending Applied Excluded (Questions) Excluded (Expired) Exc…" at bounding box center [770, 128] width 137 height 26
select select ""excluded__location_""
click at [702, 115] on select "Choose an option... Pending Applied Excluded (Questions) Excluded (Expired) Exc…" at bounding box center [770, 128] width 137 height 26
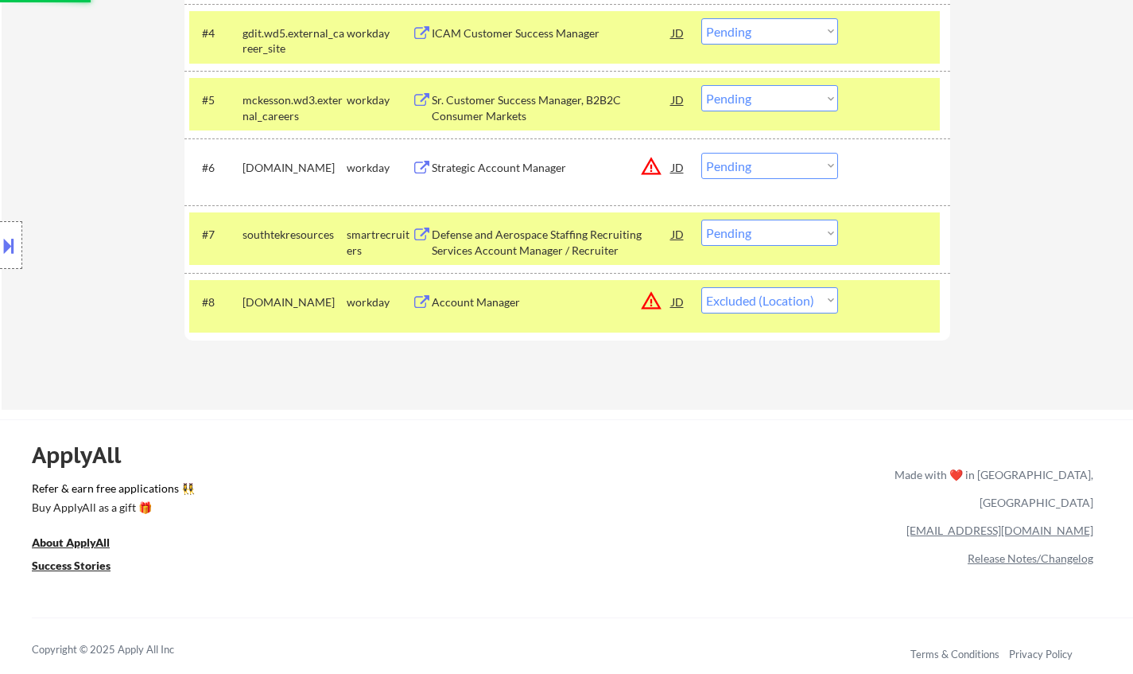
scroll to position [636, 0]
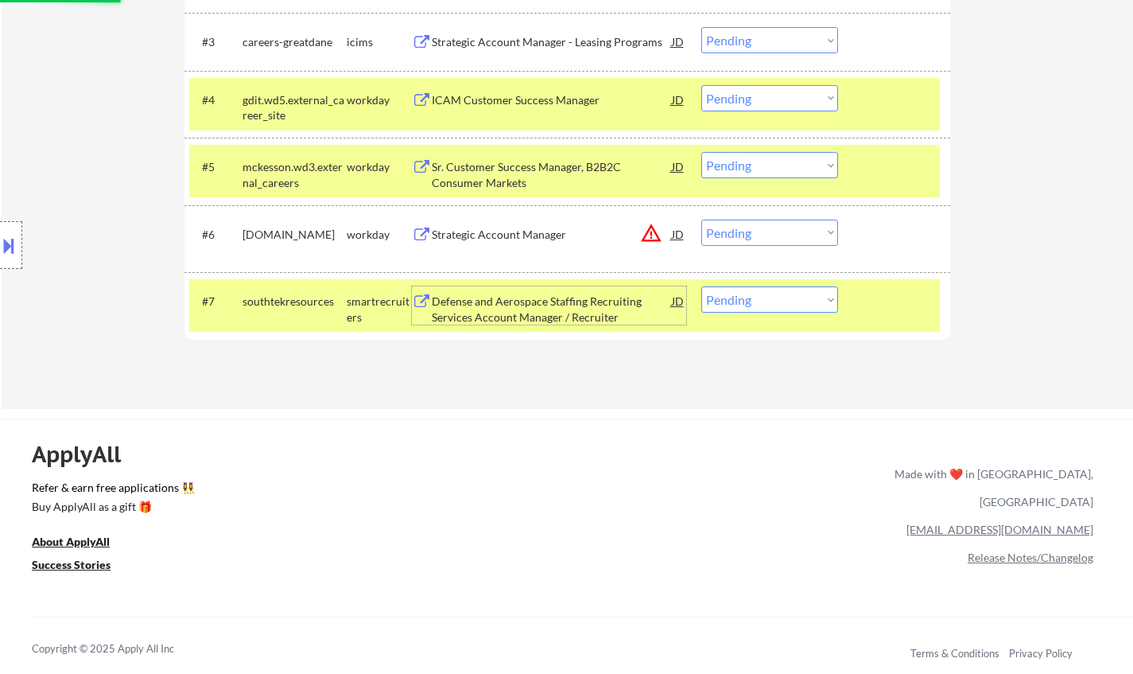
click at [524, 300] on div "Defense and Aerospace Staffing Recruiting Services Account Manager / Recruiter" at bounding box center [552, 309] width 240 height 31
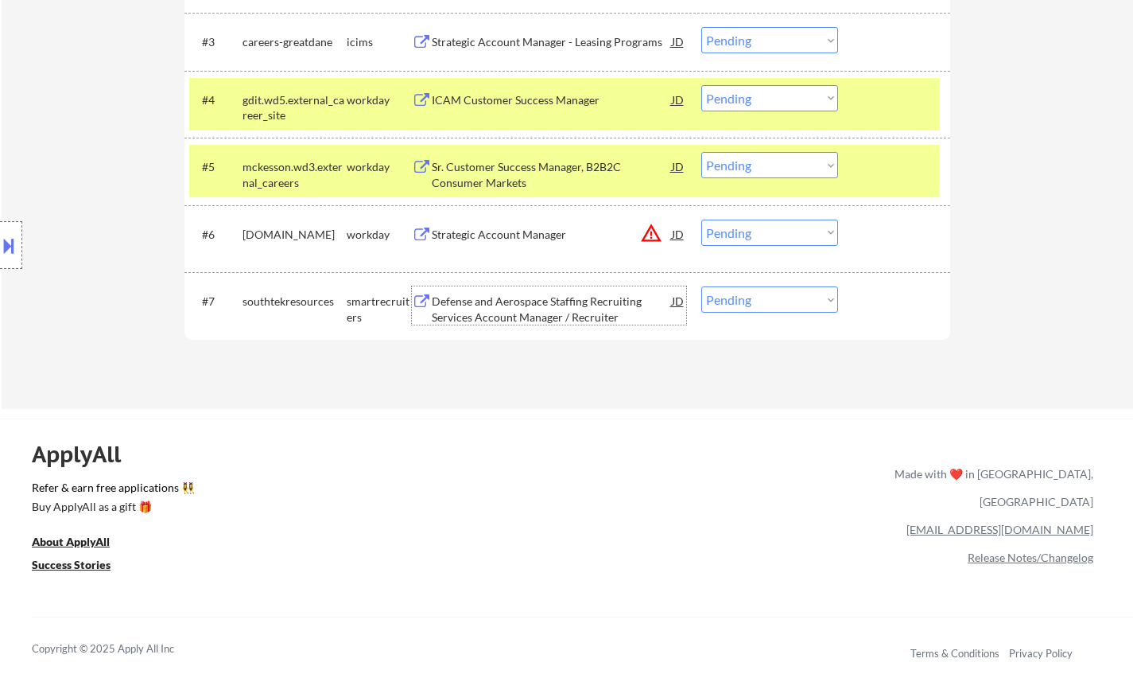
drag, startPoint x: 756, startPoint y: 297, endPoint x: 762, endPoint y: 311, distance: 15.4
click at [756, 297] on select "Choose an option... Pending Applied Excluded (Questions) Excluded (Expired) Exc…" at bounding box center [770, 299] width 137 height 26
select select ""excluded__bad_match_""
click at [702, 286] on select "Choose an option... Pending Applied Excluded (Questions) Excluded (Expired) Exc…" at bounding box center [770, 299] width 137 height 26
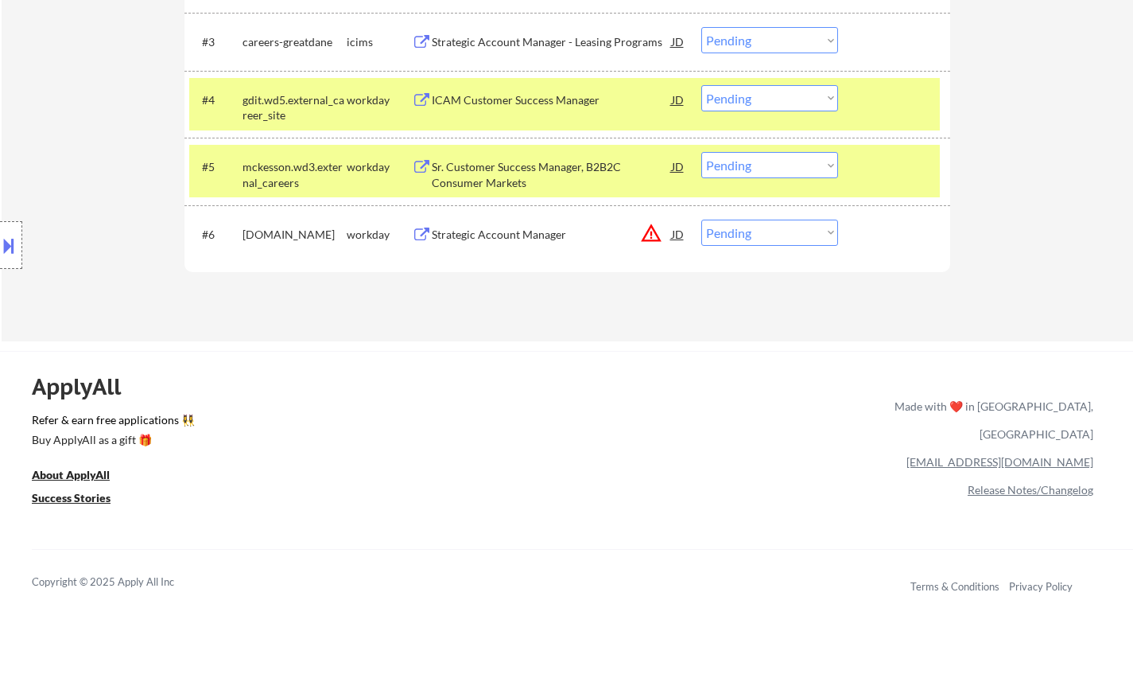
click at [676, 232] on div "JD" at bounding box center [679, 234] width 16 height 29
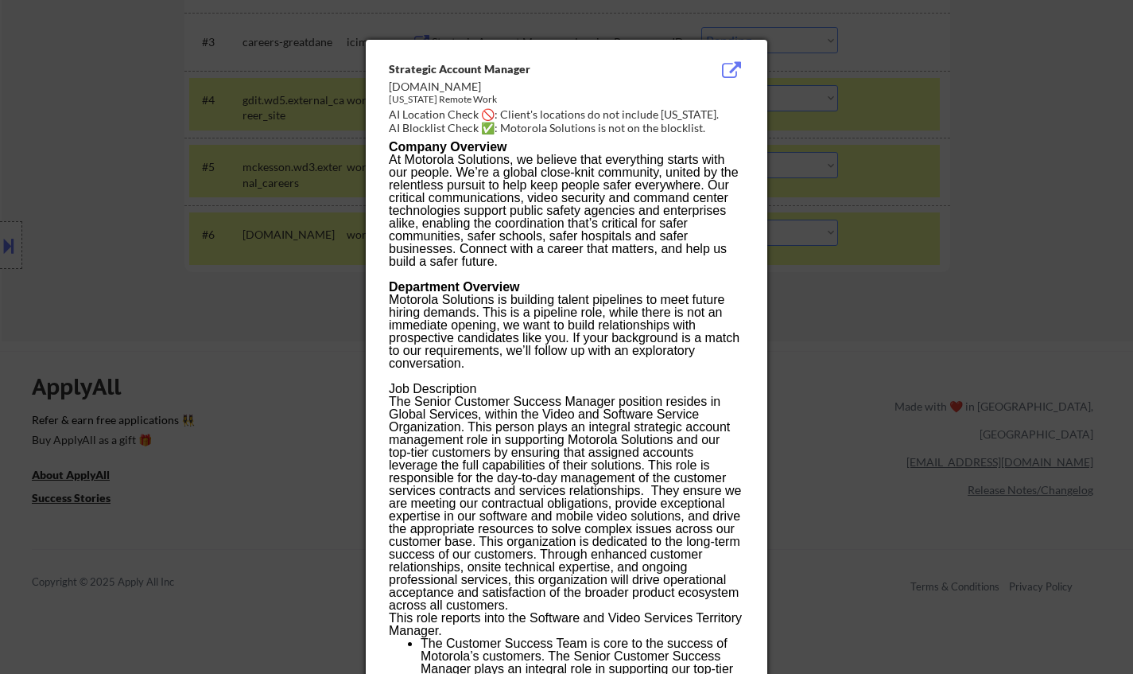
drag, startPoint x: 882, startPoint y: 375, endPoint x: 868, endPoint y: 309, distance: 67.6
click at [881, 375] on div at bounding box center [566, 337] width 1133 height 674
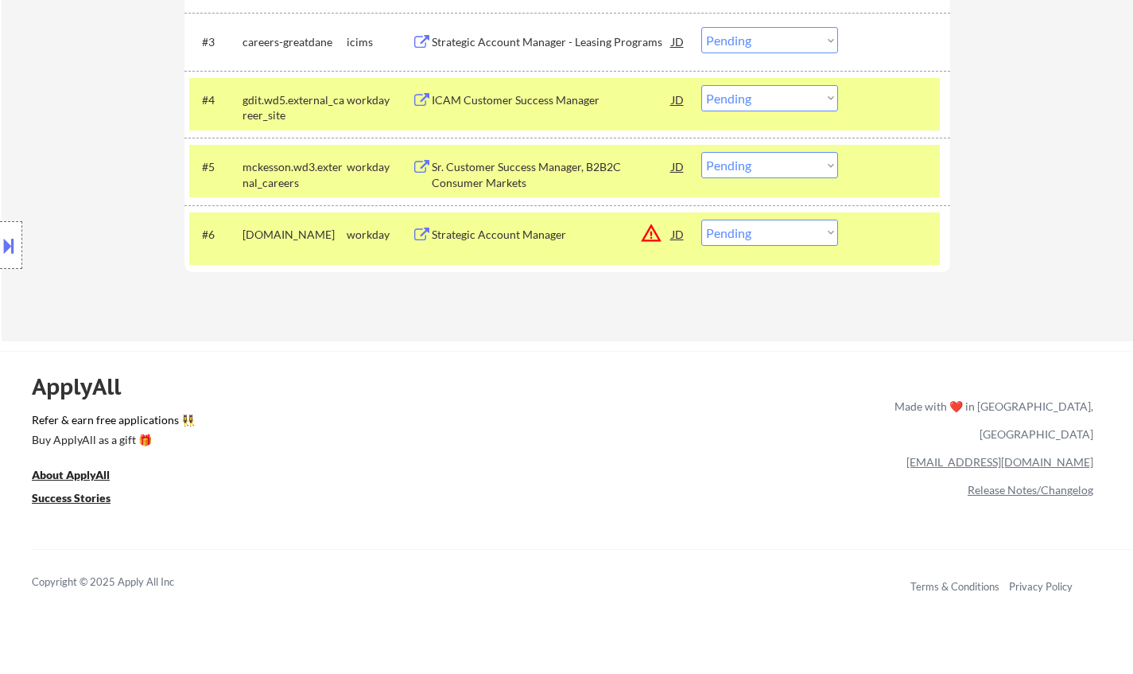
click at [806, 224] on select "Choose an option... Pending Applied Excluded (Questions) Excluded (Expired) Exc…" at bounding box center [770, 233] width 137 height 26
select select ""excluded__location_""
click at [702, 220] on select "Choose an option... Pending Applied Excluded (Questions) Excluded (Expired) Exc…" at bounding box center [770, 233] width 137 height 26
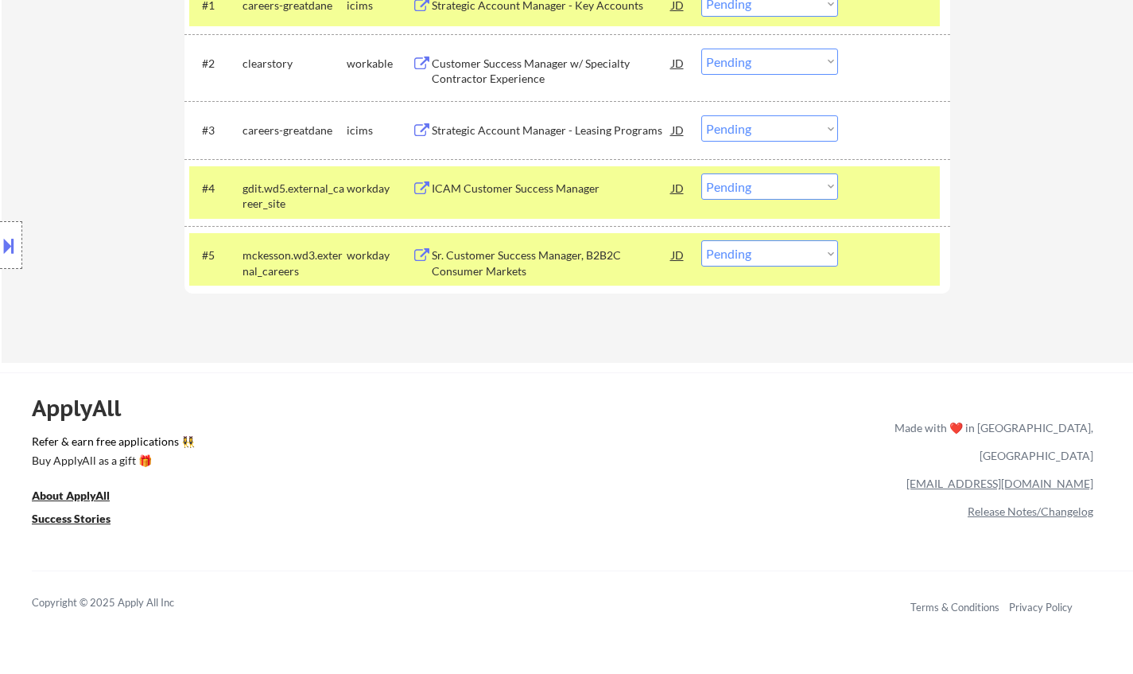
scroll to position [477, 0]
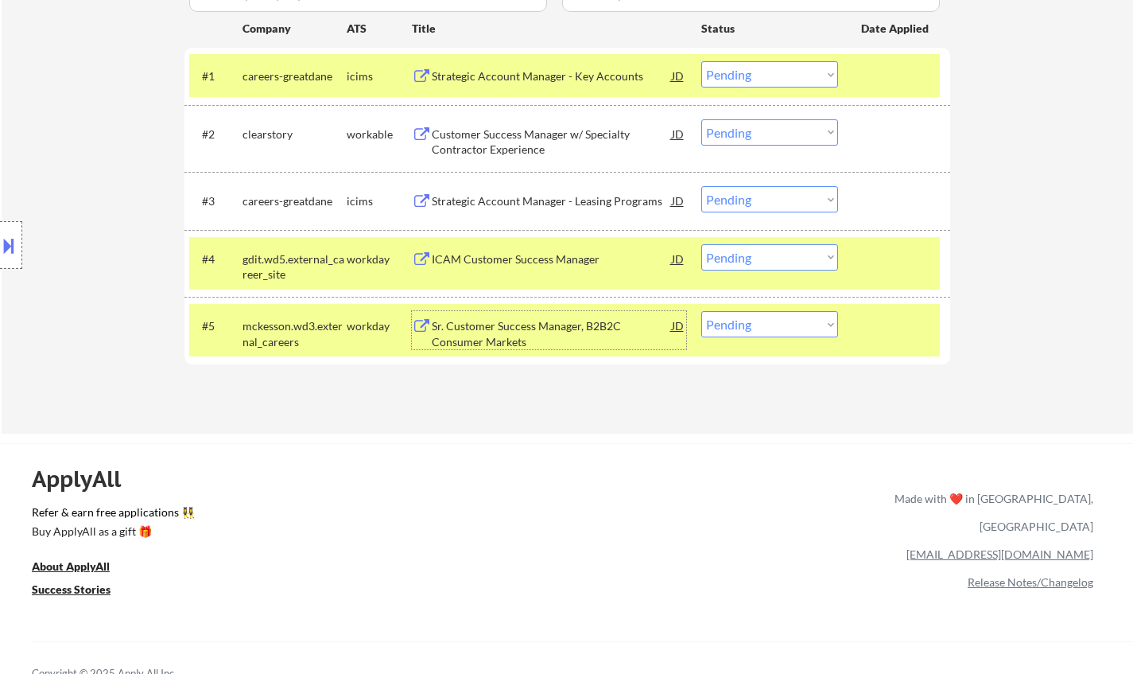
click at [523, 325] on div "Sr. Customer Success Manager, B2B2C Consumer Markets" at bounding box center [552, 333] width 240 height 31
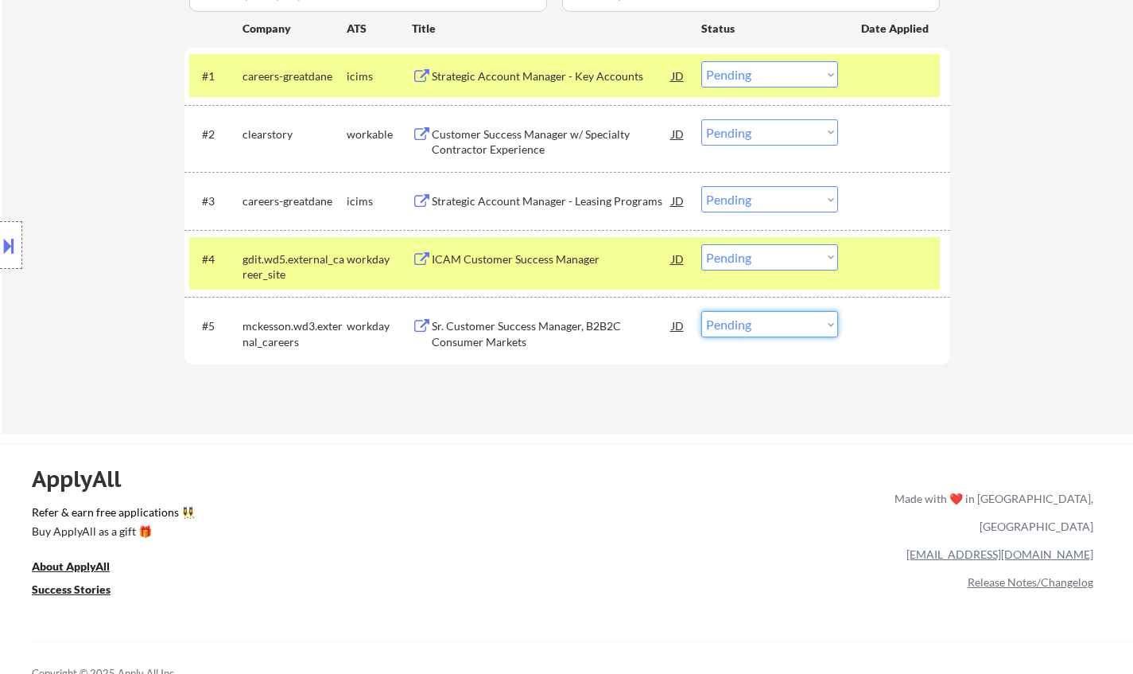
drag, startPoint x: 770, startPoint y: 323, endPoint x: 772, endPoint y: 336, distance: 12.8
click at [770, 323] on select "Choose an option... Pending Applied Excluded (Questions) Excluded (Expired) Exc…" at bounding box center [770, 324] width 137 height 26
select select ""applied""
click at [702, 311] on select "Choose an option... Pending Applied Excluded (Questions) Excluded (Expired) Exc…" at bounding box center [770, 324] width 137 height 26
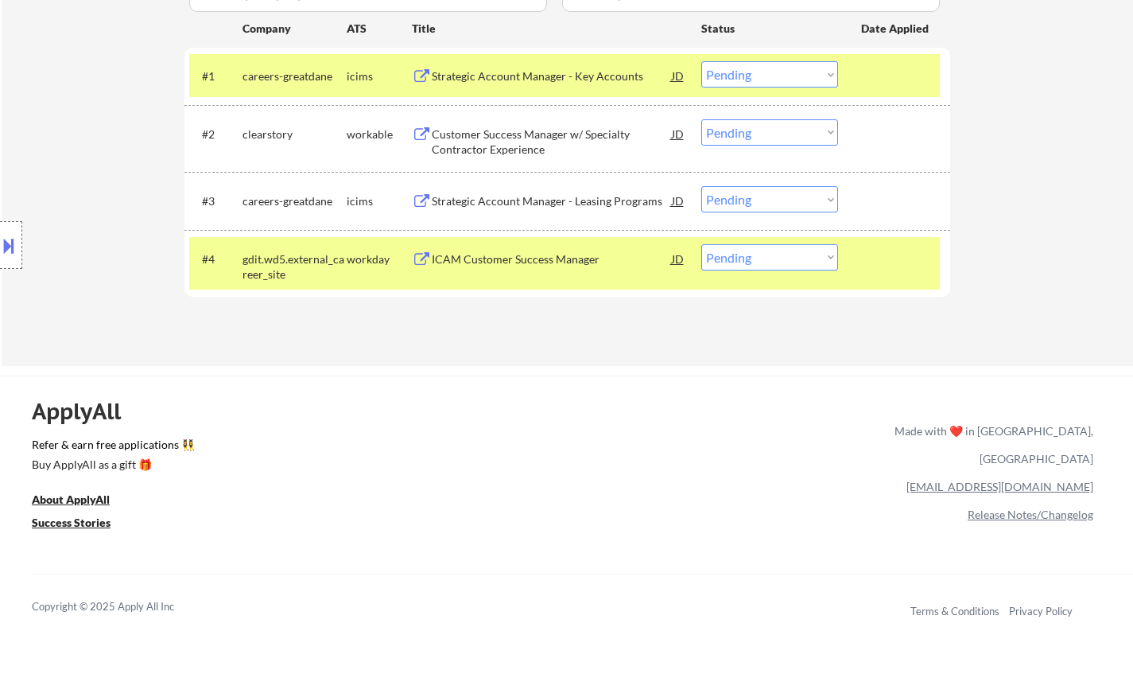
click at [526, 266] on div "ICAM Customer Success Manager" at bounding box center [552, 259] width 240 height 16
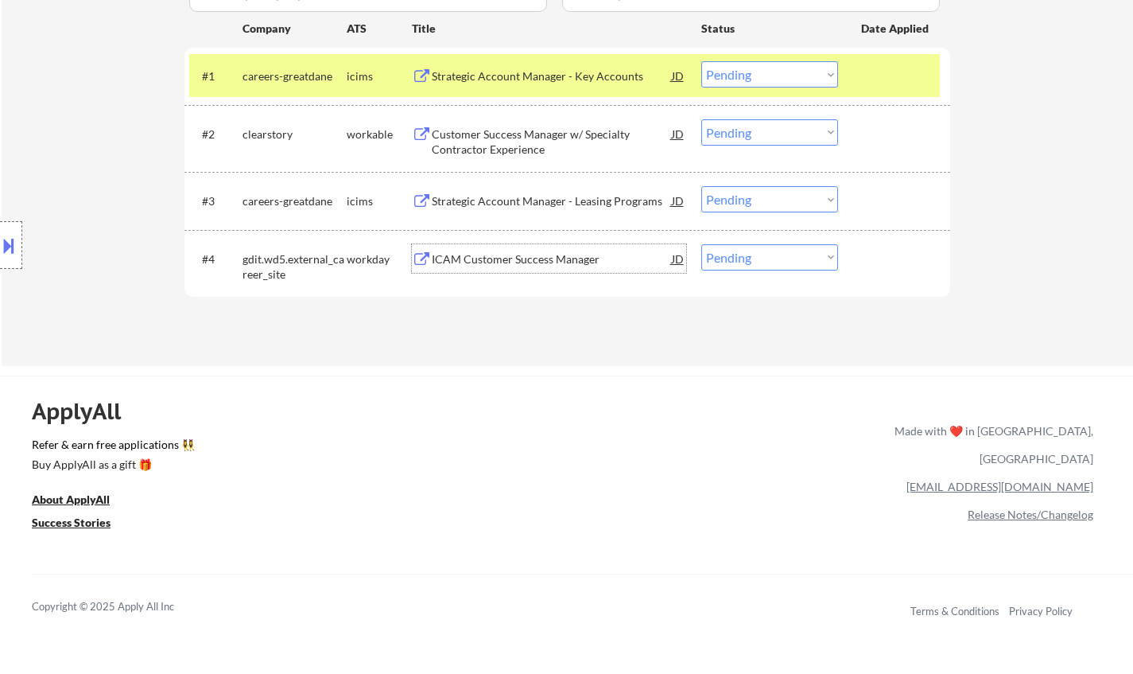
click at [789, 256] on select "Choose an option... Pending Applied Excluded (Questions) Excluded (Expired) Exc…" at bounding box center [770, 257] width 137 height 26
select select ""excluded__expired_""
click at [702, 244] on select "Choose an option... Pending Applied Excluded (Questions) Excluded (Expired) Exc…" at bounding box center [770, 257] width 137 height 26
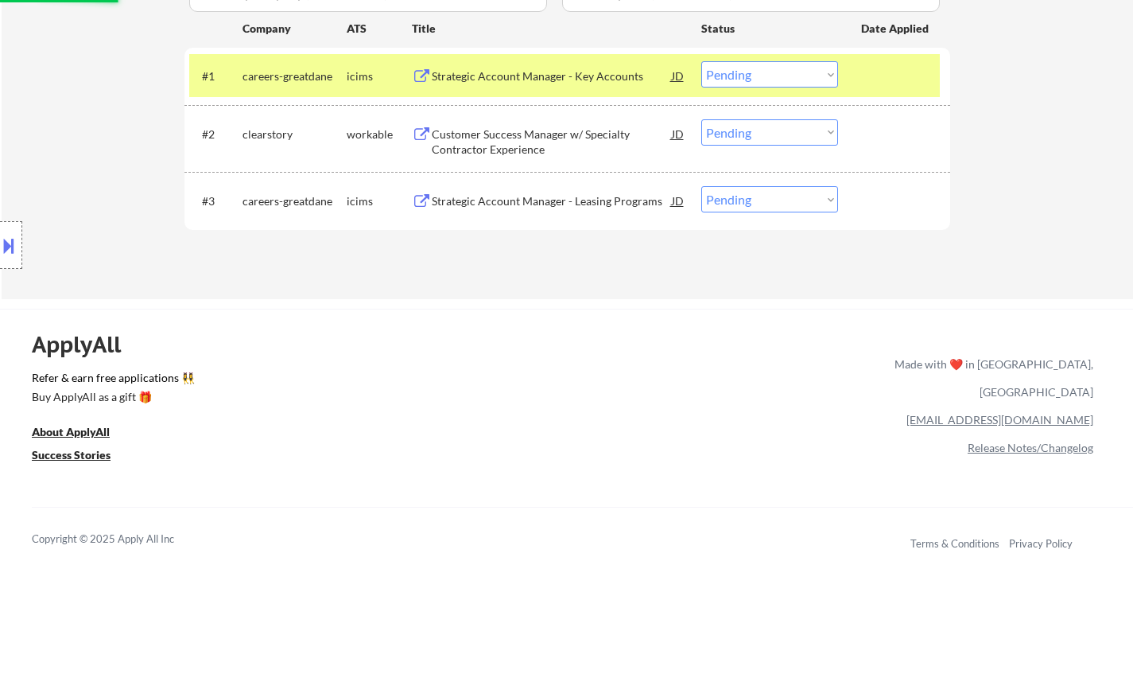
scroll to position [318, 0]
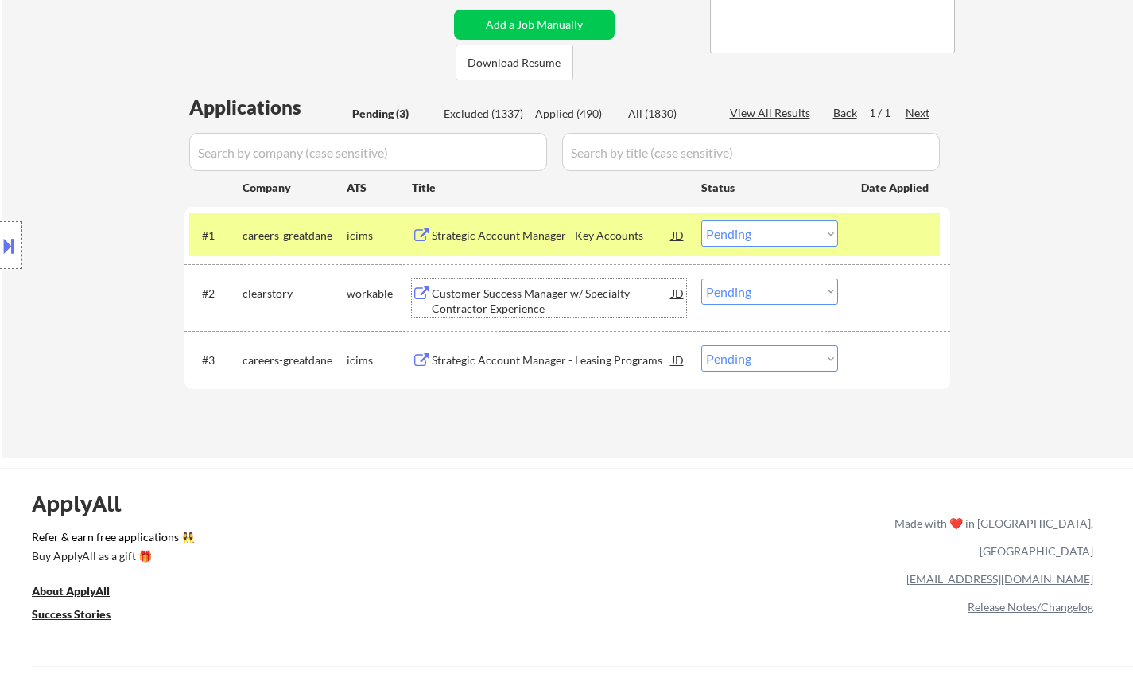
click at [520, 292] on div "Customer Success Manager w/ Specialty Contractor Experience" at bounding box center [552, 301] width 240 height 31
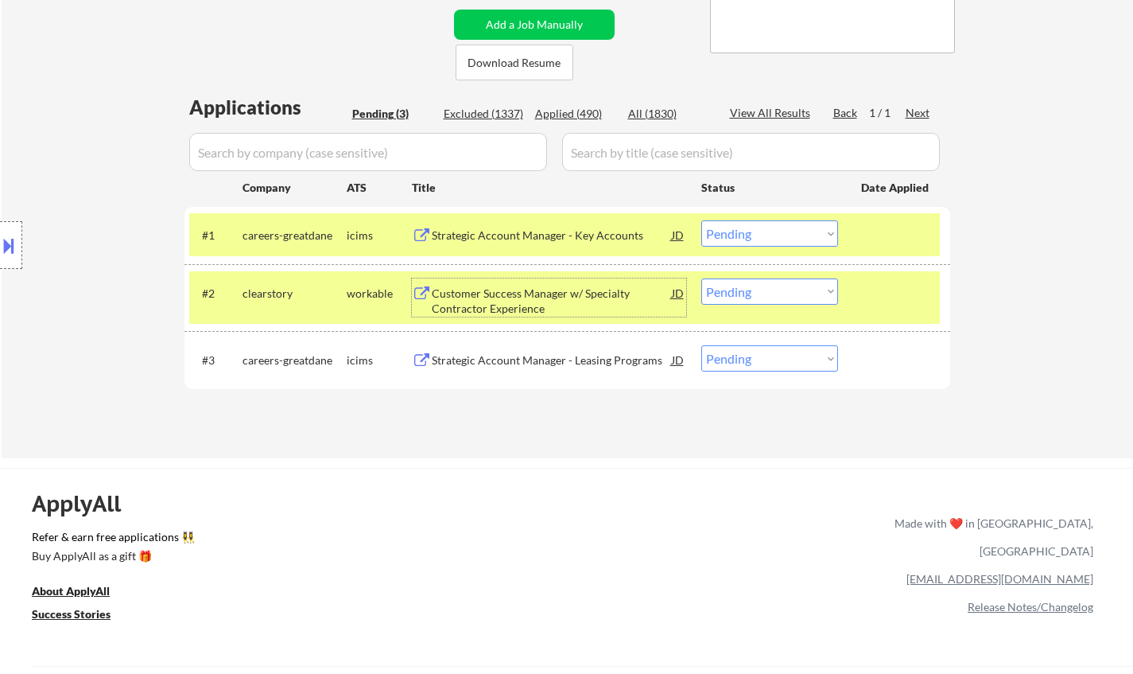
click at [739, 284] on select "Choose an option... Pending Applied Excluded (Questions) Excluded (Expired) Exc…" at bounding box center [770, 291] width 137 height 26
click at [702, 278] on select "Choose an option... Pending Applied Excluded (Questions) Excluded (Expired) Exc…" at bounding box center [770, 291] width 137 height 26
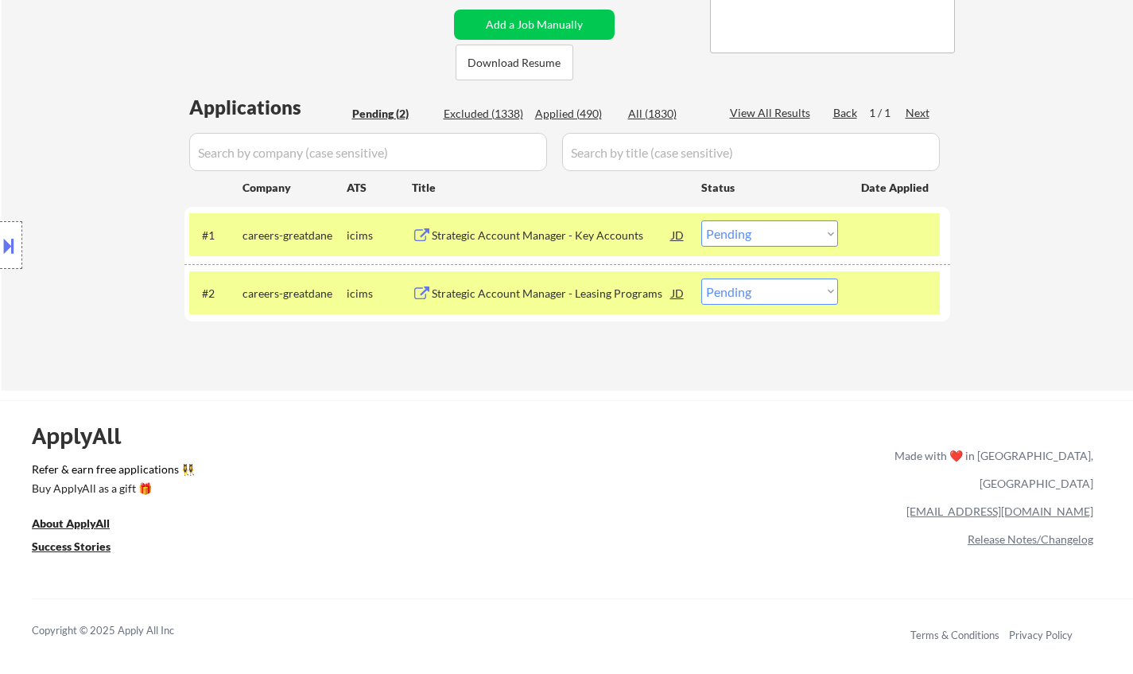
click at [502, 296] on div "Strategic Account Manager - Leasing Programs" at bounding box center [552, 294] width 240 height 16
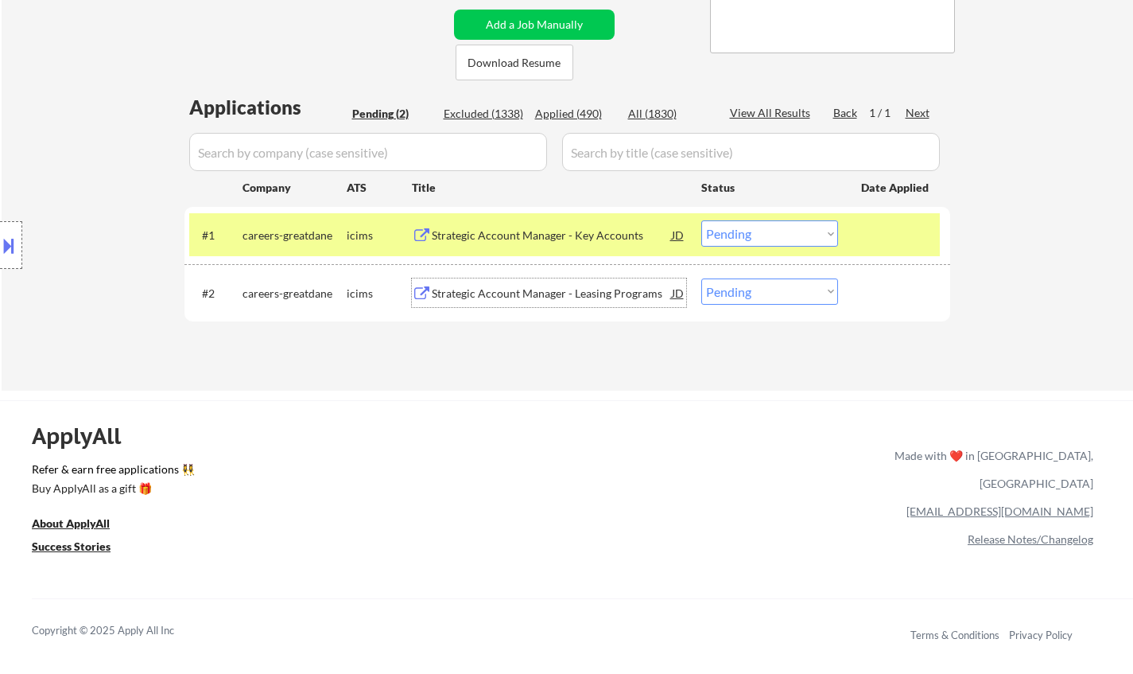
drag, startPoint x: 736, startPoint y: 290, endPoint x: 751, endPoint y: 301, distance: 18.8
click at [736, 290] on select "Choose an option... Pending Applied Excluded (Questions) Excluded (Expired) Exc…" at bounding box center [770, 291] width 137 height 26
select select ""excluded__expired_""
click at [702, 278] on select "Choose an option... Pending Applied Excluded (Questions) Excluded (Expired) Exc…" at bounding box center [770, 291] width 137 height 26
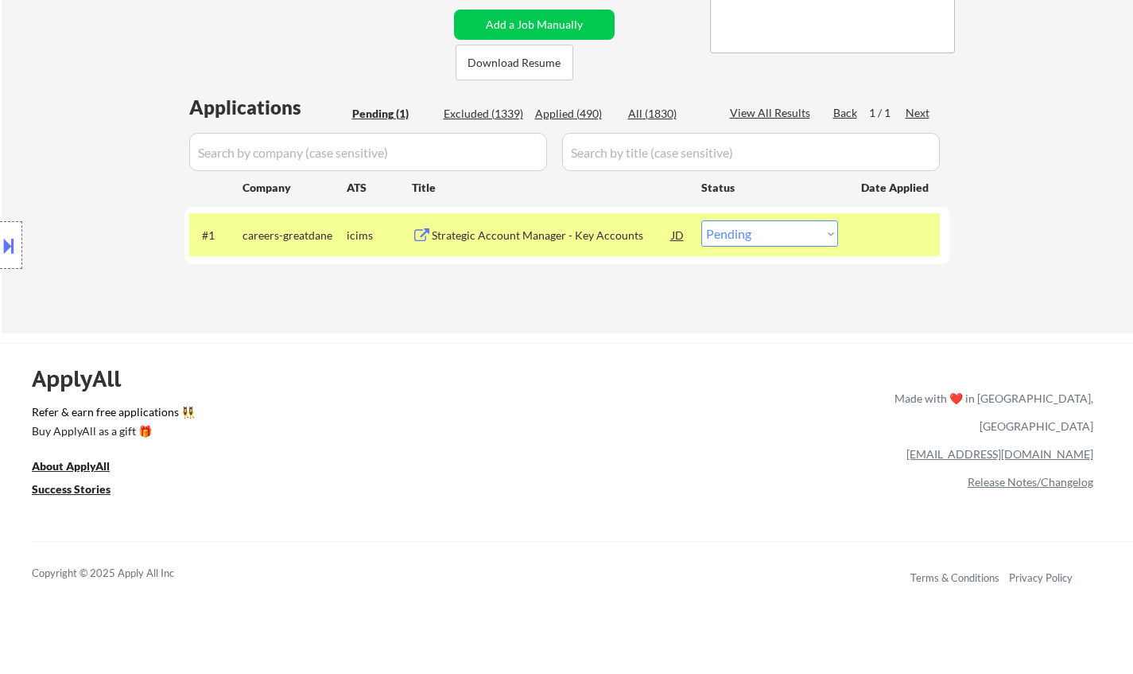
click at [523, 242] on div "Strategic Account Manager - Key Accounts" at bounding box center [552, 235] width 240 height 16
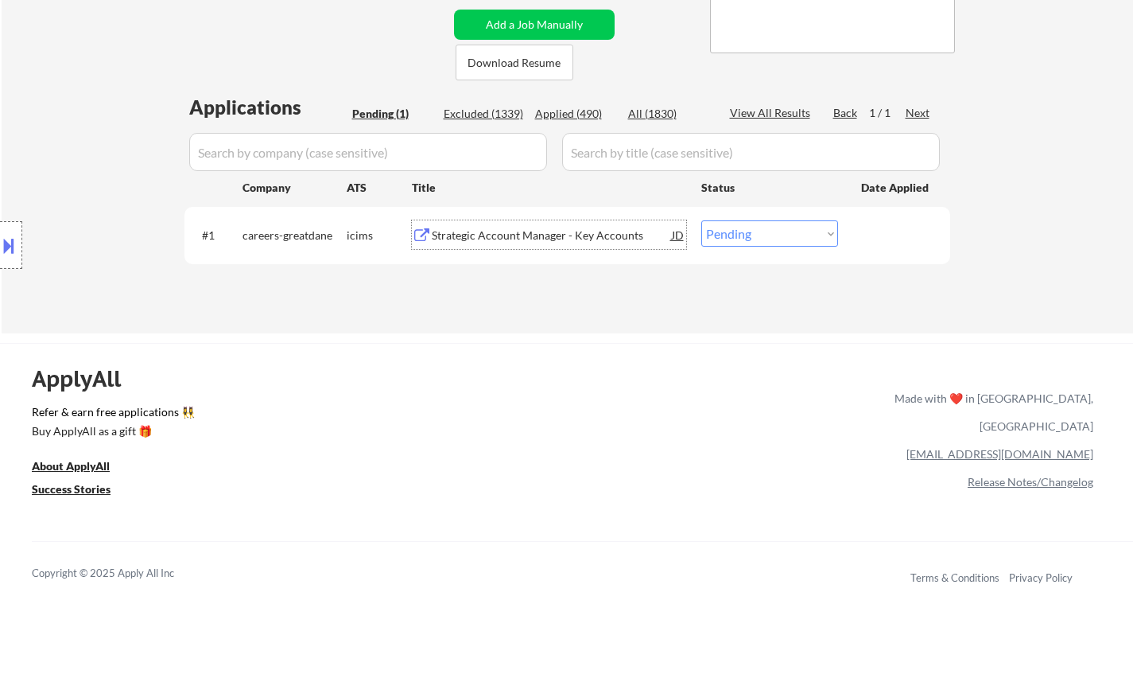
click at [734, 240] on select "Choose an option... Pending Applied Excluded (Questions) Excluded (Expired) Exc…" at bounding box center [770, 233] width 137 height 26
select select ""excluded__location_""
click at [702, 220] on select "Choose an option... Pending Applied Excluded (Questions) Excluded (Expired) Exc…" at bounding box center [770, 233] width 137 height 26
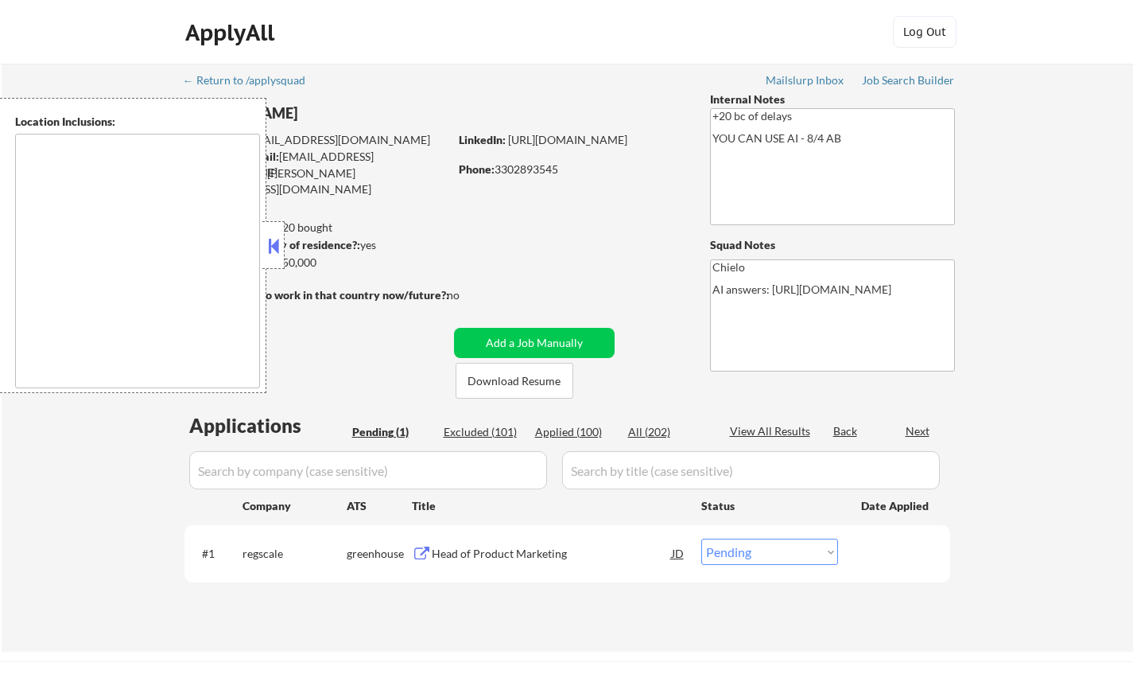
select select ""pending""
type textarea "remote"
click at [275, 258] on div at bounding box center [273, 245] width 22 height 48
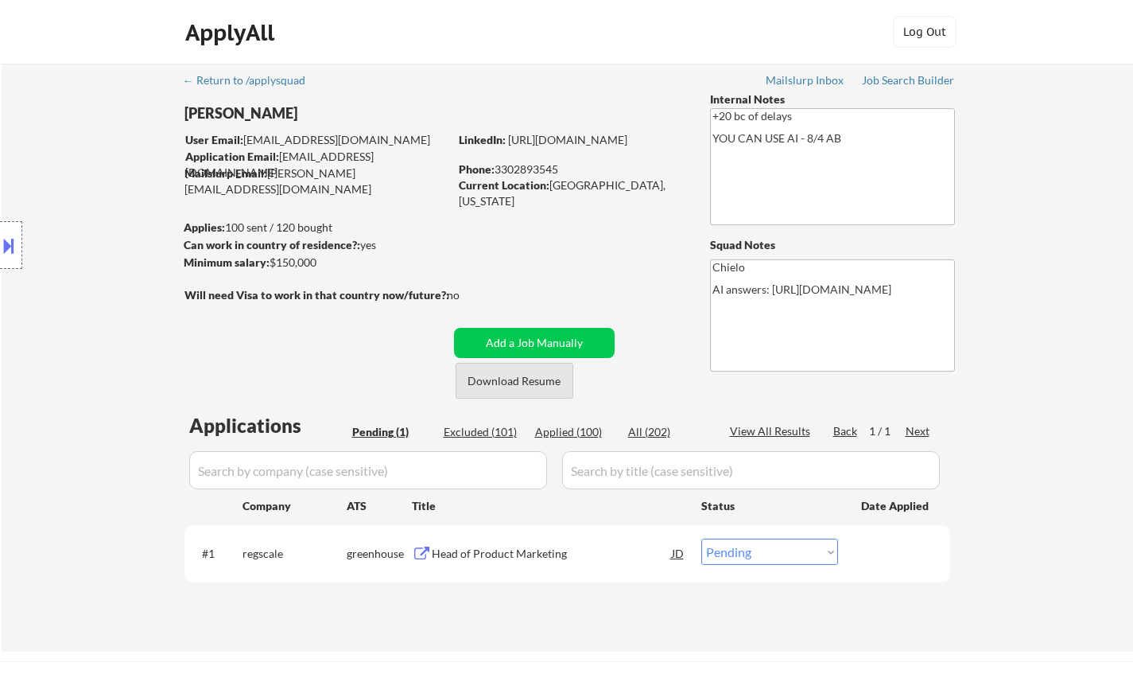
click at [532, 383] on button "Download Resume" at bounding box center [515, 381] width 118 height 36
click at [484, 553] on div "Head of Product Marketing" at bounding box center [552, 554] width 240 height 16
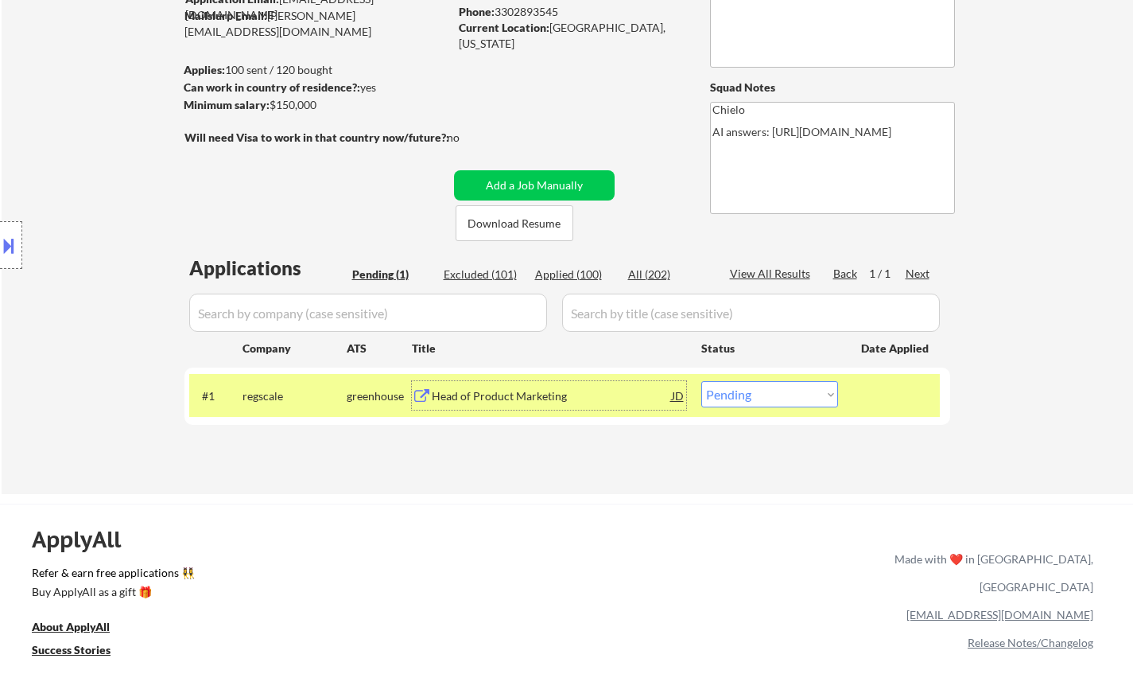
scroll to position [239, 0]
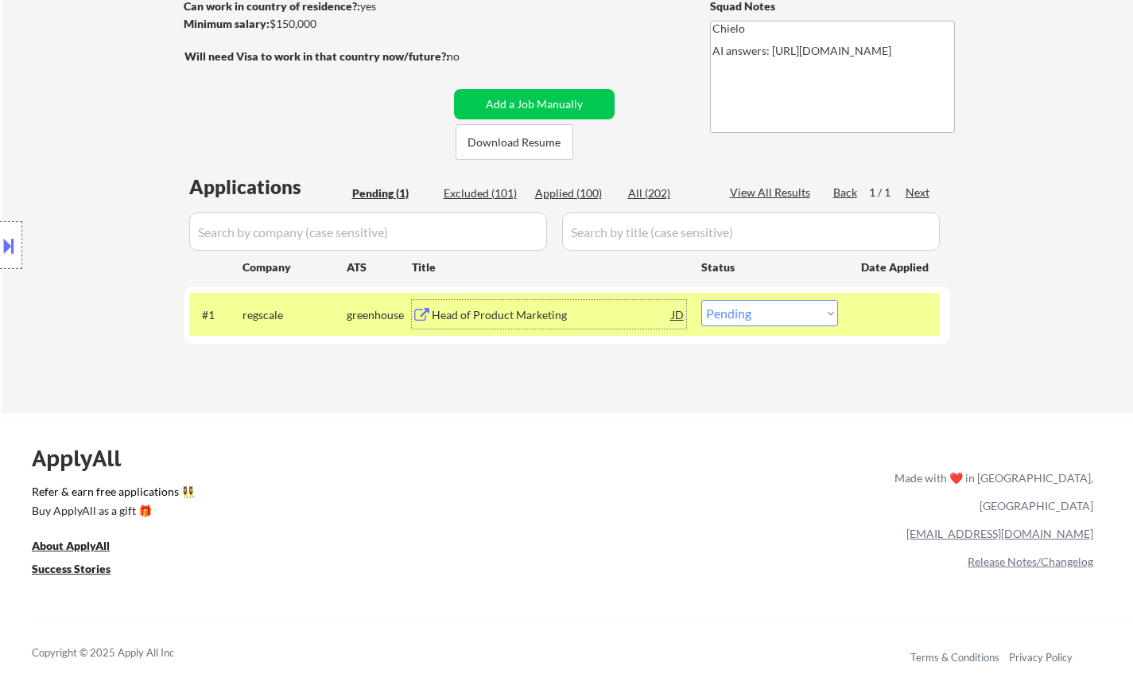
drag, startPoint x: 31, startPoint y: 227, endPoint x: 0, endPoint y: 239, distance: 33.2
click at [17, 230] on div "Location Inclusions: remote" at bounding box center [142, 245] width 285 height 295
click at [3, 243] on button at bounding box center [8, 245] width 17 height 26
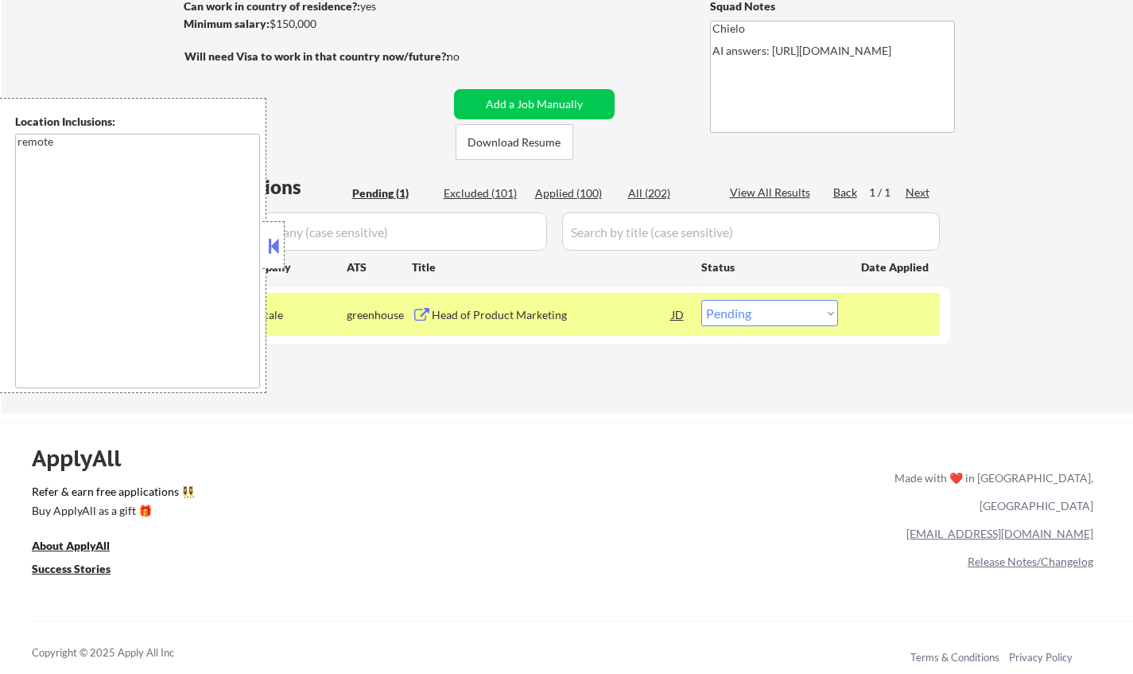
drag, startPoint x: 469, startPoint y: 454, endPoint x: 262, endPoint y: 149, distance: 368.9
click at [470, 455] on div "ApplyAll Refer & earn free applications 👯‍♀️ Buy ApplyAll as a gift 🎁 About App…" at bounding box center [566, 560] width 1133 height 252
click at [265, 251] on button at bounding box center [273, 246] width 17 height 24
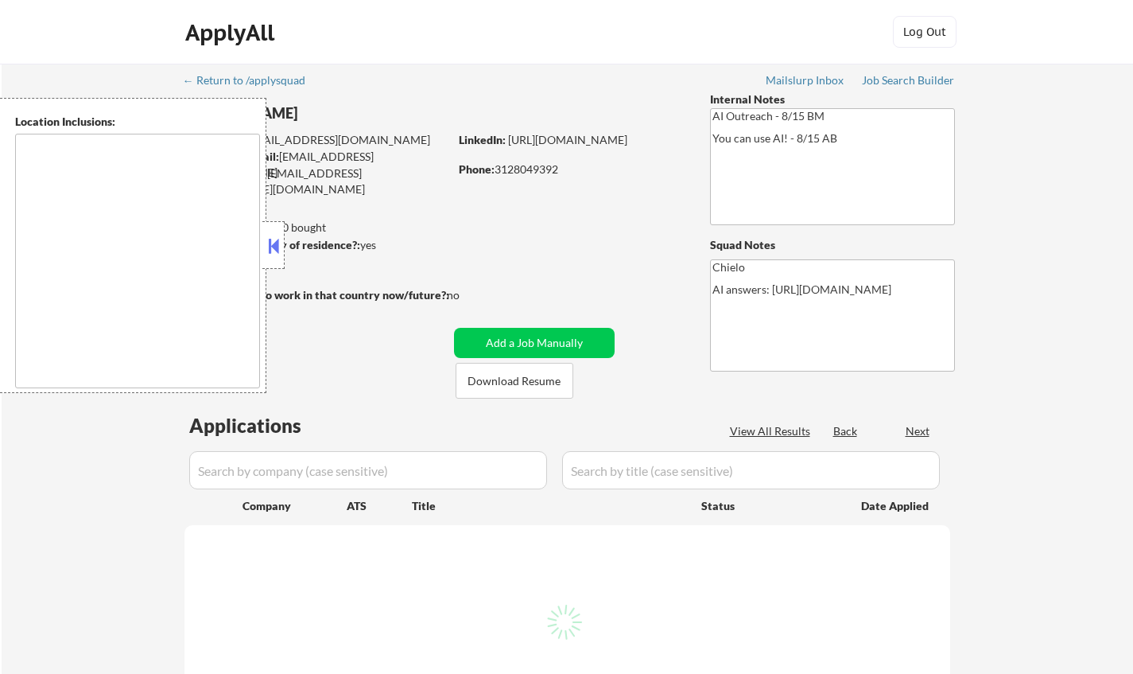
select select ""pending""
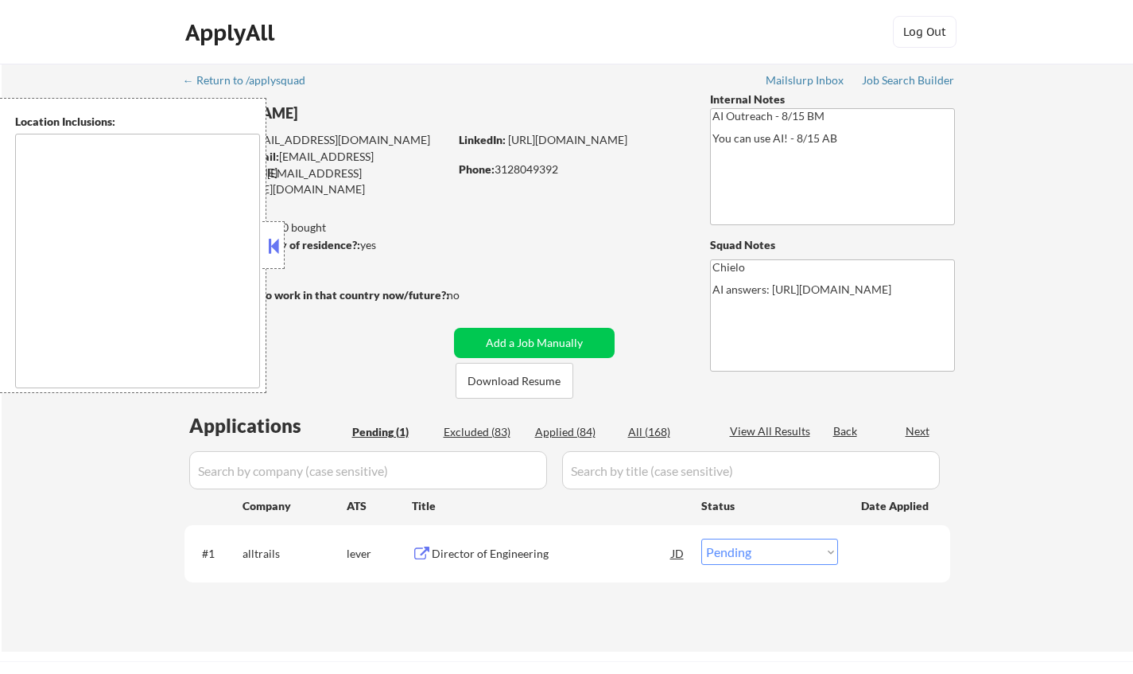
type textarea "[US_STATE][GEOGRAPHIC_DATA], [GEOGRAPHIC_DATA][US_STATE], [GEOGRAPHIC_DATA] [GE…"
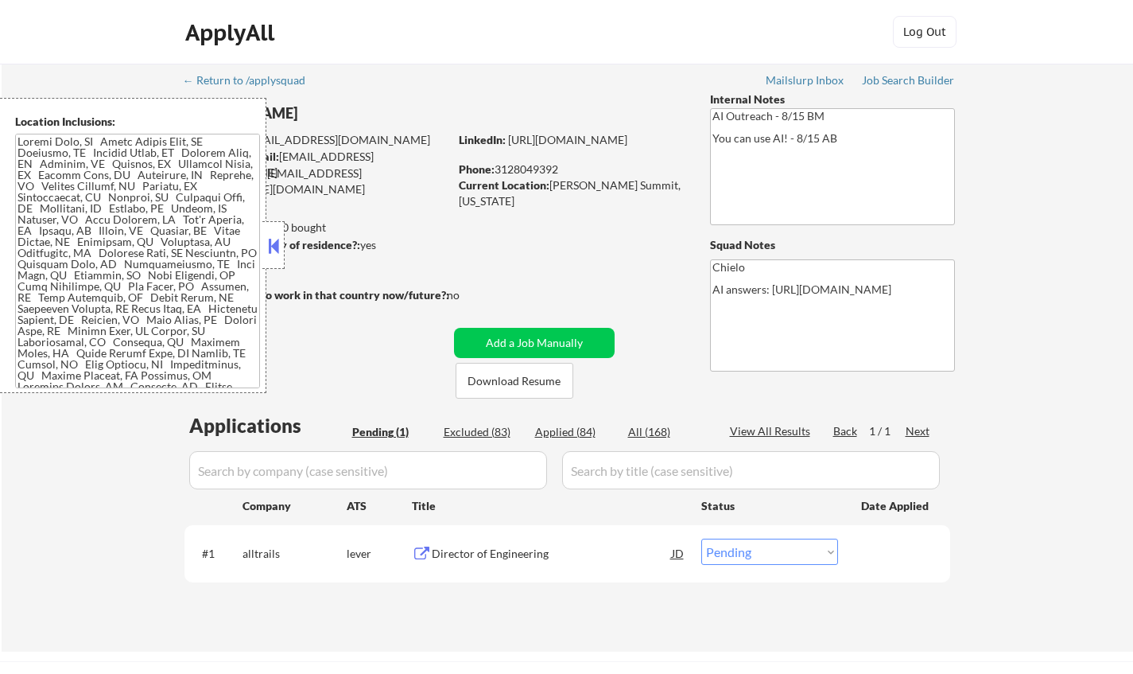
scroll to position [159, 0]
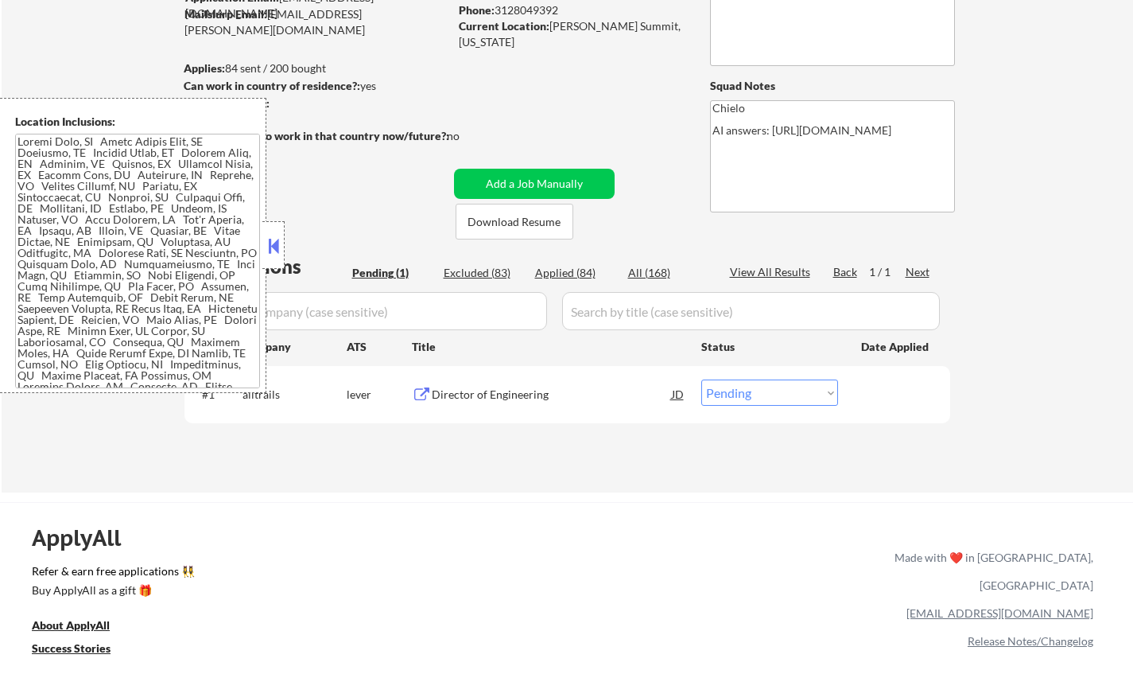
click at [268, 243] on button at bounding box center [273, 246] width 17 height 24
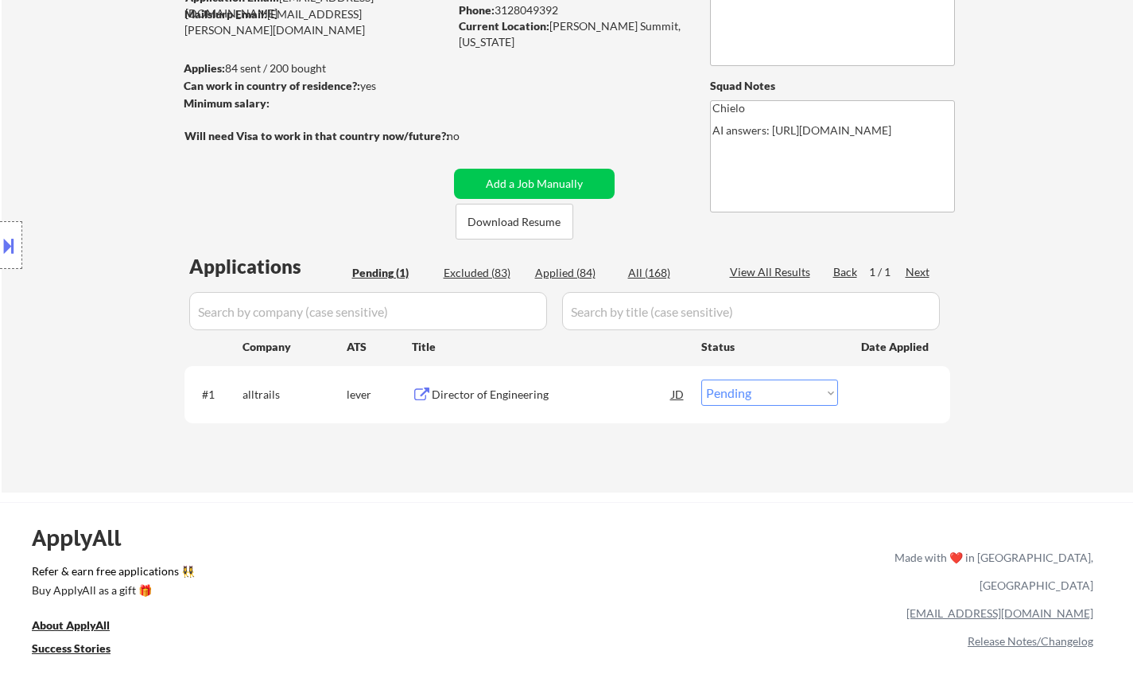
click at [473, 406] on div "Director of Engineering" at bounding box center [552, 393] width 240 height 29
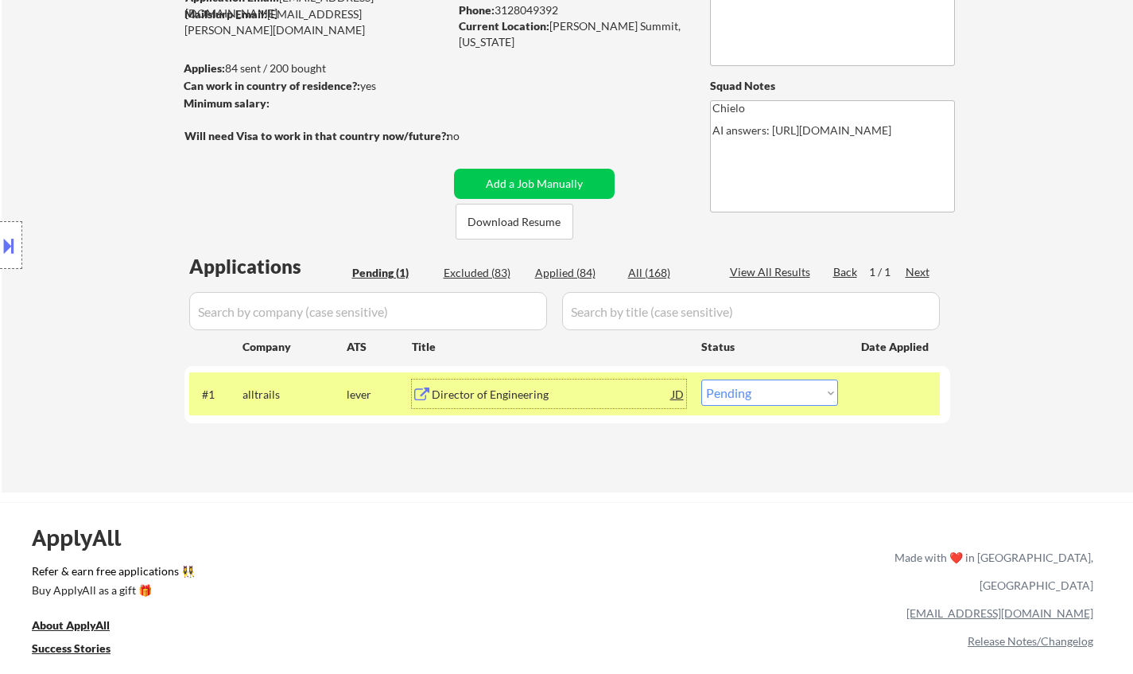
drag, startPoint x: 760, startPoint y: 397, endPoint x: 772, endPoint y: 403, distance: 13.5
click at [760, 397] on select "Choose an option... Pending Applied Excluded (Questions) Excluded (Expired) Exc…" at bounding box center [770, 392] width 137 height 26
select select ""excluded__bad_match_""
click at [702, 379] on select "Choose an option... Pending Applied Excluded (Questions) Excluded (Expired) Exc…" at bounding box center [770, 392] width 137 height 26
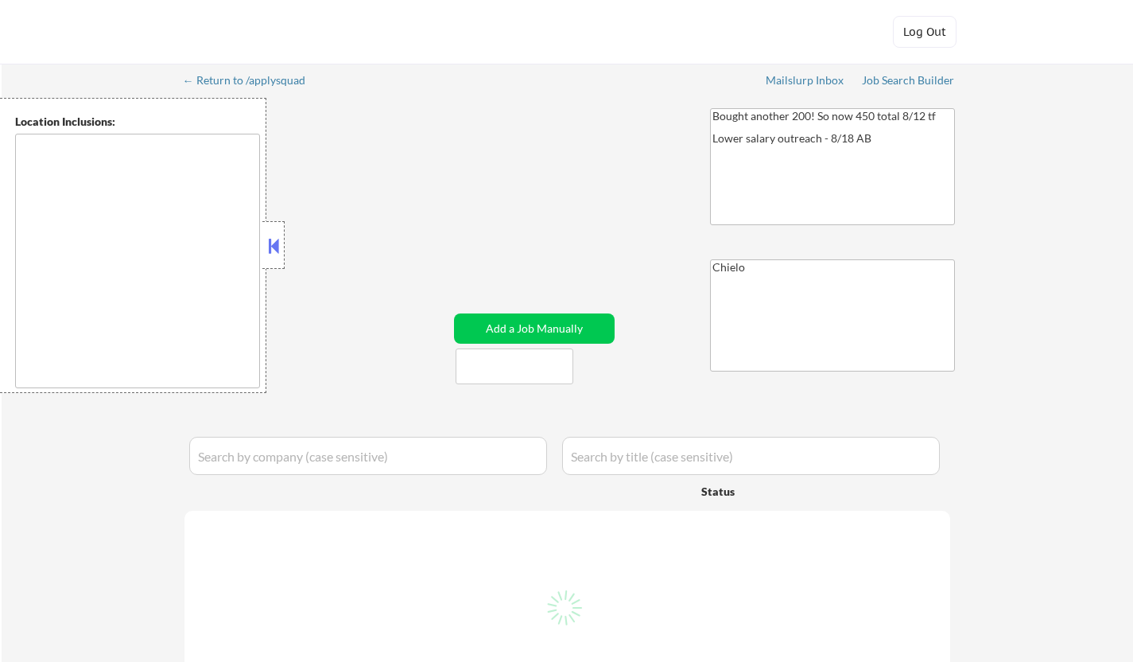
type textarea "[GEOGRAPHIC_DATA], [GEOGRAPHIC_DATA] [GEOGRAPHIC_DATA], [GEOGRAPHIC_DATA] [GEOG…"
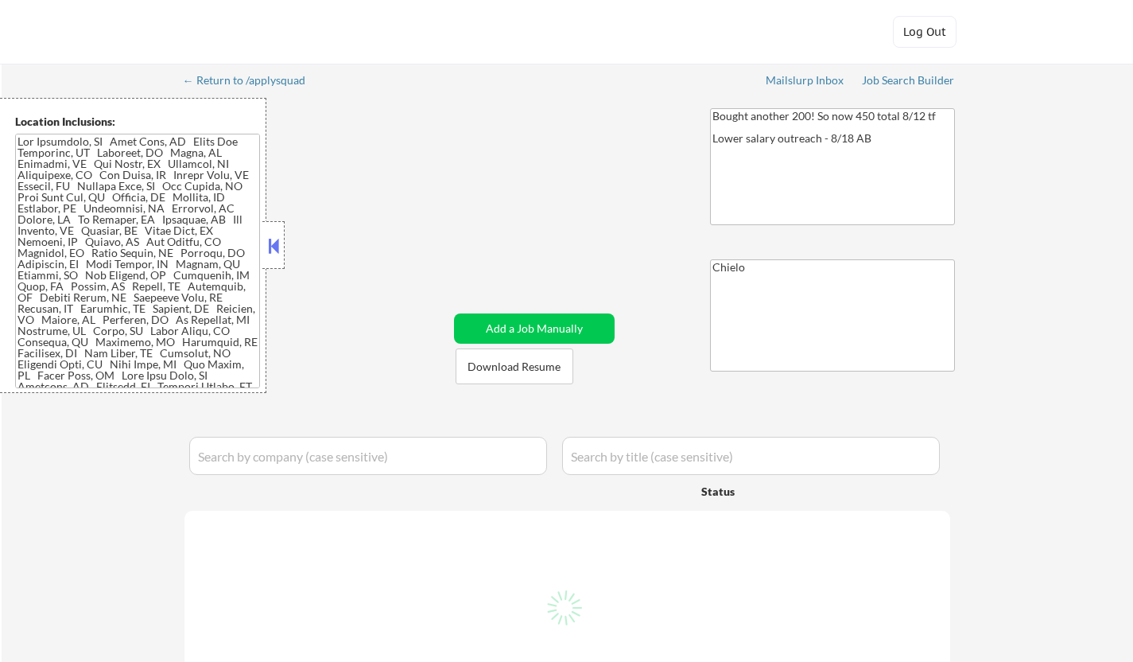
select select ""pending""
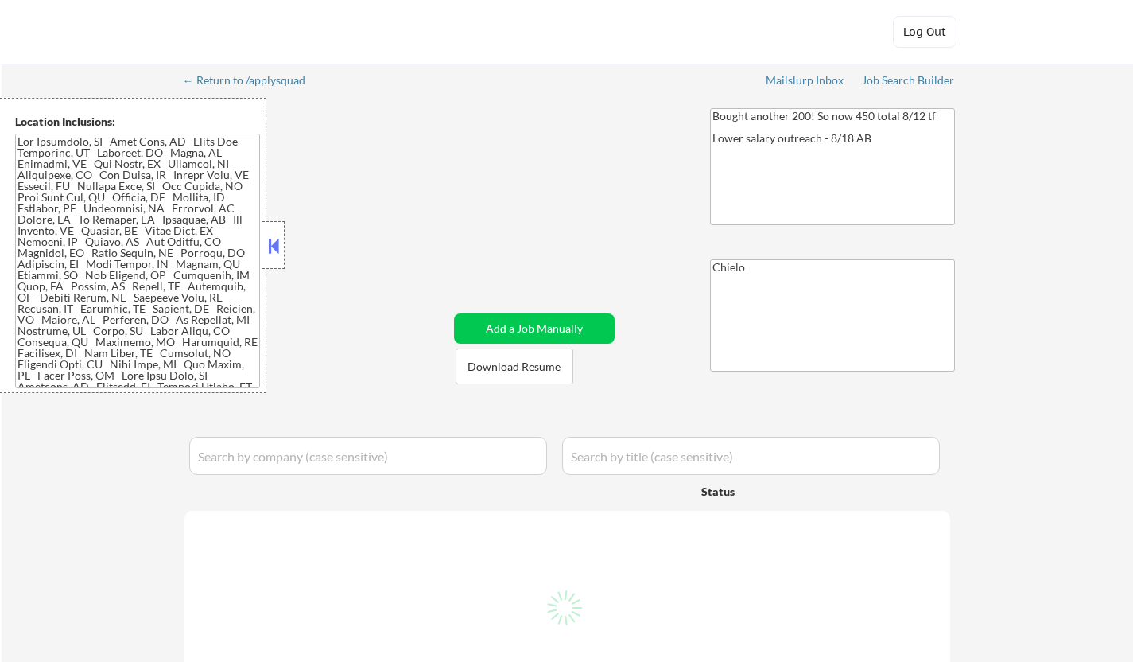
select select ""pending""
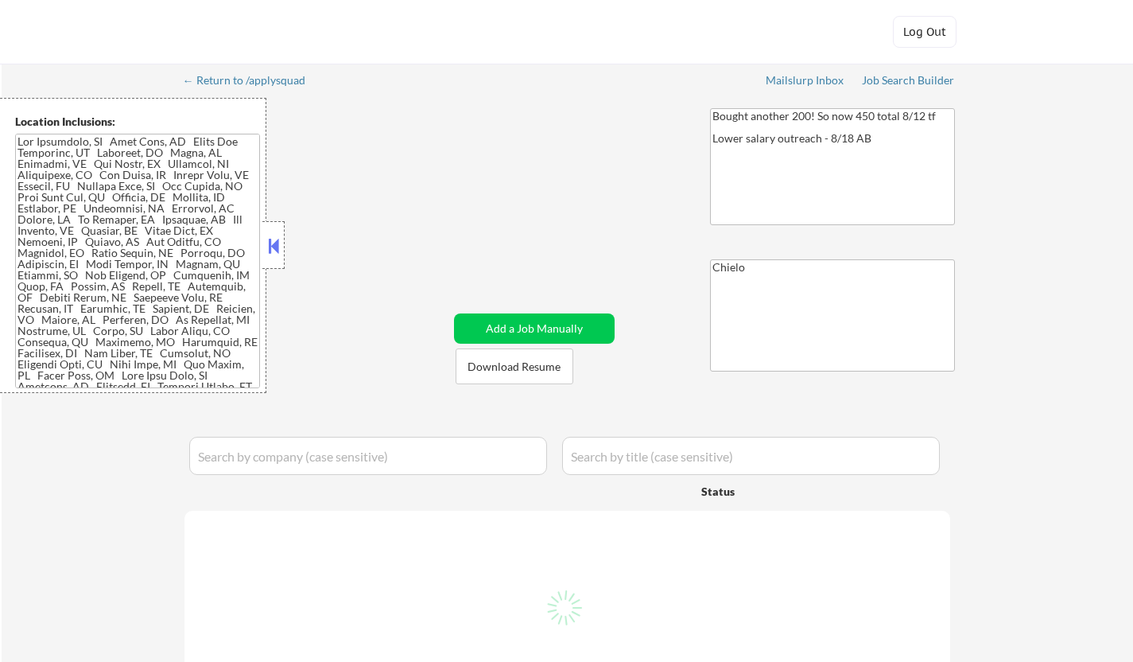
select select ""pending""
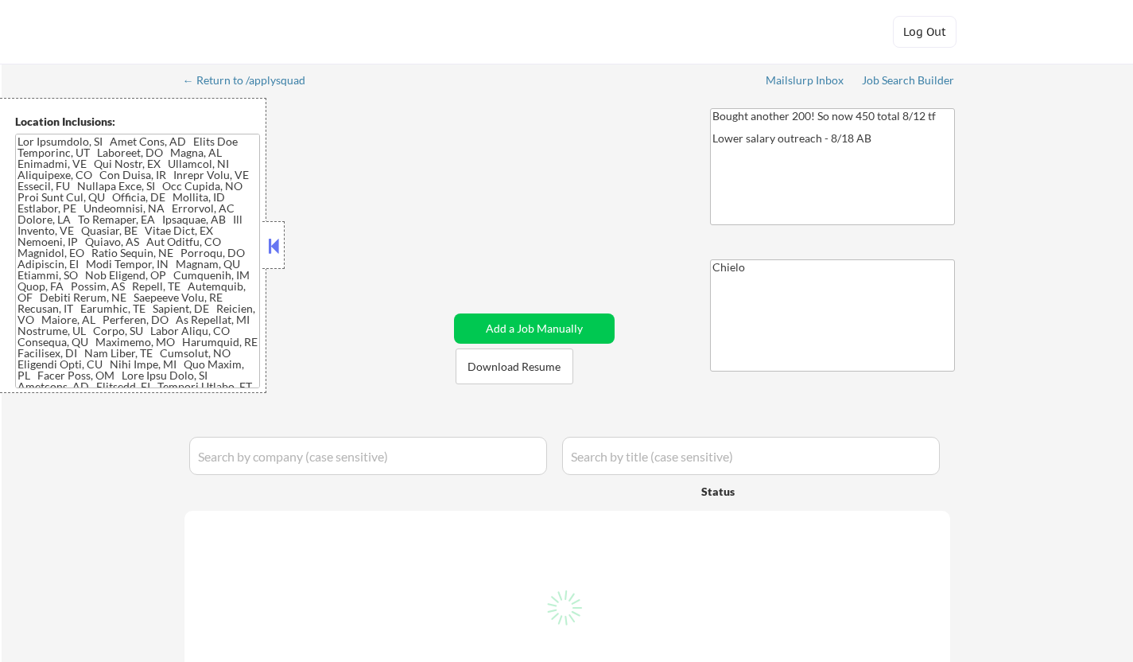
select select ""pending""
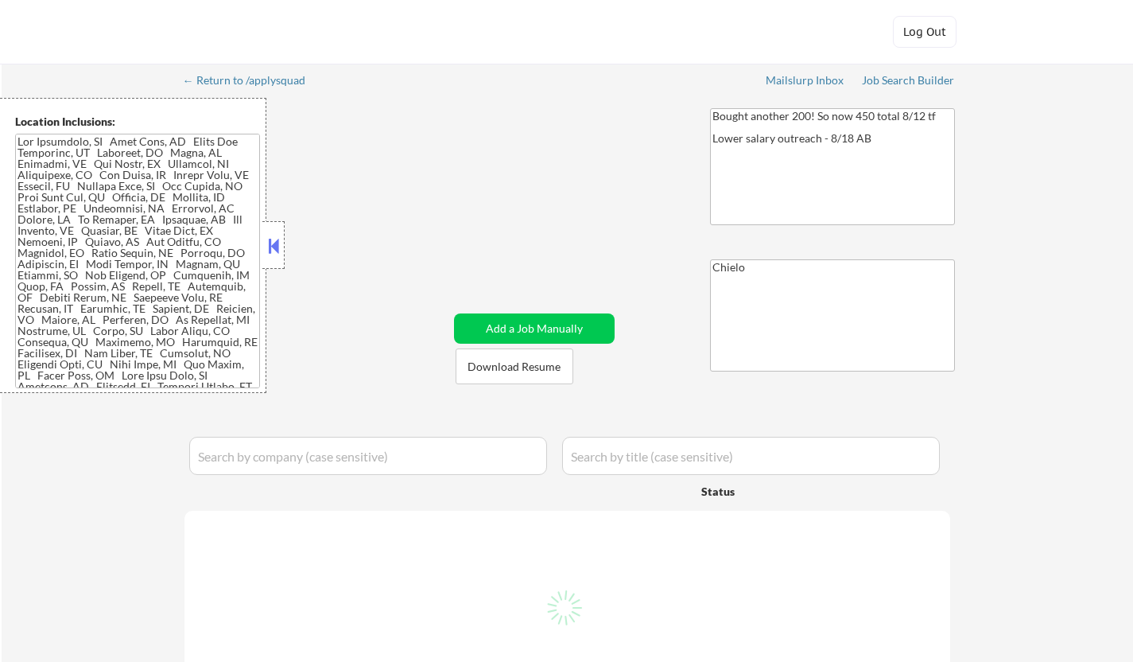
select select ""pending""
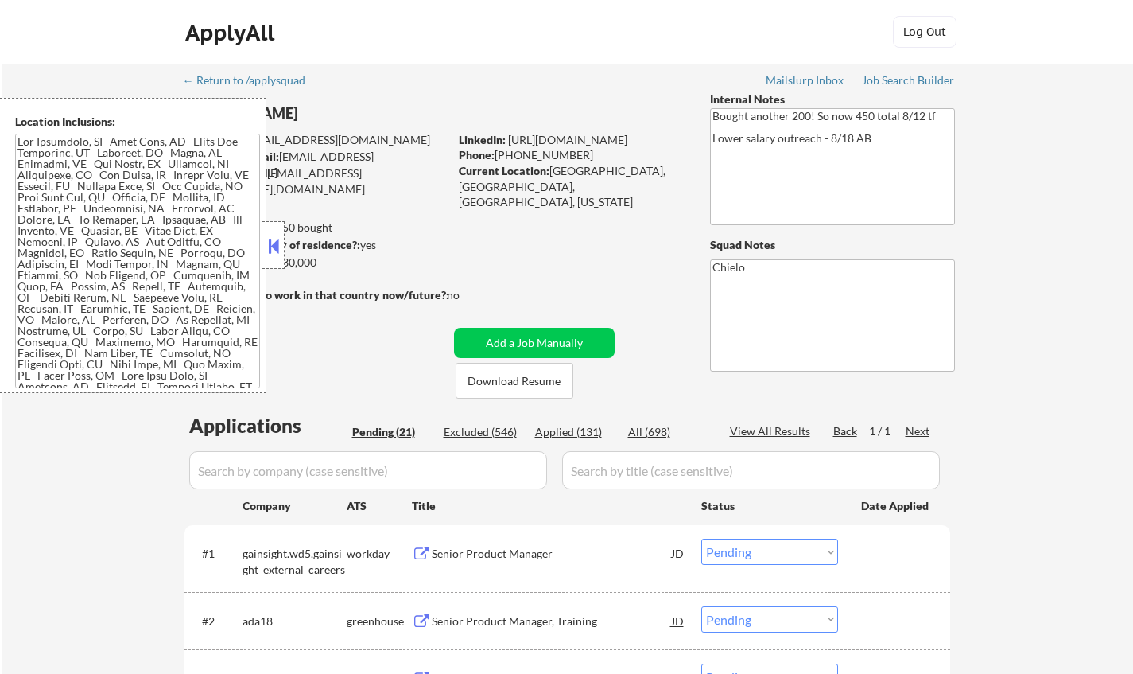
click at [278, 261] on div at bounding box center [273, 245] width 22 height 48
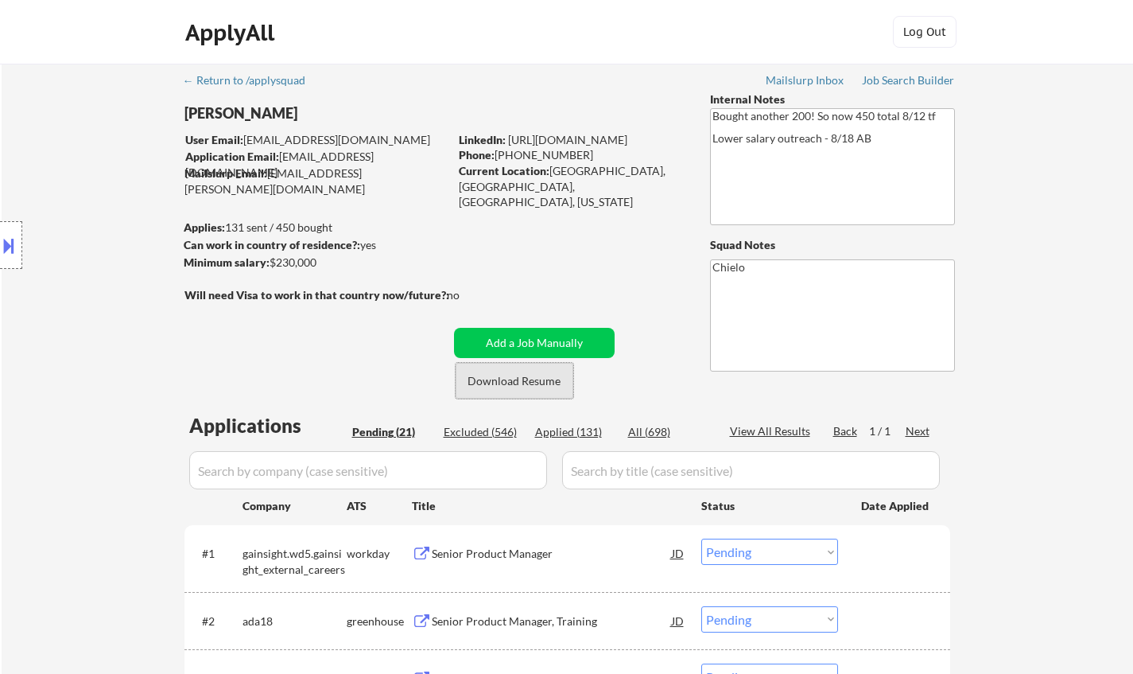
click at [513, 381] on button "Download Resume" at bounding box center [515, 381] width 118 height 36
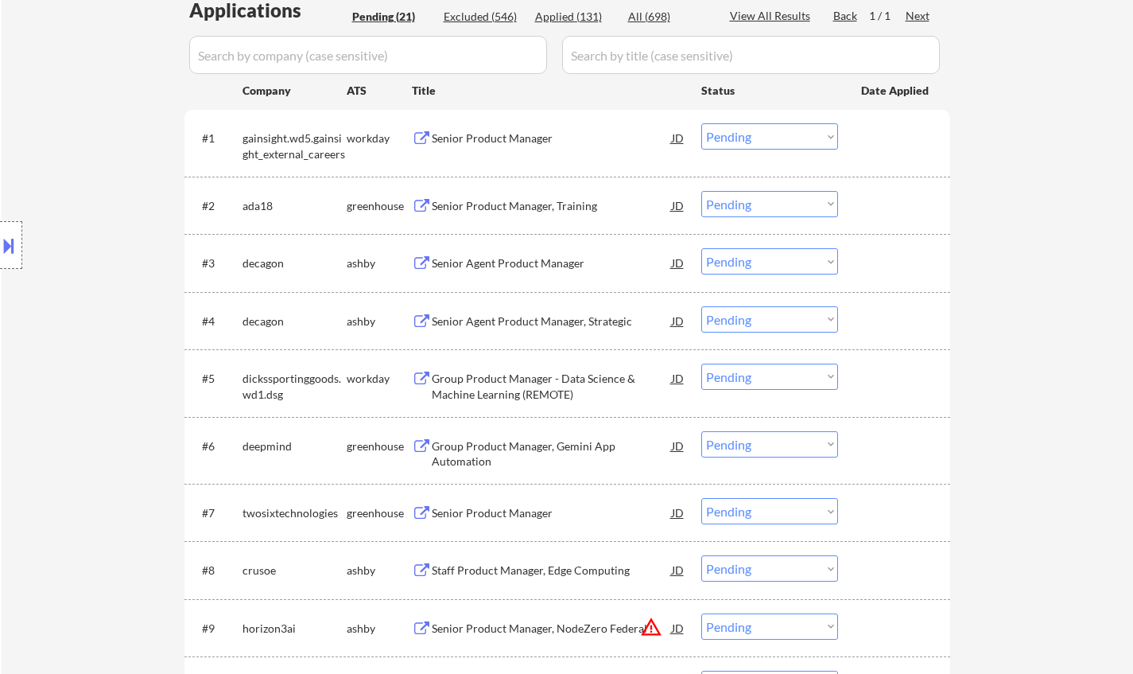
scroll to position [398, 0]
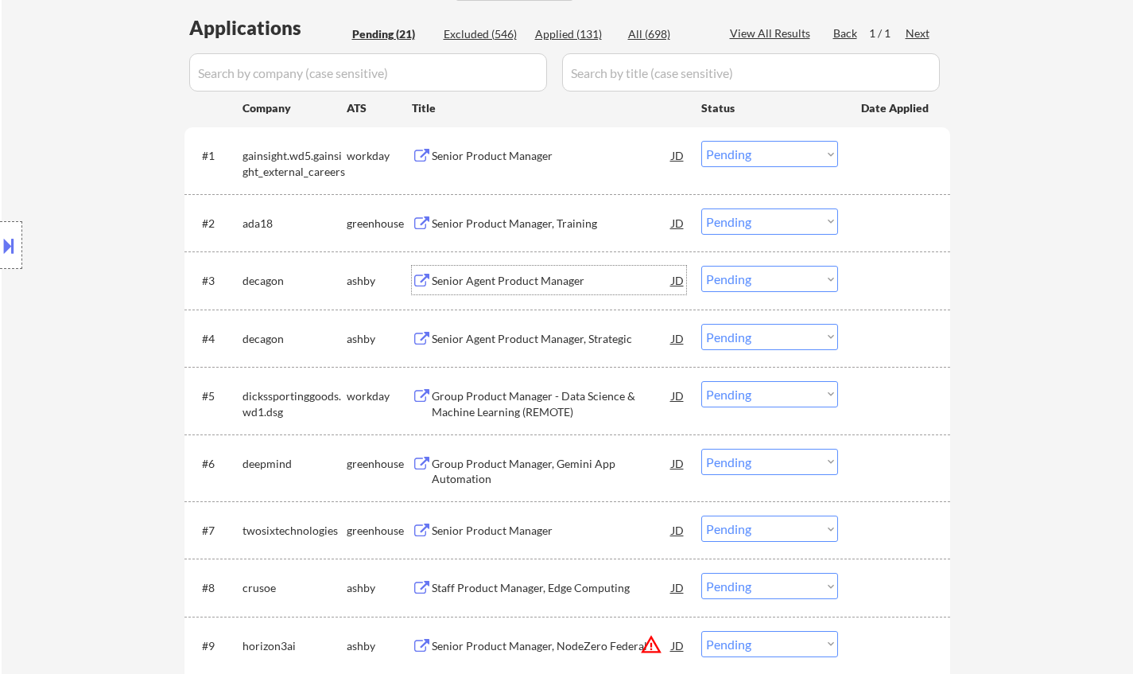
click at [501, 282] on div "Senior Agent Product Manager" at bounding box center [552, 281] width 240 height 16
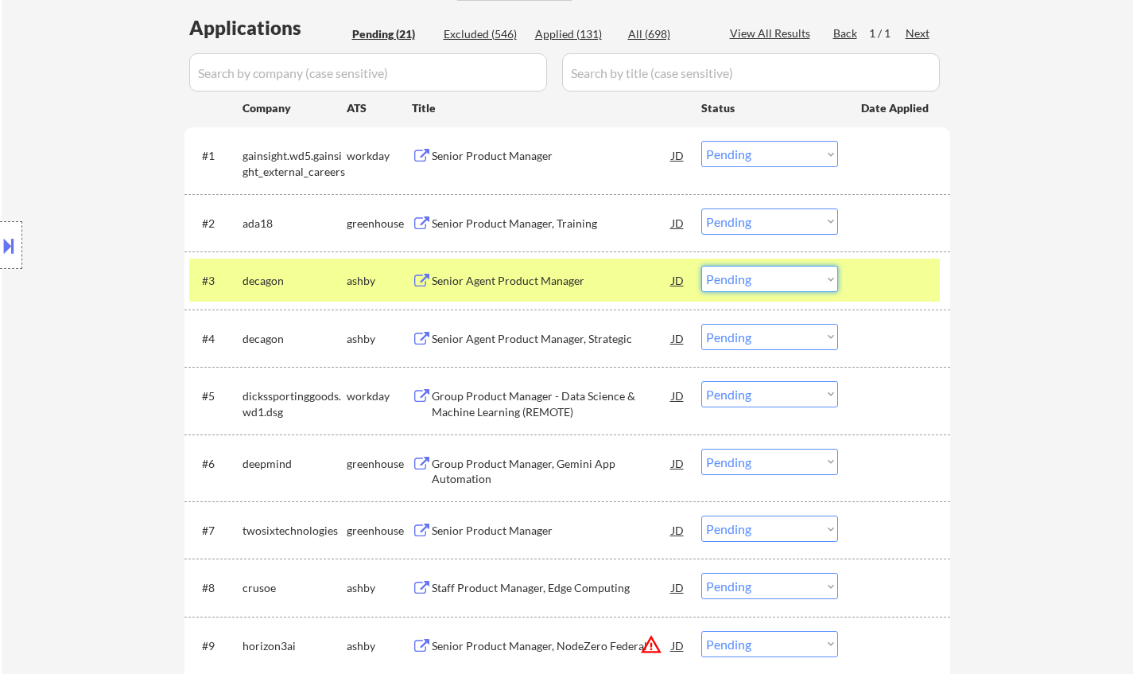
drag, startPoint x: 764, startPoint y: 277, endPoint x: 768, endPoint y: 290, distance: 13.3
click at [764, 277] on select "Choose an option... Pending Applied Excluded (Questions) Excluded (Expired) Exc…" at bounding box center [770, 279] width 137 height 26
click at [702, 266] on select "Choose an option... Pending Applied Excluded (Questions) Excluded (Expired) Exc…" at bounding box center [770, 279] width 137 height 26
select select ""pending""
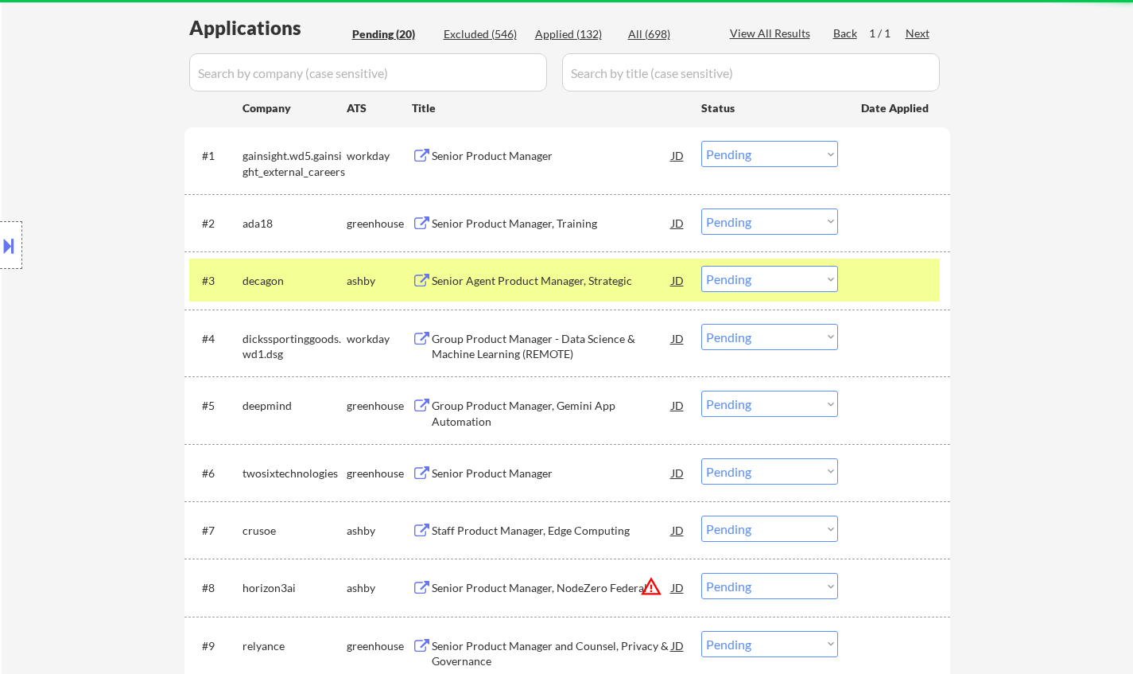
click at [547, 222] on div "Senior Product Manager, Training" at bounding box center [552, 224] width 240 height 16
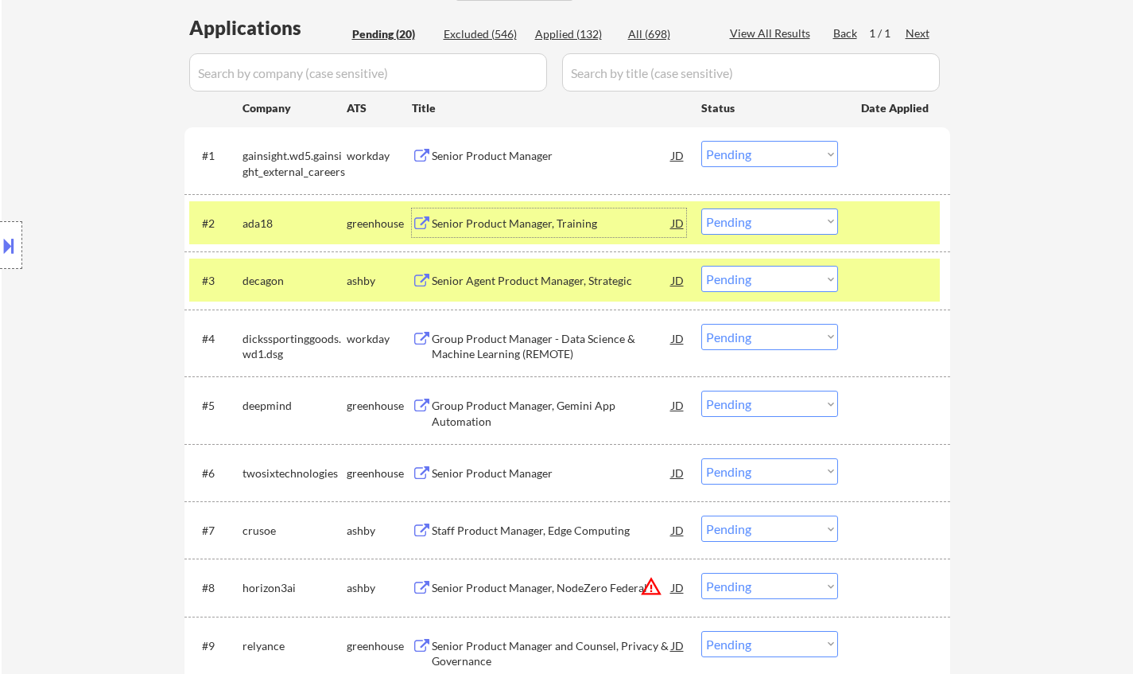
click at [765, 221] on select "Choose an option... Pending Applied Excluded (Questions) Excluded (Expired) Exc…" at bounding box center [770, 221] width 137 height 26
click at [702, 208] on select "Choose an option... Pending Applied Excluded (Questions) Excluded (Expired) Exc…" at bounding box center [770, 221] width 137 height 26
select select ""pending""
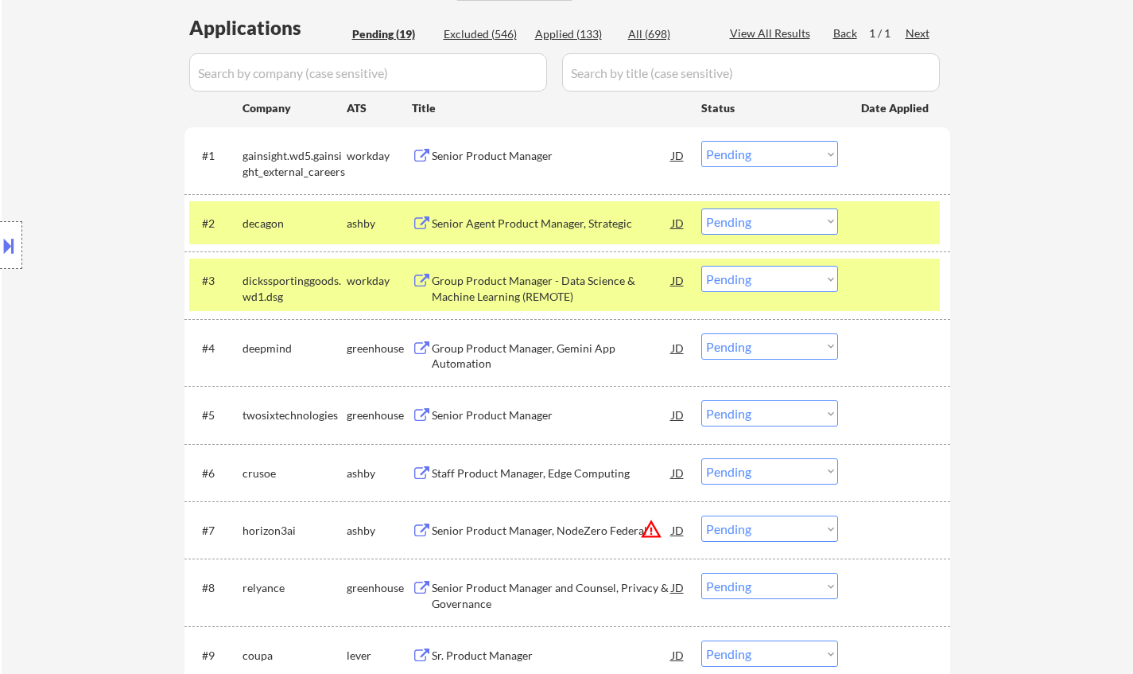
click at [546, 352] on div "Group Product Manager, Gemini App Automation" at bounding box center [552, 355] width 240 height 31
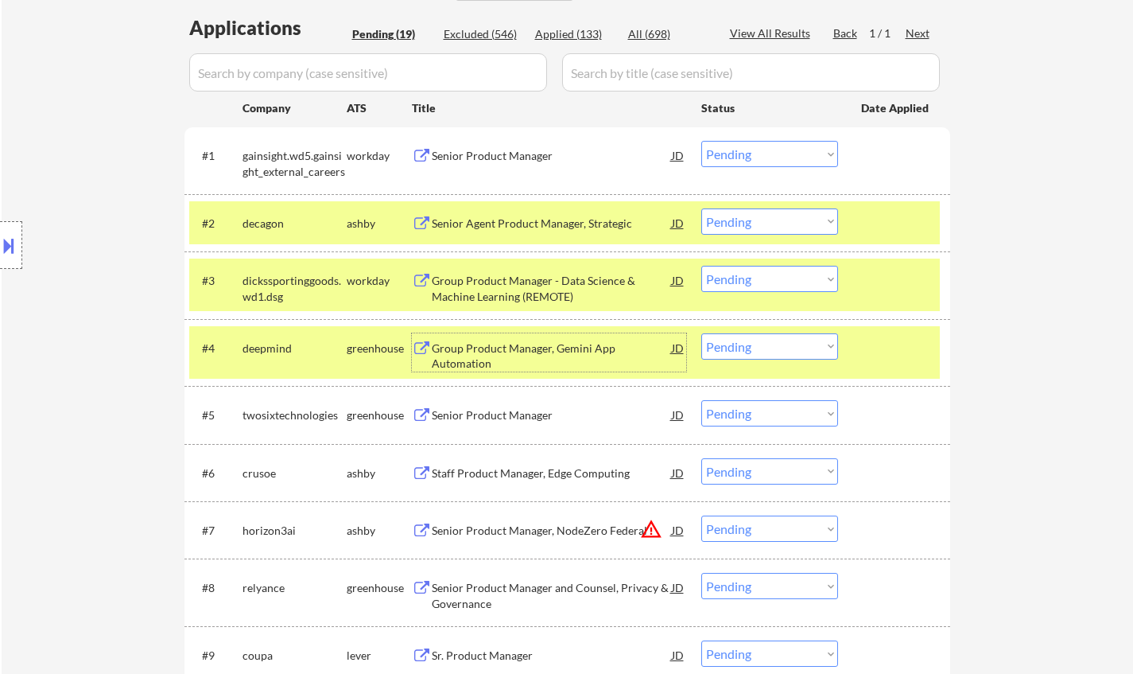
click at [6, 247] on button at bounding box center [8, 245] width 17 height 26
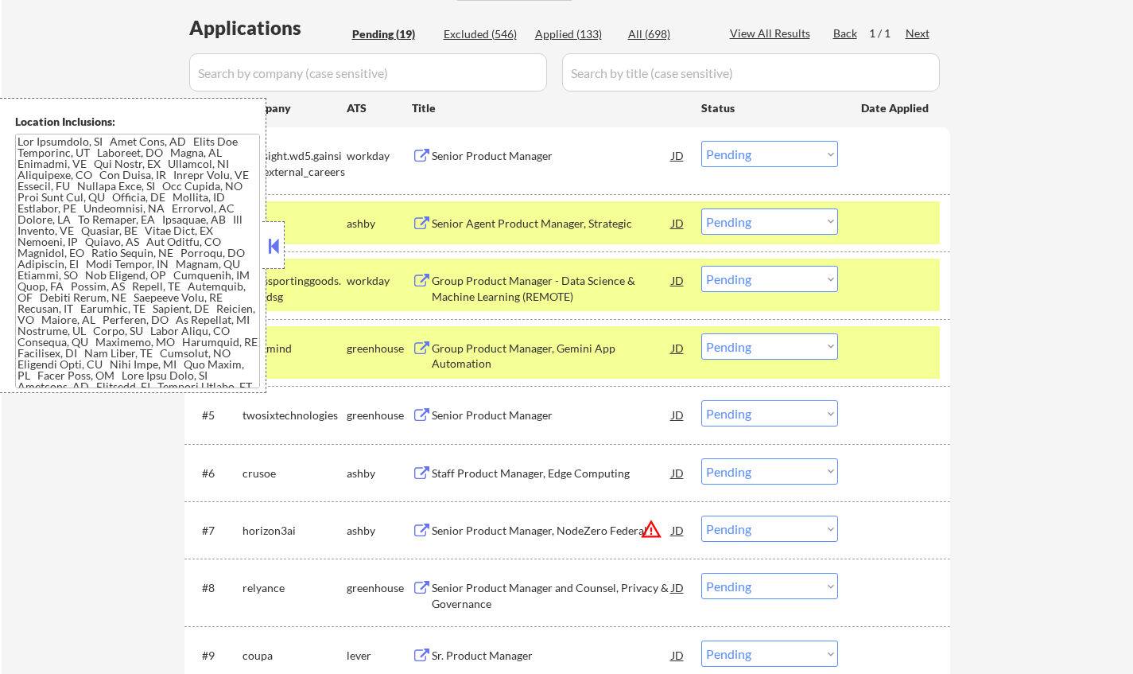
click at [274, 236] on button at bounding box center [273, 246] width 17 height 24
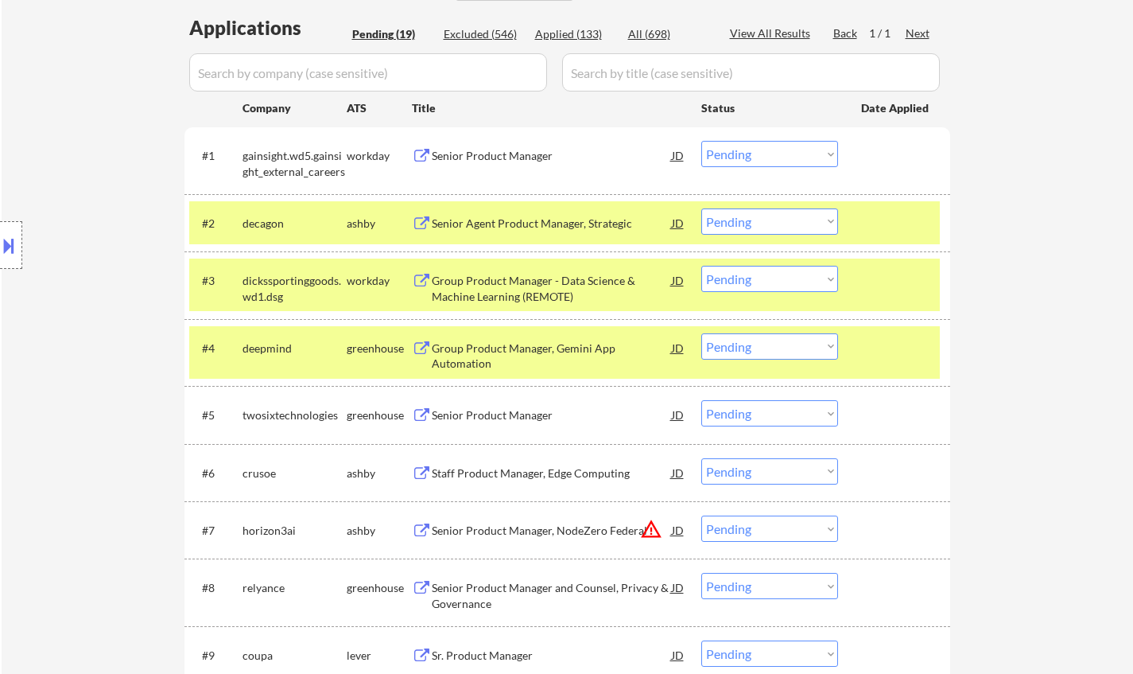
click at [779, 346] on select "Choose an option... Pending Applied Excluded (Questions) Excluded (Expired) Exc…" at bounding box center [770, 346] width 137 height 26
click at [702, 333] on select "Choose an option... Pending Applied Excluded (Questions) Excluded (Expired) Exc…" at bounding box center [770, 346] width 137 height 26
select select ""pending""
